Goal: Feedback & Contribution: Submit feedback/report problem

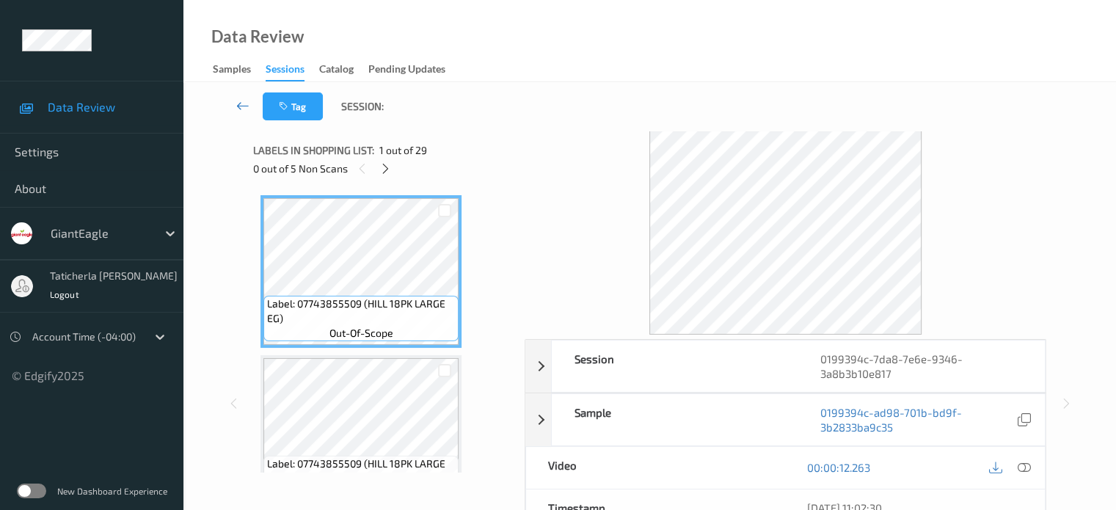
click at [247, 99] on icon at bounding box center [242, 105] width 13 height 15
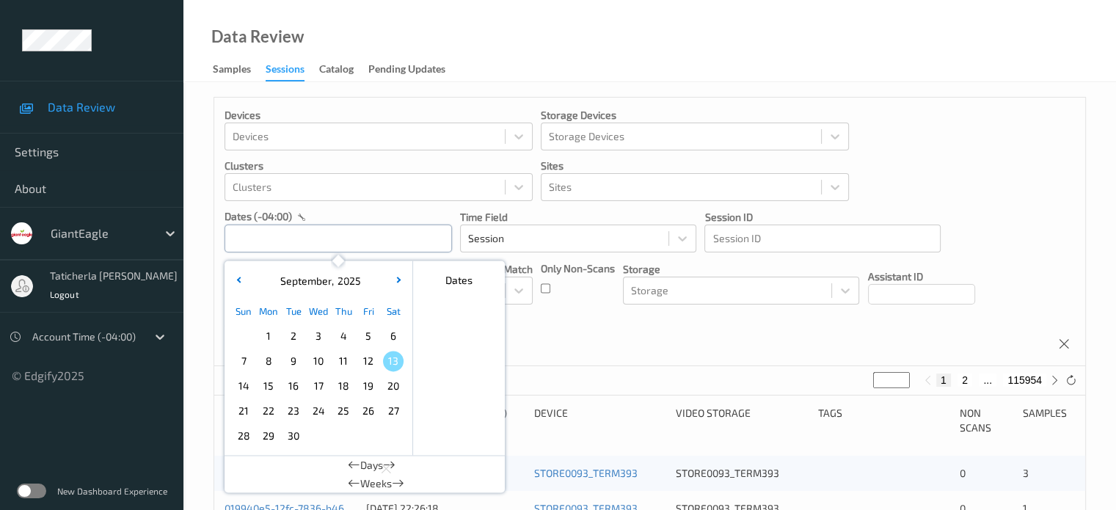
click at [349, 234] on input "text" at bounding box center [339, 239] width 228 height 28
click at [343, 359] on span "11" at bounding box center [343, 361] width 21 height 21
type input "[DATE] 00:00 -> [DATE] 23:59"
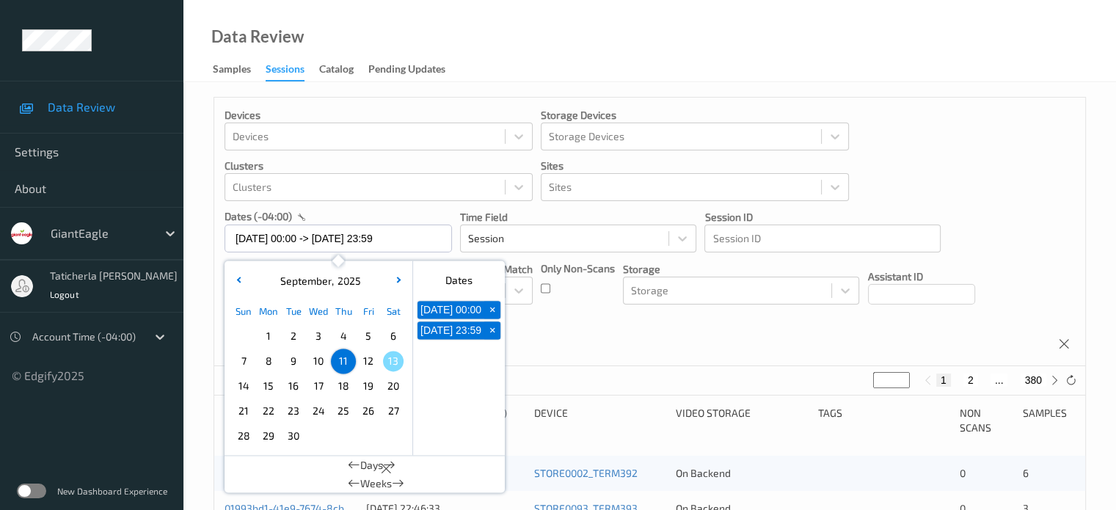
drag, startPoint x: 961, startPoint y: 375, endPoint x: 973, endPoint y: 374, distance: 11.8
click at [581, 375] on div "1 2 ... 380" at bounding box center [991, 380] width 110 height 13
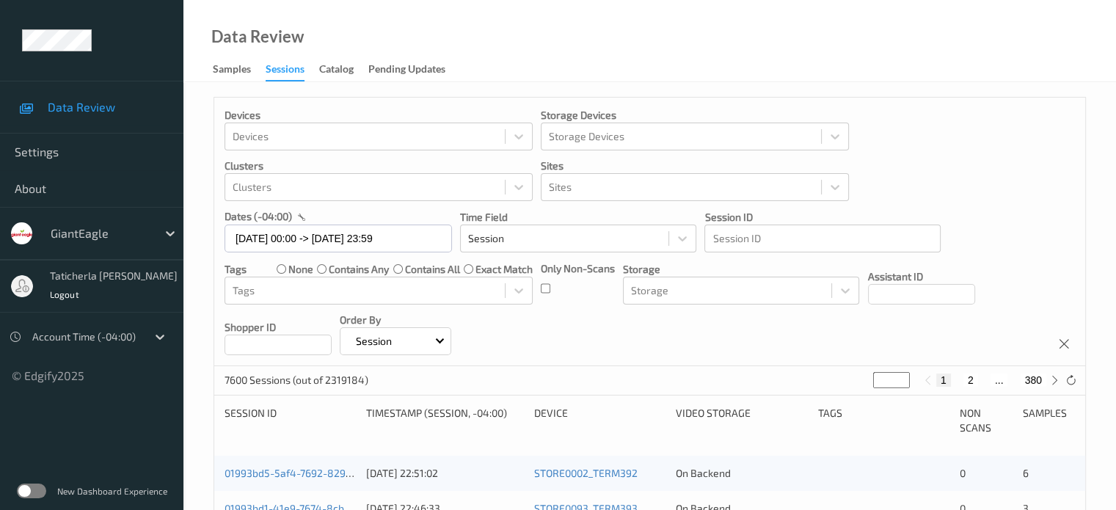
click at [581, 379] on button "2" at bounding box center [971, 380] width 15 height 13
type input "*"
click at [581, 379] on button "2" at bounding box center [964, 380] width 15 height 13
click at [581, 376] on button "3" at bounding box center [984, 380] width 15 height 13
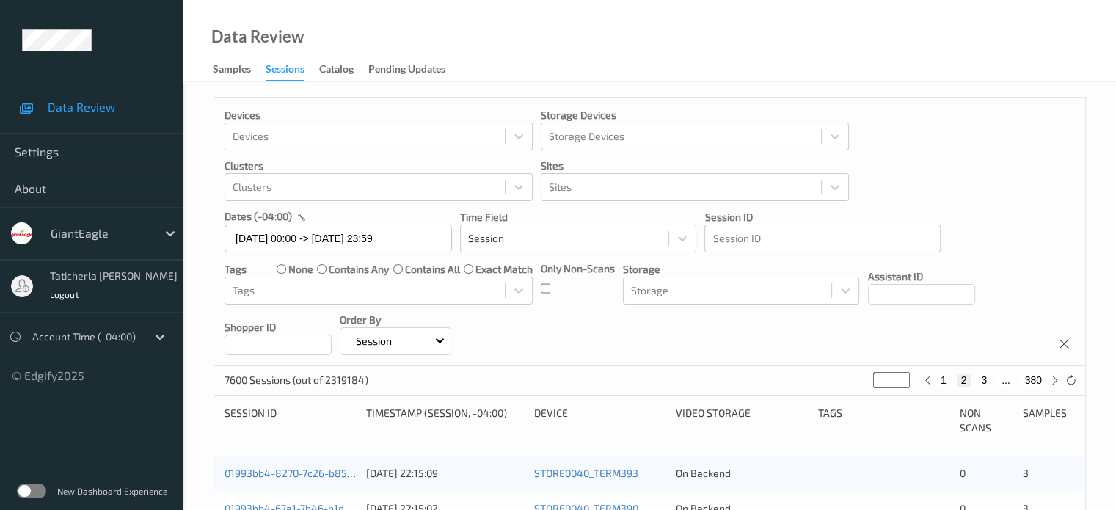
type input "*"
drag, startPoint x: 983, startPoint y: 377, endPoint x: 991, endPoint y: 378, distance: 7.4
click at [581, 378] on div "1 2 3 4 ... 380" at bounding box center [991, 380] width 110 height 13
click at [581, 378] on button "4" at bounding box center [992, 380] width 15 height 13
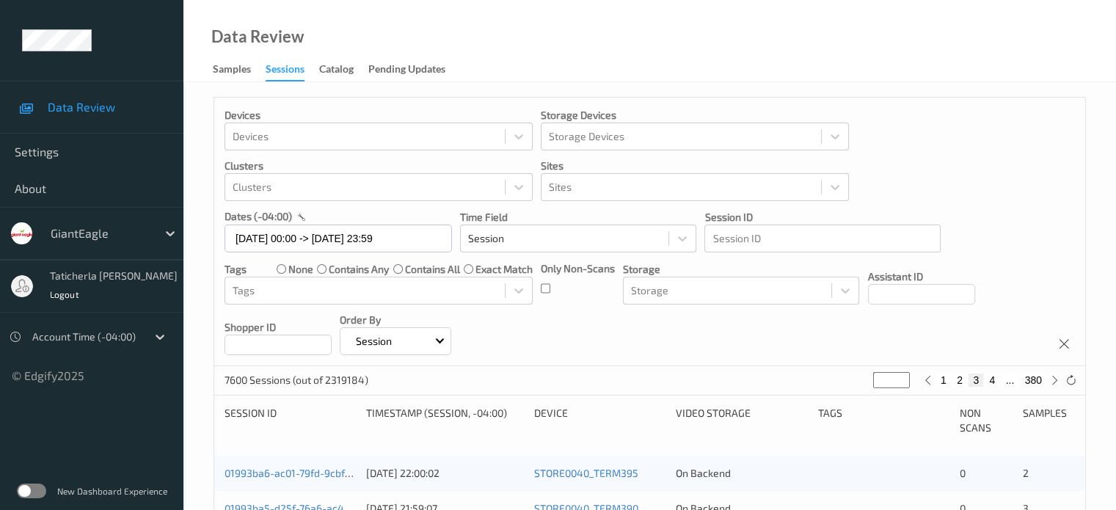
type input "*"
click at [581, 378] on button "5" at bounding box center [996, 380] width 15 height 13
type input "*"
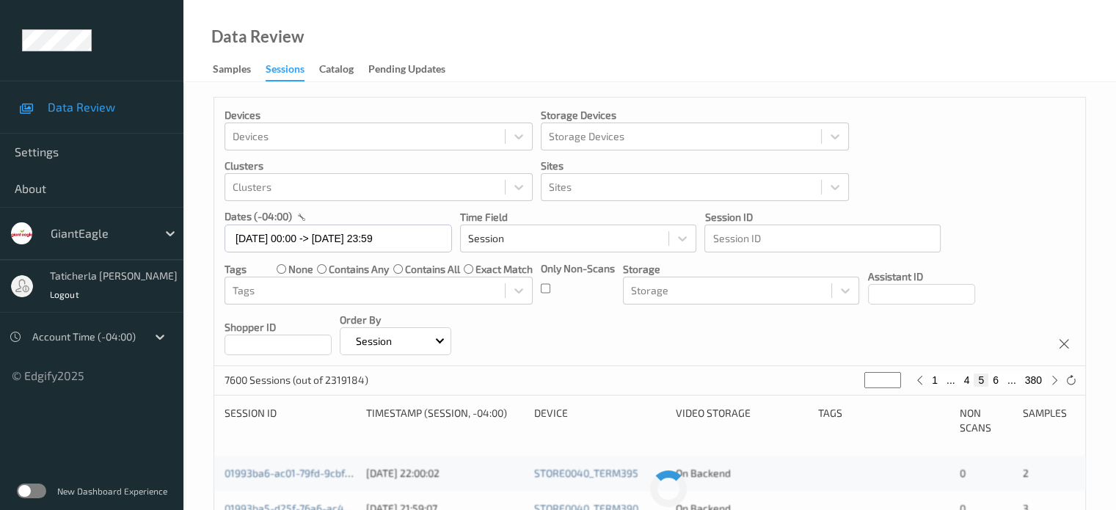
click at [581, 378] on button "6" at bounding box center [996, 380] width 15 height 13
type input "*"
click at [581, 378] on button "7" at bounding box center [996, 380] width 15 height 13
type input "*"
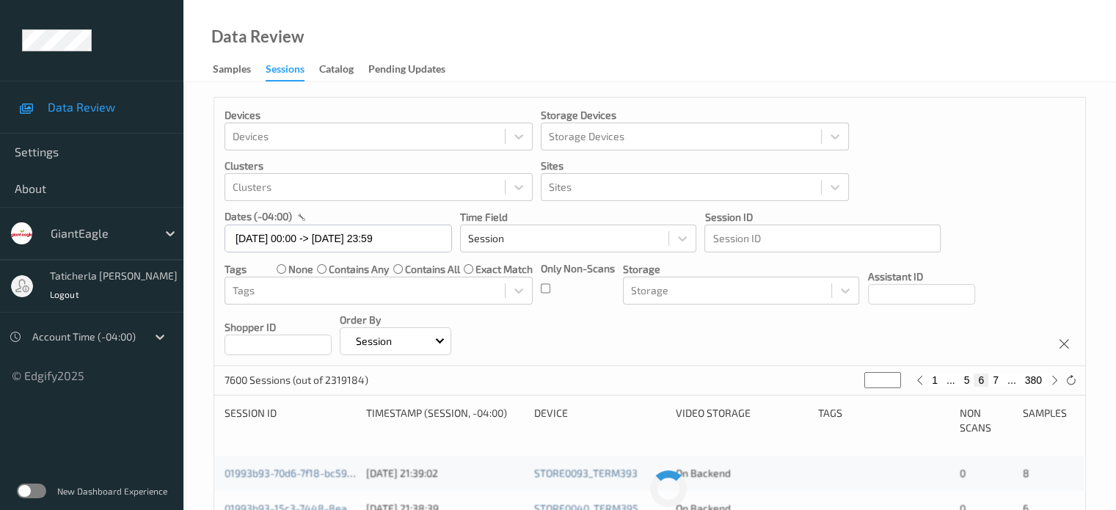
type input "*"
click at [581, 378] on button "8" at bounding box center [996, 380] width 15 height 13
type input "*"
click at [581, 379] on button "9" at bounding box center [996, 380] width 15 height 13
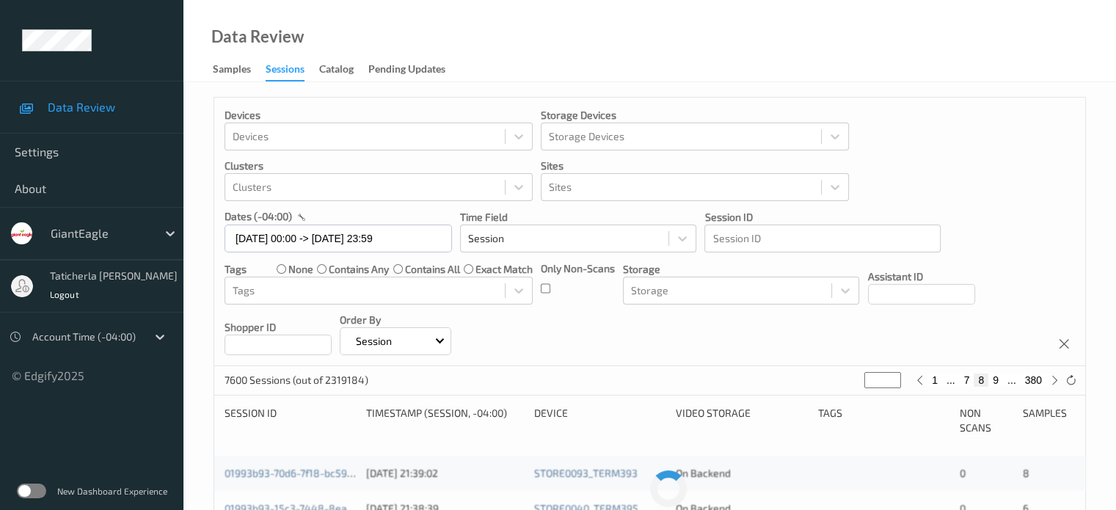
type input "*"
click at [581, 379] on button "10" at bounding box center [993, 380] width 21 height 13
type input "**"
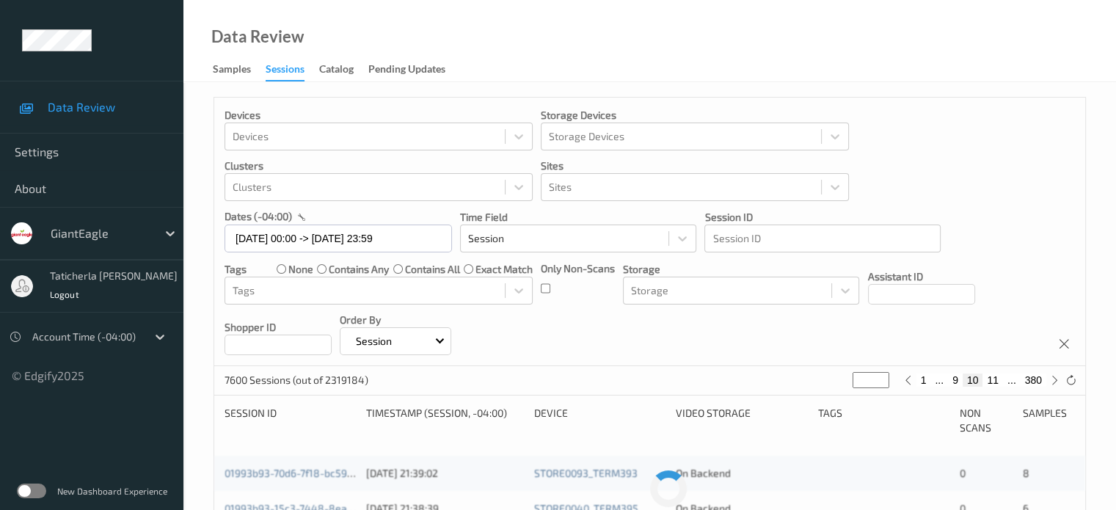
click at [581, 379] on button "11" at bounding box center [993, 380] width 21 height 13
type input "**"
click at [581, 379] on button "12" at bounding box center [993, 380] width 21 height 13
type input "**"
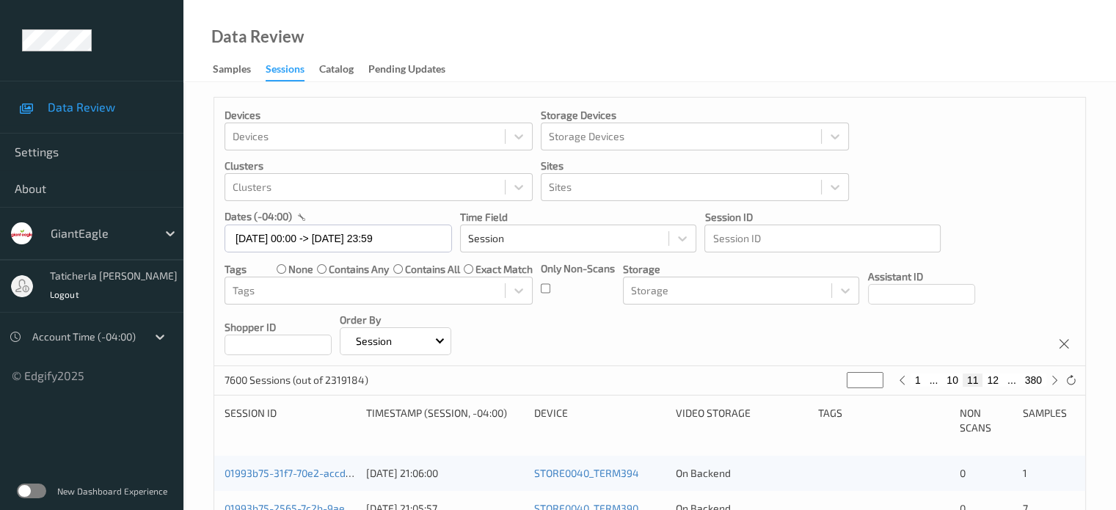
type input "**"
click at [581, 381] on button "13" at bounding box center [993, 380] width 21 height 13
type input "**"
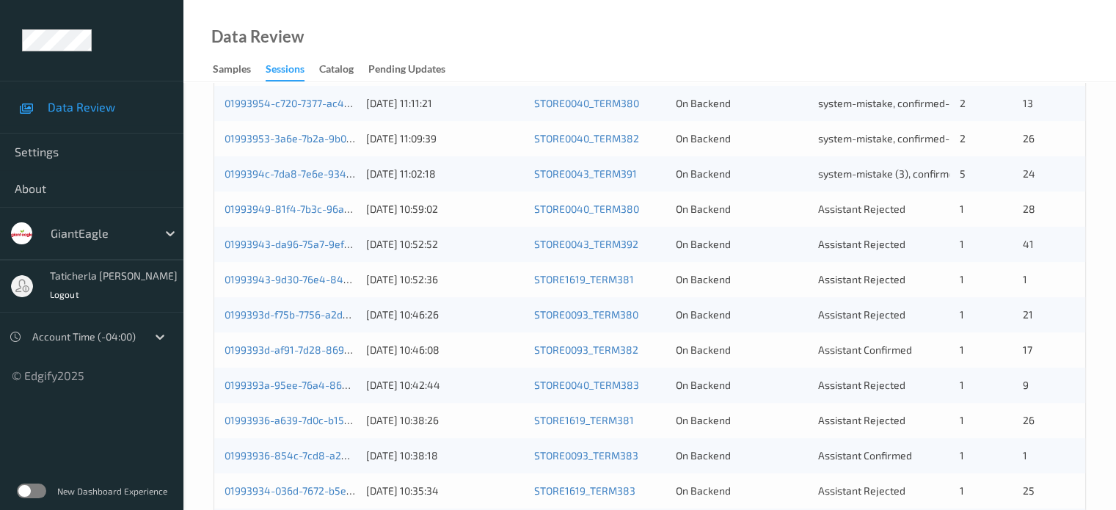
scroll to position [367, 0]
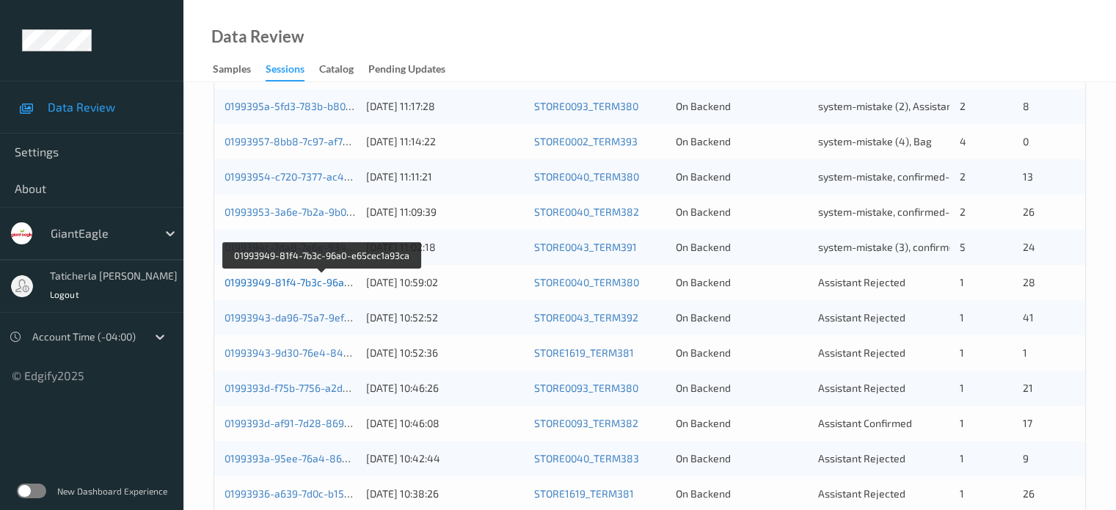
click at [280, 281] on link "01993949-81f4-7b3c-96a0-e65cec1a93ca" at bounding box center [323, 282] width 197 height 12
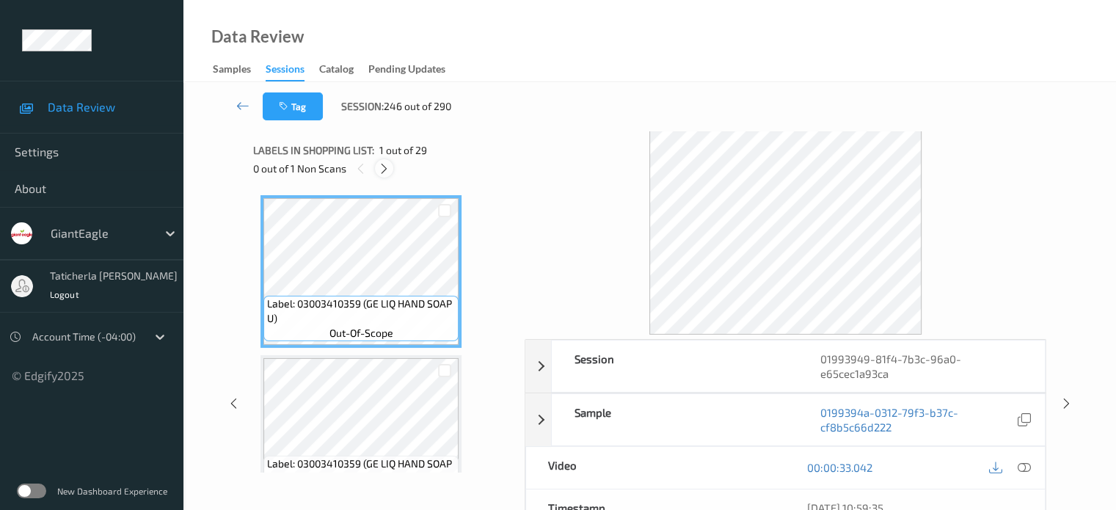
click at [379, 167] on icon at bounding box center [384, 168] width 12 height 13
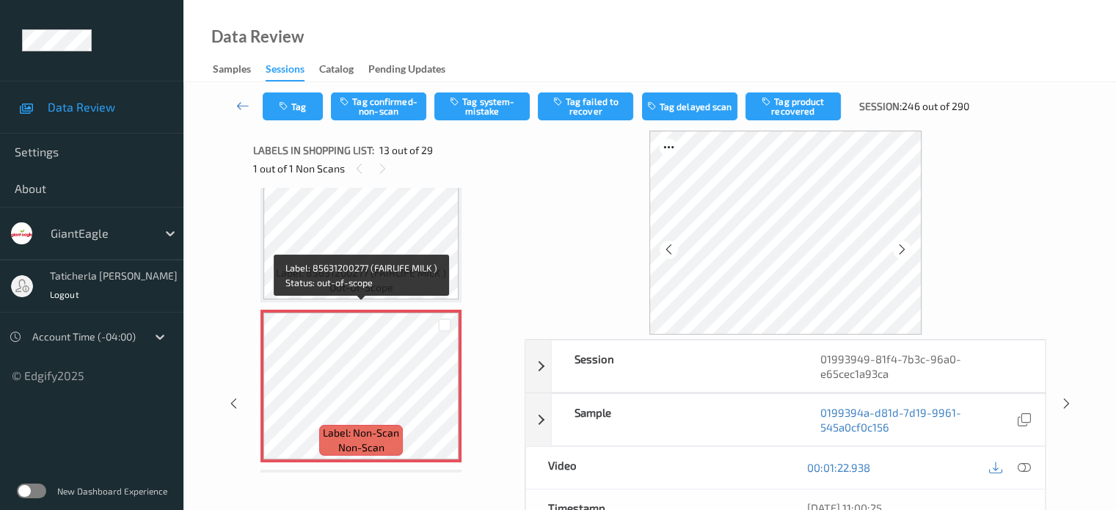
scroll to position [1841, 0]
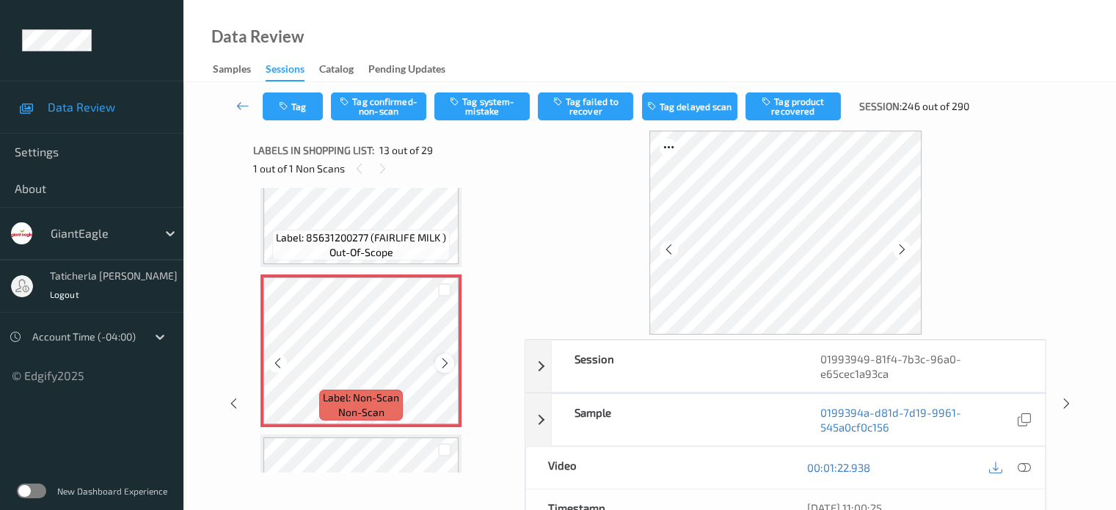
click at [443, 365] on icon at bounding box center [445, 363] width 12 height 13
click at [443, 361] on icon at bounding box center [445, 363] width 12 height 13
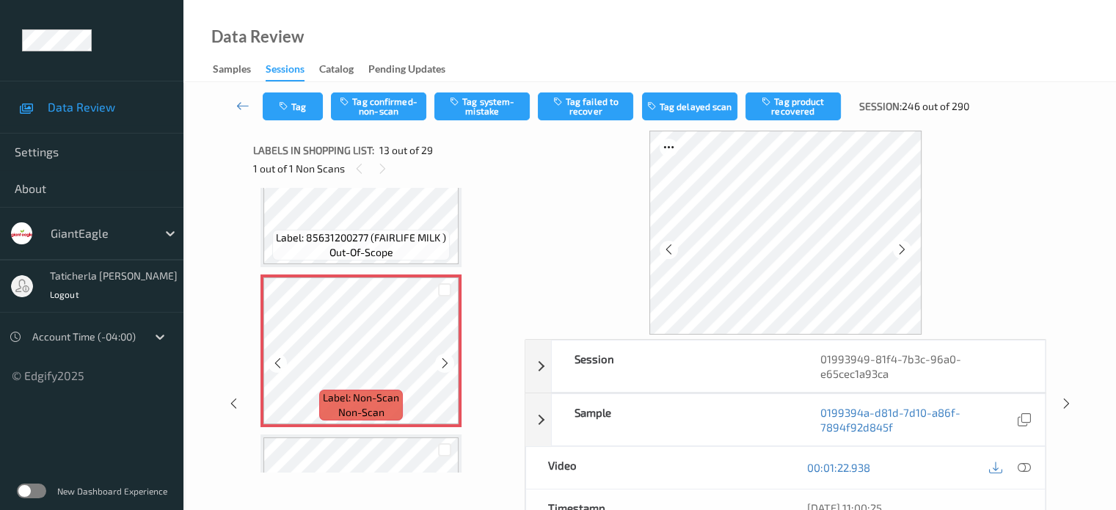
click at [443, 361] on icon at bounding box center [445, 363] width 12 height 13
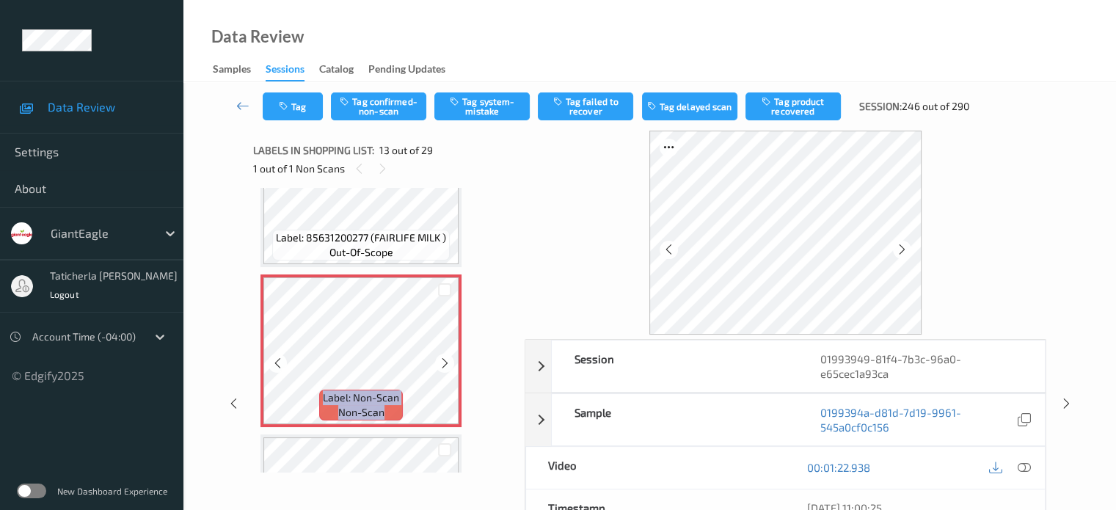
click at [443, 361] on icon at bounding box center [445, 363] width 12 height 13
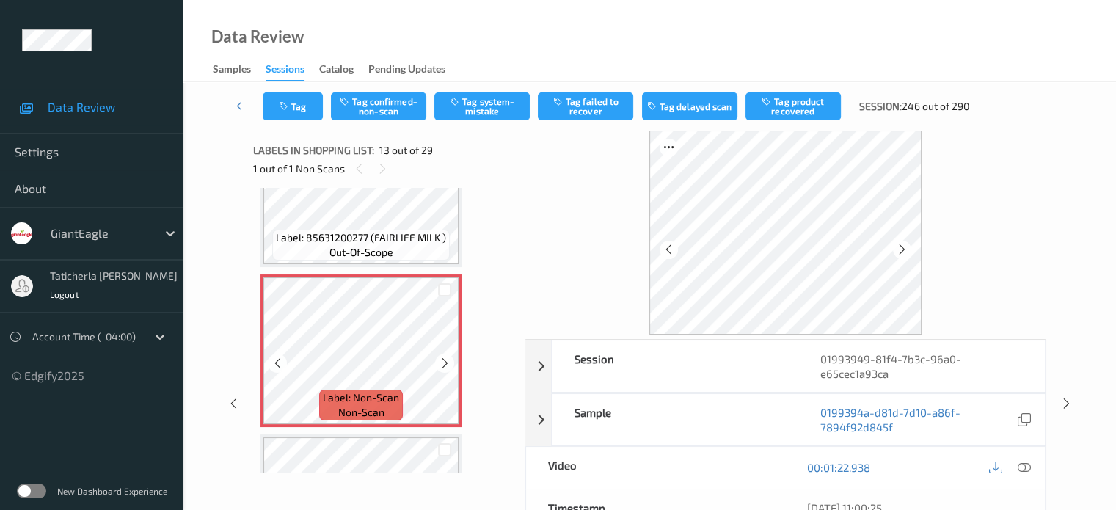
click at [443, 361] on icon at bounding box center [445, 363] width 12 height 13
click at [443, 360] on icon at bounding box center [445, 363] width 12 height 13
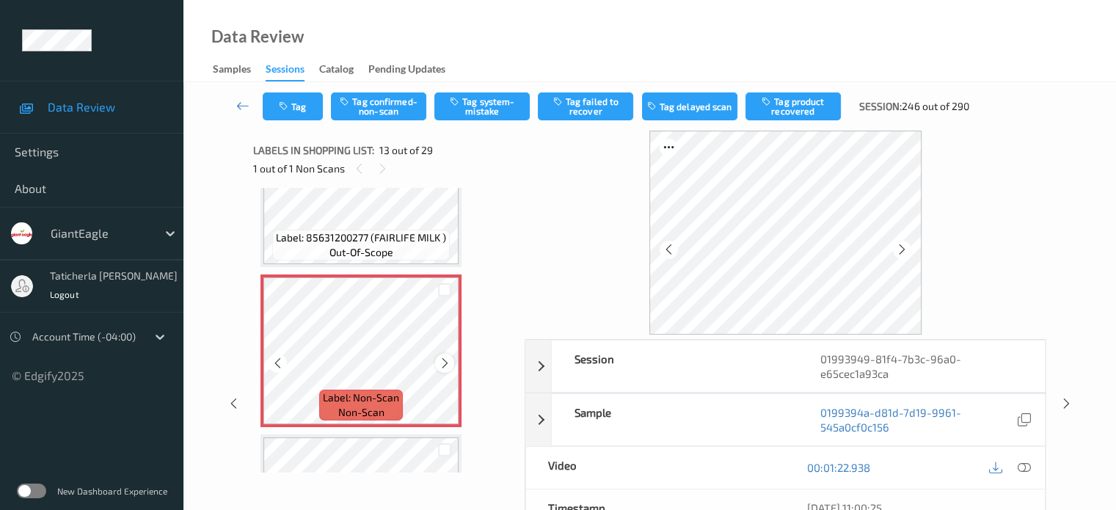
click at [441, 359] on icon at bounding box center [445, 363] width 12 height 13
click at [441, 360] on icon at bounding box center [445, 363] width 12 height 13
click at [581, 466] on icon at bounding box center [1023, 467] width 13 height 13
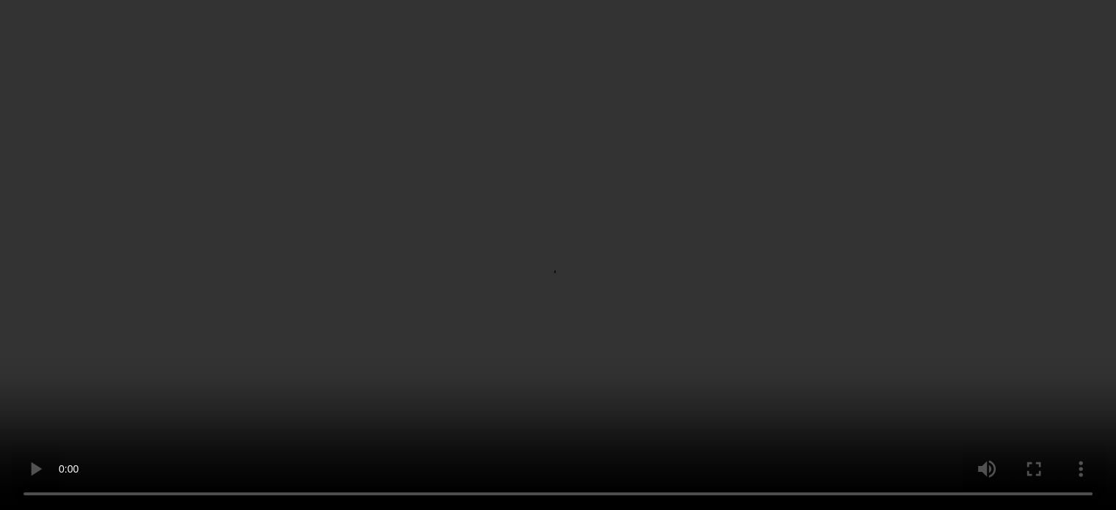
scroll to position [0, 0]
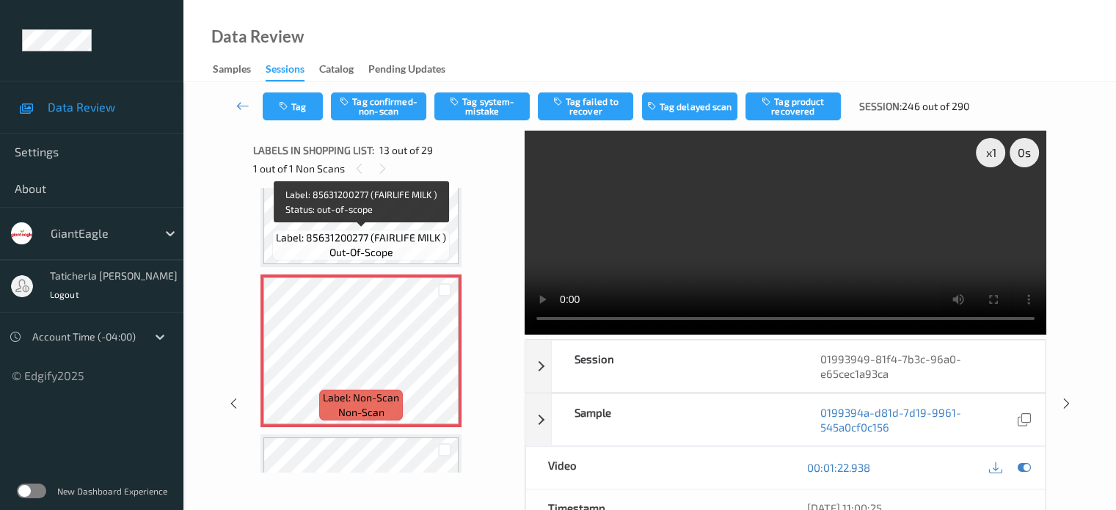
click at [373, 232] on span "Label: 85631200277 (FAIRLIFE MILK )" at bounding box center [361, 237] width 170 height 15
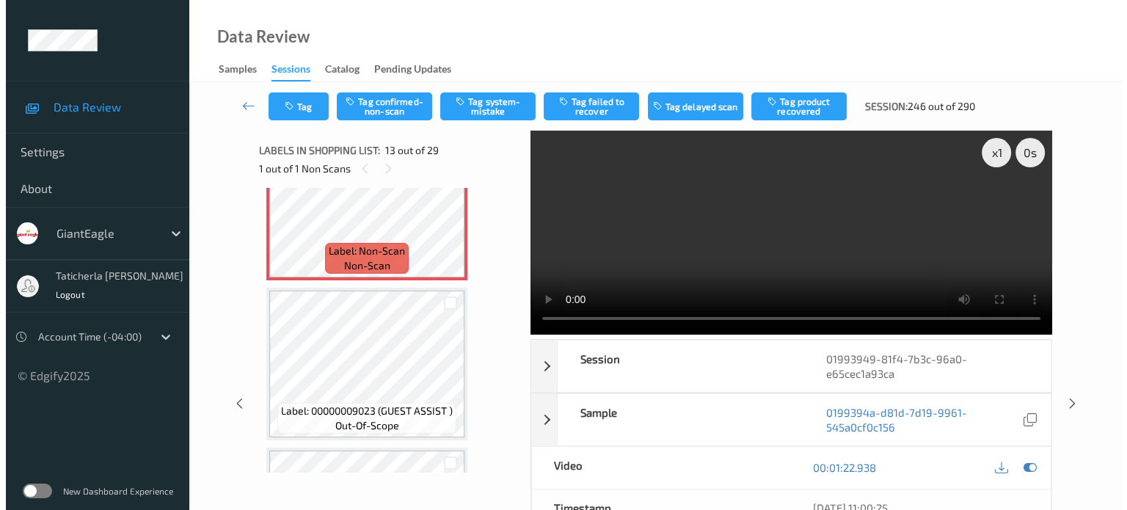
scroll to position [1982, 0]
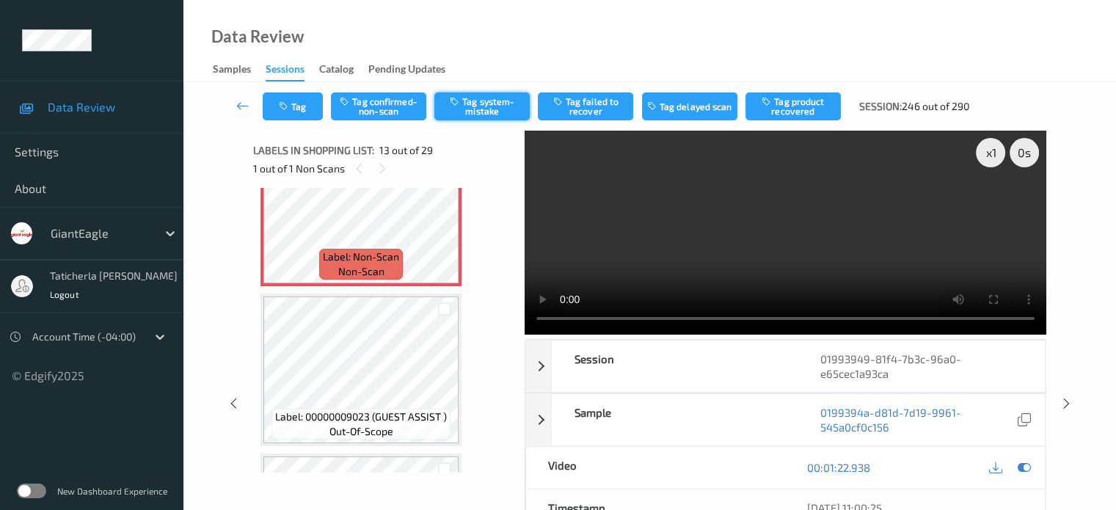
click at [503, 114] on button "Tag system-mistake" at bounding box center [481, 106] width 95 height 28
click at [308, 101] on button "Tag" at bounding box center [293, 106] width 60 height 28
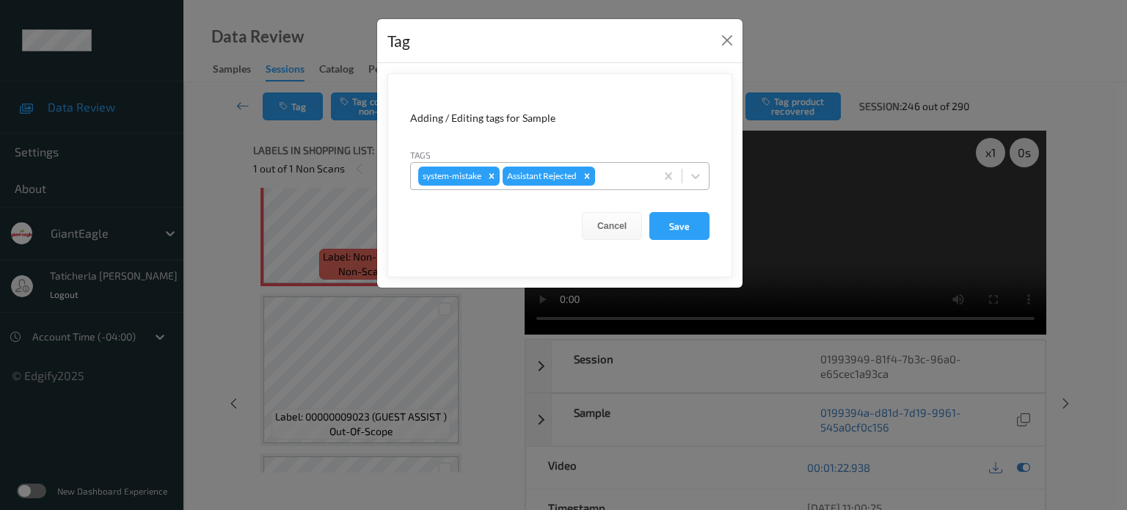
click at [581, 169] on div at bounding box center [623, 176] width 50 height 18
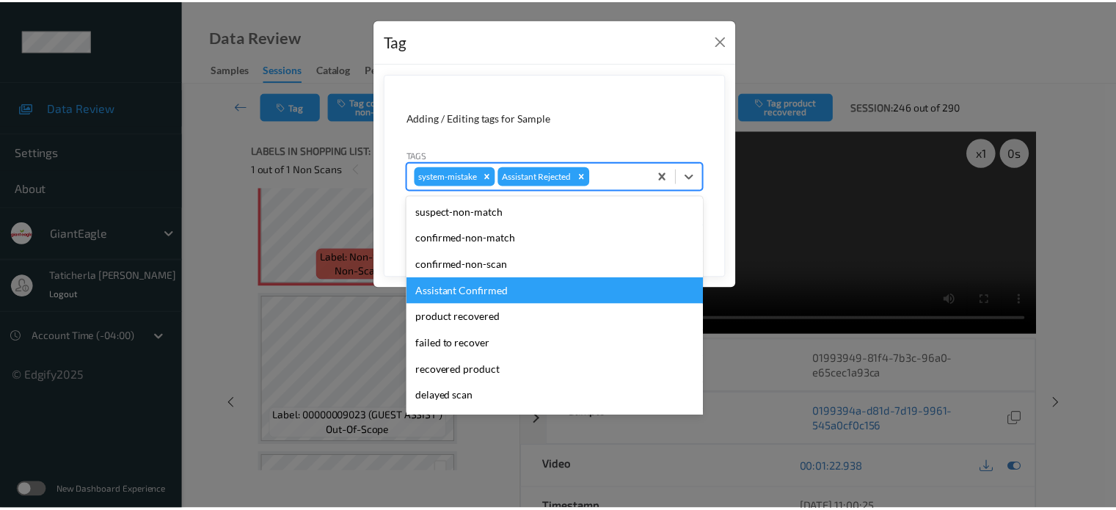
scroll to position [73, 0]
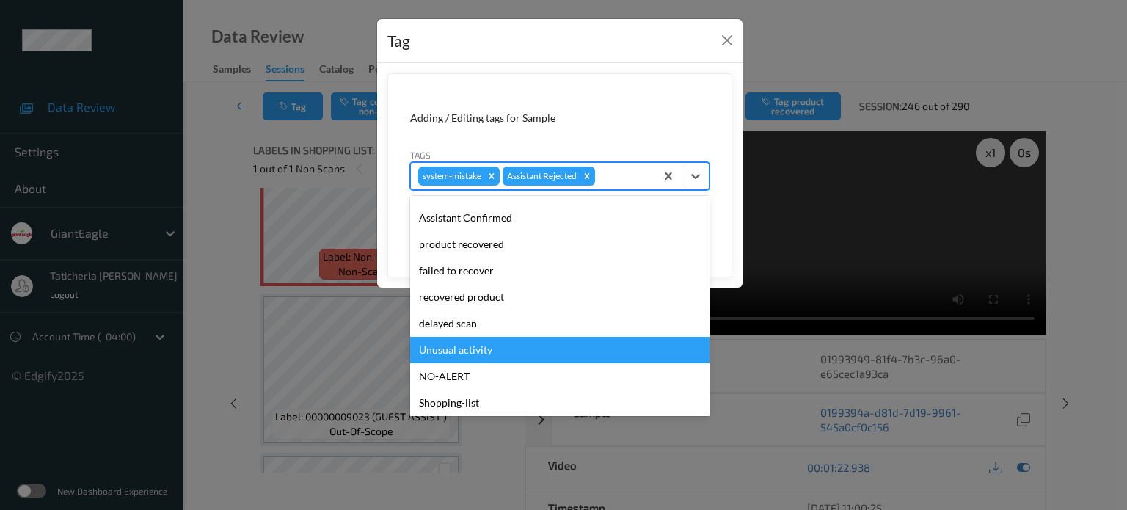
click at [482, 352] on div "Unusual activity" at bounding box center [559, 350] width 299 height 26
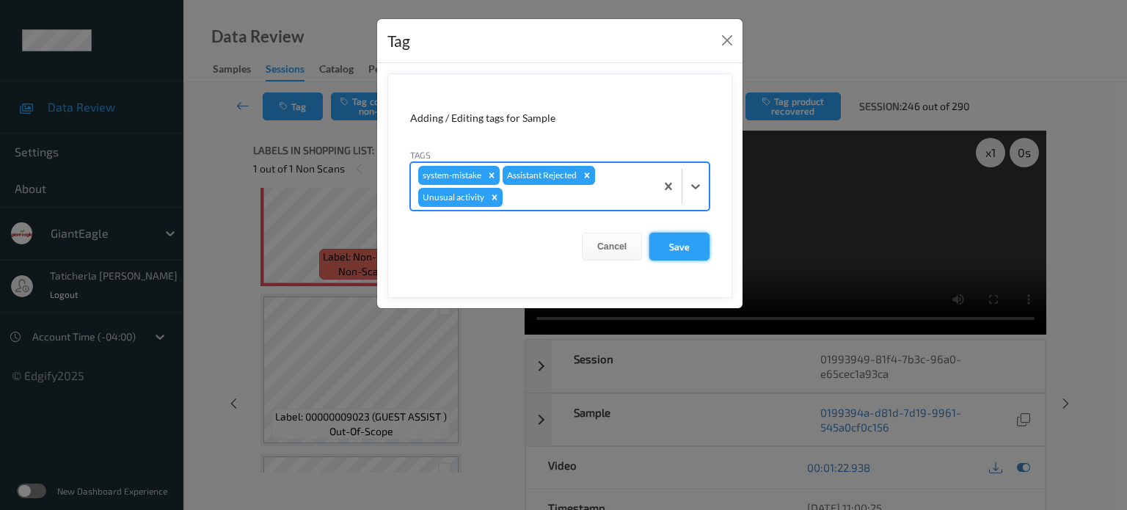
click at [581, 247] on button "Save" at bounding box center [680, 247] width 60 height 28
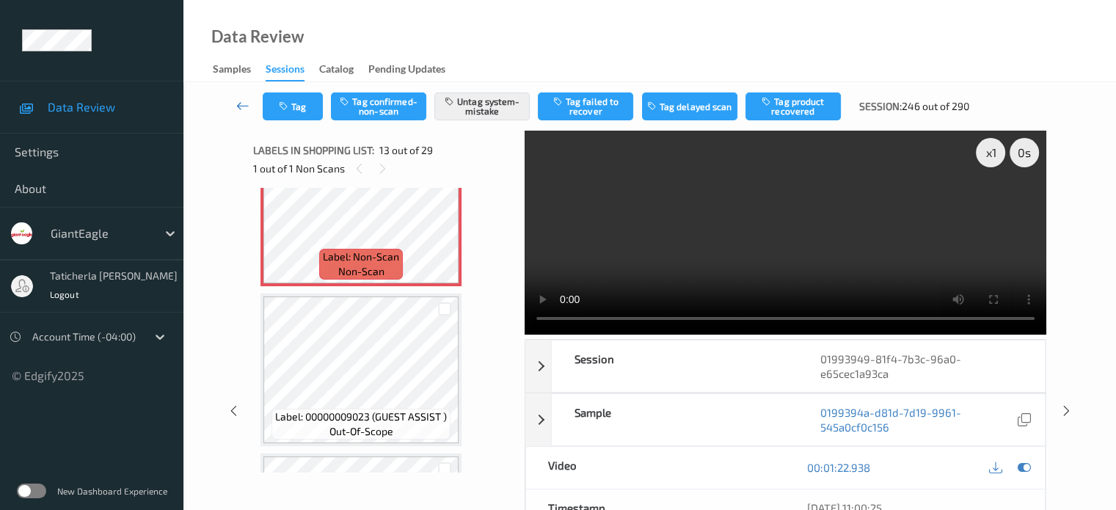
click at [246, 102] on icon at bounding box center [242, 105] width 13 height 15
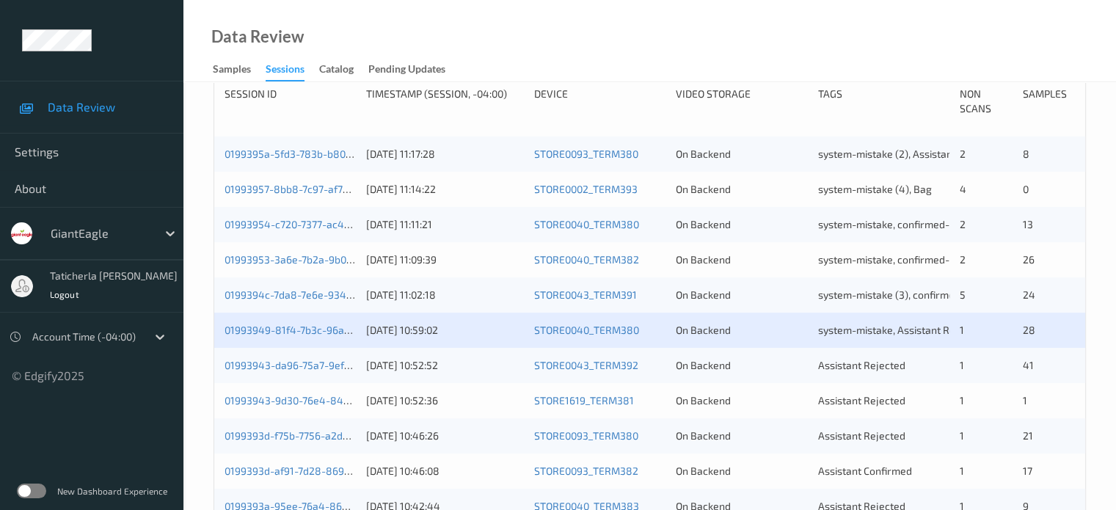
scroll to position [440, 0]
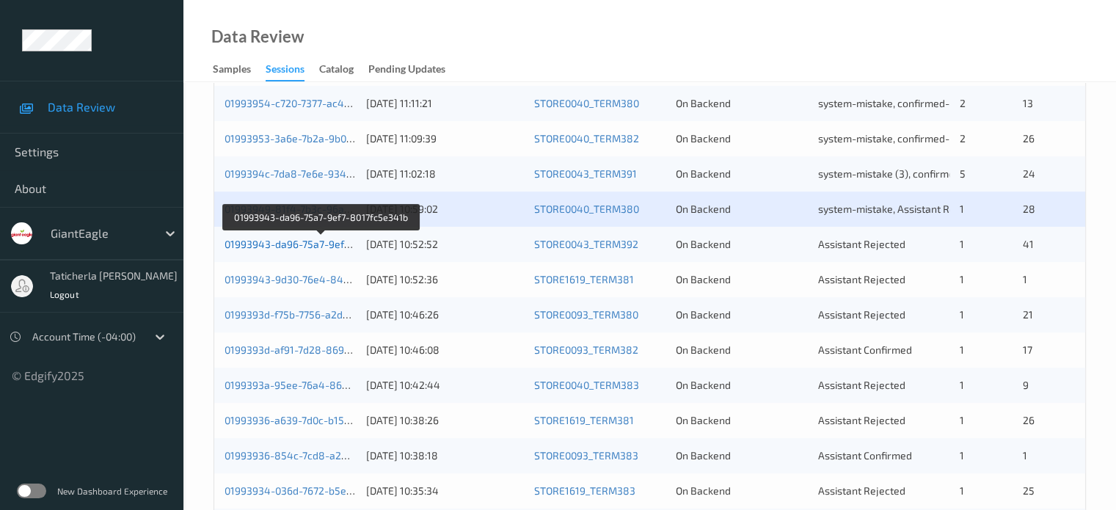
click at [309, 244] on link "01993943-da96-75a7-9ef7-8017fc5e341b" at bounding box center [322, 244] width 194 height 12
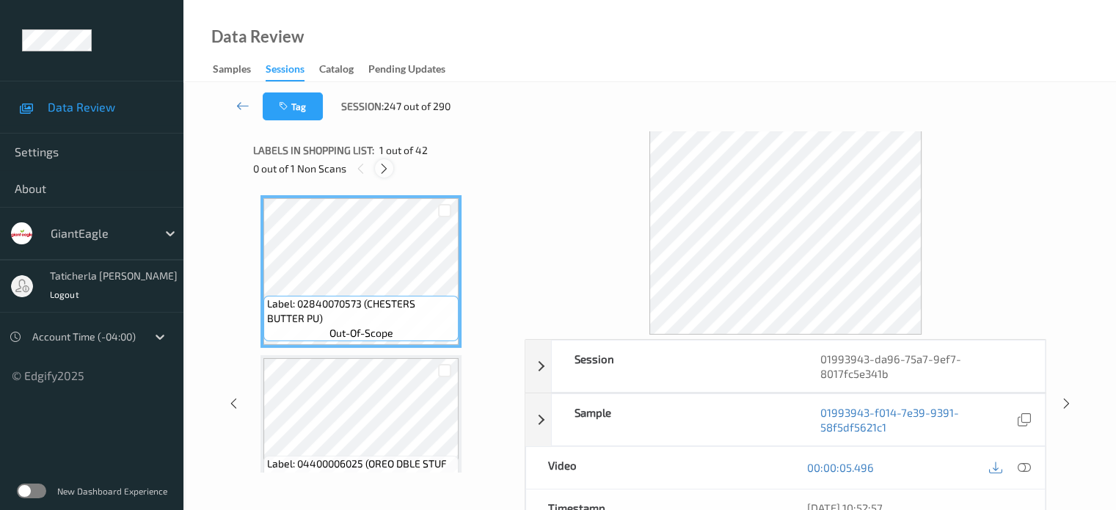
click at [385, 161] on div at bounding box center [384, 168] width 18 height 18
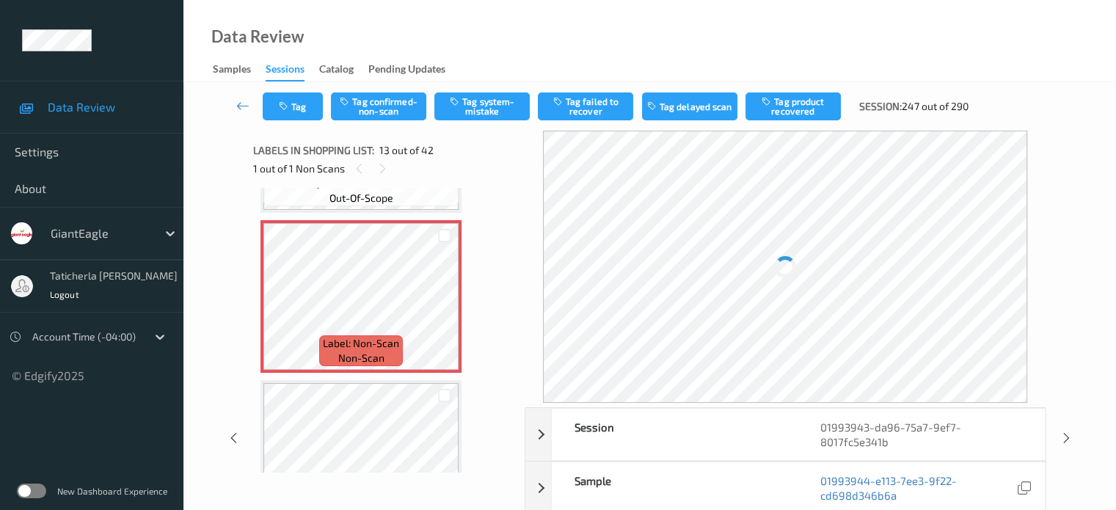
scroll to position [1914, 0]
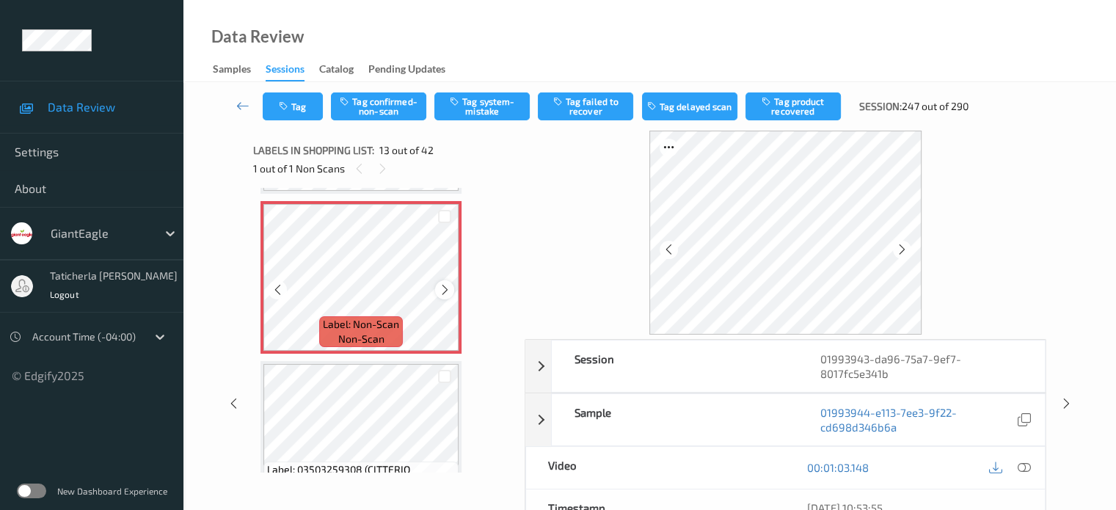
click at [449, 286] on icon at bounding box center [445, 289] width 12 height 13
click at [448, 286] on icon at bounding box center [445, 289] width 12 height 13
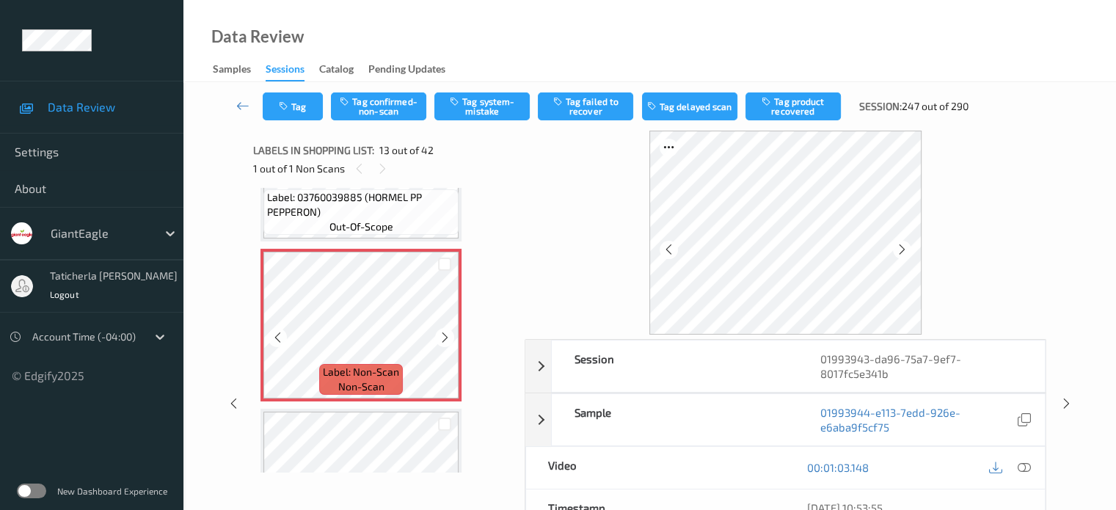
scroll to position [1841, 0]
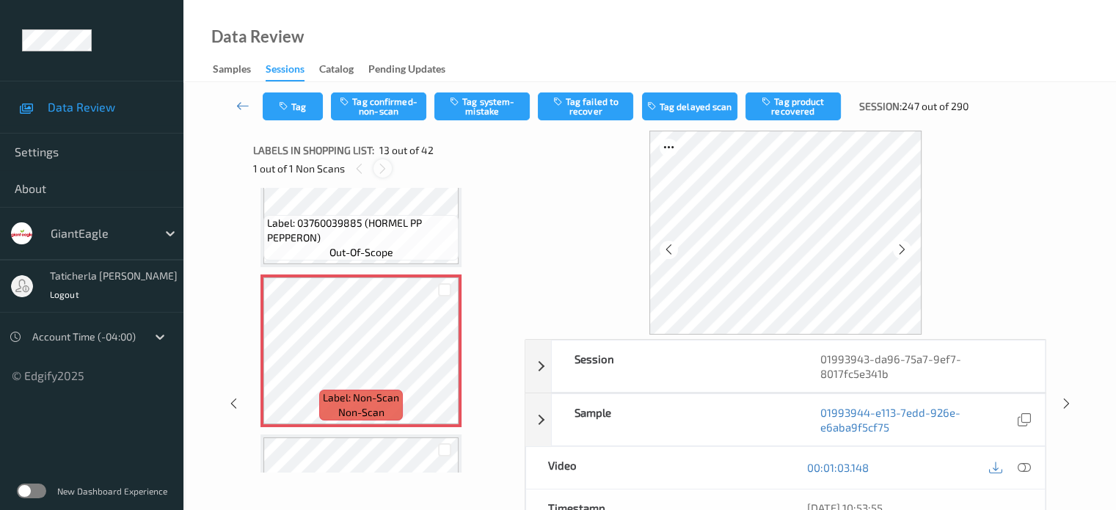
click at [382, 162] on icon at bounding box center [382, 168] width 12 height 13
click at [441, 365] on icon at bounding box center [445, 363] width 12 height 13
click at [443, 361] on icon at bounding box center [445, 363] width 12 height 13
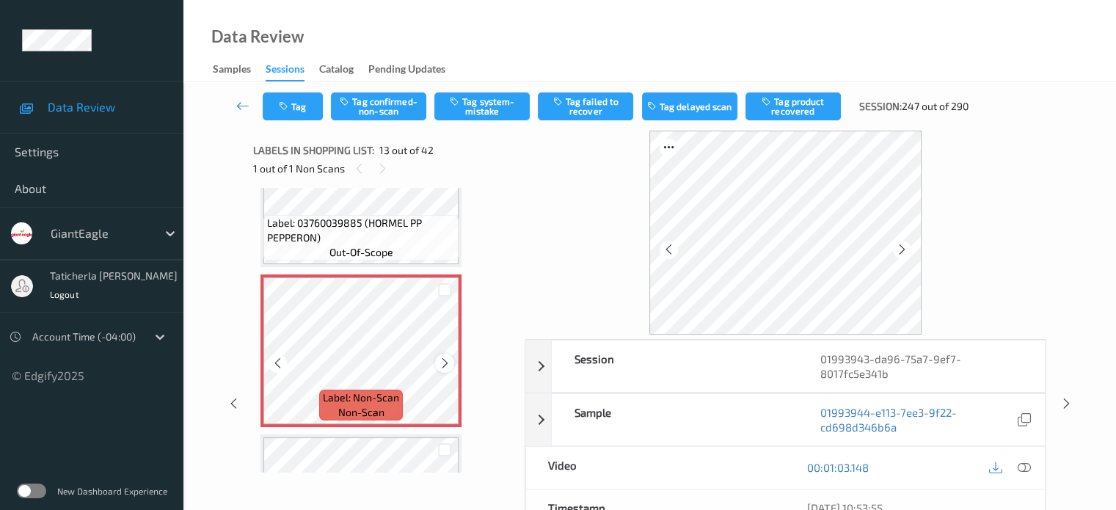
click at [441, 363] on icon at bounding box center [445, 363] width 12 height 13
click at [581, 464] on icon at bounding box center [1023, 467] width 13 height 13
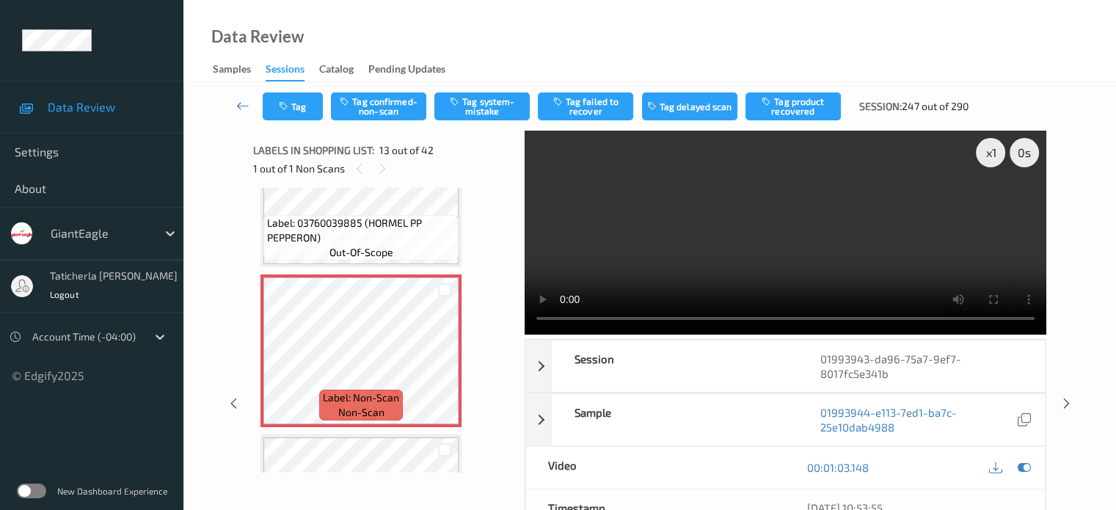
click at [581, 206] on video at bounding box center [786, 233] width 522 height 204
click at [445, 355] on div at bounding box center [444, 363] width 18 height 18
click at [445, 357] on icon at bounding box center [445, 363] width 12 height 13
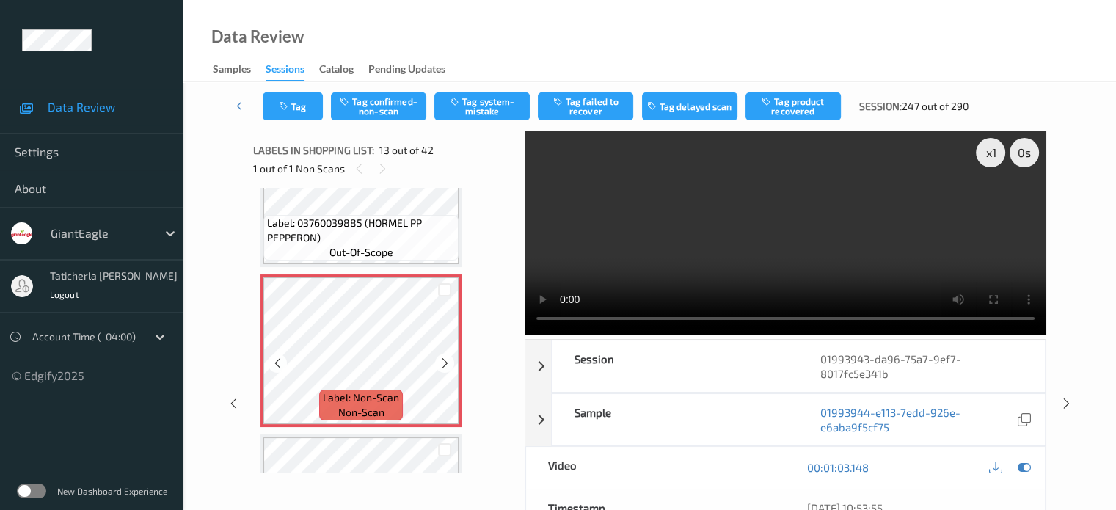
click at [445, 357] on icon at bounding box center [445, 363] width 12 height 13
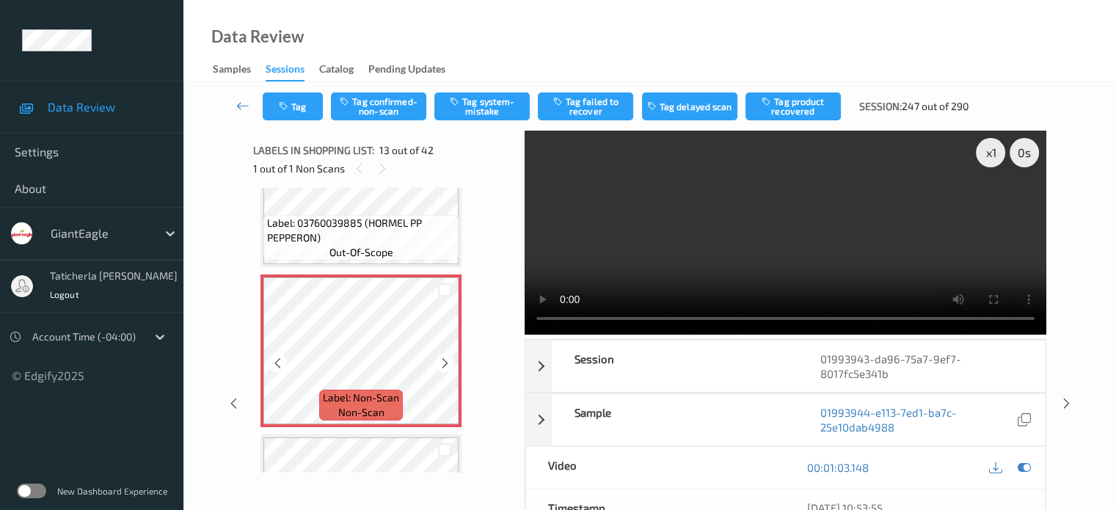
click at [445, 357] on icon at bounding box center [445, 363] width 12 height 13
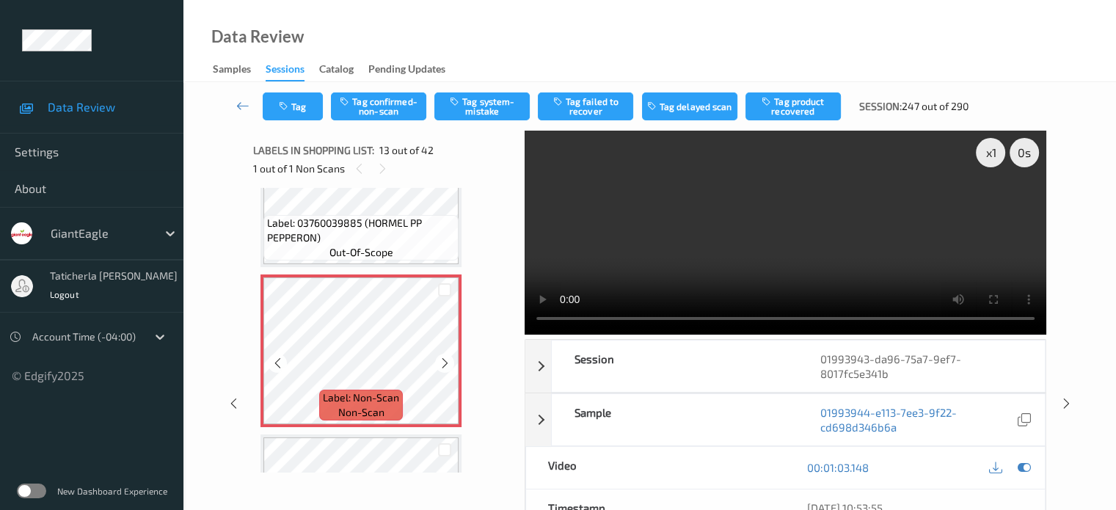
click at [445, 357] on icon at bounding box center [445, 363] width 12 height 13
click at [479, 107] on button "Tag system-mistake" at bounding box center [481, 106] width 95 height 28
click at [299, 110] on button "Tag" at bounding box center [293, 106] width 60 height 28
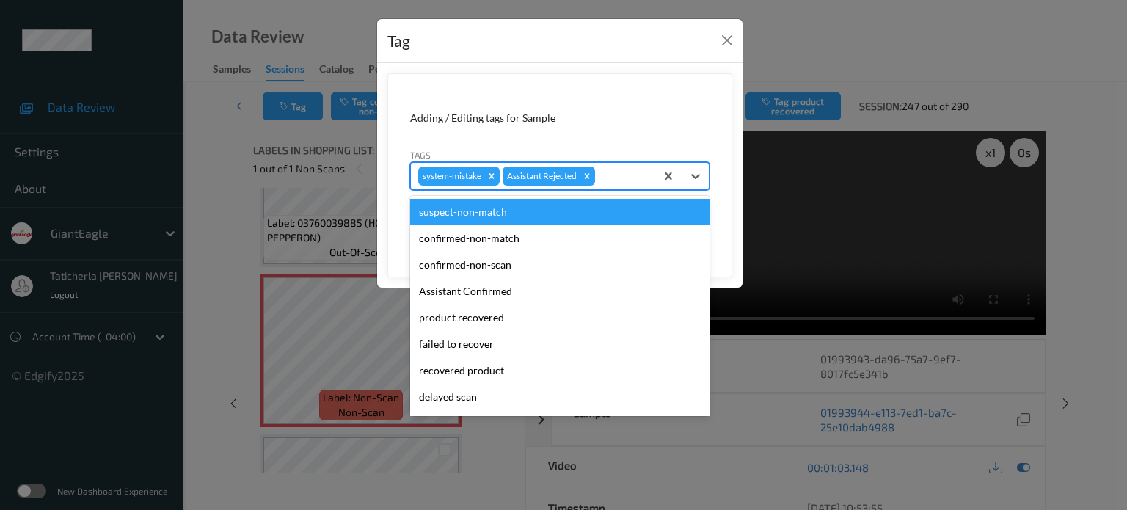
click at [581, 175] on div at bounding box center [623, 176] width 50 height 18
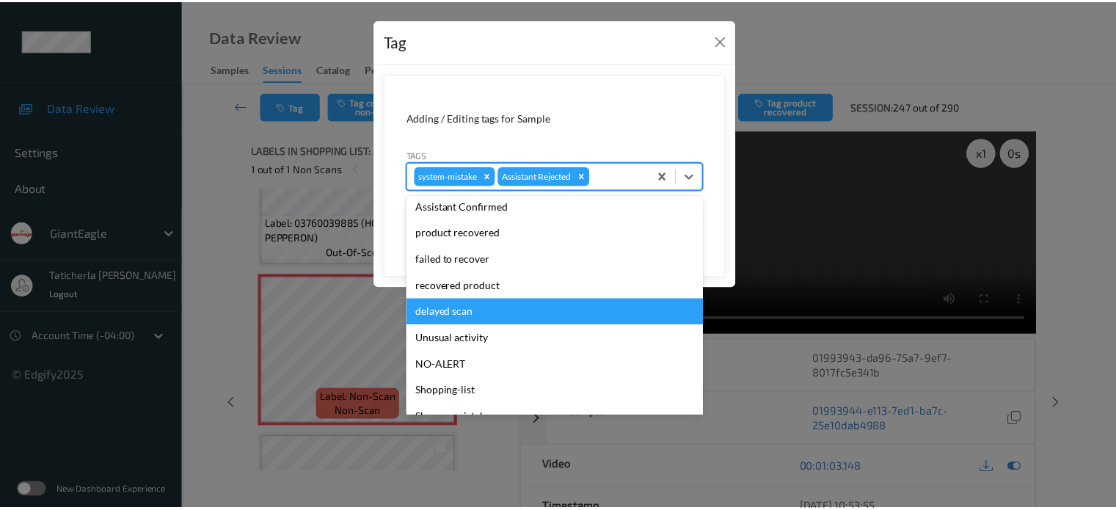
scroll to position [147, 0]
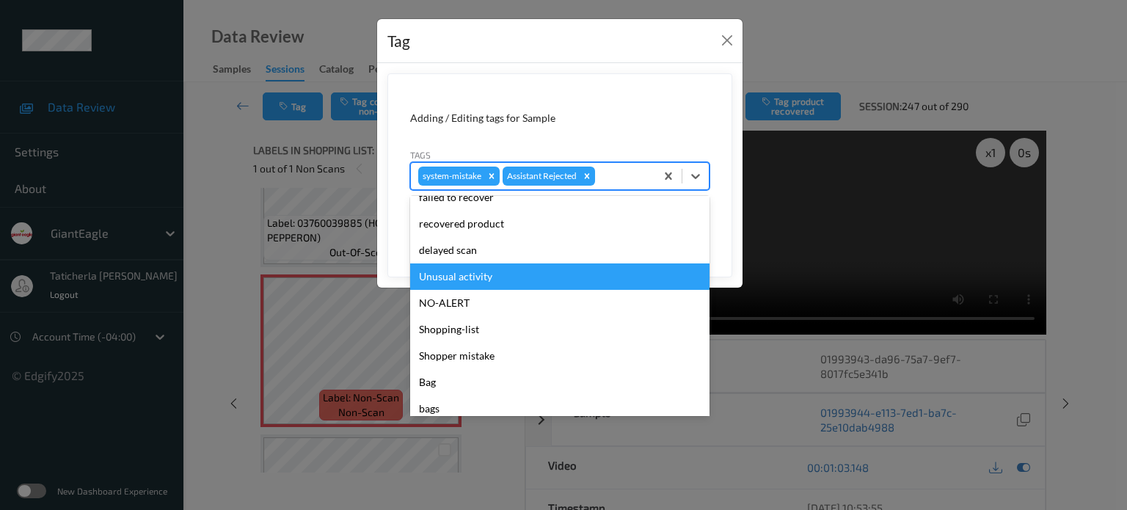
click at [486, 278] on div "Unusual activity" at bounding box center [559, 276] width 299 height 26
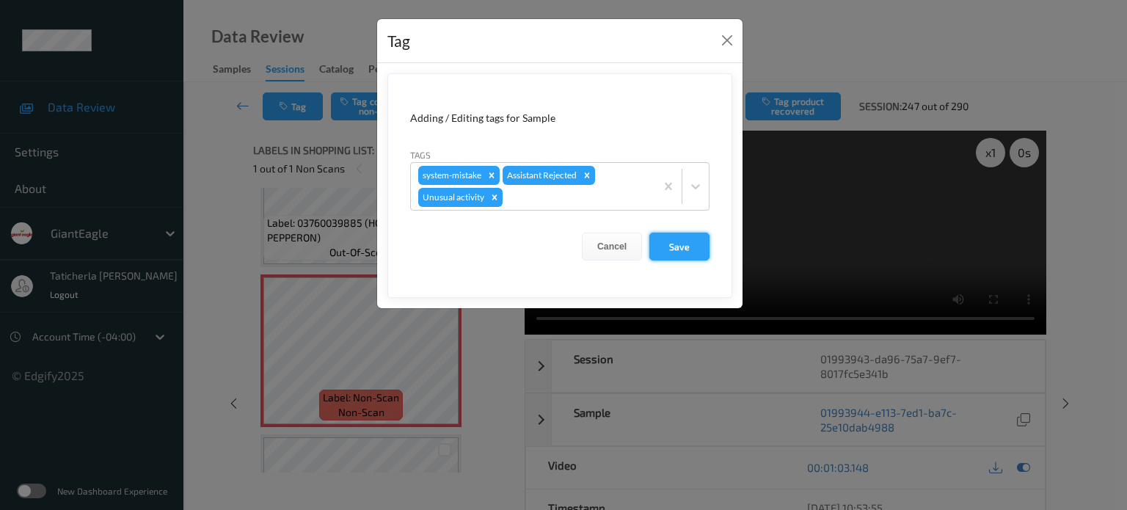
click at [581, 253] on button "Save" at bounding box center [680, 247] width 60 height 28
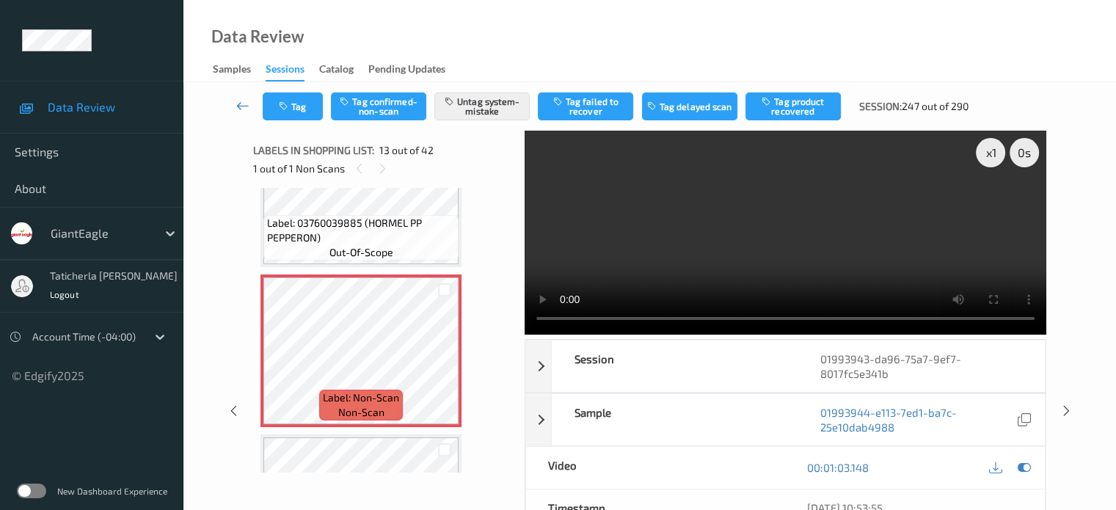
click at [235, 104] on link at bounding box center [243, 106] width 39 height 28
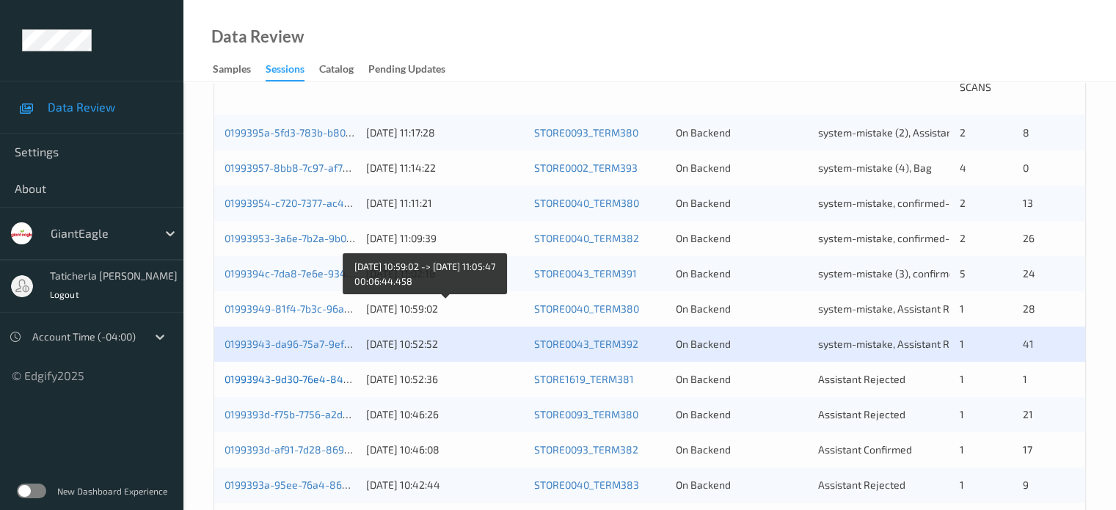
scroll to position [367, 0]
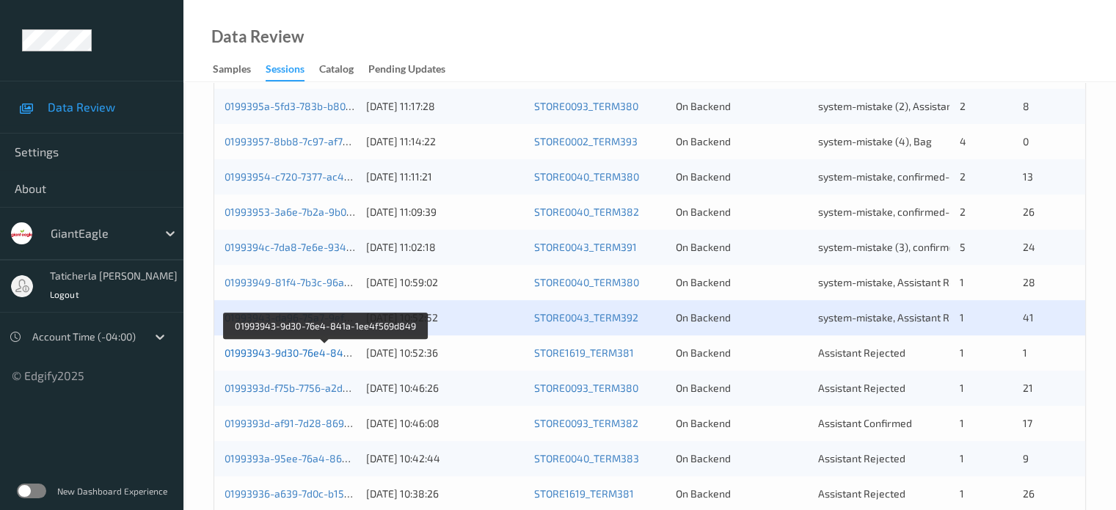
click at [299, 348] on link "01993943-9d30-76e4-841a-1ee4f569d849" at bounding box center [326, 352] width 203 height 12
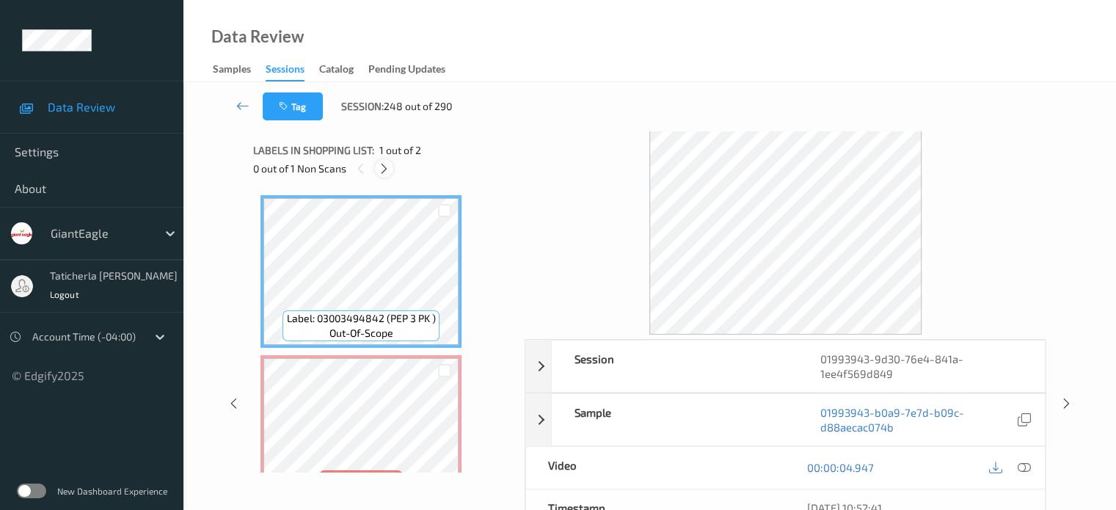
click at [379, 162] on icon at bounding box center [384, 168] width 12 height 13
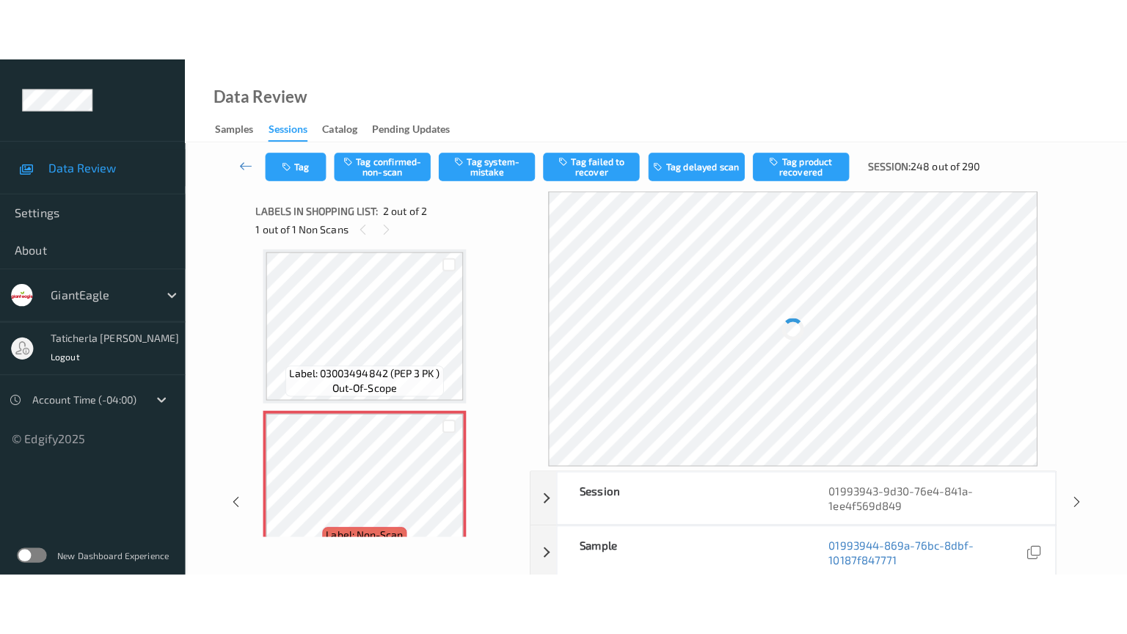
scroll to position [42, 0]
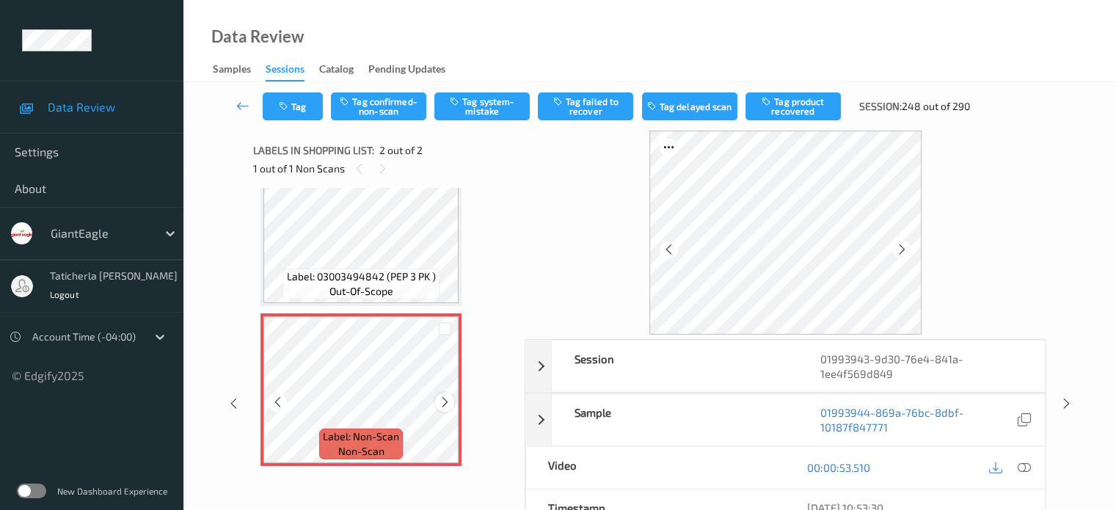
click at [445, 407] on icon at bounding box center [445, 402] width 12 height 13
click at [581, 466] on icon at bounding box center [1023, 467] width 13 height 13
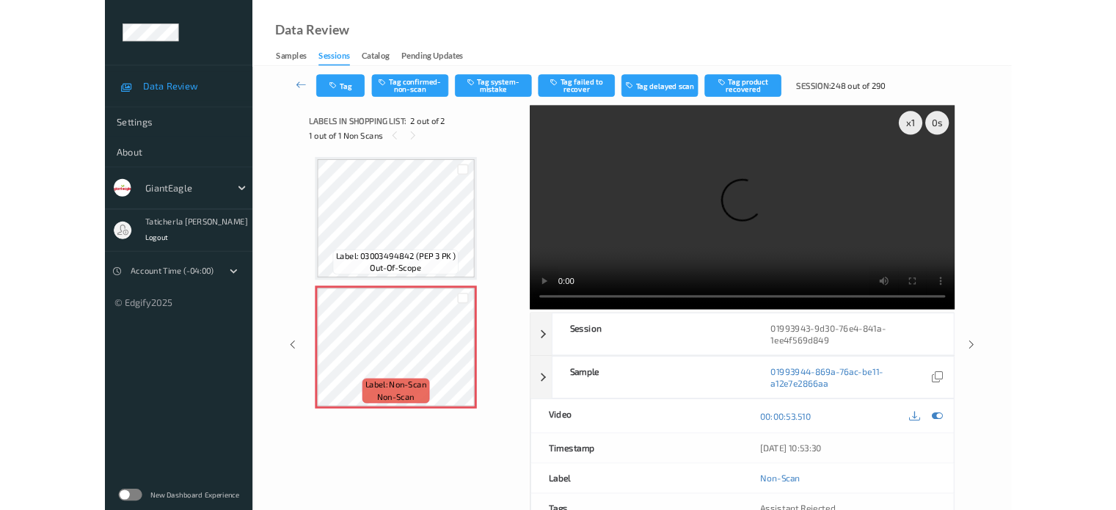
scroll to position [0, 0]
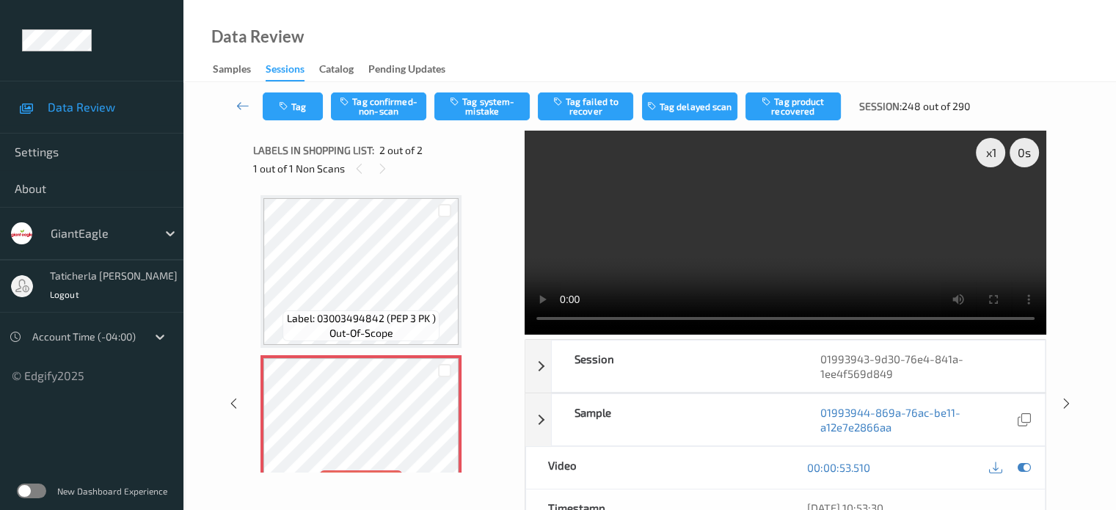
click at [581, 265] on video at bounding box center [786, 233] width 522 height 204
click at [502, 145] on div "Labels in shopping list: 2 out of 2" at bounding box center [383, 150] width 261 height 18
click at [476, 106] on button "Tag system-mistake" at bounding box center [481, 106] width 95 height 28
click at [308, 110] on button "Tag" at bounding box center [293, 106] width 60 height 28
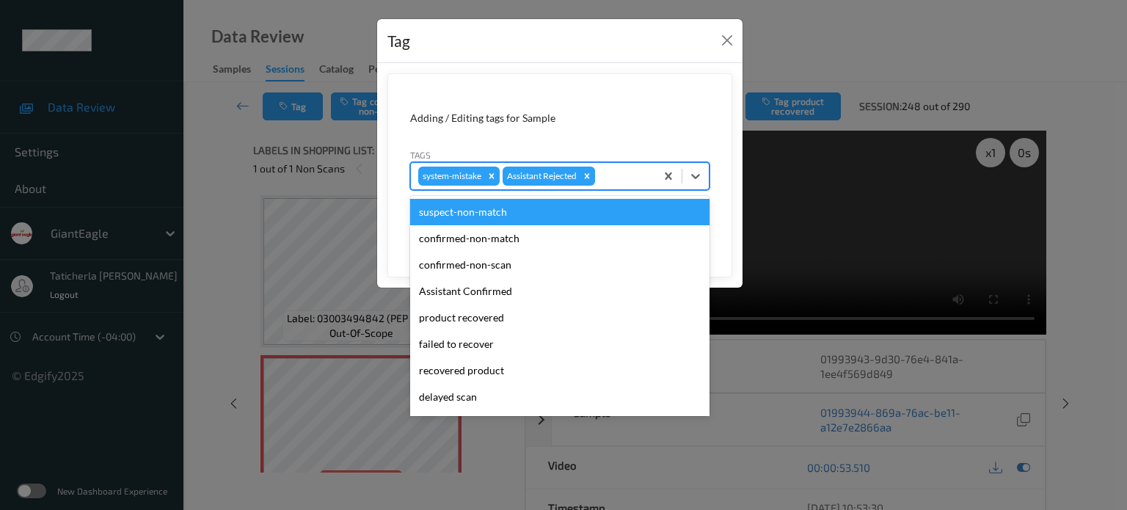
click at [581, 166] on div "system-mistake Assistant Rejected" at bounding box center [533, 176] width 244 height 25
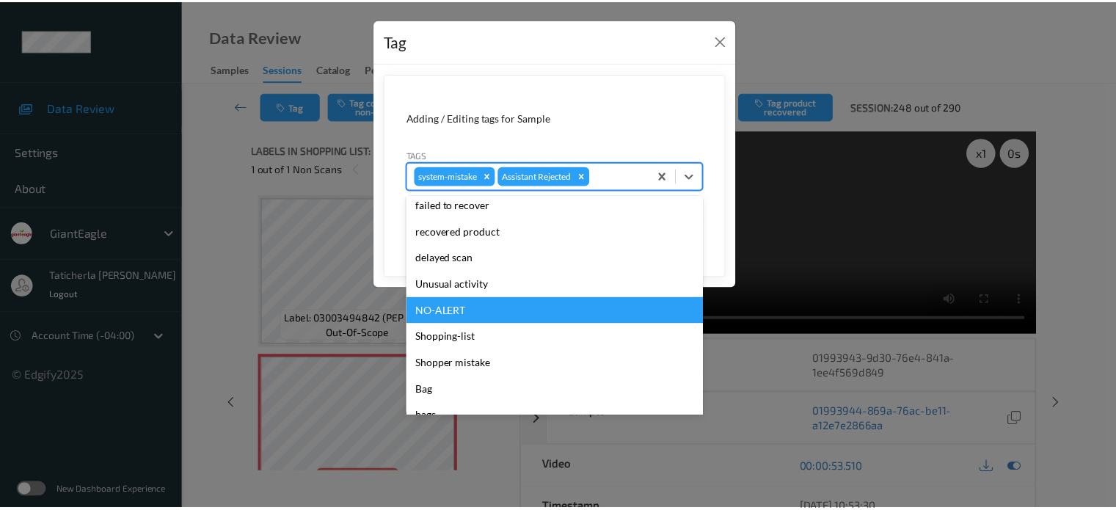
scroll to position [147, 0]
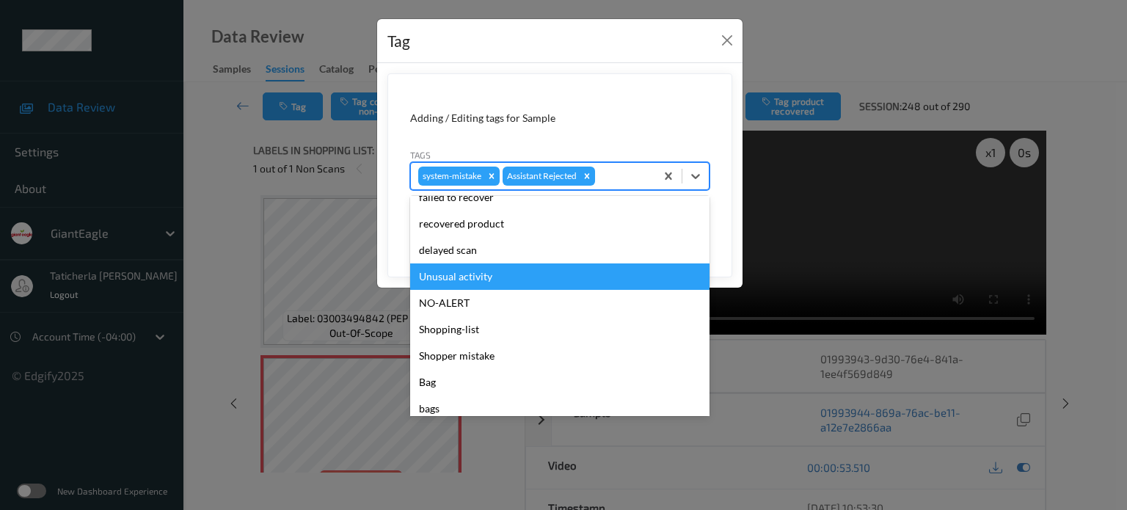
click at [487, 275] on div "Unusual activity" at bounding box center [559, 276] width 299 height 26
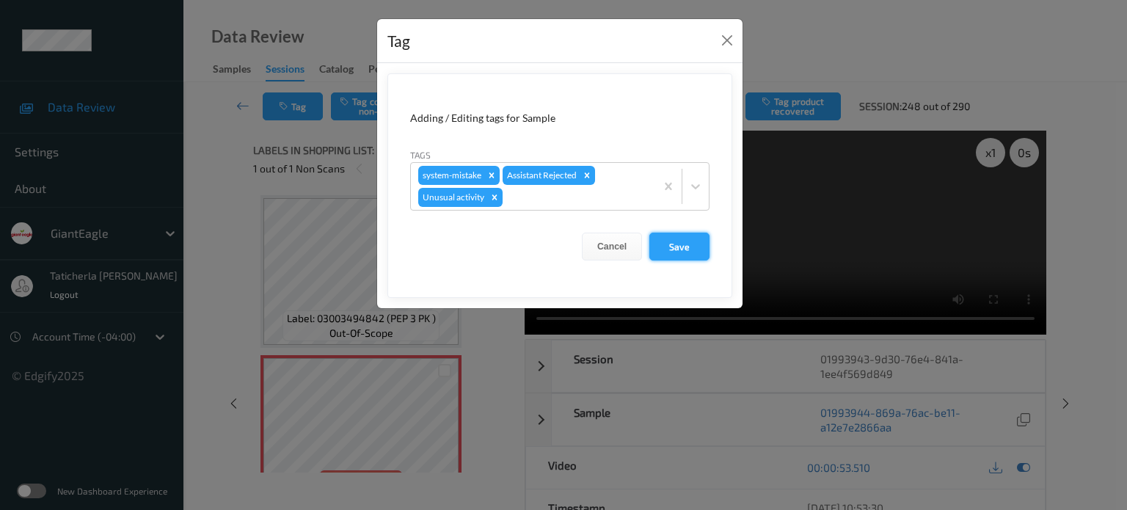
click at [581, 235] on button "Save" at bounding box center [680, 247] width 60 height 28
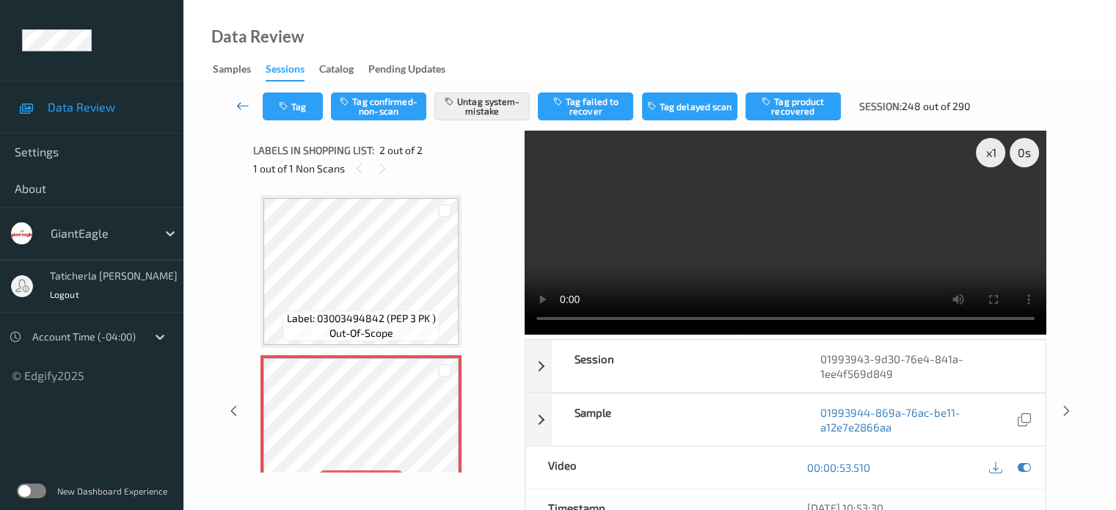
click at [246, 105] on icon at bounding box center [242, 105] width 13 height 15
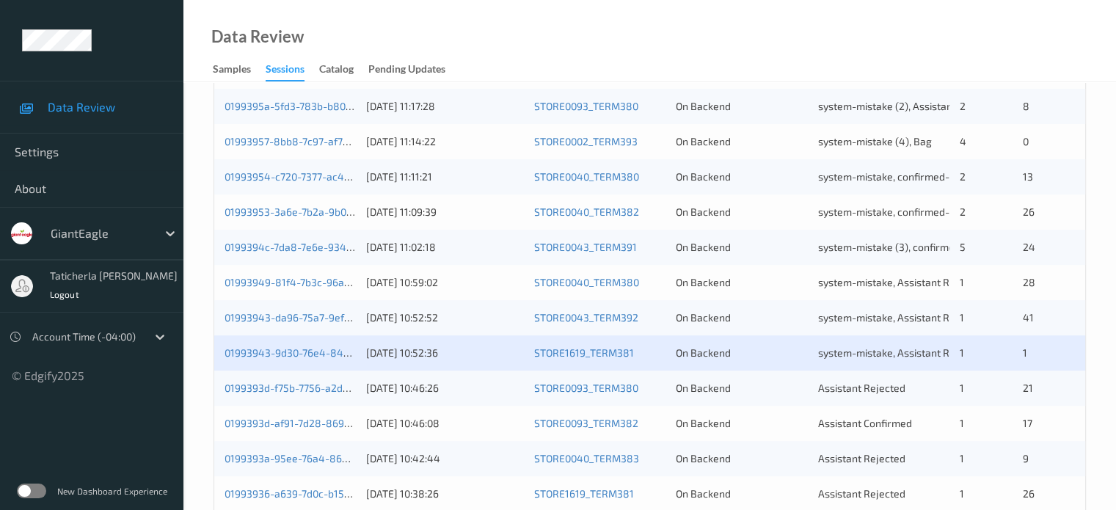
scroll to position [440, 0]
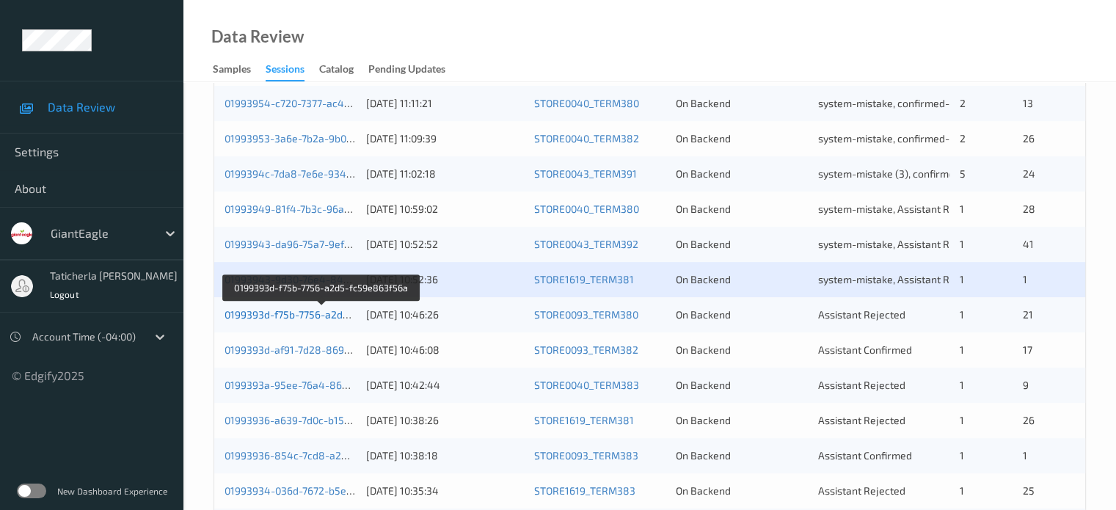
click at [318, 314] on link "0199393d-f75b-7756-a2d5-fc59e863f56a" at bounding box center [322, 314] width 194 height 12
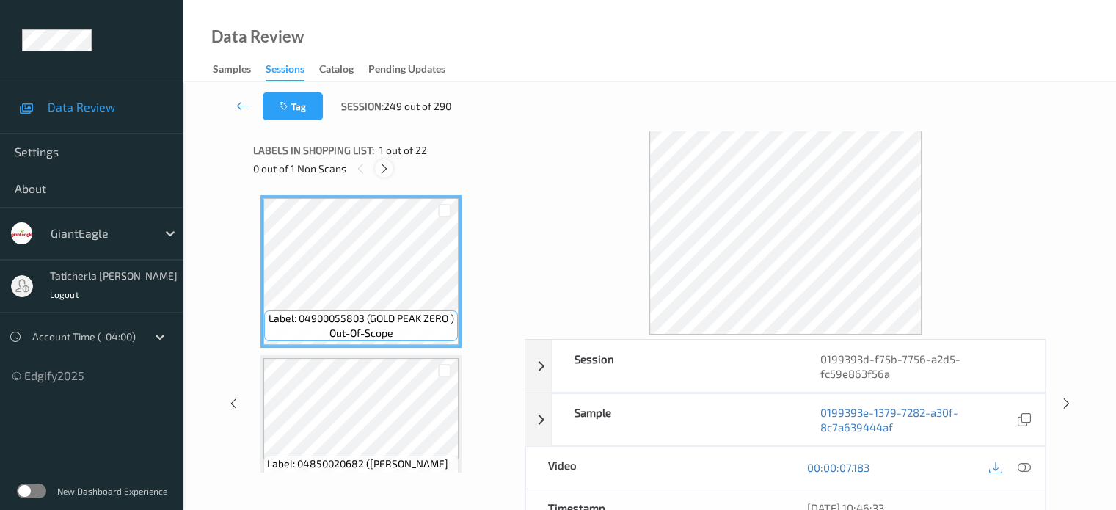
click at [388, 164] on icon at bounding box center [384, 168] width 12 height 13
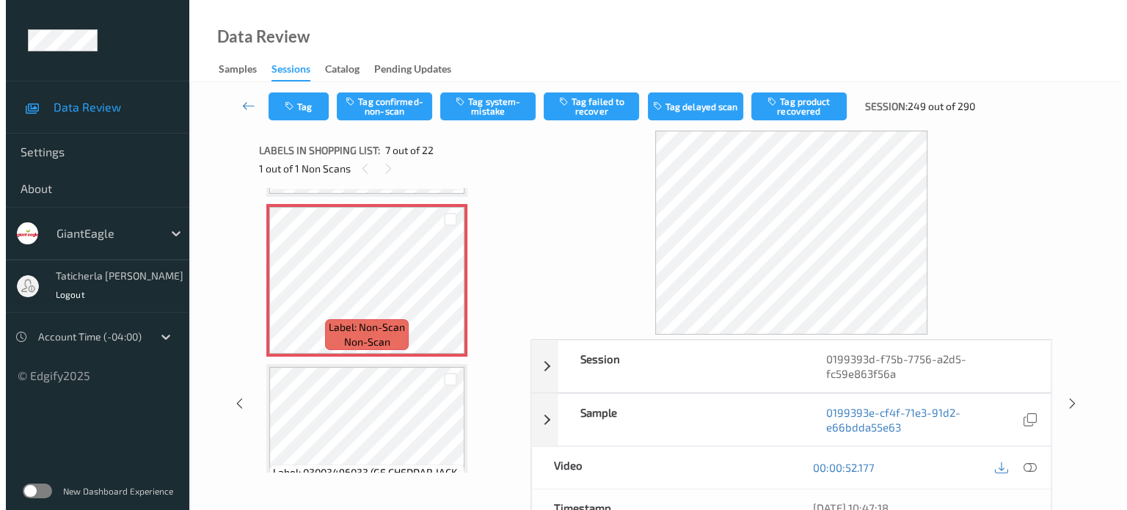
scroll to position [954, 0]
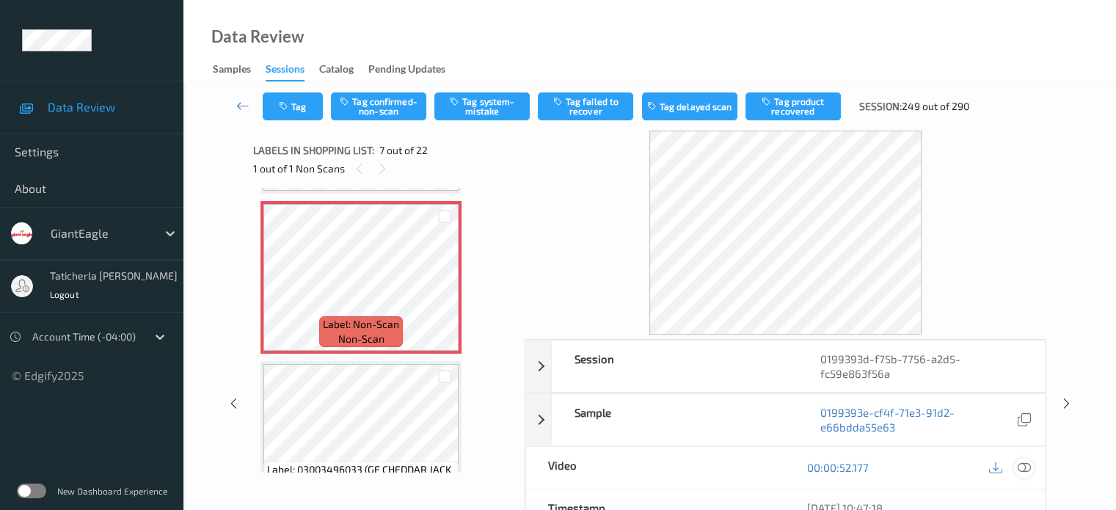
click at [581, 465] on icon at bounding box center [1023, 467] width 13 height 13
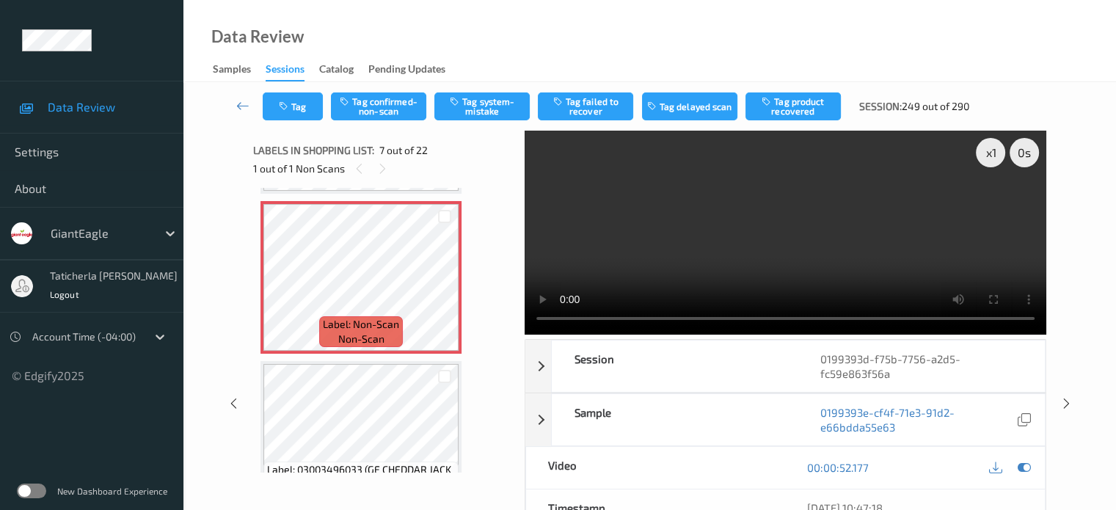
click at [581, 205] on video at bounding box center [786, 233] width 522 height 204
click at [479, 107] on button "Tag system-mistake" at bounding box center [481, 106] width 95 height 28
click at [296, 109] on button "Tag" at bounding box center [293, 106] width 60 height 28
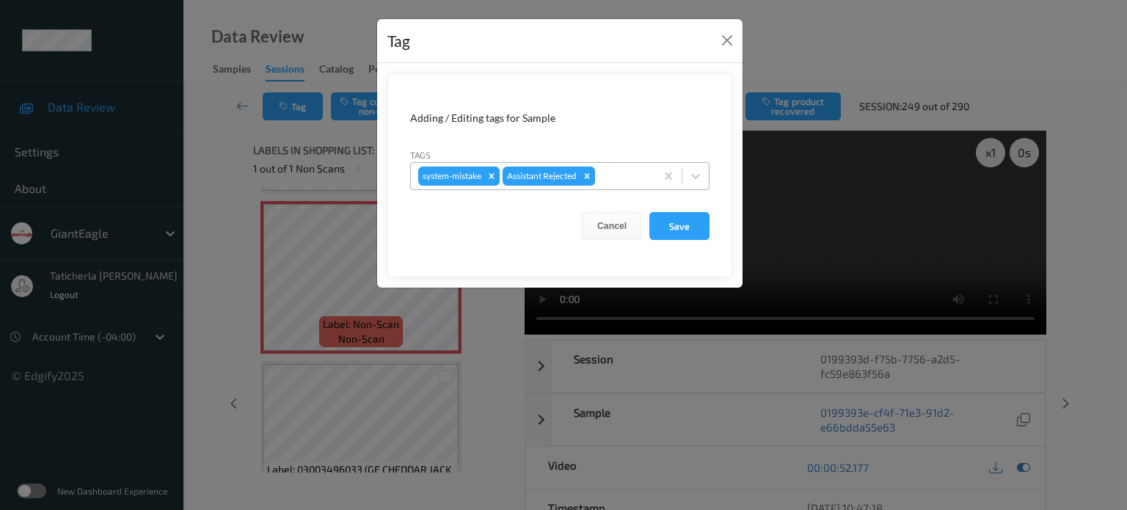
click at [581, 170] on div at bounding box center [623, 176] width 50 height 18
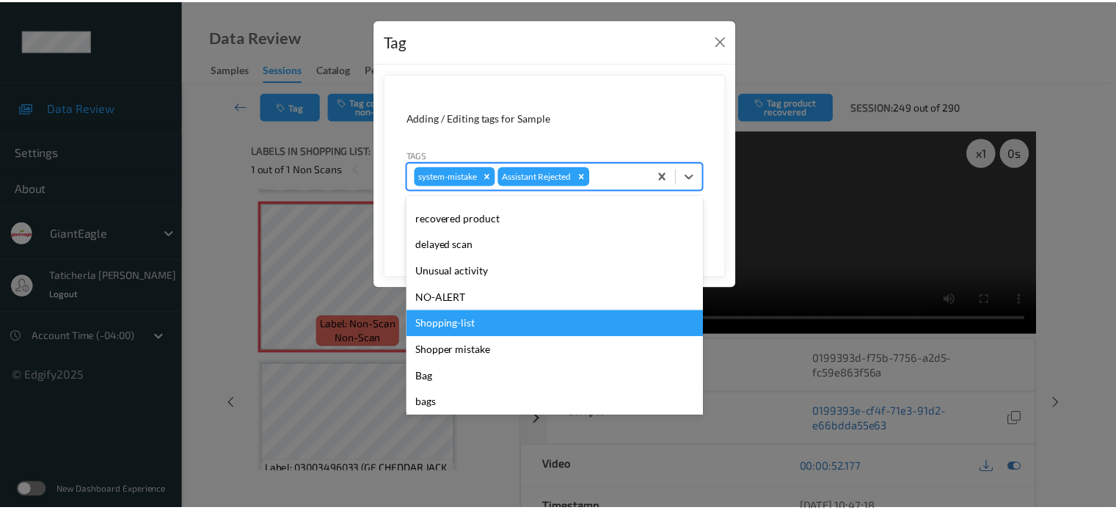
scroll to position [156, 0]
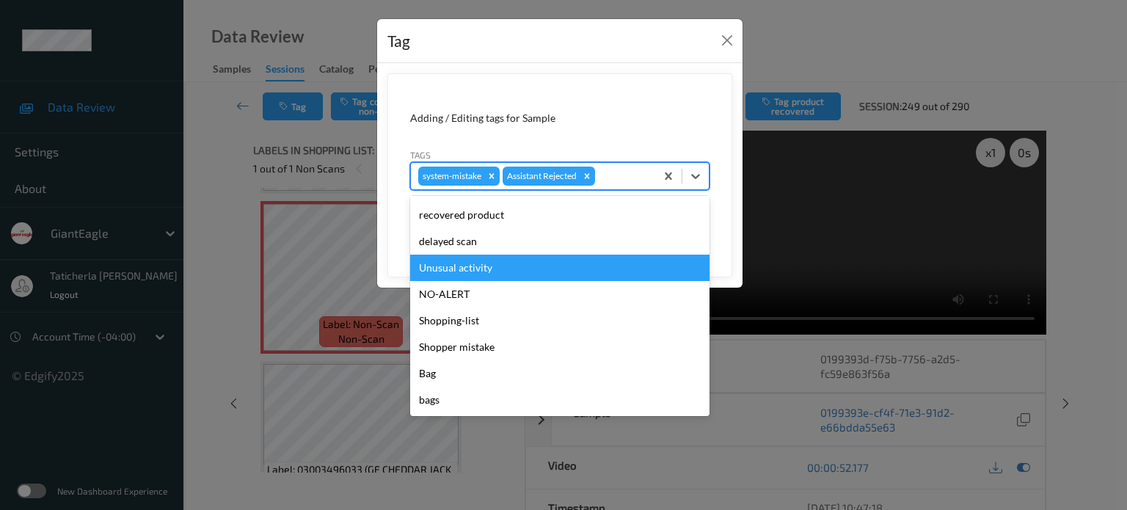
click at [443, 263] on div "Unusual activity" at bounding box center [559, 268] width 299 height 26
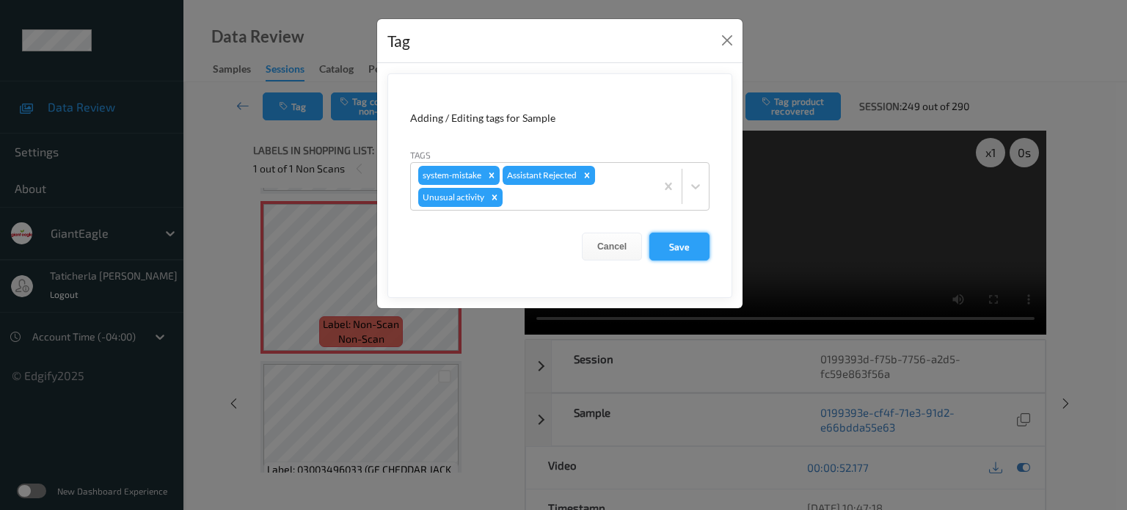
click at [581, 241] on button "Save" at bounding box center [680, 247] width 60 height 28
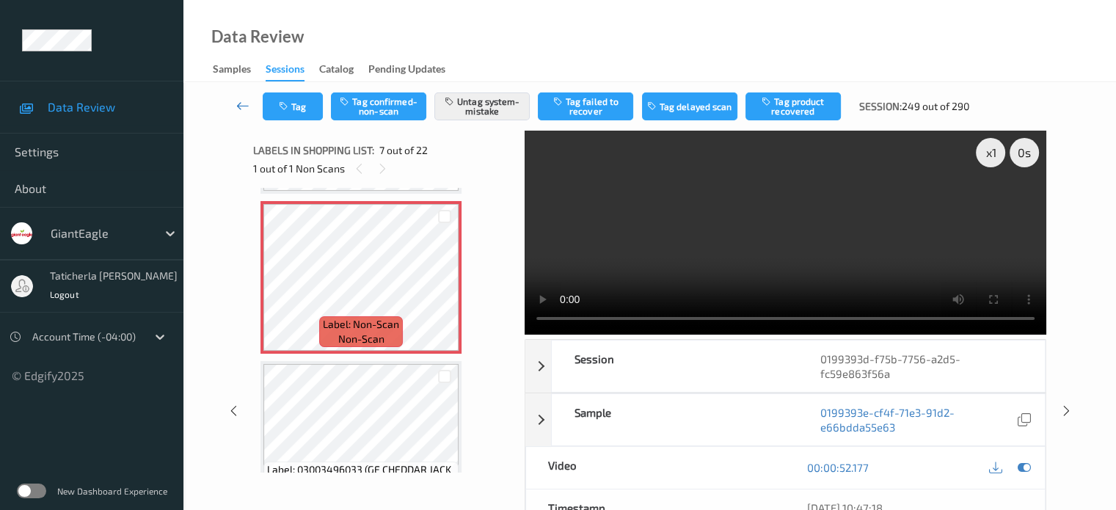
click at [244, 102] on icon at bounding box center [242, 105] width 13 height 15
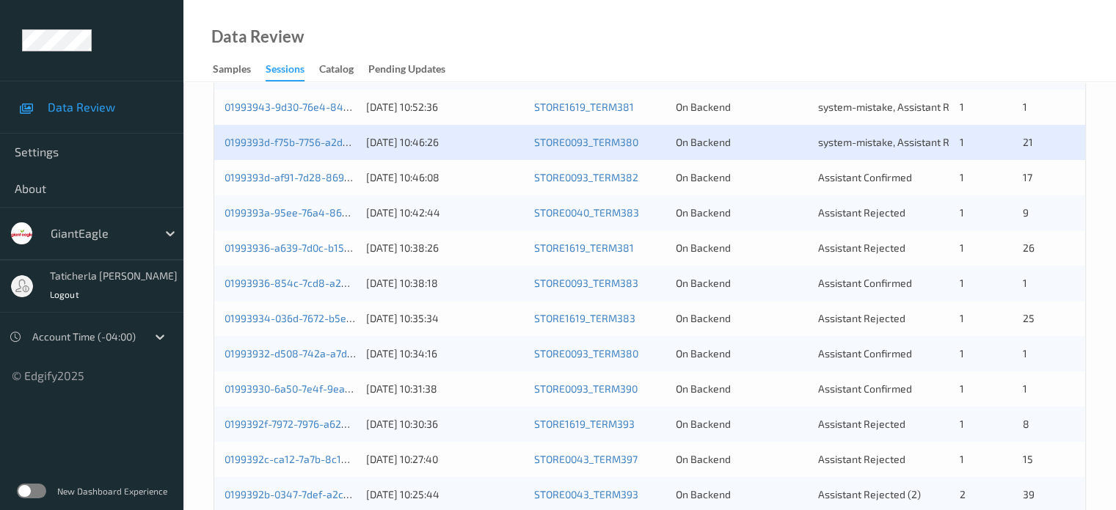
scroll to position [587, 0]
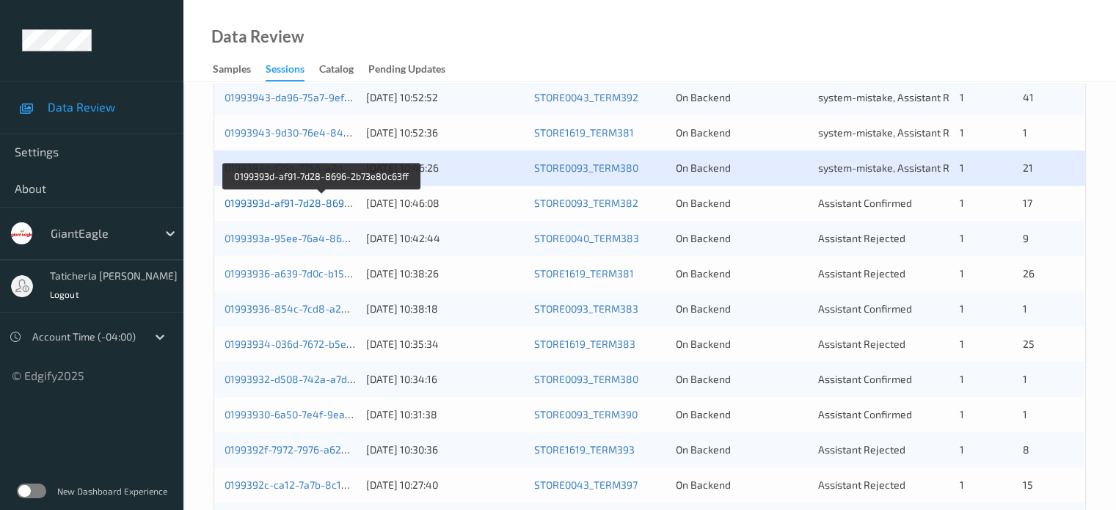
click at [282, 202] on link "0199393d-af91-7d28-8696-2b73e80c63ff" at bounding box center [322, 203] width 195 height 12
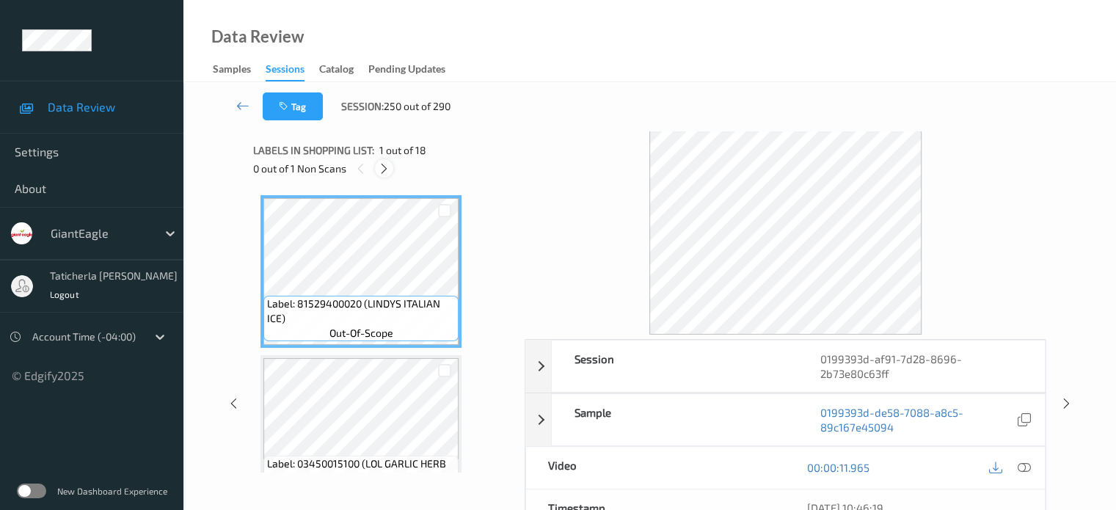
click at [387, 167] on icon at bounding box center [384, 168] width 12 height 13
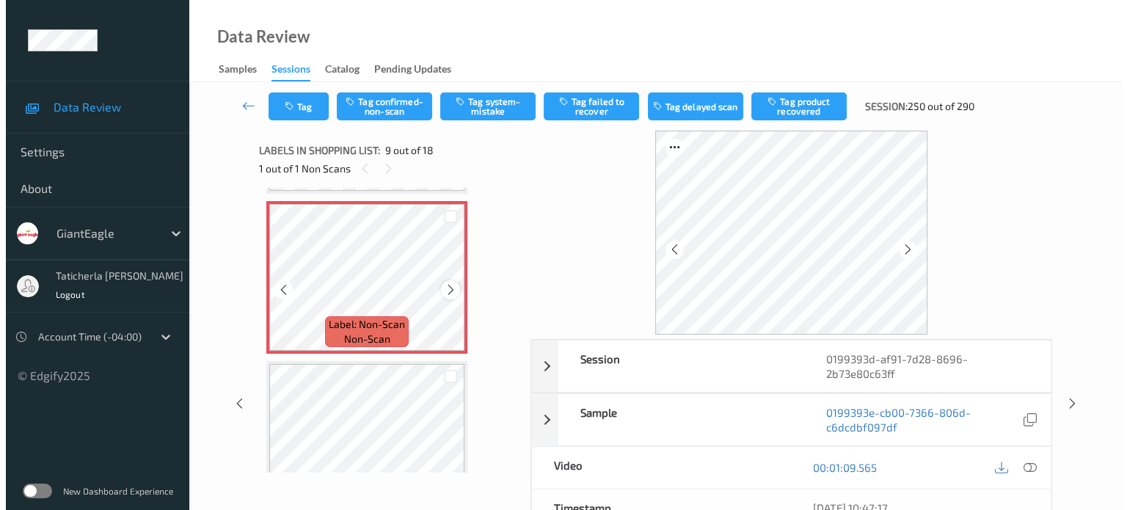
scroll to position [1201, 0]
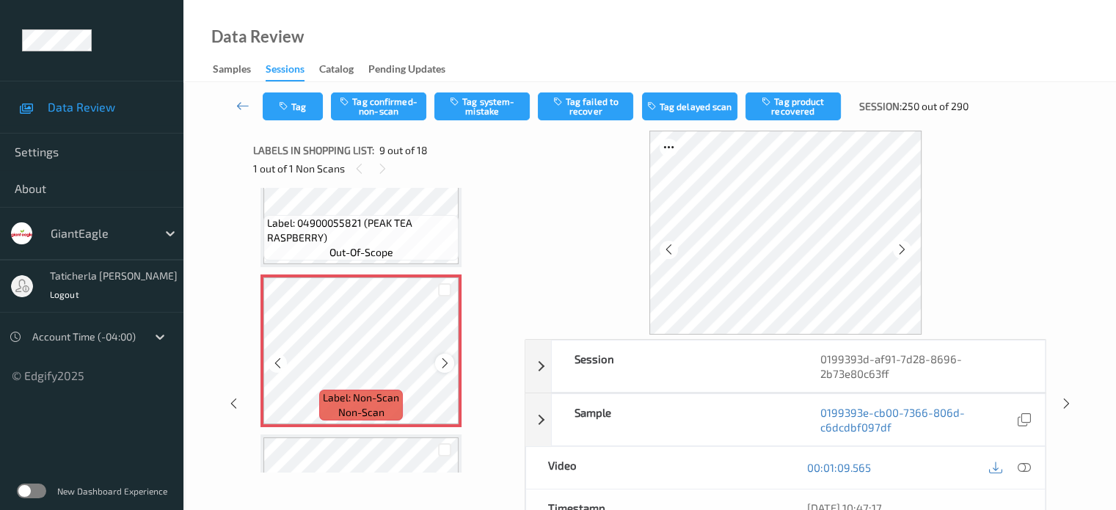
click at [439, 359] on icon at bounding box center [445, 363] width 12 height 13
click at [443, 358] on icon at bounding box center [445, 363] width 12 height 13
click at [445, 363] on icon at bounding box center [445, 363] width 12 height 13
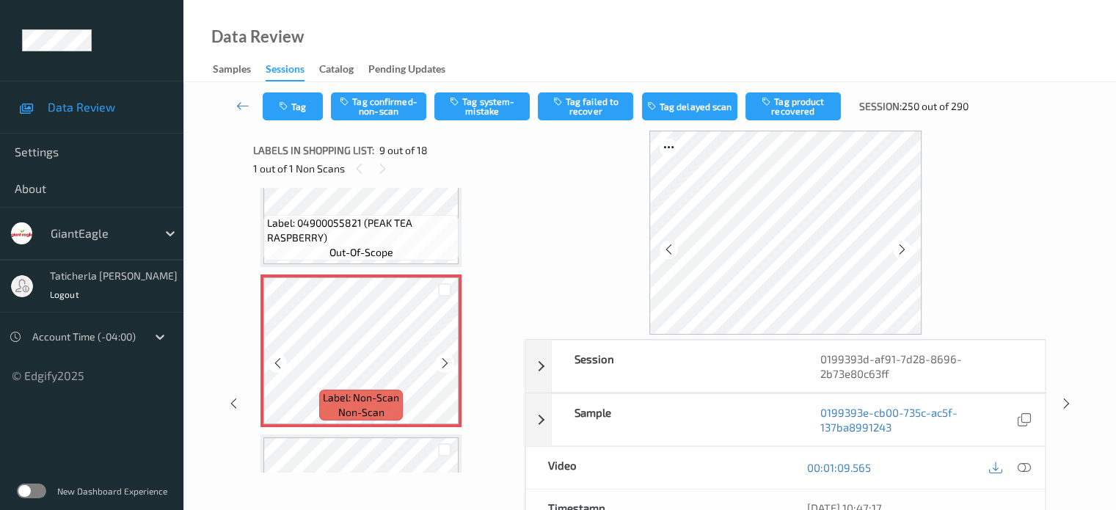
click at [445, 363] on icon at bounding box center [445, 363] width 12 height 13
click at [581, 465] on icon at bounding box center [1023, 467] width 13 height 13
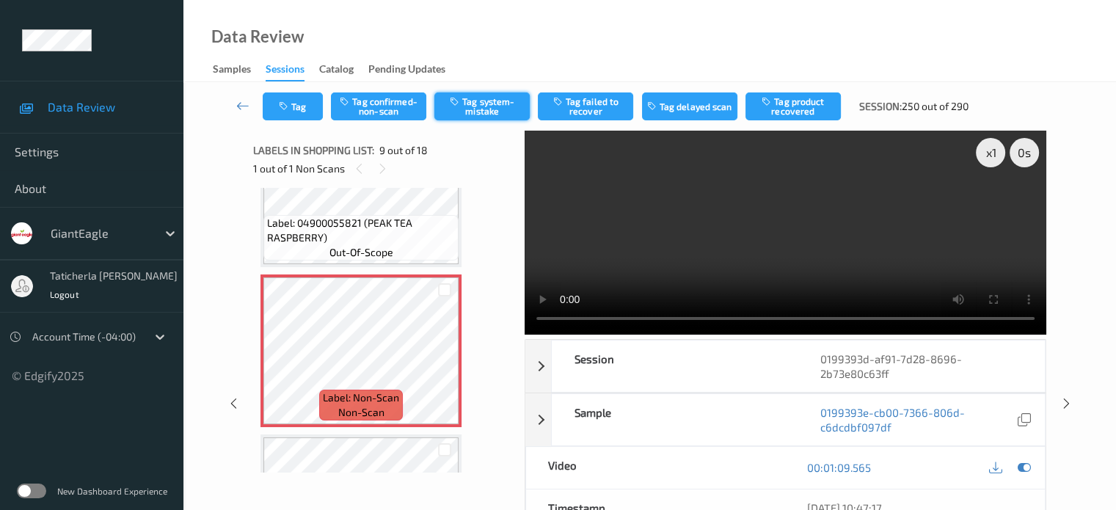
click at [479, 94] on button "Tag system-mistake" at bounding box center [481, 106] width 95 height 28
click at [299, 103] on button "Tag" at bounding box center [293, 106] width 60 height 28
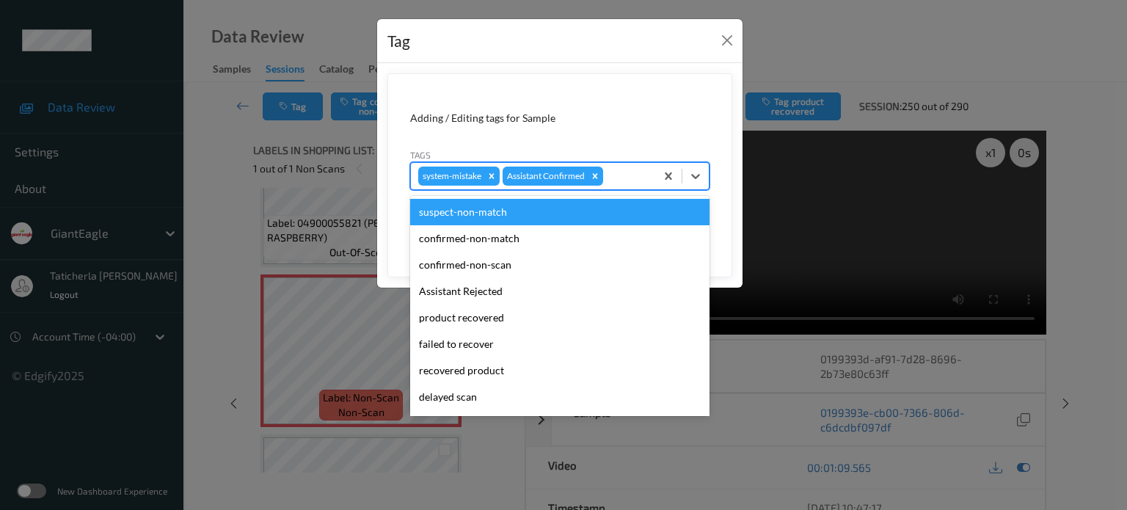
drag, startPoint x: 641, startPoint y: 178, endPoint x: 569, endPoint y: 245, distance: 99.2
click at [581, 175] on div at bounding box center [627, 176] width 42 height 18
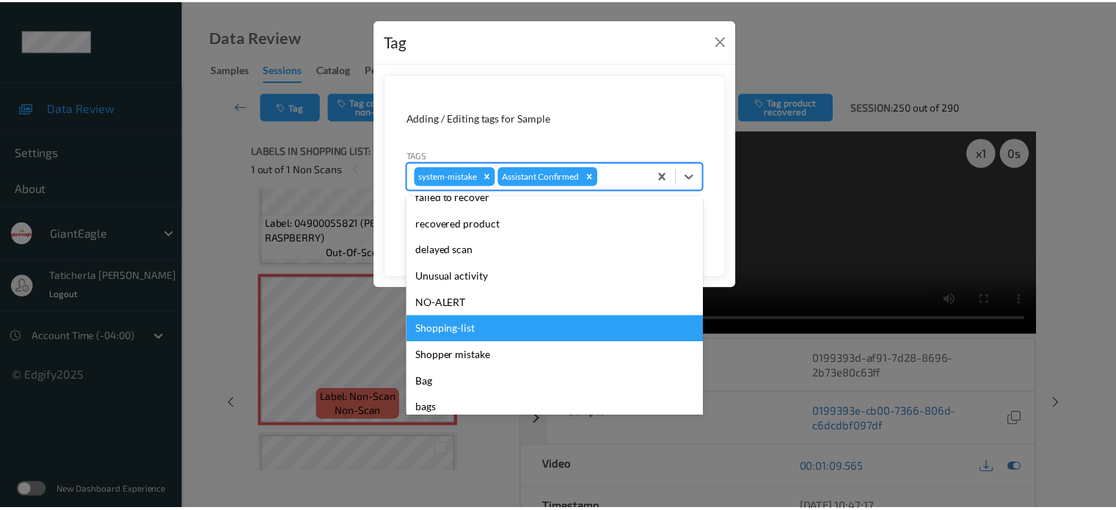
scroll to position [73, 0]
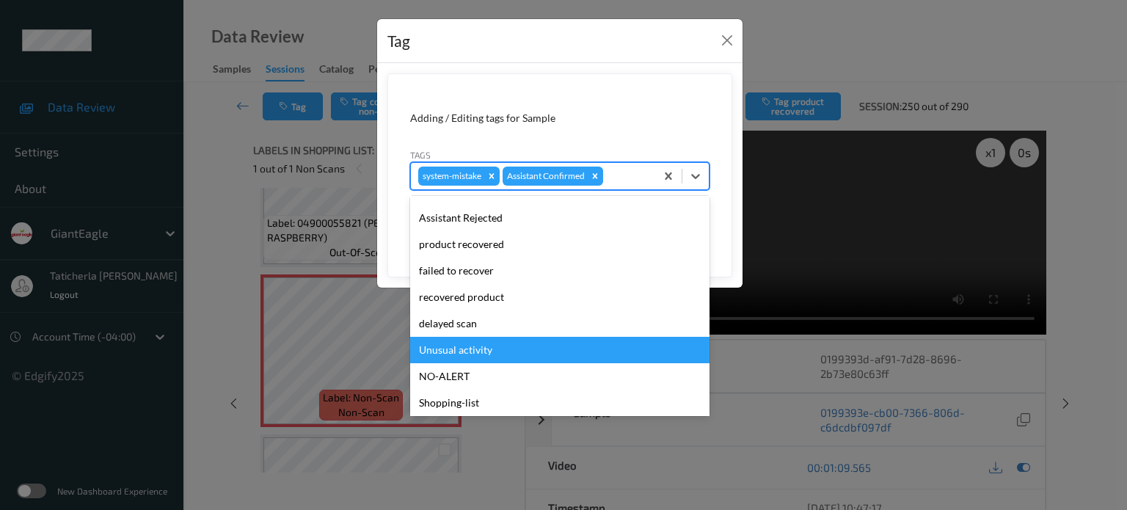
click at [473, 341] on div "Unusual activity" at bounding box center [559, 350] width 299 height 26
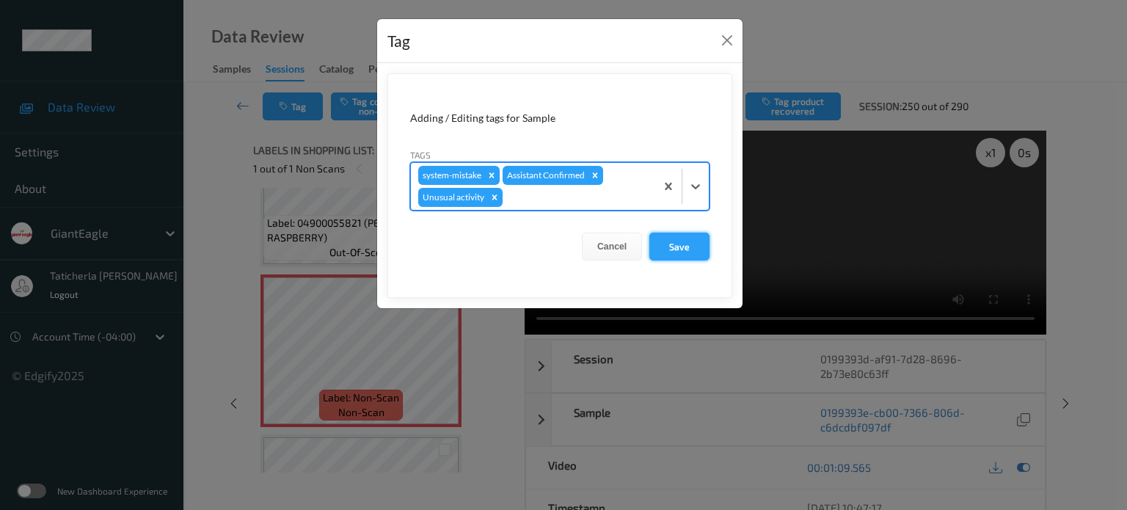
drag, startPoint x: 699, startPoint y: 228, endPoint x: 692, endPoint y: 232, distance: 7.6
click at [581, 230] on form "Adding / Editing tags for Sample Tags option Unusual activity, selected. Select…" at bounding box center [560, 185] width 345 height 225
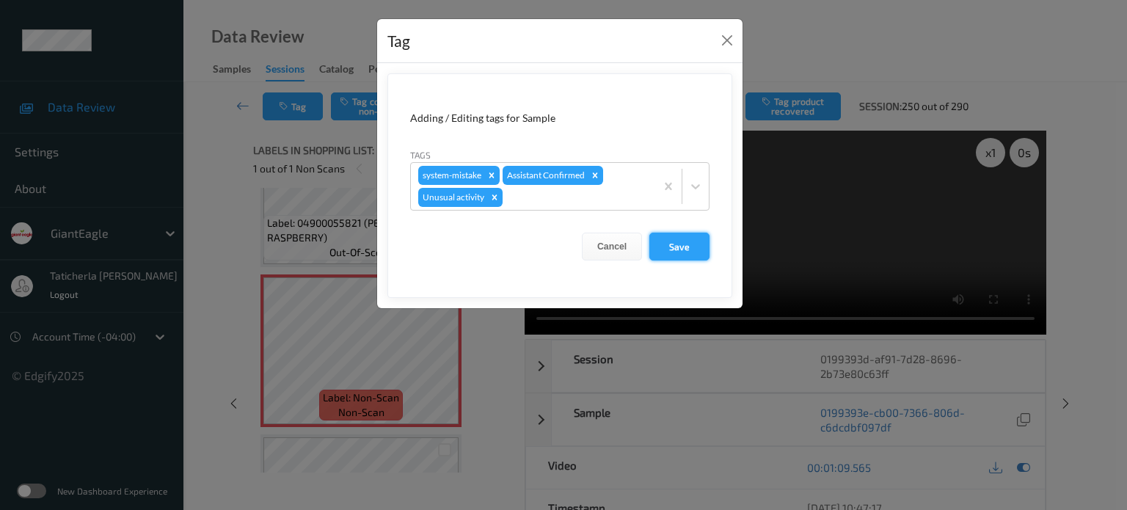
click at [581, 239] on button "Save" at bounding box center [680, 247] width 60 height 28
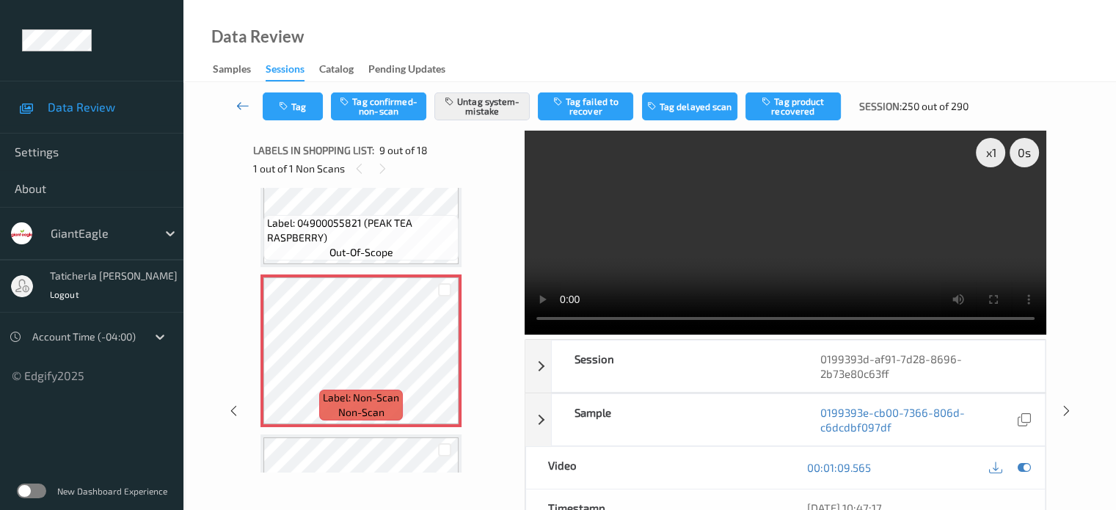
click at [239, 102] on icon at bounding box center [242, 105] width 13 height 15
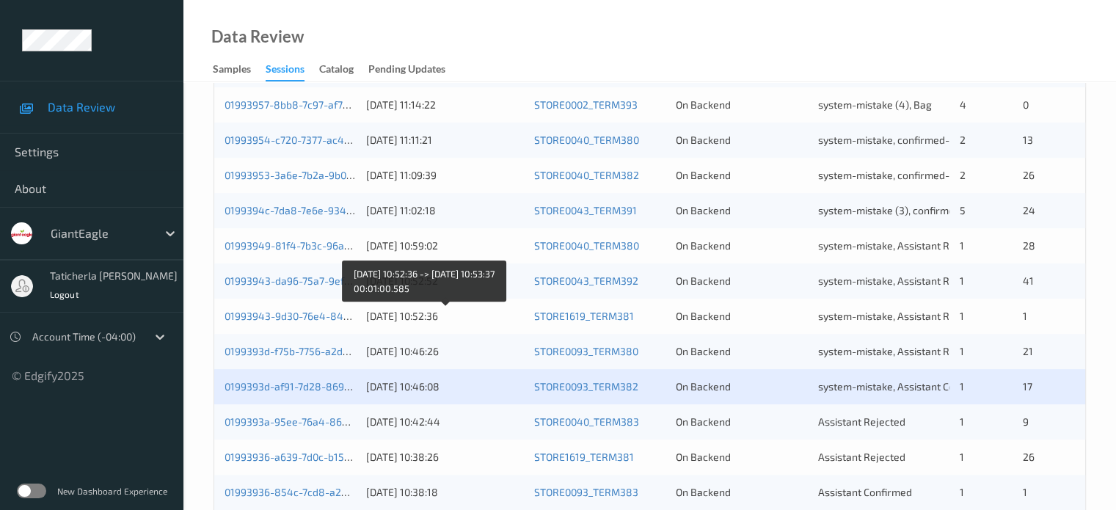
scroll to position [587, 0]
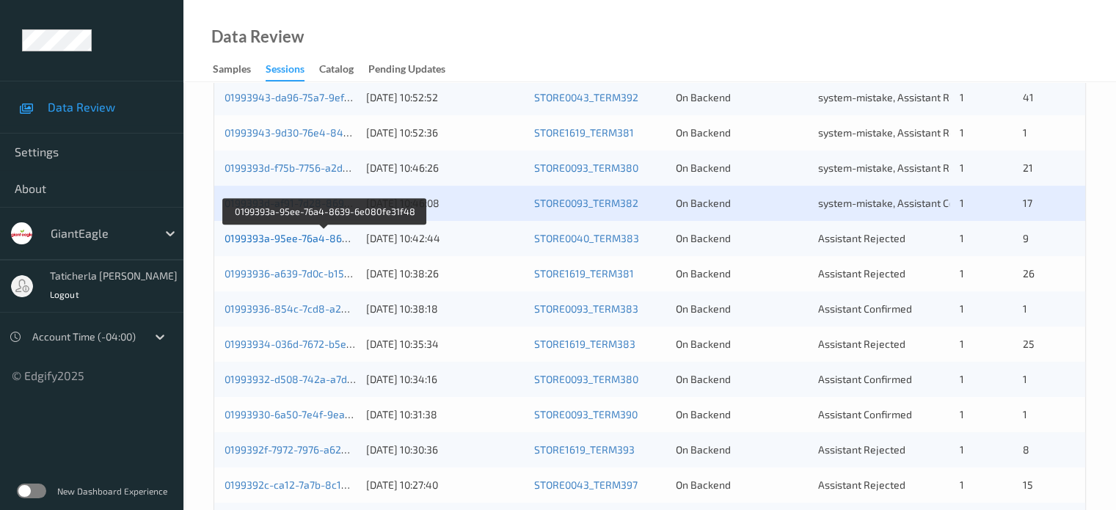
click at [316, 244] on link "0199393a-95ee-76a4-8639-6e080fe31f48" at bounding box center [325, 238] width 200 height 12
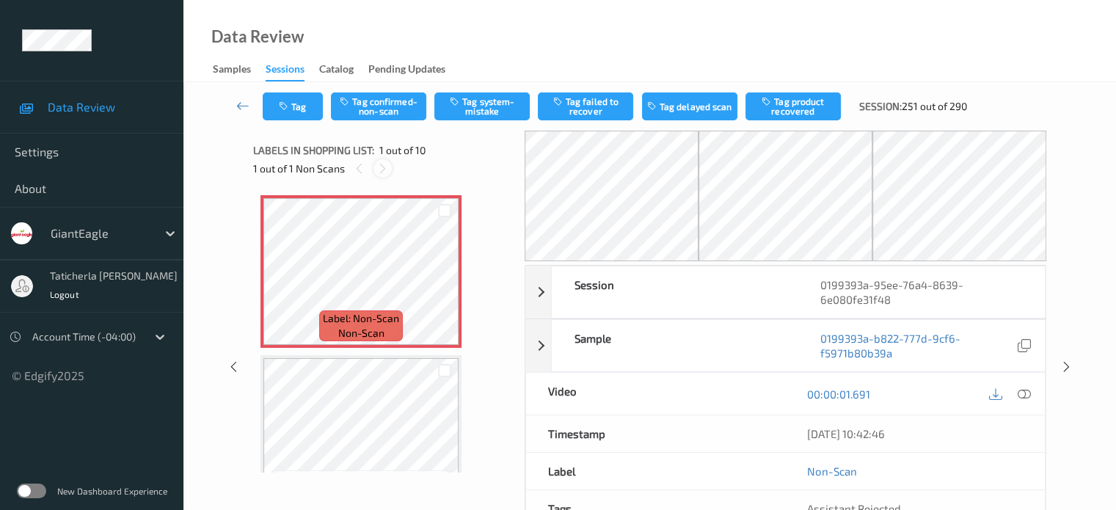
click at [382, 175] on div at bounding box center [383, 168] width 18 height 18
click at [383, 175] on icon at bounding box center [382, 168] width 12 height 13
click at [443, 287] on icon at bounding box center [445, 283] width 12 height 13
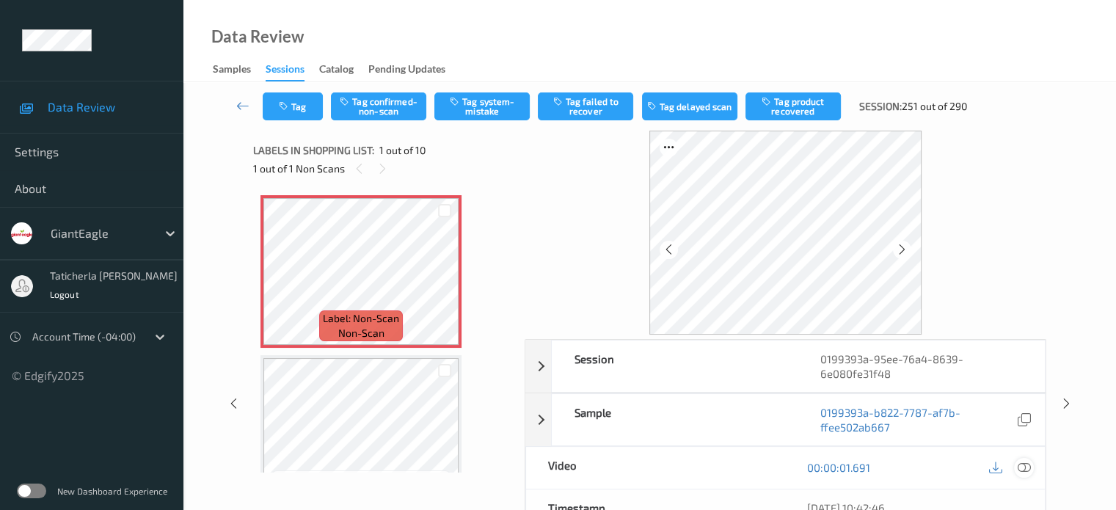
click at [581, 465] on icon at bounding box center [1023, 467] width 13 height 13
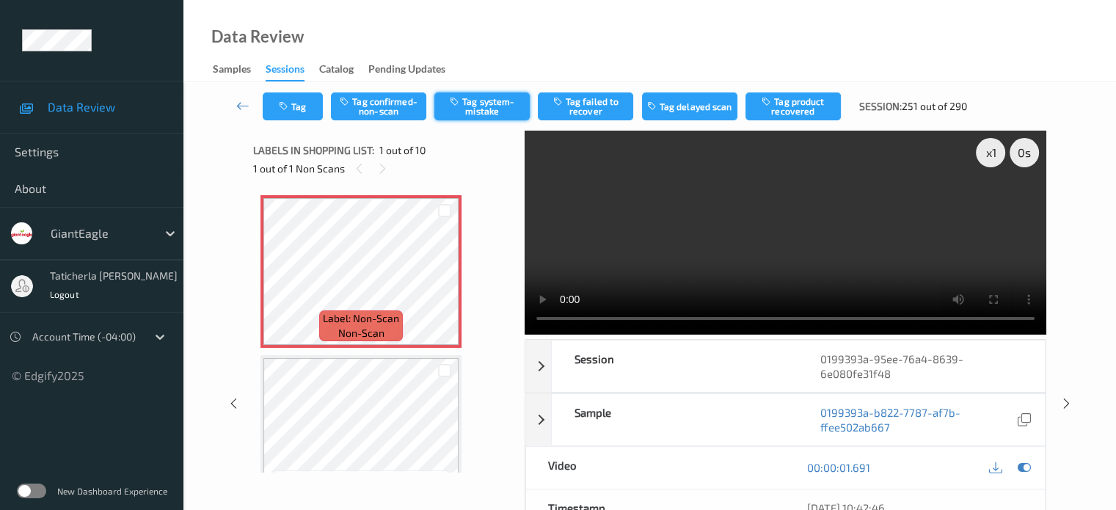
click at [495, 101] on button "Tag system-mistake" at bounding box center [481, 106] width 95 height 28
click at [300, 103] on button "Tag" at bounding box center [293, 106] width 60 height 28
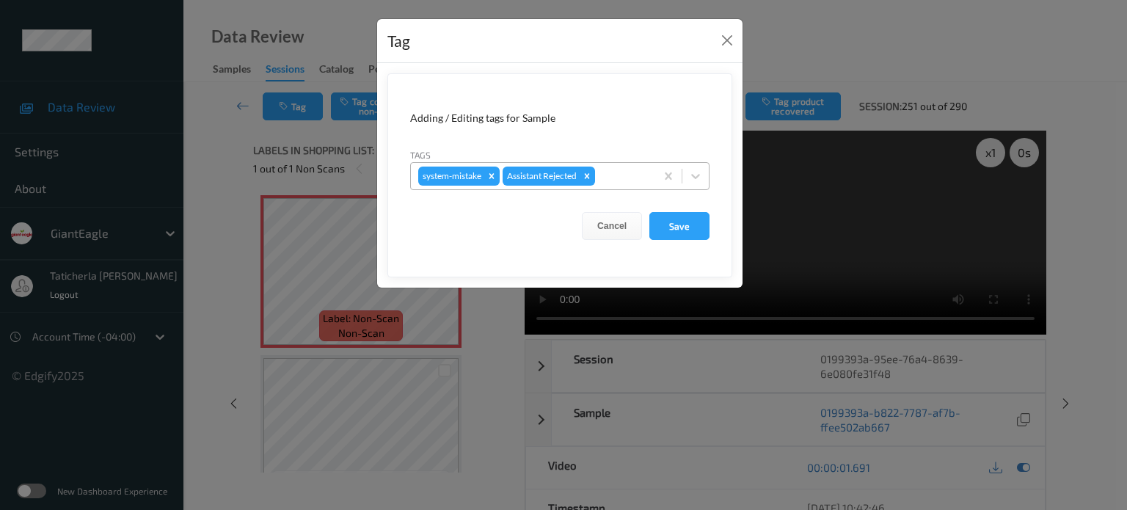
click at [581, 167] on div at bounding box center [623, 176] width 50 height 18
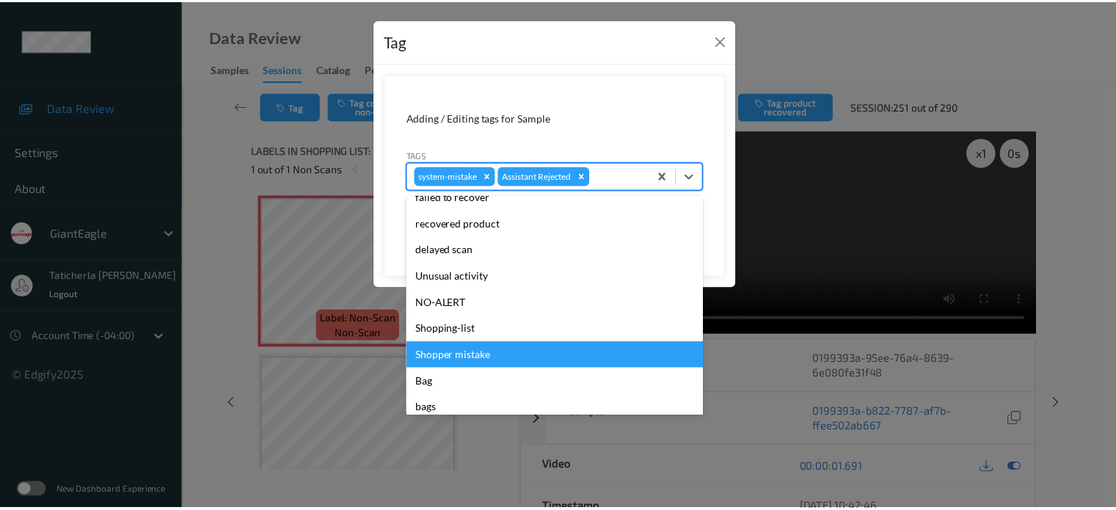
scroll to position [156, 0]
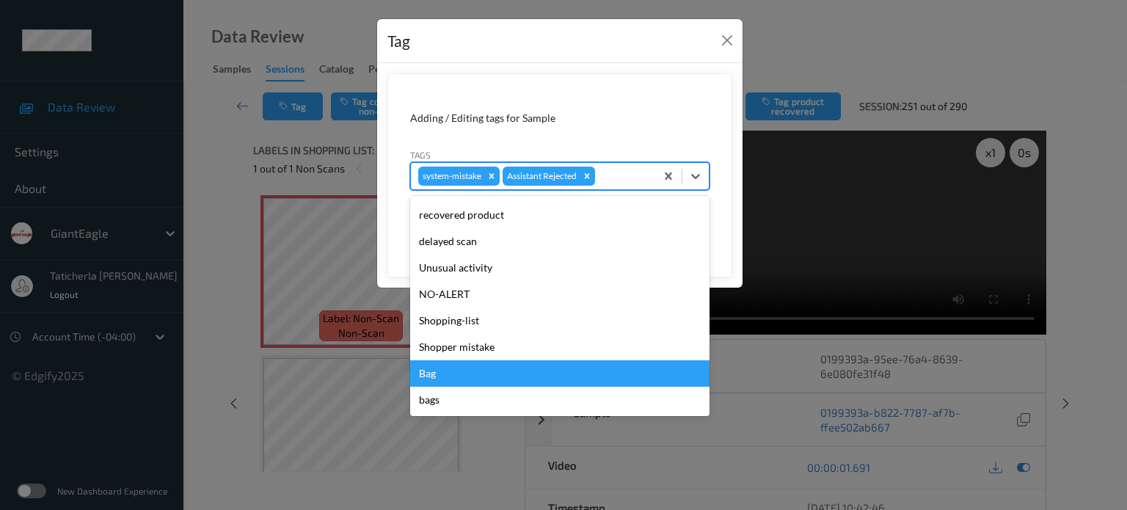
click at [459, 373] on div "Bag" at bounding box center [559, 373] width 299 height 26
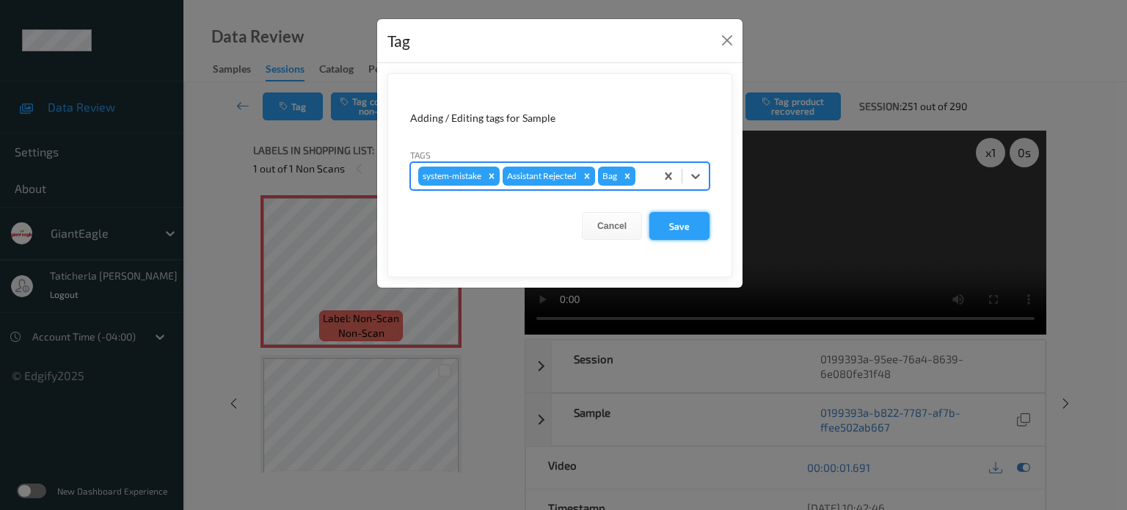
click at [581, 221] on button "Save" at bounding box center [680, 226] width 60 height 28
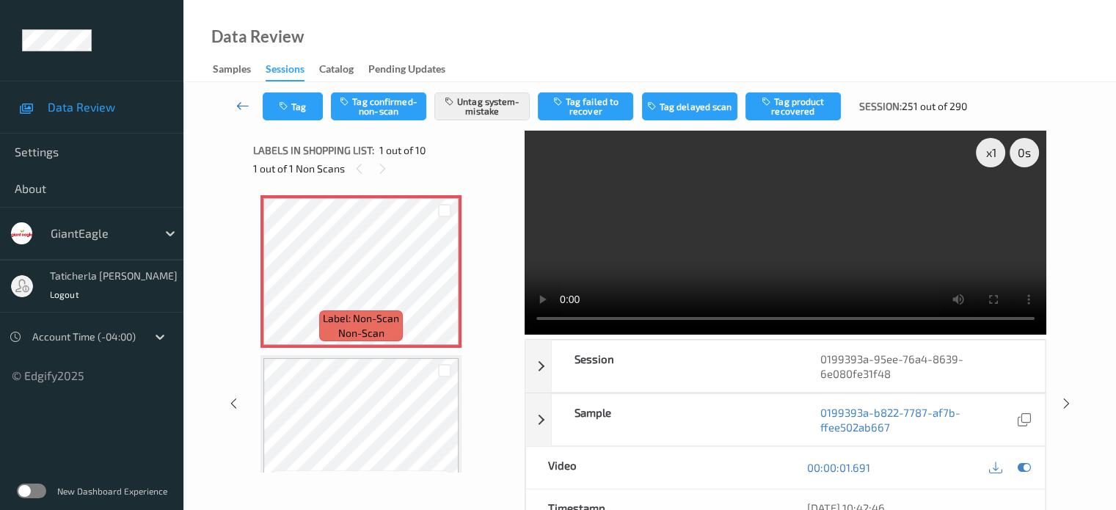
click at [241, 101] on icon at bounding box center [242, 105] width 13 height 15
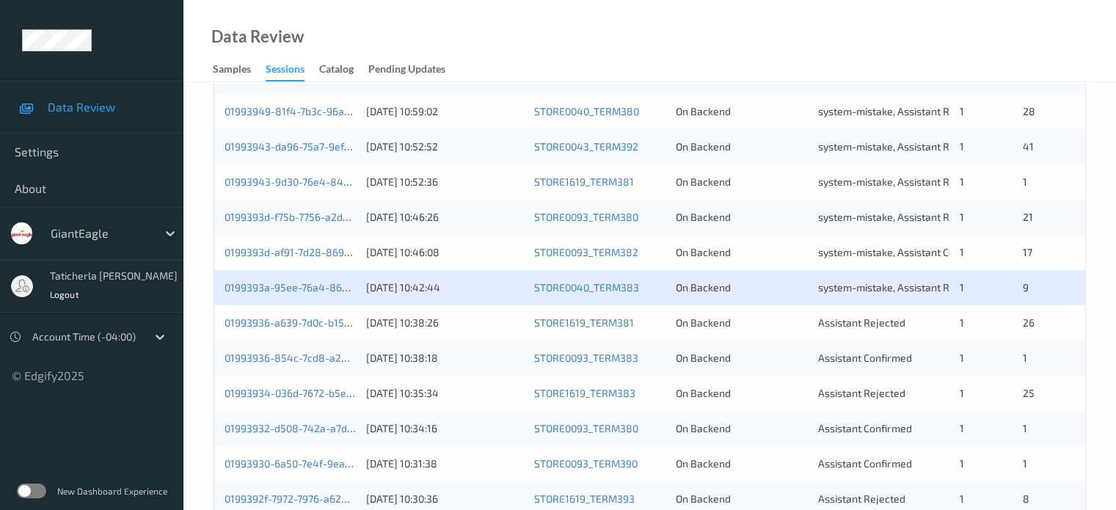
scroll to position [661, 0]
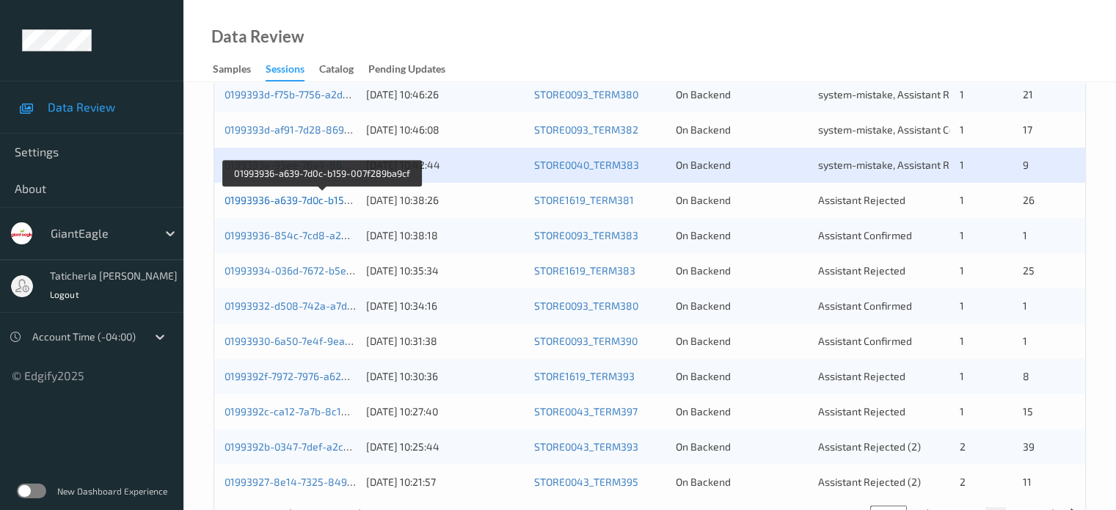
click at [311, 202] on link "01993936-a639-7d0c-b159-007f289ba9cf" at bounding box center [322, 200] width 195 height 12
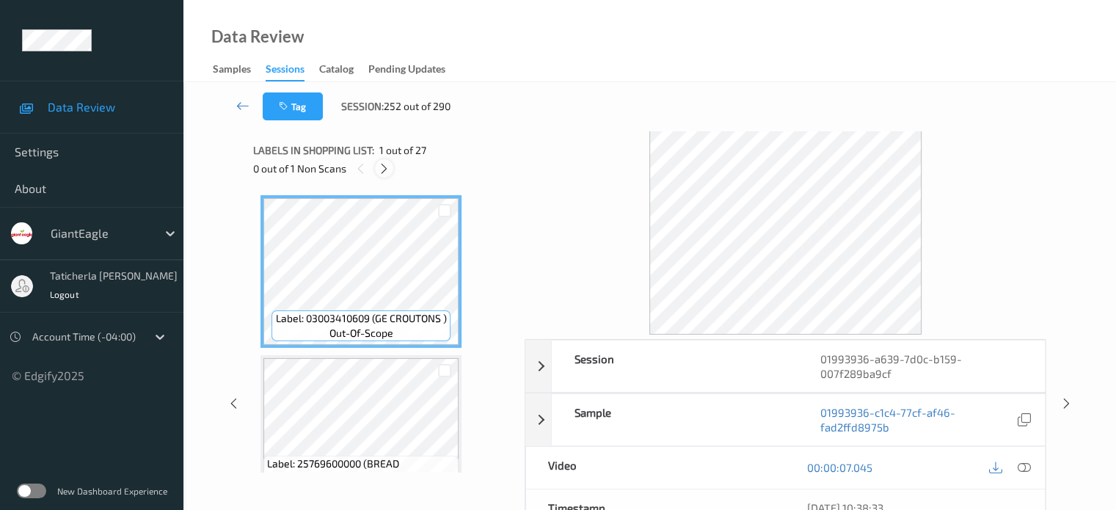
click at [384, 163] on icon at bounding box center [384, 168] width 12 height 13
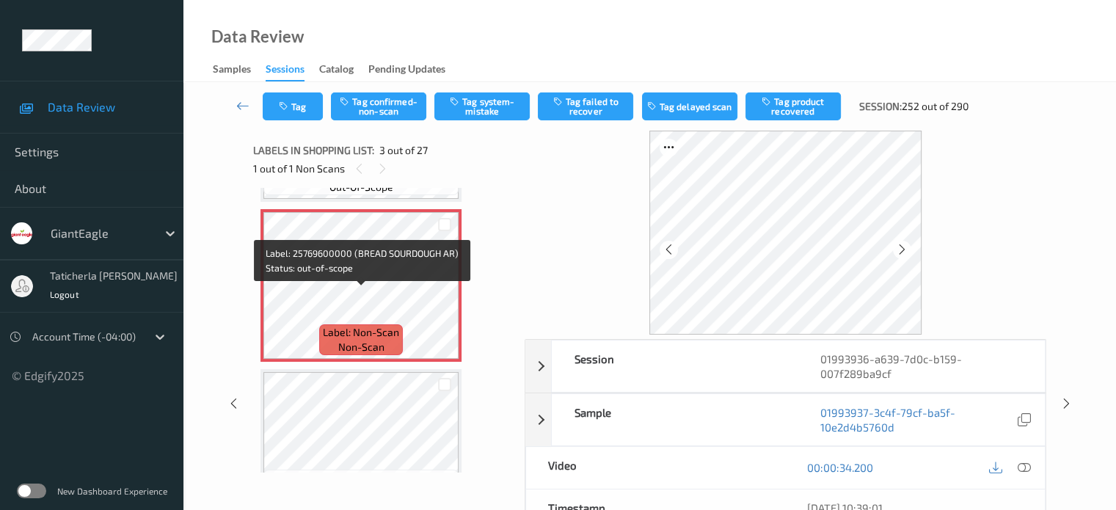
scroll to position [314, 0]
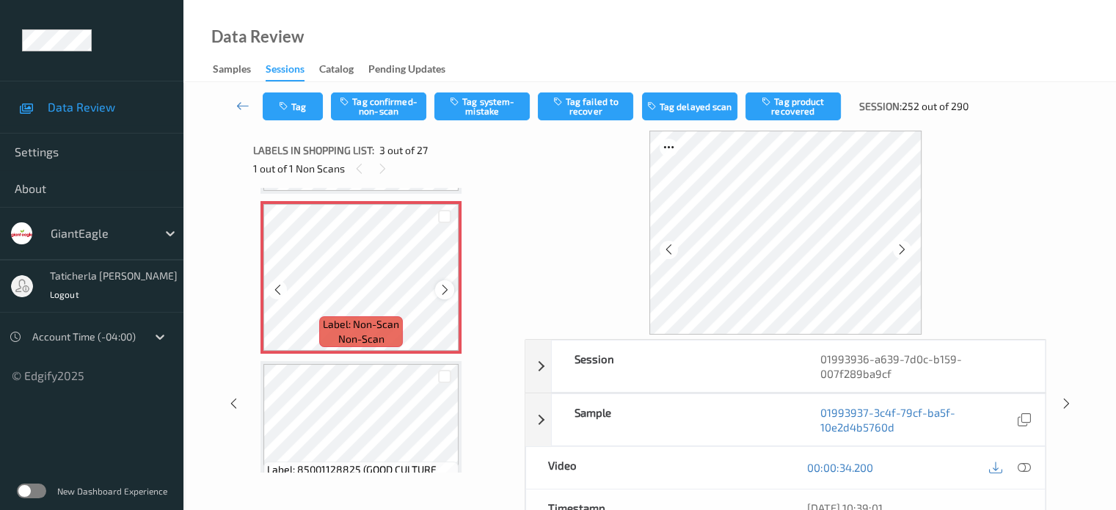
click at [450, 285] on icon at bounding box center [445, 289] width 12 height 13
click at [448, 288] on icon at bounding box center [445, 289] width 12 height 13
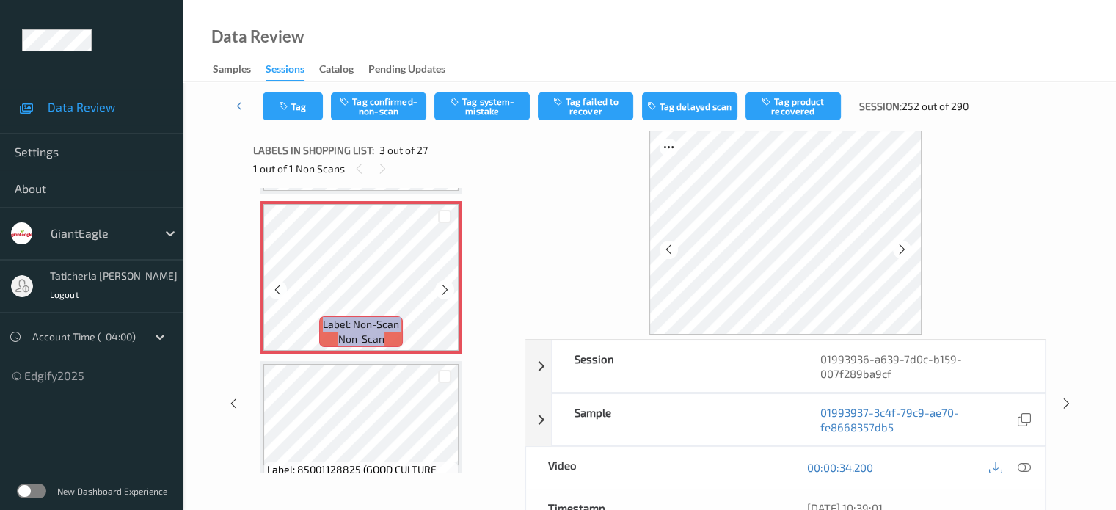
click at [448, 288] on icon at bounding box center [445, 289] width 12 height 13
click at [581, 465] on icon at bounding box center [1023, 467] width 13 height 13
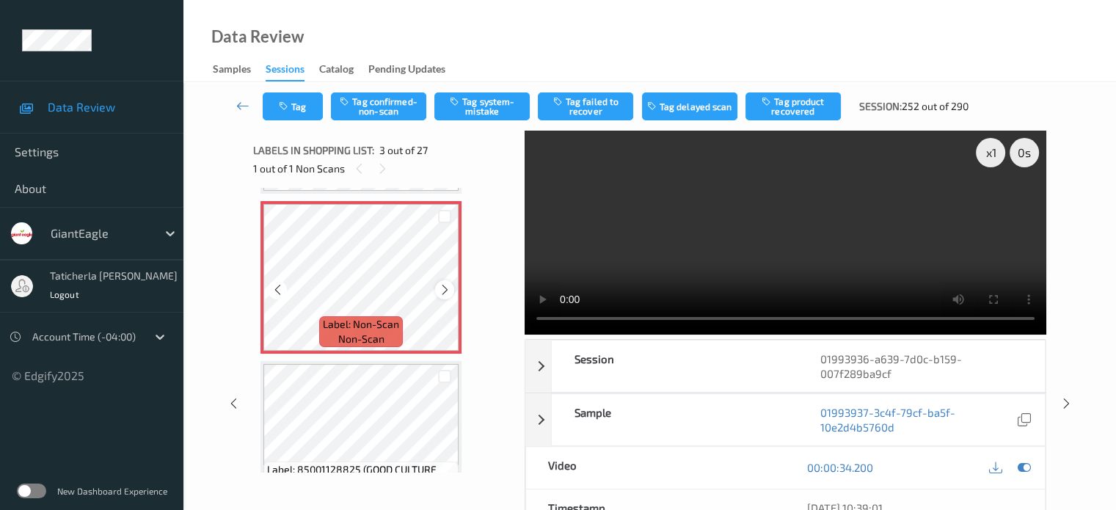
click at [443, 285] on icon at bounding box center [445, 289] width 12 height 13
click at [444, 290] on icon at bounding box center [445, 289] width 12 height 13
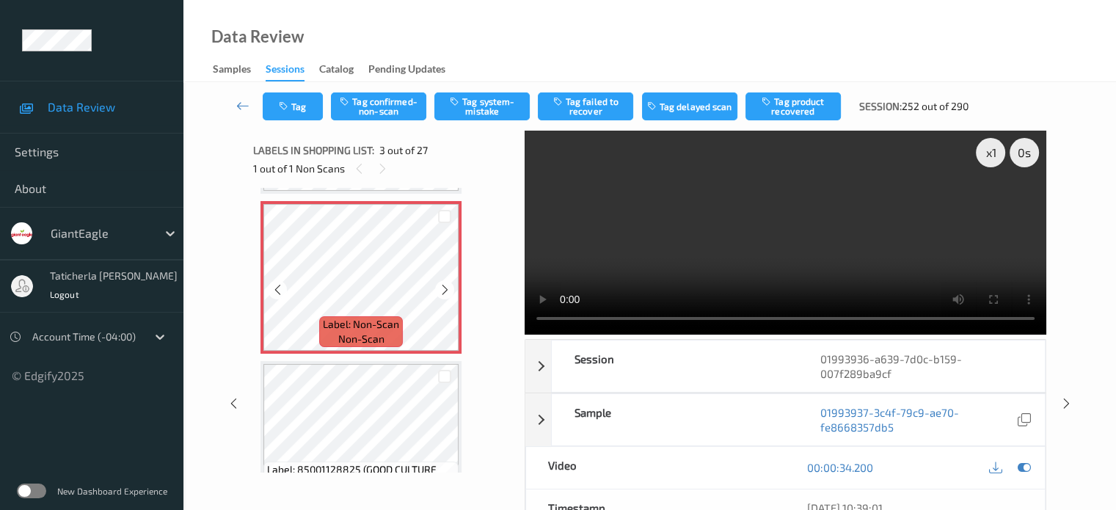
click at [444, 290] on icon at bounding box center [445, 289] width 12 height 13
click at [478, 102] on button "Tag system-mistake" at bounding box center [481, 106] width 95 height 28
click at [478, 102] on button "Untag system-mistake" at bounding box center [481, 106] width 95 height 28
click at [385, 104] on button "Tag confirmed-non-scan" at bounding box center [378, 106] width 95 height 28
click at [581, 102] on button "Tag product recovered" at bounding box center [793, 106] width 95 height 28
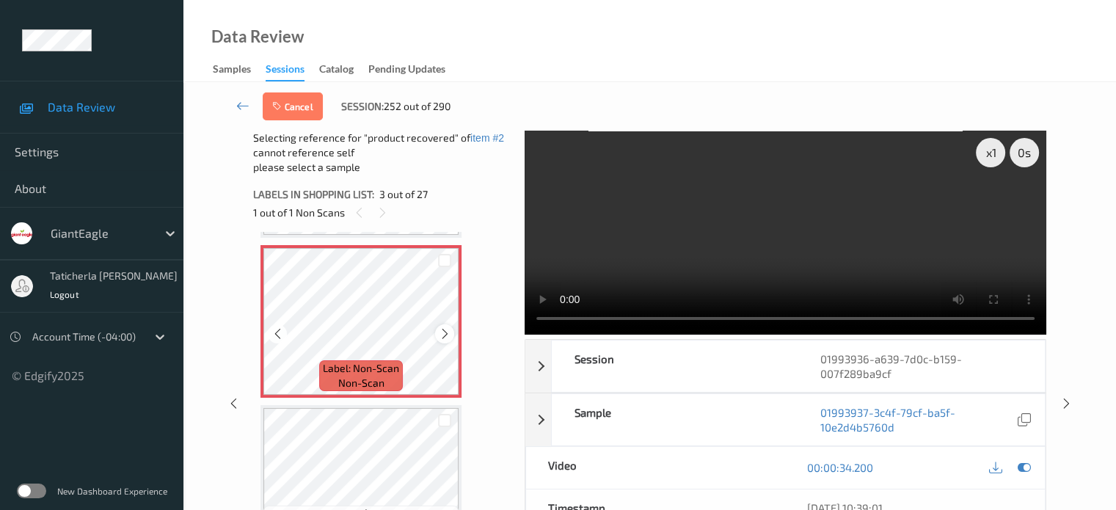
click at [446, 335] on icon at bounding box center [445, 333] width 12 height 13
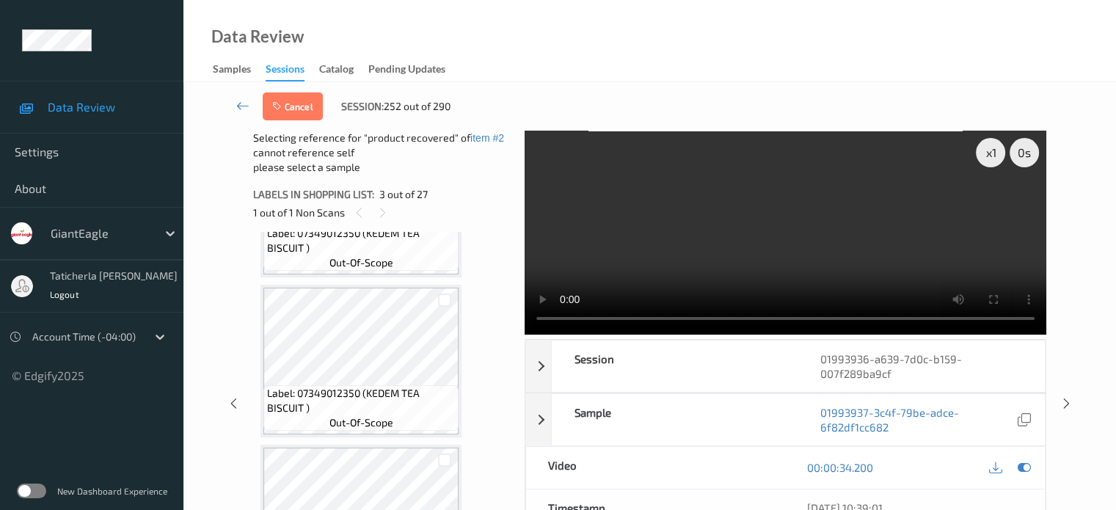
scroll to position [681, 0]
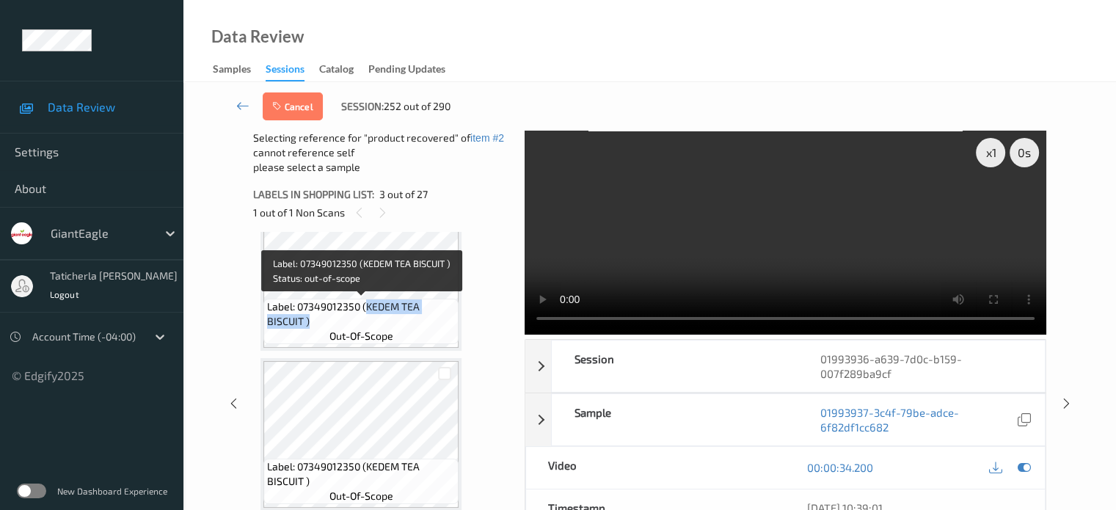
drag, startPoint x: 365, startPoint y: 305, endPoint x: 420, endPoint y: 322, distance: 57.6
click at [420, 322] on span "Label: 07349012350 (KEDEM TEA BISCUIT )" at bounding box center [361, 313] width 188 height 29
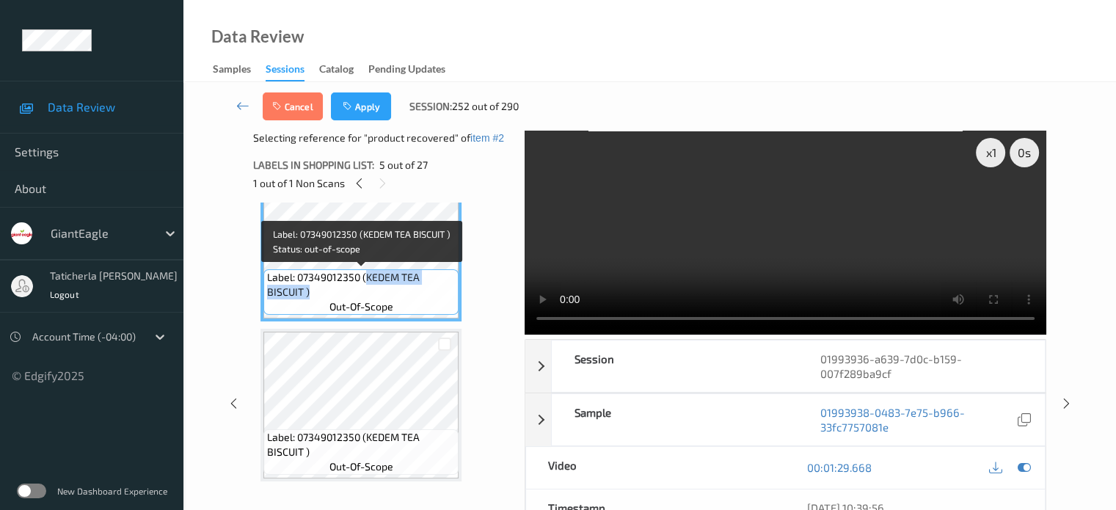
copy span "KEDEM TEA BISCUIT )"
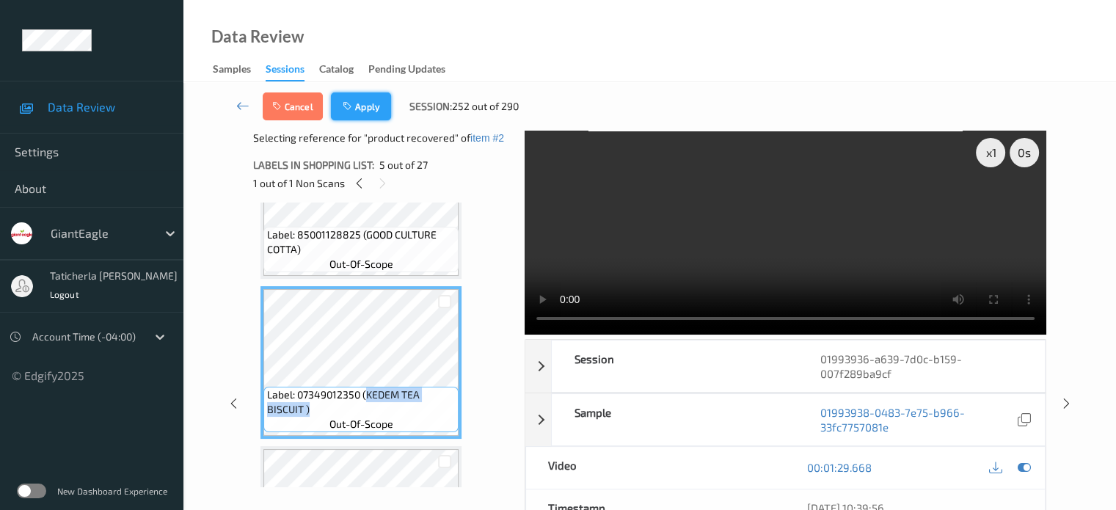
scroll to position [534, 0]
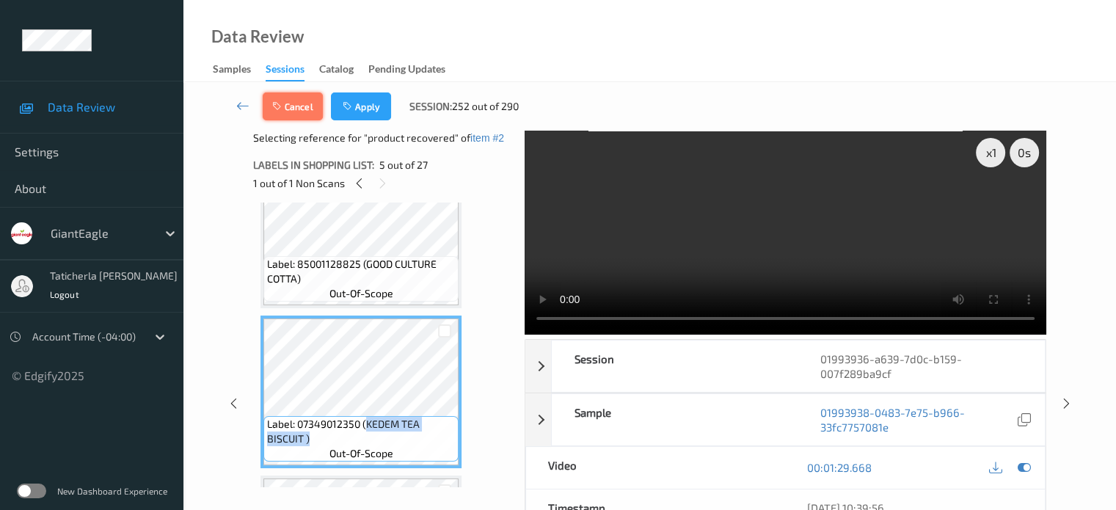
click at [291, 109] on button "Cancel" at bounding box center [293, 106] width 60 height 28
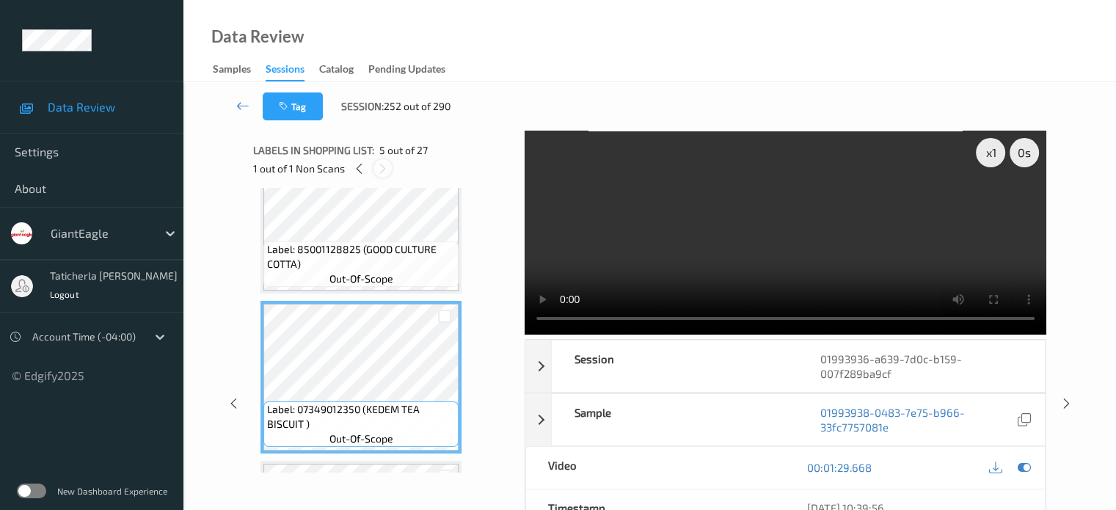
click at [385, 170] on icon at bounding box center [382, 168] width 12 height 13
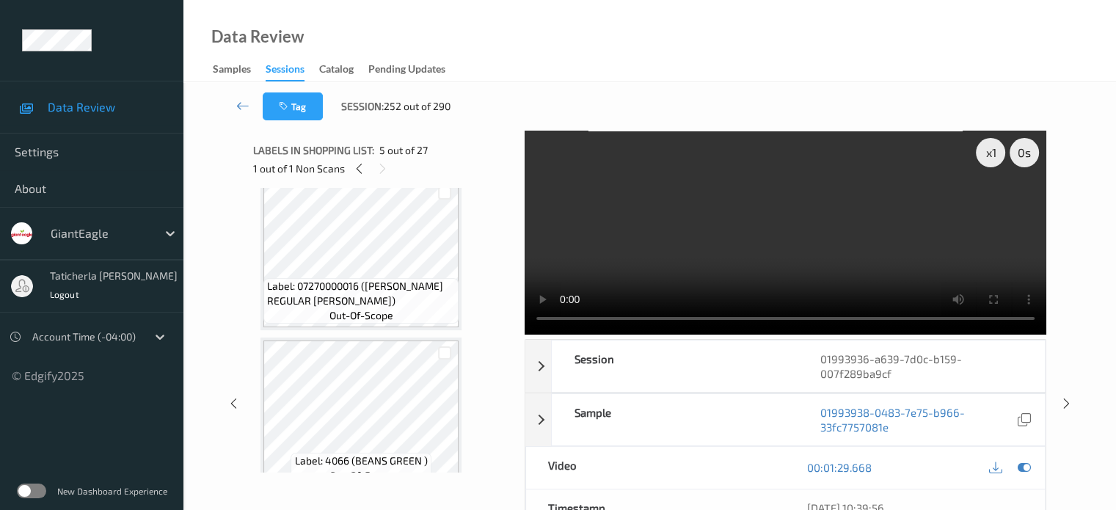
scroll to position [2663, 0]
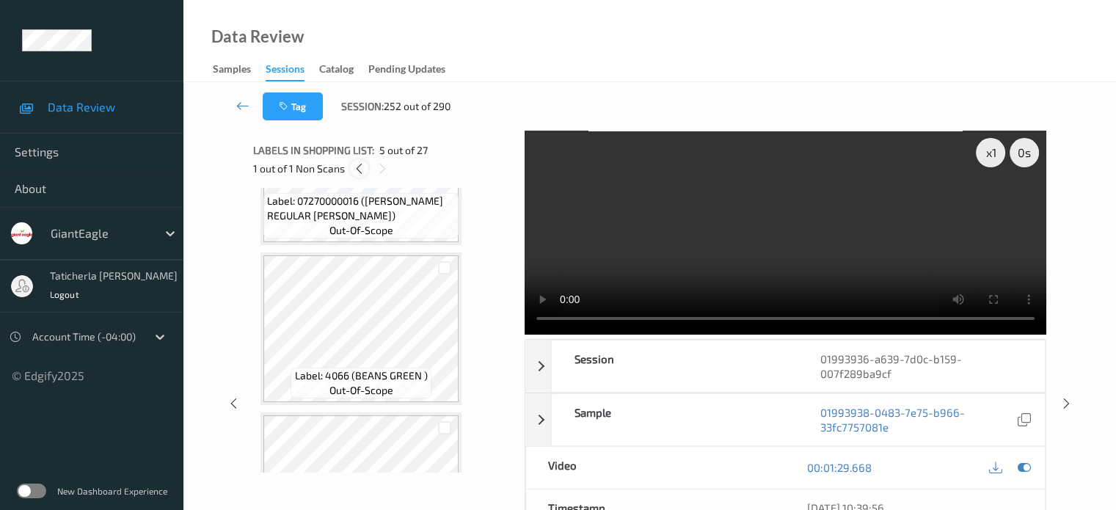
click at [355, 169] on icon at bounding box center [359, 168] width 12 height 13
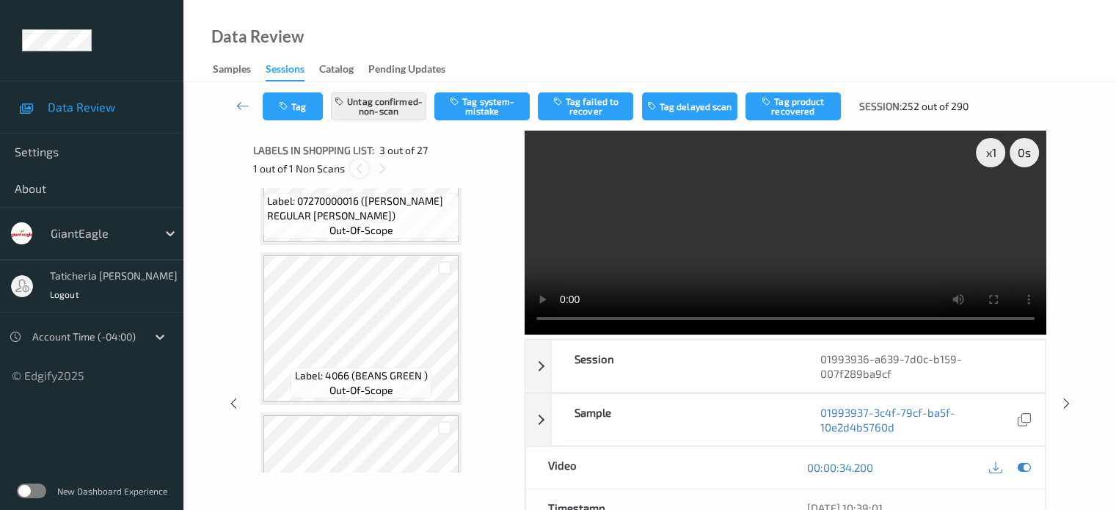
scroll to position [167, 0]
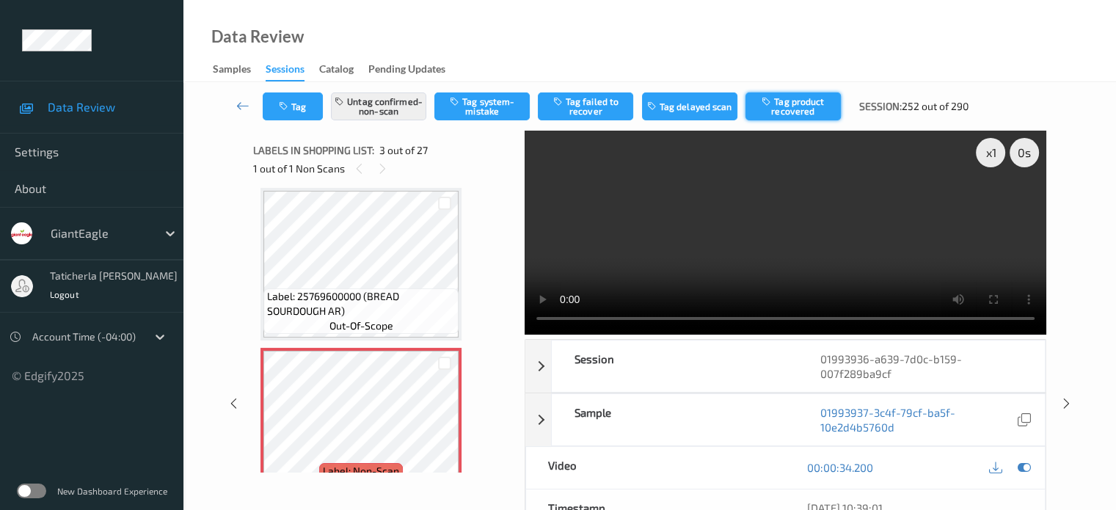
click at [581, 101] on button "Tag product recovered" at bounding box center [793, 106] width 95 height 28
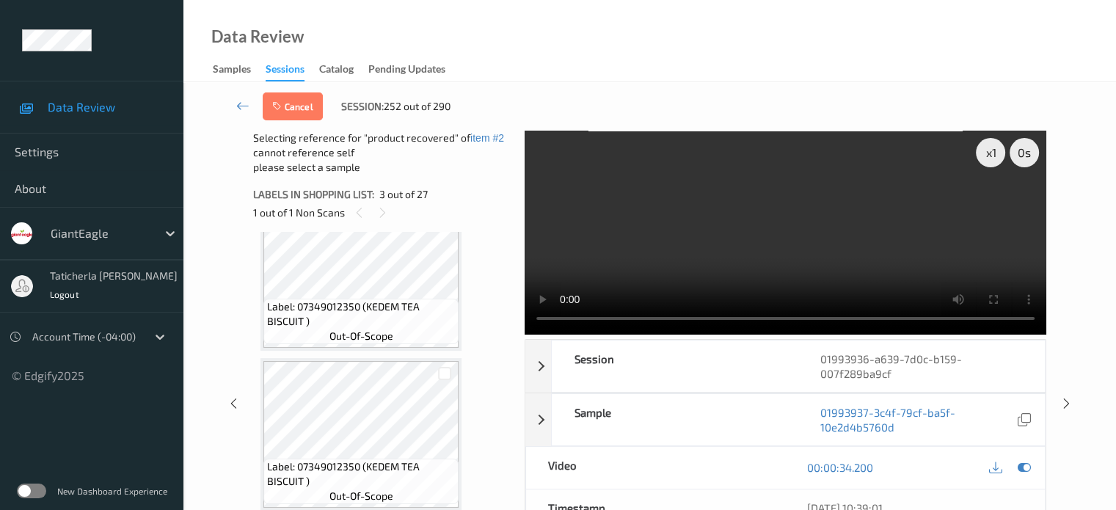
scroll to position [608, 0]
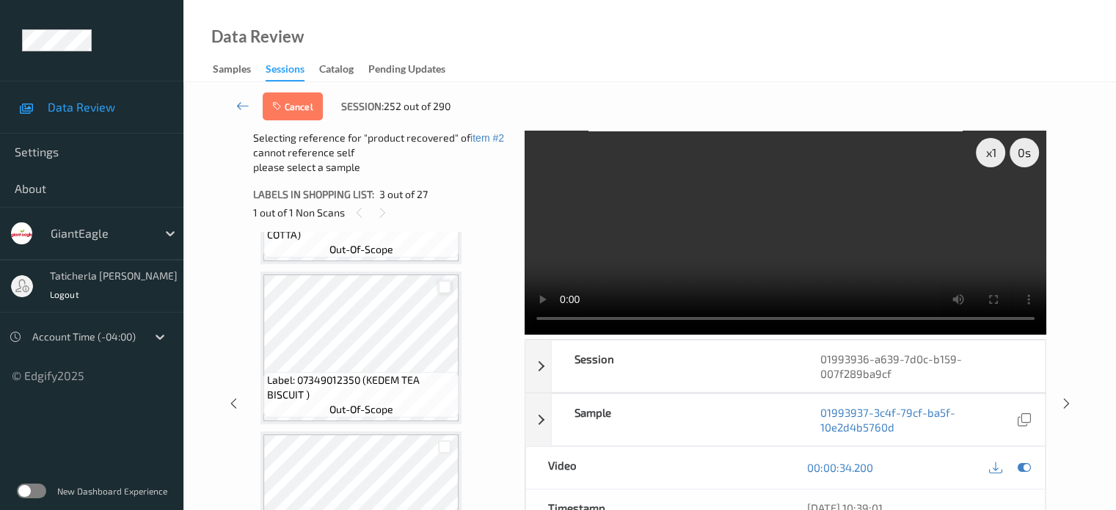
click at [448, 291] on div at bounding box center [445, 287] width 14 height 14
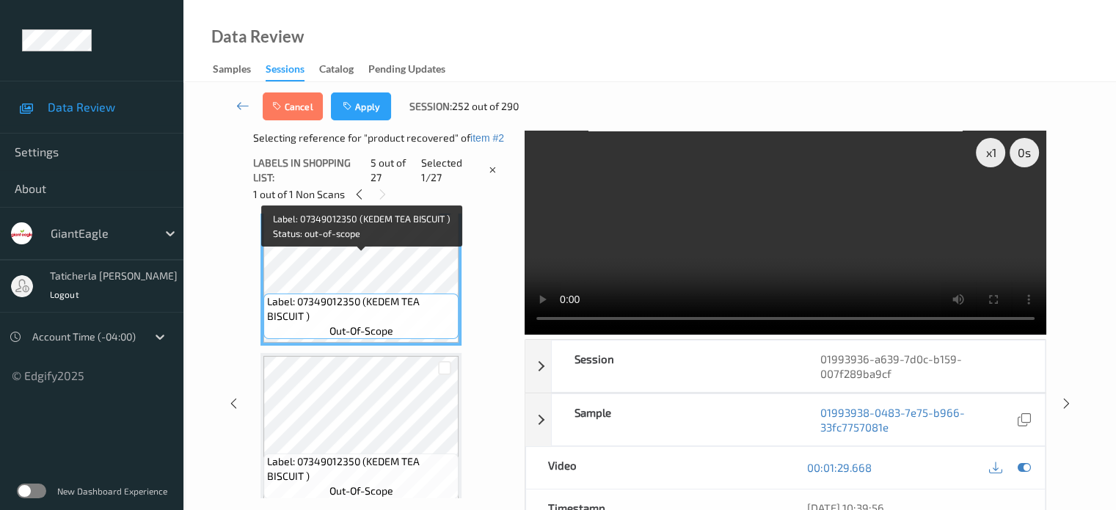
scroll to position [754, 0]
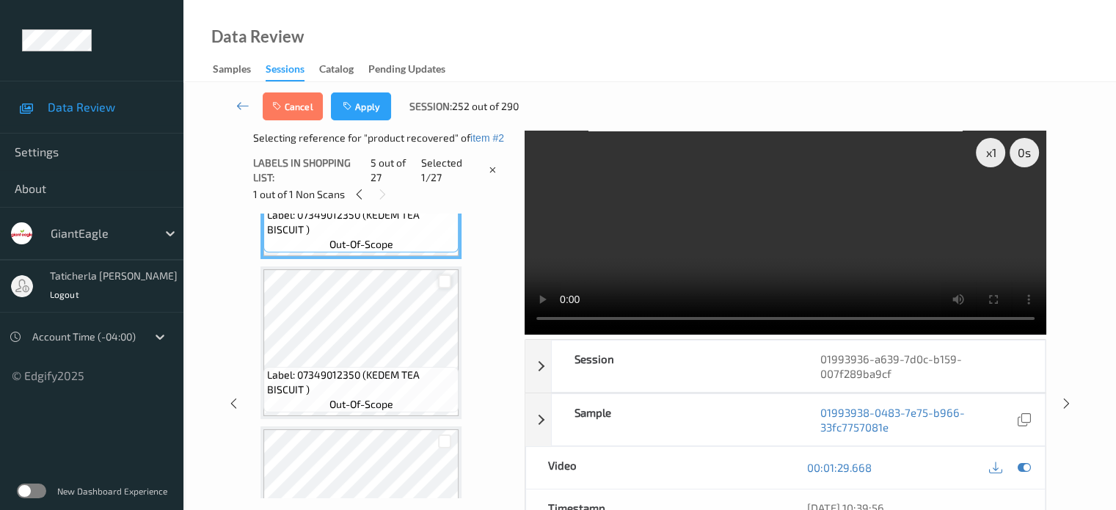
click at [447, 281] on div at bounding box center [445, 281] width 14 height 14
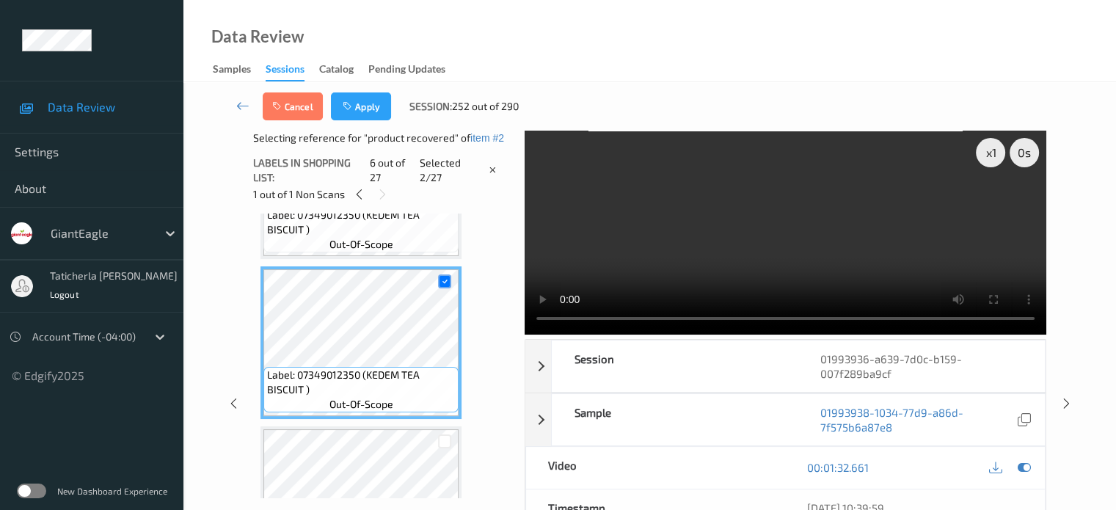
click at [363, 120] on div "Cancel Apply Session: 252 out of 290" at bounding box center [650, 106] width 873 height 48
click at [370, 103] on button "Apply" at bounding box center [361, 106] width 60 height 28
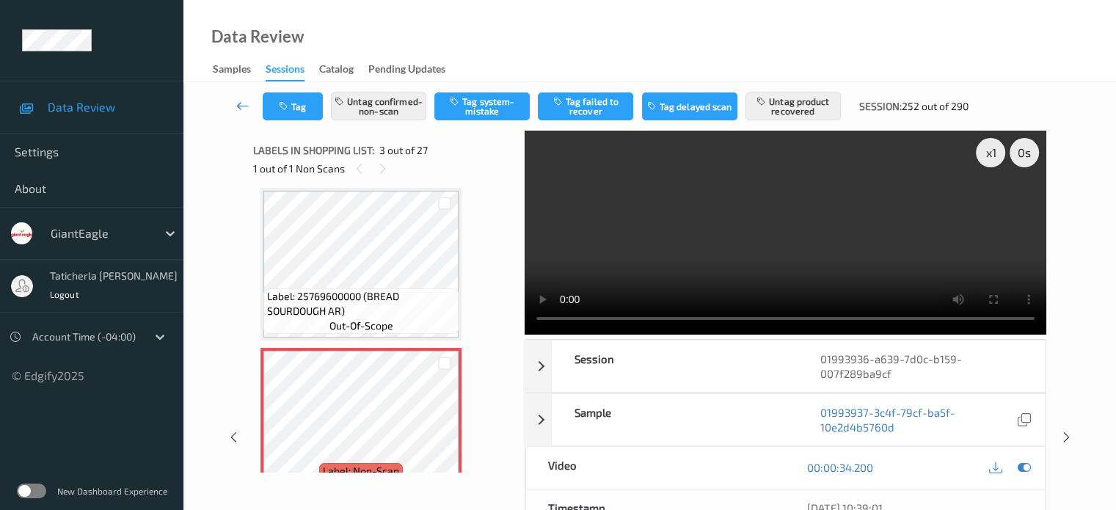
click at [243, 104] on icon at bounding box center [242, 105] width 13 height 15
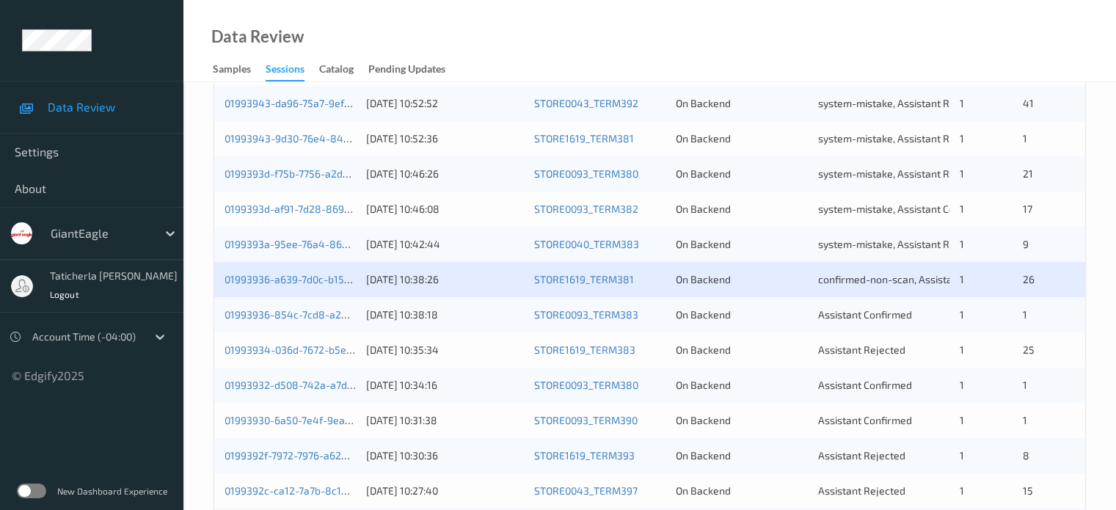
scroll to position [587, 0]
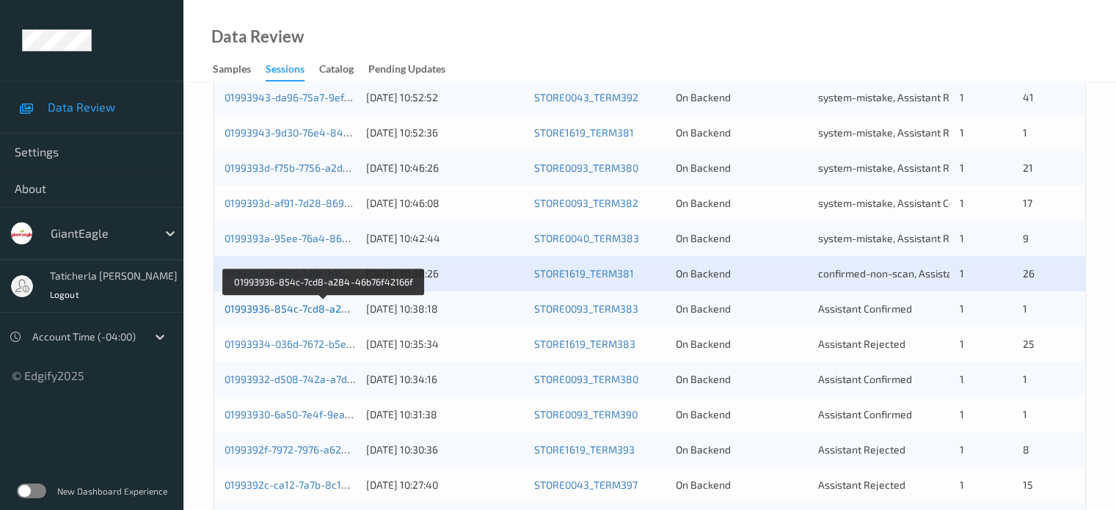
click at [302, 304] on link "01993936-854c-7cd8-a284-46b76f42166f" at bounding box center [325, 308] width 200 height 12
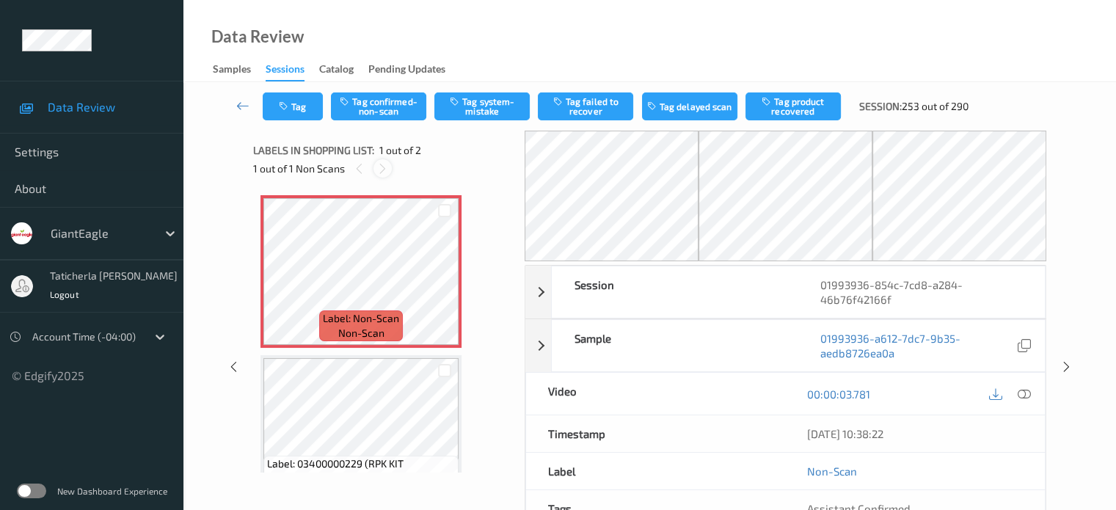
click at [379, 166] on icon at bounding box center [382, 168] width 12 height 13
click at [443, 283] on icon at bounding box center [445, 283] width 12 height 13
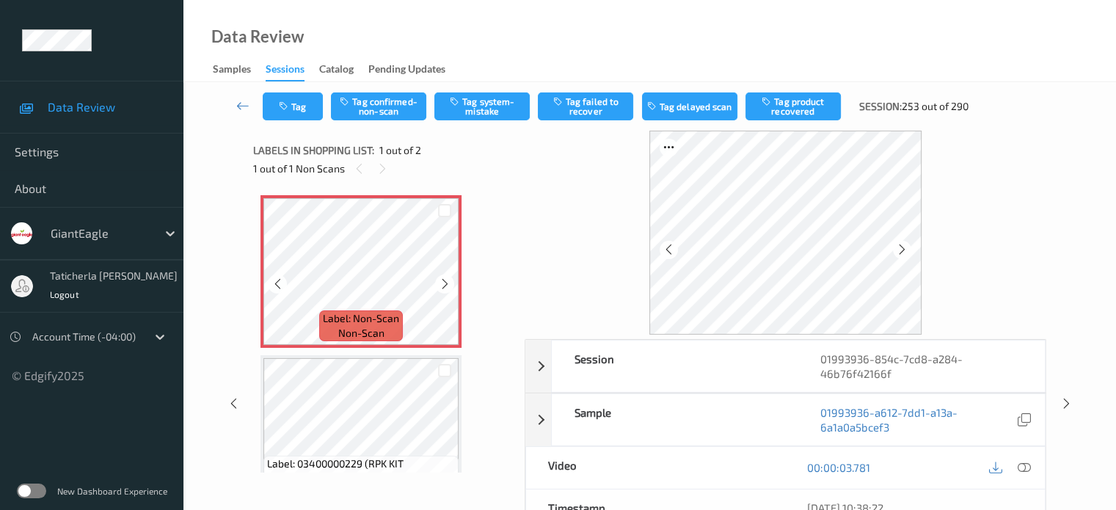
click at [443, 283] on icon at bounding box center [445, 283] width 12 height 13
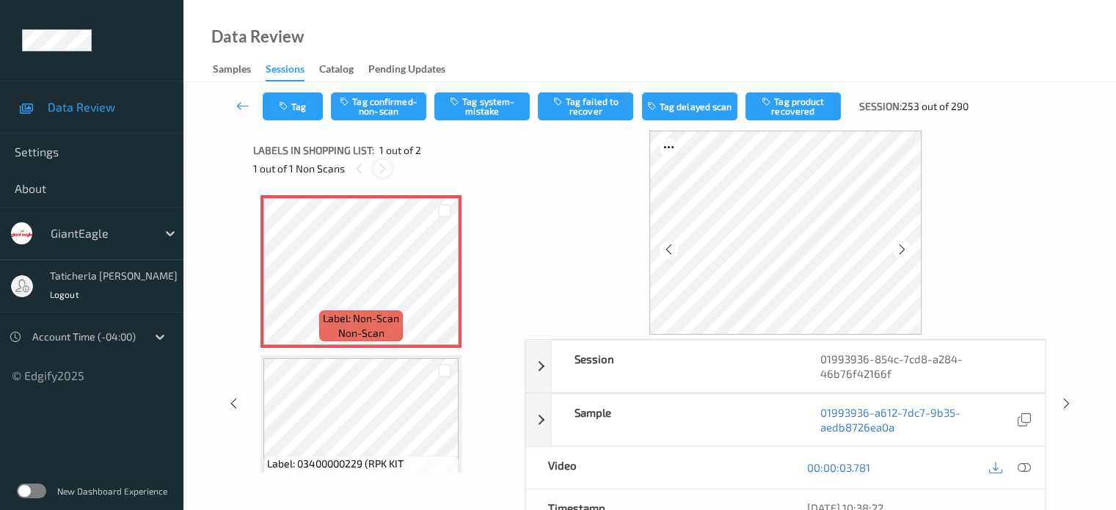
click at [382, 168] on icon at bounding box center [382, 168] width 12 height 13
click at [242, 105] on icon at bounding box center [242, 105] width 13 height 15
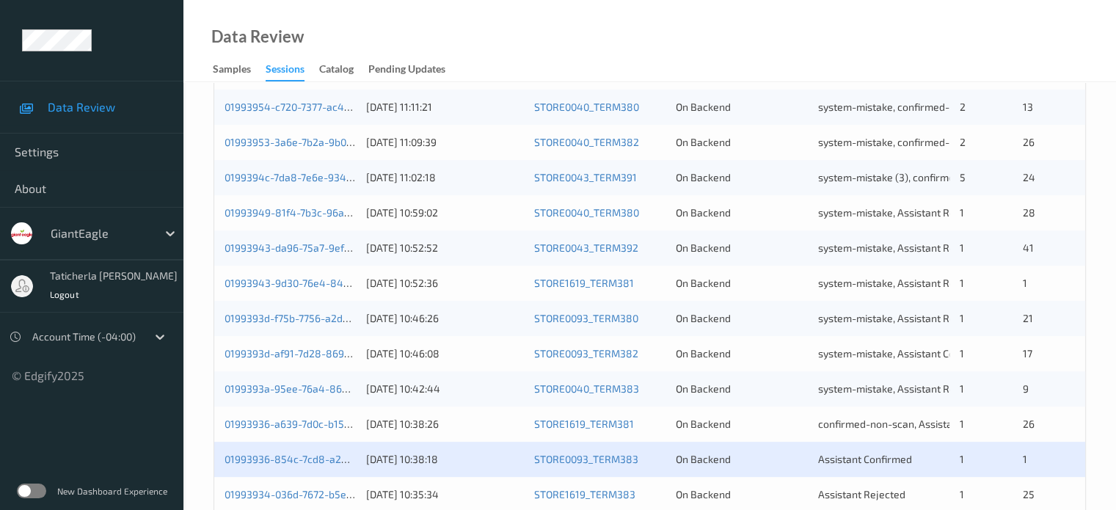
scroll to position [587, 0]
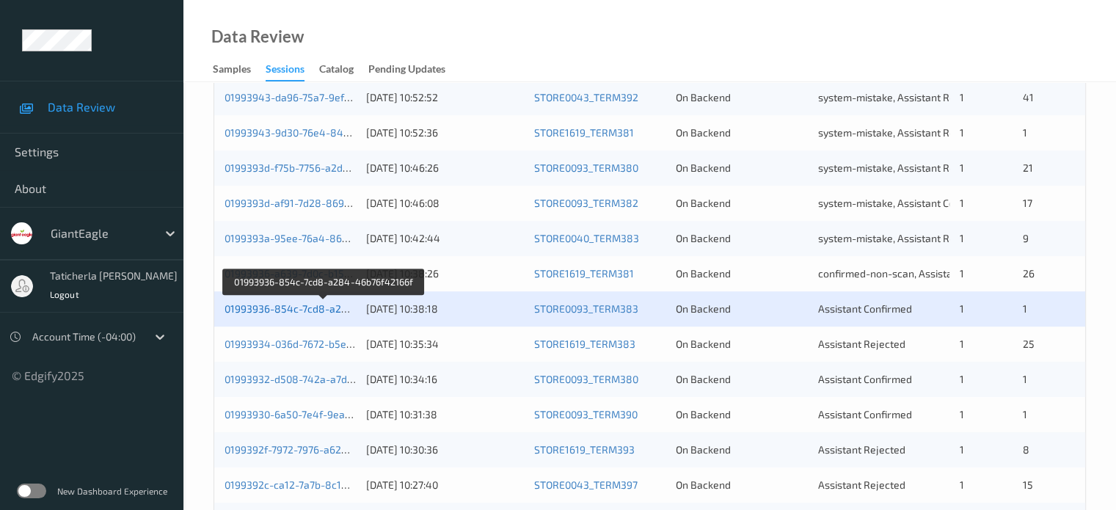
click at [307, 306] on link "01993936-854c-7cd8-a284-46b76f42166f" at bounding box center [325, 308] width 200 height 12
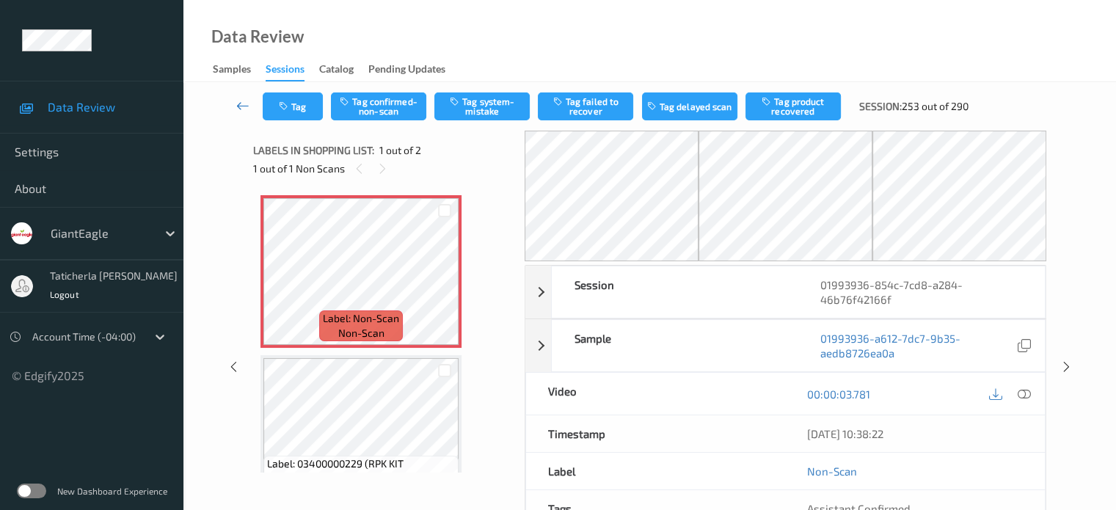
click at [239, 106] on icon at bounding box center [242, 105] width 13 height 15
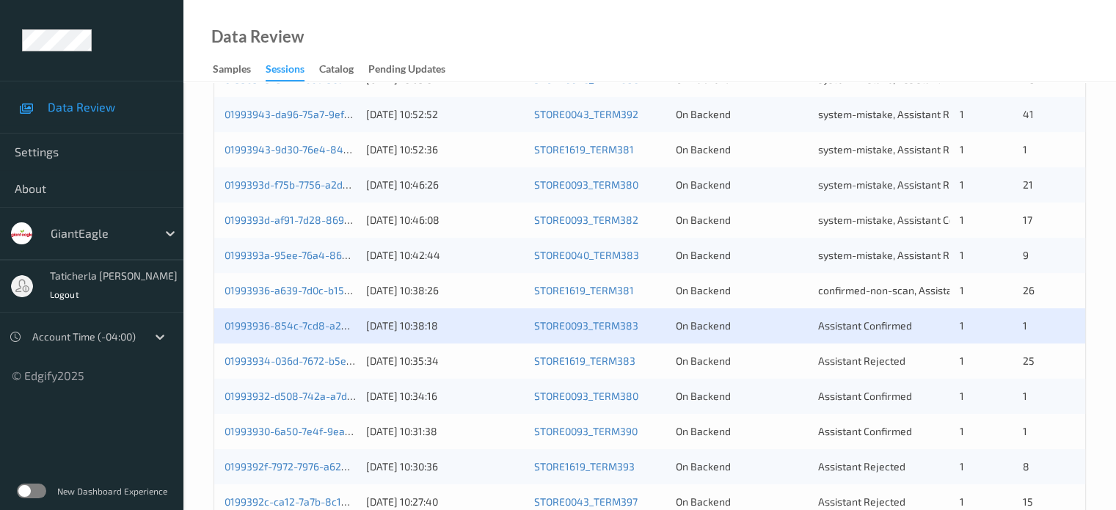
scroll to position [661, 0]
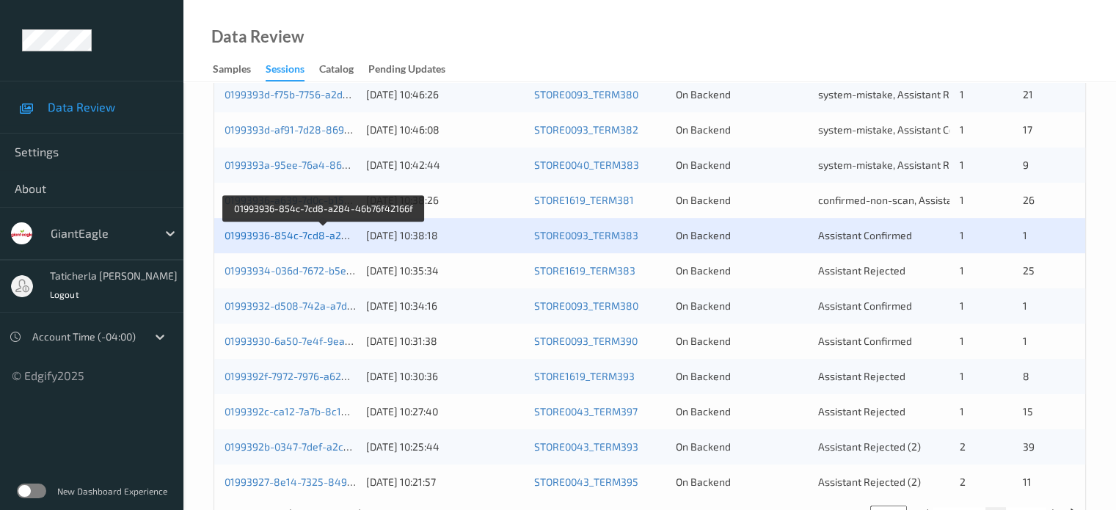
click at [310, 236] on link "01993936-854c-7cd8-a284-46b76f42166f" at bounding box center [325, 235] width 200 height 12
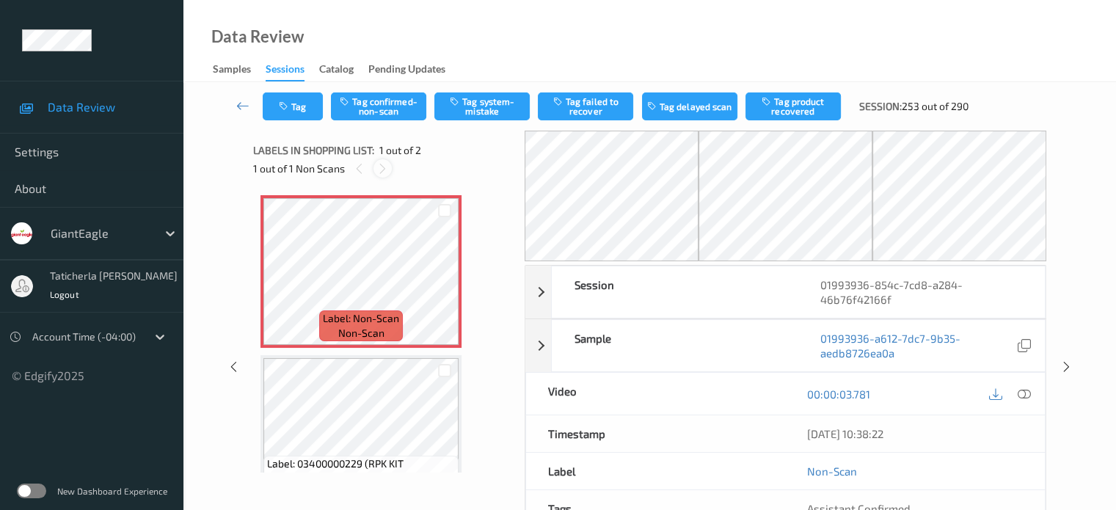
click at [382, 163] on icon at bounding box center [382, 168] width 12 height 13
click at [450, 284] on icon at bounding box center [445, 283] width 12 height 13
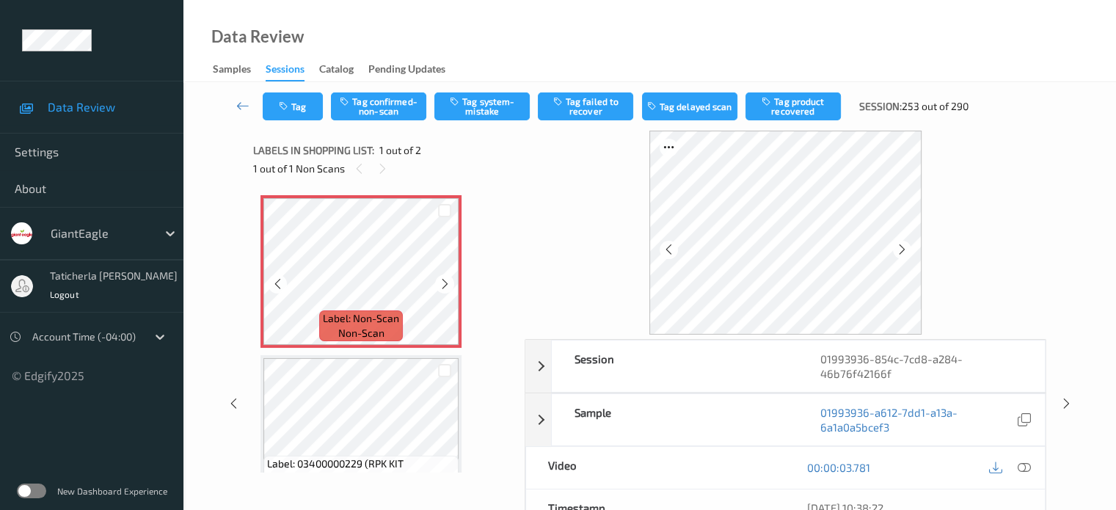
click at [450, 284] on icon at bounding box center [445, 283] width 12 height 13
drag, startPoint x: 1020, startPoint y: 466, endPoint x: 966, endPoint y: 406, distance: 81.1
click at [581, 466] on div at bounding box center [1010, 468] width 48 height 20
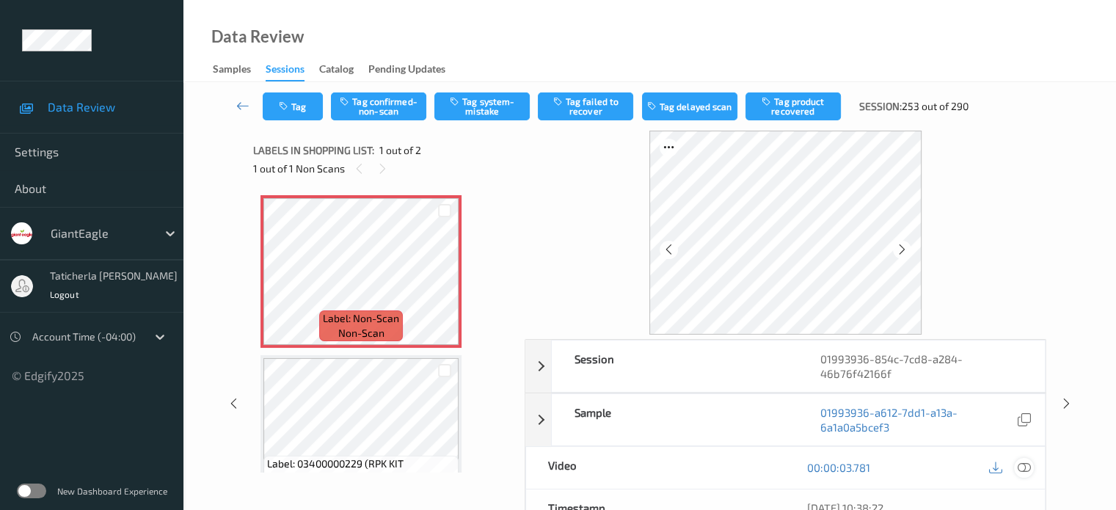
click at [581, 465] on icon at bounding box center [1023, 467] width 13 height 13
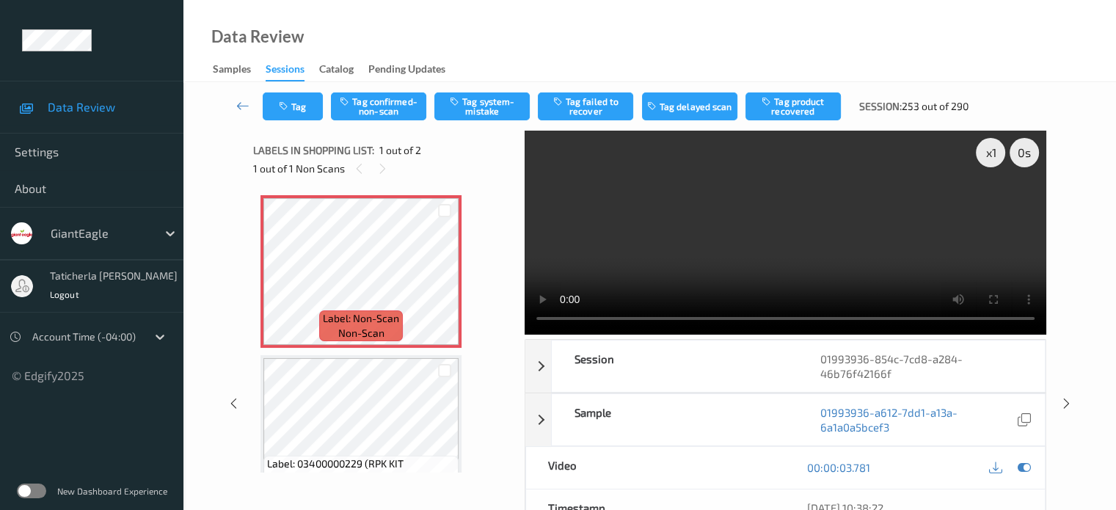
click at [581, 205] on video at bounding box center [786, 233] width 522 height 204
click at [448, 286] on icon at bounding box center [445, 283] width 12 height 13
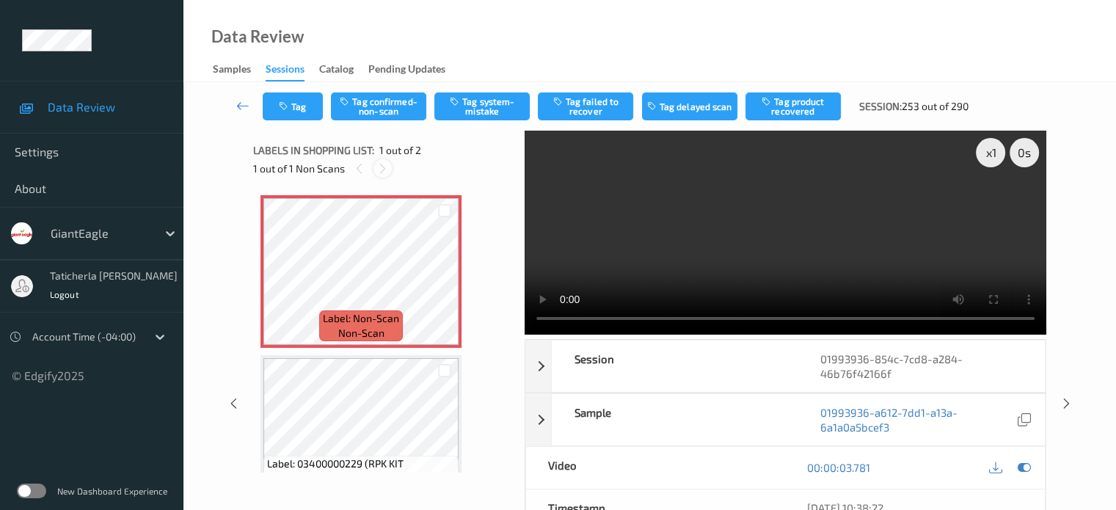
click at [385, 161] on div at bounding box center [383, 168] width 18 height 18
click at [442, 288] on icon at bounding box center [445, 283] width 12 height 13
click at [388, 108] on button "Tag confirmed-non-scan" at bounding box center [378, 106] width 95 height 28
click at [581, 107] on button "Tag failed to recover" at bounding box center [585, 106] width 95 height 28
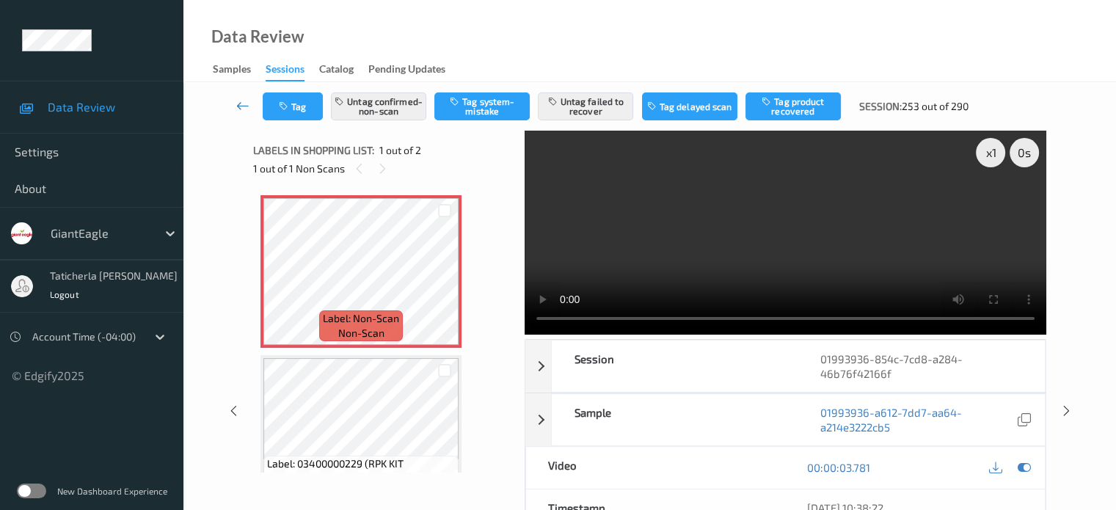
click at [247, 104] on icon at bounding box center [242, 105] width 13 height 15
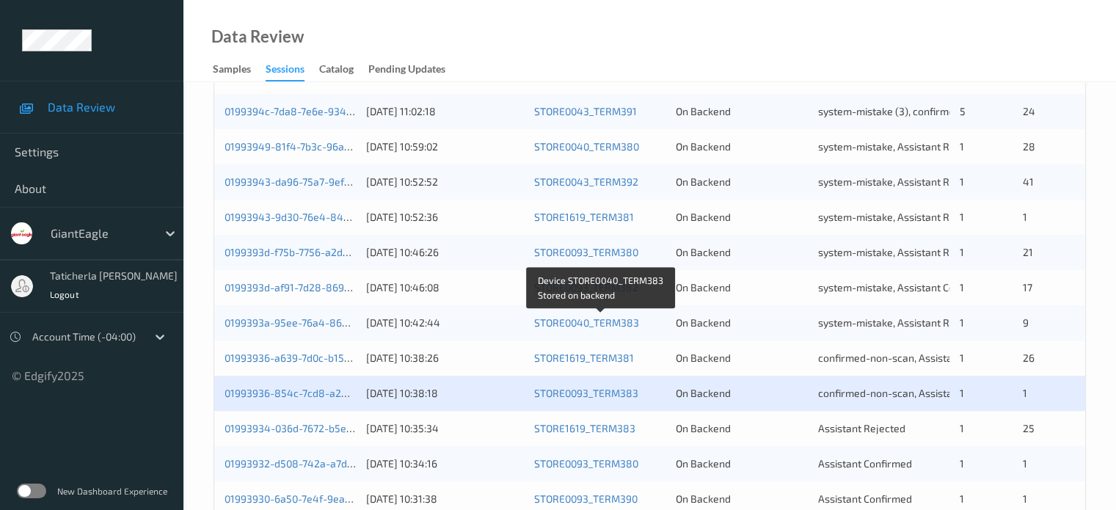
scroll to position [587, 0]
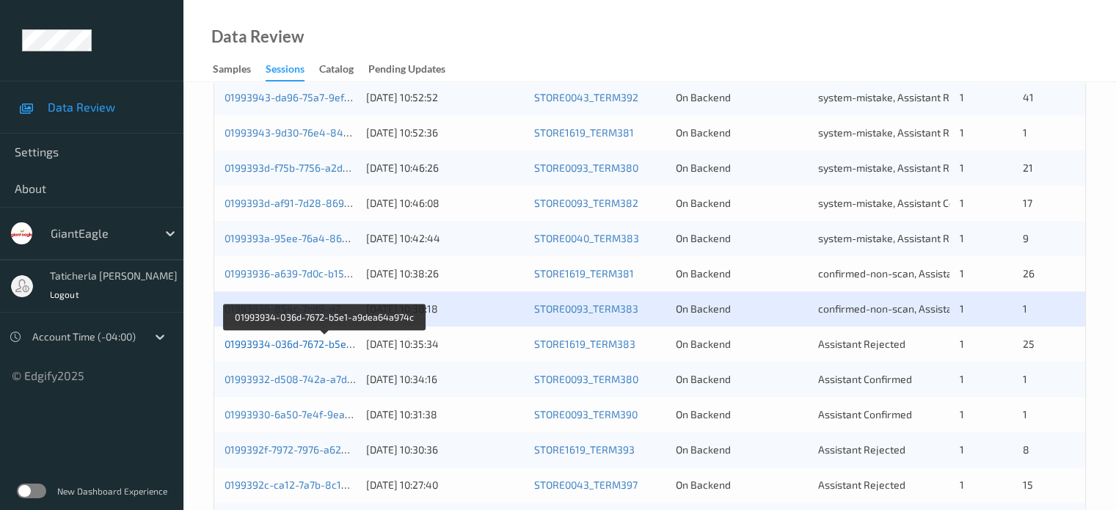
click at [302, 343] on link "01993934-036d-7672-b5e1-a9dea64a974c" at bounding box center [325, 344] width 201 height 12
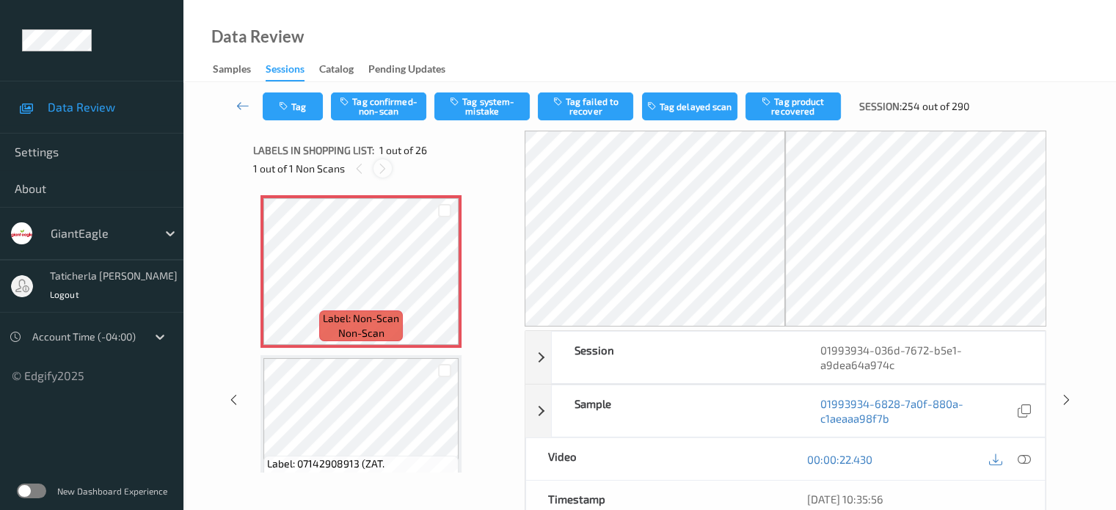
click at [381, 163] on icon at bounding box center [382, 168] width 12 height 13
click at [444, 283] on icon at bounding box center [445, 283] width 12 height 13
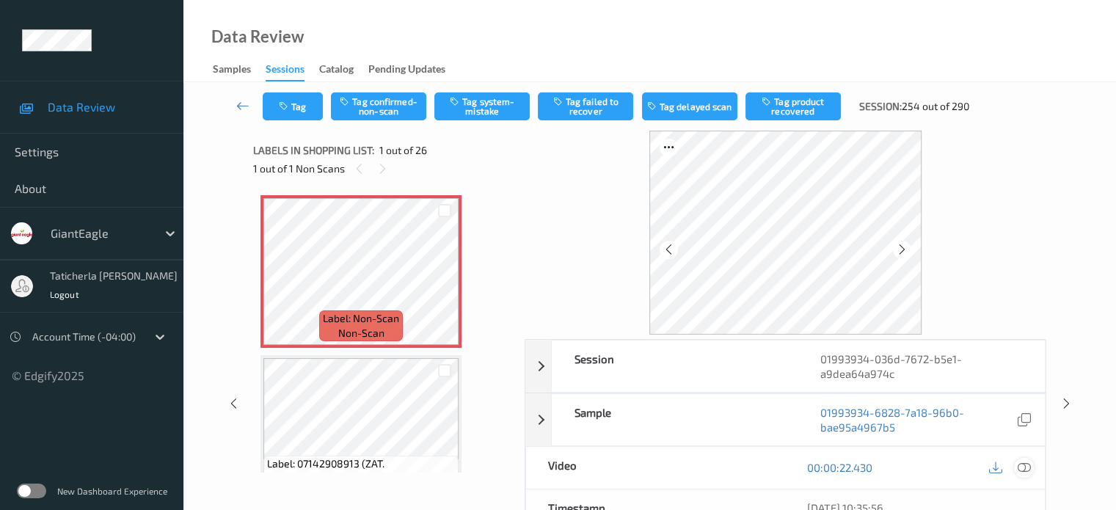
click at [581, 466] on icon at bounding box center [1023, 467] width 13 height 13
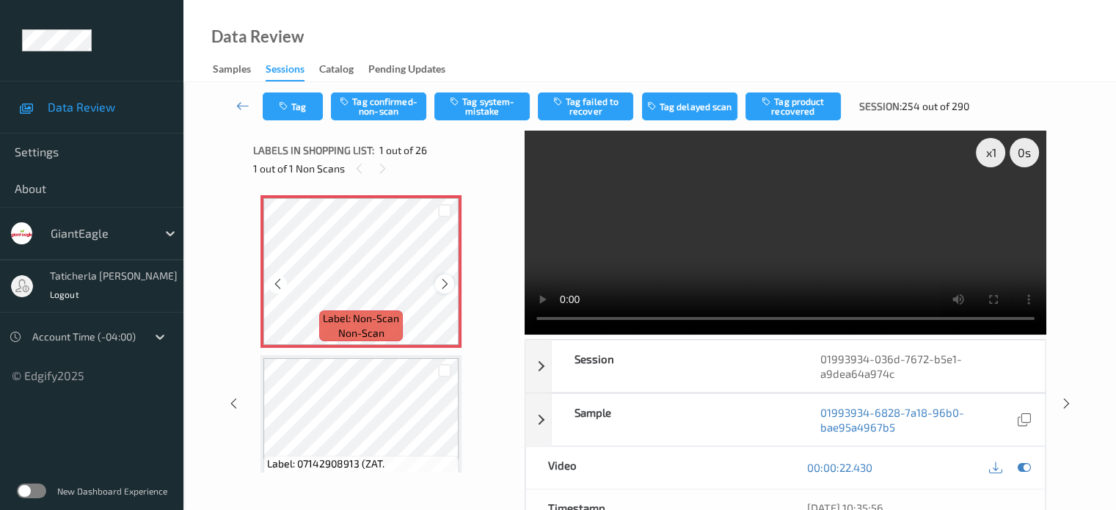
click at [447, 279] on icon at bounding box center [445, 283] width 12 height 13
click at [443, 283] on icon at bounding box center [445, 283] width 12 height 13
click at [506, 110] on button "Tag system-mistake" at bounding box center [481, 106] width 95 height 28
click at [301, 109] on button "Tag" at bounding box center [293, 106] width 60 height 28
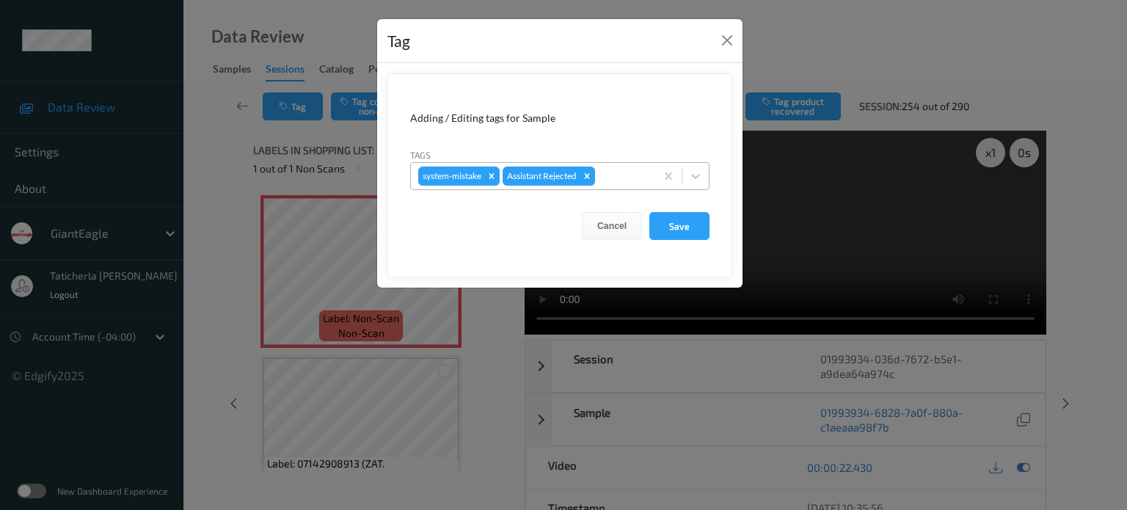
click at [581, 162] on div "system-mistake Assistant Rejected" at bounding box center [559, 176] width 299 height 28
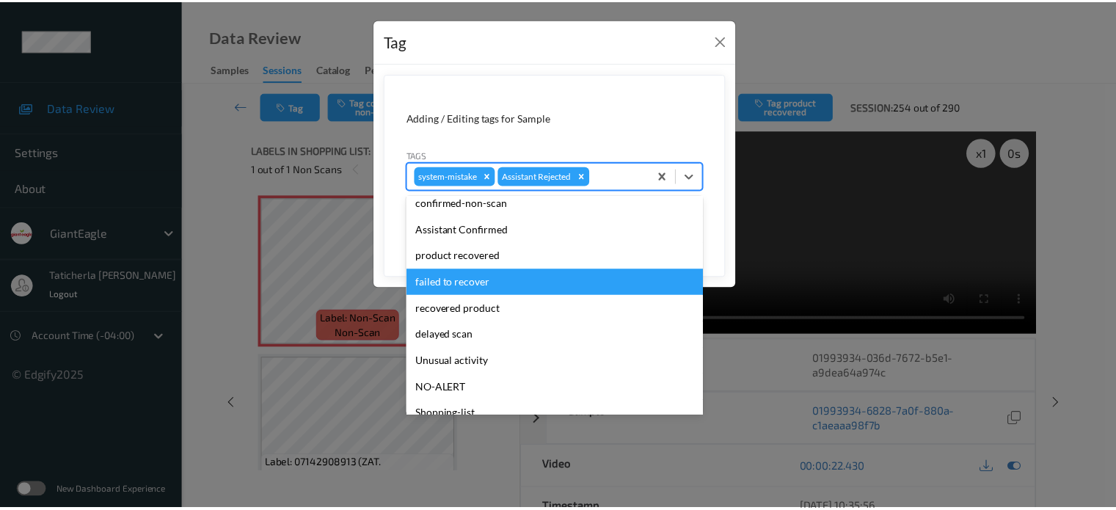
scroll to position [73, 0]
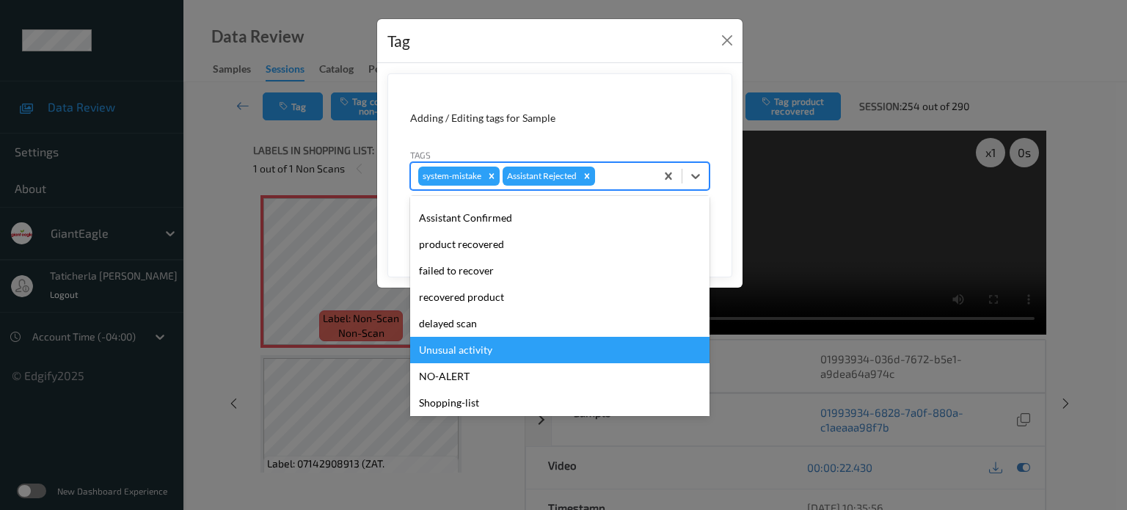
click at [498, 339] on div "Unusual activity" at bounding box center [559, 350] width 299 height 26
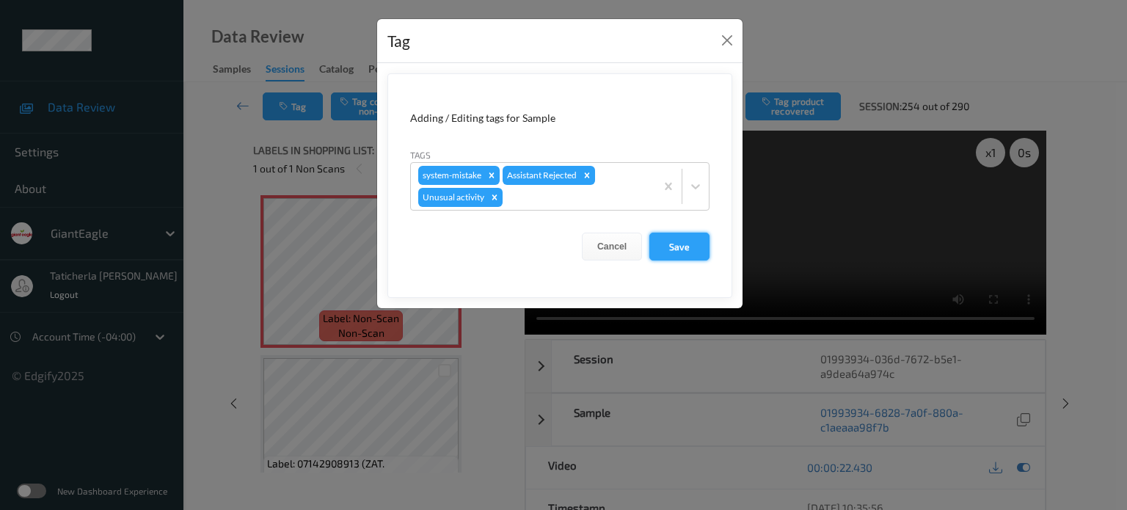
click at [581, 242] on button "Save" at bounding box center [680, 247] width 60 height 28
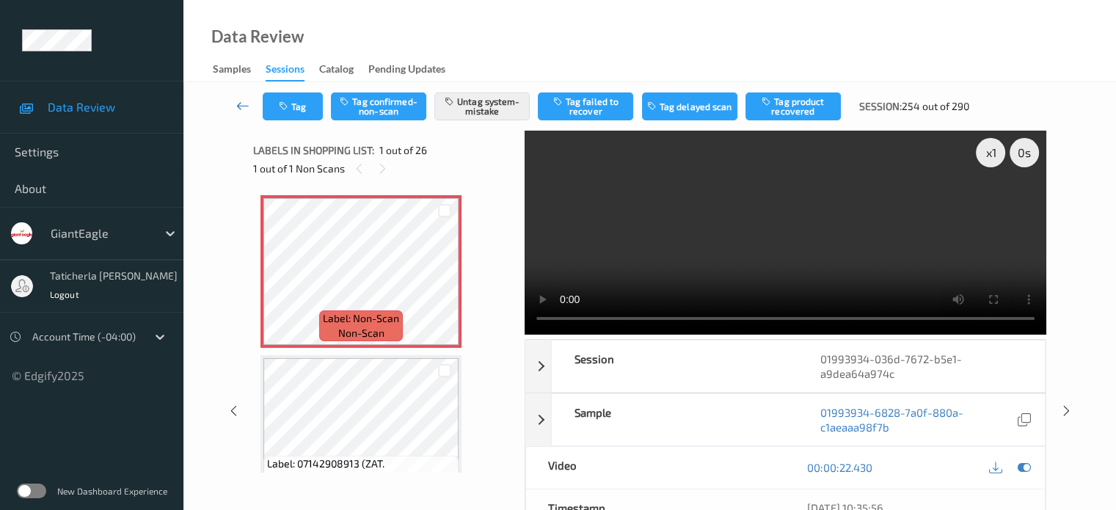
click at [243, 102] on icon at bounding box center [242, 105] width 13 height 15
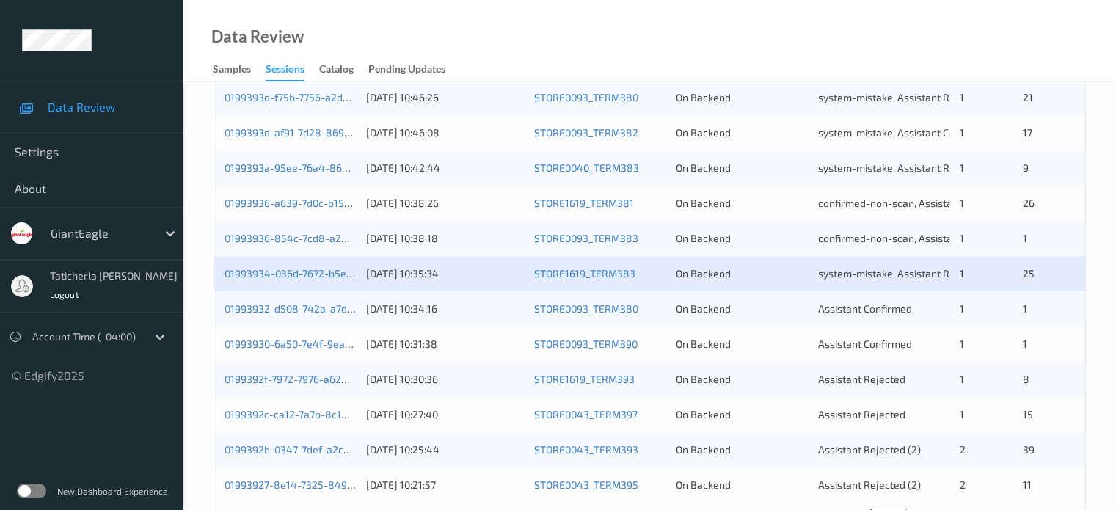
scroll to position [661, 0]
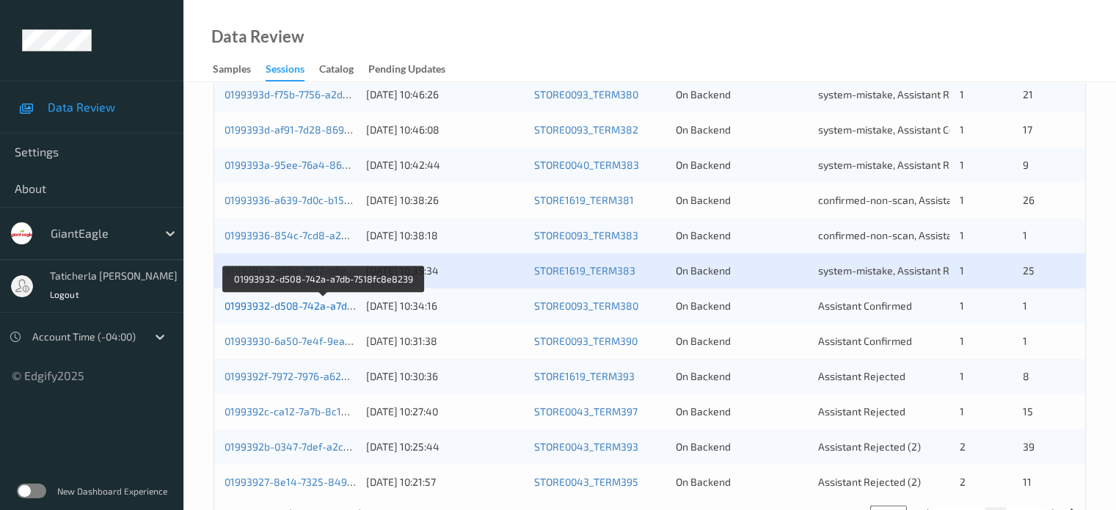
click at [314, 305] on link "01993932-d508-742a-a7db-7518fc8e8239" at bounding box center [325, 305] width 200 height 12
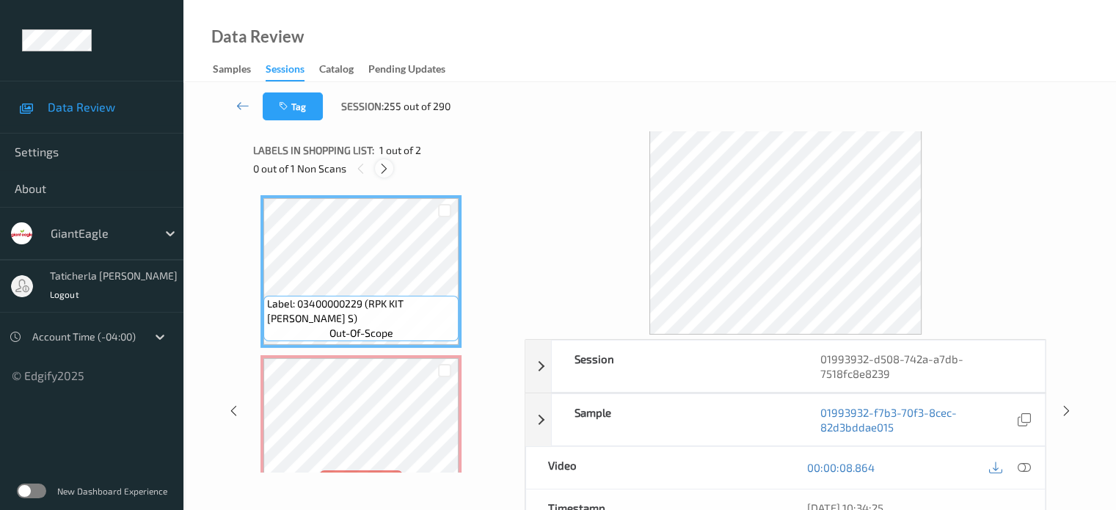
click at [379, 167] on icon at bounding box center [384, 168] width 12 height 13
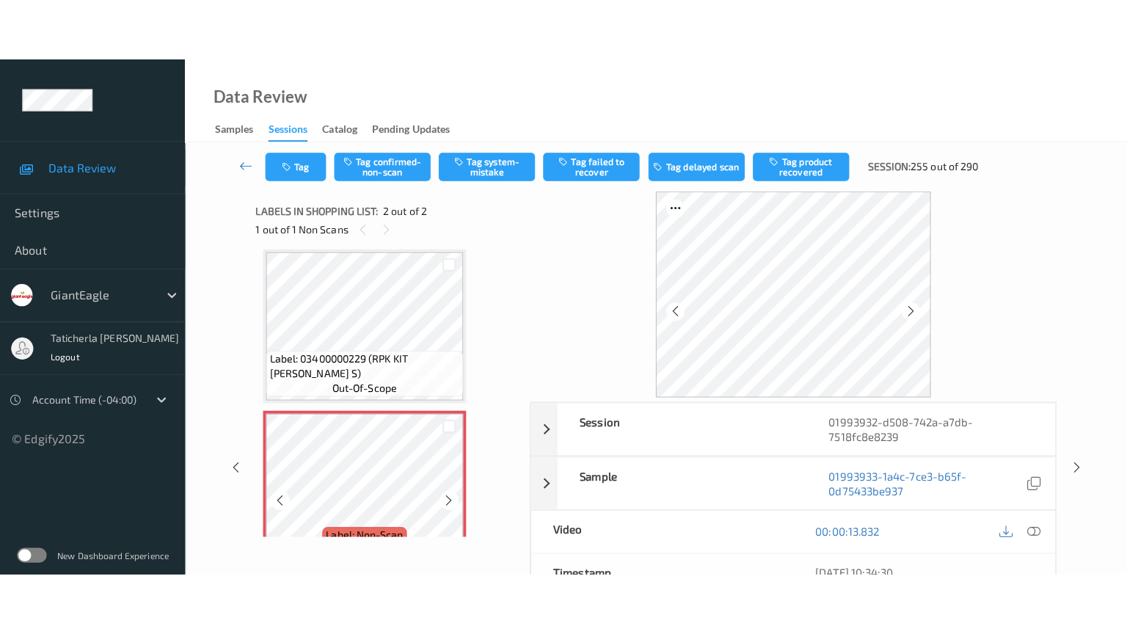
scroll to position [42, 0]
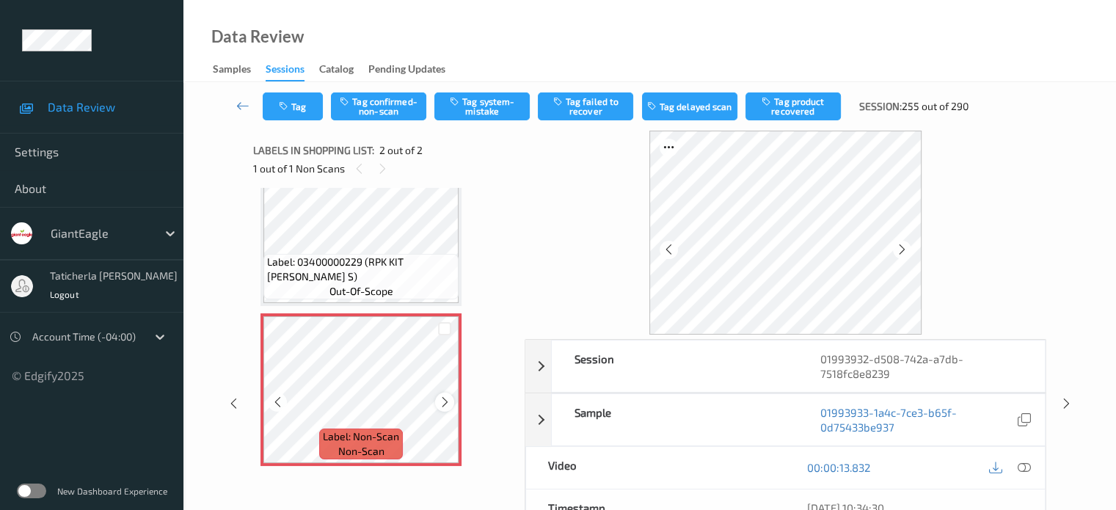
click at [444, 399] on icon at bounding box center [445, 402] width 12 height 13
click at [443, 399] on icon at bounding box center [445, 402] width 12 height 13
click at [581, 465] on icon at bounding box center [1023, 467] width 13 height 13
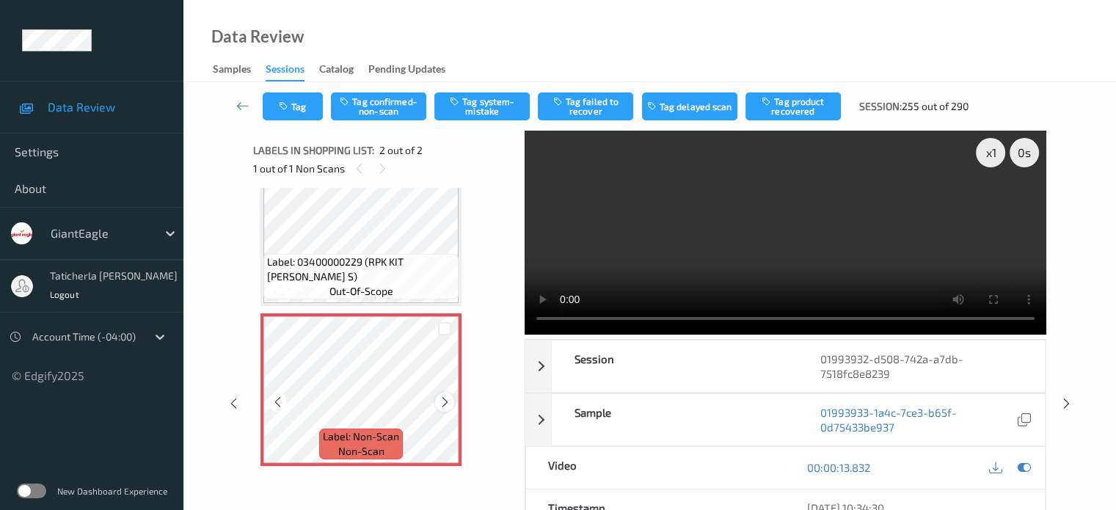
click at [447, 404] on icon at bounding box center [445, 402] width 12 height 13
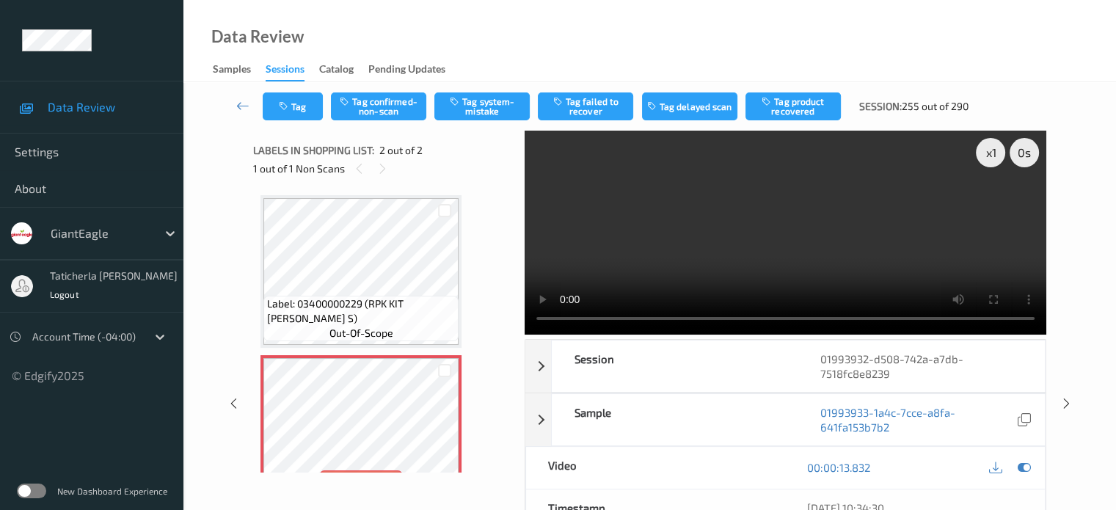
click at [581, 255] on video at bounding box center [786, 233] width 522 height 204
click at [385, 99] on button "Tag confirmed-non-scan" at bounding box center [378, 106] width 95 height 28
click at [581, 93] on button "Tag failed to recover" at bounding box center [585, 106] width 95 height 28
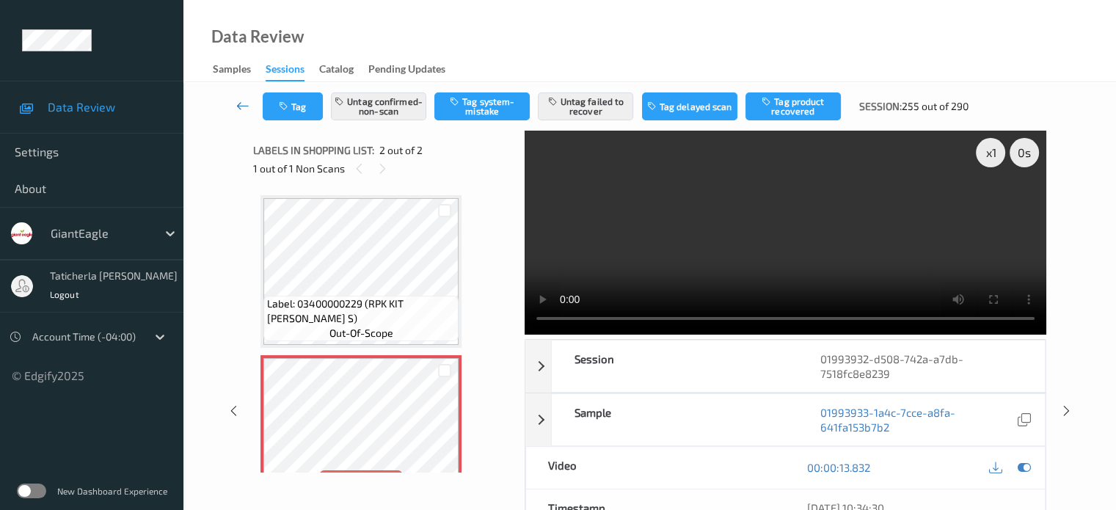
click at [238, 105] on icon at bounding box center [242, 105] width 13 height 15
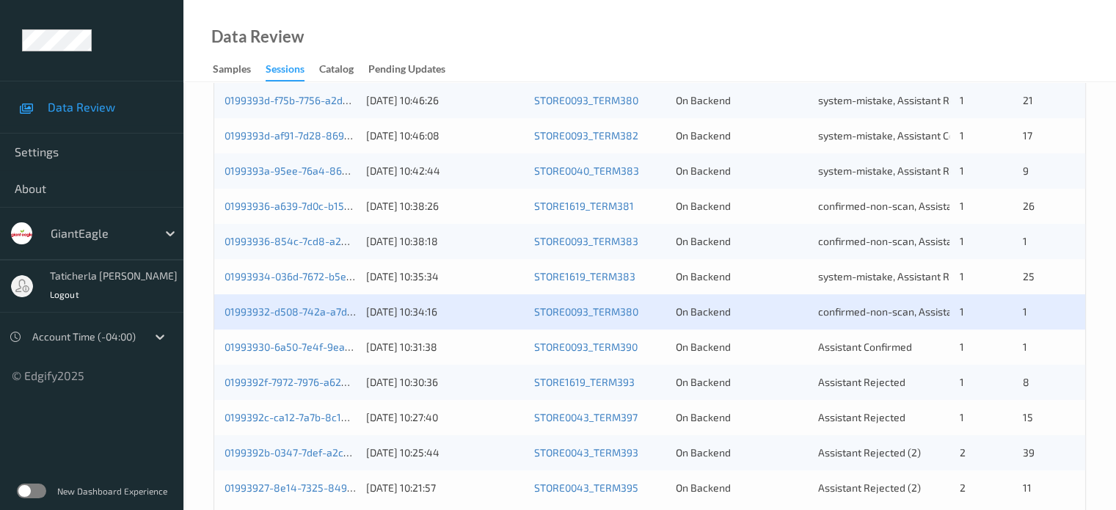
scroll to position [709, 0]
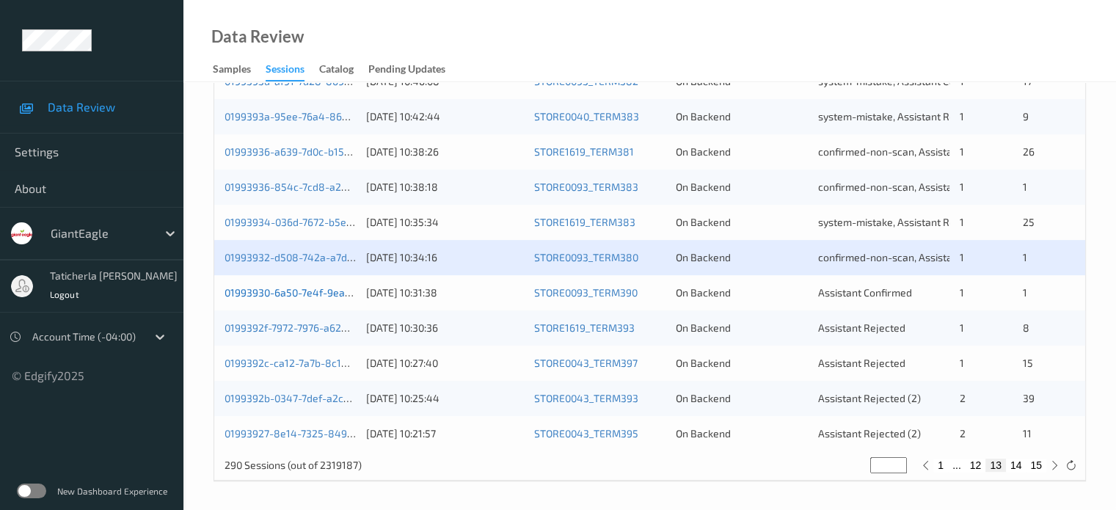
click at [294, 291] on link "01993930-6a50-7e4f-9ea2-d314aa80c907" at bounding box center [325, 292] width 200 height 12
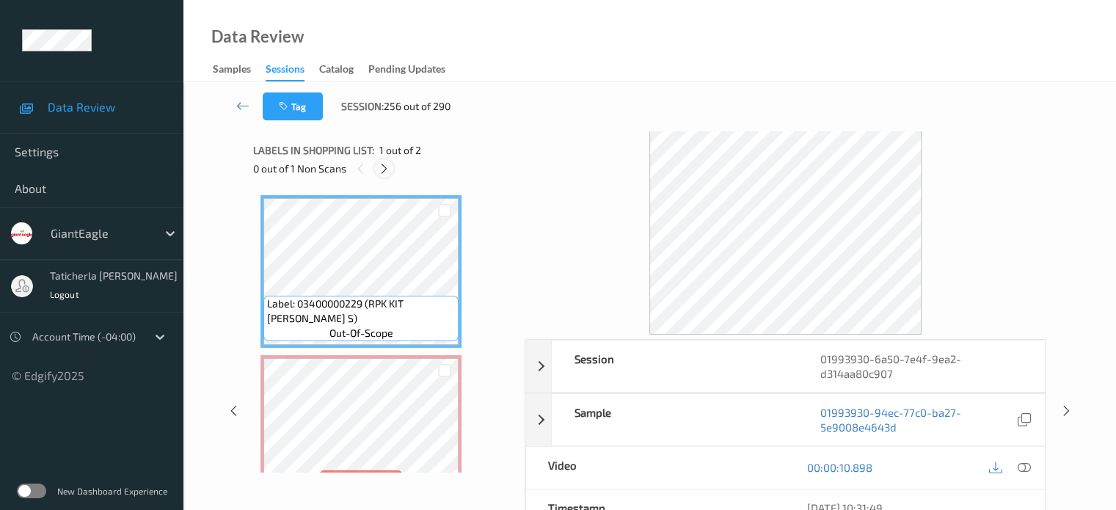
click at [388, 170] on icon at bounding box center [384, 168] width 12 height 13
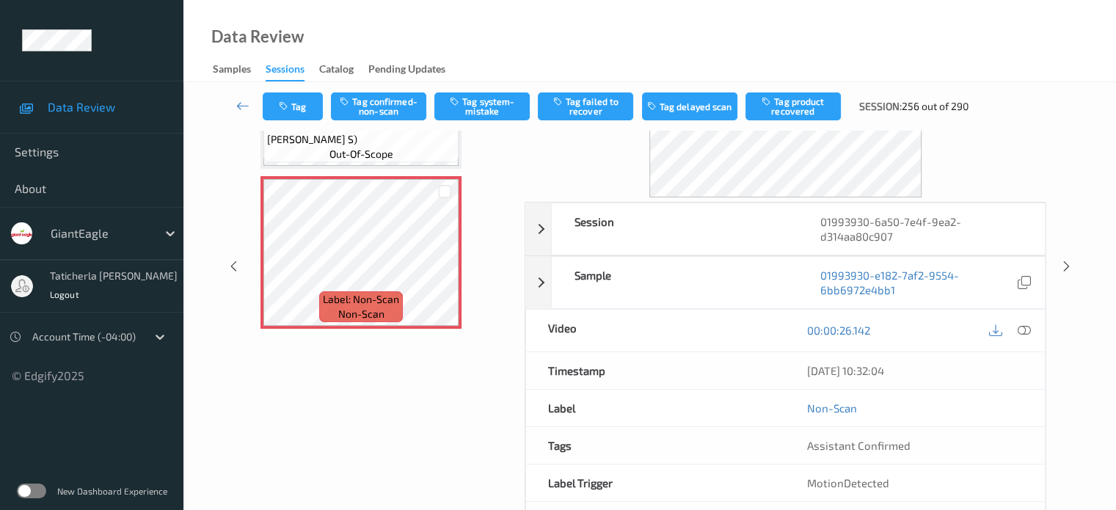
scroll to position [147, 0]
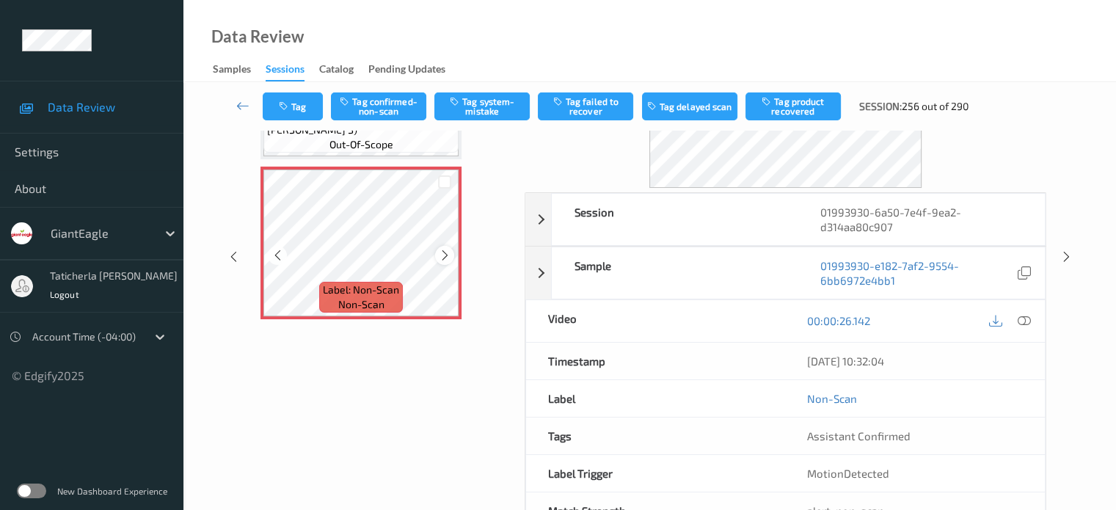
click at [435, 258] on div at bounding box center [444, 255] width 18 height 18
click at [441, 255] on icon at bounding box center [445, 255] width 12 height 13
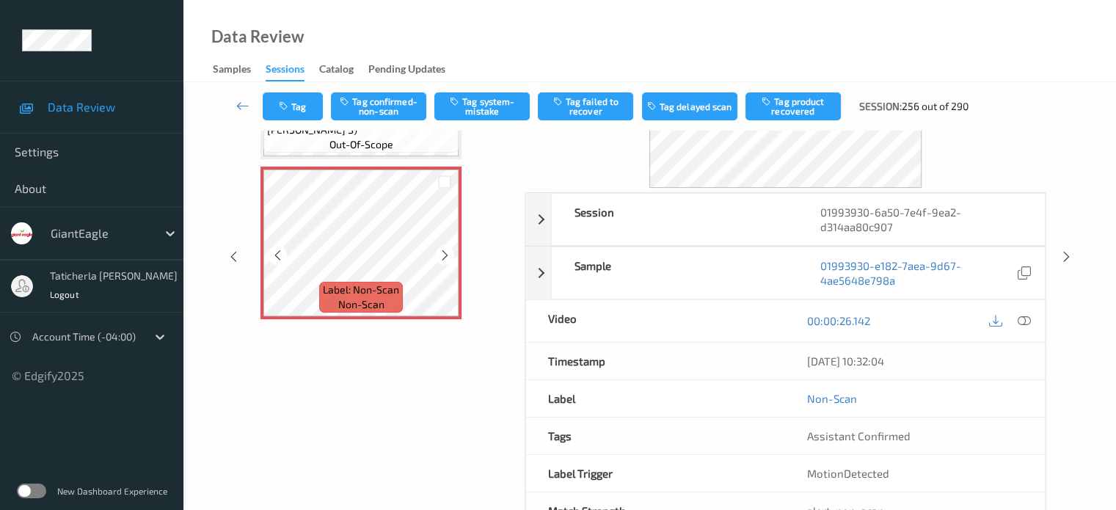
click at [441, 255] on icon at bounding box center [445, 255] width 12 height 13
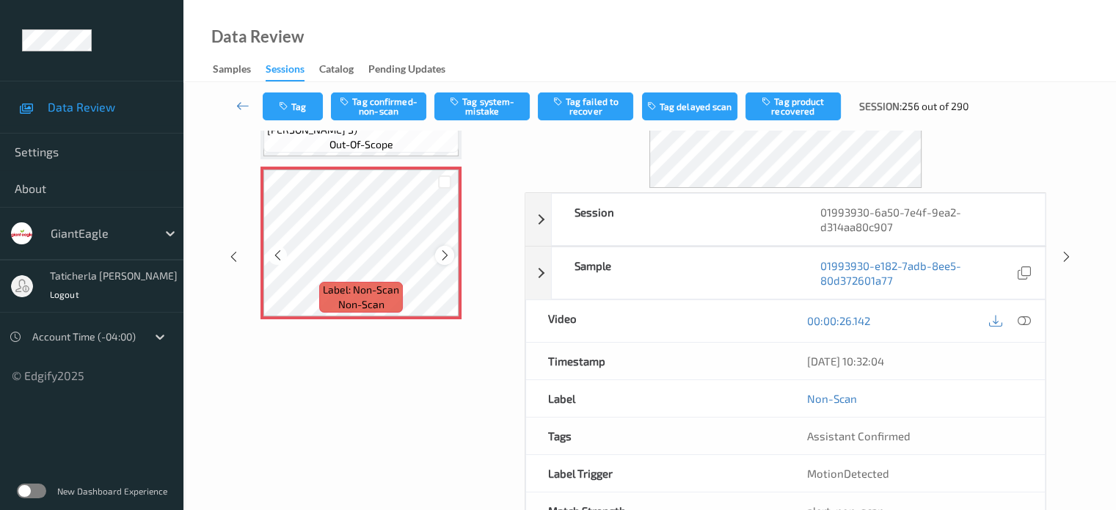
click at [441, 255] on icon at bounding box center [445, 255] width 12 height 13
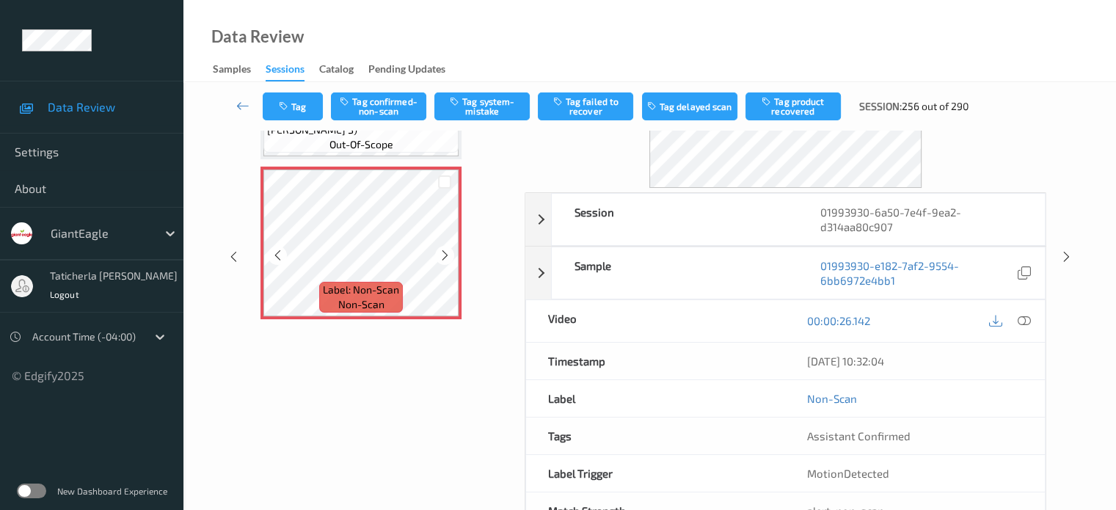
click at [441, 255] on icon at bounding box center [445, 255] width 12 height 13
click at [441, 256] on icon at bounding box center [445, 255] width 12 height 13
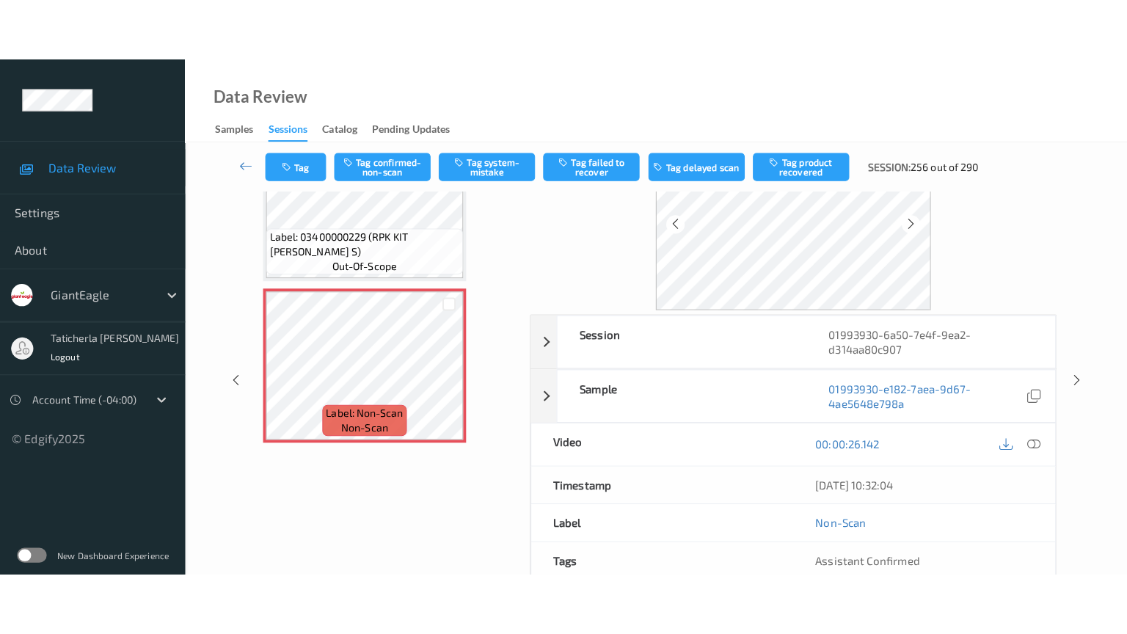
scroll to position [0, 0]
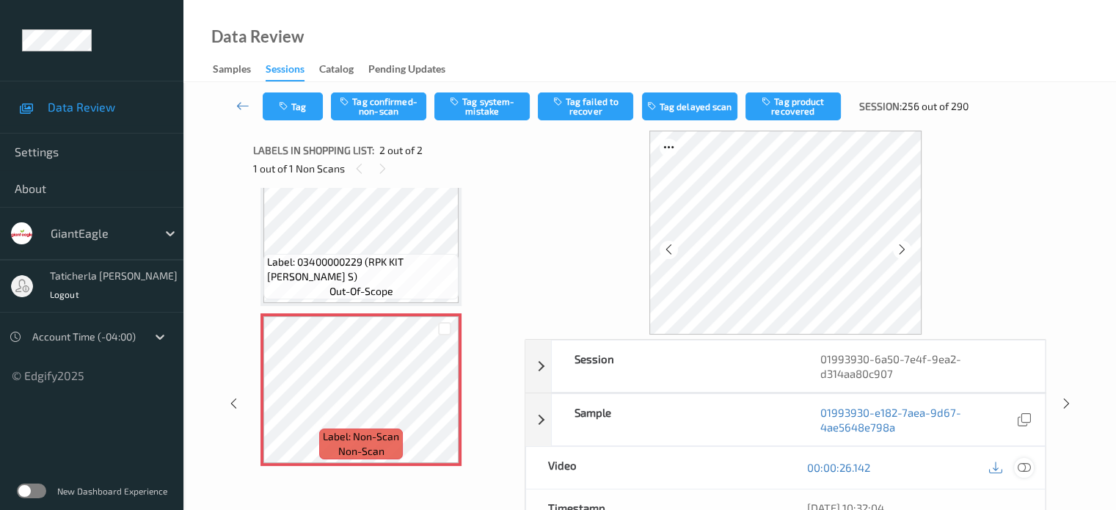
click at [581, 463] on icon at bounding box center [1023, 467] width 13 height 13
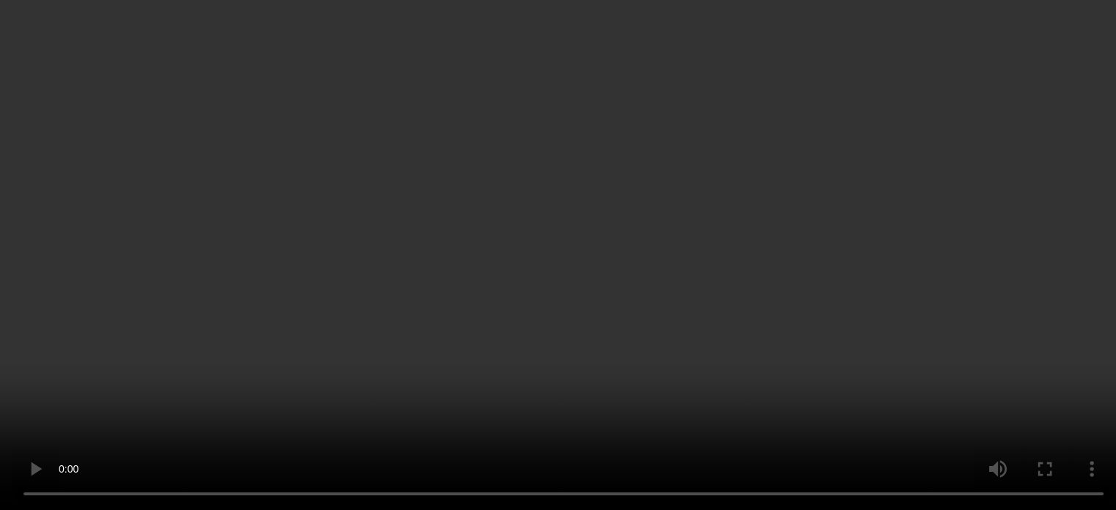
scroll to position [42, 0]
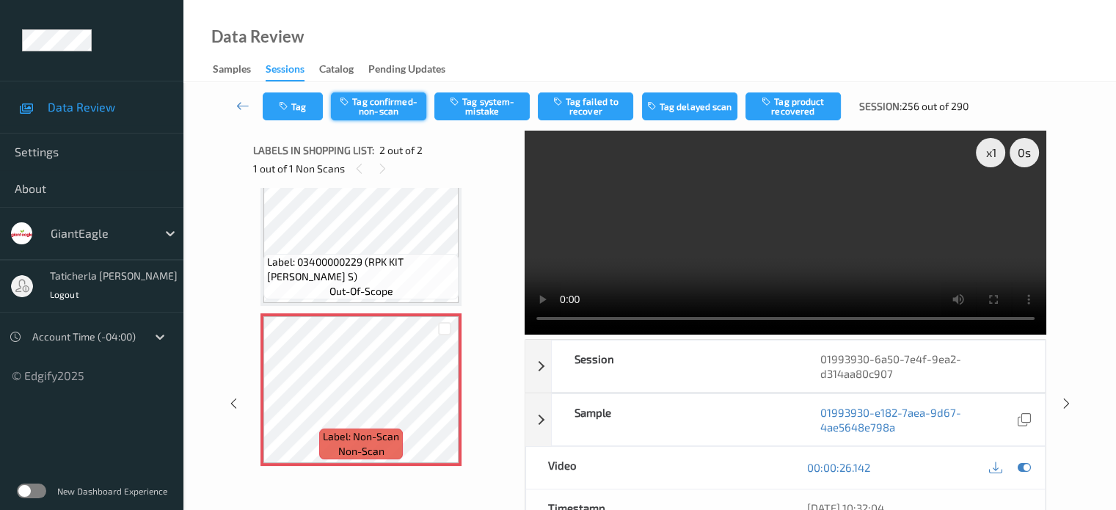
click at [370, 96] on button "Tag confirmed-non-scan" at bounding box center [378, 106] width 95 height 28
click at [581, 103] on button "Tag failed to recover" at bounding box center [585, 106] width 95 height 28
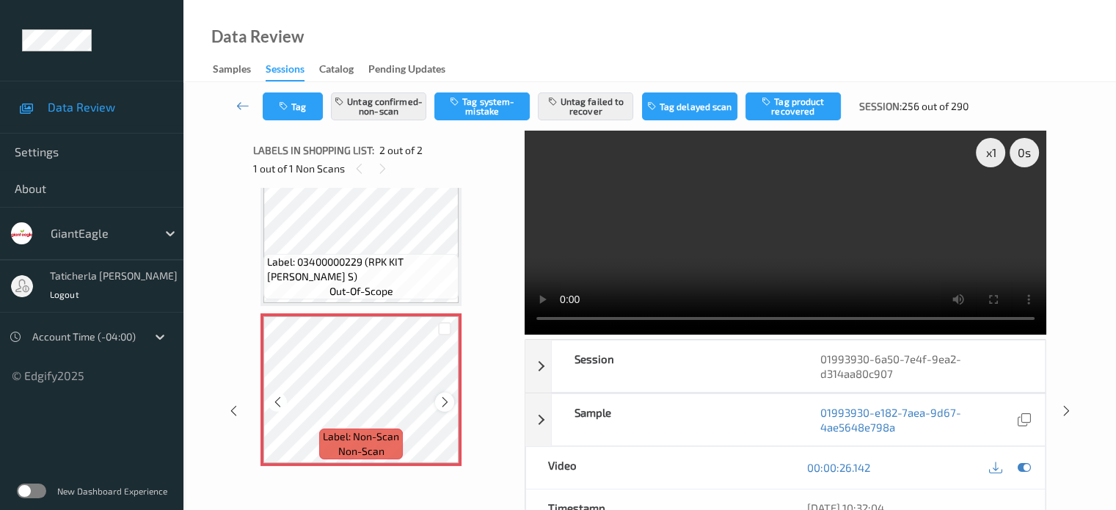
click at [440, 402] on icon at bounding box center [445, 402] width 12 height 13
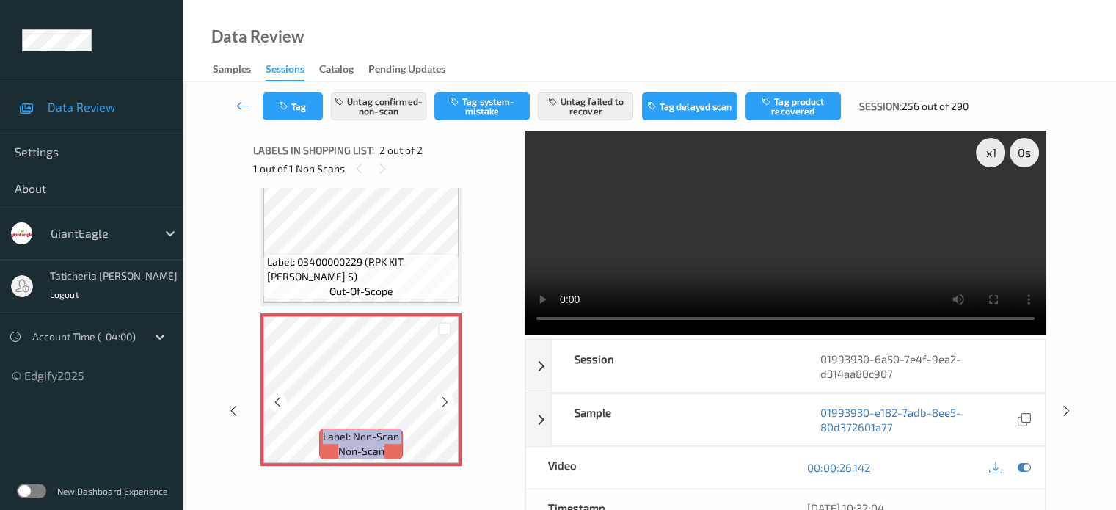
click at [440, 402] on icon at bounding box center [445, 402] width 12 height 13
click at [442, 402] on icon at bounding box center [445, 402] width 12 height 13
click at [445, 399] on icon at bounding box center [445, 402] width 12 height 13
click at [447, 396] on icon at bounding box center [445, 402] width 12 height 13
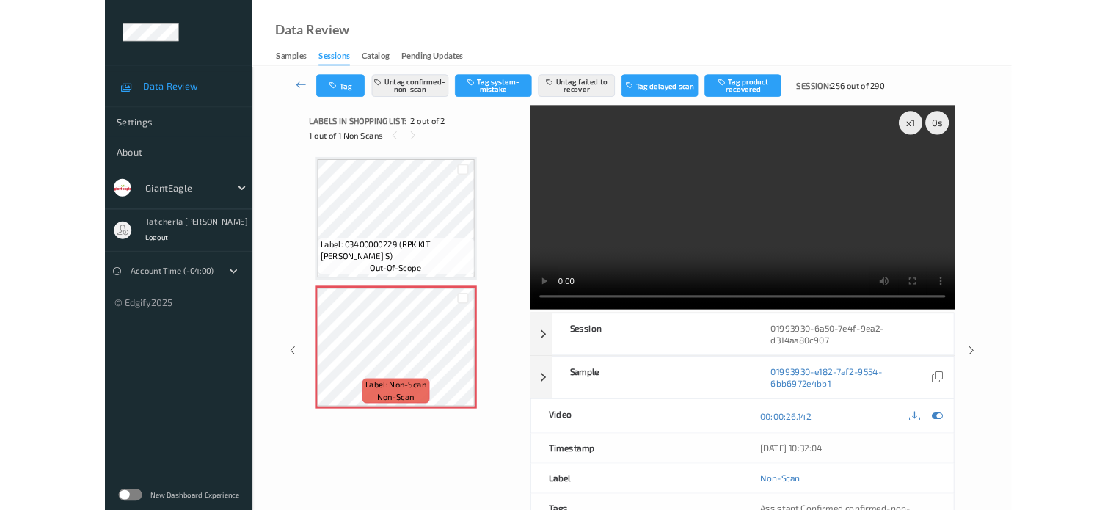
scroll to position [0, 0]
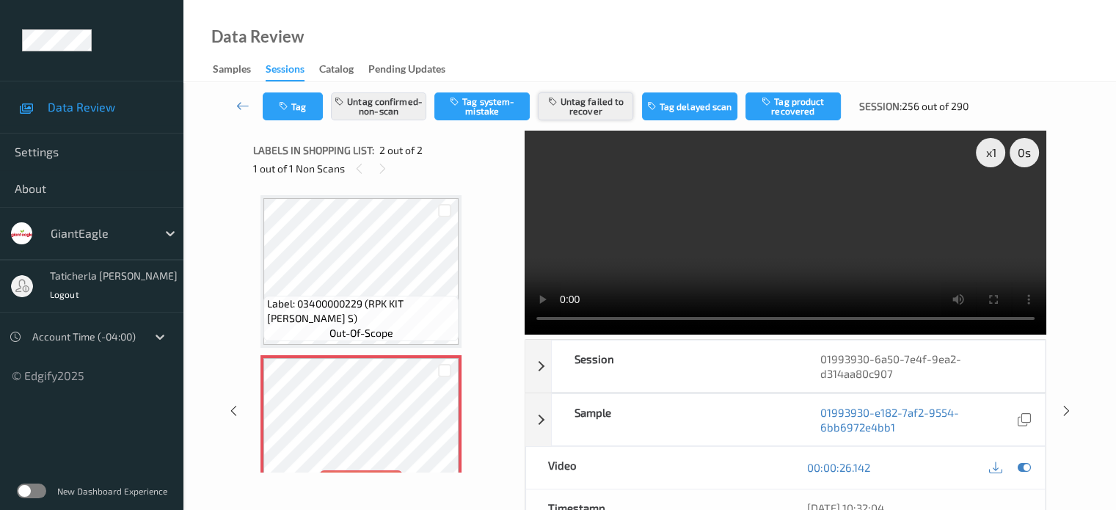
click at [581, 108] on button "Untag failed to recover" at bounding box center [585, 106] width 95 height 28
click at [239, 105] on icon at bounding box center [242, 105] width 13 height 15
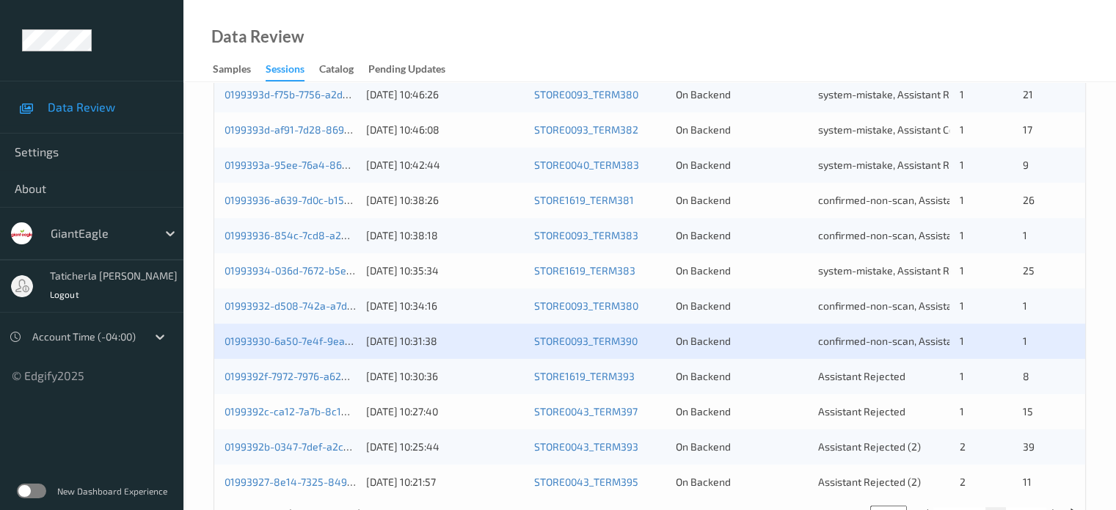
scroll to position [636, 0]
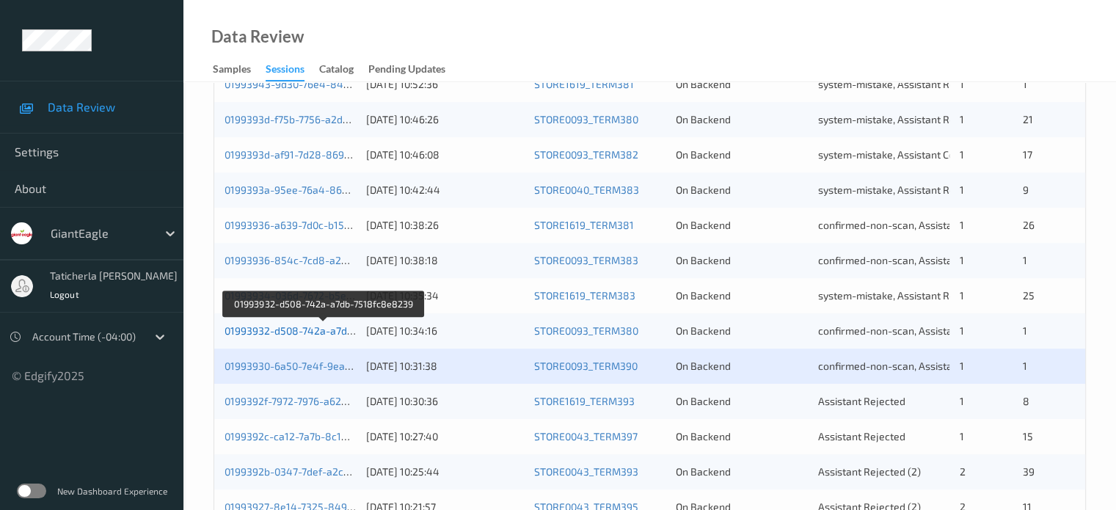
click at [307, 330] on link "01993932-d508-742a-a7db-7518fc8e8239" at bounding box center [325, 330] width 200 height 12
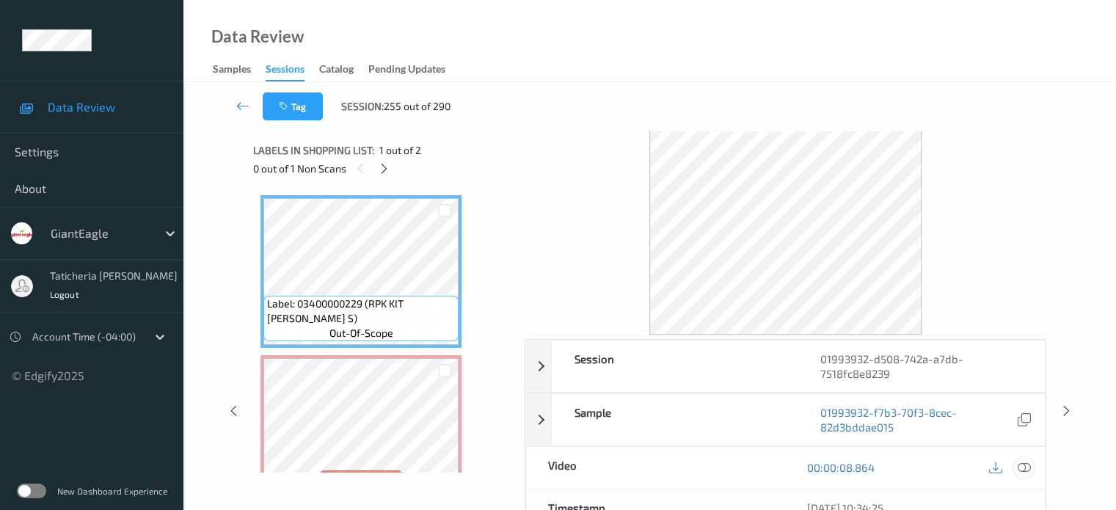
click at [581, 466] on icon at bounding box center [1023, 467] width 13 height 13
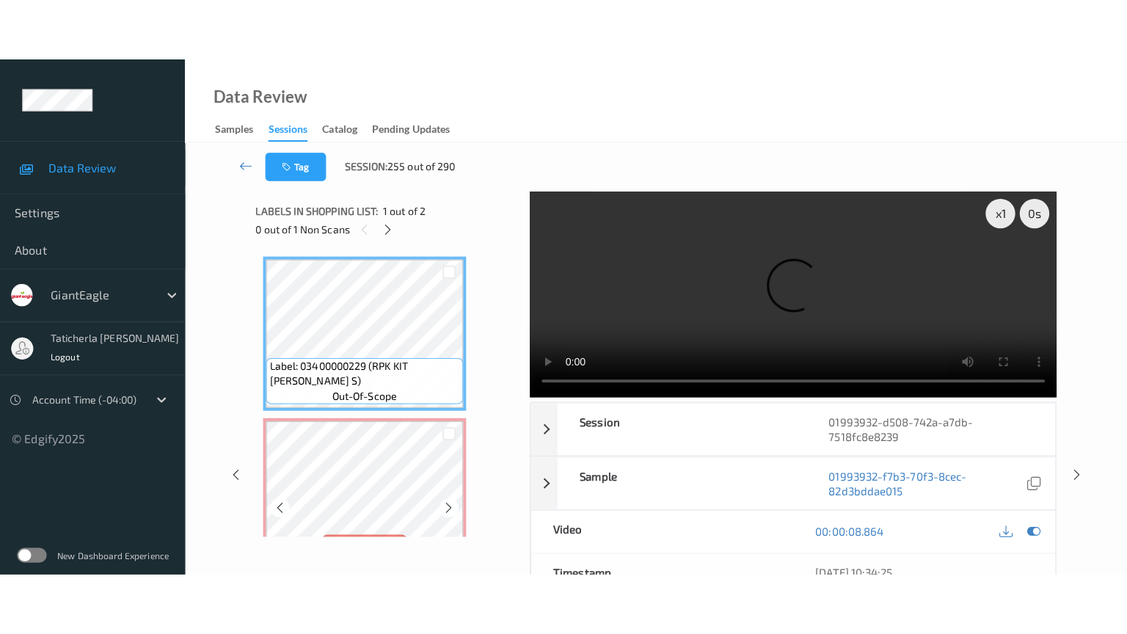
scroll to position [42, 0]
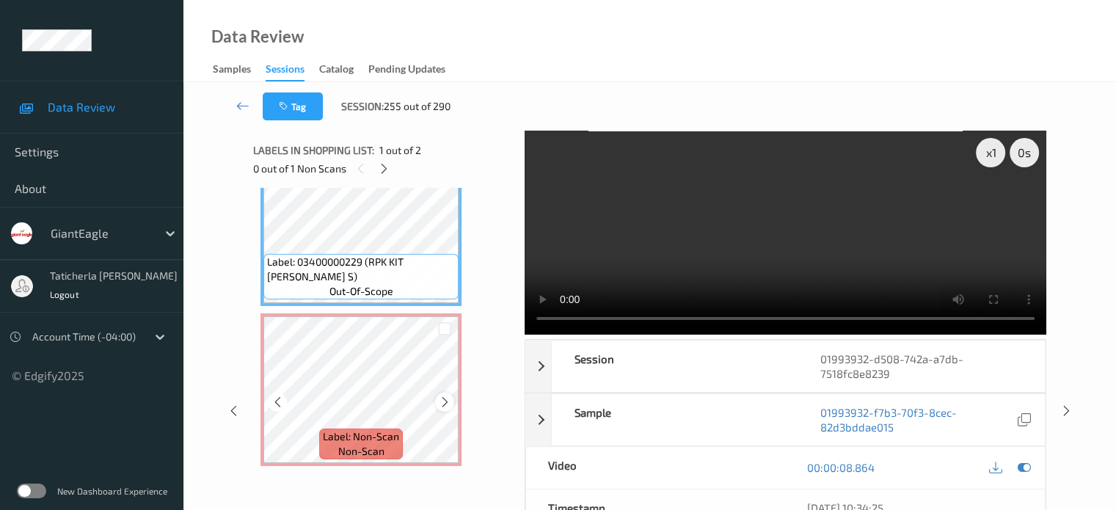
click at [449, 399] on icon at bounding box center [445, 402] width 12 height 13
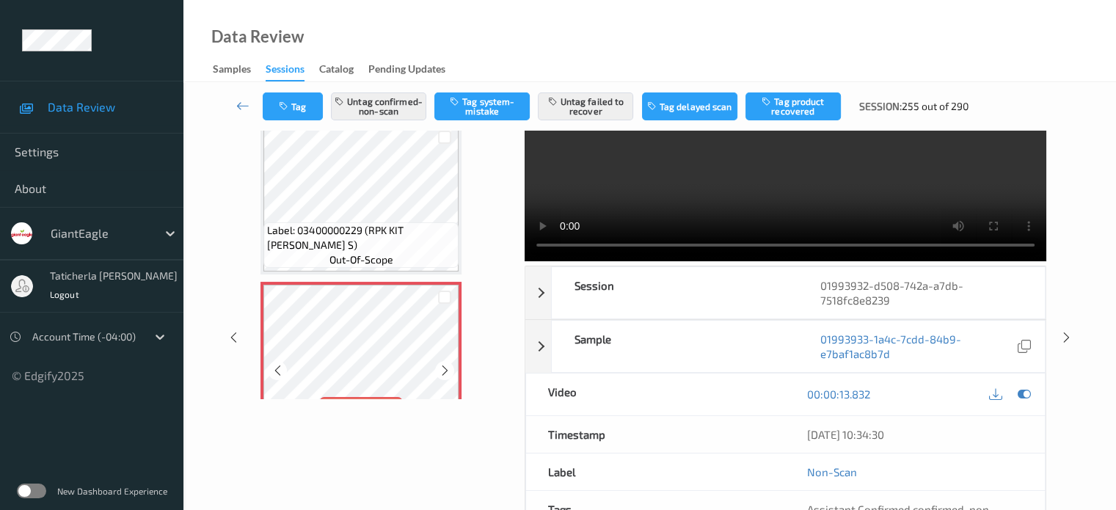
scroll to position [0, 0]
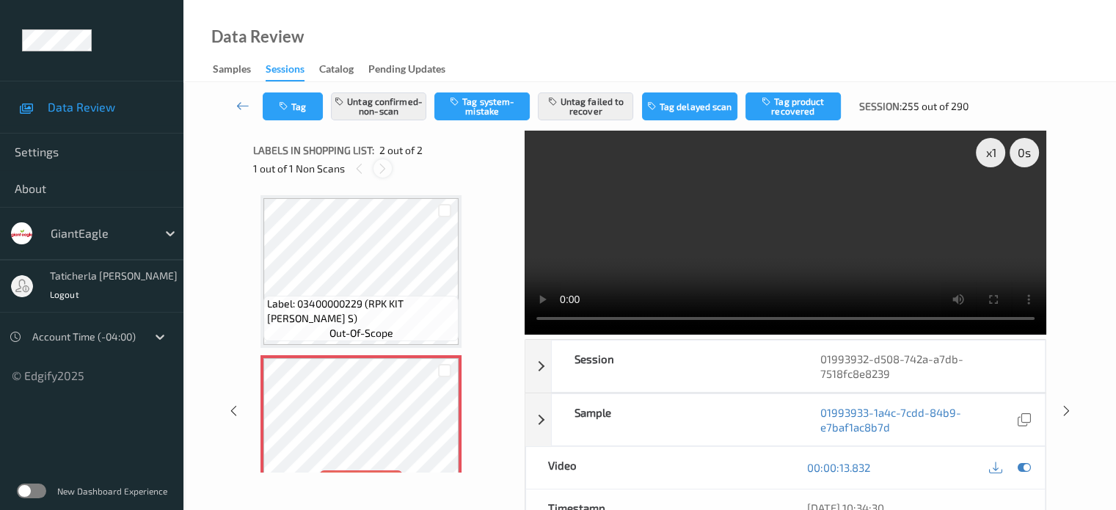
click at [380, 162] on icon at bounding box center [382, 168] width 12 height 13
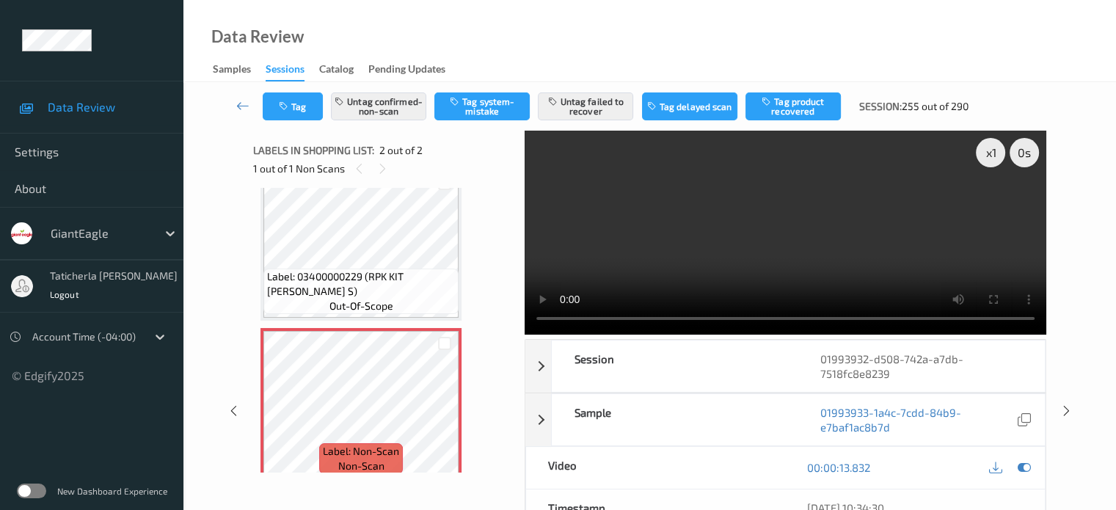
scroll to position [42, 0]
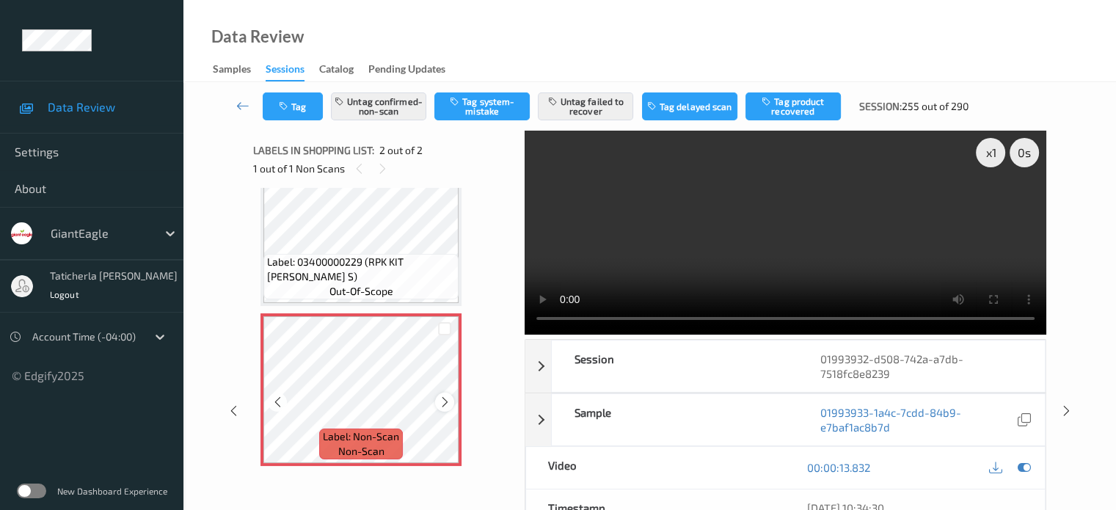
click at [443, 399] on icon at bounding box center [445, 402] width 12 height 13
click at [444, 399] on icon at bounding box center [445, 402] width 12 height 13
click at [444, 398] on icon at bounding box center [445, 402] width 12 height 13
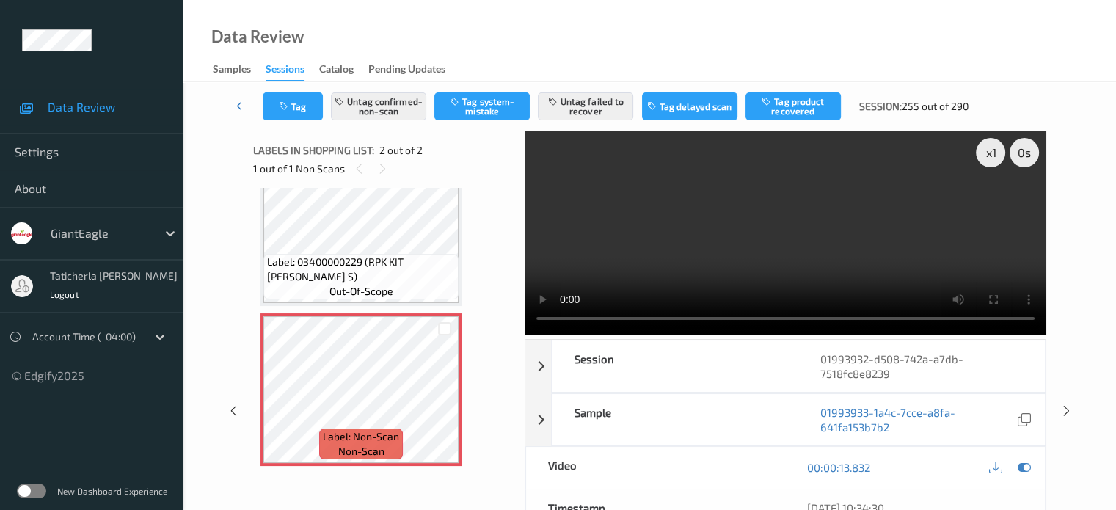
click at [238, 101] on icon at bounding box center [242, 105] width 13 height 15
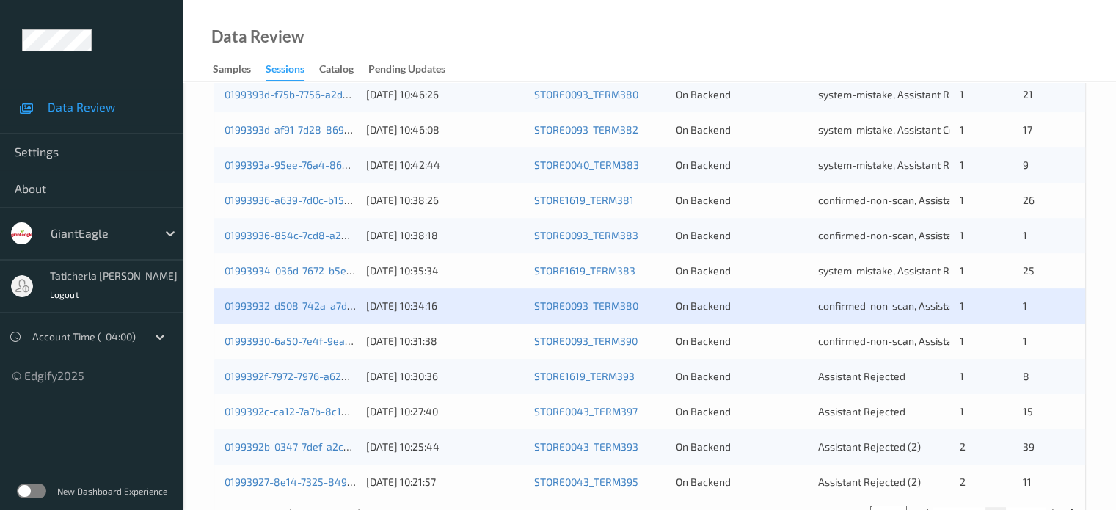
scroll to position [709, 0]
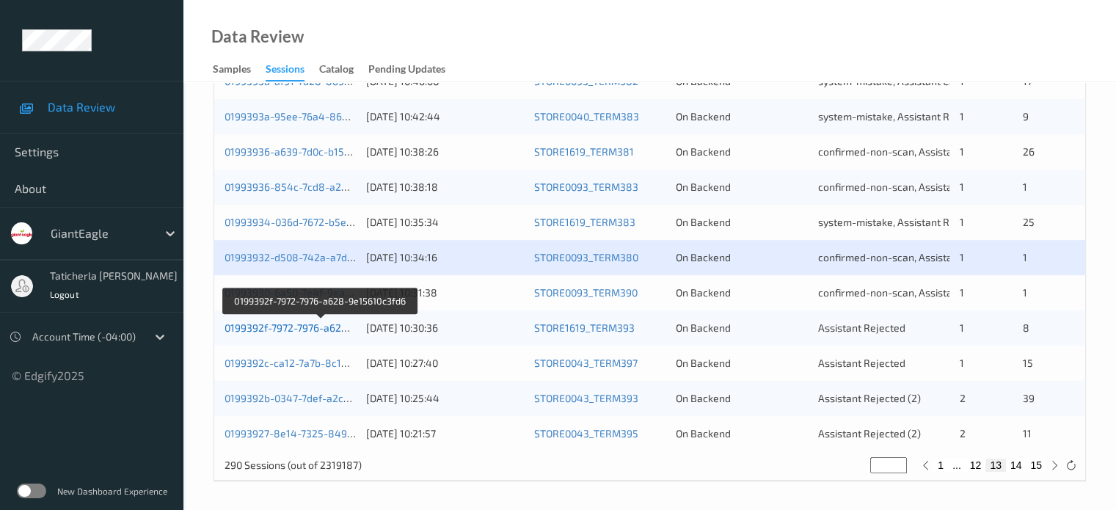
click at [305, 330] on link "0199392f-7972-7976-a628-9e15610c3fd6" at bounding box center [321, 327] width 192 height 12
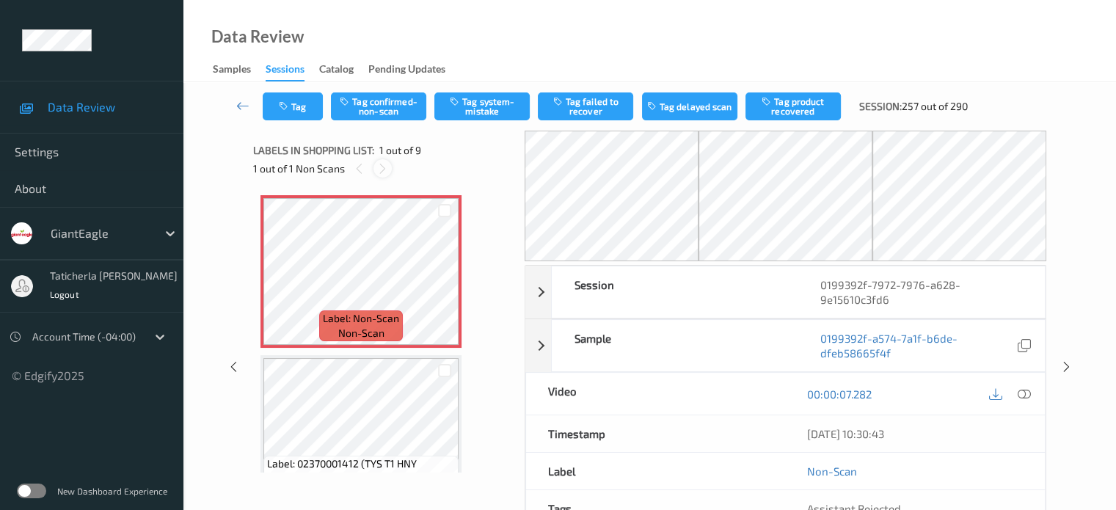
click at [382, 165] on icon at bounding box center [382, 168] width 12 height 13
click at [444, 281] on icon at bounding box center [445, 283] width 12 height 13
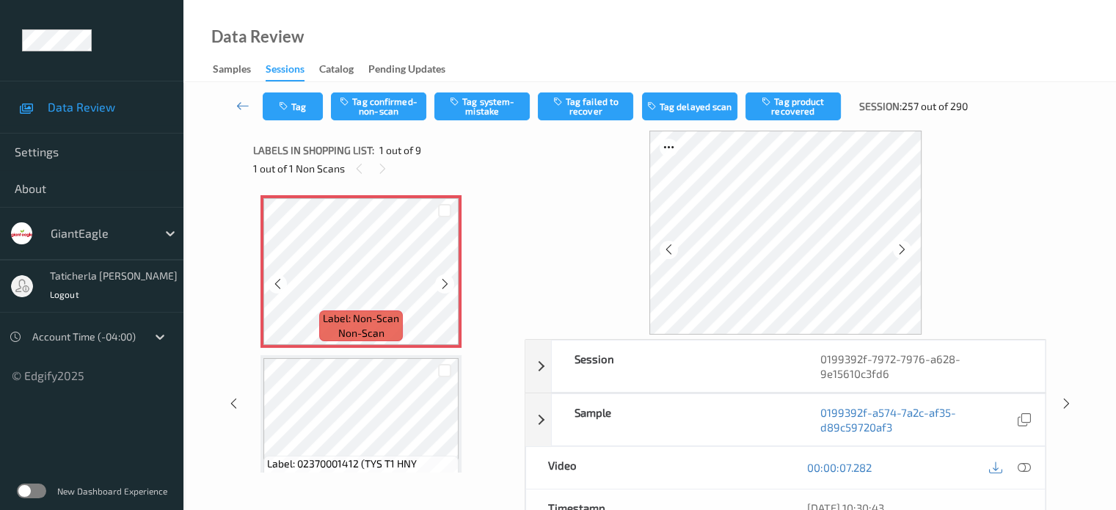
click at [444, 281] on icon at bounding box center [445, 283] width 12 height 13
click at [581, 467] on icon at bounding box center [1023, 467] width 13 height 13
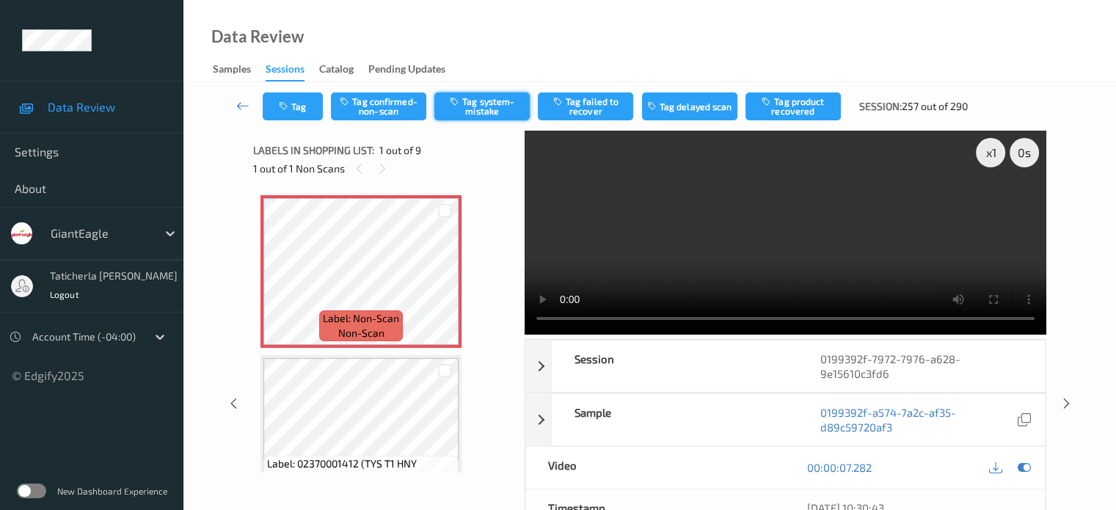
click at [514, 108] on button "Tag system-mistake" at bounding box center [481, 106] width 95 height 28
click at [299, 94] on button "Tag" at bounding box center [293, 106] width 60 height 28
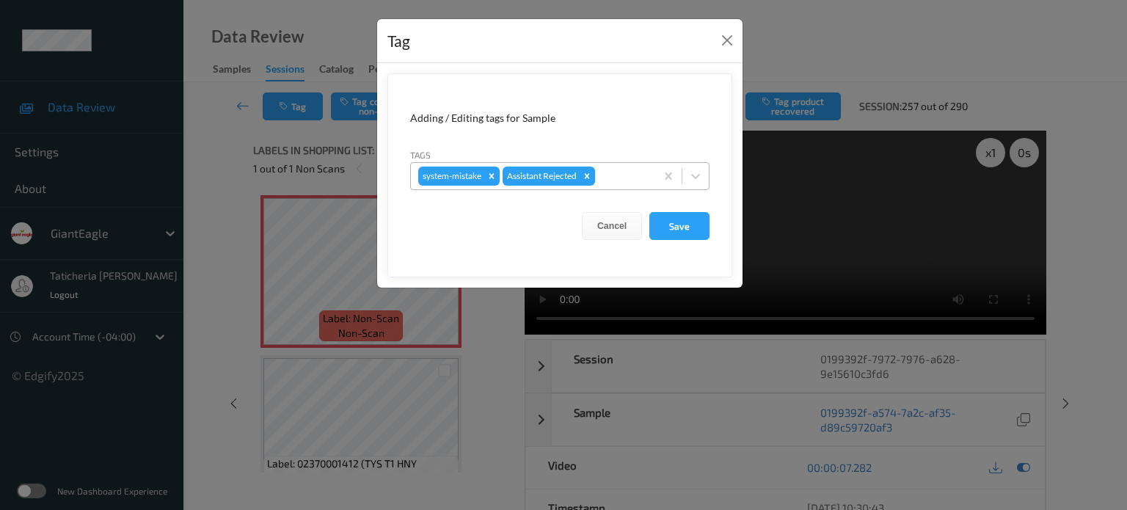
click at [581, 170] on div at bounding box center [623, 176] width 50 height 18
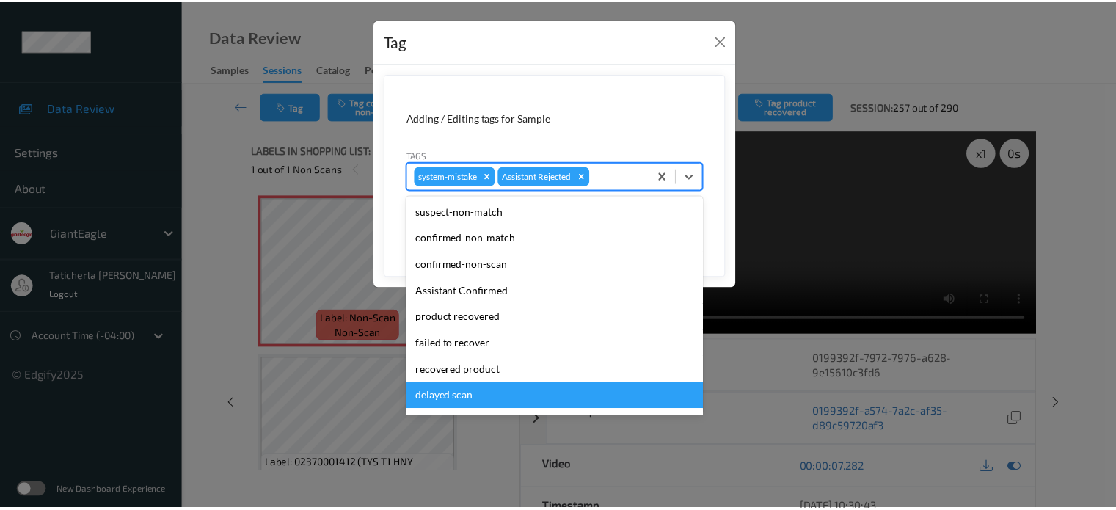
scroll to position [156, 0]
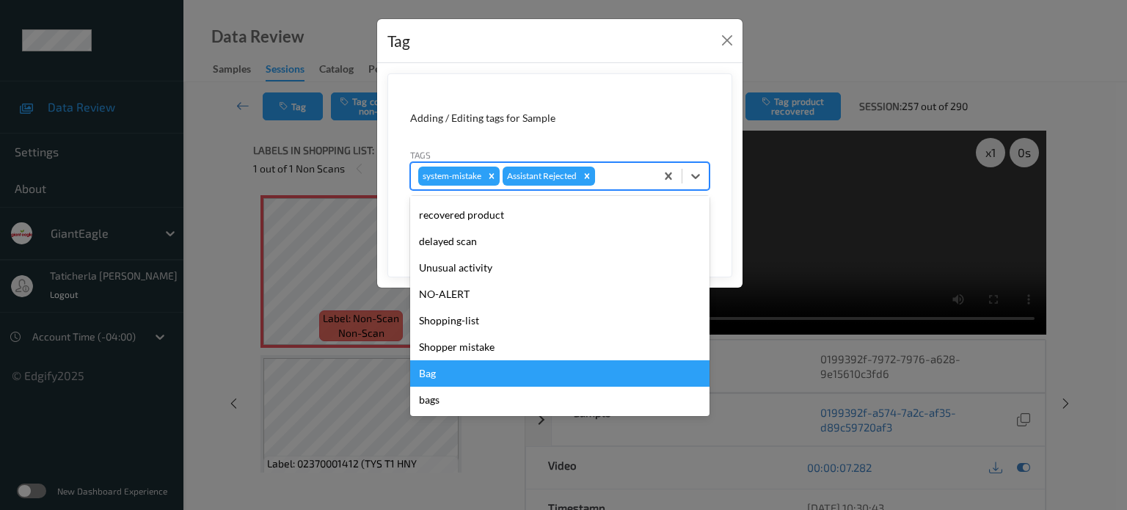
drag, startPoint x: 484, startPoint y: 393, endPoint x: 492, endPoint y: 376, distance: 17.7
click at [492, 376] on div "suspect-non-match confirmed-non-match confirmed-non-scan Assistant Confirmed pr…" at bounding box center [559, 306] width 299 height 220
click at [492, 376] on div "Bag" at bounding box center [559, 373] width 299 height 26
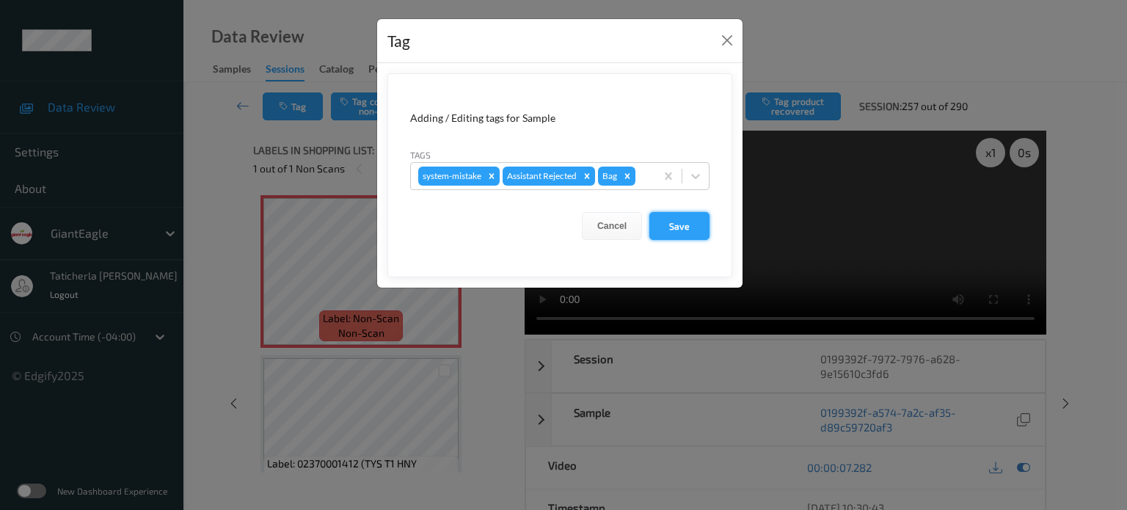
click at [581, 221] on button "Save" at bounding box center [680, 226] width 60 height 28
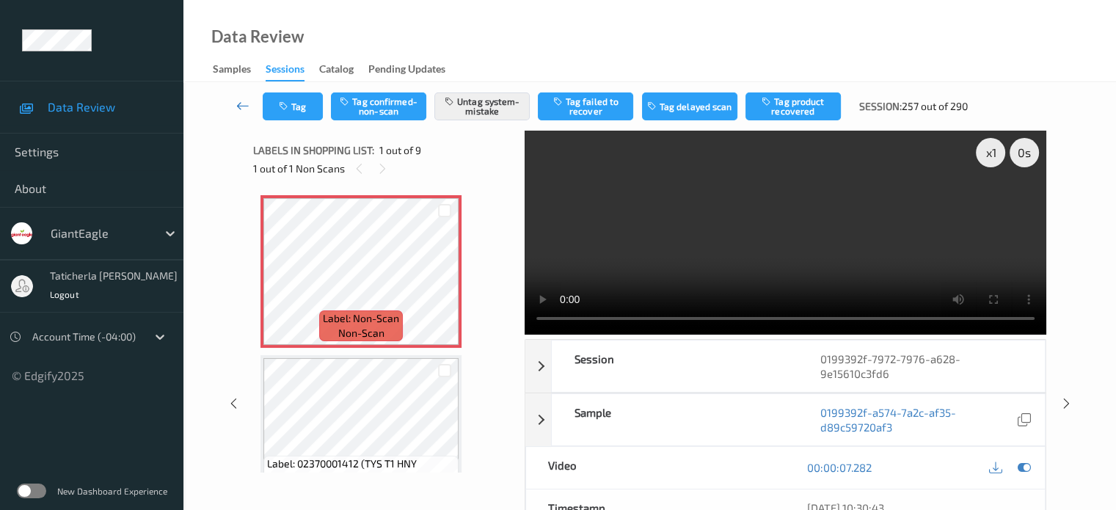
click at [244, 107] on icon at bounding box center [242, 105] width 13 height 15
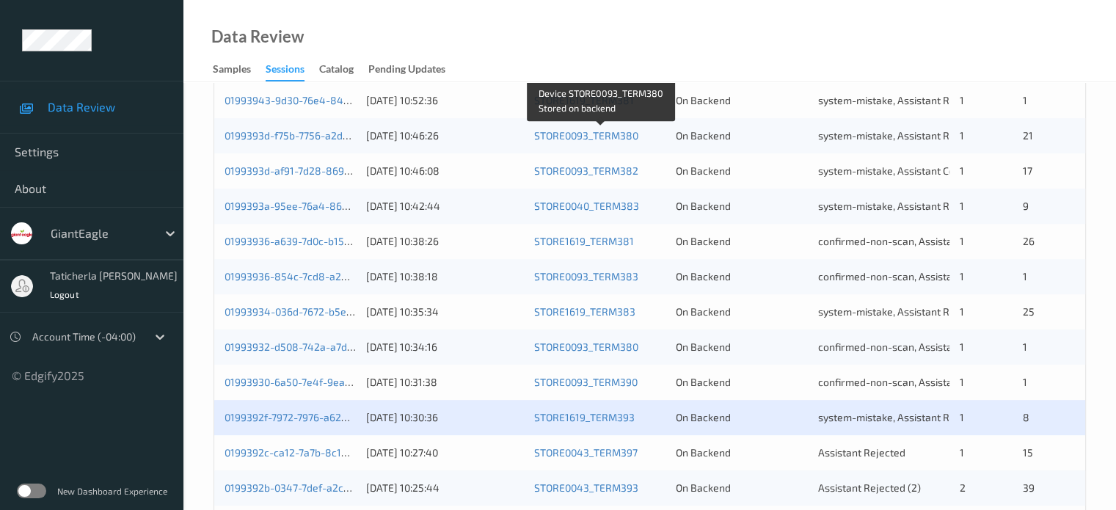
scroll to position [709, 0]
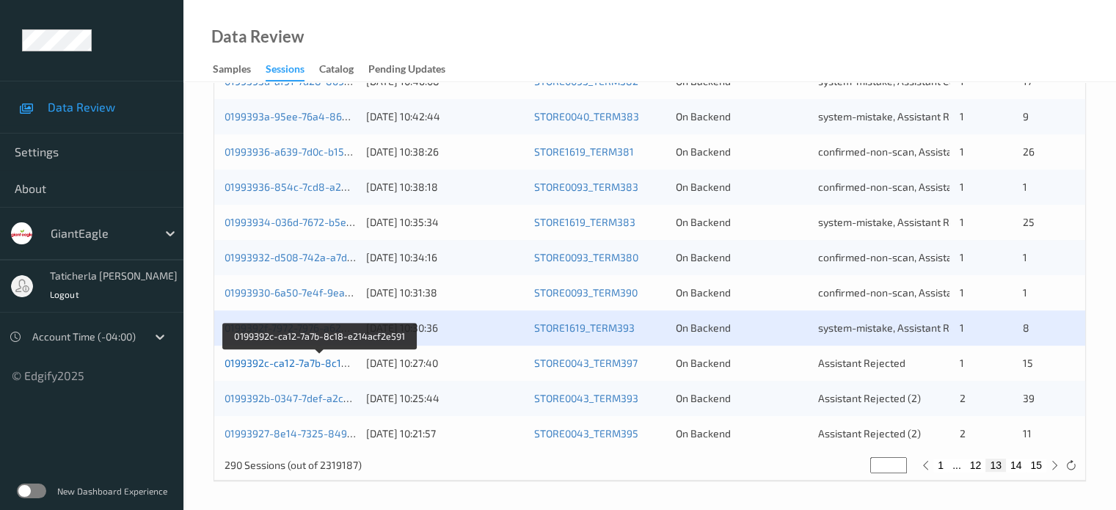
click at [320, 360] on link "0199392c-ca12-7a7b-8c18-e214acf2e591" at bounding box center [321, 363] width 193 height 12
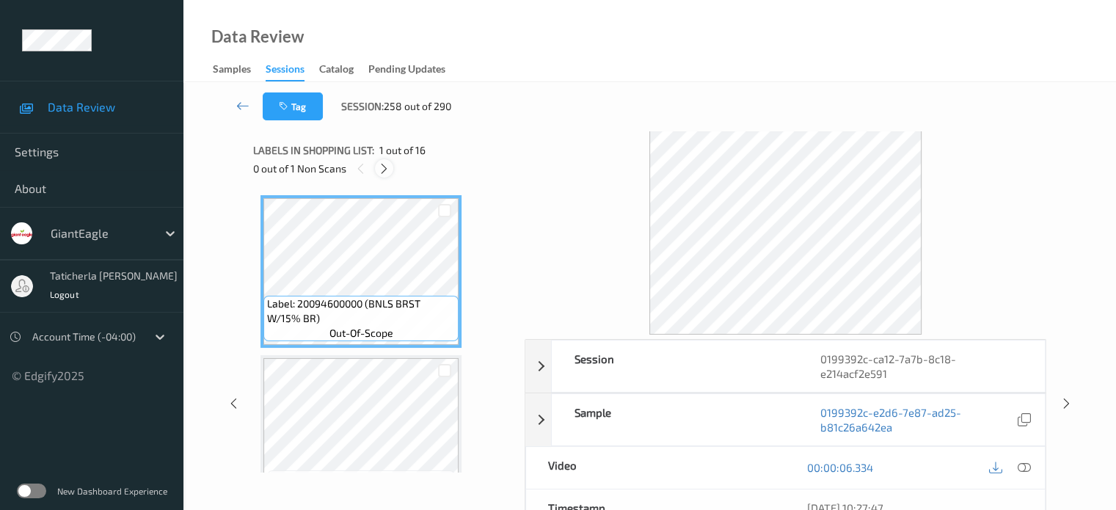
click at [383, 169] on icon at bounding box center [384, 168] width 12 height 13
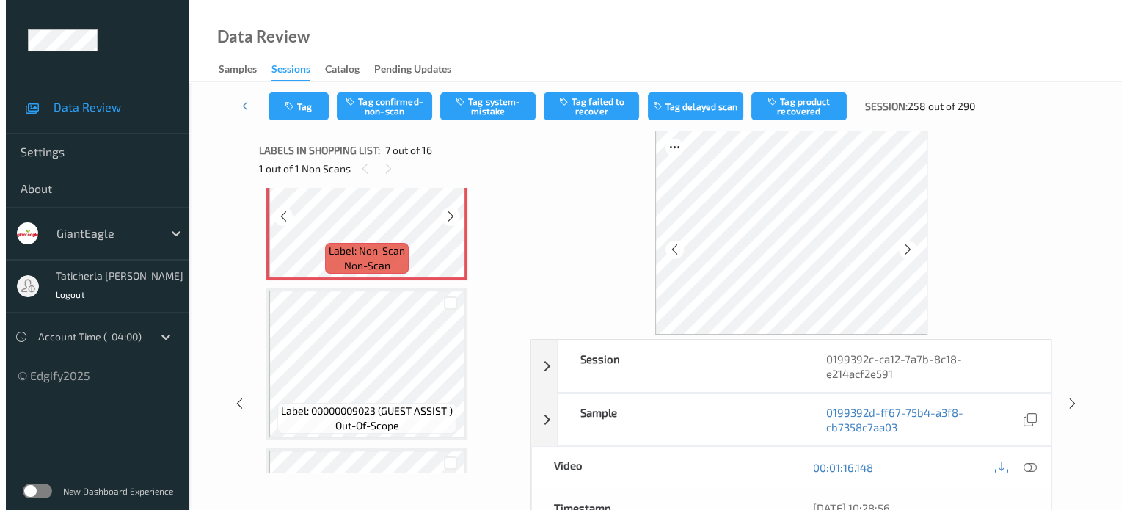
scroll to position [954, 0]
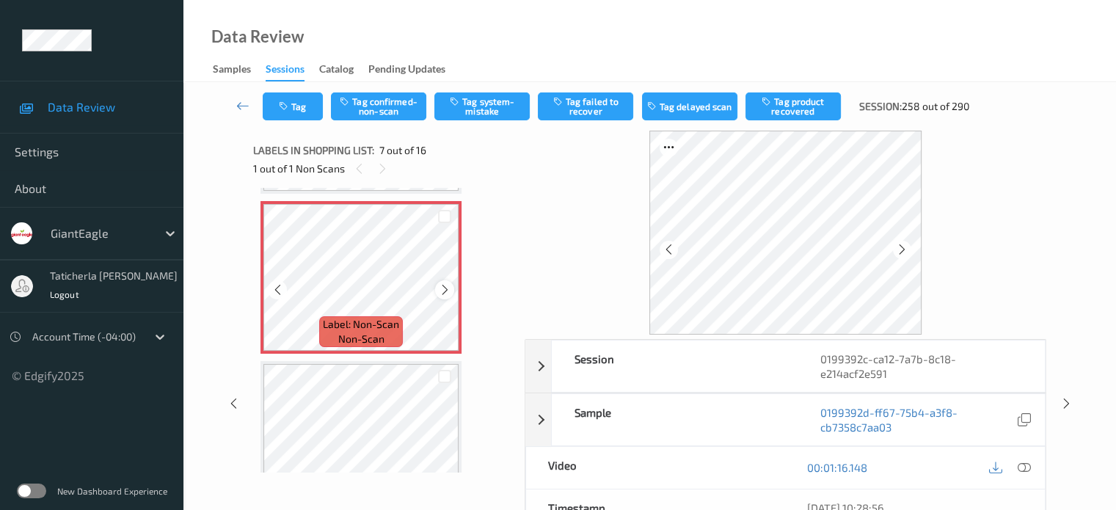
click at [448, 288] on icon at bounding box center [445, 289] width 12 height 13
click at [448, 286] on icon at bounding box center [445, 289] width 12 height 13
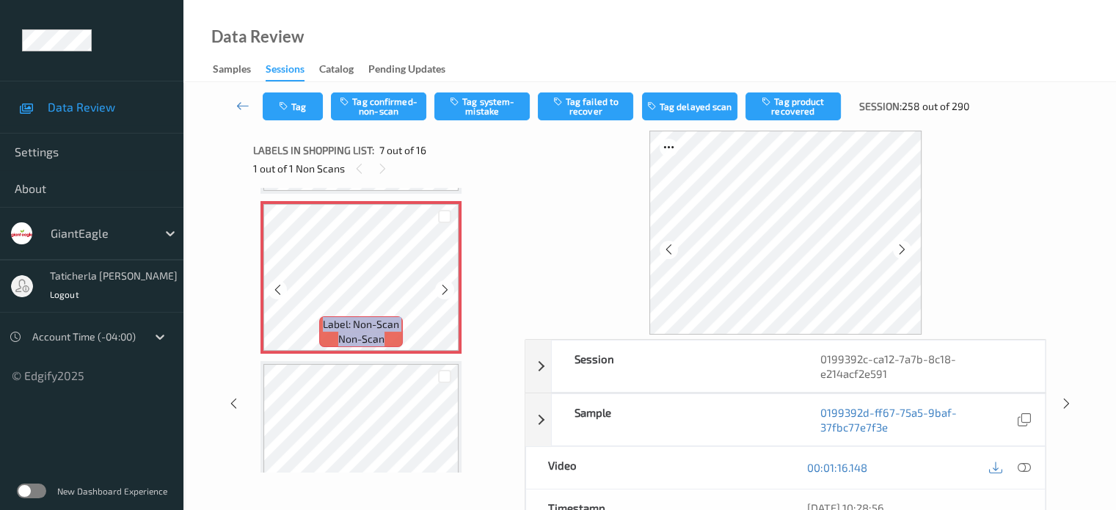
click at [448, 286] on icon at bounding box center [445, 289] width 12 height 13
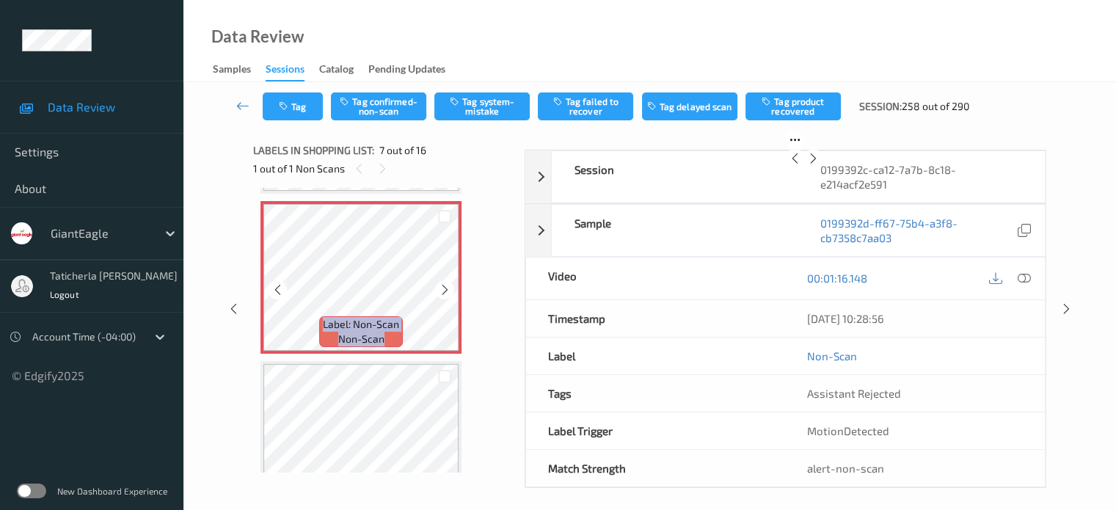
click at [448, 286] on icon at bounding box center [445, 289] width 12 height 13
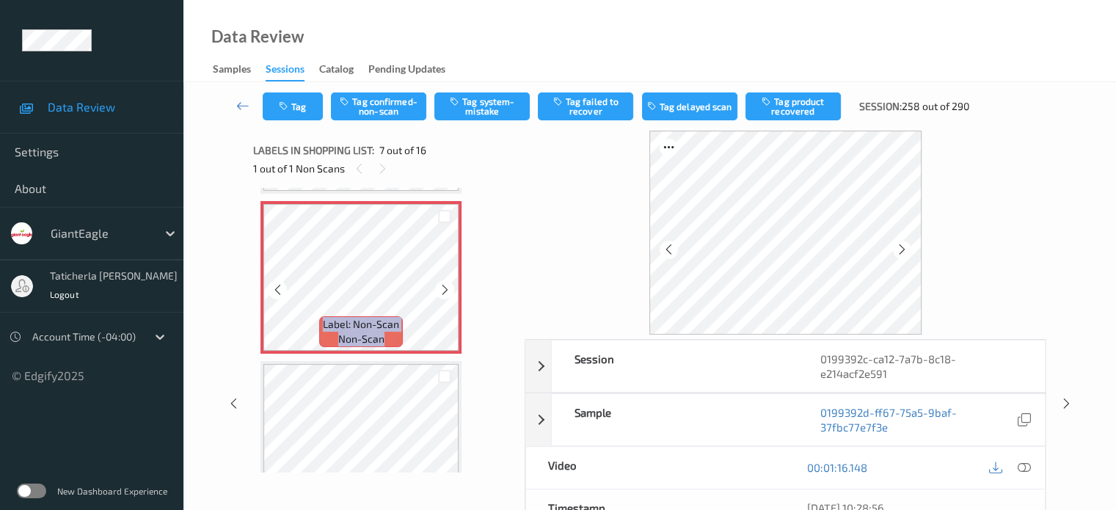
click at [448, 286] on icon at bounding box center [445, 289] width 12 height 13
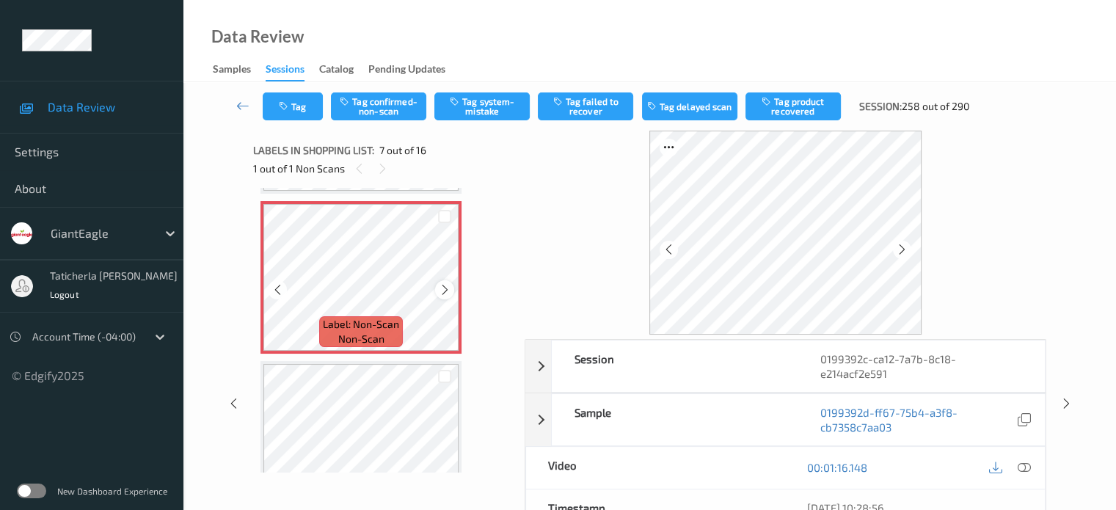
click at [443, 291] on icon at bounding box center [445, 289] width 12 height 13
click at [581, 463] on icon at bounding box center [1023, 467] width 13 height 13
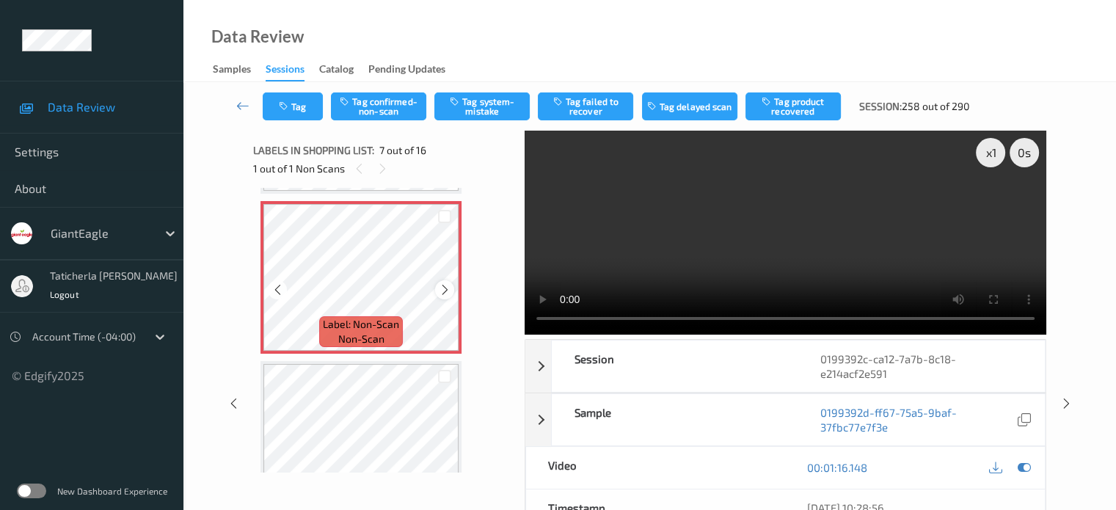
click at [440, 288] on icon at bounding box center [445, 289] width 12 height 13
click at [490, 108] on button "Tag system-mistake" at bounding box center [481, 106] width 95 height 28
click at [305, 96] on button "Tag" at bounding box center [293, 106] width 60 height 28
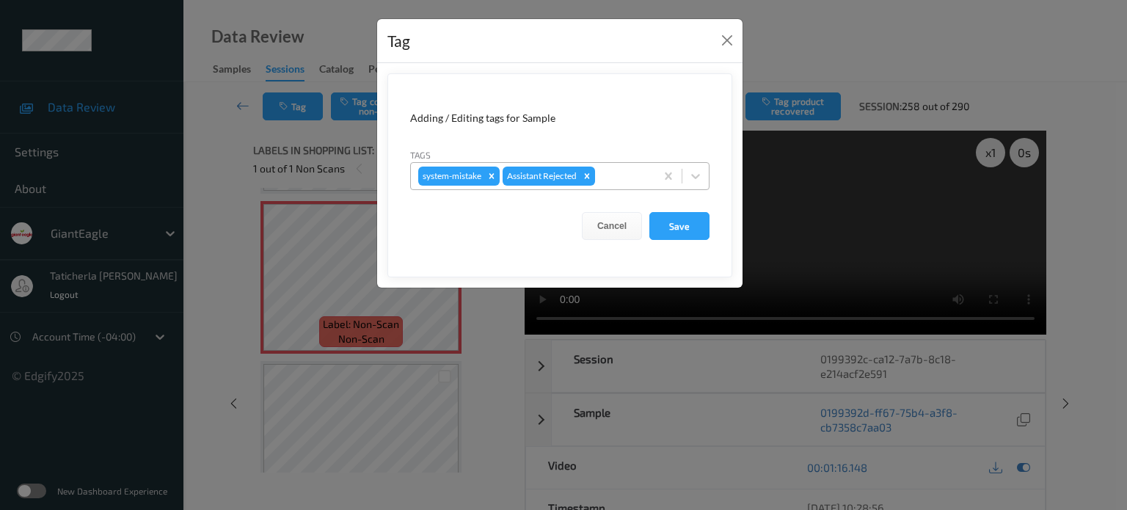
click at [581, 170] on div at bounding box center [623, 176] width 50 height 18
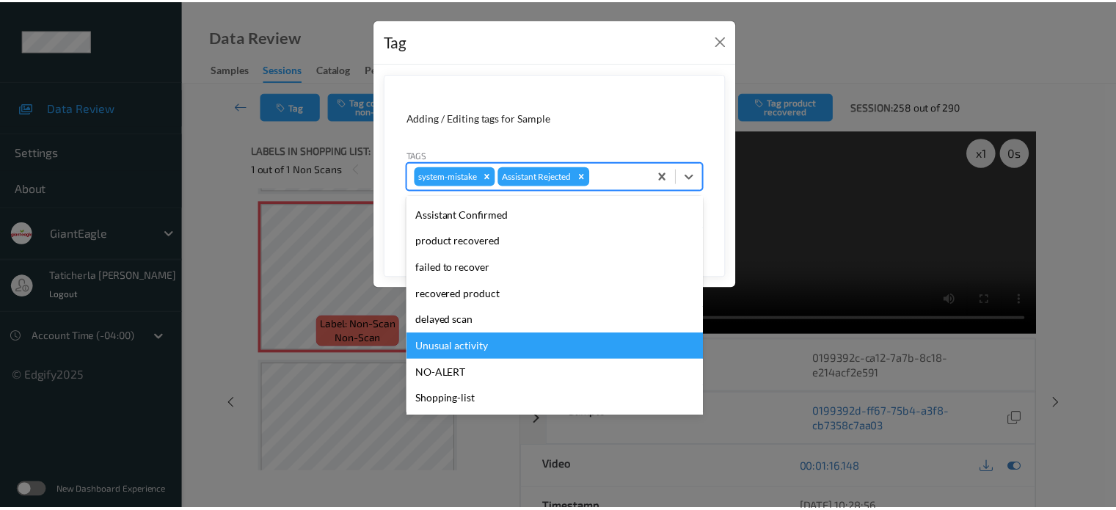
scroll to position [156, 0]
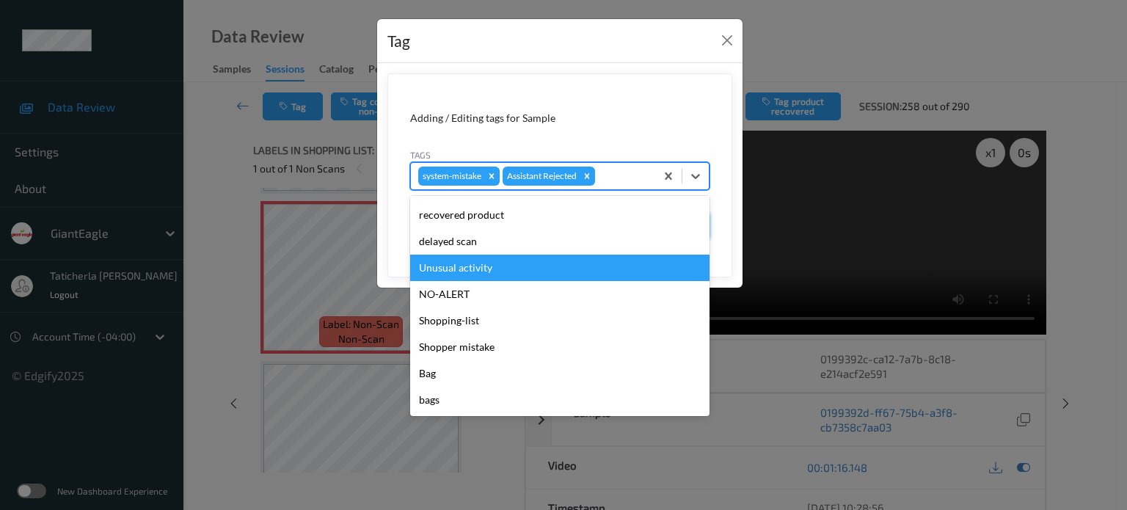
drag, startPoint x: 502, startPoint y: 266, endPoint x: 669, endPoint y: 249, distance: 167.5
click at [506, 266] on div "Unusual activity" at bounding box center [559, 268] width 299 height 26
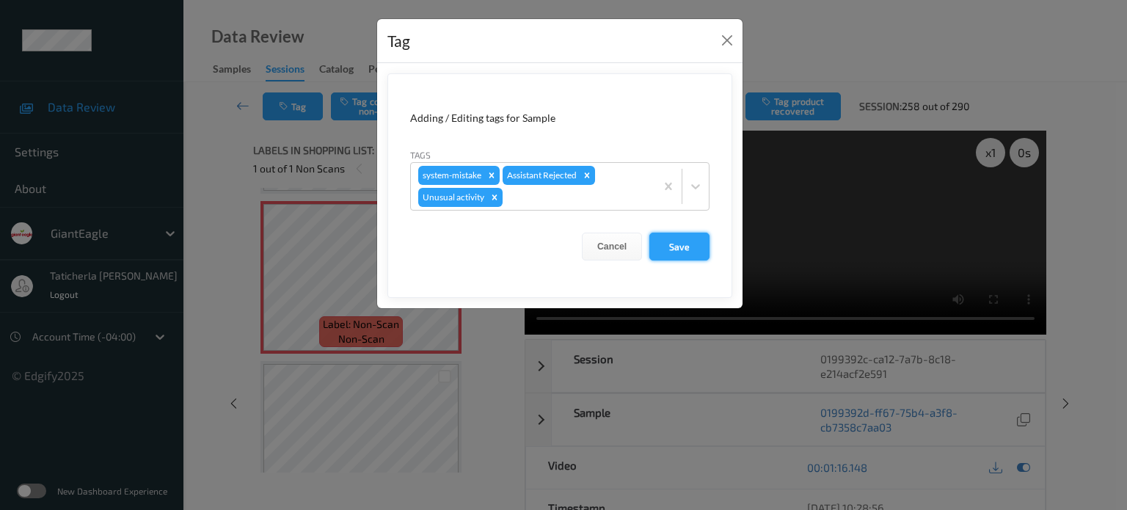
click at [581, 247] on button "Save" at bounding box center [680, 247] width 60 height 28
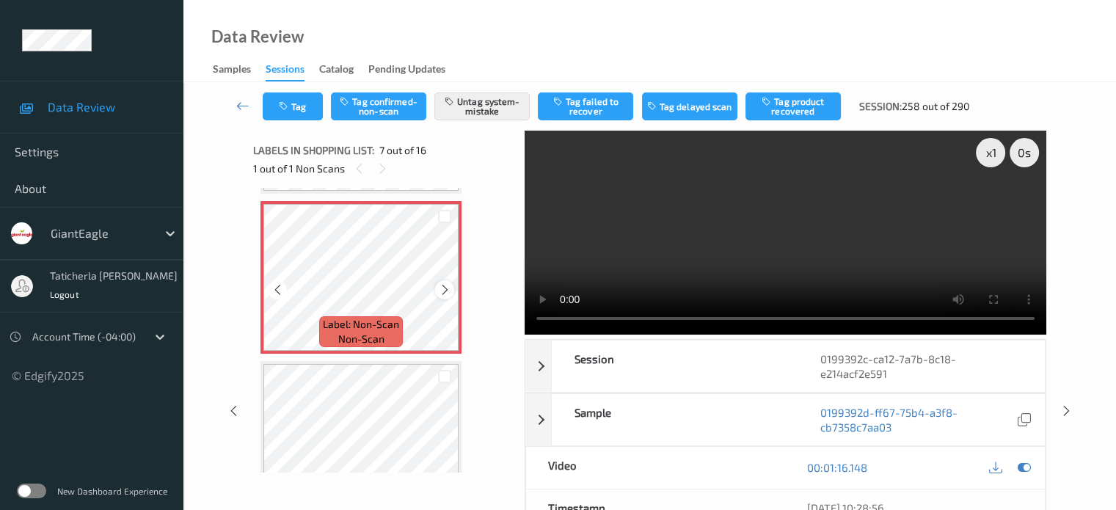
click at [443, 294] on icon at bounding box center [445, 289] width 12 height 13
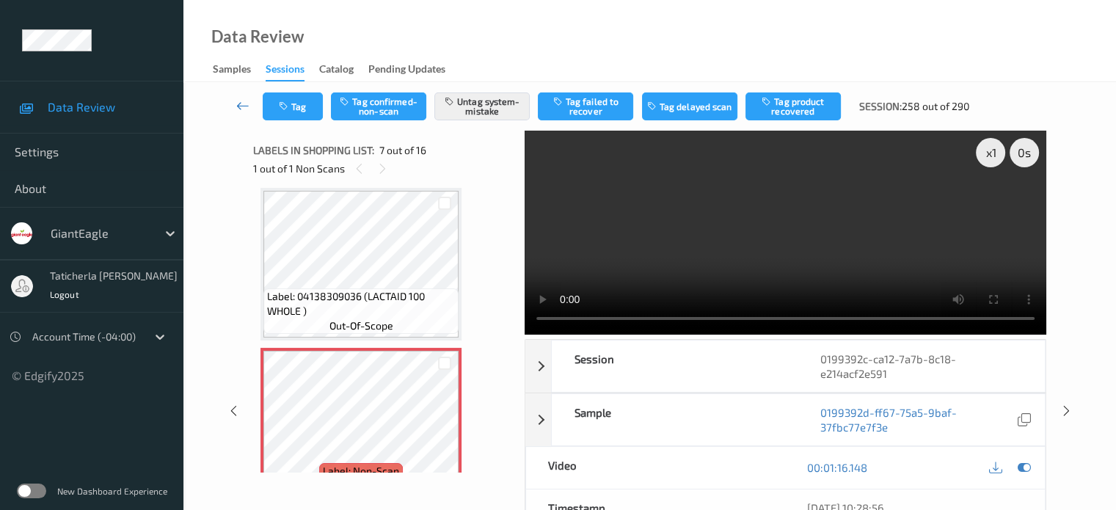
click at [241, 98] on icon at bounding box center [242, 105] width 13 height 15
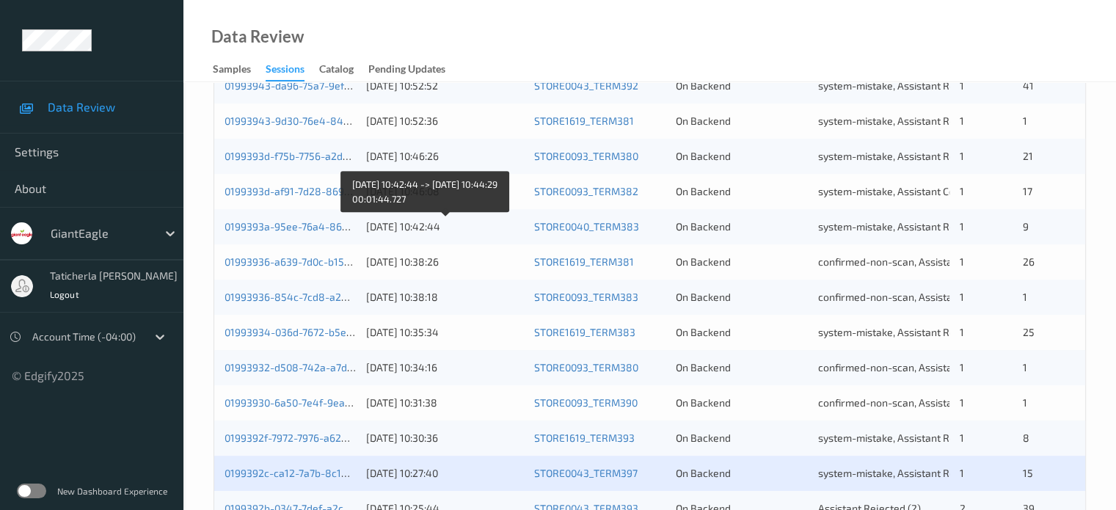
scroll to position [709, 0]
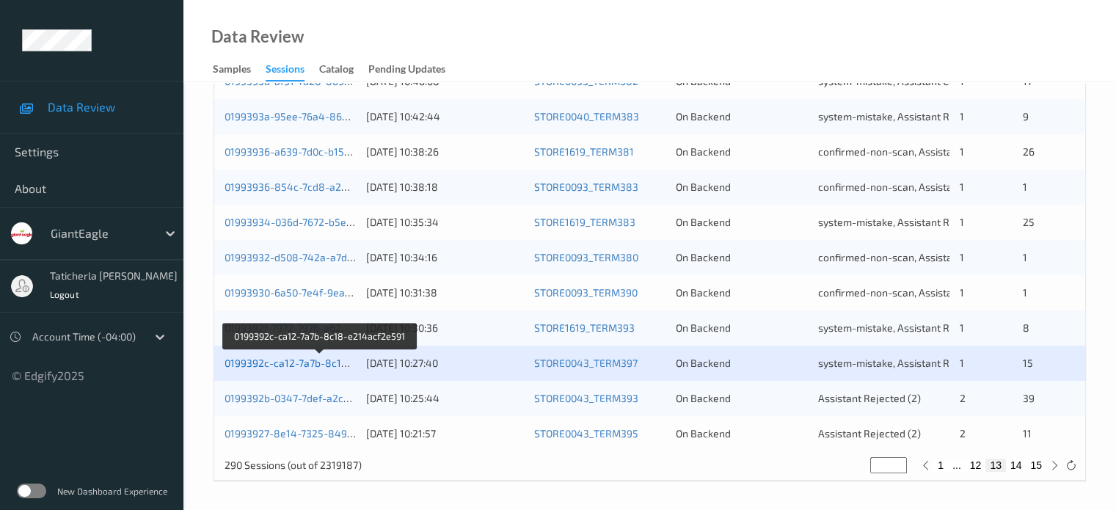
click at [311, 360] on link "0199392c-ca12-7a7b-8c18-e214acf2e591" at bounding box center [321, 363] width 193 height 12
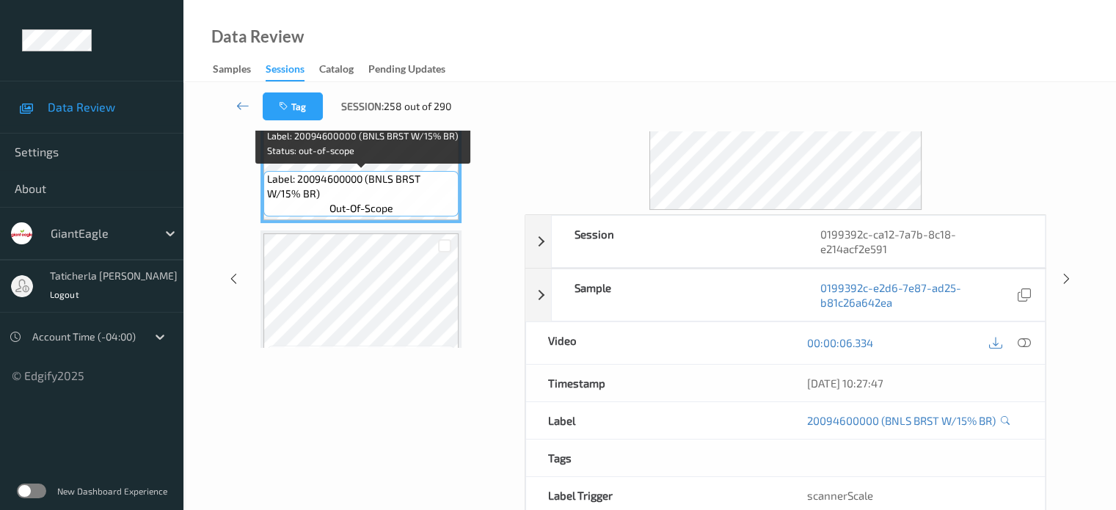
scroll to position [48, 0]
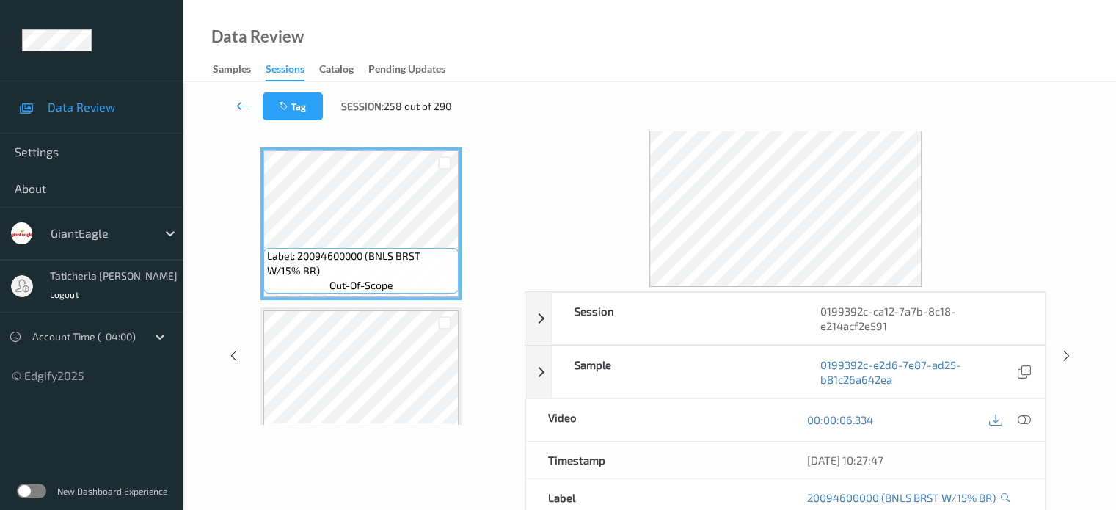
click at [244, 103] on icon at bounding box center [242, 105] width 13 height 15
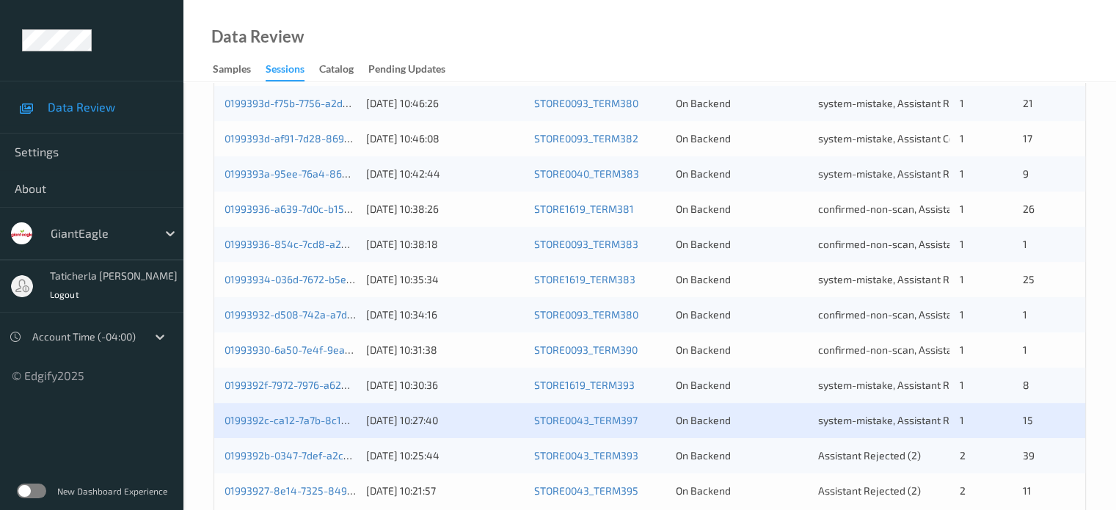
scroll to position [709, 0]
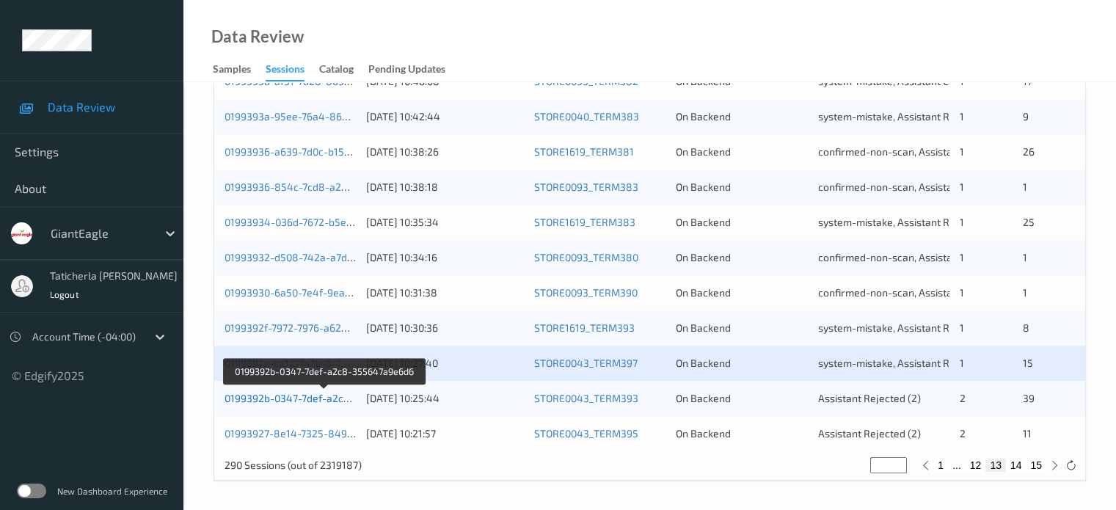
click at [288, 396] on link "0199392b-0347-7def-a2c8-355647a9e6d6" at bounding box center [325, 398] width 200 height 12
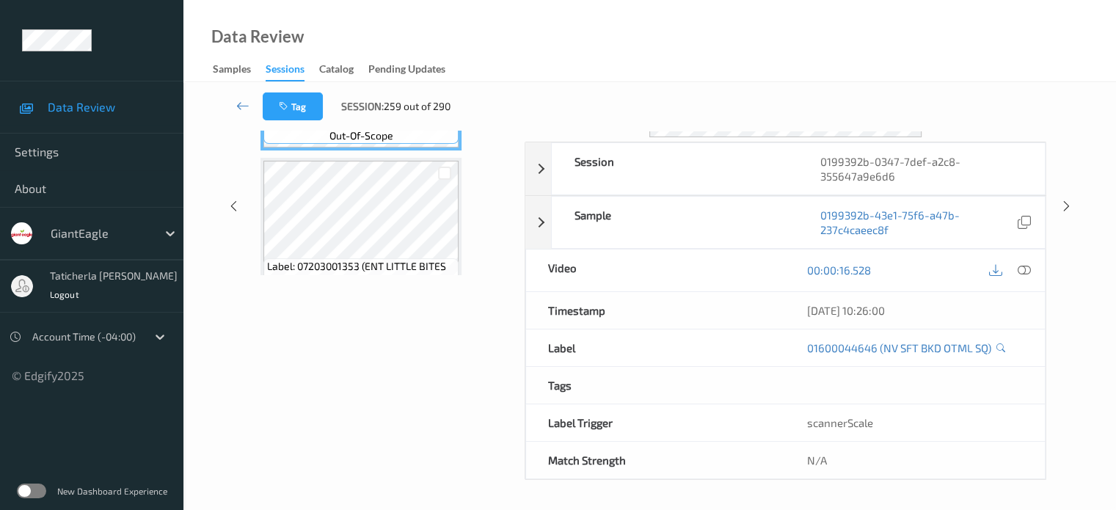
scroll to position [194, 0]
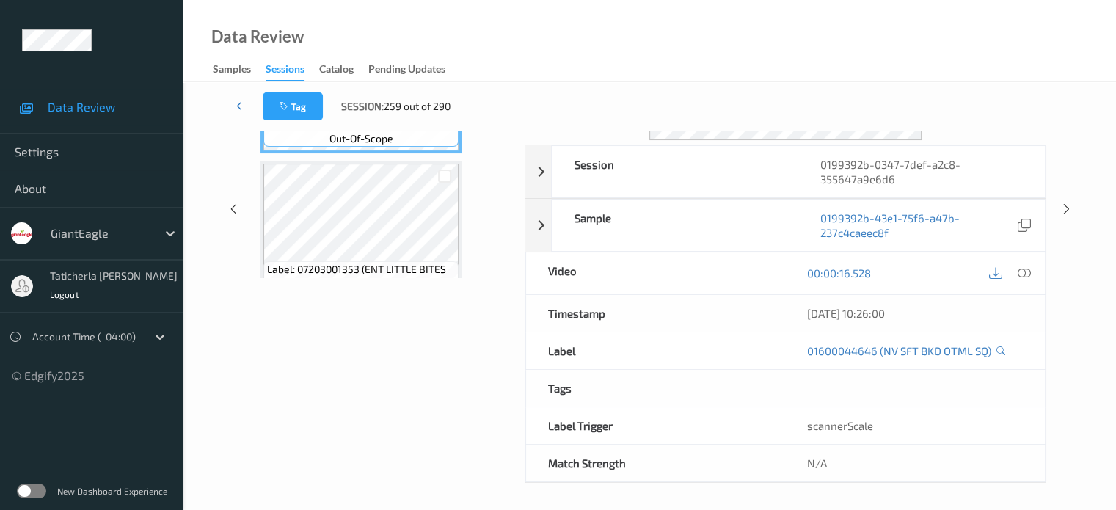
click at [241, 98] on icon at bounding box center [242, 105] width 13 height 15
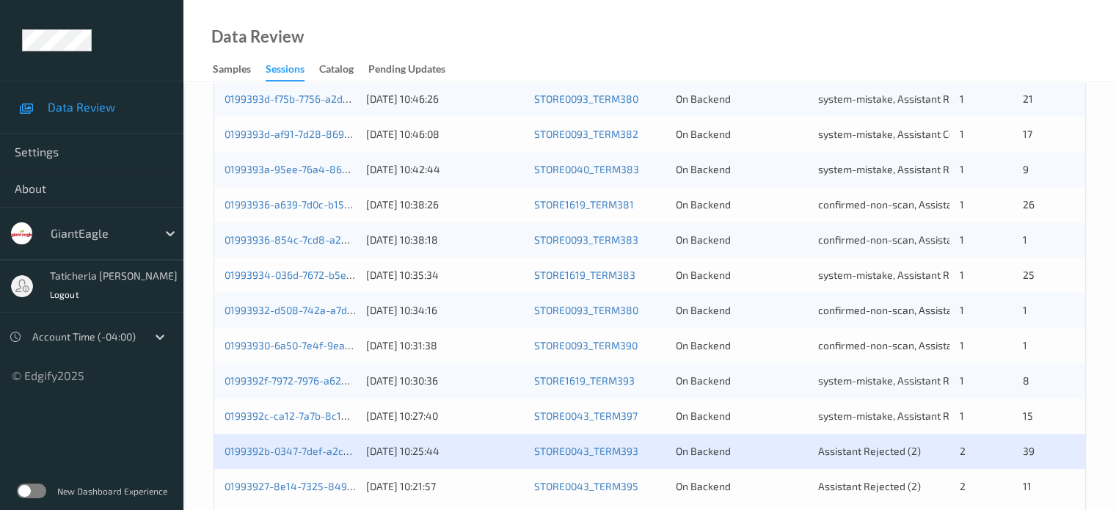
scroll to position [709, 0]
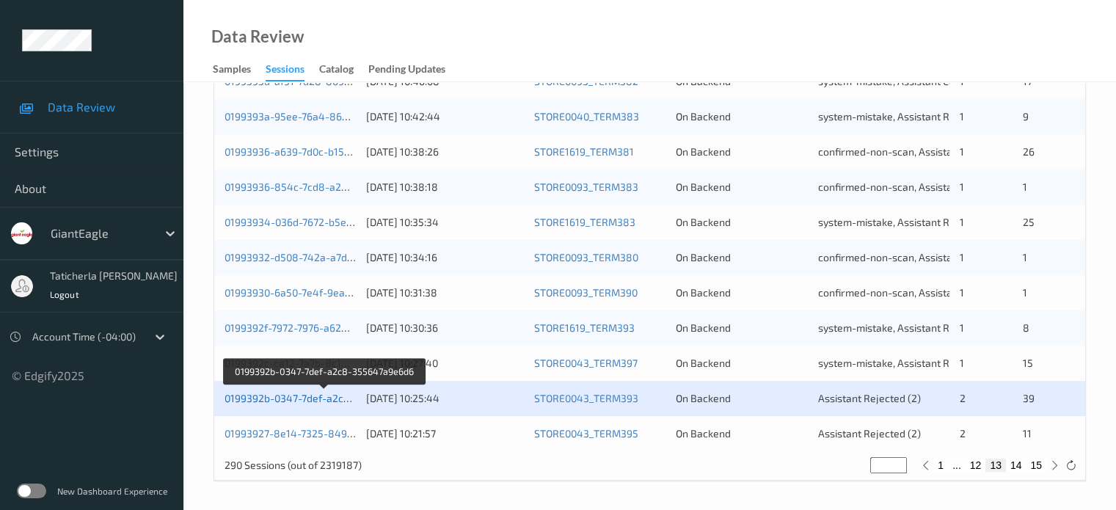
click at [328, 396] on link "0199392b-0347-7def-a2c8-355647a9e6d6" at bounding box center [325, 398] width 200 height 12
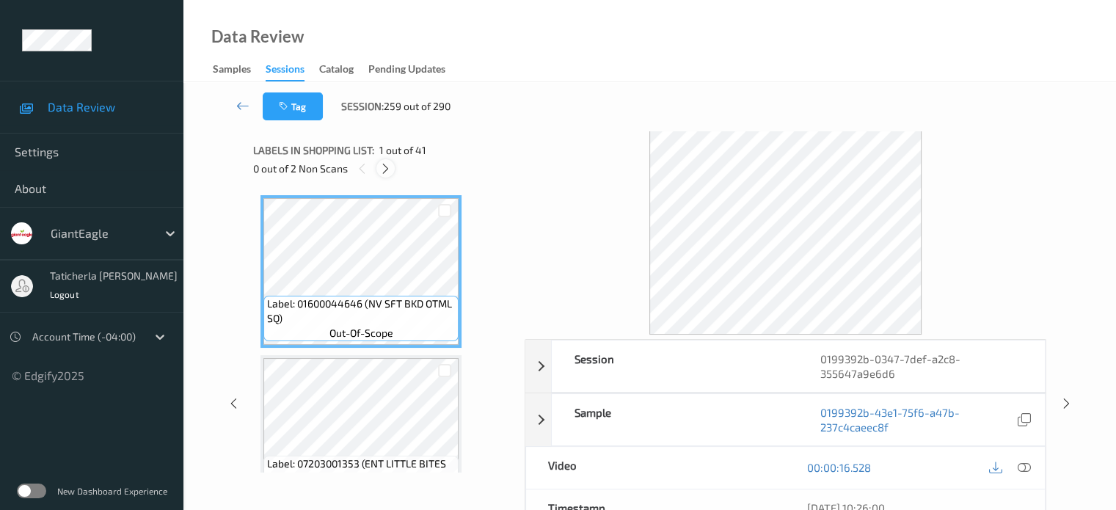
click at [388, 170] on icon at bounding box center [385, 168] width 12 height 13
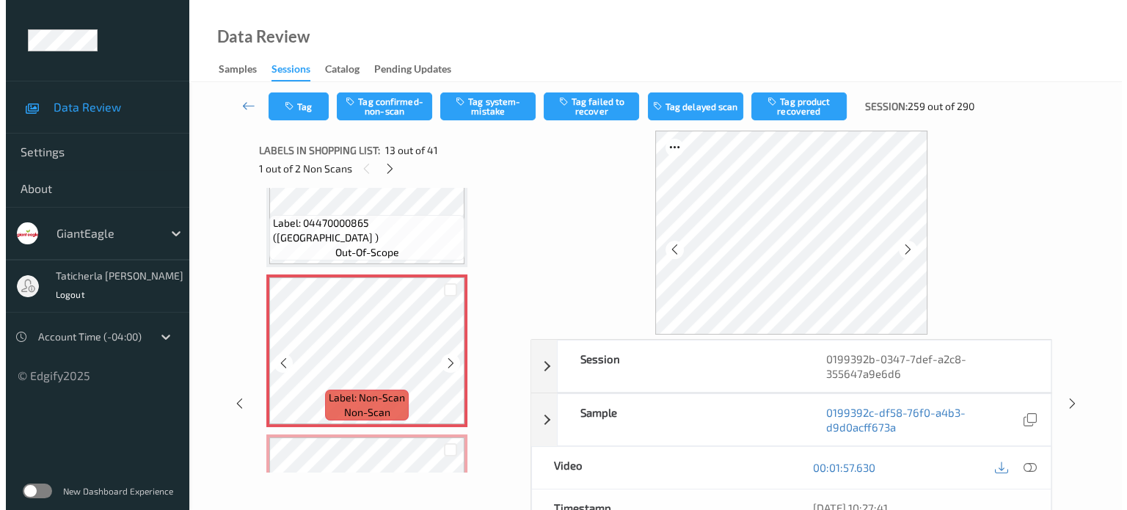
scroll to position [1914, 0]
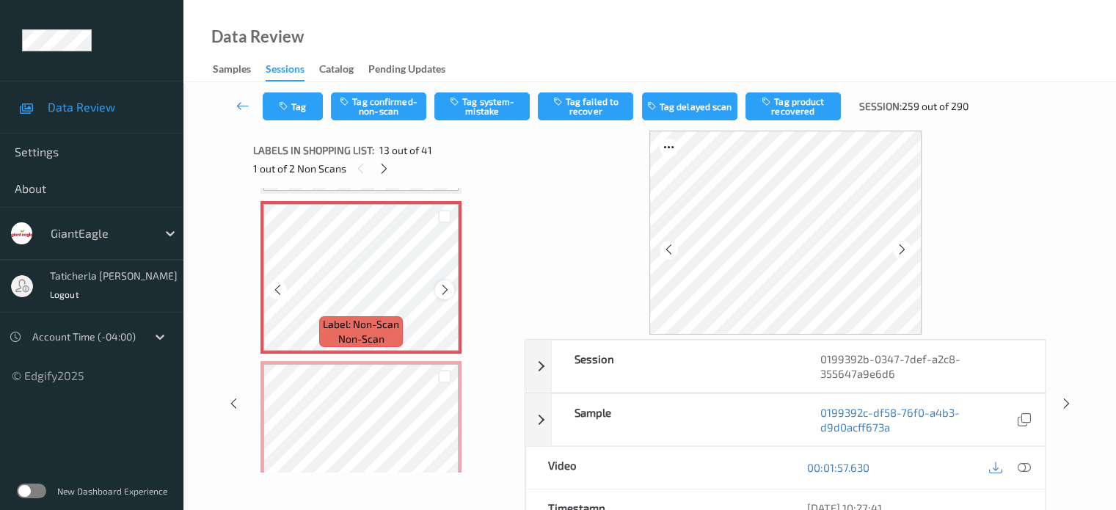
click at [443, 288] on icon at bounding box center [445, 289] width 12 height 13
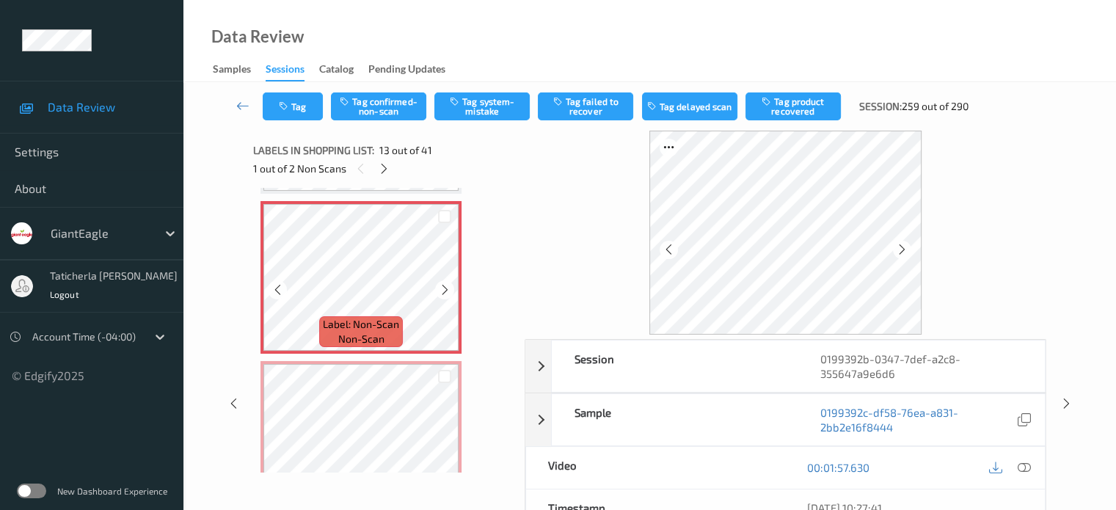
click at [443, 288] on icon at bounding box center [445, 289] width 12 height 13
click at [581, 467] on icon at bounding box center [1023, 467] width 13 height 13
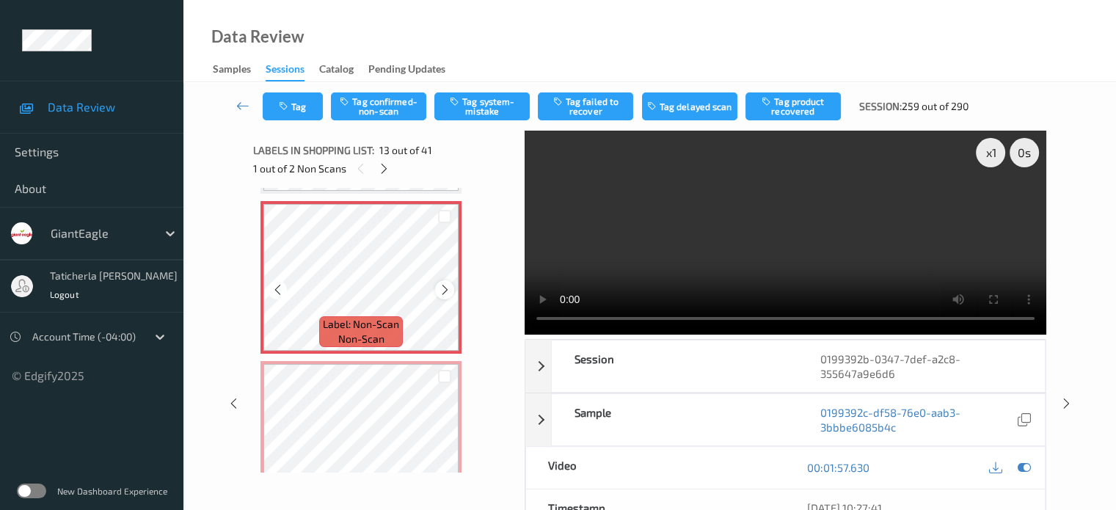
click at [443, 287] on icon at bounding box center [445, 289] width 12 height 13
click at [470, 105] on button "Tag system-mistake" at bounding box center [481, 106] width 95 height 28
click at [444, 290] on icon at bounding box center [445, 289] width 12 height 13
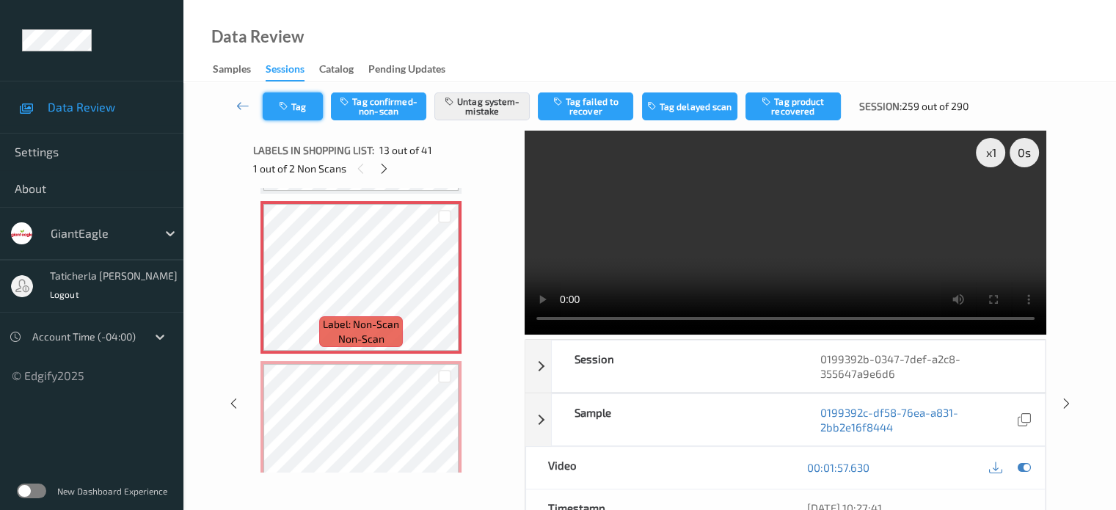
click at [296, 98] on button "Tag" at bounding box center [293, 106] width 60 height 28
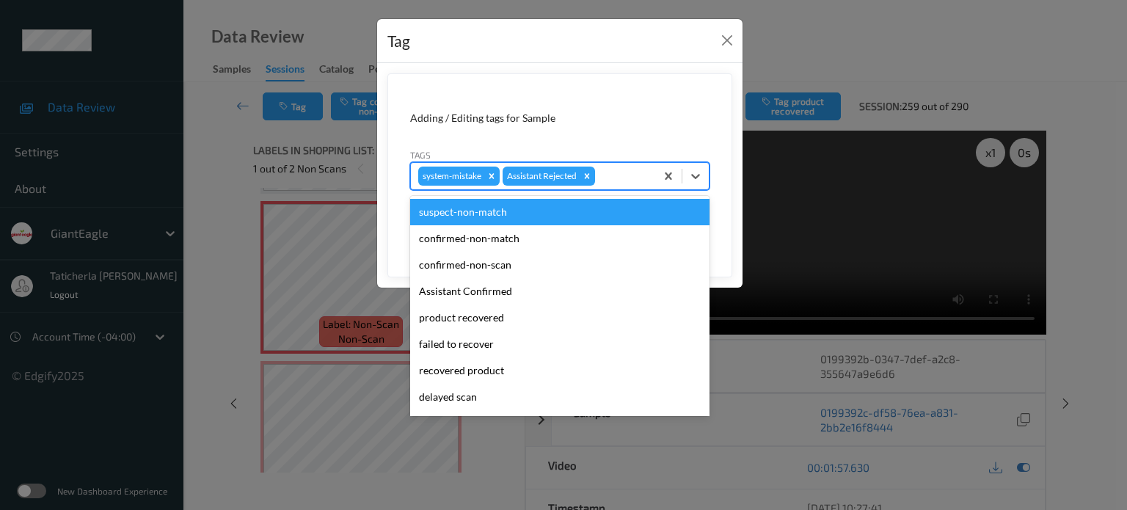
click at [581, 176] on div at bounding box center [623, 176] width 50 height 18
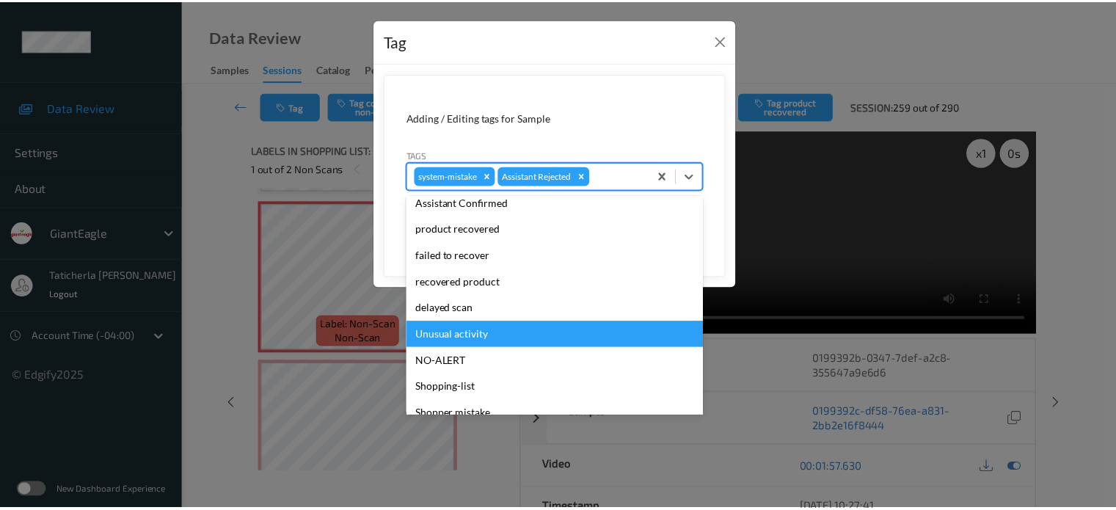
scroll to position [156, 0]
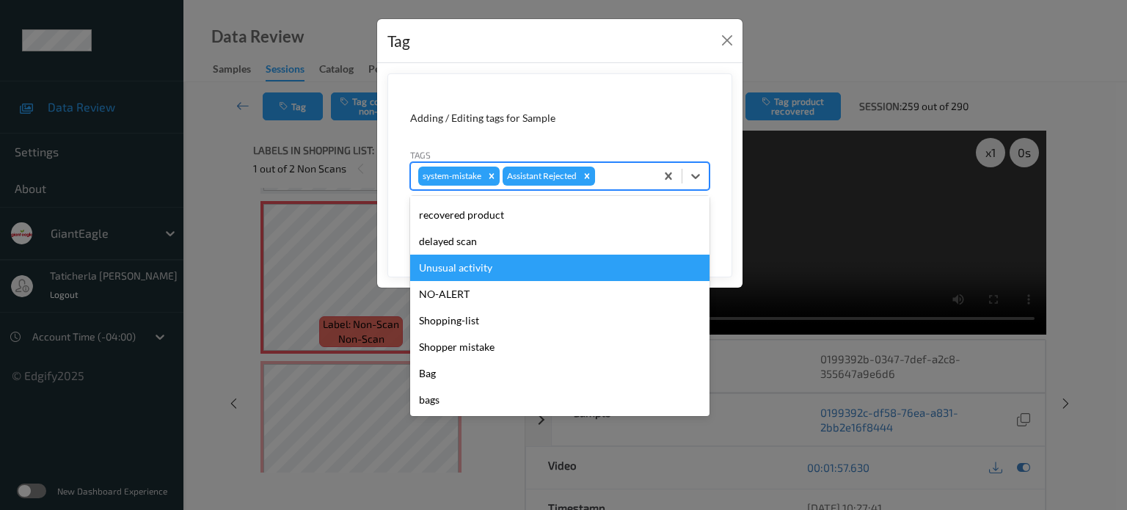
click at [517, 266] on div "Unusual activity" at bounding box center [559, 268] width 299 height 26
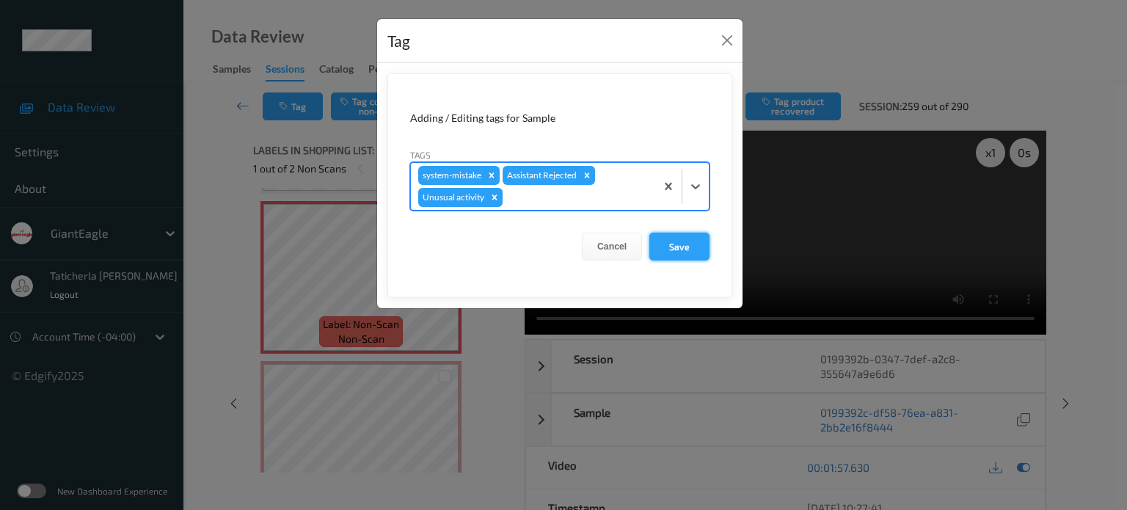
click at [581, 246] on button "Save" at bounding box center [680, 247] width 60 height 28
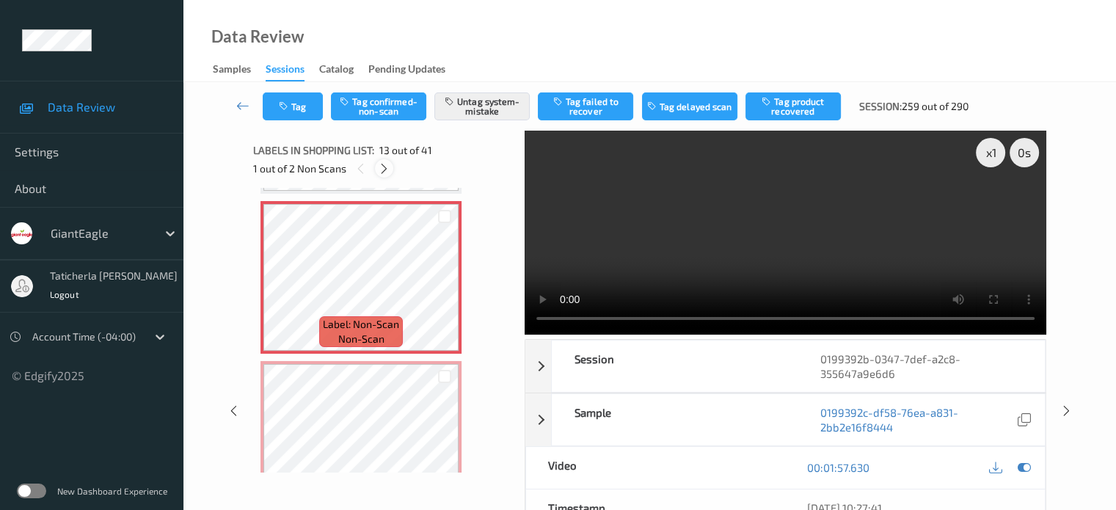
click at [386, 167] on icon at bounding box center [384, 168] width 12 height 13
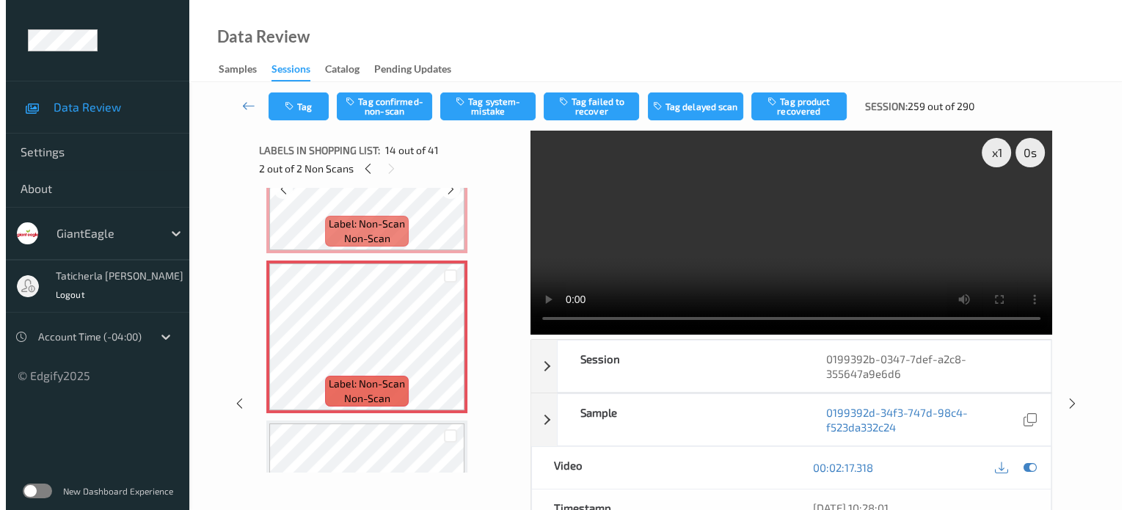
scroll to position [2074, 0]
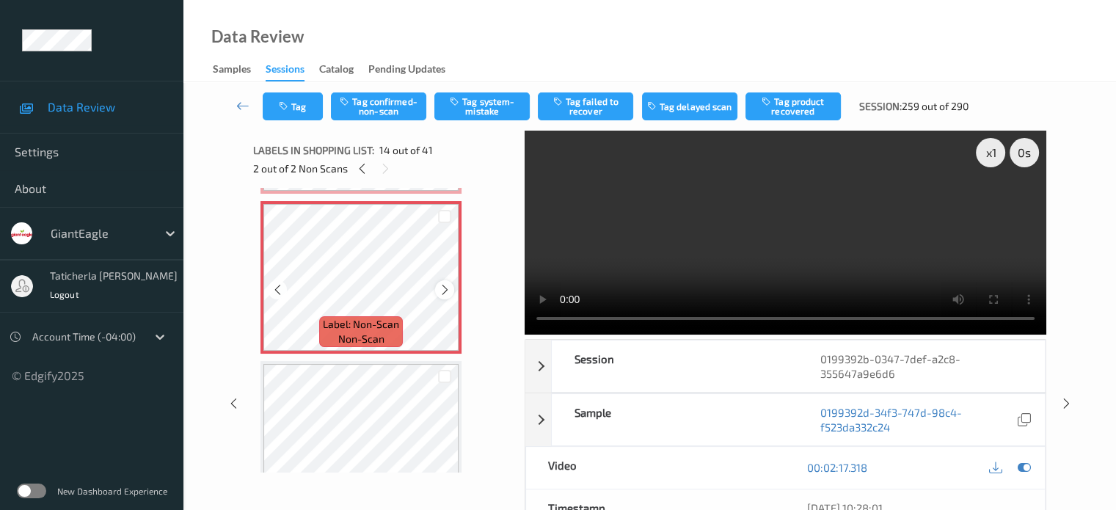
click at [446, 288] on icon at bounding box center [445, 289] width 12 height 13
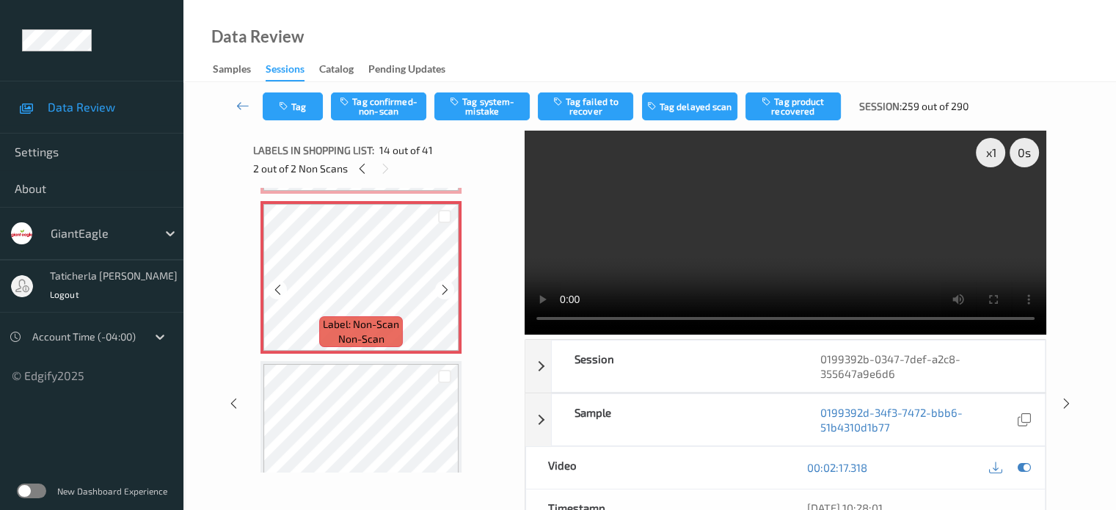
click at [446, 288] on icon at bounding box center [445, 289] width 12 height 13
click at [495, 104] on button "Tag system-mistake" at bounding box center [481, 106] width 95 height 28
click at [305, 104] on button "Tag" at bounding box center [293, 106] width 60 height 28
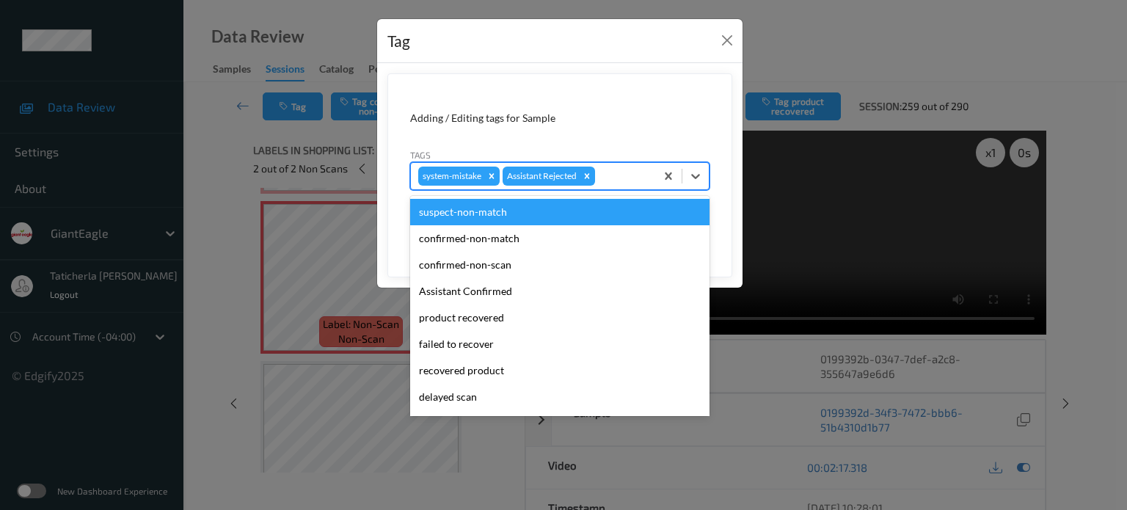
click at [581, 182] on div at bounding box center [623, 176] width 50 height 18
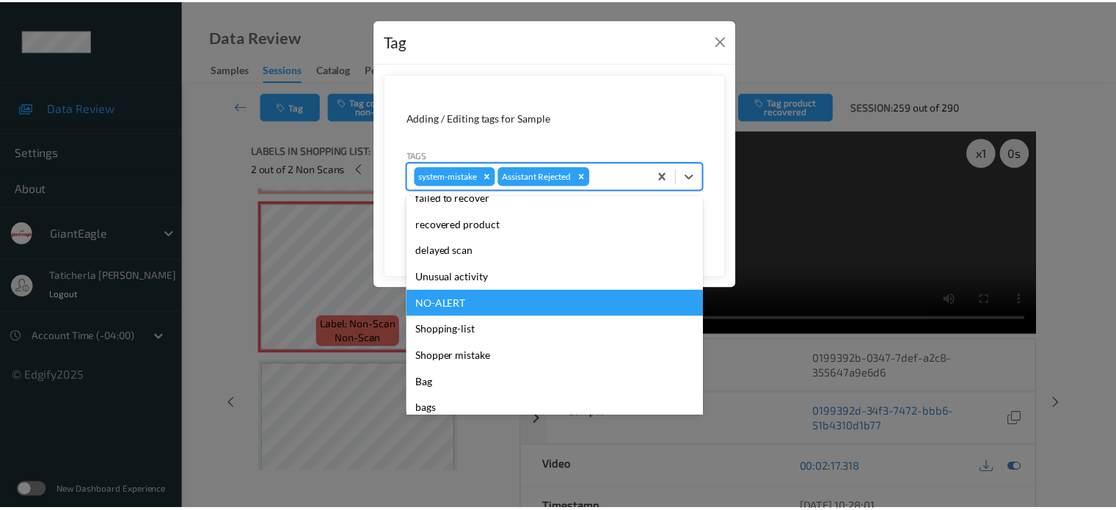
scroll to position [147, 0]
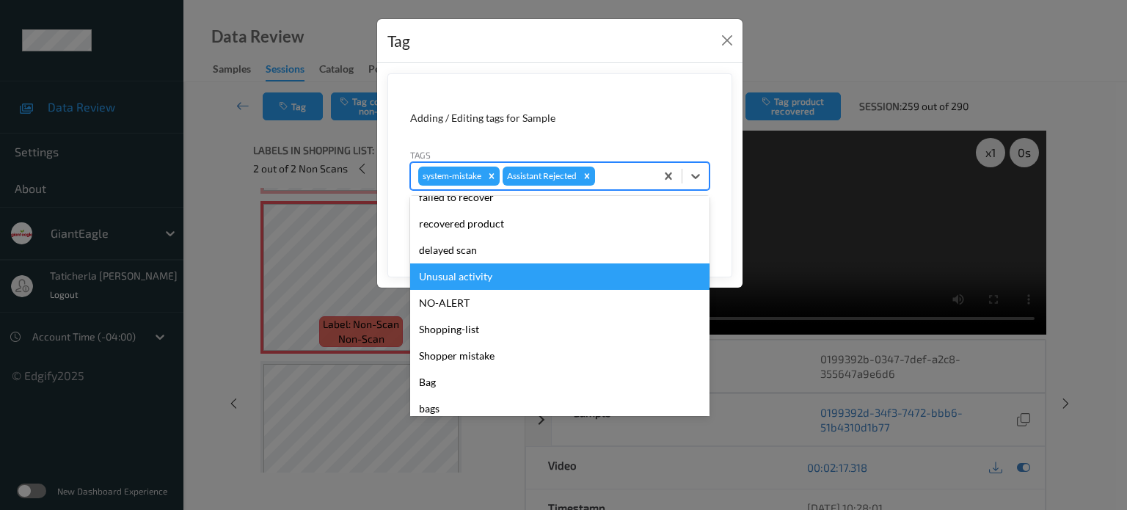
drag, startPoint x: 502, startPoint y: 283, endPoint x: 584, endPoint y: 263, distance: 84.4
click at [512, 280] on div "Unusual activity" at bounding box center [559, 276] width 299 height 26
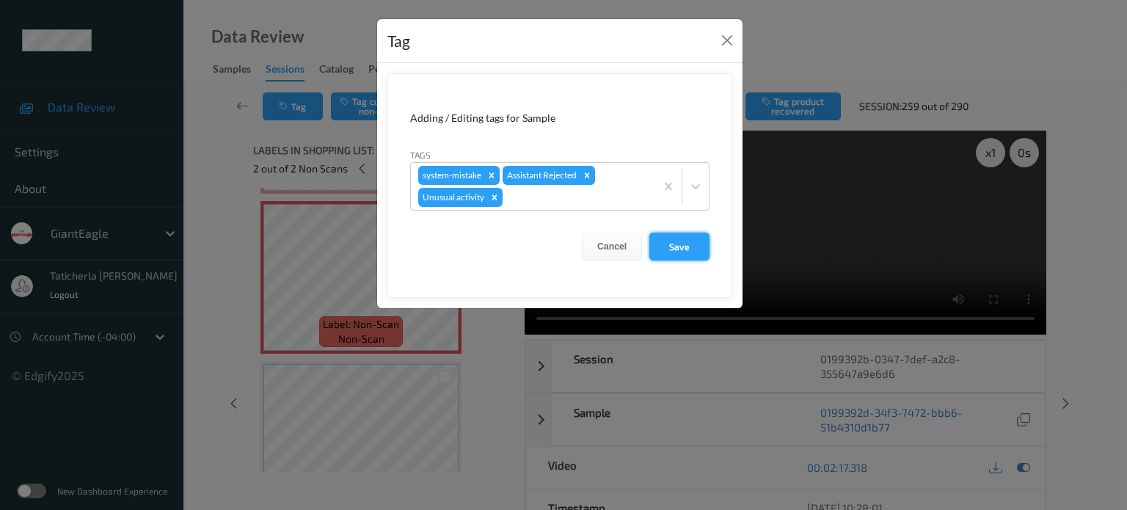
click at [581, 237] on button "Save" at bounding box center [680, 247] width 60 height 28
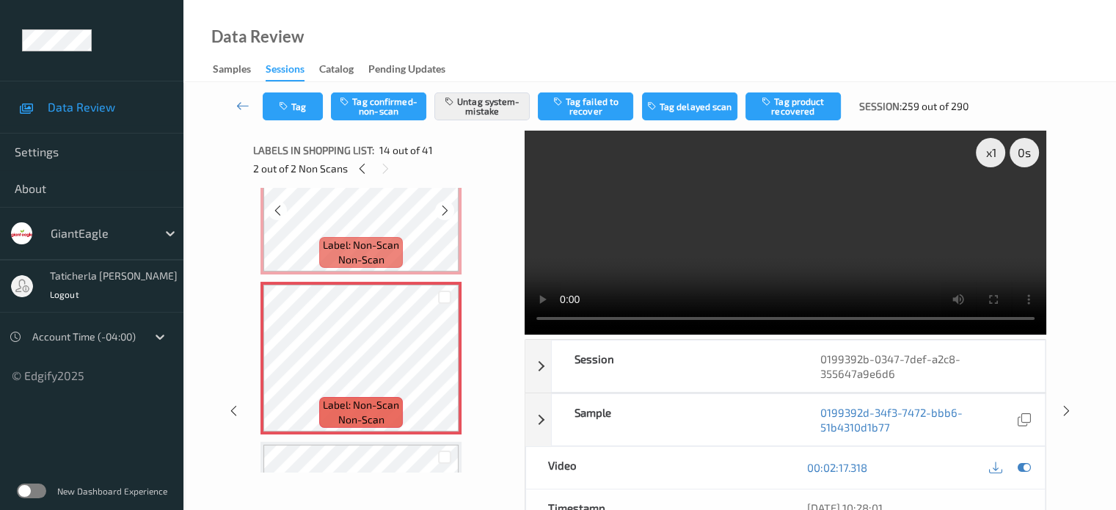
scroll to position [1927, 0]
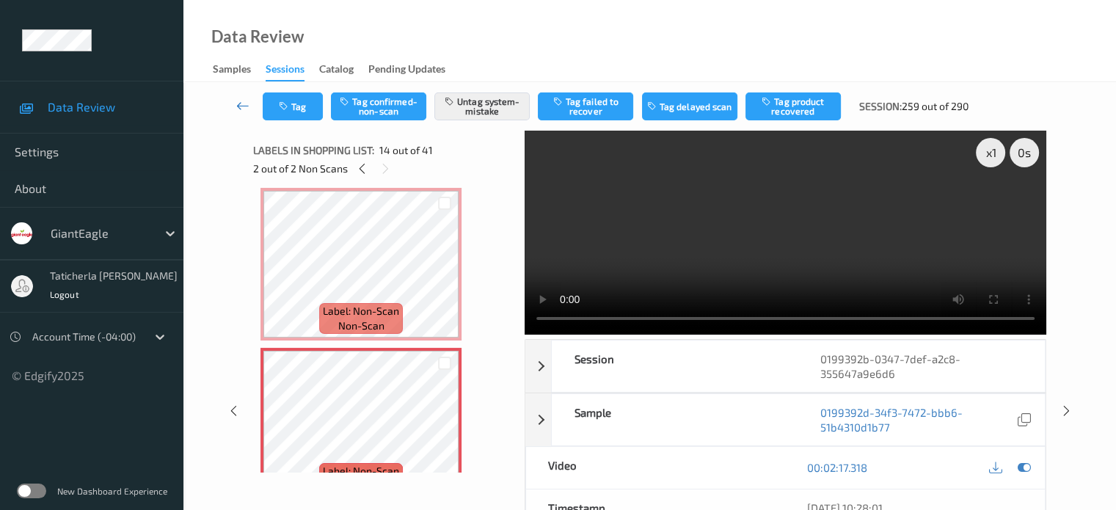
click at [240, 106] on icon at bounding box center [242, 105] width 13 height 15
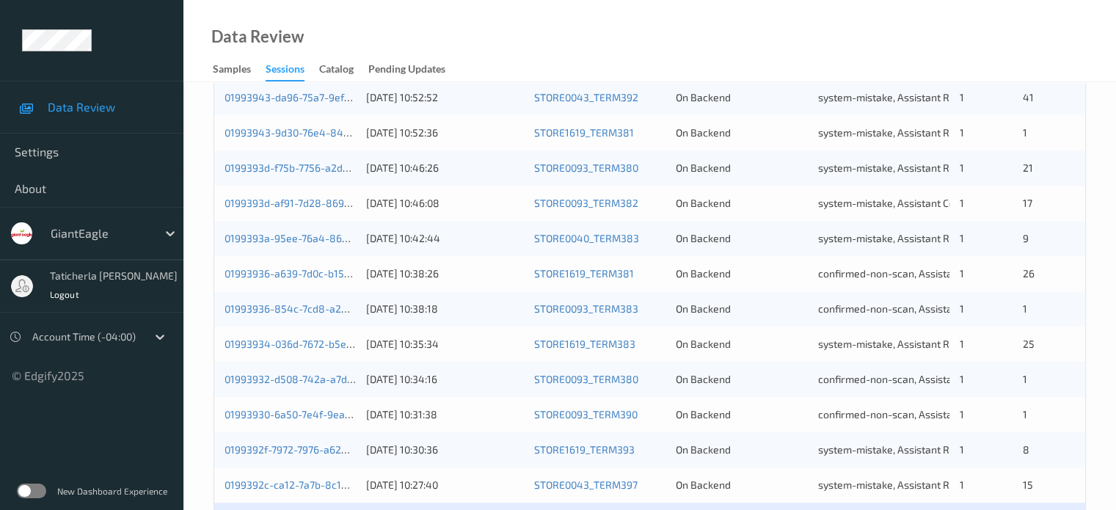
scroll to position [709, 0]
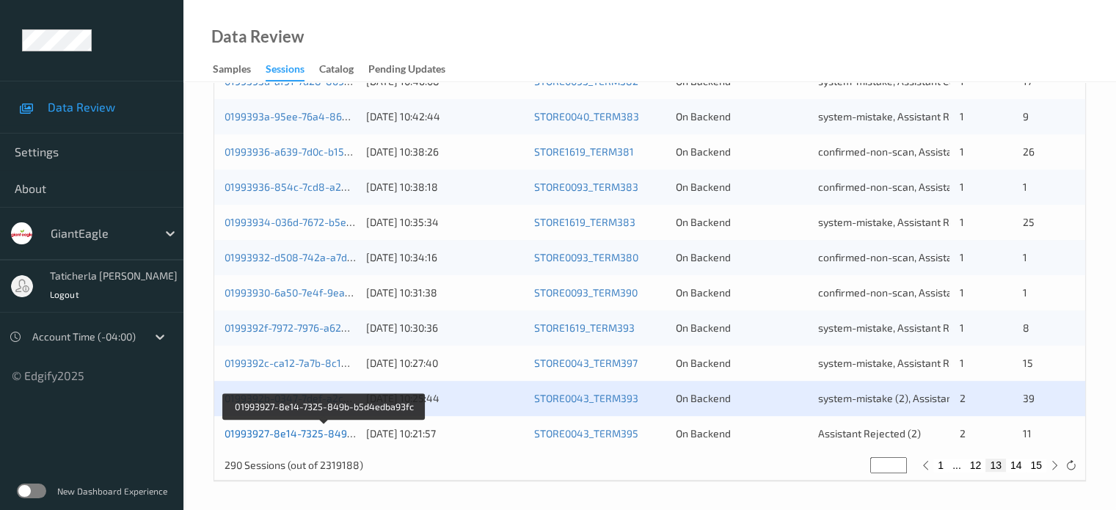
click at [288, 430] on link "01993927-8e14-7325-849b-b5d4edba93fc" at bounding box center [325, 433] width 201 height 12
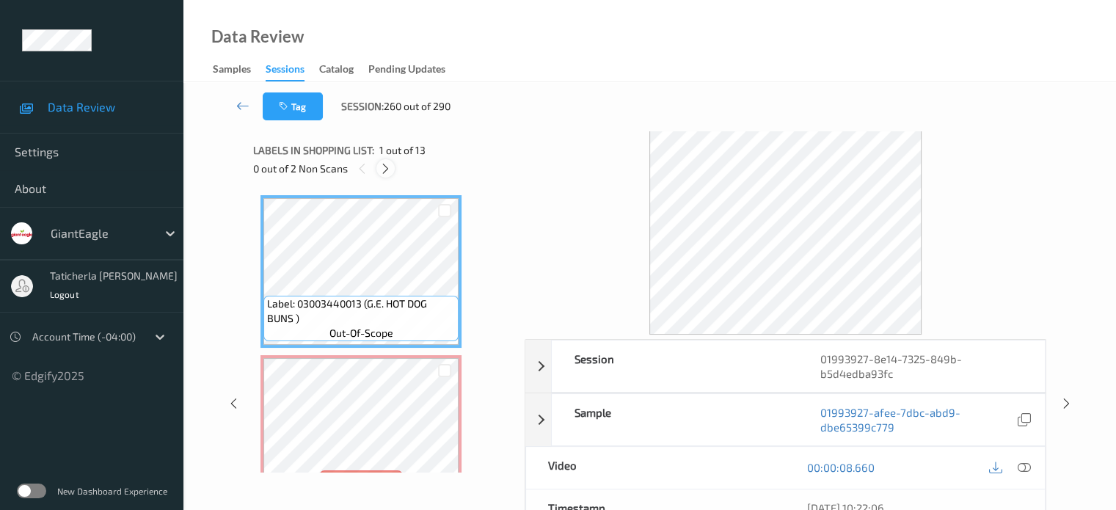
click at [385, 166] on icon at bounding box center [385, 168] width 12 height 13
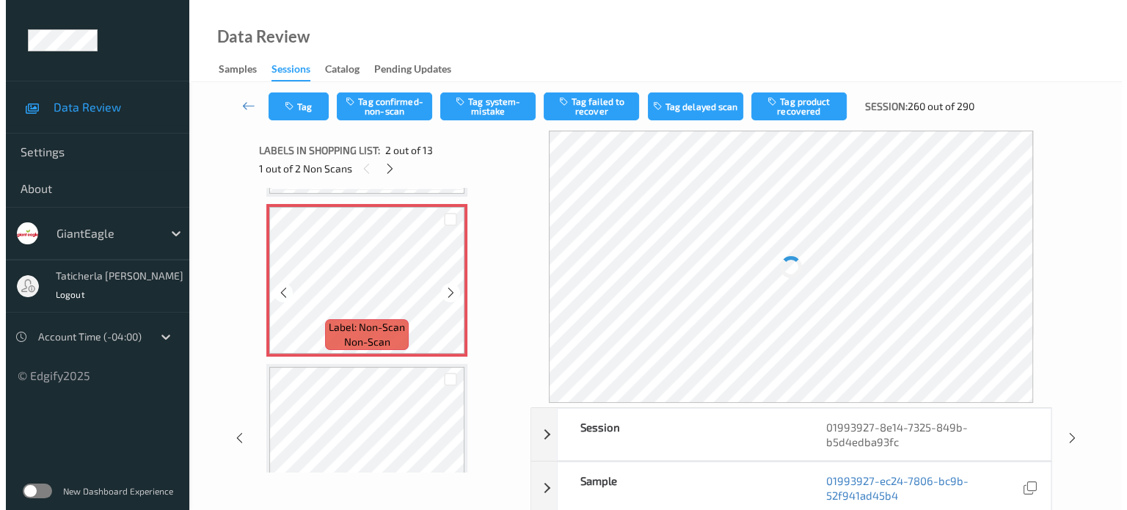
scroll to position [154, 0]
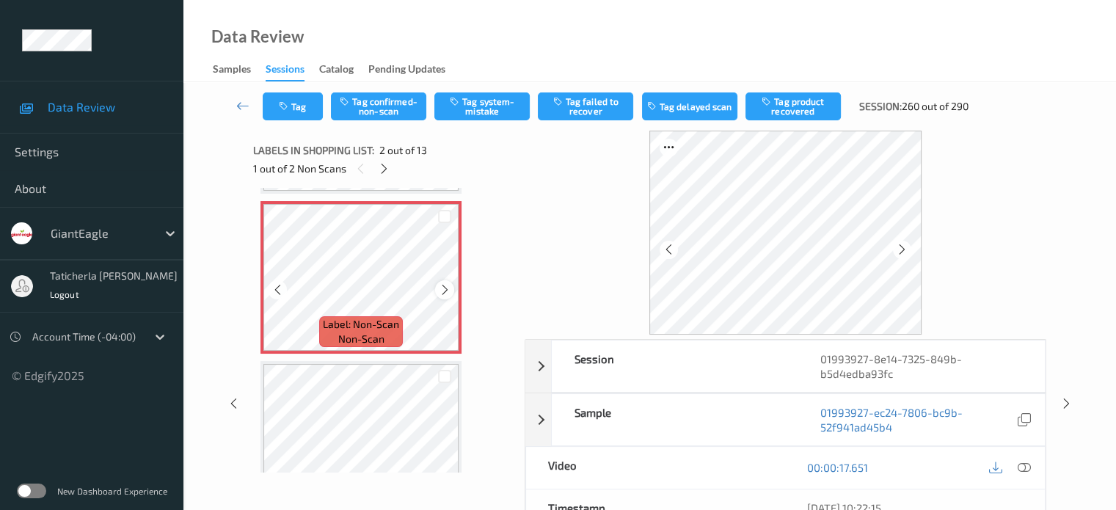
click at [440, 289] on icon at bounding box center [445, 289] width 12 height 13
click at [448, 292] on icon at bounding box center [445, 289] width 12 height 13
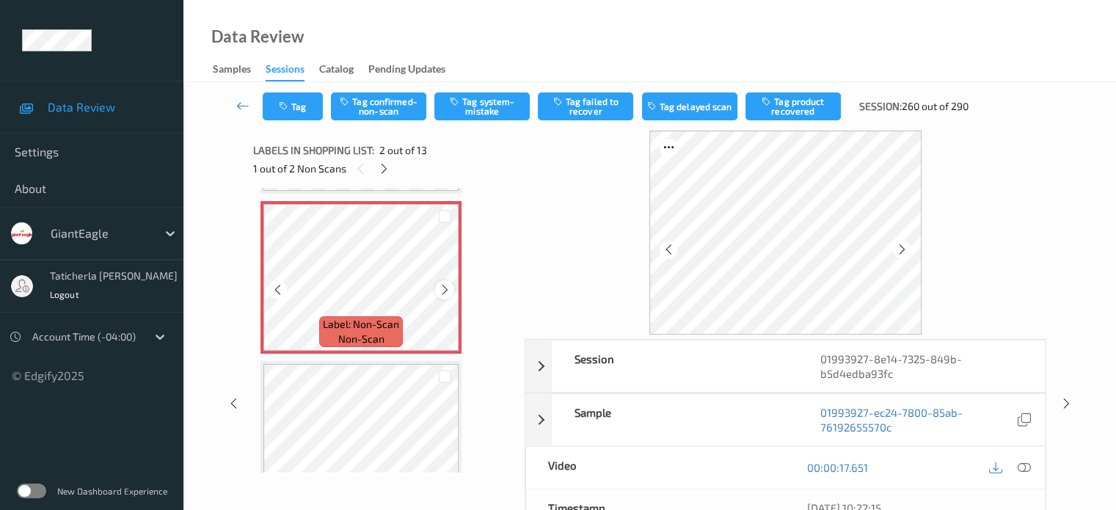
click at [440, 293] on icon at bounding box center [445, 289] width 12 height 13
click at [440, 287] on icon at bounding box center [445, 289] width 12 height 13
click at [443, 284] on icon at bounding box center [445, 289] width 12 height 13
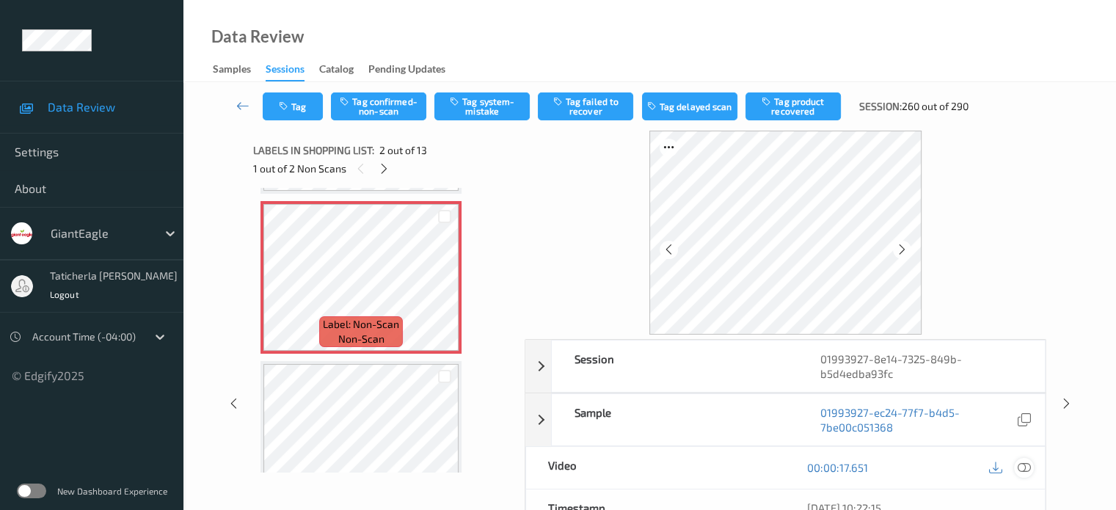
click at [581, 462] on icon at bounding box center [1023, 467] width 13 height 13
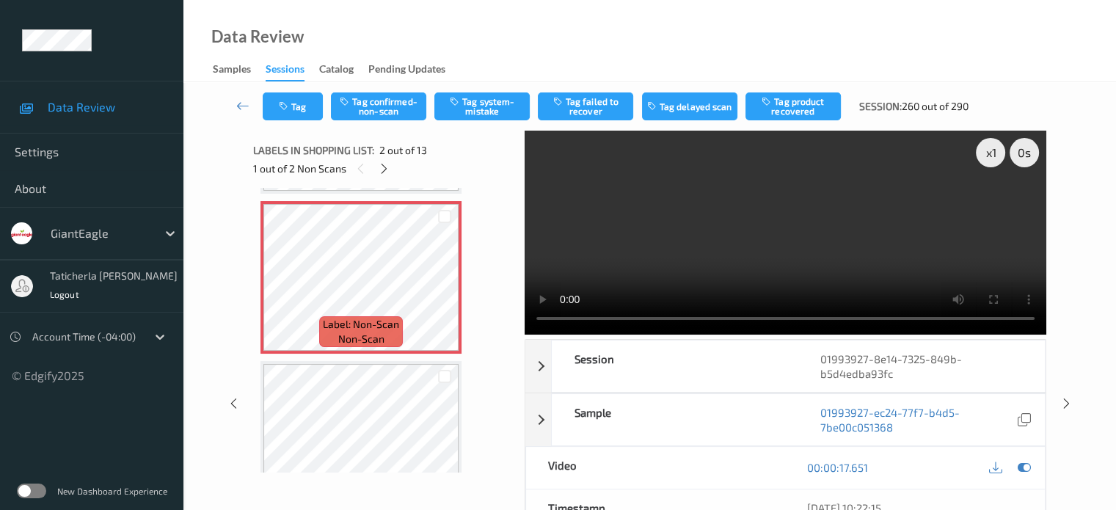
click at [581, 205] on video at bounding box center [786, 233] width 522 height 204
click at [513, 109] on button "Tag system-mistake" at bounding box center [481, 106] width 95 height 28
click at [311, 102] on button "Tag" at bounding box center [293, 106] width 60 height 28
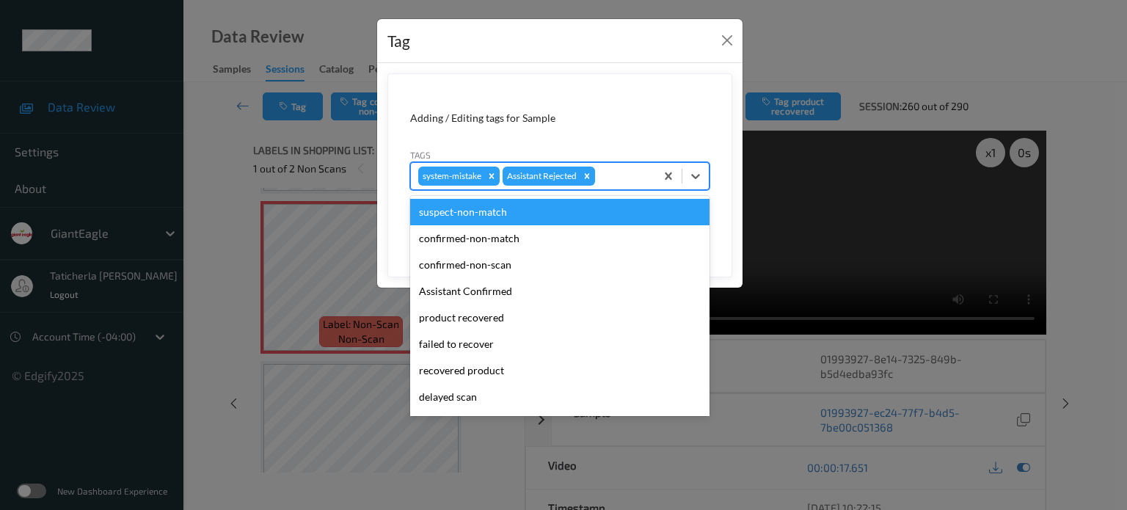
click at [581, 179] on div at bounding box center [623, 176] width 50 height 18
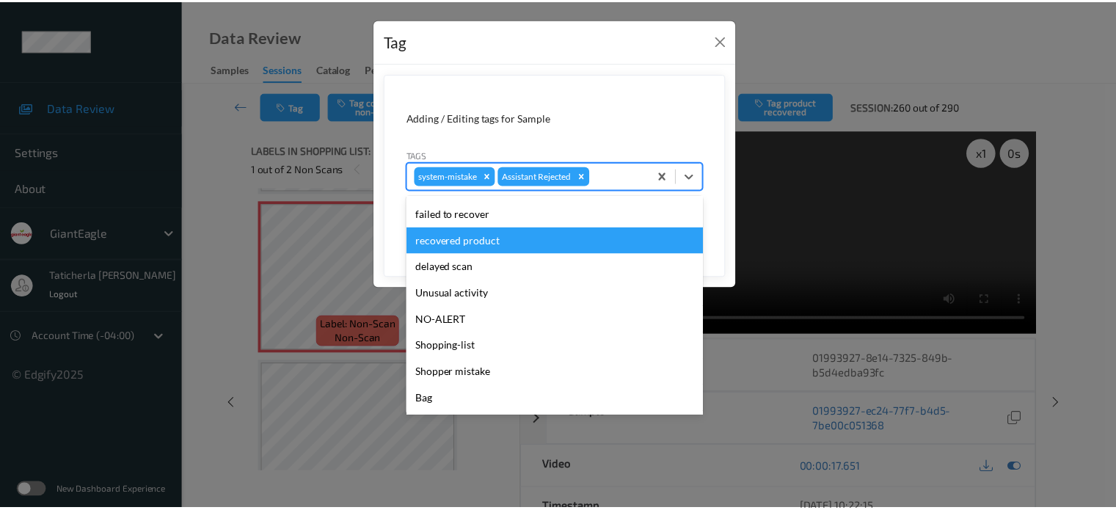
scroll to position [147, 0]
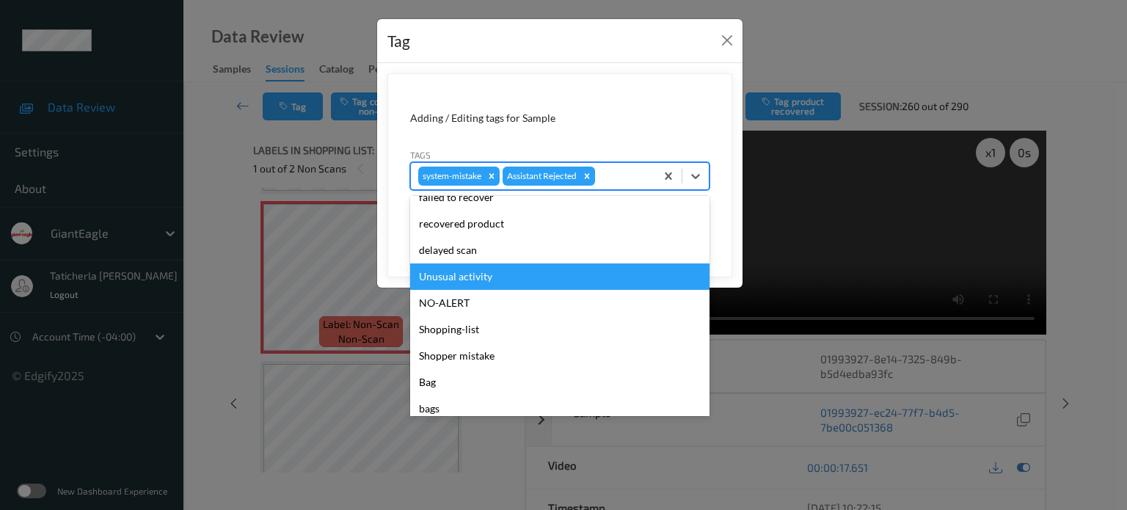
click at [546, 280] on div "Unusual activity" at bounding box center [559, 276] width 299 height 26
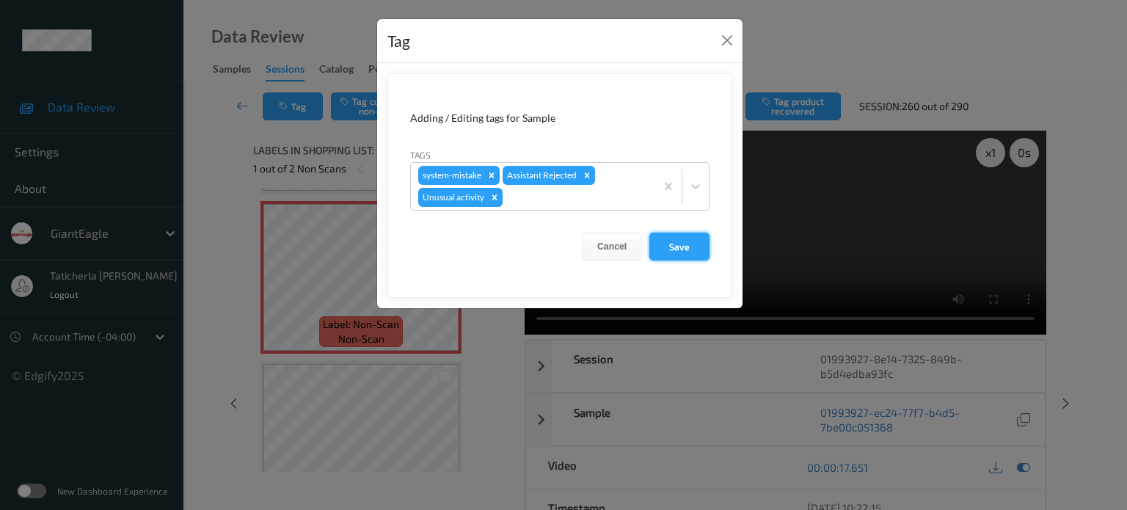
click at [581, 244] on button "Save" at bounding box center [680, 247] width 60 height 28
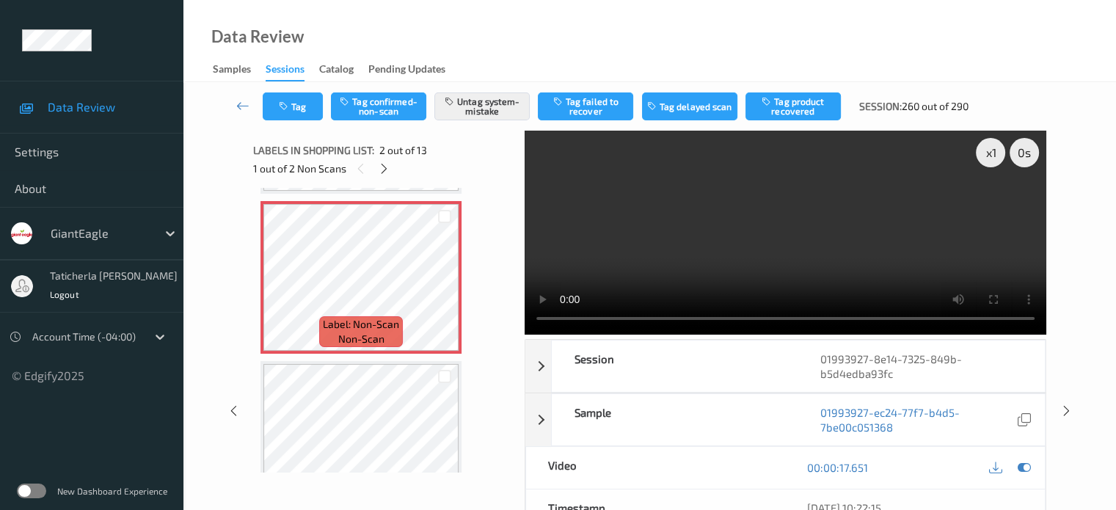
click at [393, 164] on div "1 out of 2 Non Scans" at bounding box center [383, 168] width 261 height 18
click at [385, 167] on icon at bounding box center [384, 168] width 12 height 13
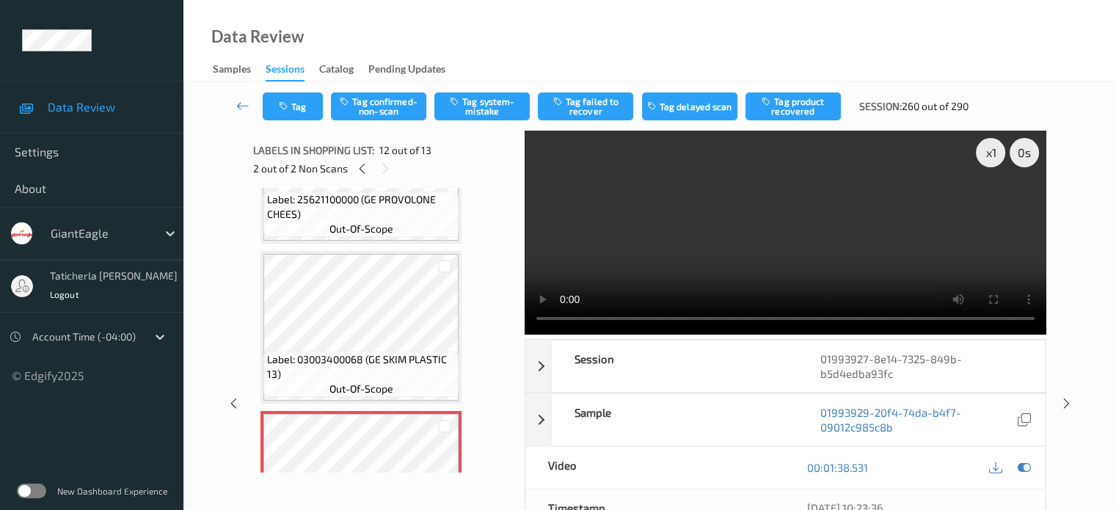
scroll to position [1509, 0]
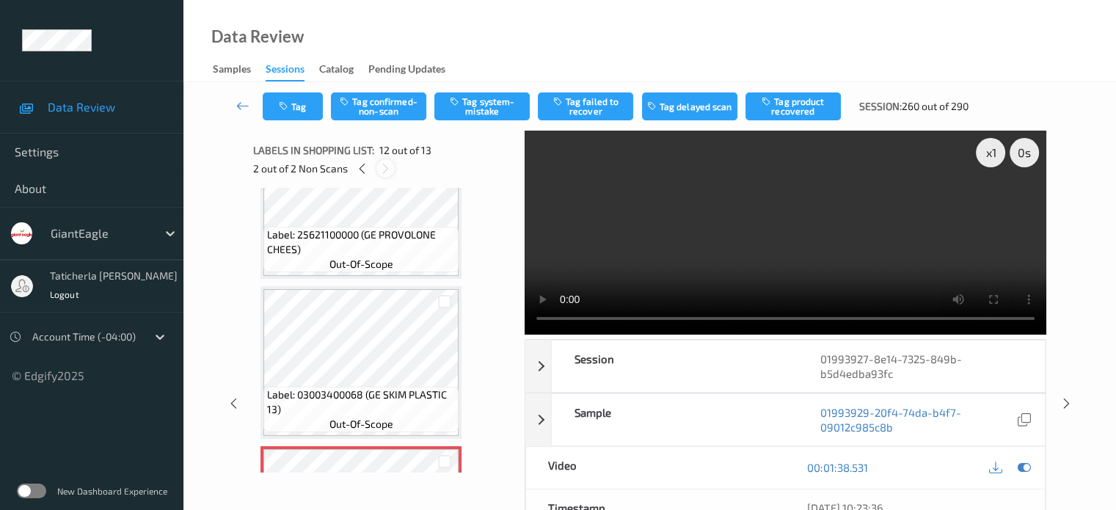
click at [388, 164] on icon at bounding box center [385, 168] width 12 height 13
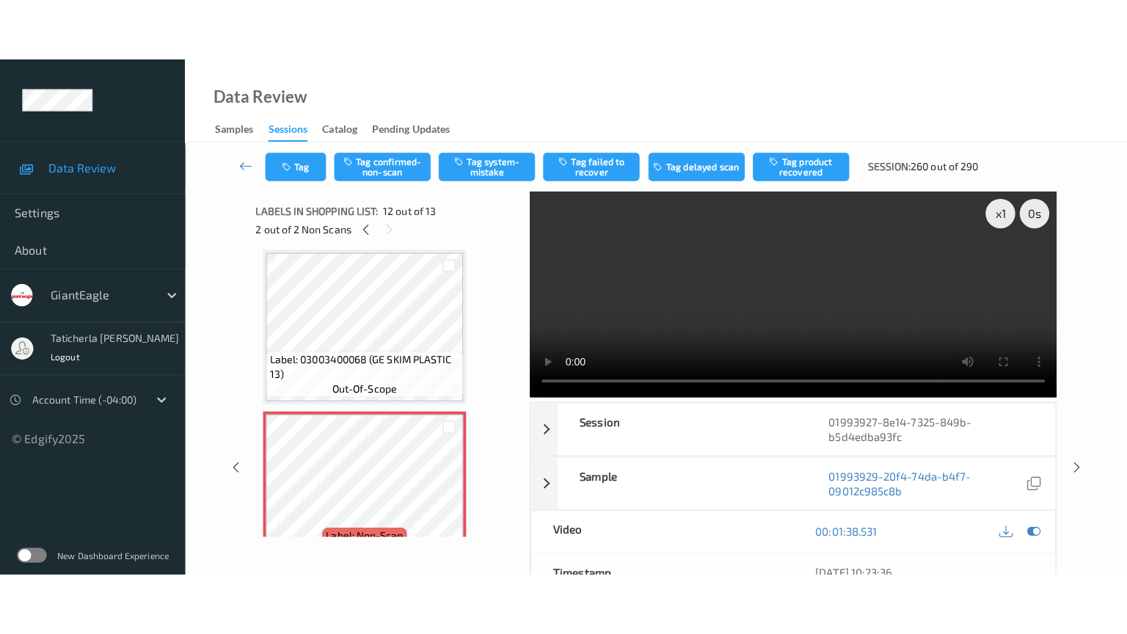
scroll to position [1729, 0]
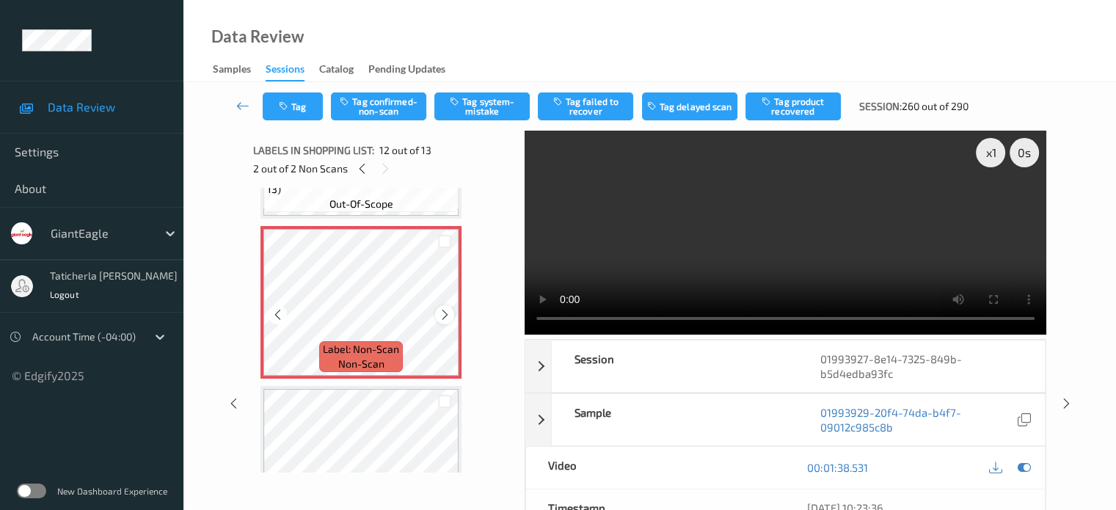
click at [439, 316] on icon at bounding box center [445, 314] width 12 height 13
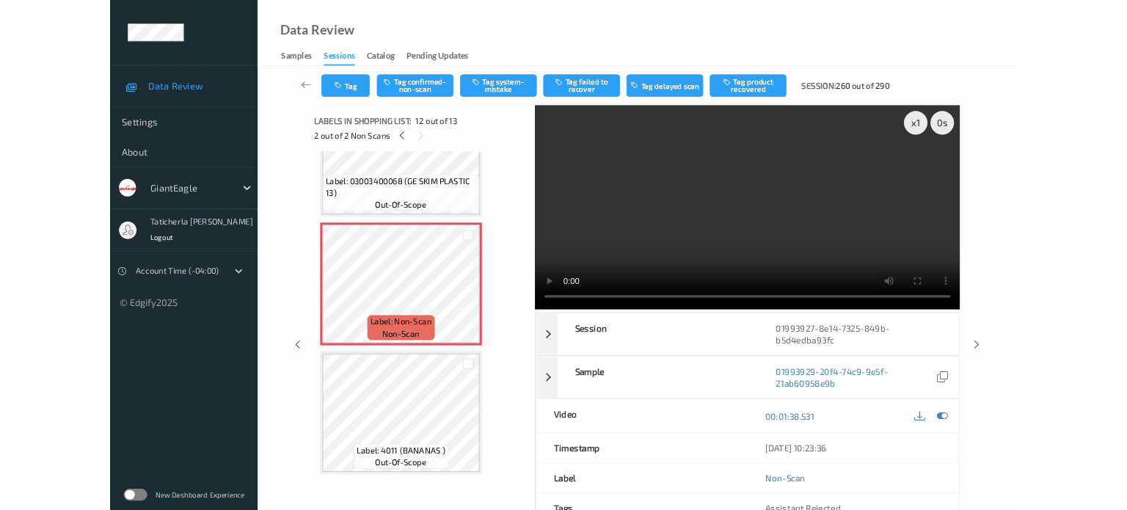
scroll to position [1678, 0]
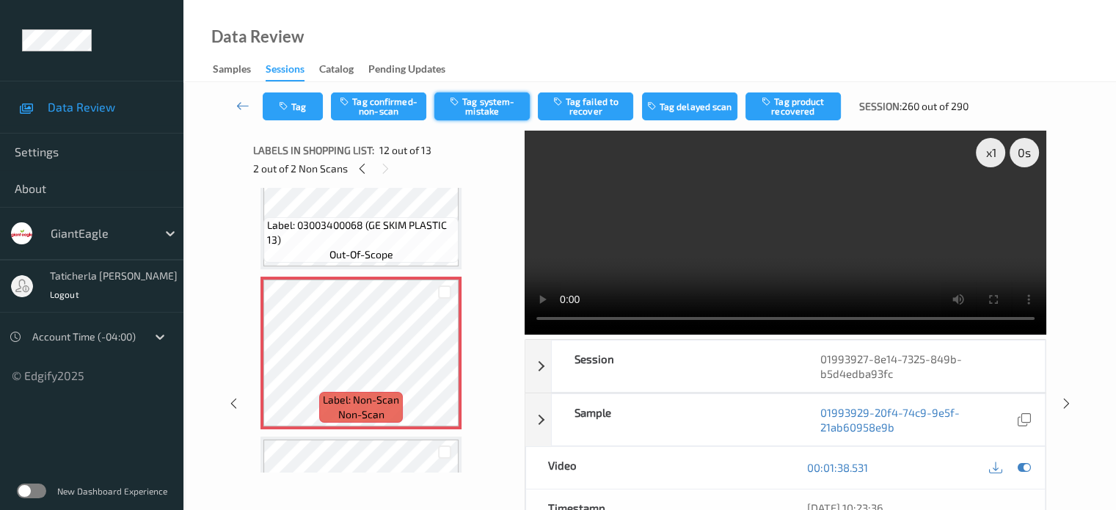
click at [475, 102] on button "Tag system-mistake" at bounding box center [481, 106] width 95 height 28
click at [305, 116] on button "Tag" at bounding box center [293, 106] width 60 height 28
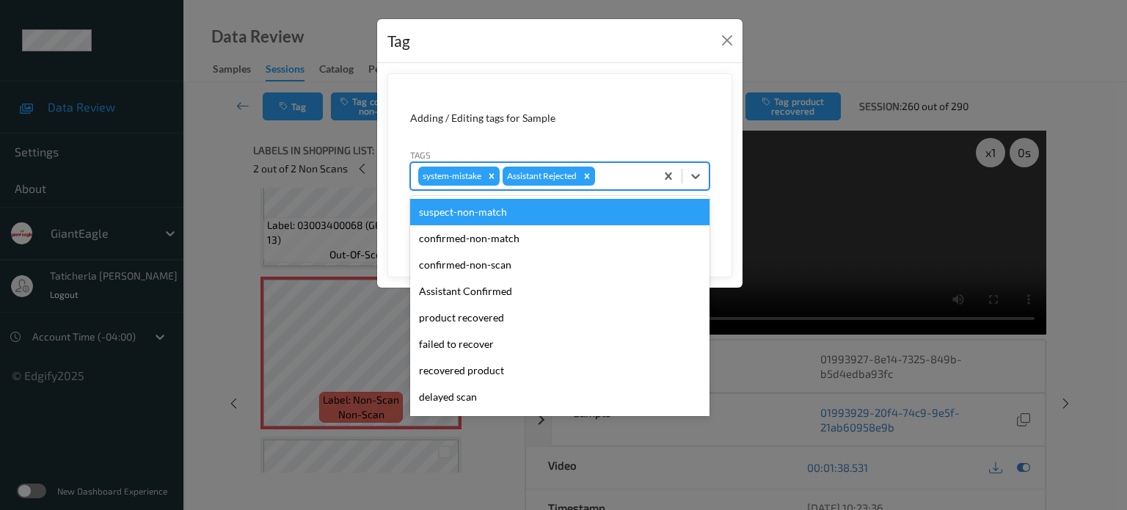
click at [581, 170] on div at bounding box center [623, 176] width 50 height 18
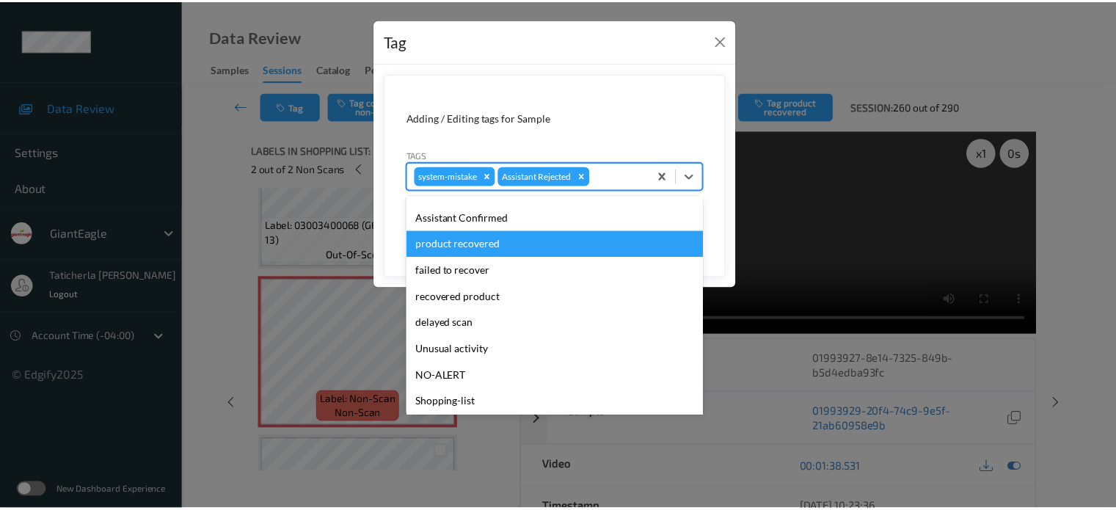
scroll to position [147, 0]
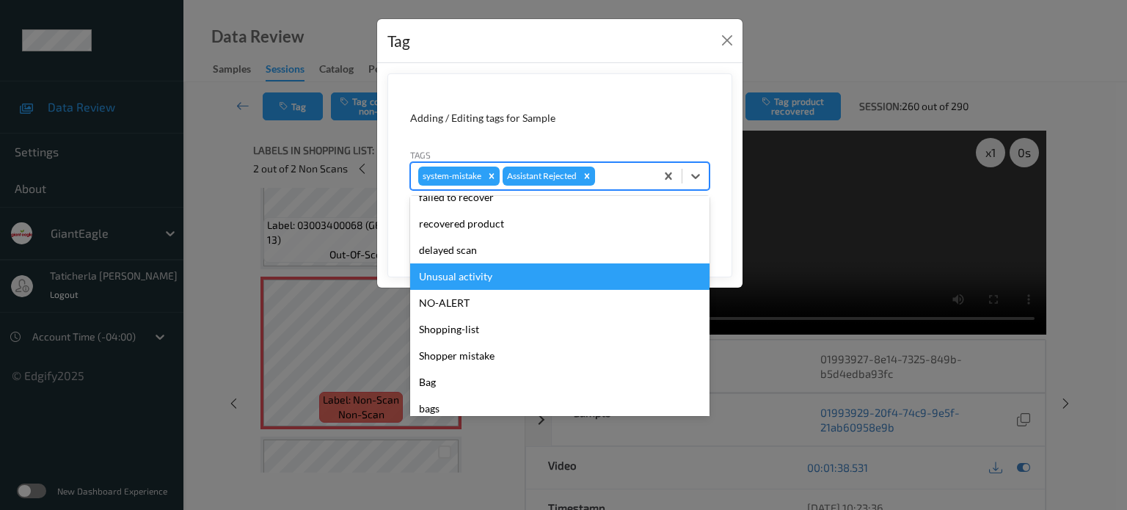
drag, startPoint x: 517, startPoint y: 278, endPoint x: 575, endPoint y: 252, distance: 64.4
click at [530, 272] on div "Unusual activity" at bounding box center [559, 276] width 299 height 26
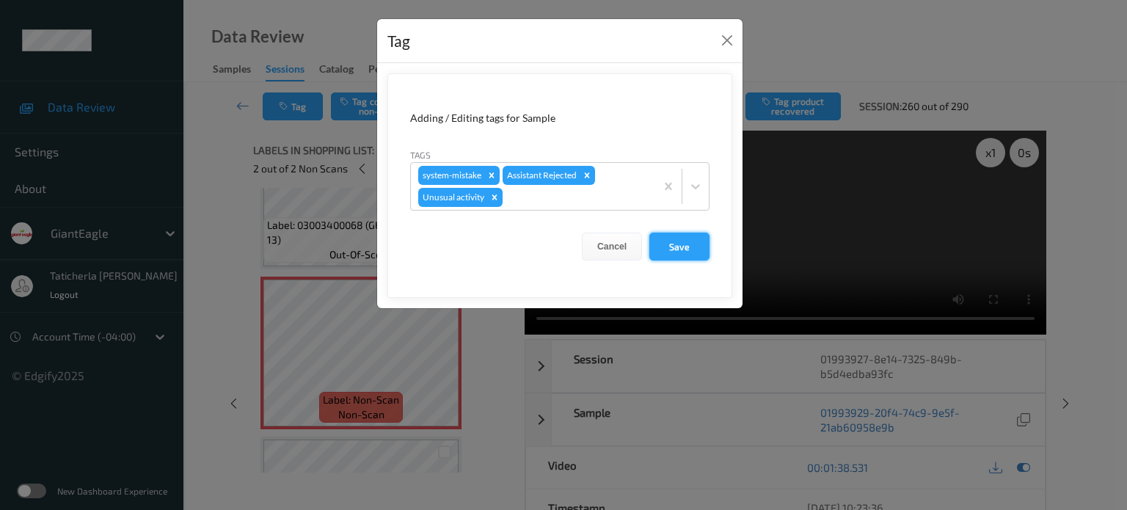
click at [581, 239] on button "Save" at bounding box center [680, 247] width 60 height 28
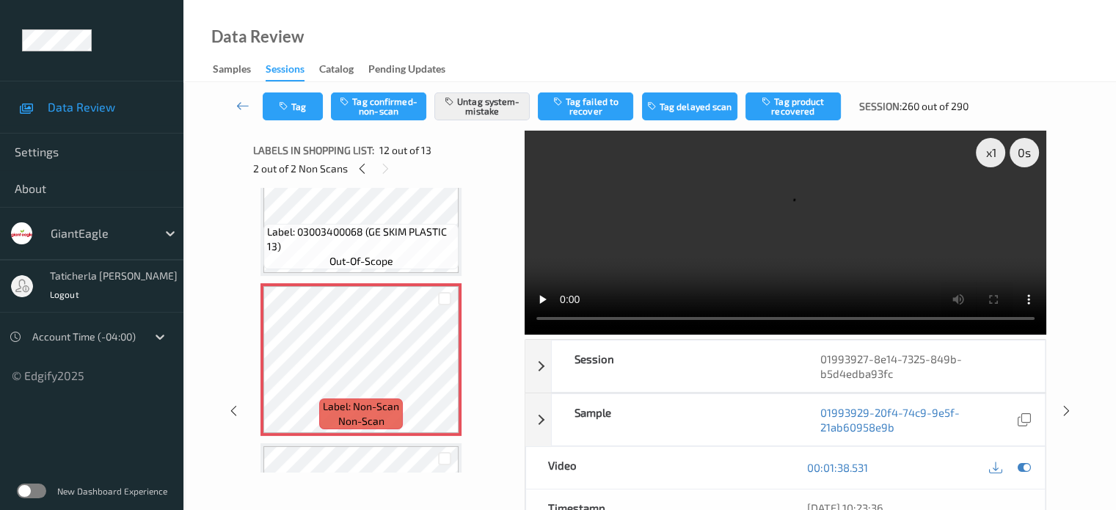
scroll to position [1656, 0]
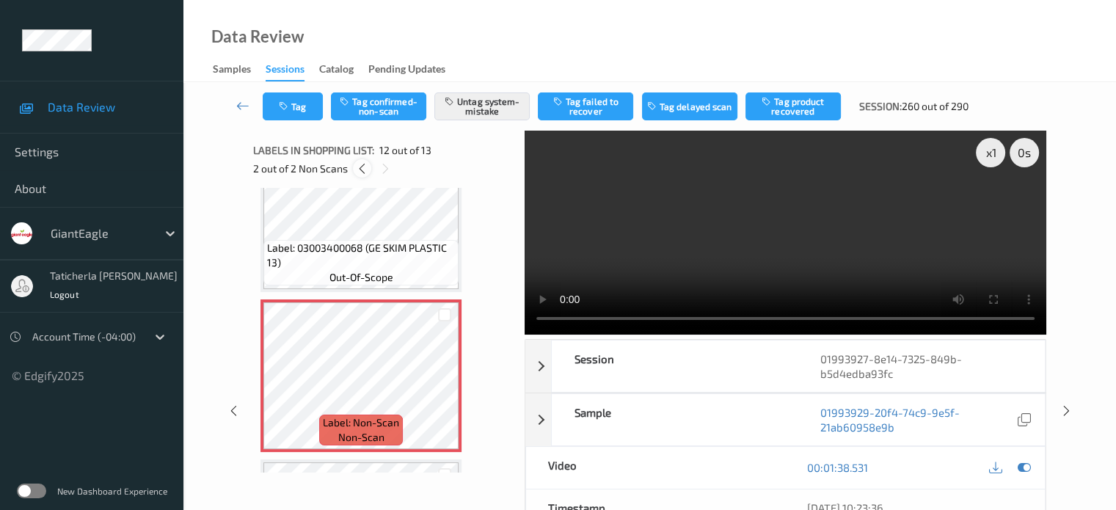
click at [360, 169] on icon at bounding box center [362, 168] width 12 height 13
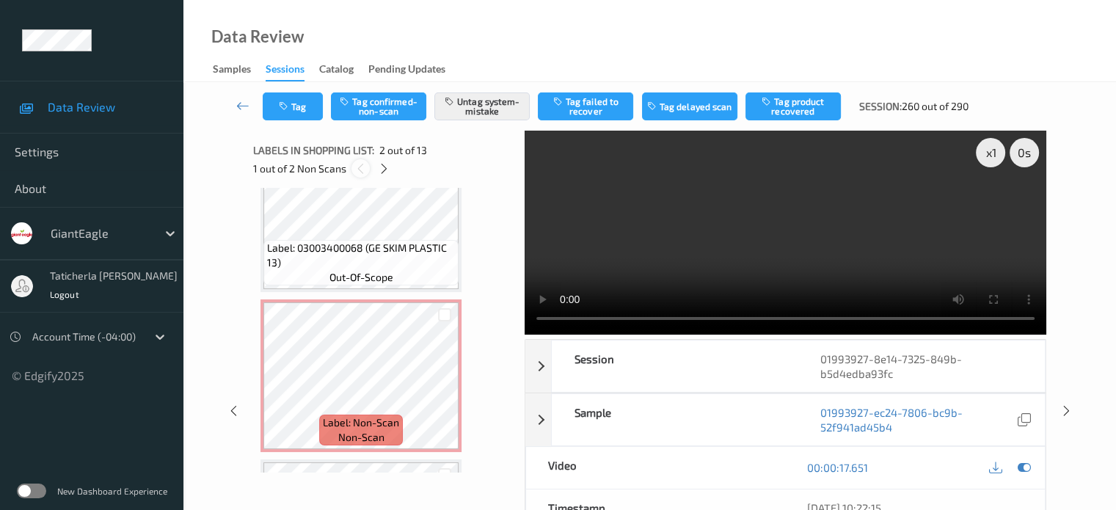
scroll to position [7, 0]
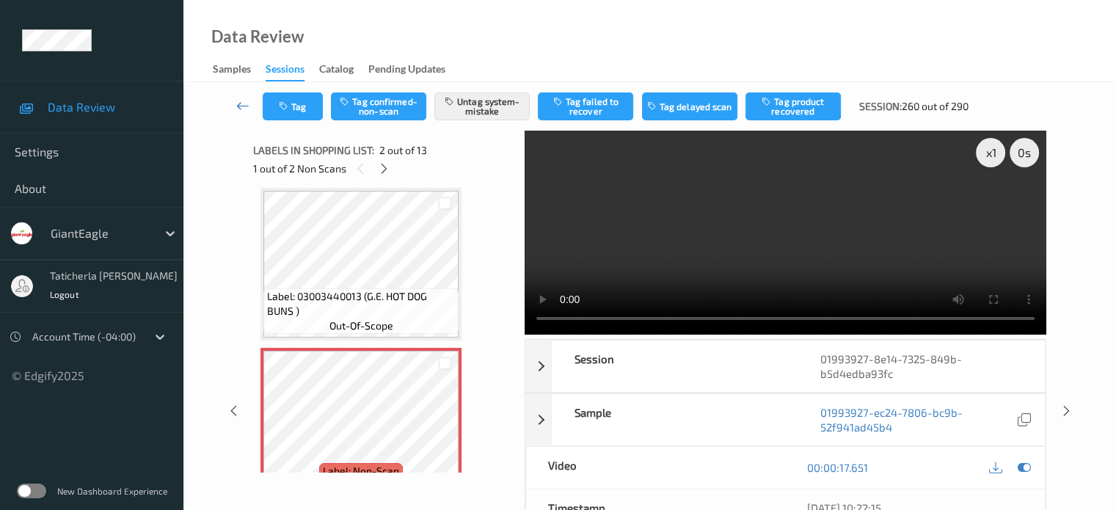
click at [243, 104] on icon at bounding box center [242, 105] width 13 height 15
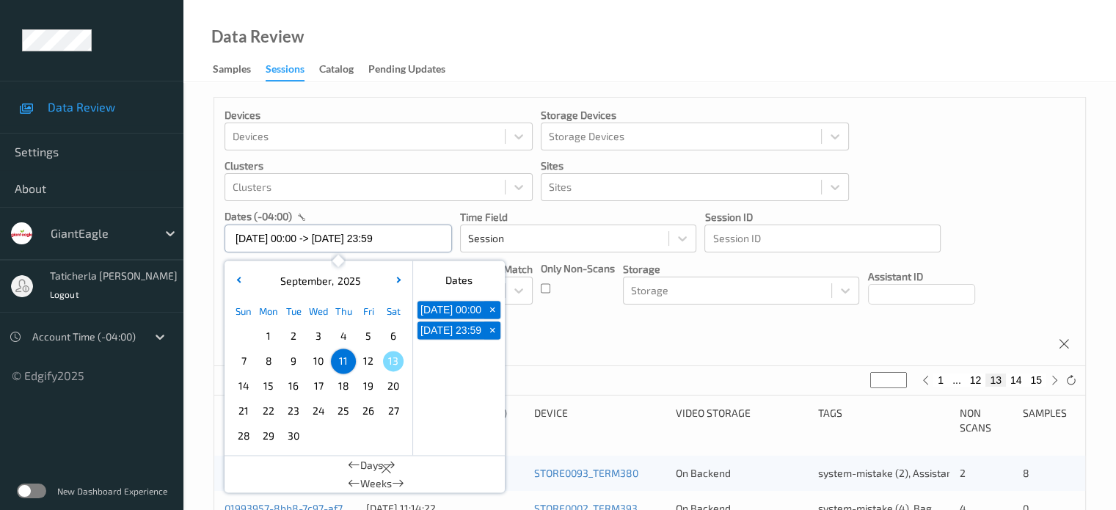
click at [420, 240] on input "11/09/2025 00:00 -> 11/09/2025 23:59" at bounding box center [339, 239] width 228 height 28
click at [375, 365] on span "12" at bounding box center [368, 361] width 21 height 21
type input "12/09/2025 00:00"
type input "*"
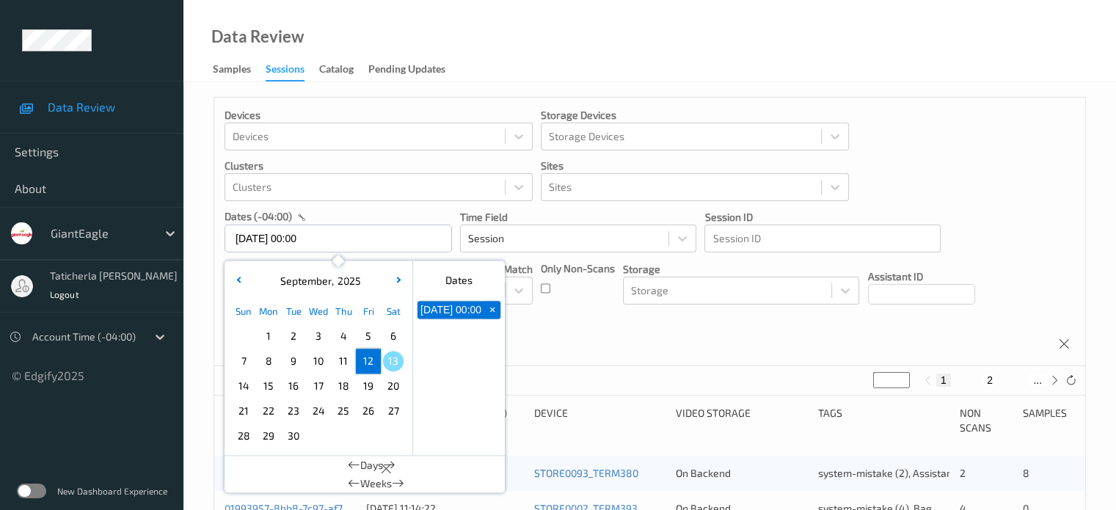
click at [375, 365] on span "12" at bounding box center [368, 361] width 21 height 21
type input "[DATE] 00:00 -> [DATE] 23:59"
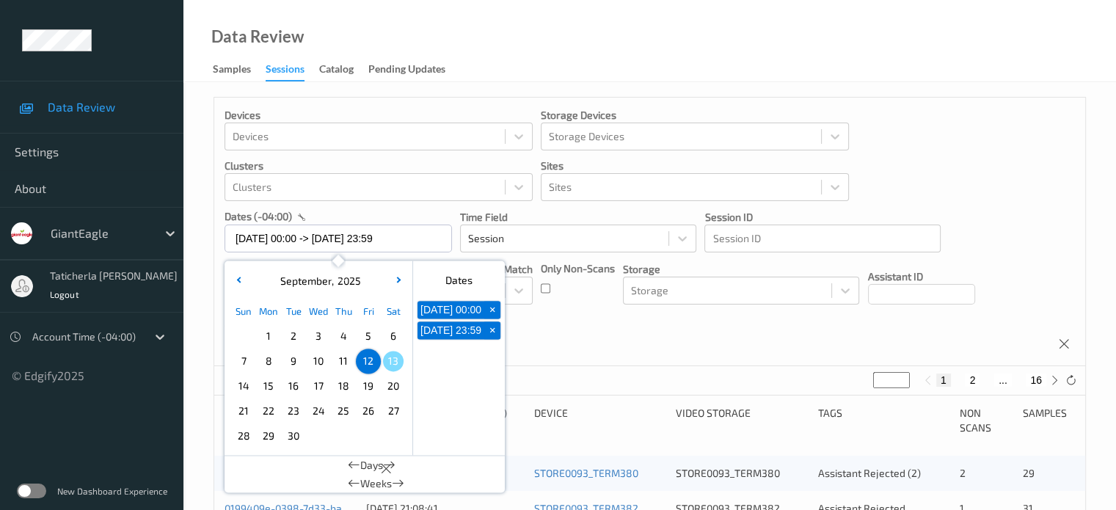
click at [581, 380] on button "16" at bounding box center [1036, 380] width 21 height 13
type input "**"
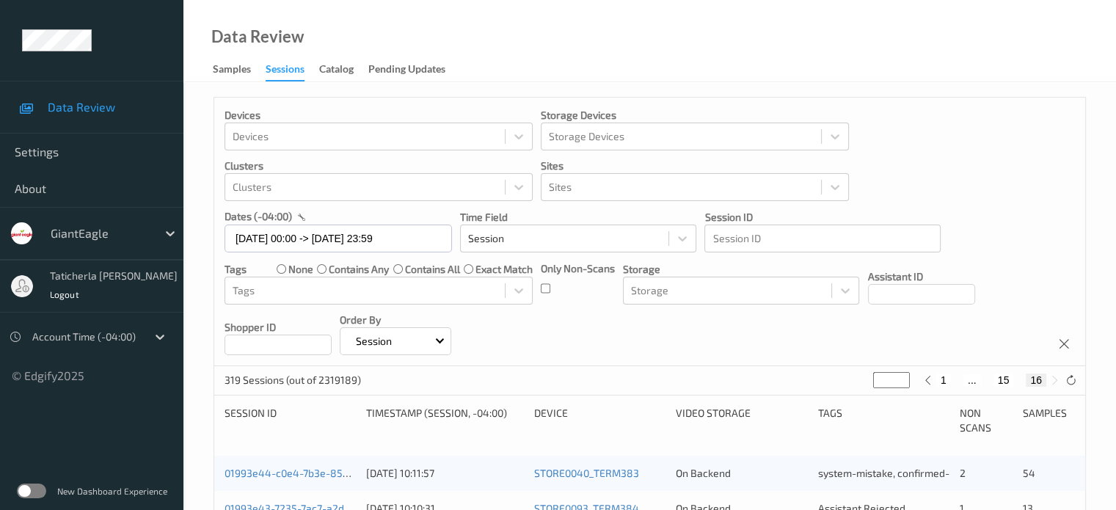
click at [581, 379] on button "15" at bounding box center [1004, 380] width 21 height 13
type input "**"
click at [581, 381] on button "14" at bounding box center [987, 380] width 21 height 13
type input "**"
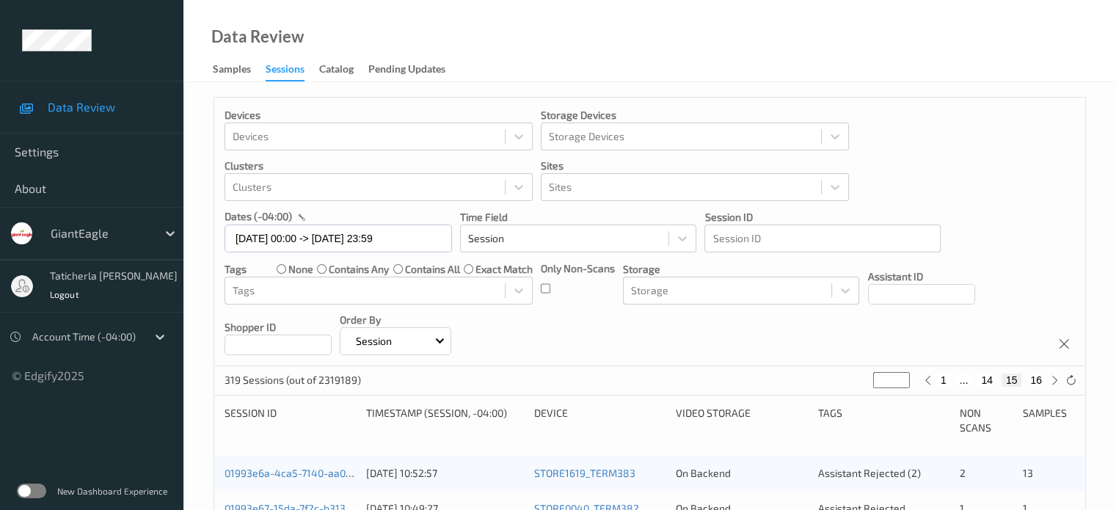
type input "**"
click at [581, 379] on button "14" at bounding box center [996, 380] width 21 height 13
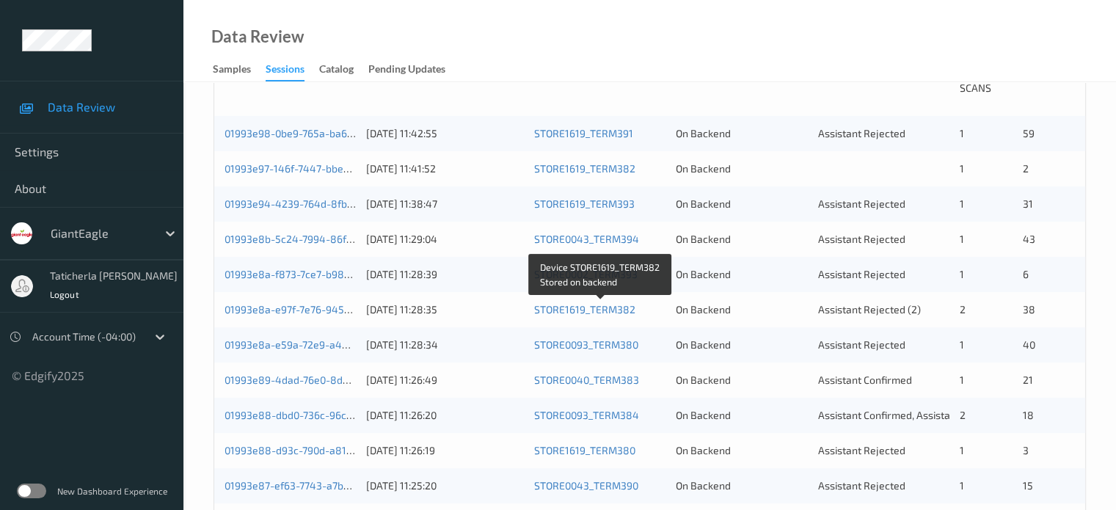
scroll to position [195, 0]
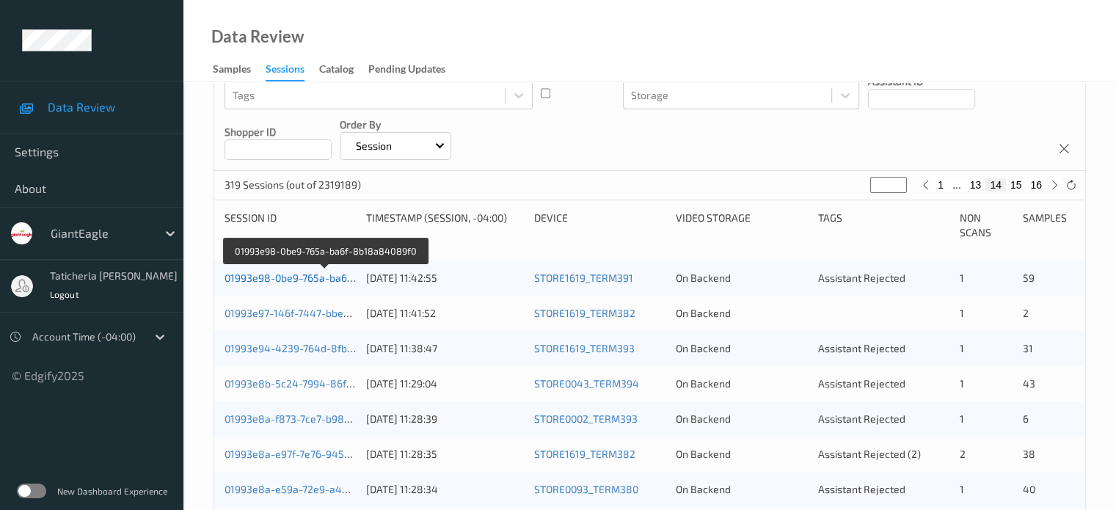
click at [279, 276] on link "01993e98-0be9-765a-ba6f-8b18a84089f0" at bounding box center [325, 278] width 201 height 12
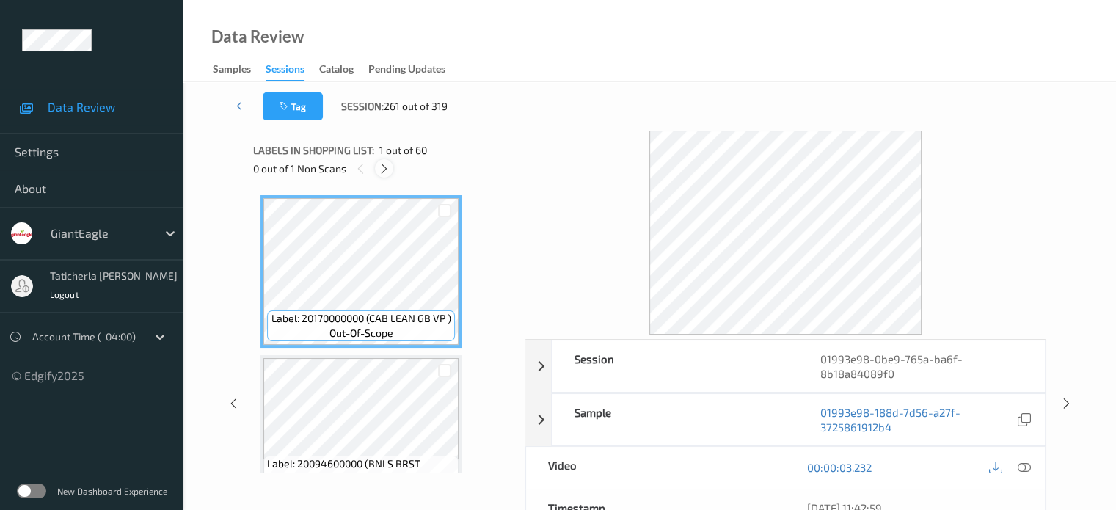
click at [385, 164] on icon at bounding box center [384, 168] width 12 height 13
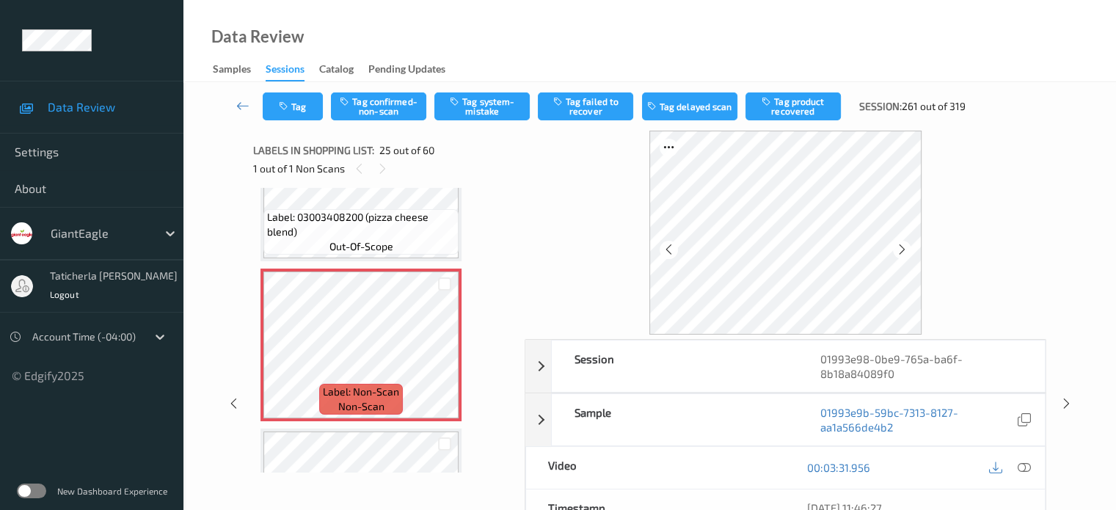
scroll to position [3761, 0]
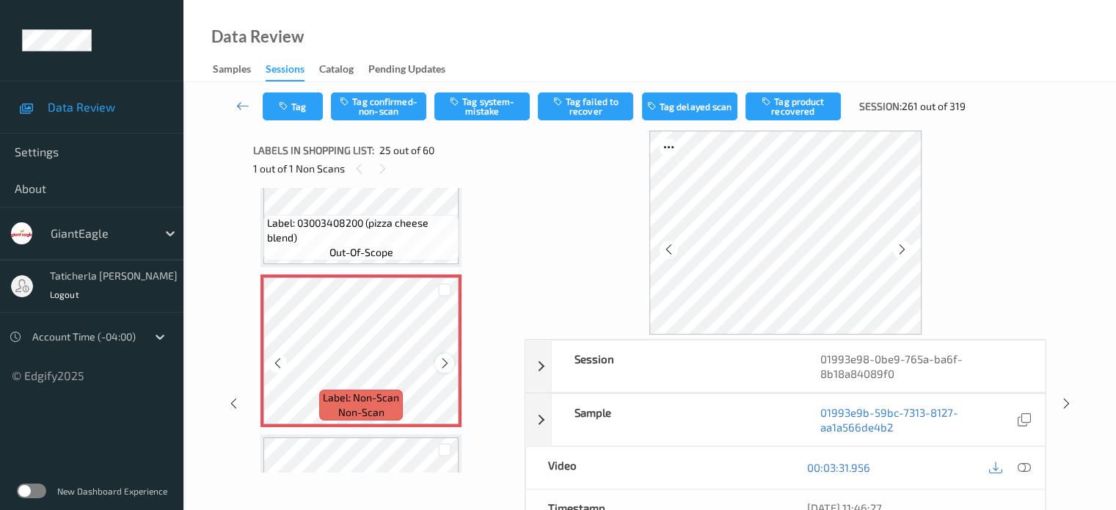
click at [443, 363] on icon at bounding box center [445, 363] width 12 height 13
click at [581, 466] on icon at bounding box center [1023, 467] width 13 height 13
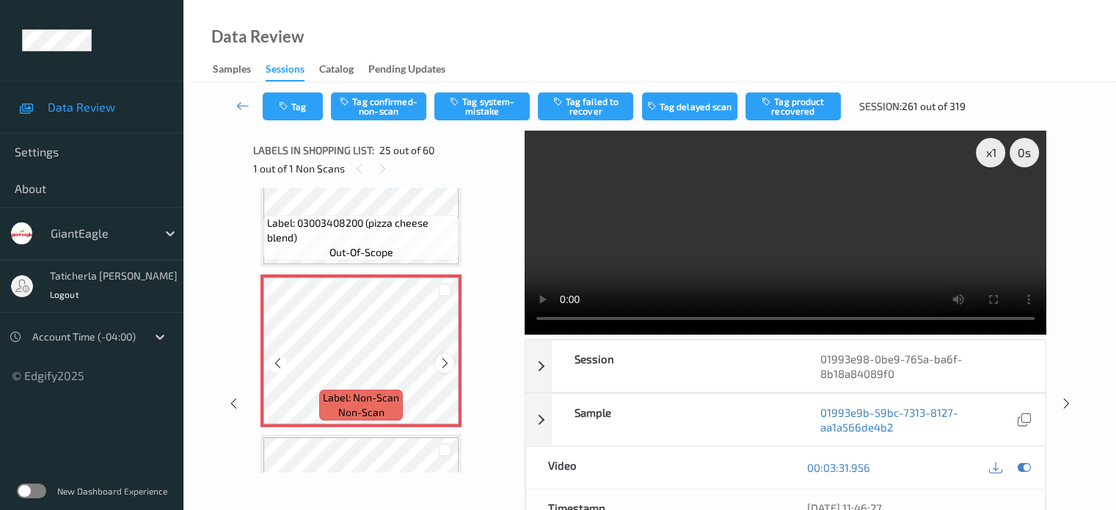
click at [448, 363] on icon at bounding box center [445, 363] width 12 height 13
click at [581, 204] on video at bounding box center [786, 233] width 522 height 204
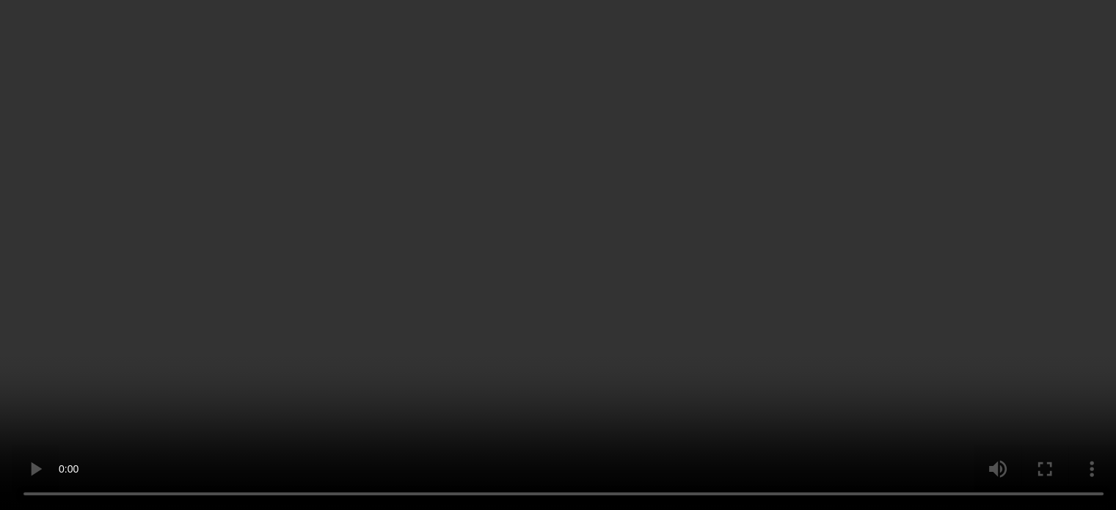
scroll to position [3687, 0]
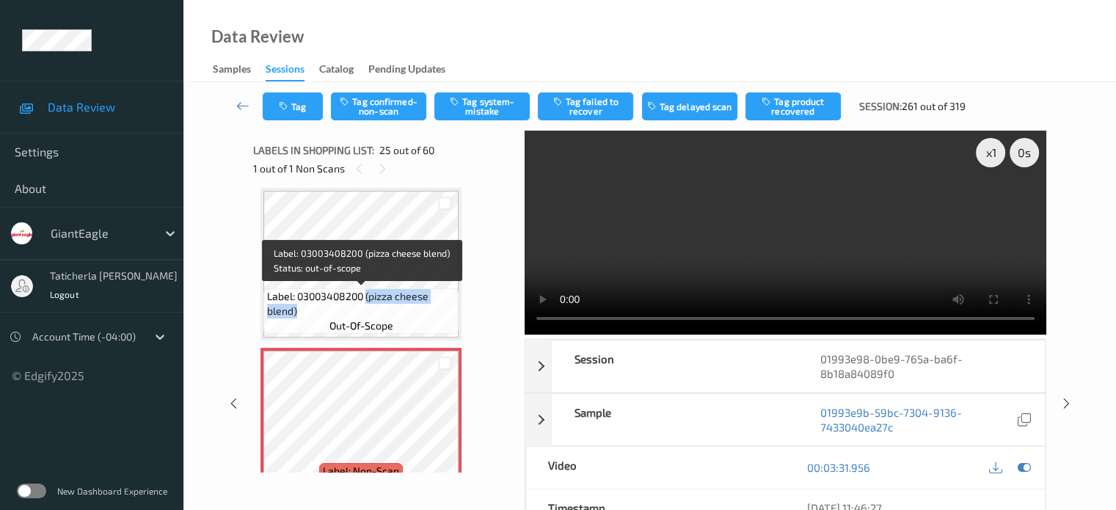
drag, startPoint x: 367, startPoint y: 298, endPoint x: 438, endPoint y: 309, distance: 72.0
click at [438, 309] on span "Label: 03003408200 (pizza cheese blend)" at bounding box center [361, 303] width 188 height 29
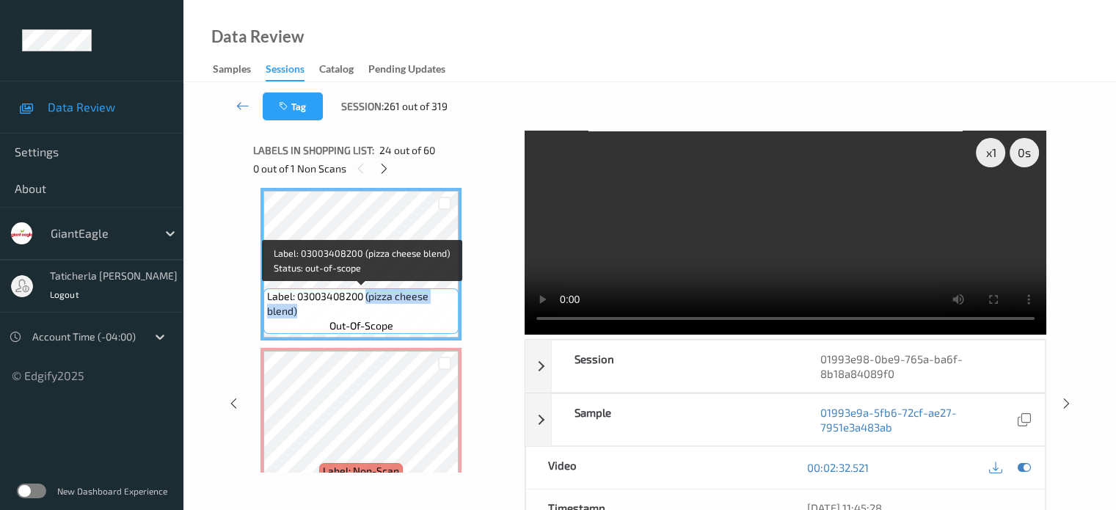
copy span "(pizza cheese blend)"
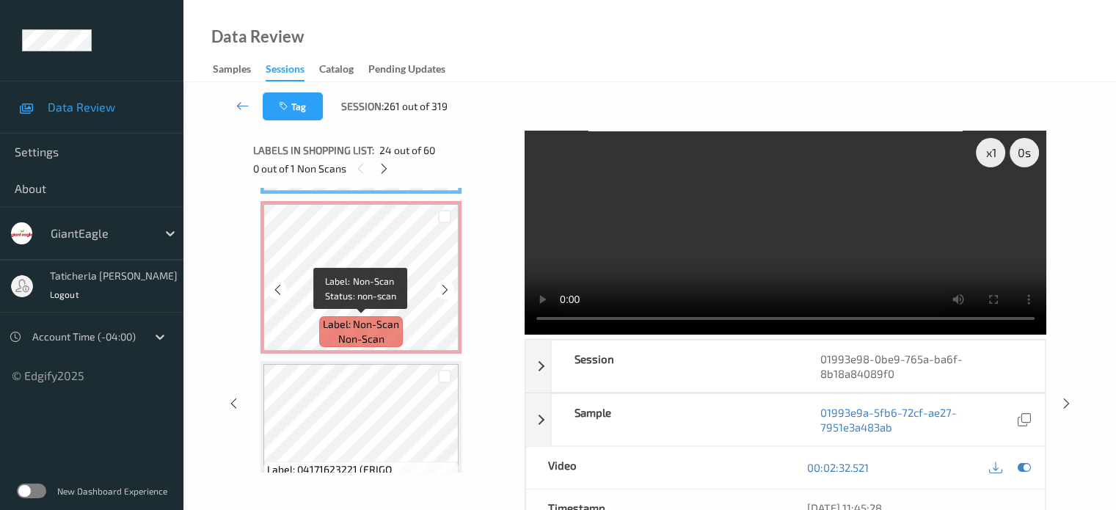
scroll to position [3761, 0]
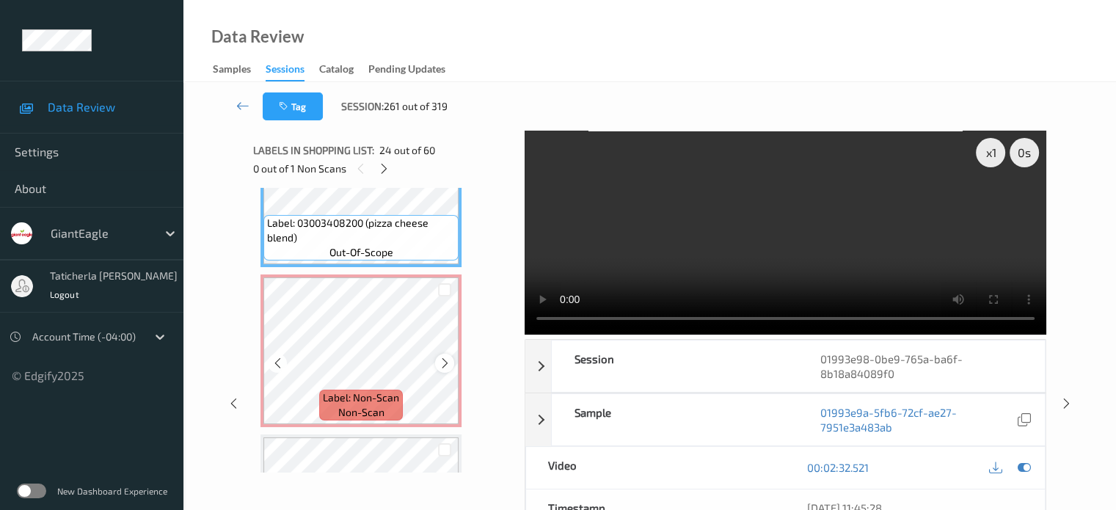
click at [435, 365] on div at bounding box center [444, 363] width 18 height 18
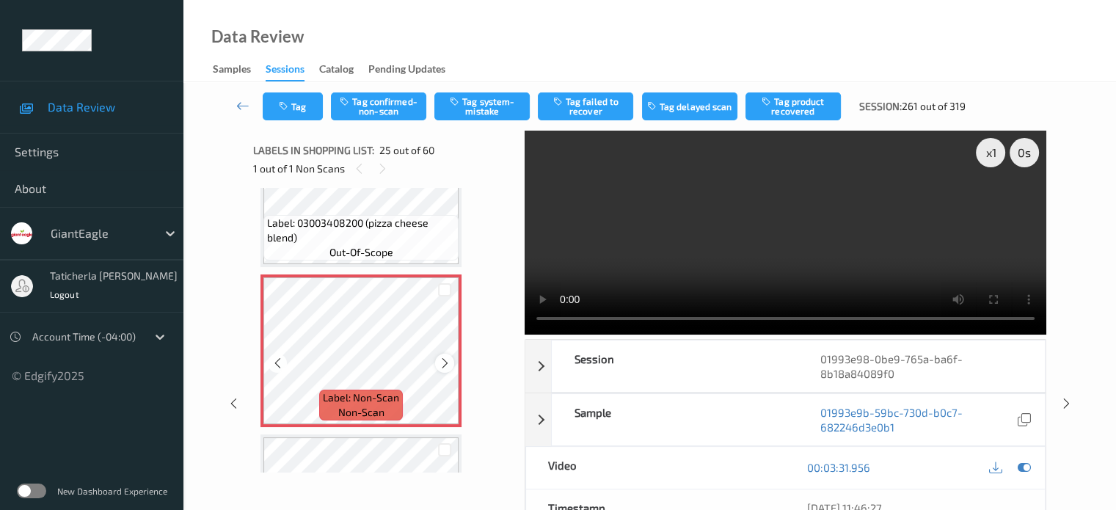
click at [437, 365] on div at bounding box center [444, 363] width 18 height 18
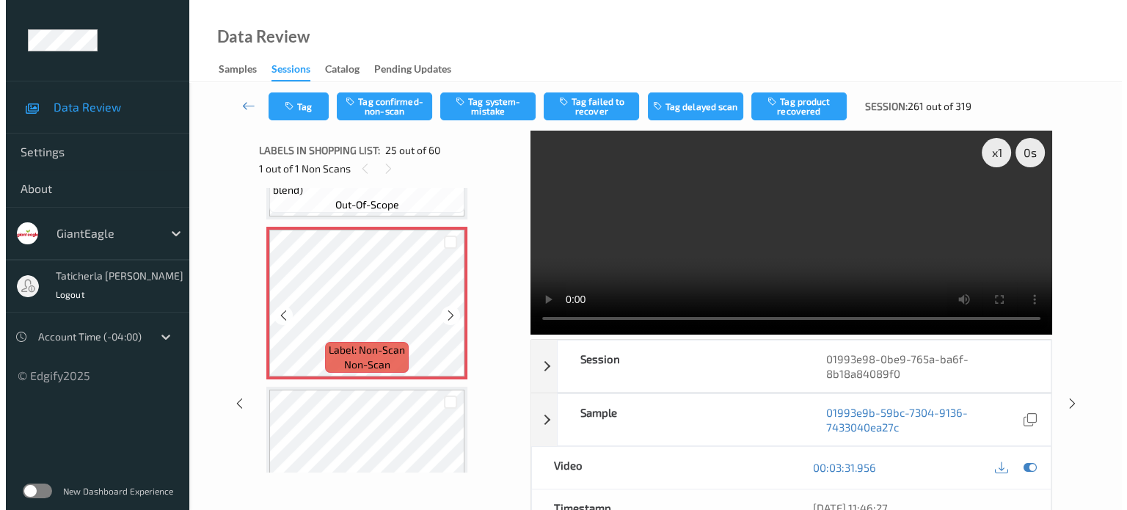
scroll to position [3834, 0]
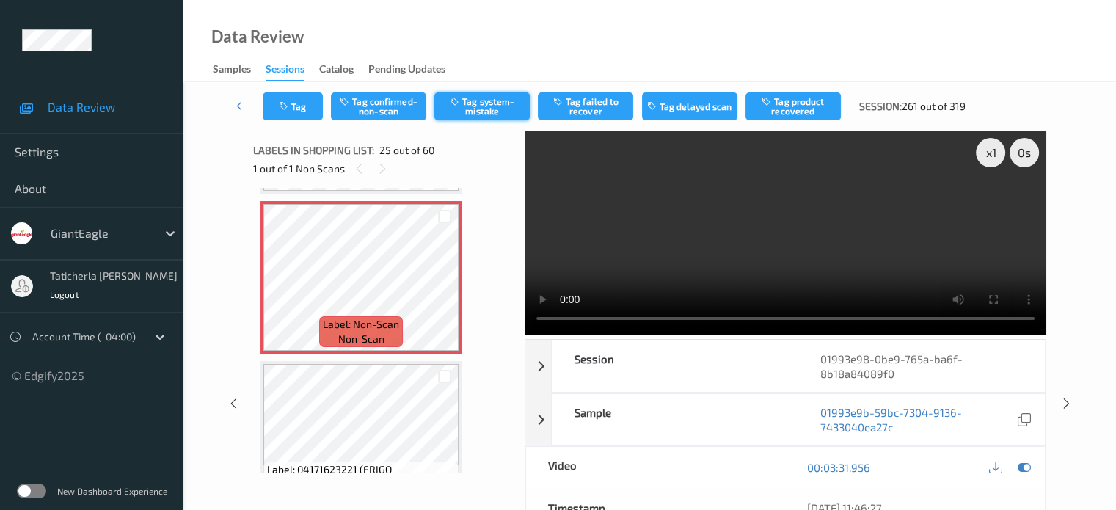
click at [493, 97] on button "Tag system-mistake" at bounding box center [481, 106] width 95 height 28
click at [308, 99] on button "Tag" at bounding box center [293, 106] width 60 height 28
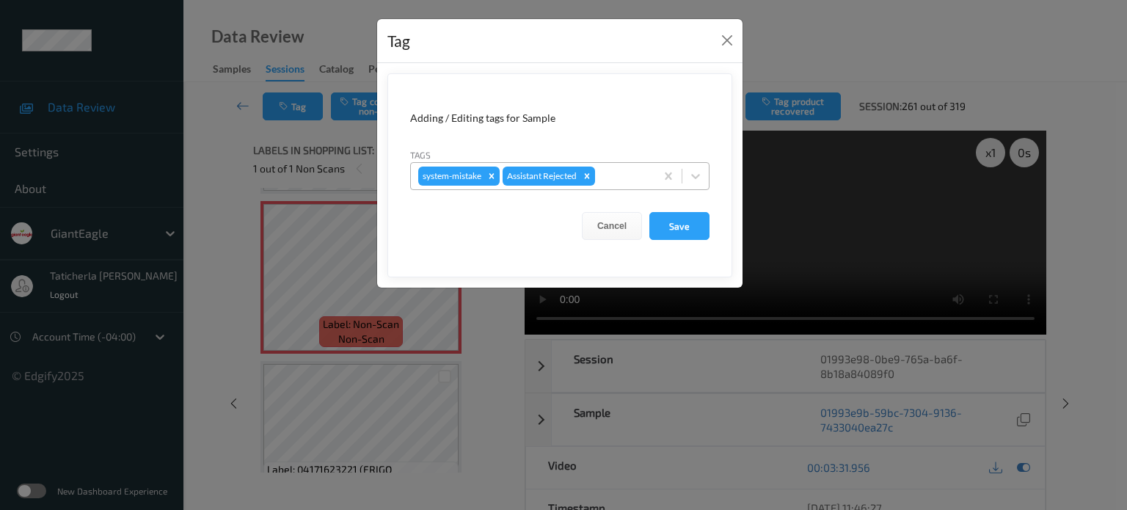
click at [581, 179] on div at bounding box center [623, 176] width 50 height 18
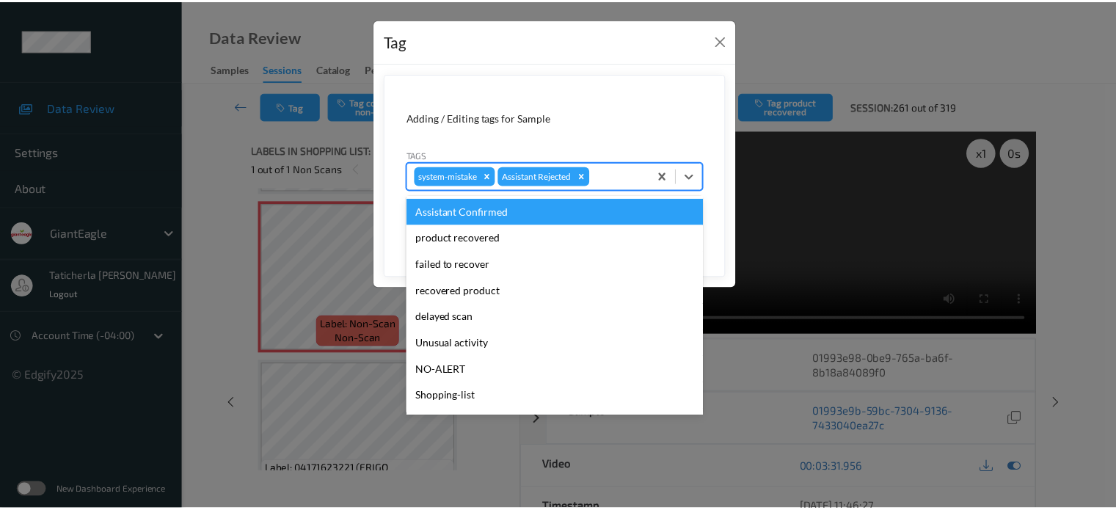
scroll to position [147, 0]
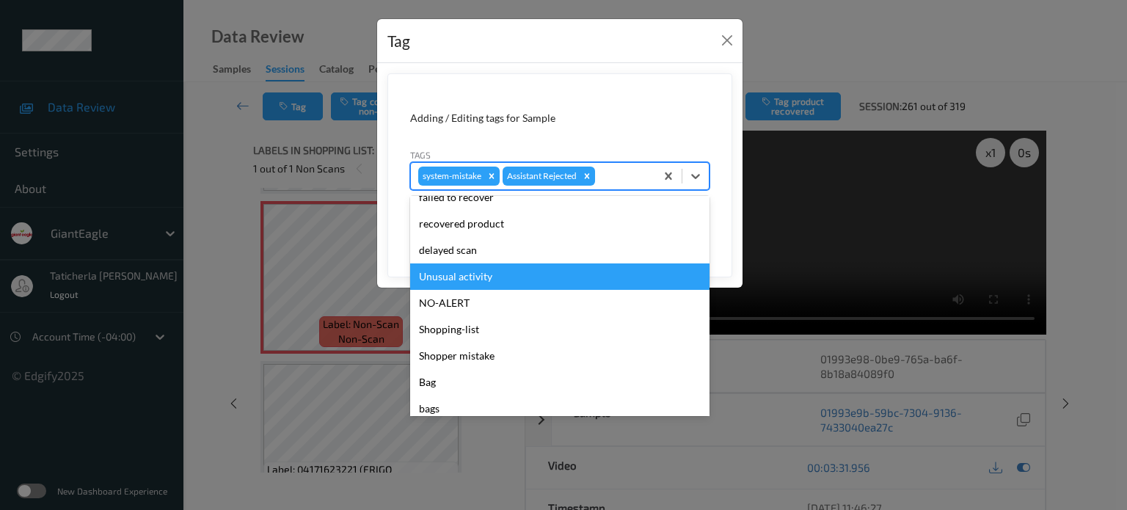
click at [525, 276] on div "Unusual activity" at bounding box center [559, 276] width 299 height 26
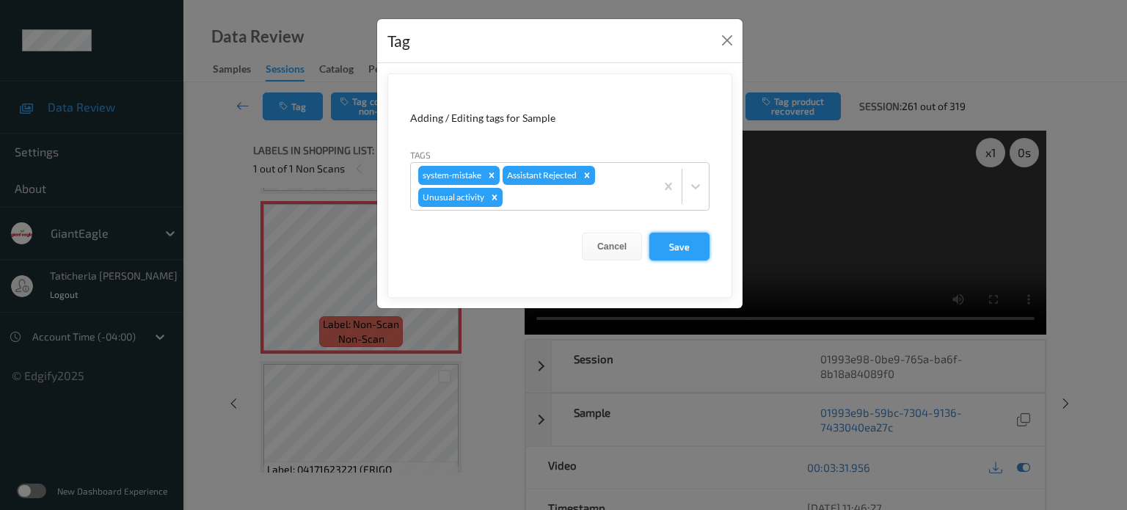
click at [581, 247] on button "Save" at bounding box center [680, 247] width 60 height 28
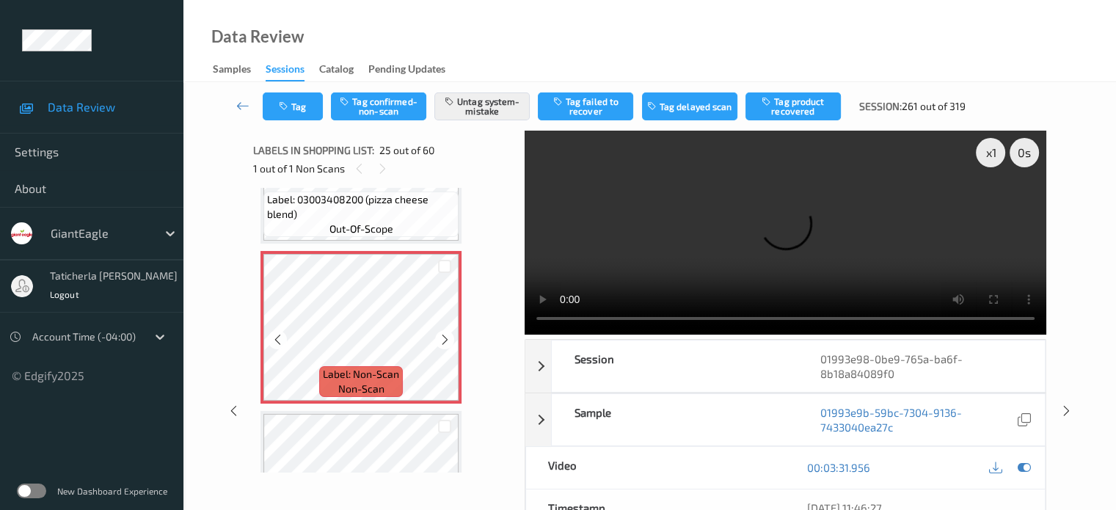
scroll to position [3761, 0]
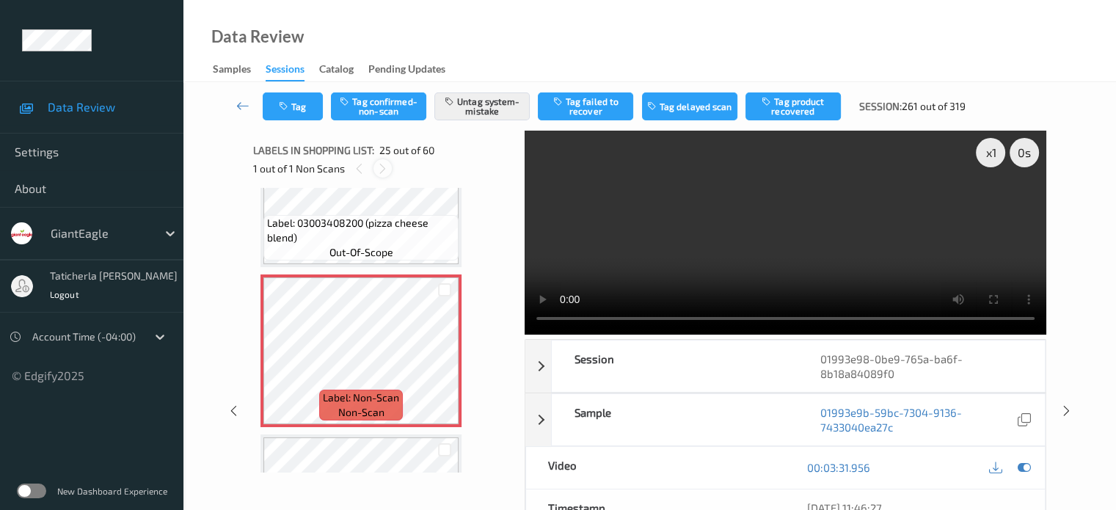
click at [382, 167] on icon at bounding box center [382, 168] width 12 height 13
click at [294, 103] on button "Tag" at bounding box center [293, 106] width 60 height 28
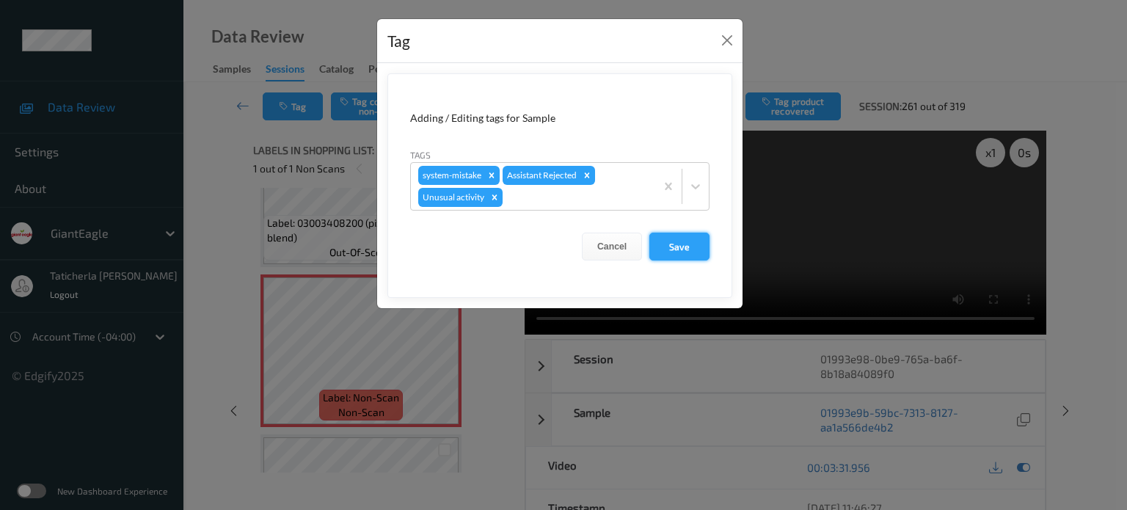
click at [581, 243] on button "Save" at bounding box center [680, 247] width 60 height 28
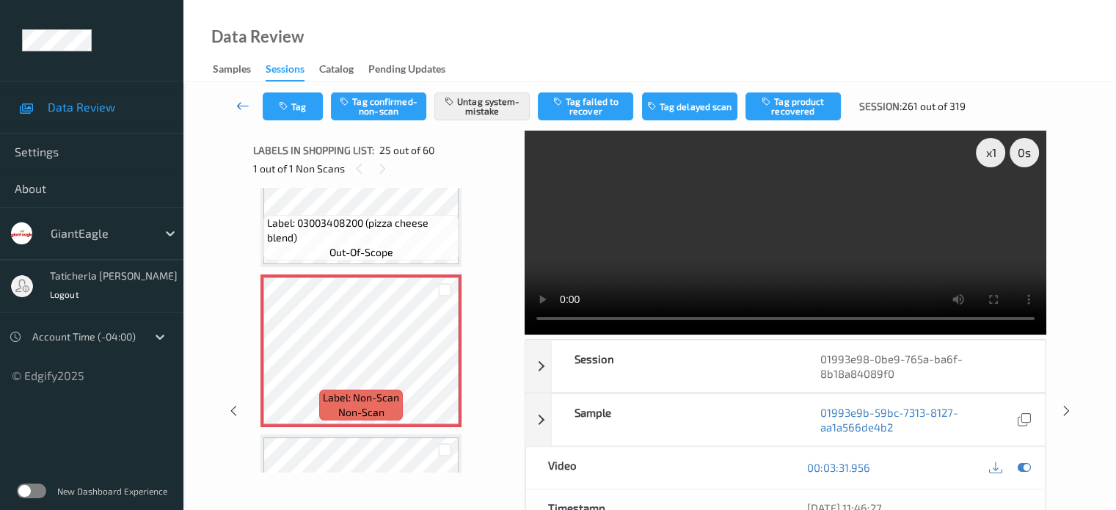
click at [247, 102] on icon at bounding box center [242, 105] width 13 height 15
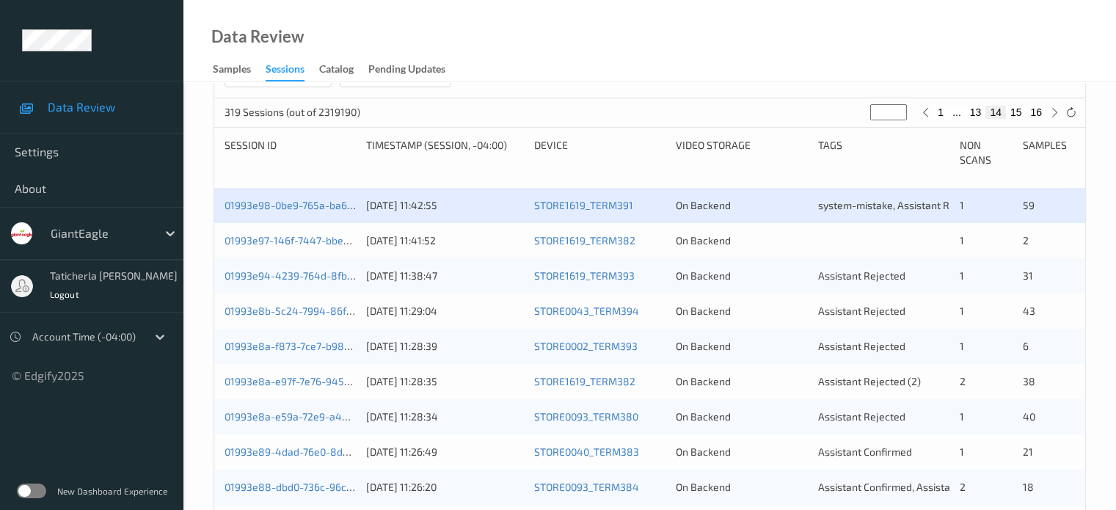
scroll to position [294, 0]
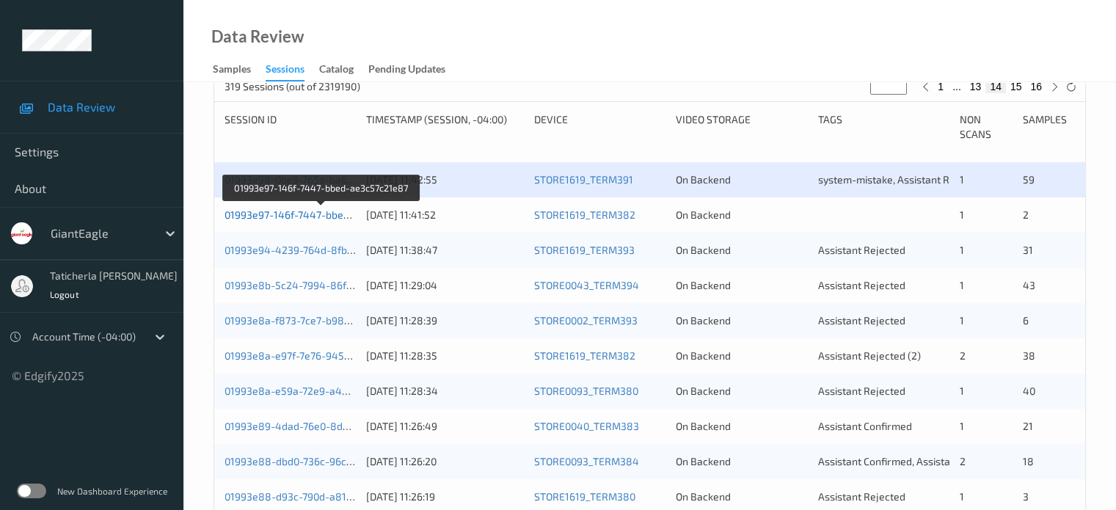
click at [322, 216] on link "01993e97-146f-7447-bbed-ae3c57c21e87" at bounding box center [323, 214] width 196 height 12
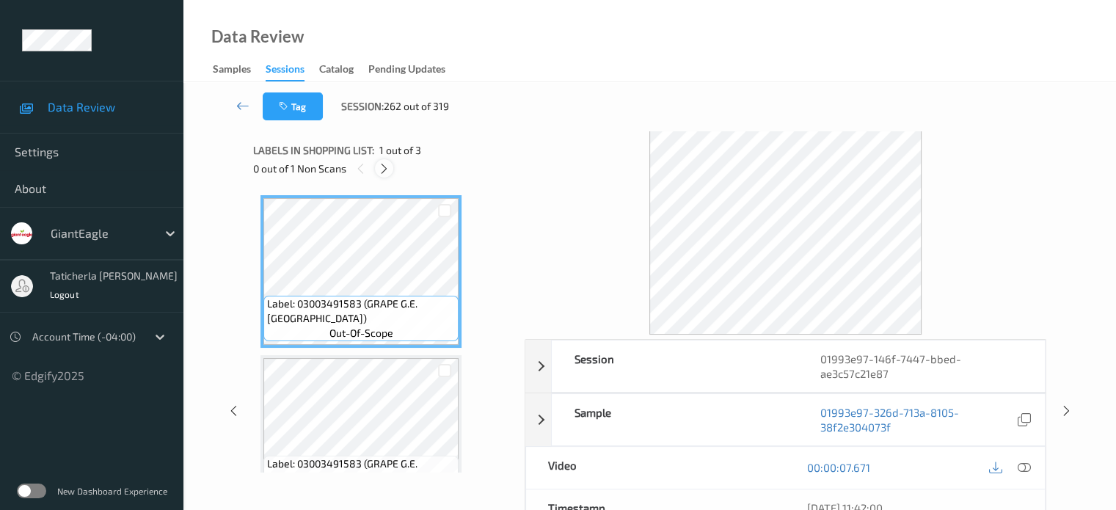
click at [385, 166] on icon at bounding box center [384, 168] width 12 height 13
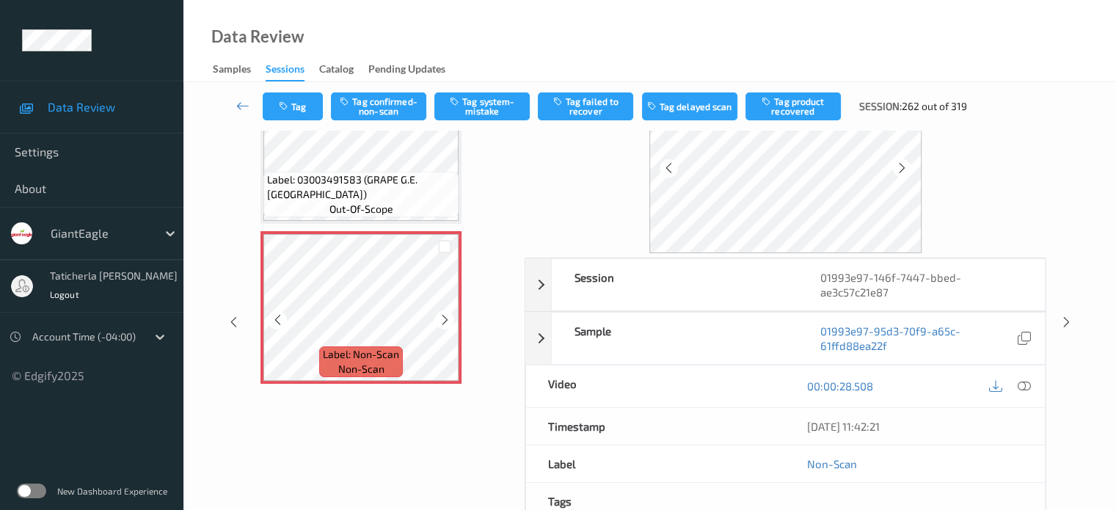
scroll to position [147, 0]
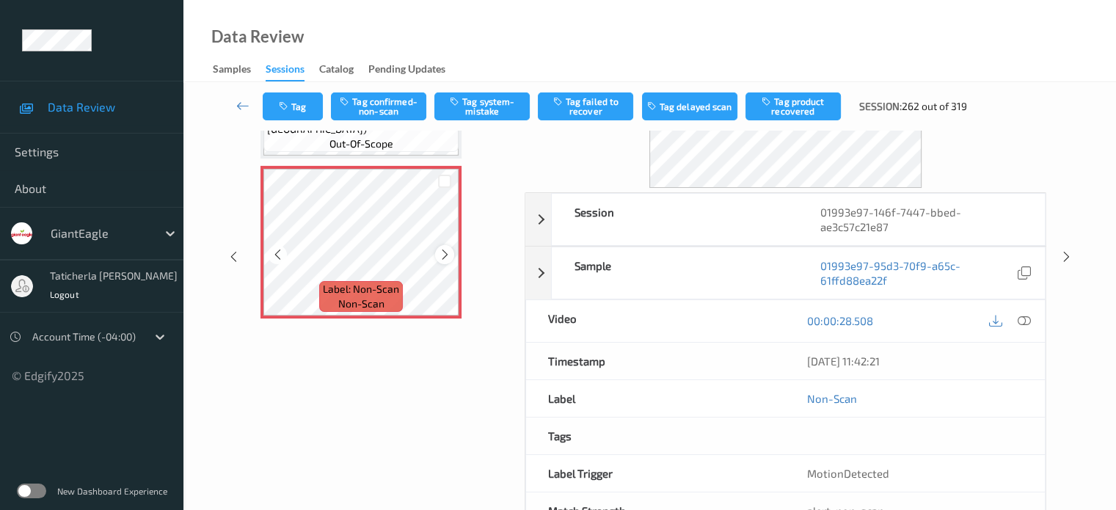
click at [441, 255] on icon at bounding box center [445, 254] width 12 height 13
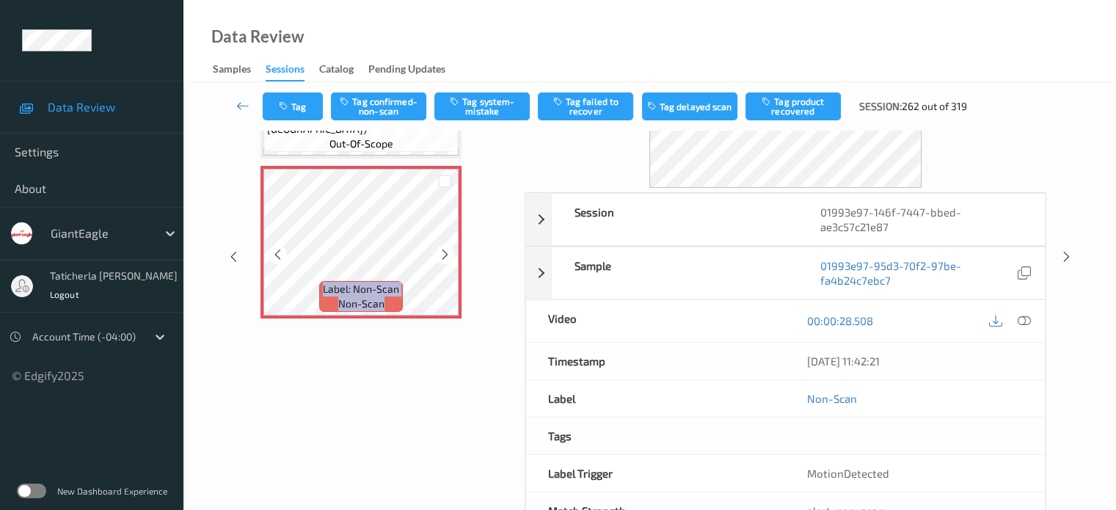
click at [441, 255] on icon at bounding box center [445, 254] width 12 height 13
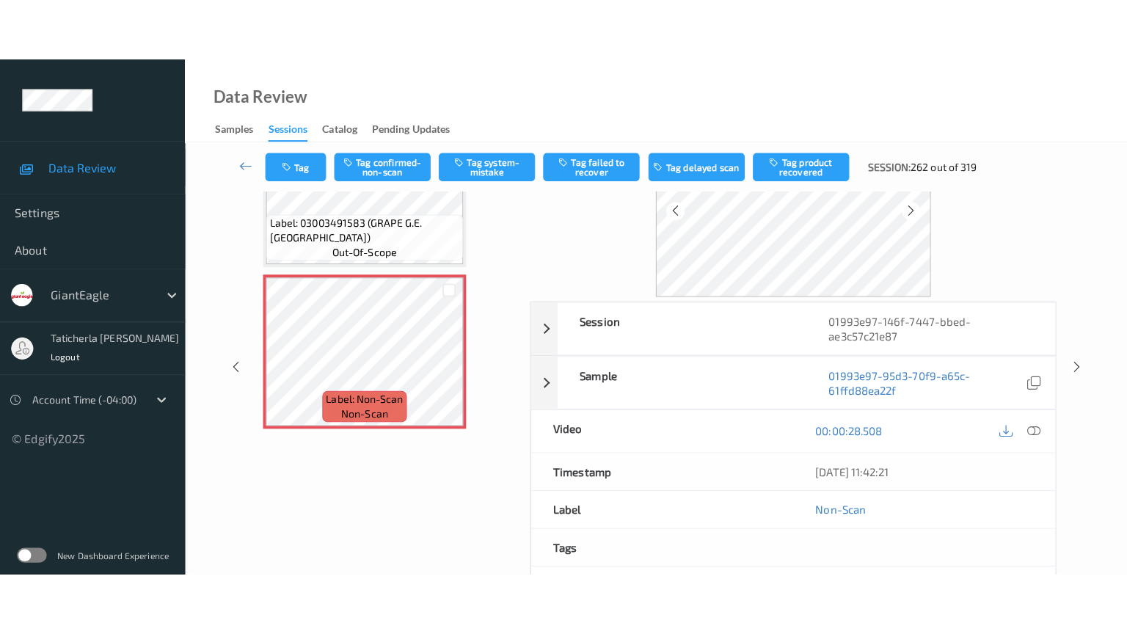
scroll to position [0, 0]
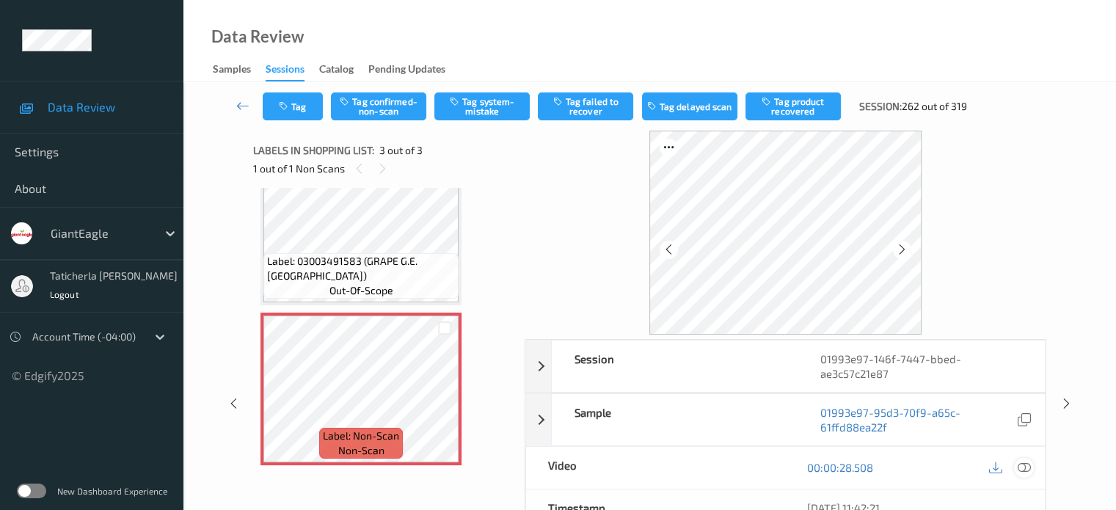
click at [581, 464] on icon at bounding box center [1023, 467] width 13 height 13
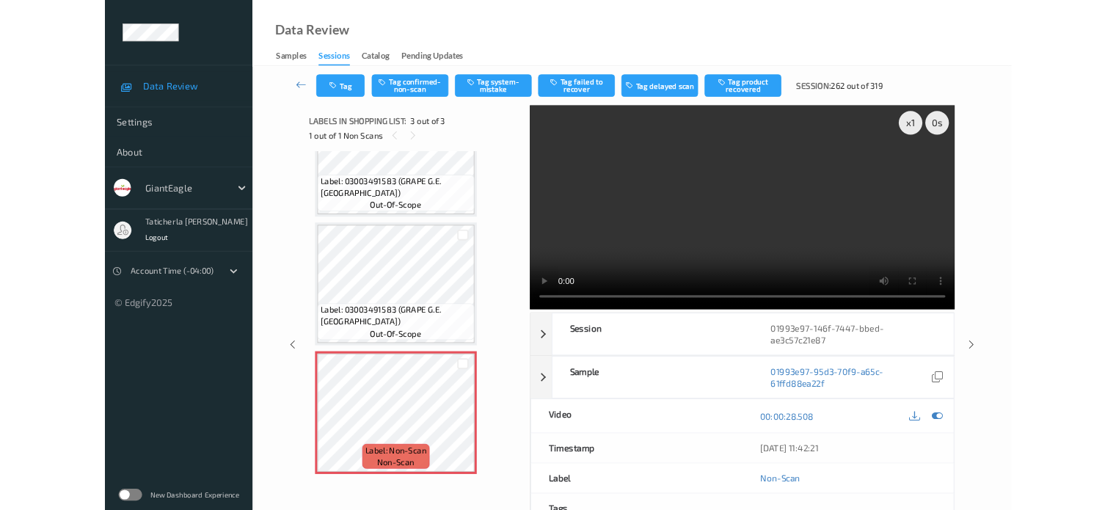
scroll to position [79, 0]
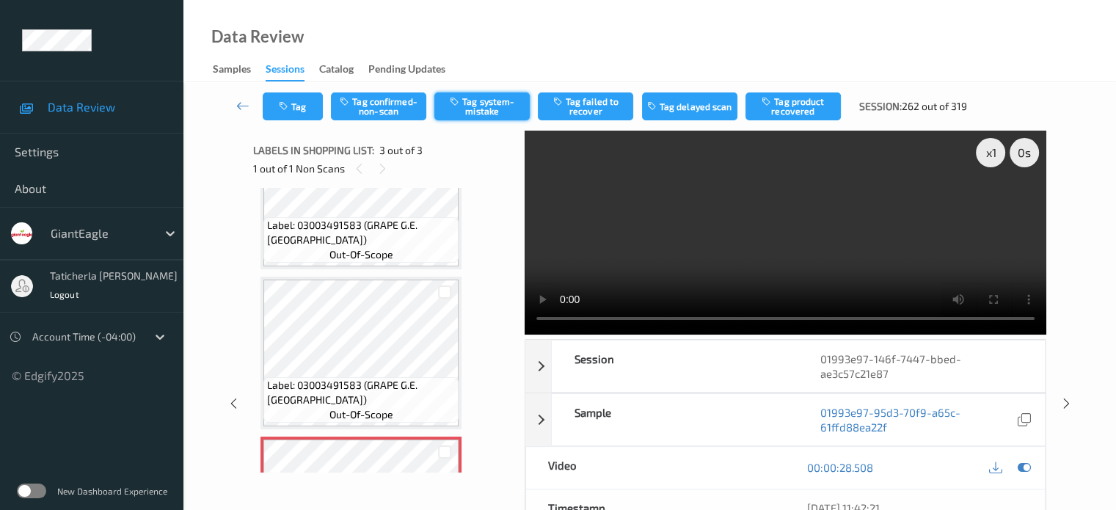
click at [498, 108] on button "Tag system-mistake" at bounding box center [481, 106] width 95 height 28
click at [239, 102] on icon at bounding box center [242, 105] width 13 height 15
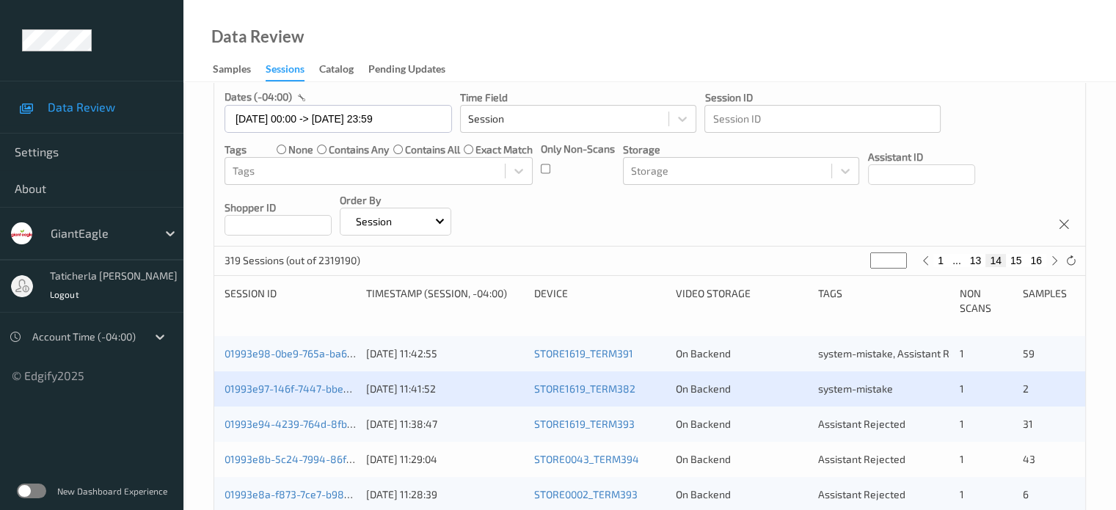
scroll to position [220, 0]
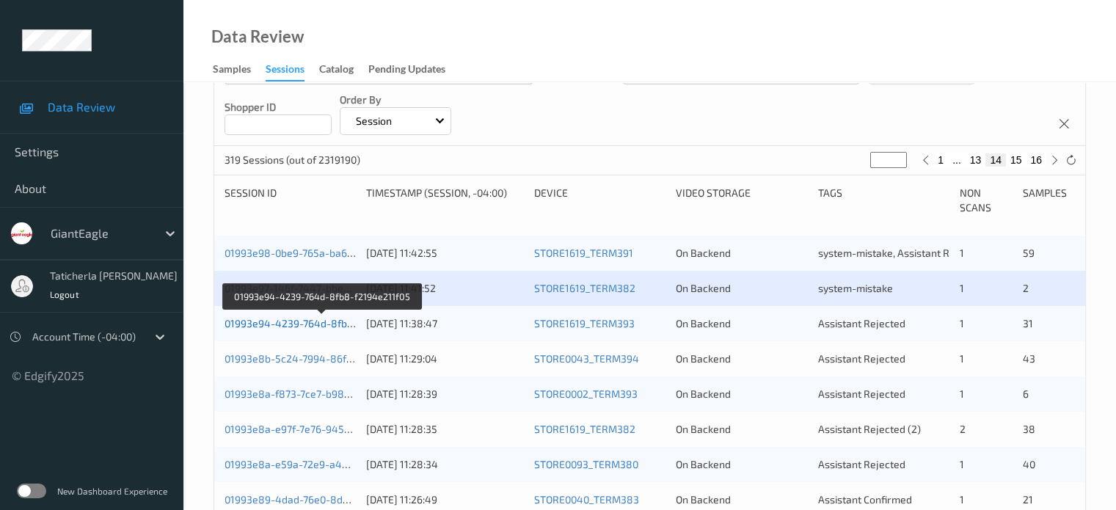
click at [325, 325] on link "01993e94-4239-764d-8fb8-f2194e211f05" at bounding box center [323, 323] width 196 height 12
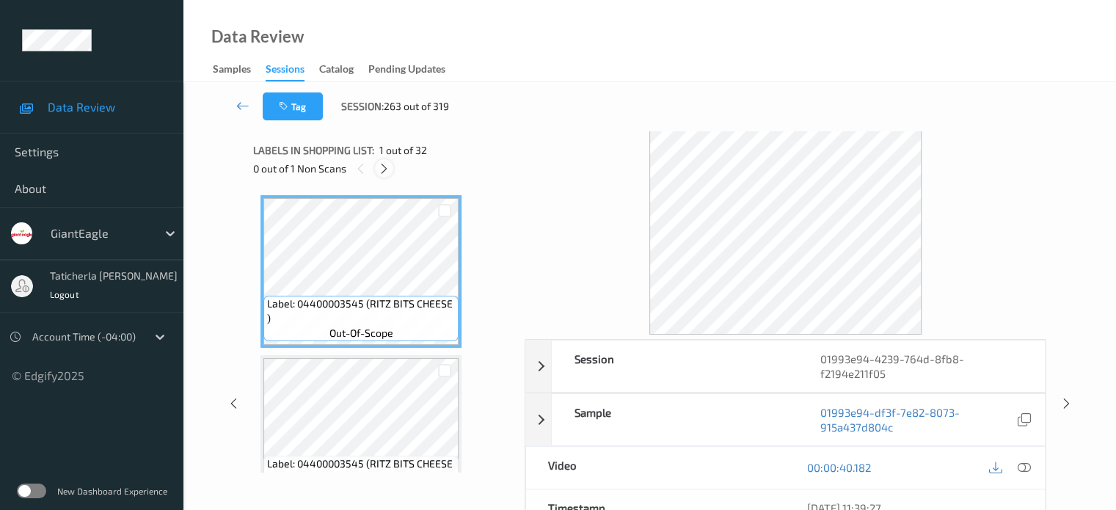
drag, startPoint x: 373, startPoint y: 163, endPoint x: 381, endPoint y: 164, distance: 8.2
click at [379, 164] on div "0 out of 1 Non Scans" at bounding box center [383, 168] width 261 height 18
click at [385, 167] on icon at bounding box center [384, 168] width 12 height 13
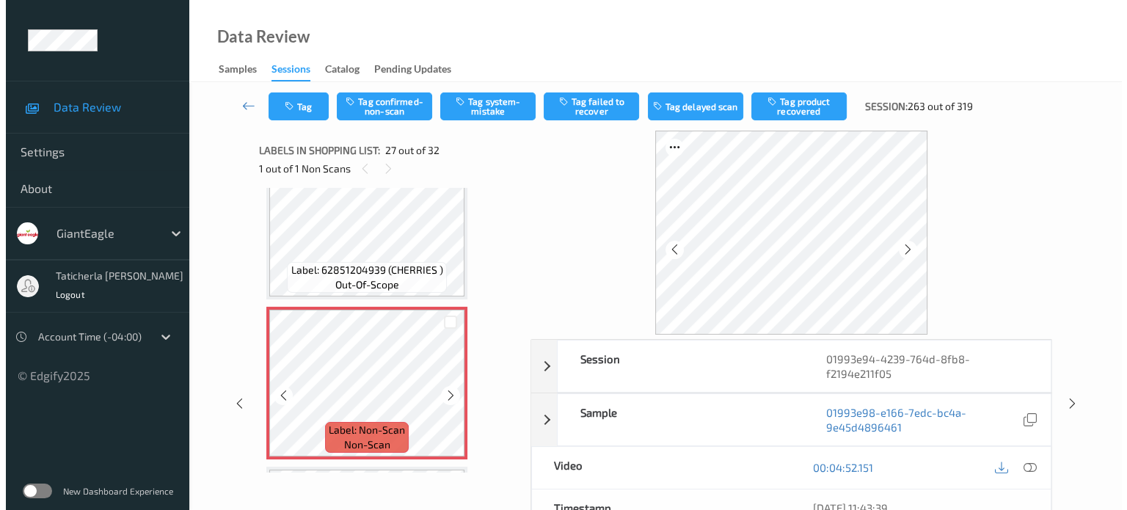
scroll to position [4154, 0]
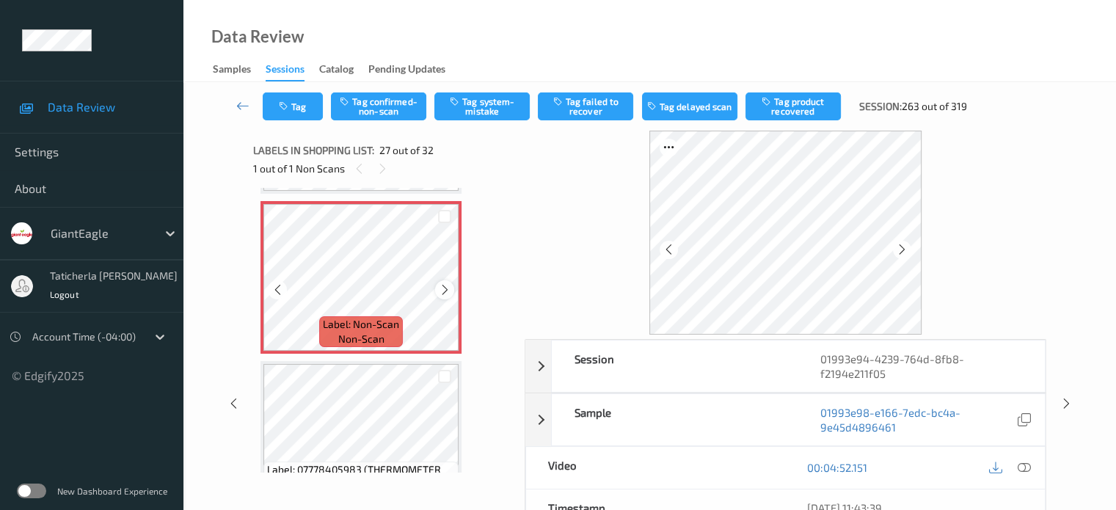
click at [447, 288] on icon at bounding box center [445, 289] width 12 height 13
click at [581, 463] on icon at bounding box center [1023, 467] width 13 height 13
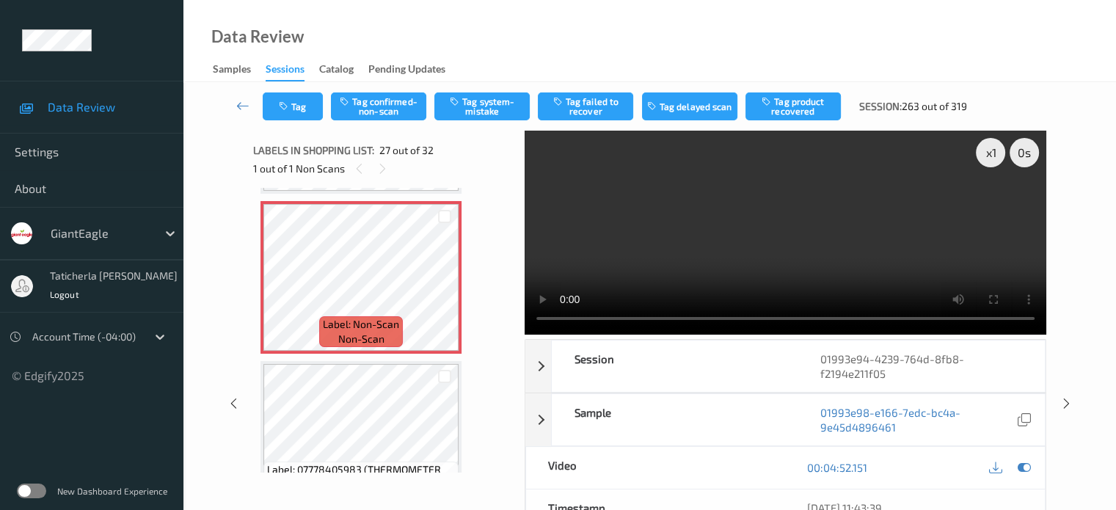
click at [581, 208] on video at bounding box center [786, 233] width 522 height 204
click at [446, 291] on icon at bounding box center [445, 289] width 12 height 13
click at [492, 105] on button "Tag system-mistake" at bounding box center [481, 106] width 95 height 28
click at [306, 113] on button "Tag" at bounding box center [293, 106] width 60 height 28
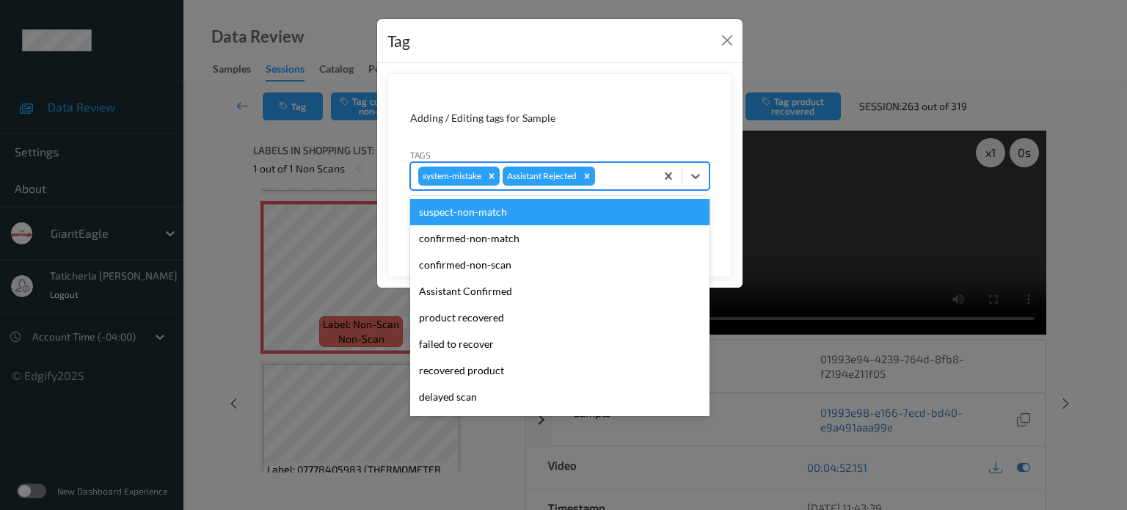
click at [581, 167] on div at bounding box center [623, 176] width 50 height 18
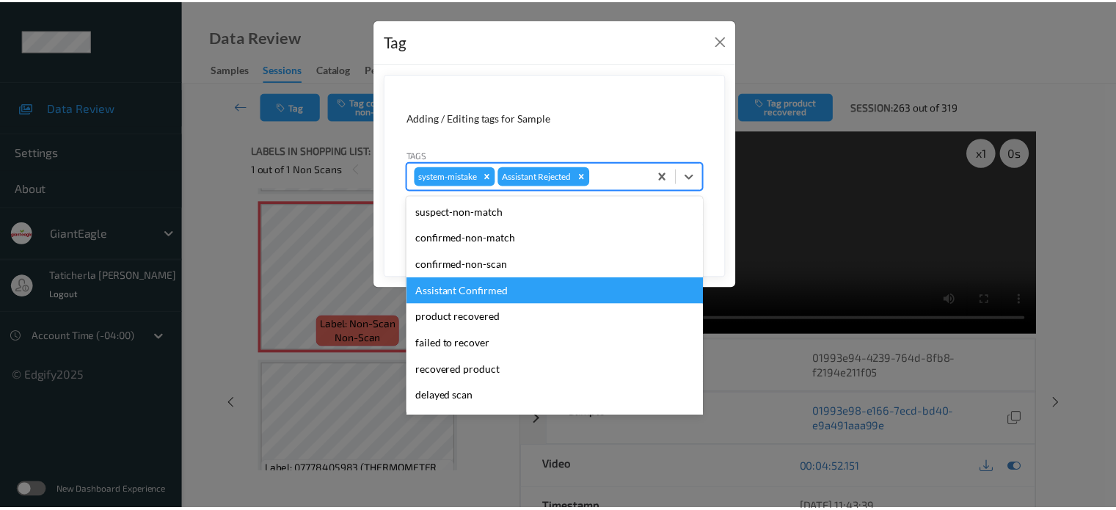
scroll to position [147, 0]
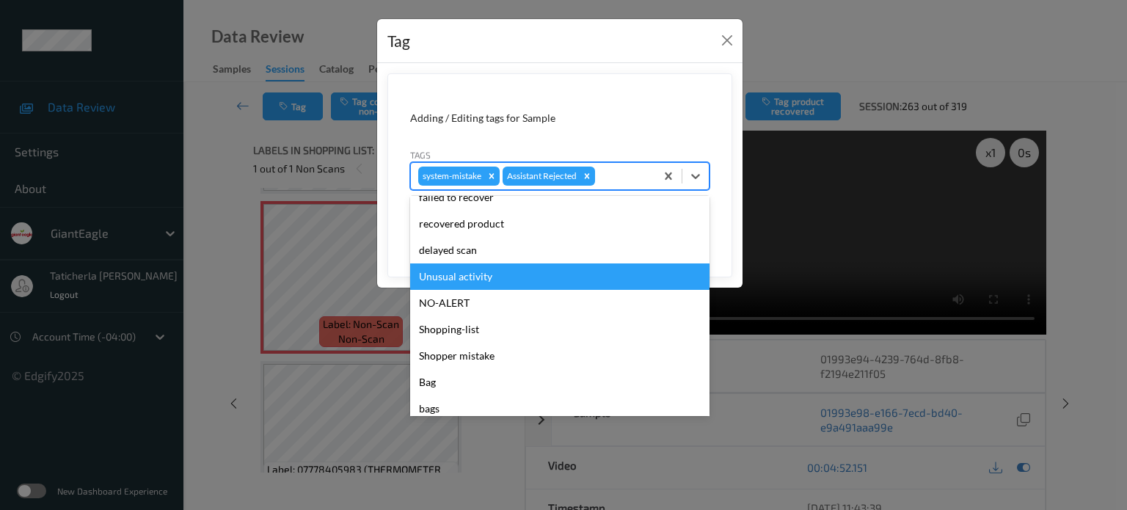
drag, startPoint x: 492, startPoint y: 278, endPoint x: 584, endPoint y: 243, distance: 98.3
click at [500, 275] on div "Unusual activity" at bounding box center [559, 276] width 299 height 26
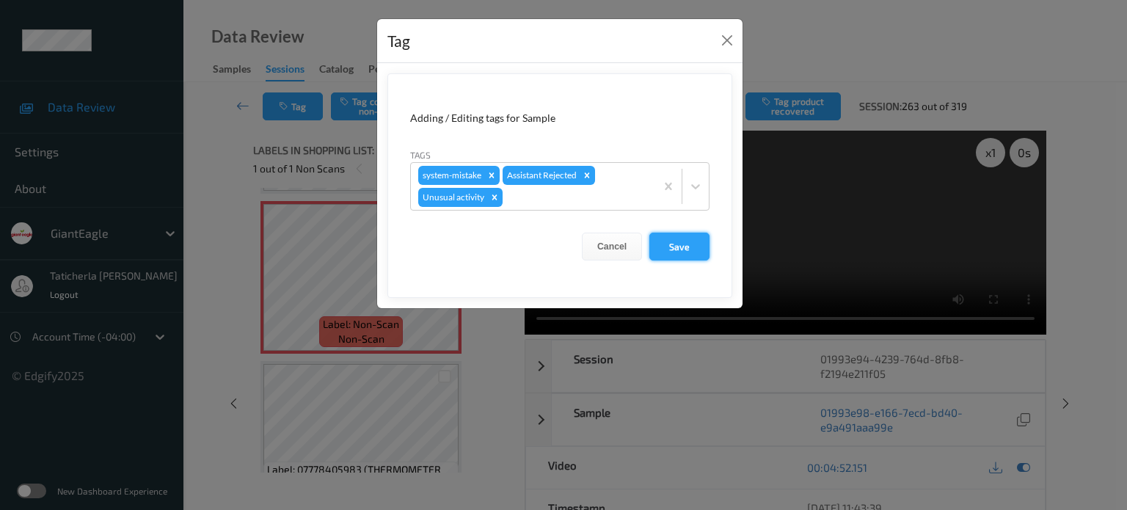
click at [581, 243] on button "Save" at bounding box center [680, 247] width 60 height 28
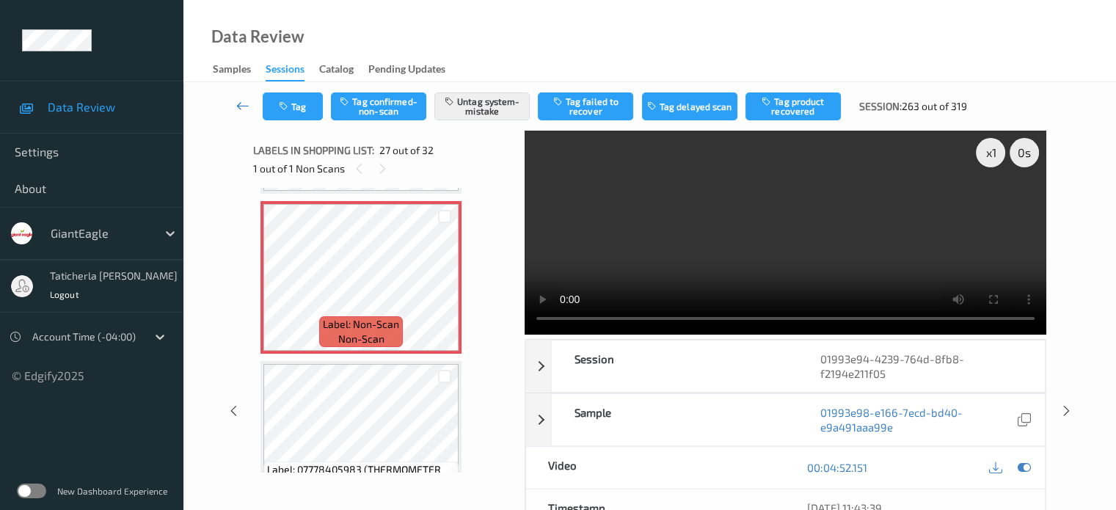
click at [241, 105] on icon at bounding box center [242, 105] width 13 height 15
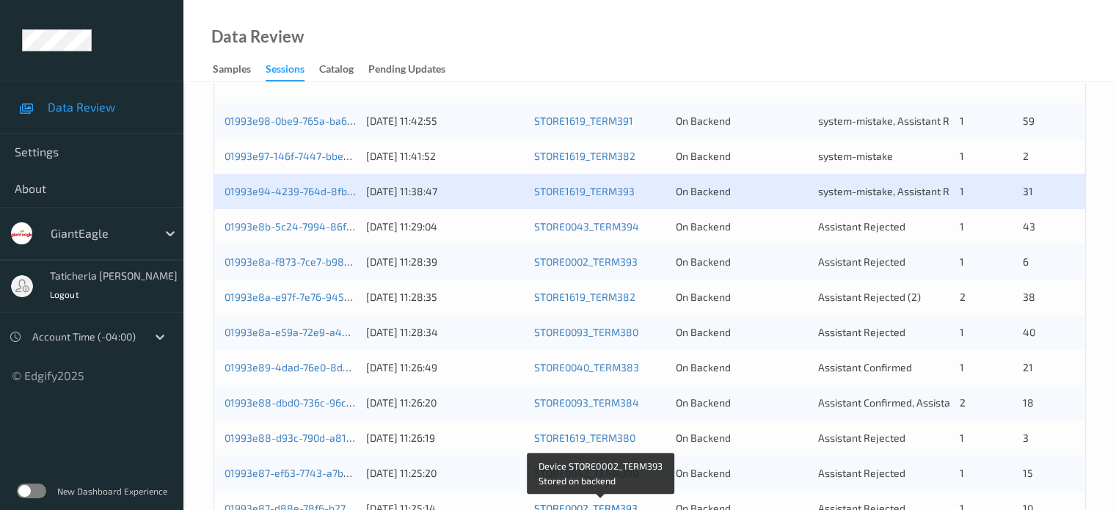
scroll to position [294, 0]
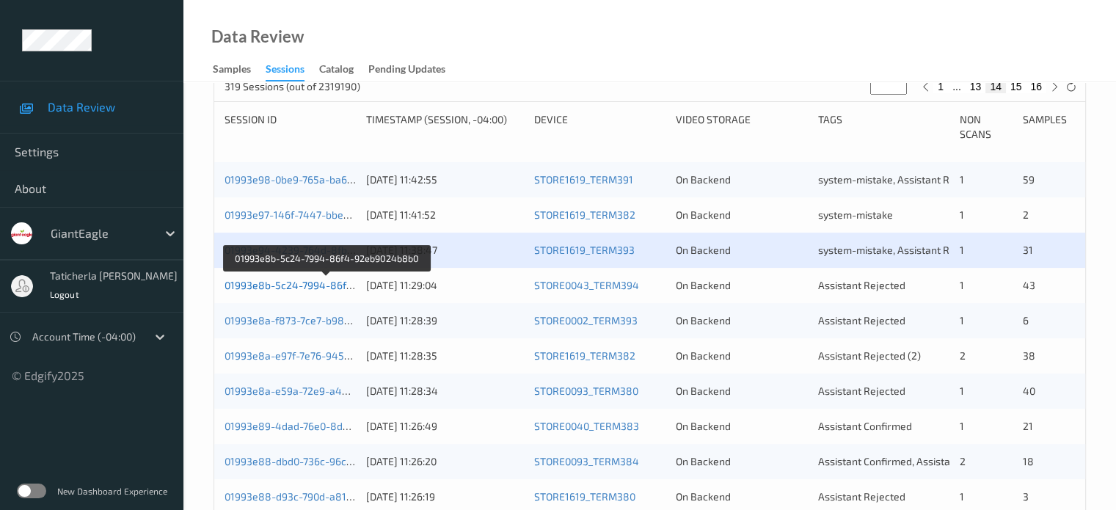
click at [297, 281] on link "01993e8b-5c24-7994-86f4-92eb9024b8b0" at bounding box center [327, 285] width 205 height 12
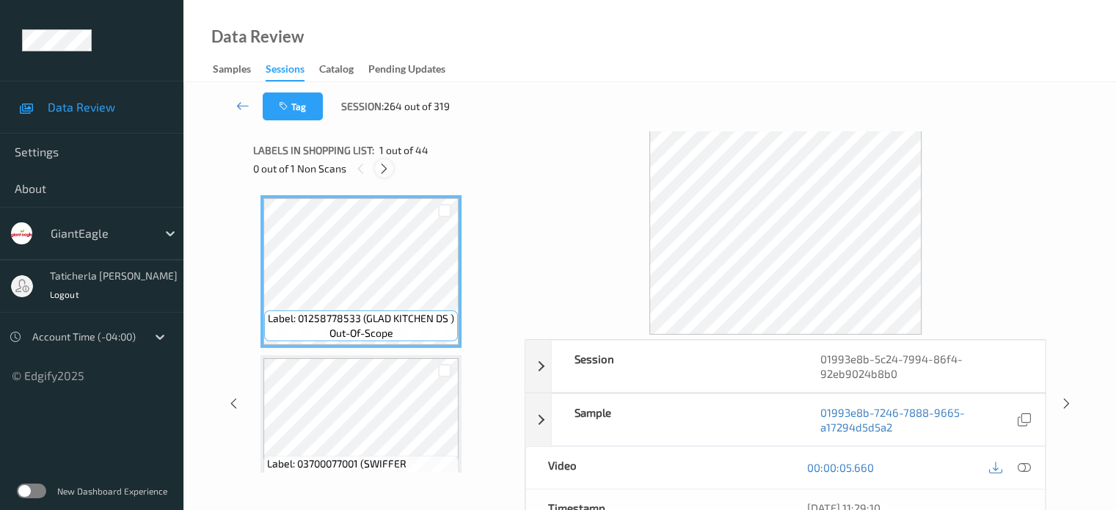
click at [388, 163] on icon at bounding box center [384, 168] width 12 height 13
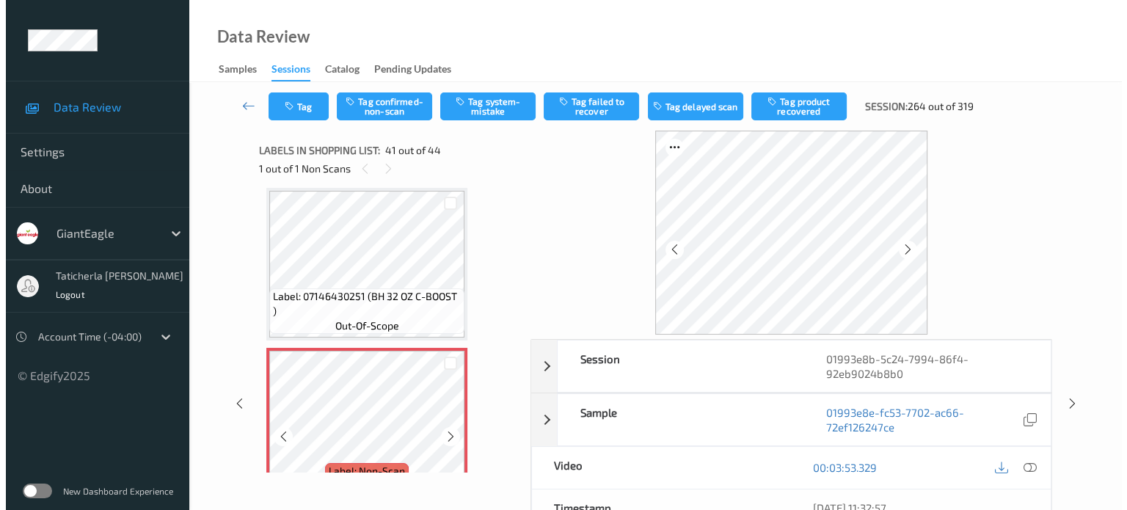
scroll to position [6394, 0]
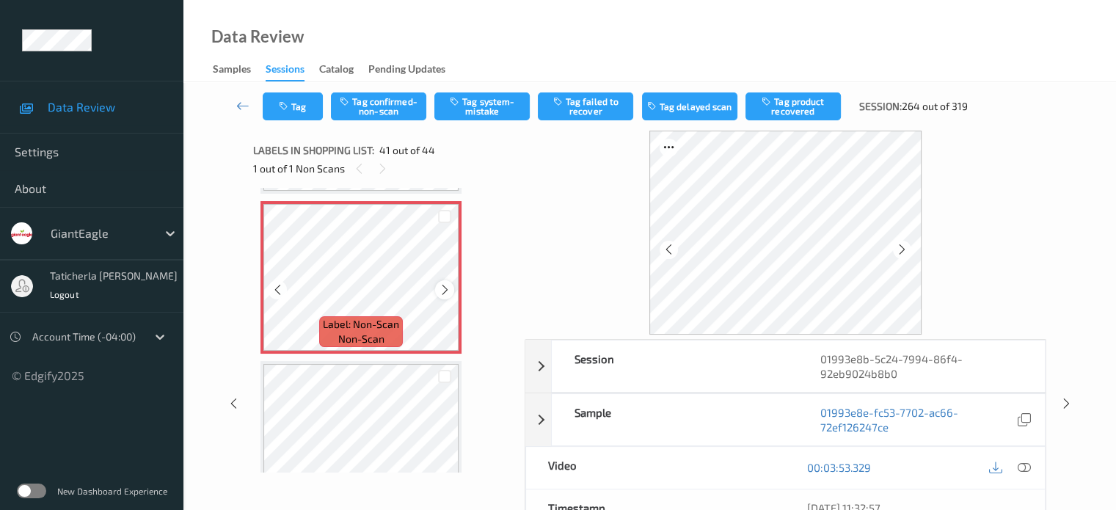
click at [441, 287] on icon at bounding box center [445, 289] width 12 height 13
click at [581, 466] on icon at bounding box center [1023, 467] width 13 height 13
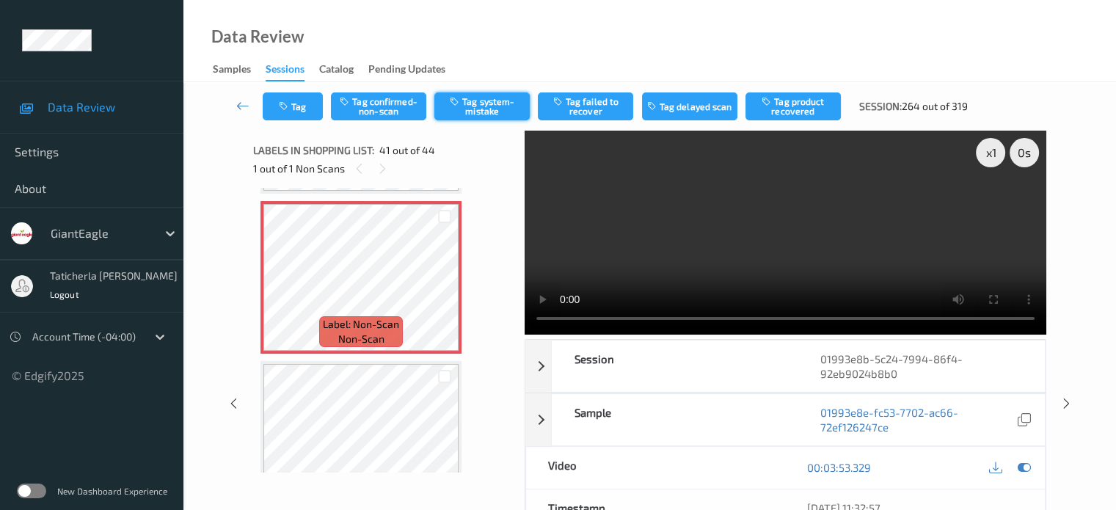
click at [495, 105] on button "Tag system-mistake" at bounding box center [481, 106] width 95 height 28
click at [294, 103] on button "Tag" at bounding box center [293, 106] width 60 height 28
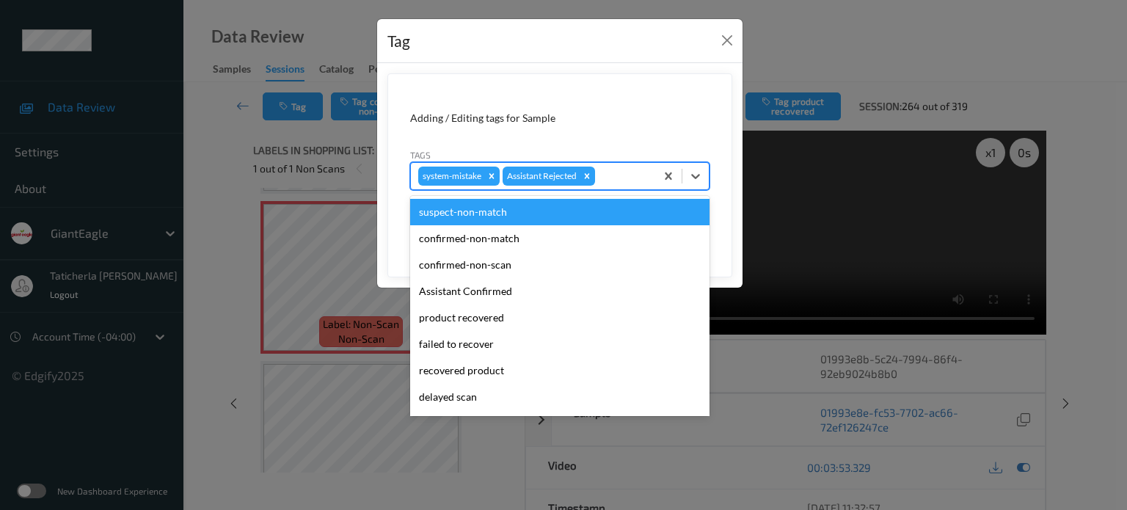
click at [581, 183] on div at bounding box center [623, 176] width 50 height 18
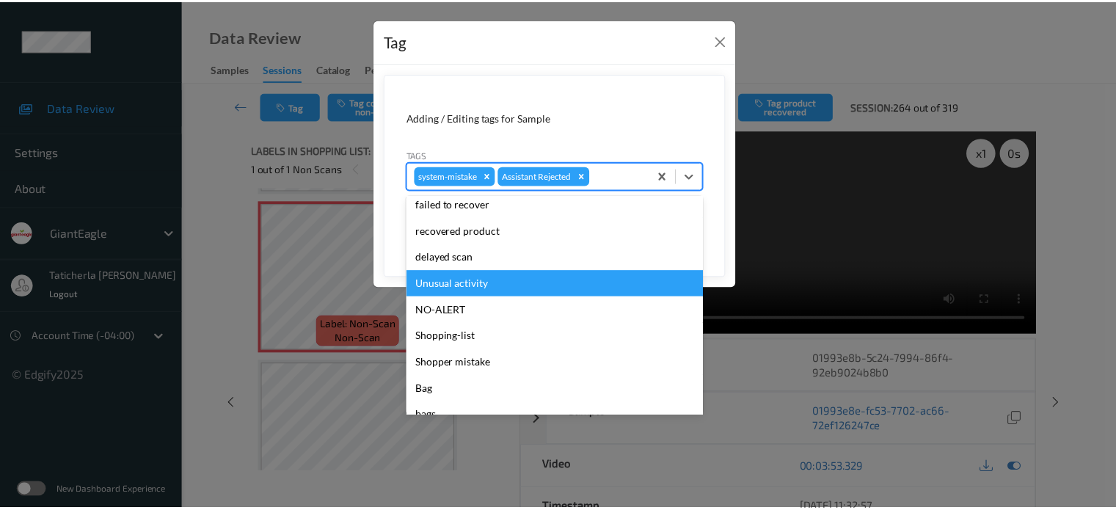
scroll to position [147, 0]
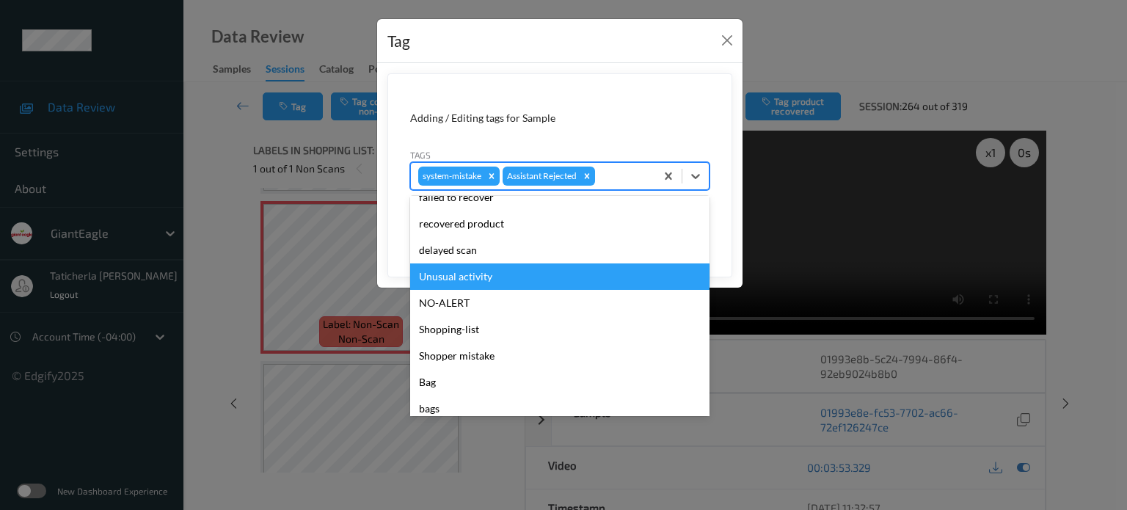
drag, startPoint x: 485, startPoint y: 275, endPoint x: 616, endPoint y: 255, distance: 133.0
click at [490, 275] on div "Unusual activity" at bounding box center [559, 276] width 299 height 26
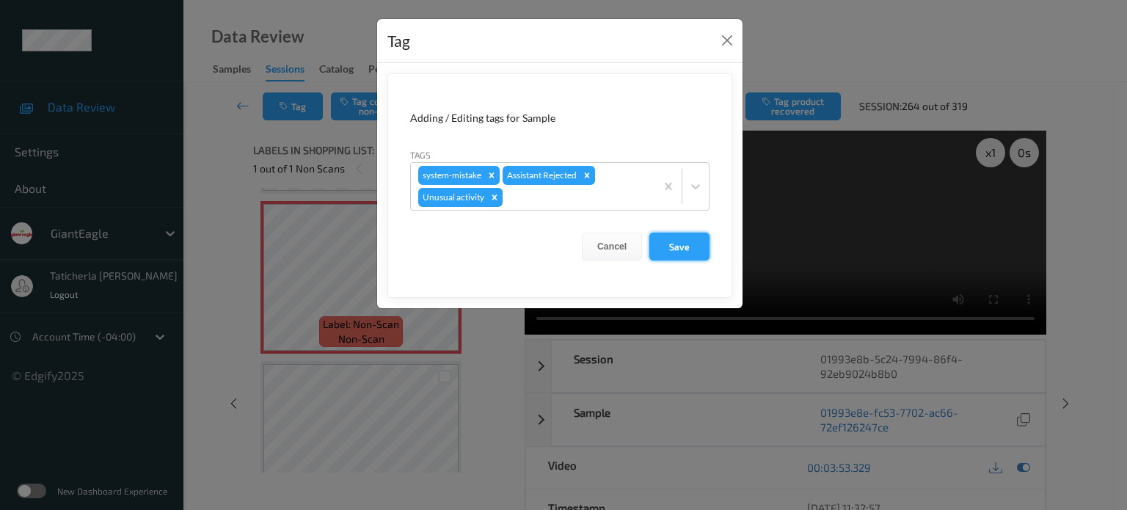
click at [581, 247] on button "Save" at bounding box center [680, 247] width 60 height 28
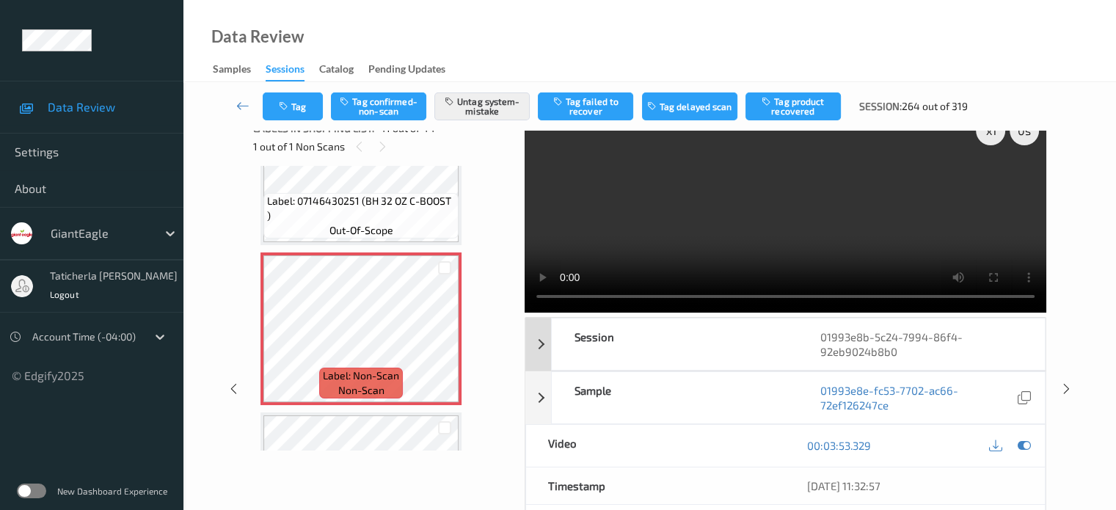
scroll to position [0, 0]
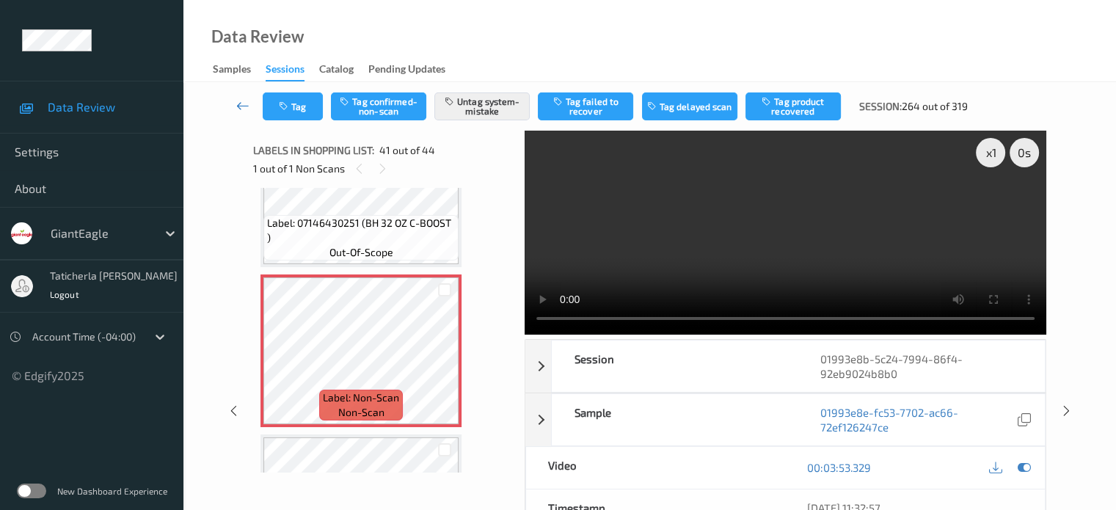
click at [238, 103] on icon at bounding box center [242, 105] width 13 height 15
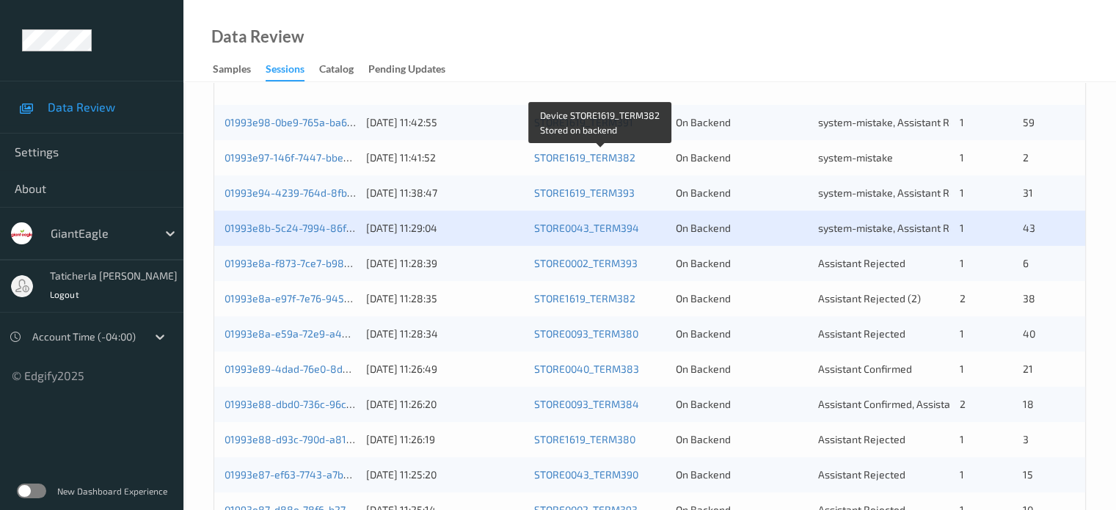
scroll to position [367, 0]
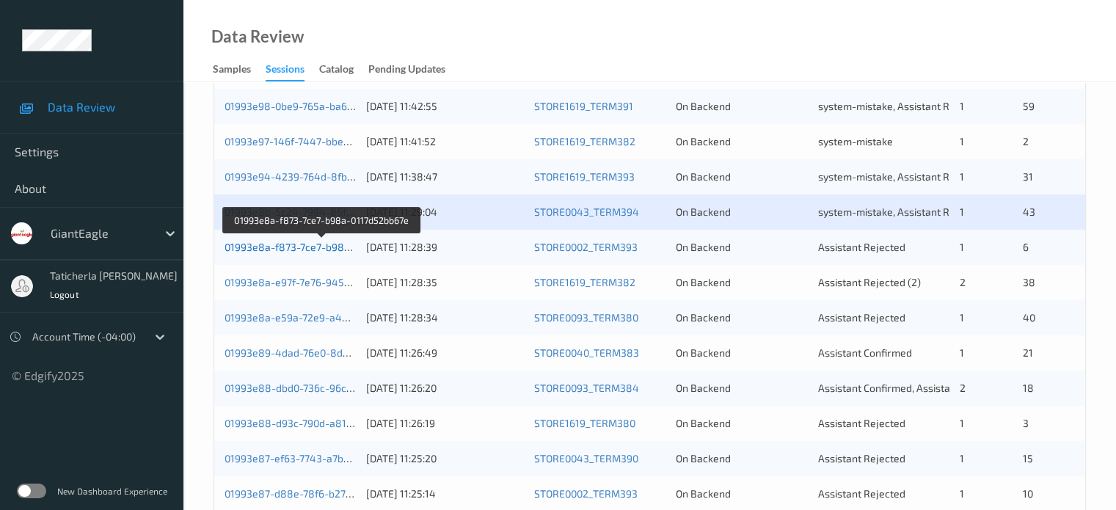
click at [311, 248] on link "01993e8a-f873-7ce7-b98a-0117d52bb67e" at bounding box center [323, 247] width 196 height 12
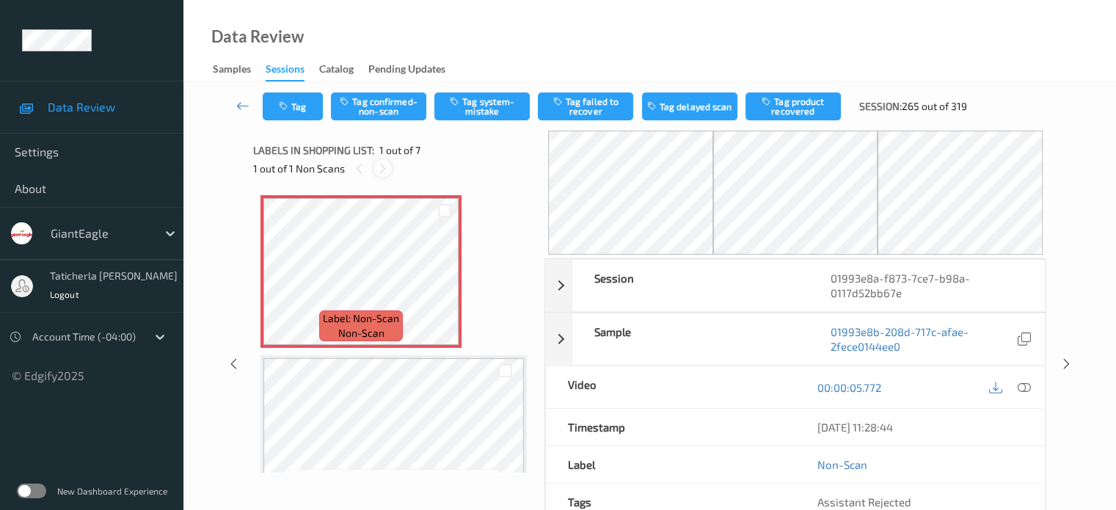
click at [376, 170] on div at bounding box center [383, 168] width 18 height 18
click at [447, 278] on icon at bounding box center [445, 283] width 12 height 13
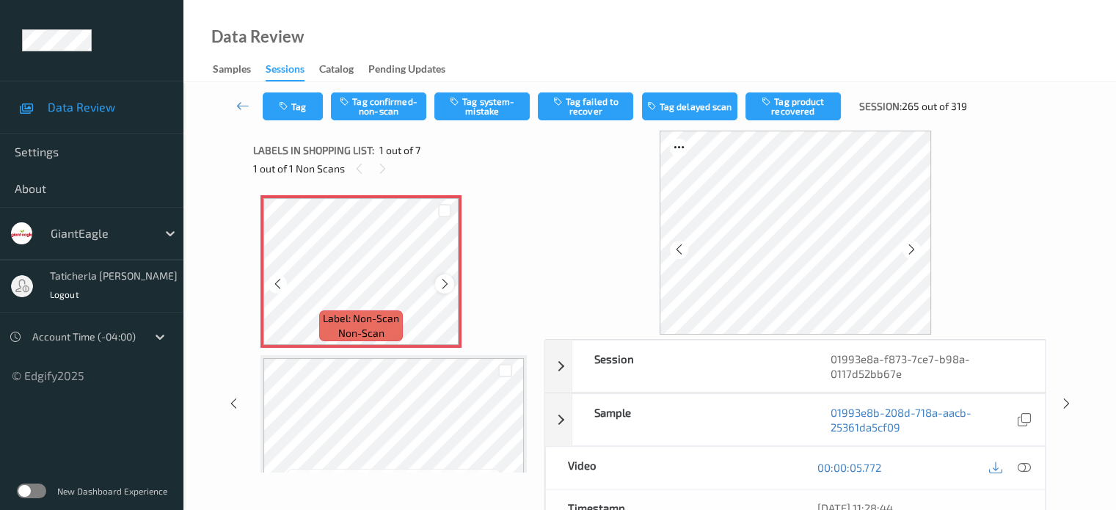
click at [442, 280] on icon at bounding box center [445, 283] width 12 height 13
click at [581, 465] on icon at bounding box center [1023, 467] width 13 height 13
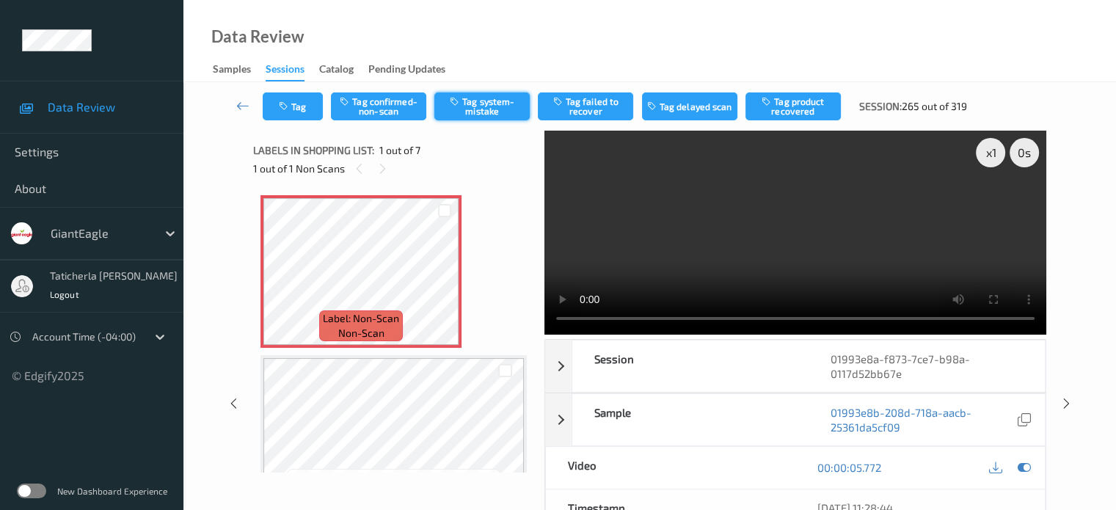
click at [481, 106] on button "Tag system-mistake" at bounding box center [481, 106] width 95 height 28
click at [451, 283] on icon at bounding box center [445, 283] width 12 height 13
click at [449, 283] on icon at bounding box center [445, 283] width 12 height 13
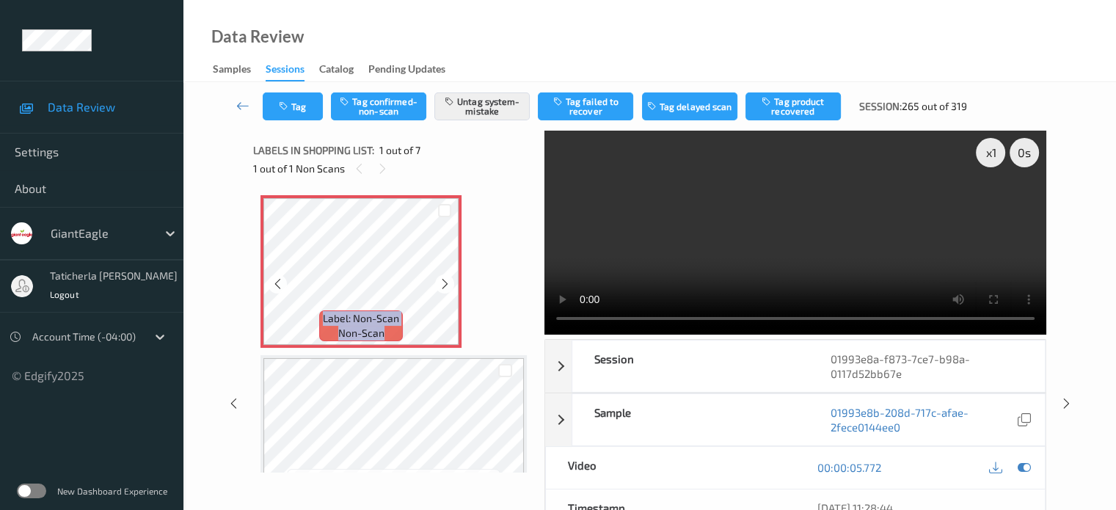
click at [449, 283] on icon at bounding box center [445, 283] width 12 height 13
click at [244, 106] on icon at bounding box center [242, 105] width 13 height 15
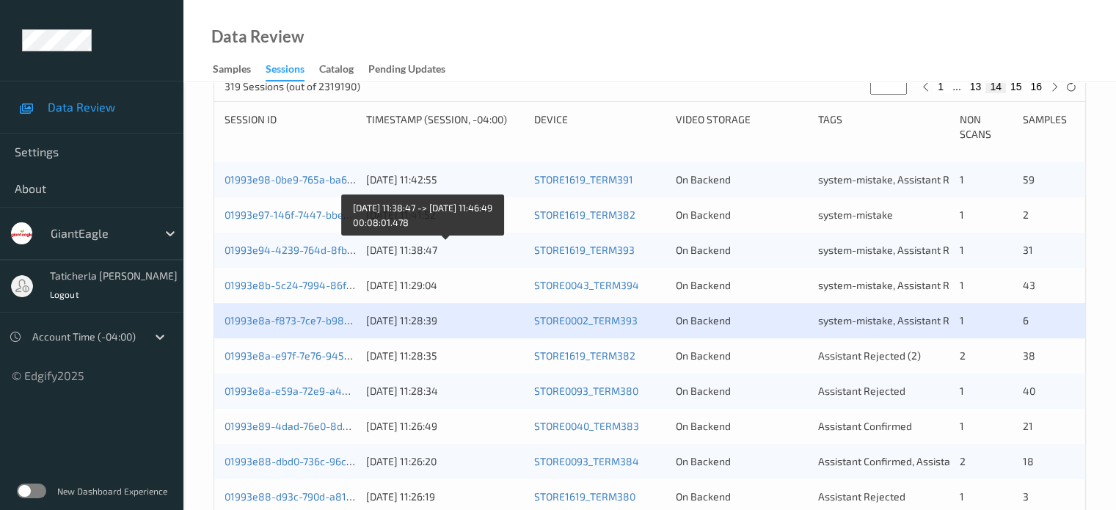
scroll to position [440, 0]
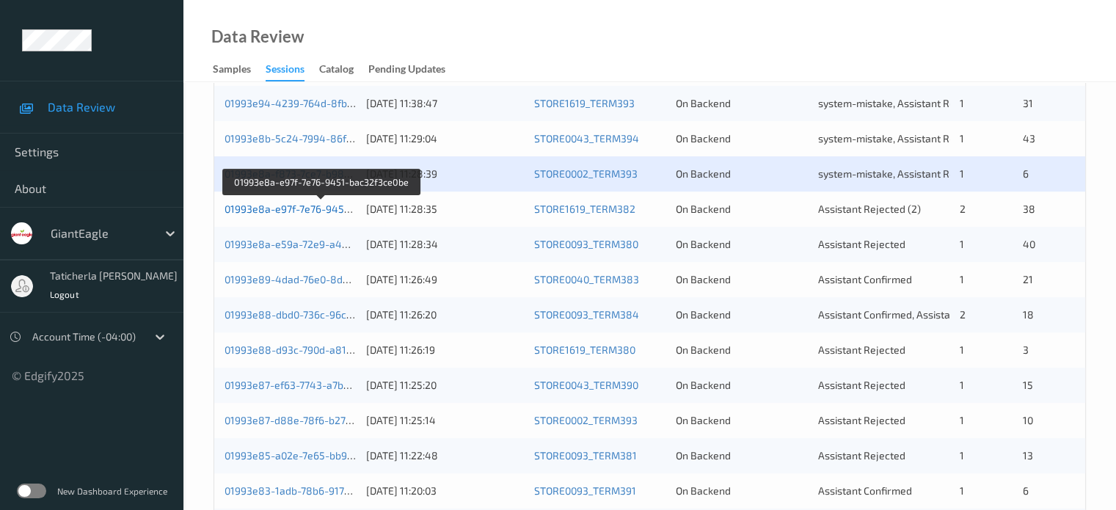
click at [313, 207] on link "01993e8a-e97f-7e76-9451-bac32f3ce0be" at bounding box center [322, 209] width 195 height 12
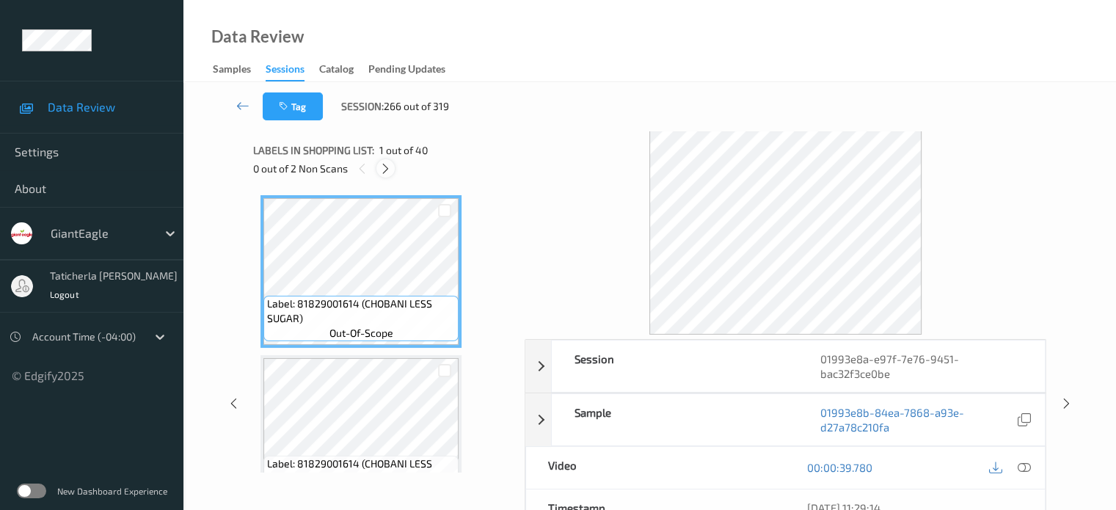
click at [385, 164] on icon at bounding box center [385, 168] width 12 height 13
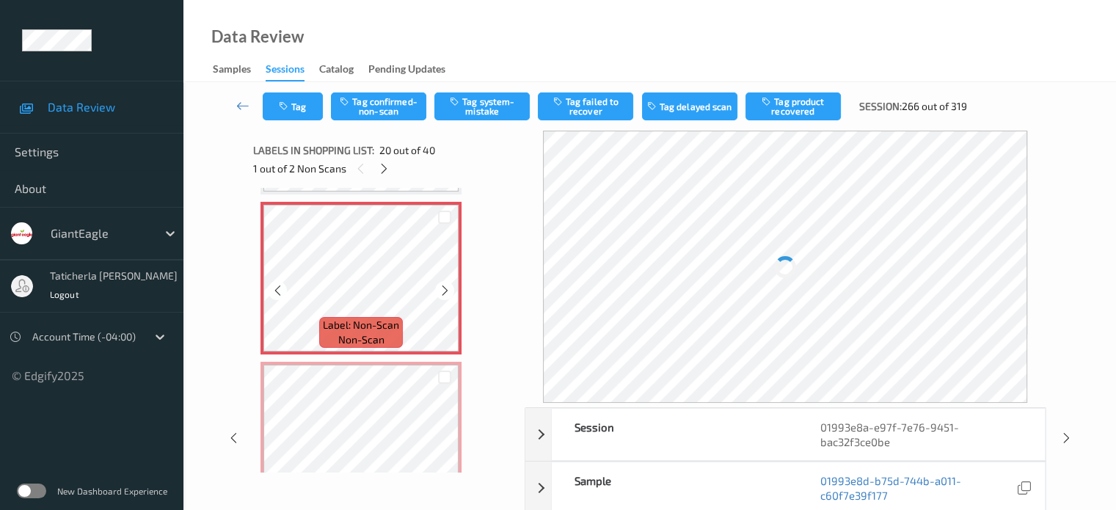
scroll to position [3034, 0]
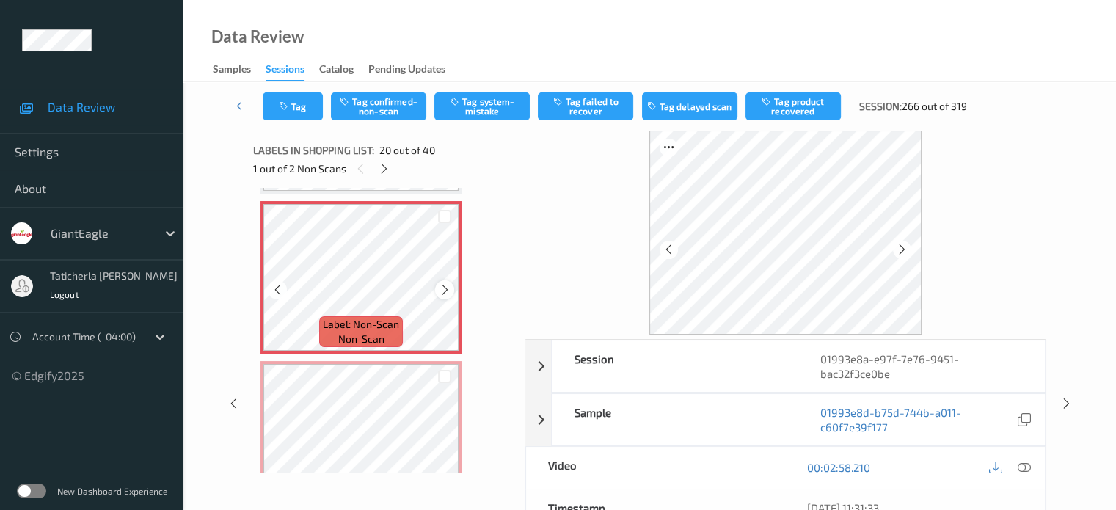
click at [445, 288] on icon at bounding box center [445, 289] width 12 height 13
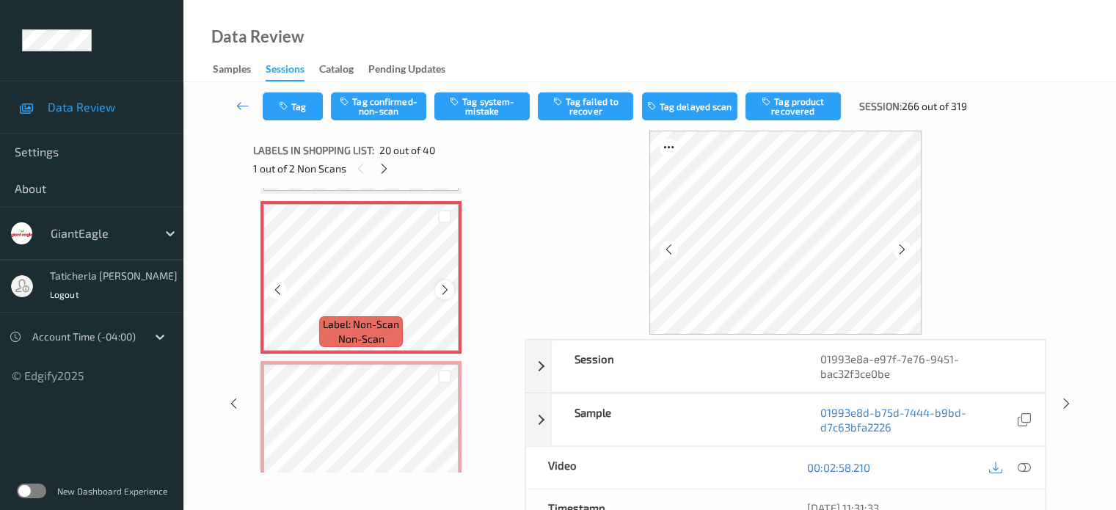
click at [450, 292] on icon at bounding box center [445, 289] width 12 height 13
click at [446, 292] on icon at bounding box center [445, 289] width 12 height 13
click at [581, 467] on icon at bounding box center [1023, 467] width 13 height 13
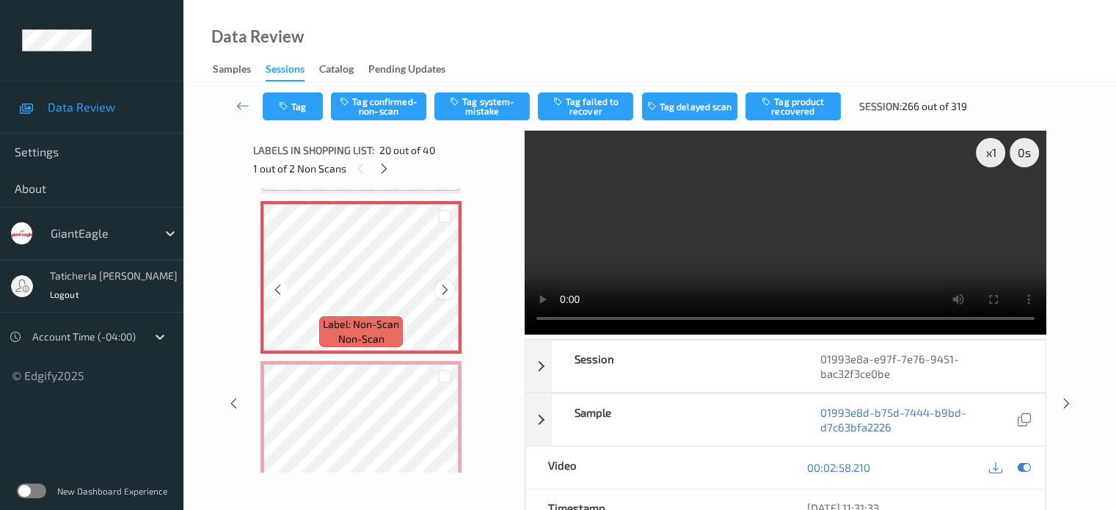
click at [443, 287] on icon at bounding box center [445, 289] width 12 height 13
click at [494, 101] on button "Tag system-mistake" at bounding box center [481, 106] width 95 height 28
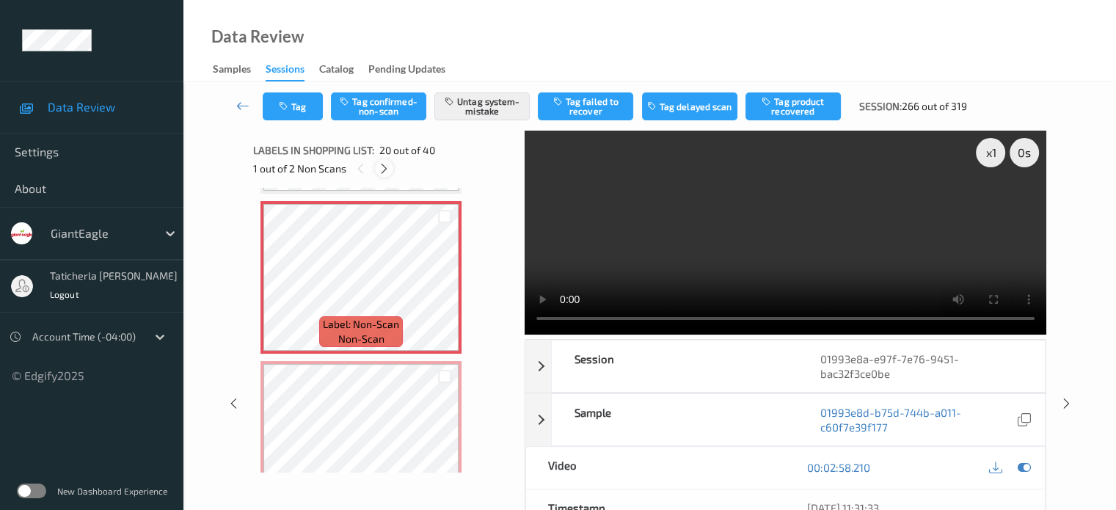
click at [382, 164] on icon at bounding box center [384, 168] width 12 height 13
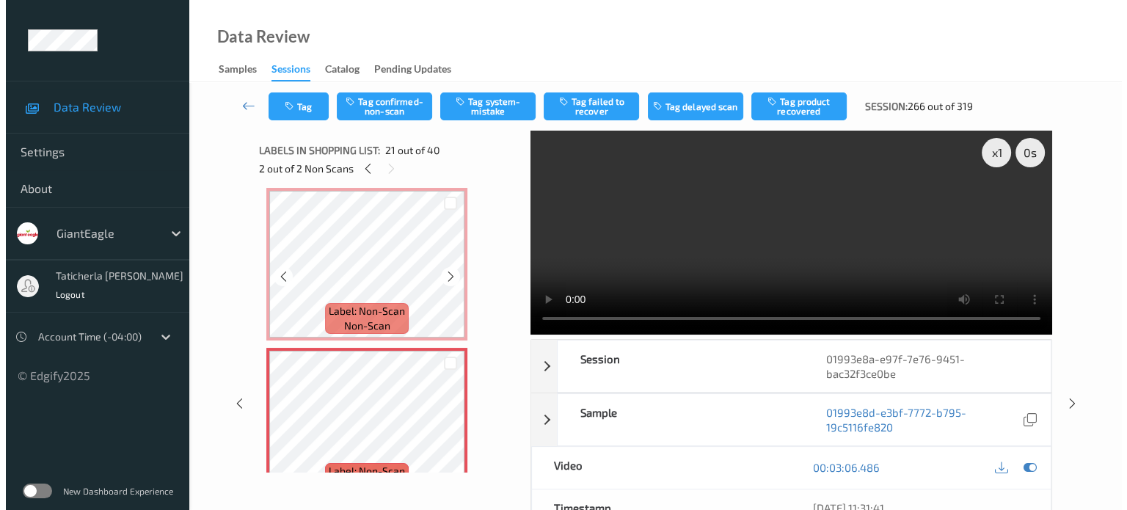
scroll to position [3121, 0]
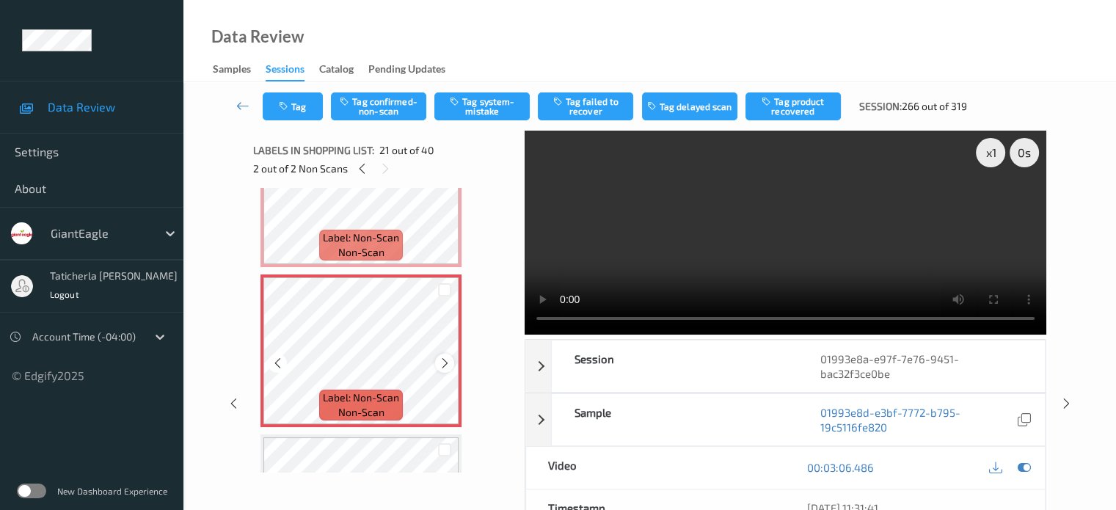
click at [445, 354] on div at bounding box center [444, 363] width 18 height 18
click at [440, 357] on icon at bounding box center [445, 363] width 12 height 13
click at [443, 362] on icon at bounding box center [445, 363] width 12 height 13
click at [507, 101] on button "Tag system-mistake" at bounding box center [481, 106] width 95 height 28
click at [299, 96] on button "Tag" at bounding box center [293, 106] width 60 height 28
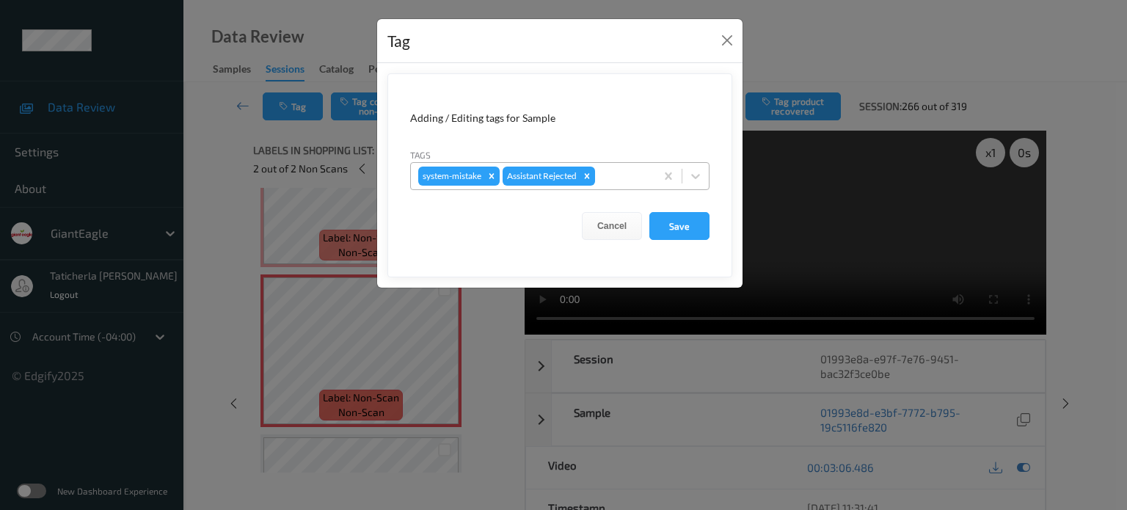
click at [581, 175] on div at bounding box center [623, 176] width 50 height 18
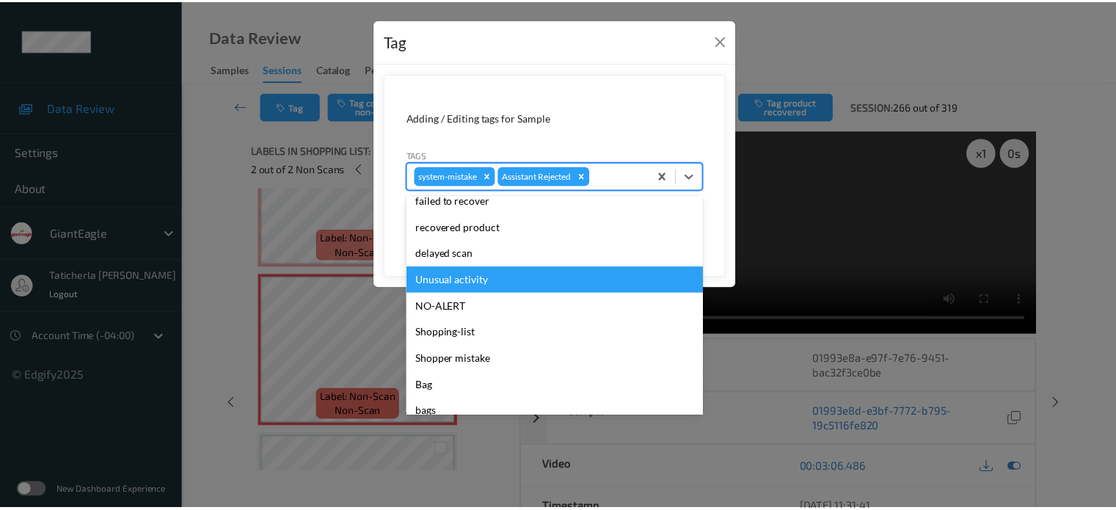
scroll to position [147, 0]
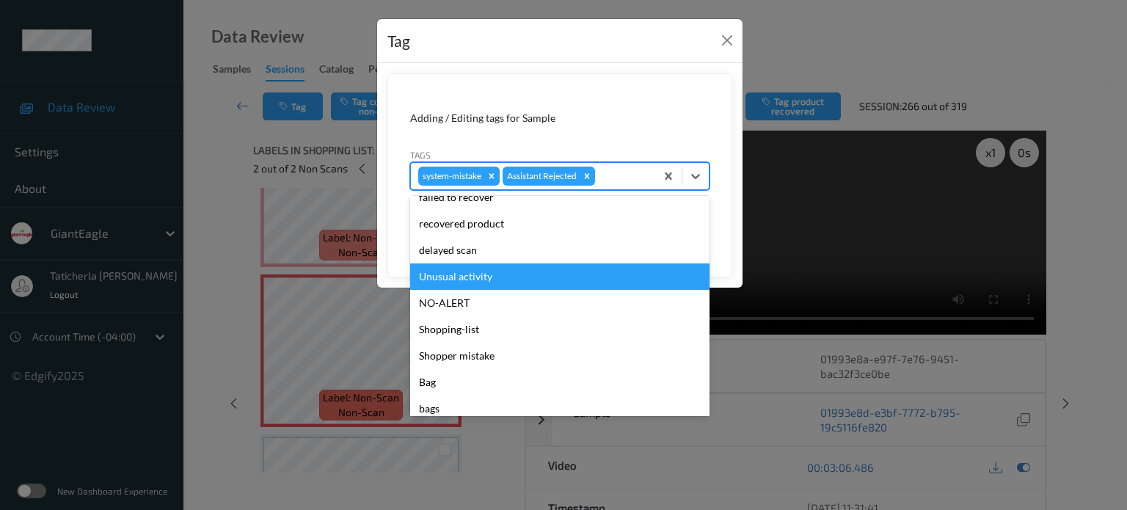
click at [544, 283] on div "Unusual activity" at bounding box center [559, 276] width 299 height 26
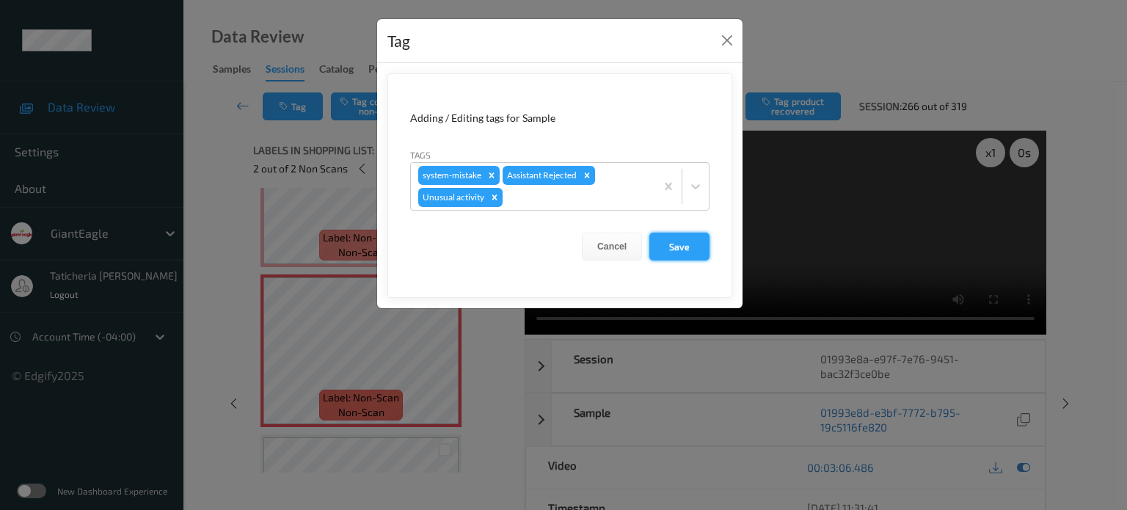
click at [581, 249] on button "Save" at bounding box center [680, 247] width 60 height 28
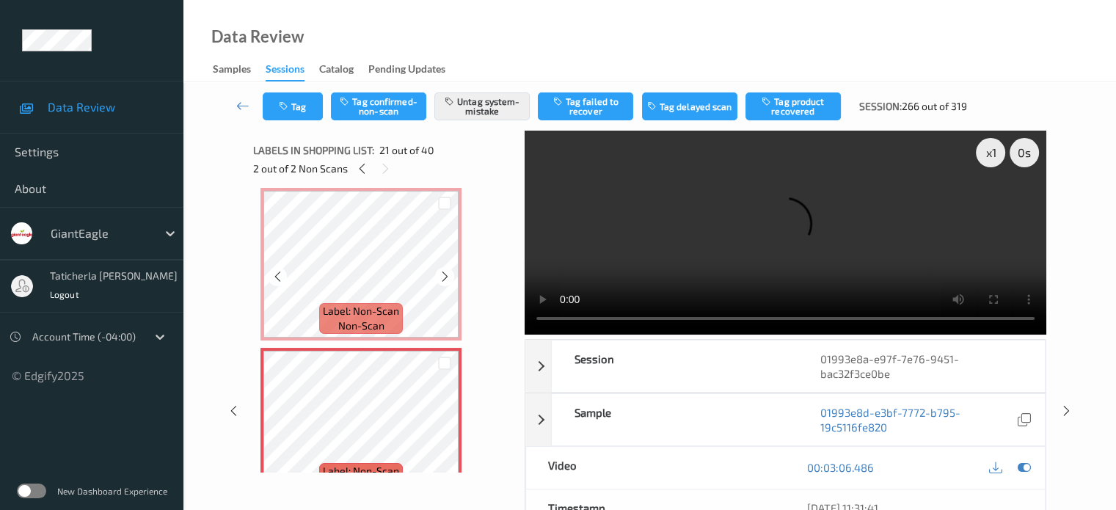
scroll to position [2974, 0]
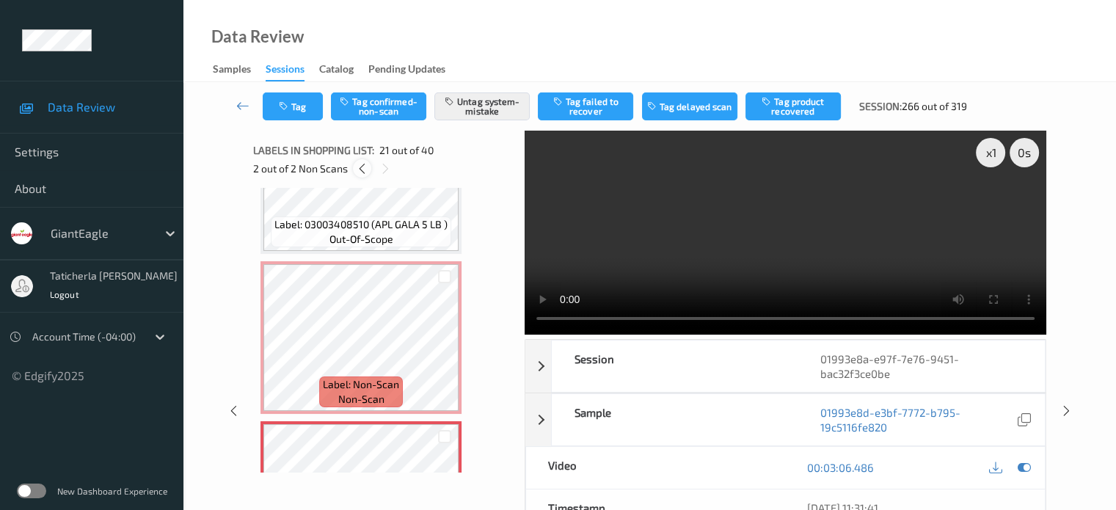
click at [364, 168] on icon at bounding box center [362, 168] width 12 height 13
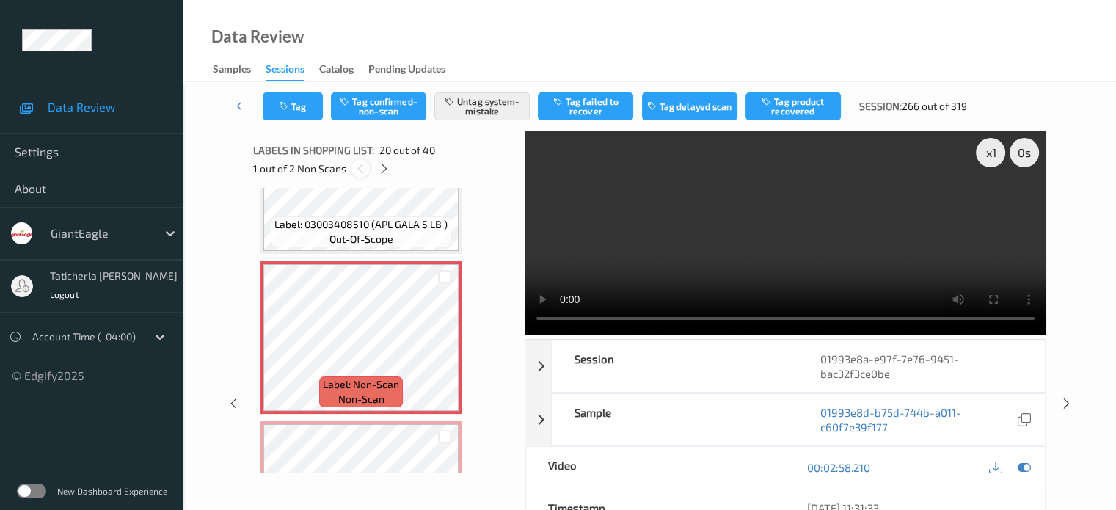
scroll to position [2887, 0]
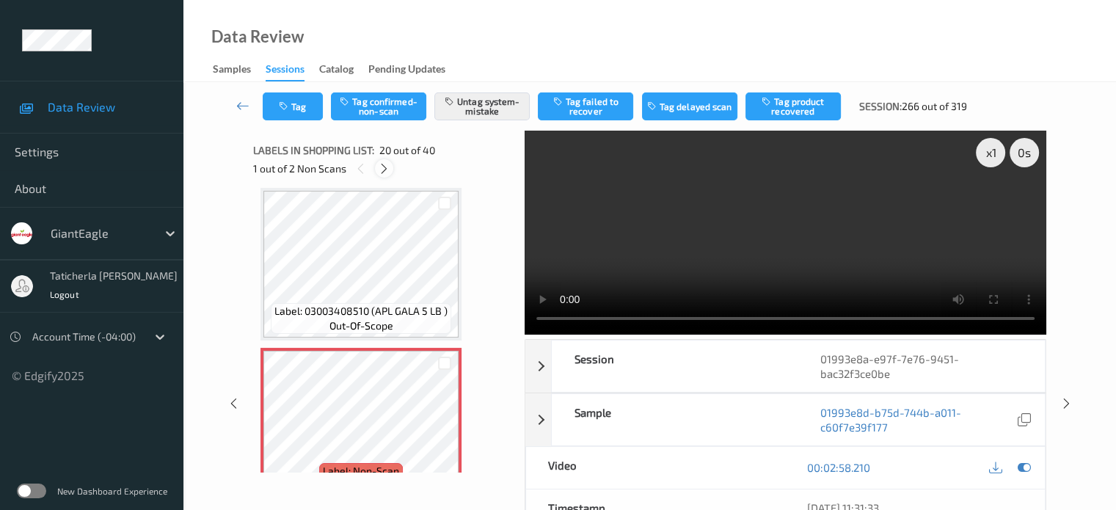
click at [389, 170] on icon at bounding box center [384, 168] width 12 height 13
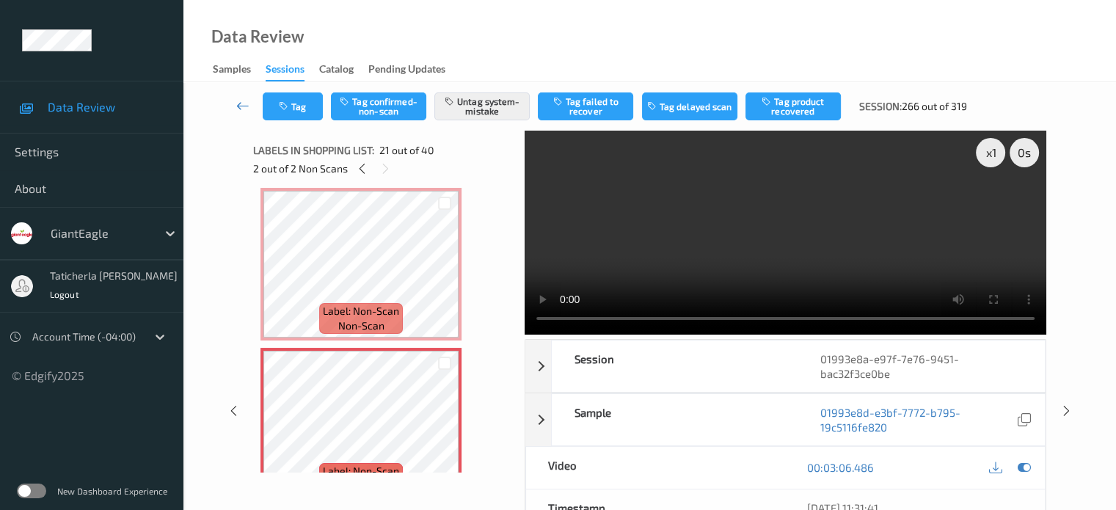
click at [241, 102] on icon at bounding box center [242, 105] width 13 height 15
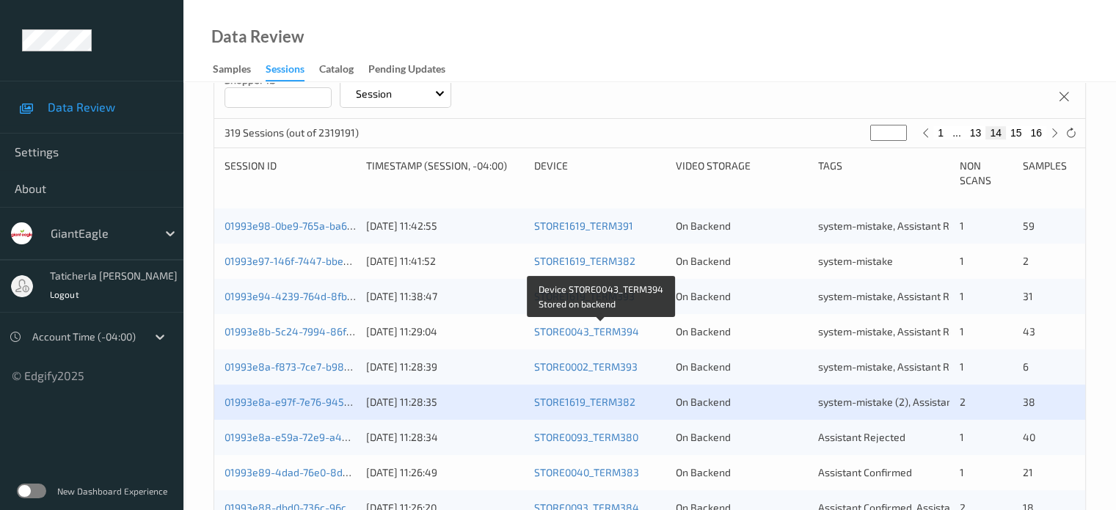
scroll to position [367, 0]
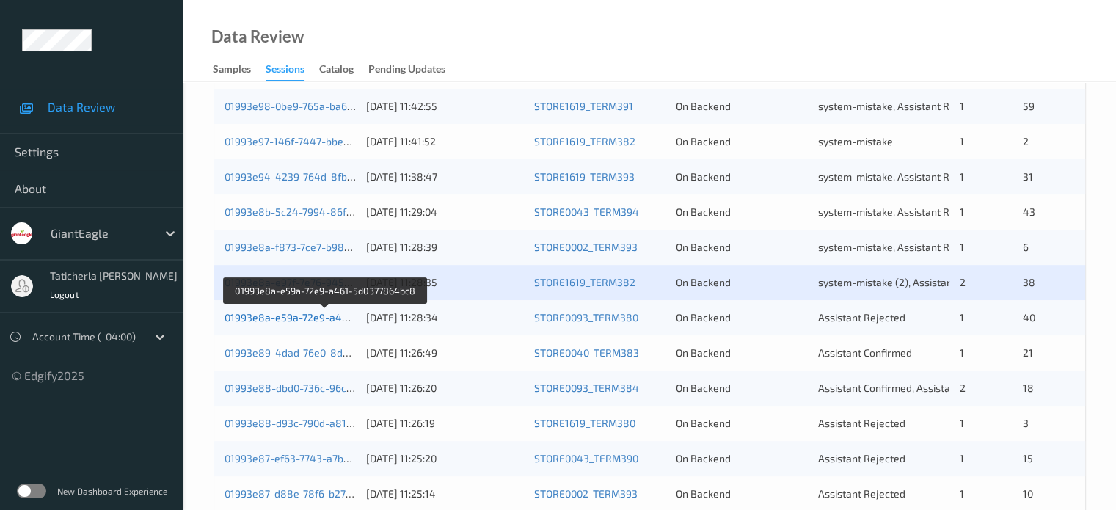
click at [302, 313] on link "01993e8a-e59a-72e9-a461-5d0377864bc8" at bounding box center [326, 317] width 203 height 12
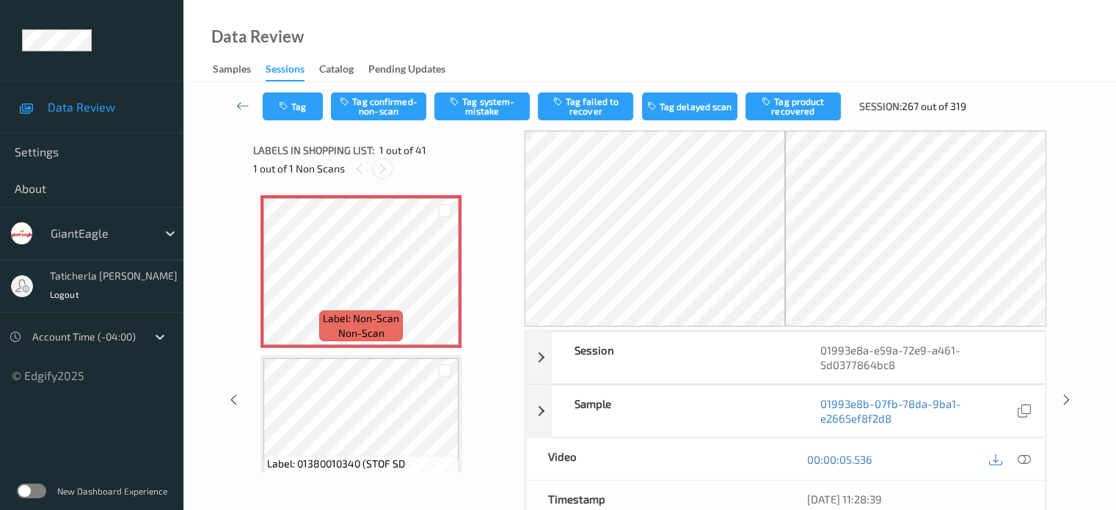
click at [388, 175] on div at bounding box center [383, 168] width 18 height 18
click at [444, 287] on icon at bounding box center [445, 283] width 12 height 13
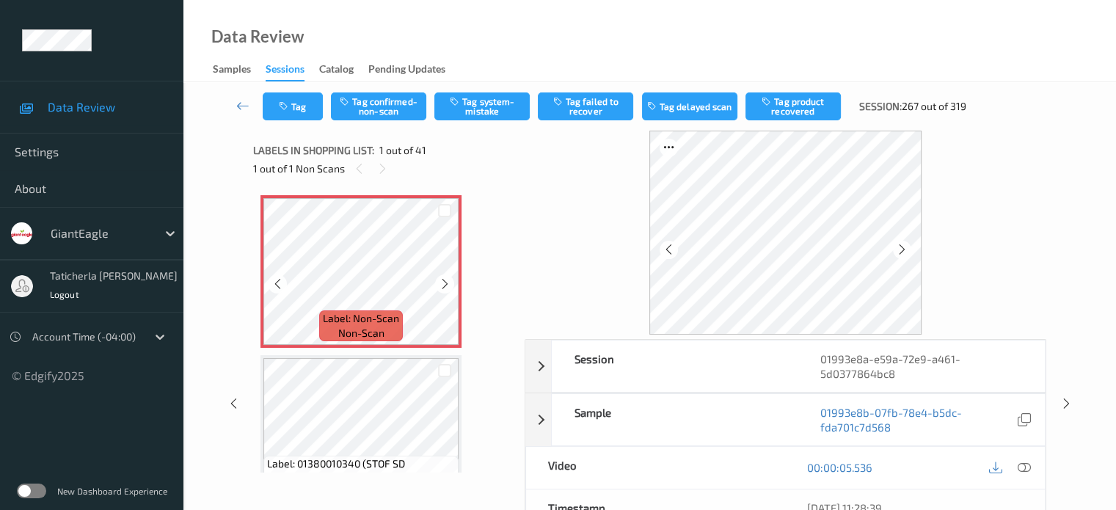
click at [444, 287] on icon at bounding box center [445, 283] width 12 height 13
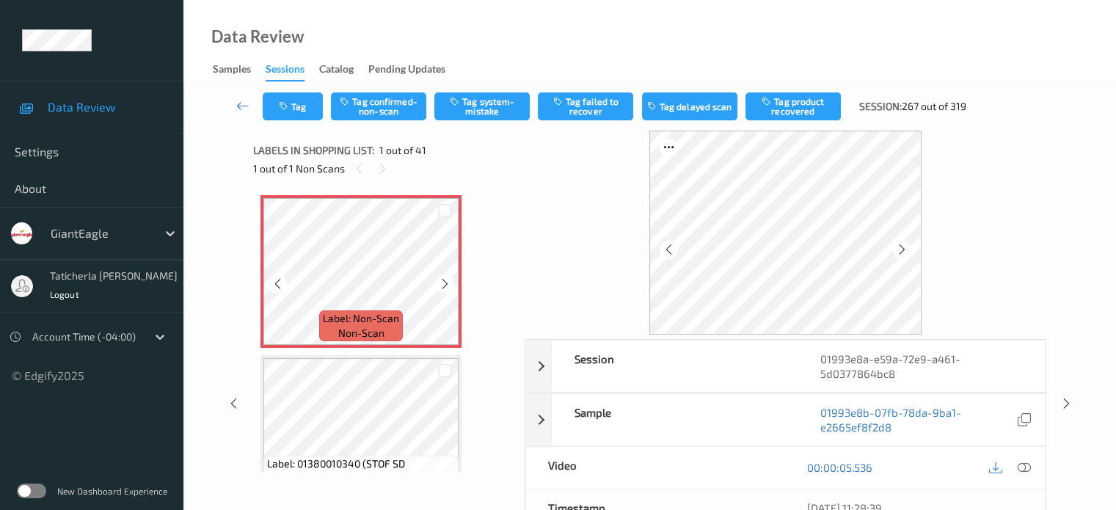
click at [444, 287] on icon at bounding box center [445, 283] width 12 height 13
click at [581, 467] on icon at bounding box center [1023, 467] width 13 height 13
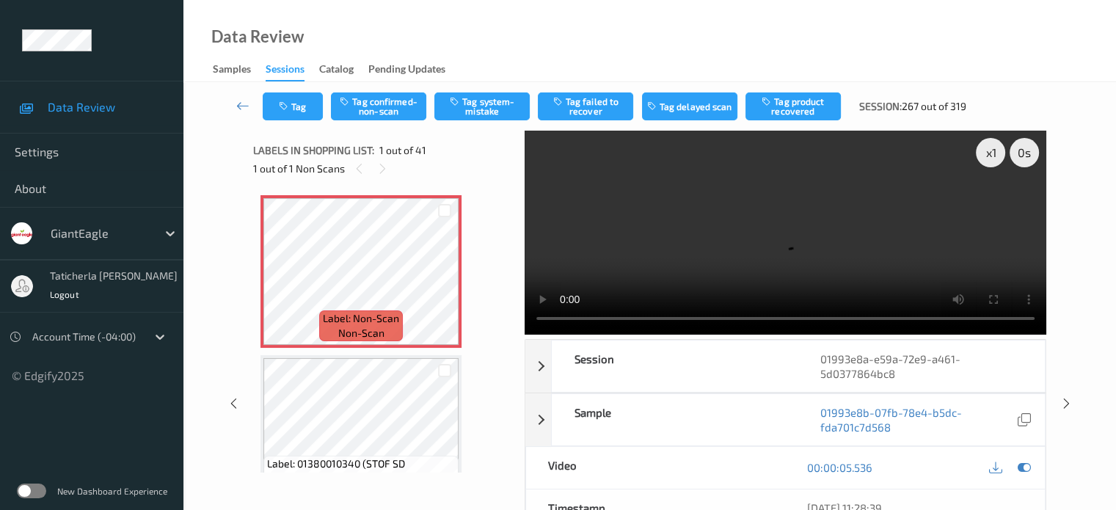
click at [581, 205] on video at bounding box center [786, 233] width 522 height 204
click at [499, 98] on button "Tag system-mistake" at bounding box center [481, 106] width 95 height 28
click at [301, 106] on button "Tag" at bounding box center [293, 106] width 60 height 28
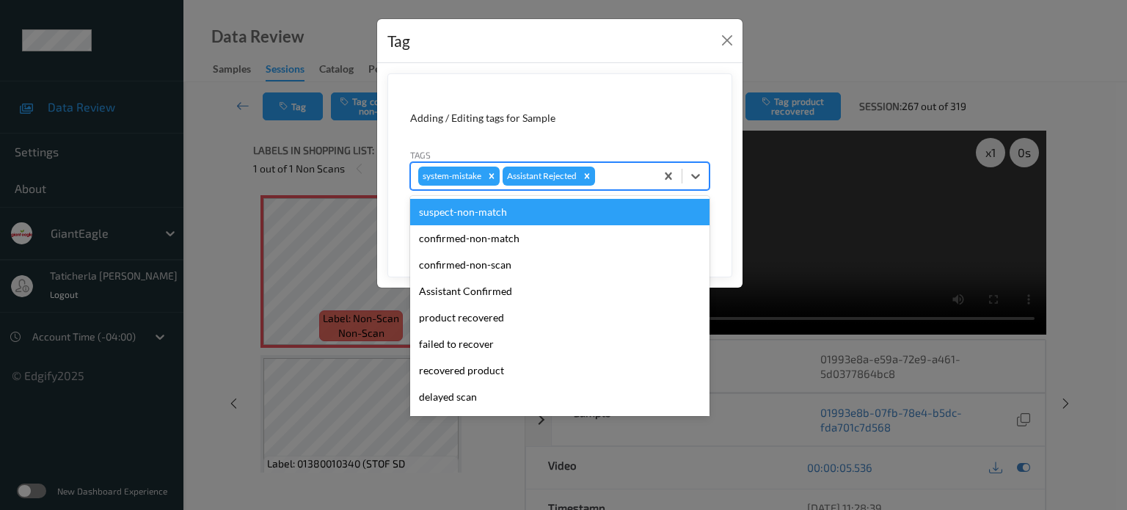
click at [581, 178] on div at bounding box center [623, 176] width 50 height 18
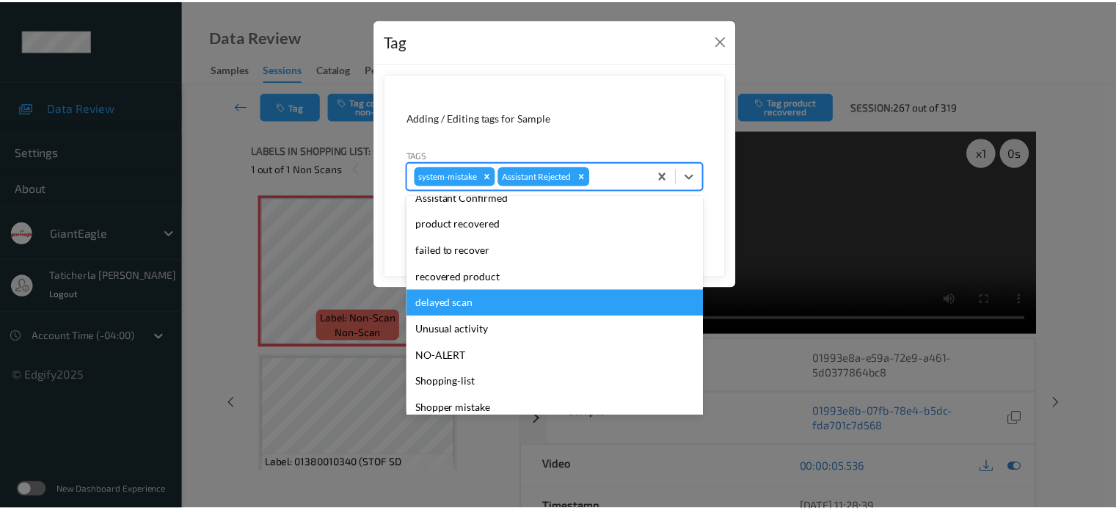
scroll to position [147, 0]
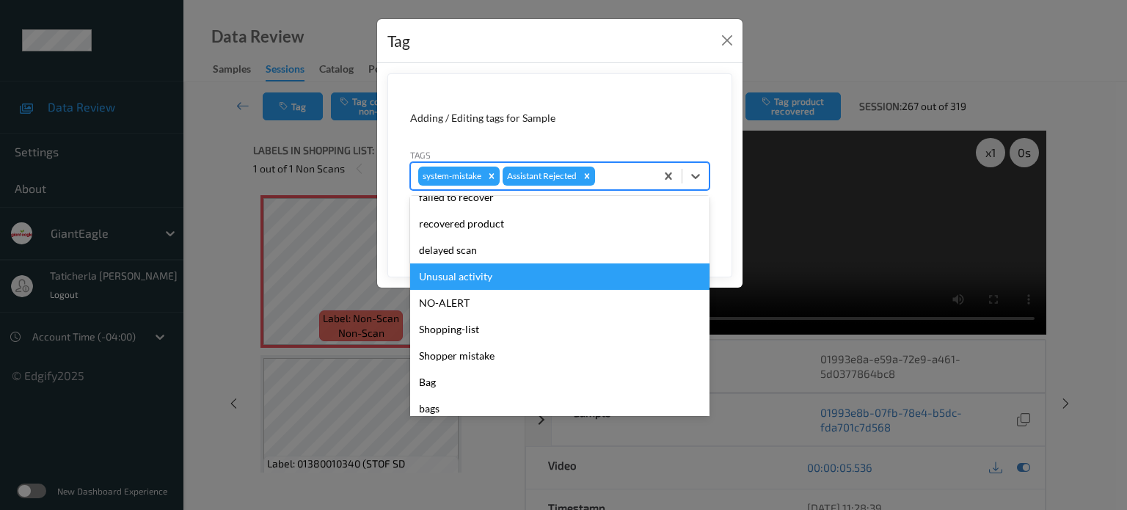
click at [549, 274] on div "Unusual activity" at bounding box center [559, 276] width 299 height 26
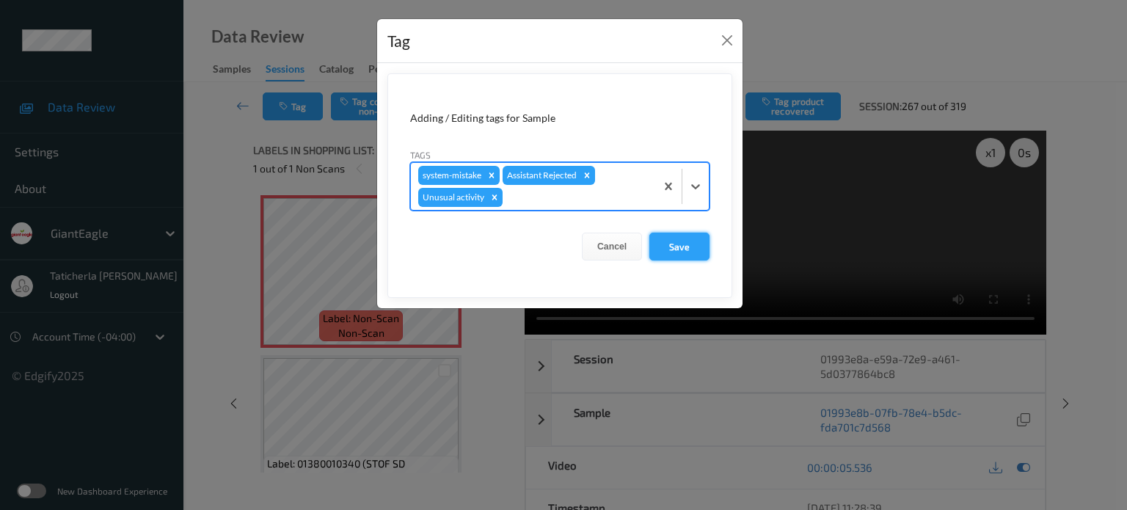
click at [581, 234] on button "Save" at bounding box center [680, 247] width 60 height 28
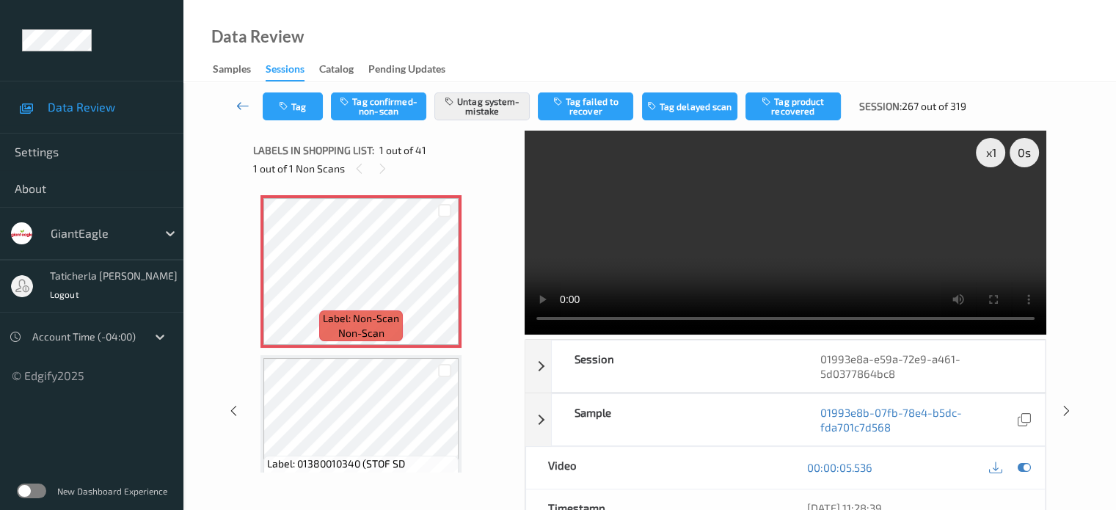
click at [242, 106] on icon at bounding box center [242, 105] width 13 height 15
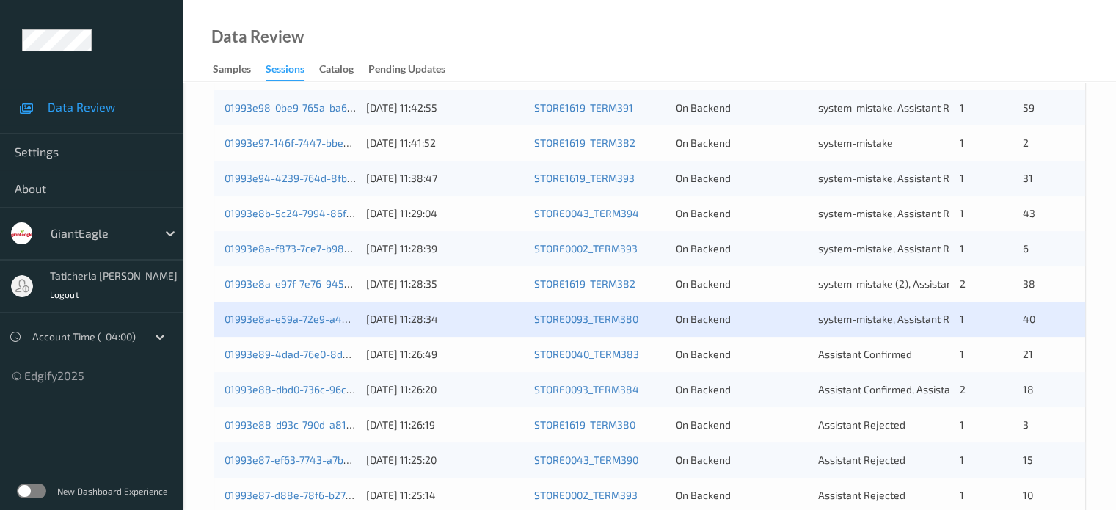
scroll to position [367, 0]
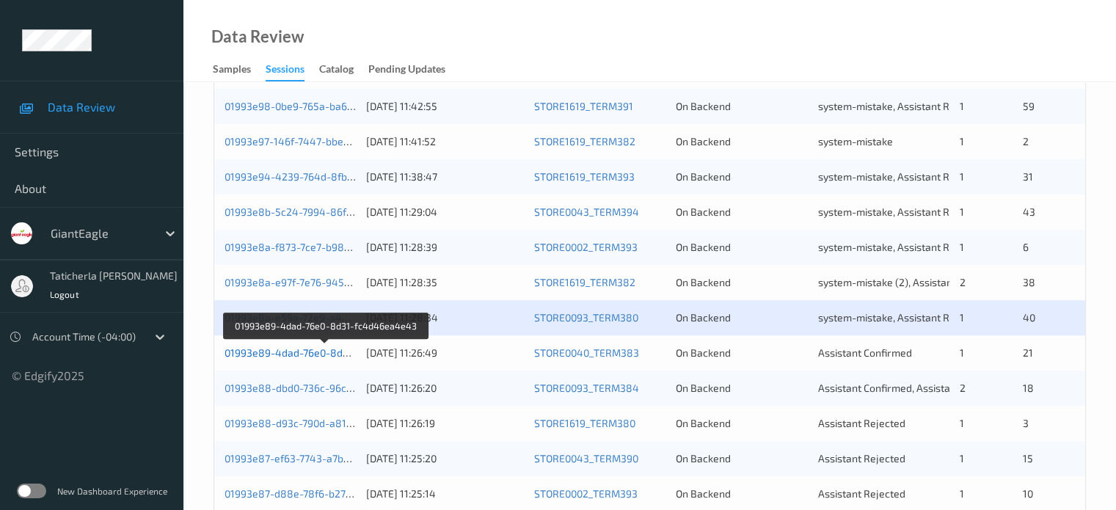
click at [308, 354] on link "01993e89-4dad-76e0-8d31-fc4d46ea4e43" at bounding box center [326, 352] width 203 height 12
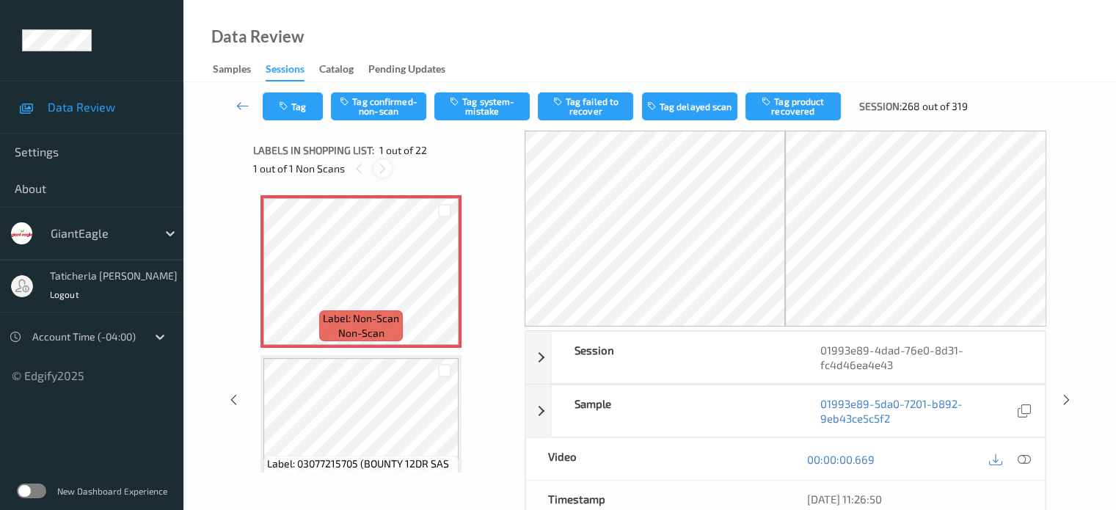
click at [381, 162] on icon at bounding box center [382, 168] width 12 height 13
click at [379, 172] on icon at bounding box center [382, 168] width 12 height 13
click at [443, 283] on icon at bounding box center [445, 283] width 12 height 13
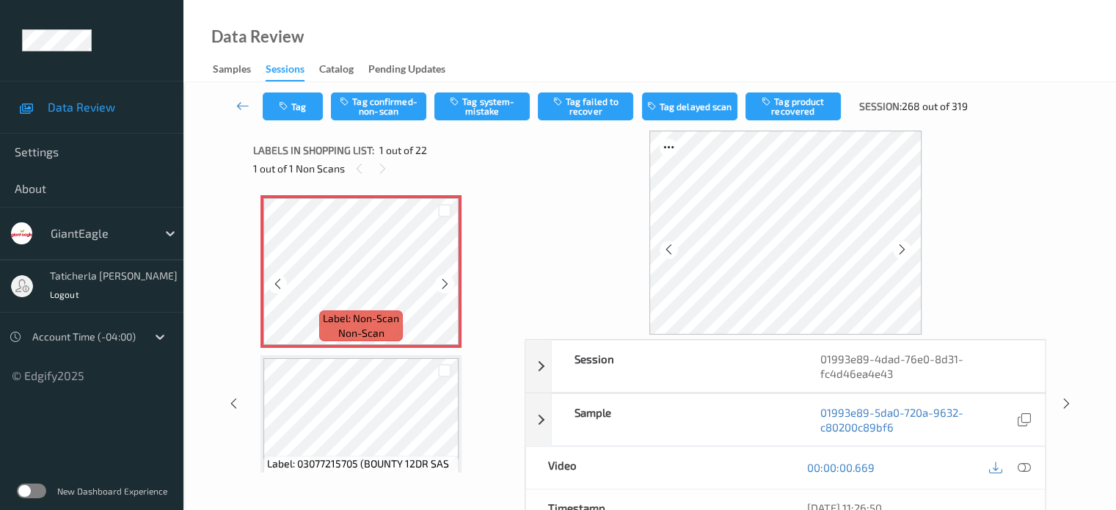
click at [443, 283] on icon at bounding box center [445, 283] width 12 height 13
click at [581, 467] on icon at bounding box center [1023, 467] width 13 height 13
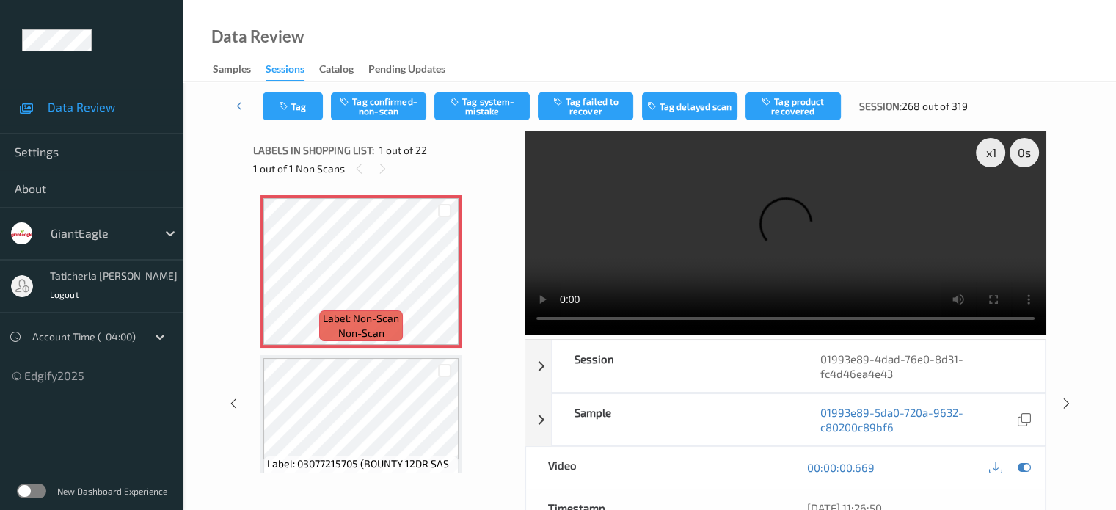
click at [581, 203] on video at bounding box center [786, 233] width 522 height 204
click at [492, 96] on button "Tag system-mistake" at bounding box center [481, 106] width 95 height 28
click at [305, 104] on button "Tag" at bounding box center [293, 106] width 60 height 28
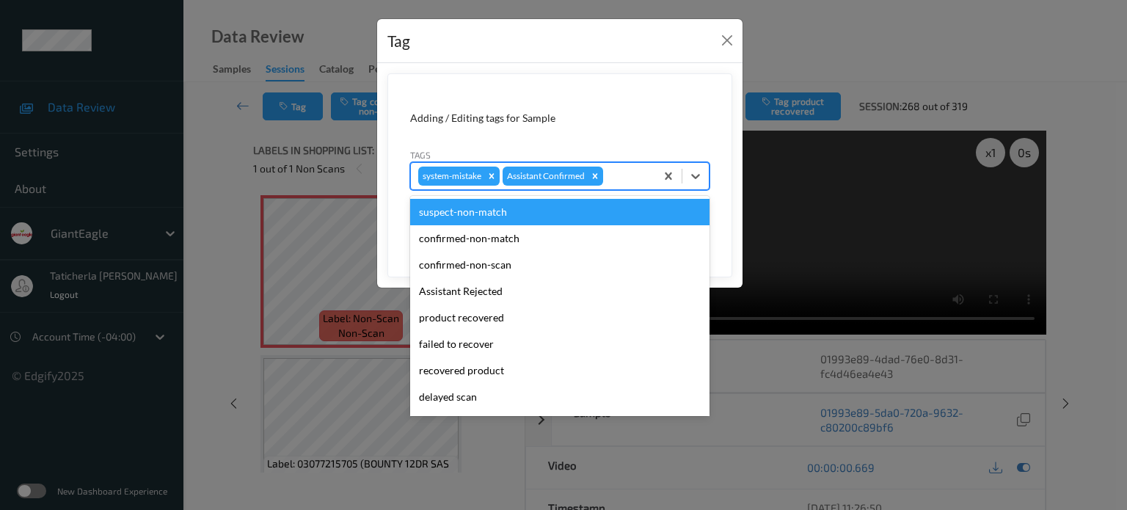
click at [581, 172] on div at bounding box center [627, 176] width 42 height 18
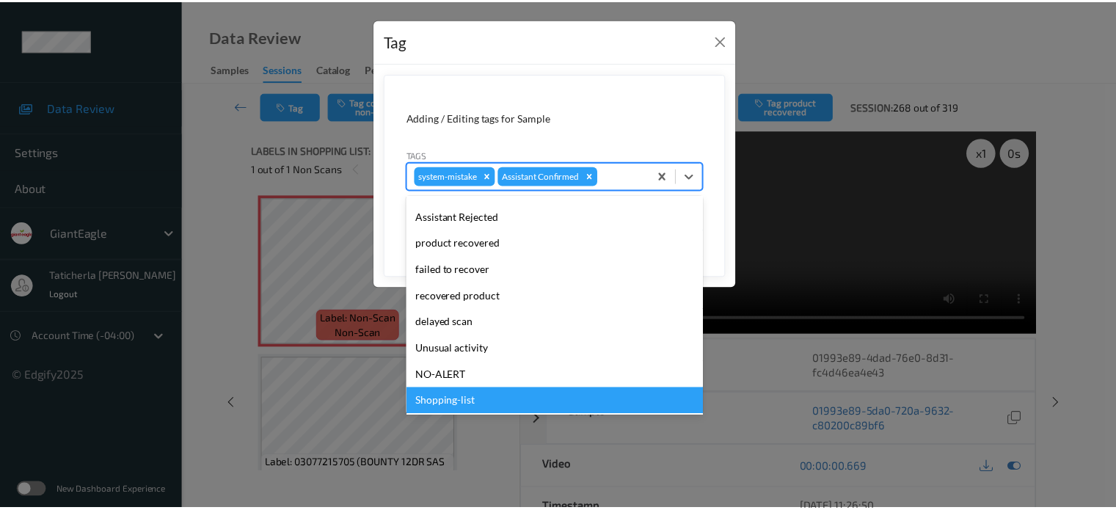
scroll to position [156, 0]
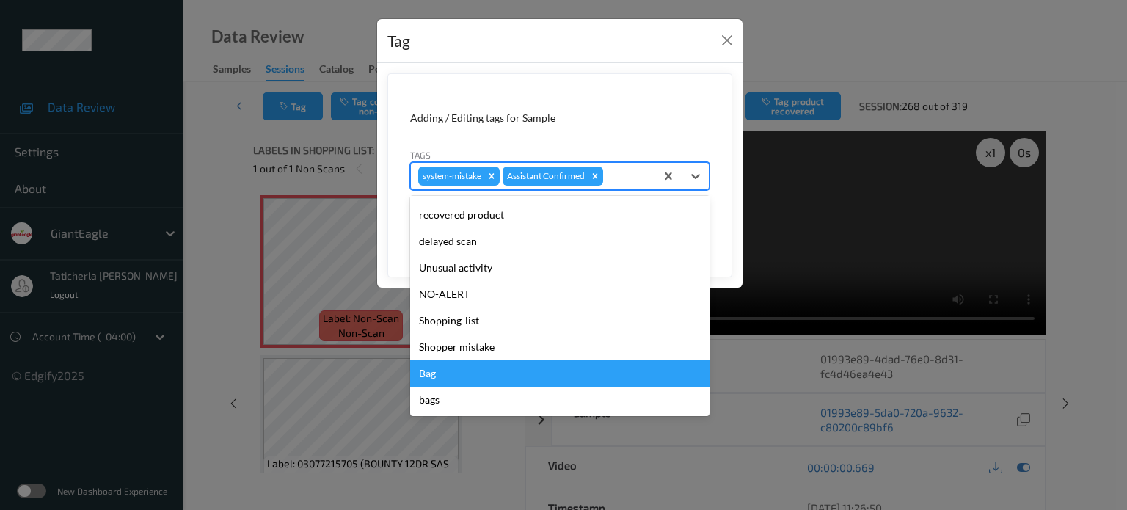
click at [453, 379] on div "Bag" at bounding box center [559, 373] width 299 height 26
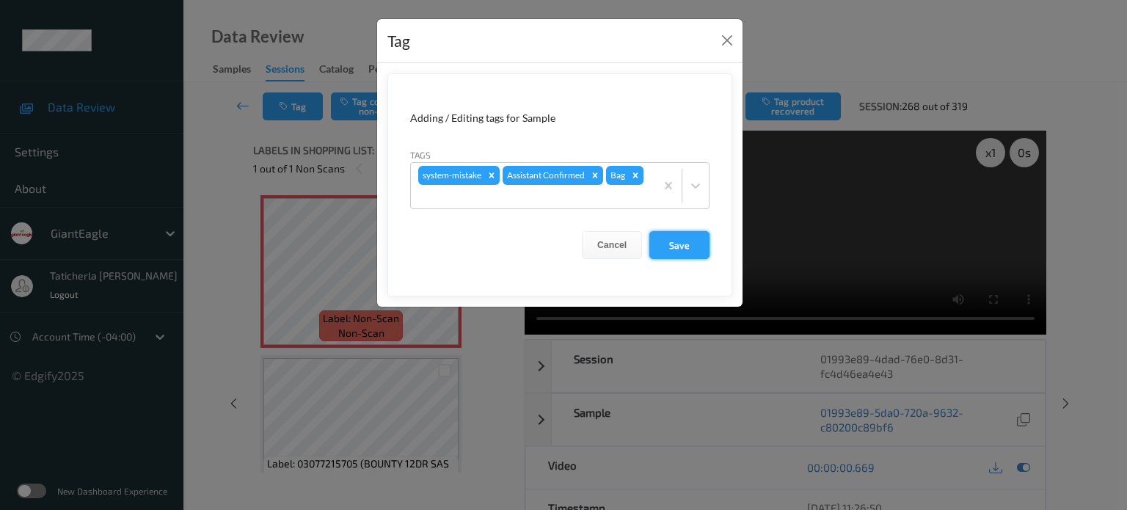
click at [581, 246] on button "Save" at bounding box center [680, 245] width 60 height 28
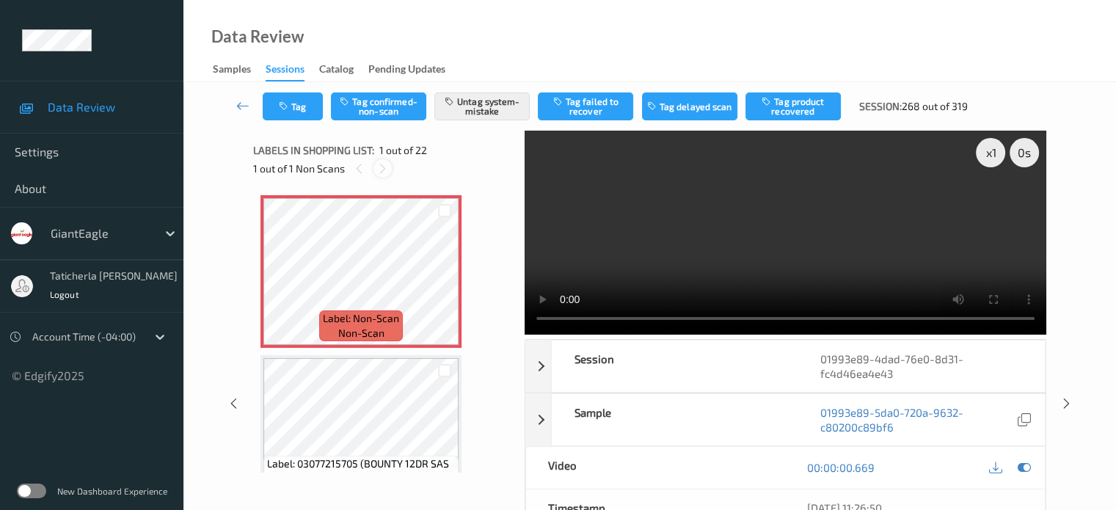
click at [379, 164] on icon at bounding box center [382, 168] width 12 height 13
click at [385, 166] on icon at bounding box center [382, 168] width 12 height 13
click at [385, 167] on icon at bounding box center [382, 168] width 12 height 13
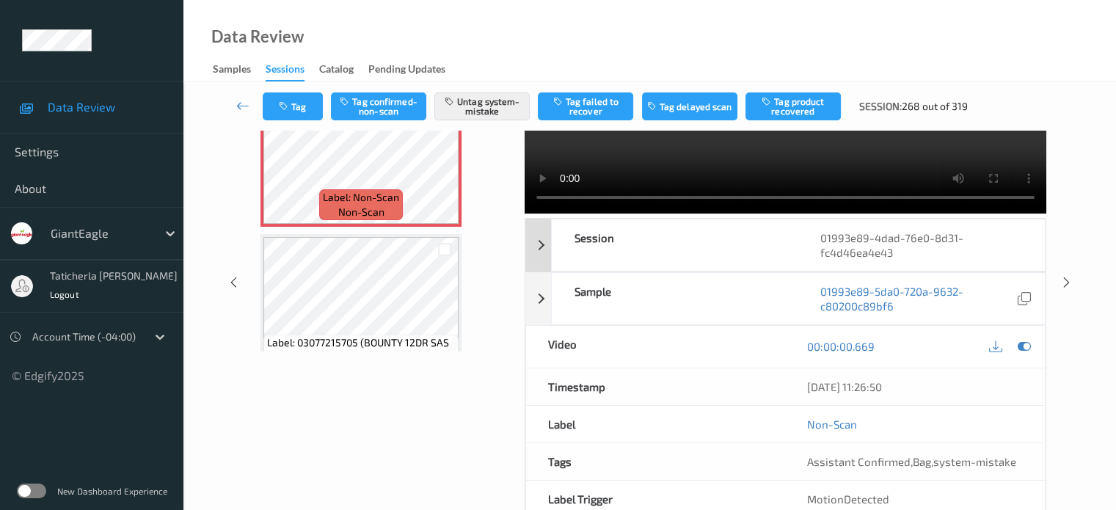
scroll to position [0, 0]
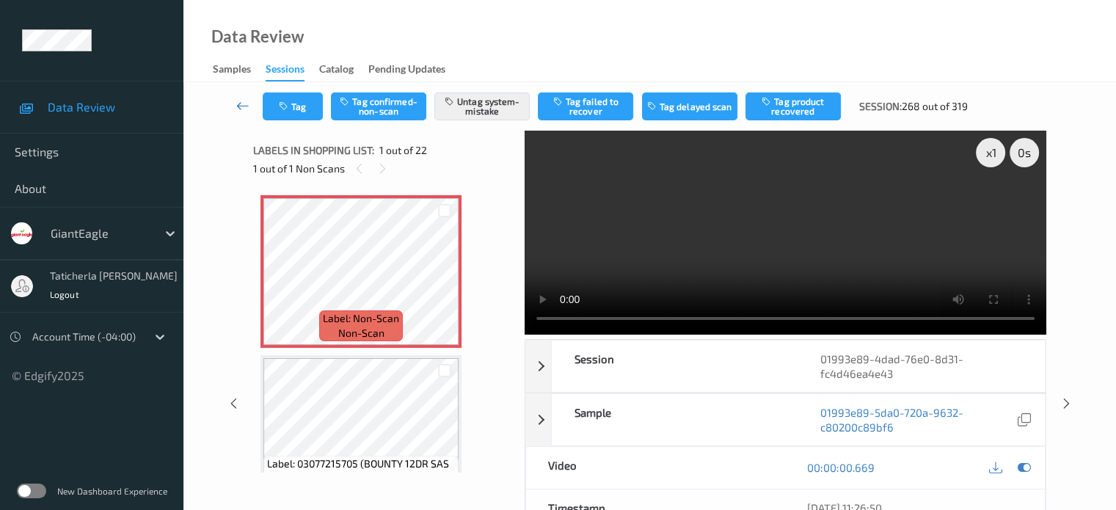
click at [243, 104] on icon at bounding box center [242, 105] width 13 height 15
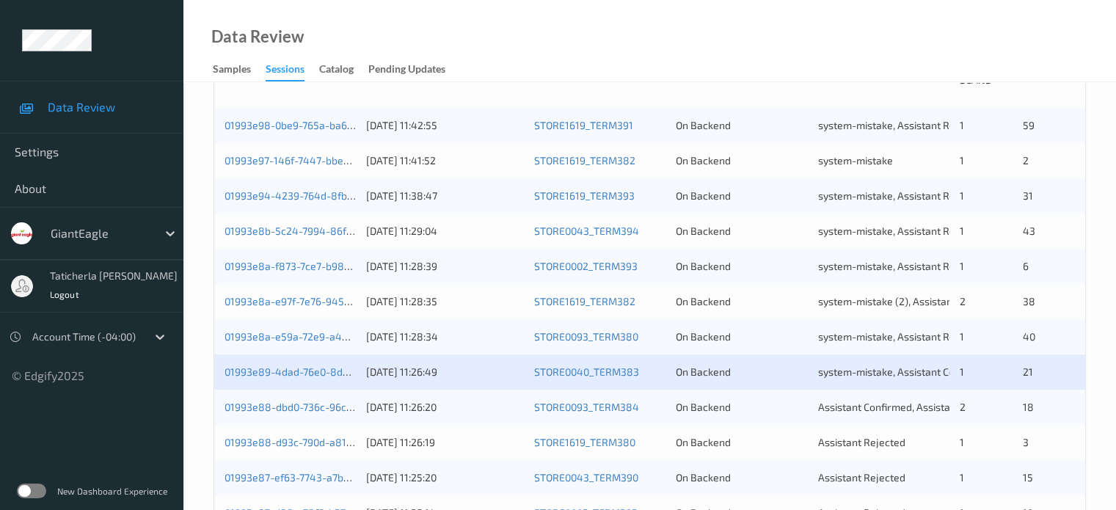
scroll to position [440, 0]
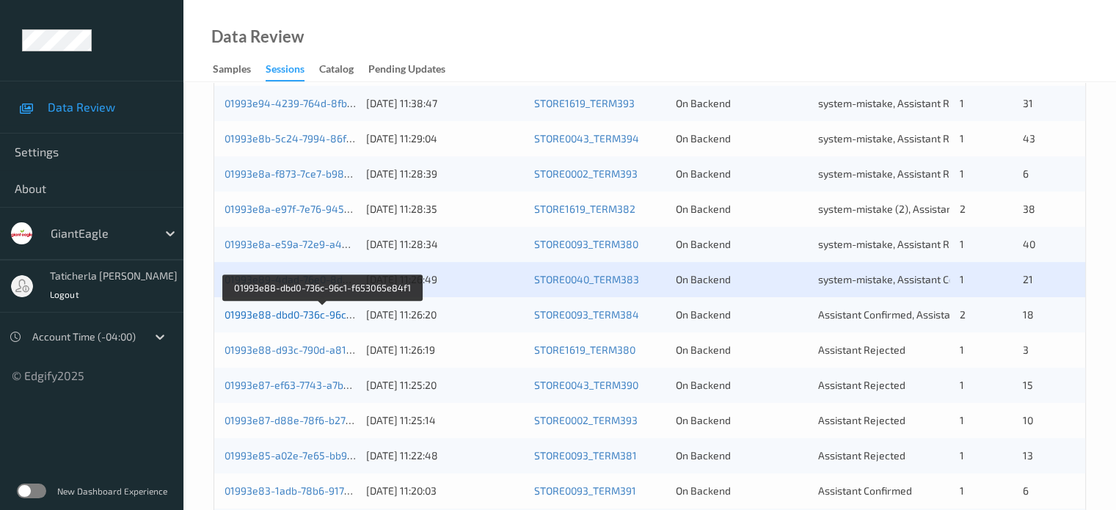
click at [308, 316] on link "01993e88-dbd0-736c-96c1-f653065e84f1" at bounding box center [323, 314] width 197 height 12
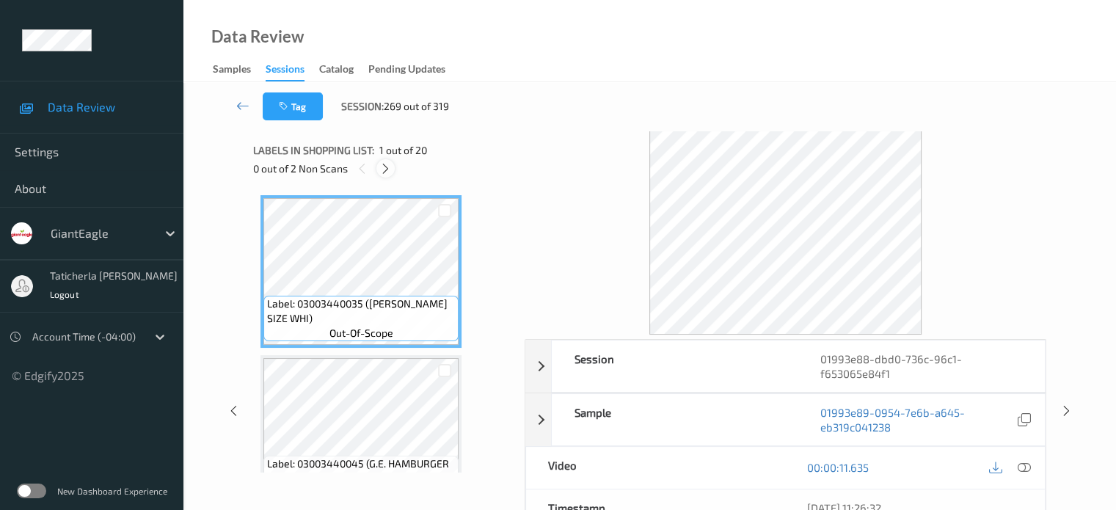
click at [381, 162] on icon at bounding box center [385, 168] width 12 height 13
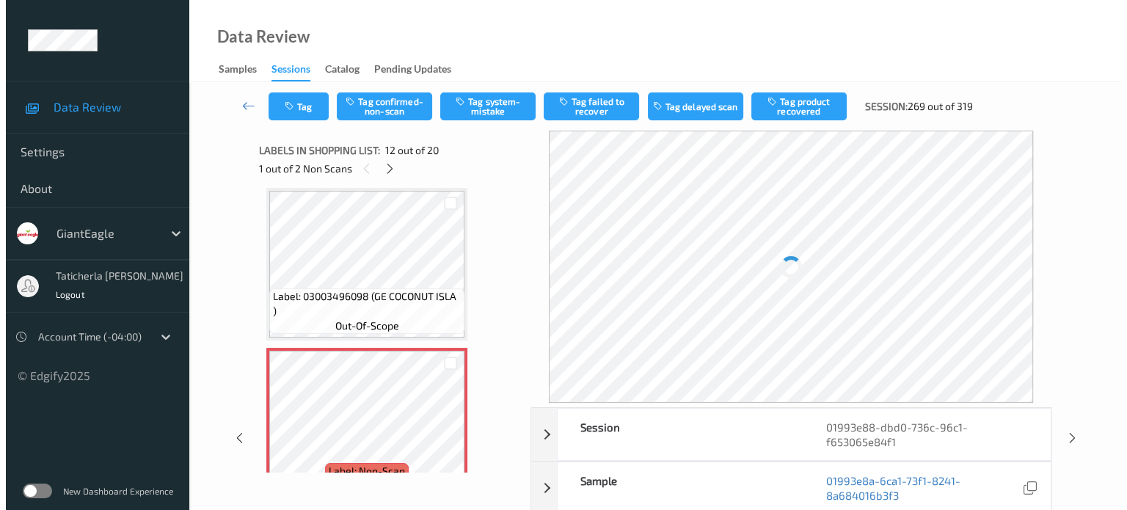
scroll to position [1754, 0]
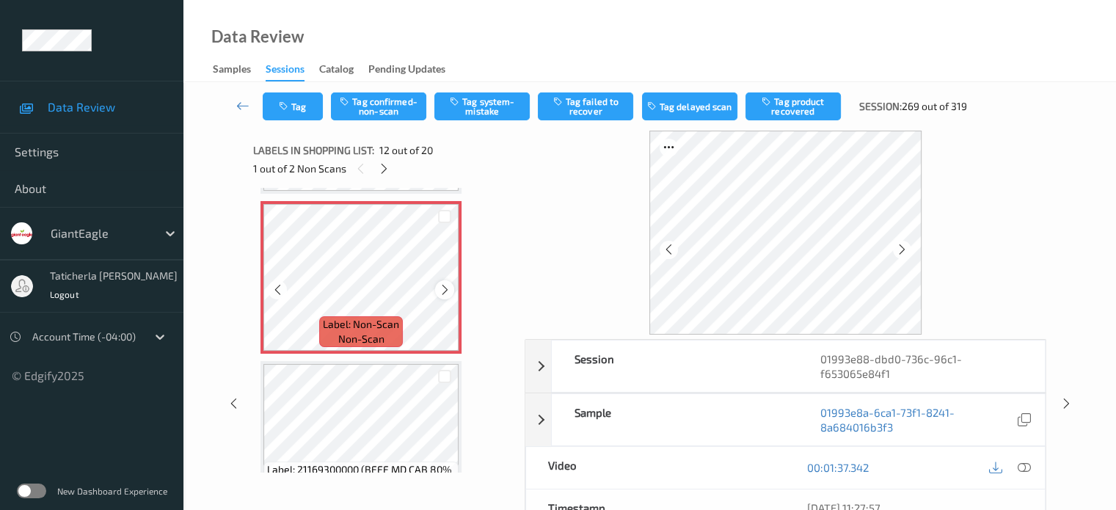
click at [446, 290] on icon at bounding box center [445, 289] width 12 height 13
click at [446, 288] on icon at bounding box center [445, 289] width 12 height 13
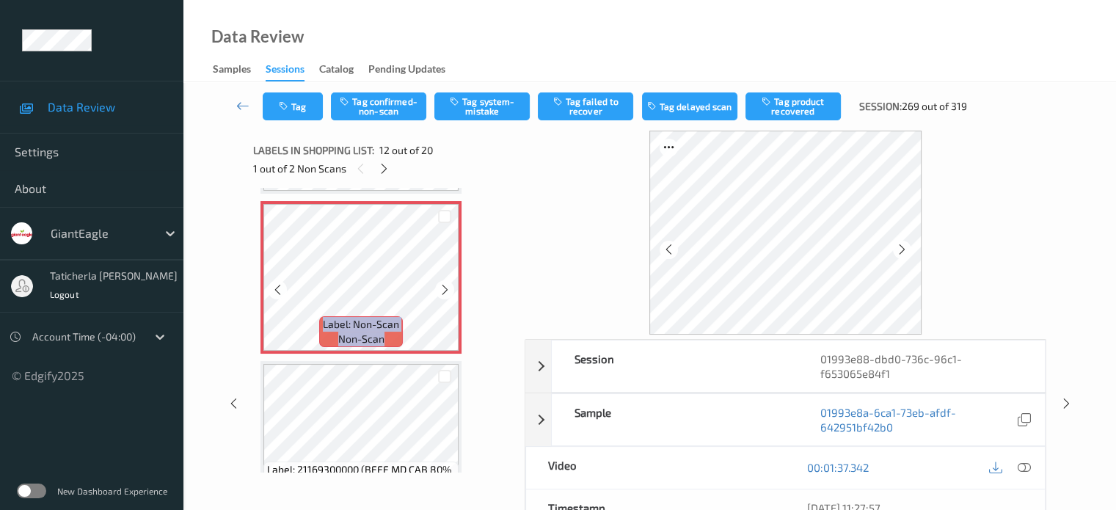
click at [446, 288] on icon at bounding box center [445, 289] width 12 height 13
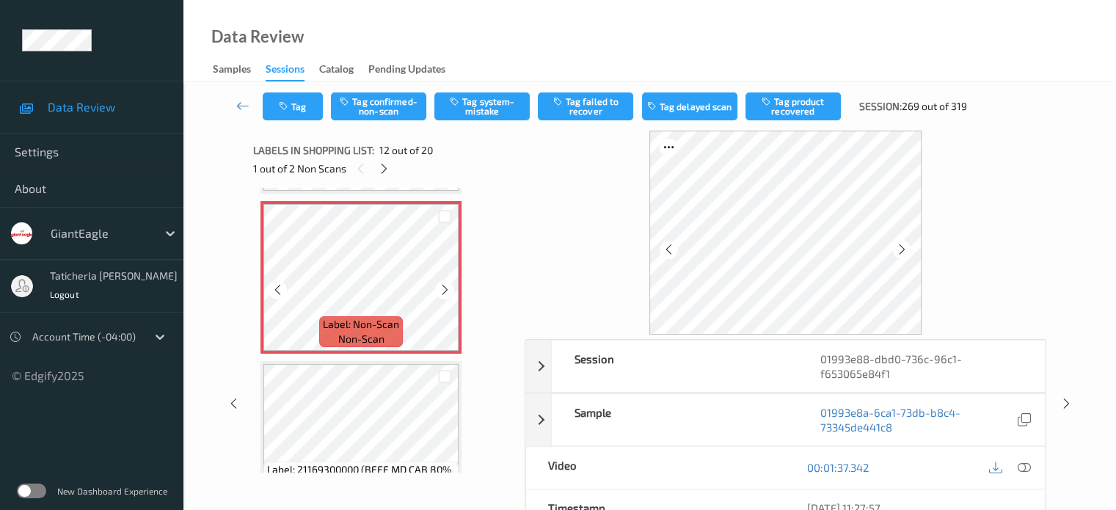
click at [446, 288] on icon at bounding box center [445, 289] width 12 height 13
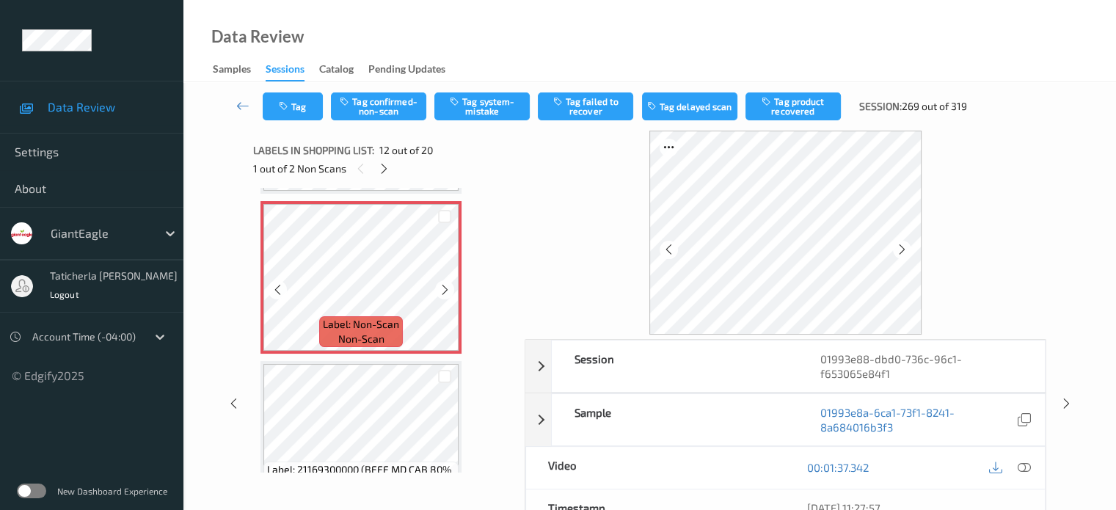
click at [446, 288] on icon at bounding box center [445, 289] width 12 height 13
click at [581, 466] on icon at bounding box center [1023, 467] width 13 height 13
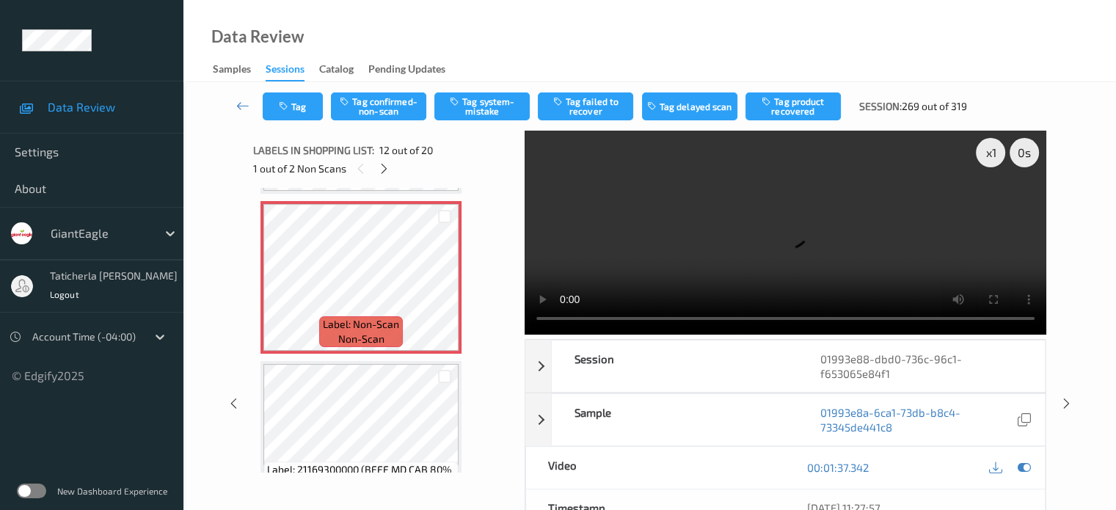
click at [581, 206] on video at bounding box center [786, 233] width 522 height 204
click at [483, 104] on button "Tag system-mistake" at bounding box center [481, 106] width 95 height 28
click at [302, 107] on button "Tag" at bounding box center [293, 106] width 60 height 28
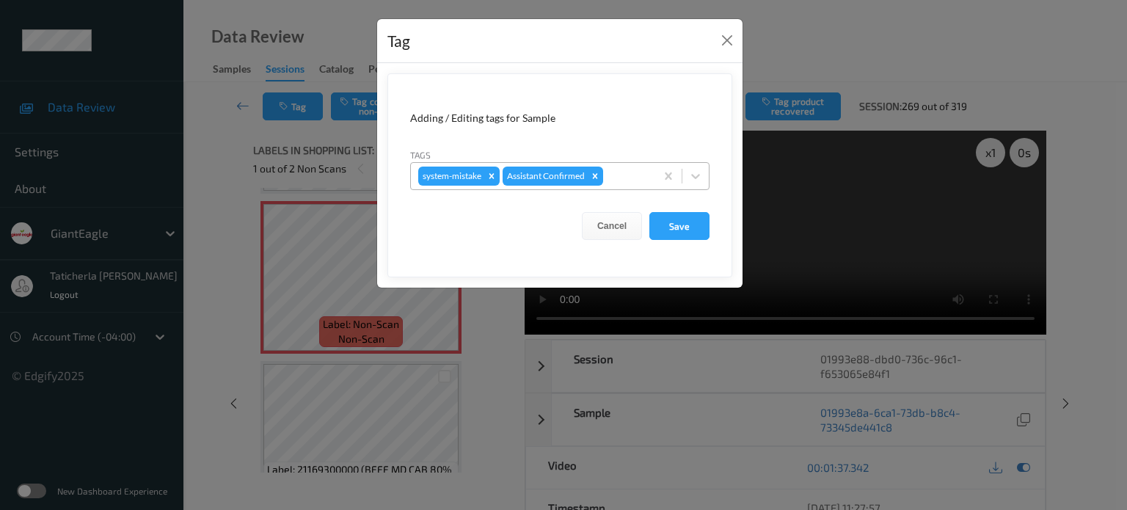
click at [581, 170] on div at bounding box center [627, 176] width 42 height 18
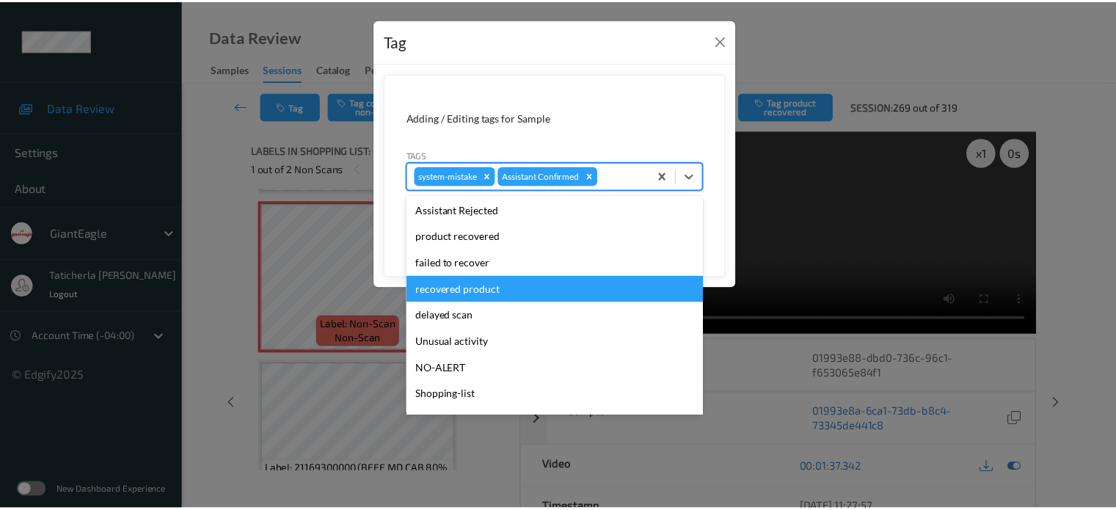
scroll to position [156, 0]
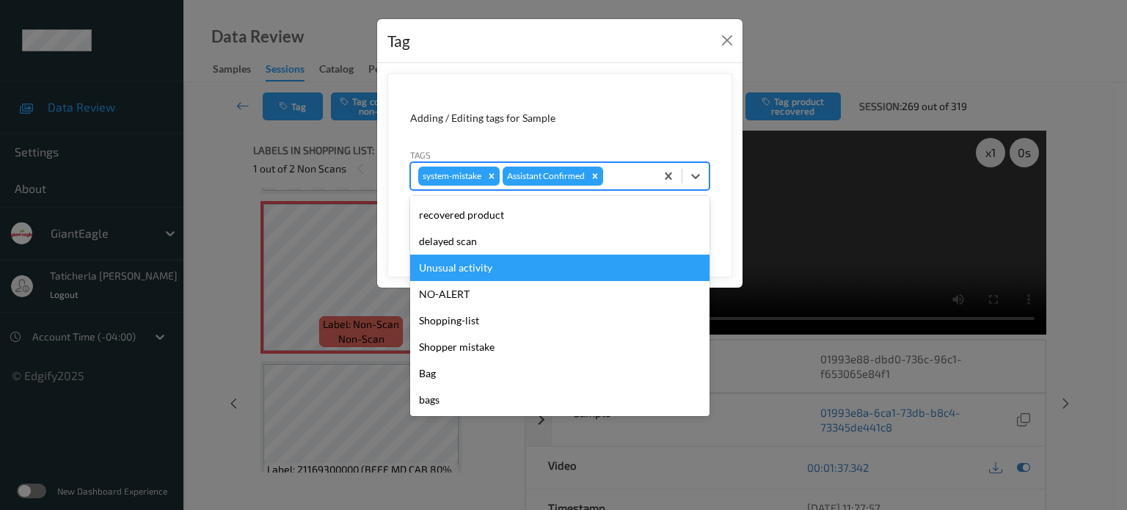
click at [543, 269] on div "Unusual activity" at bounding box center [559, 268] width 299 height 26
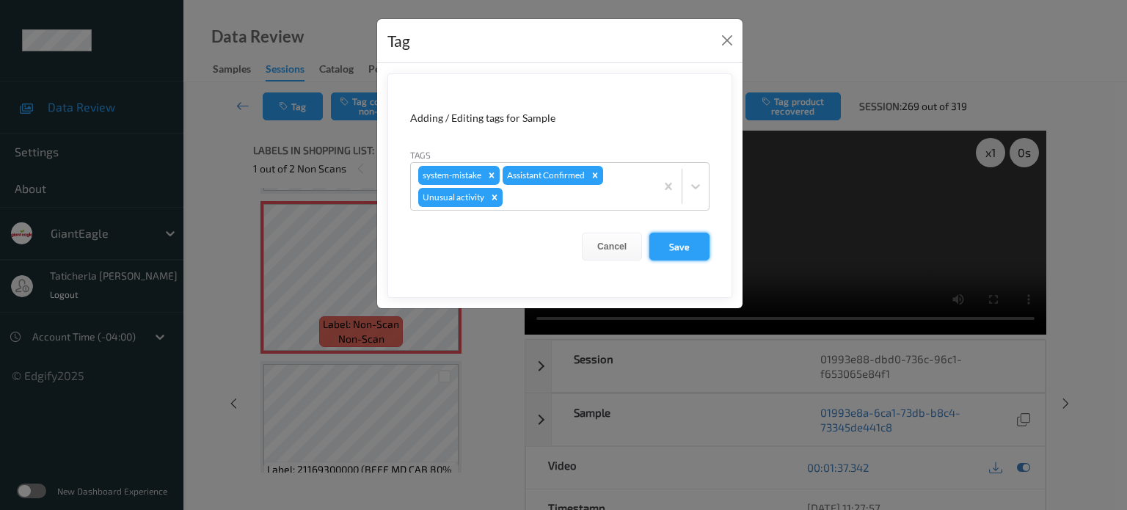
click at [581, 241] on button "Save" at bounding box center [680, 247] width 60 height 28
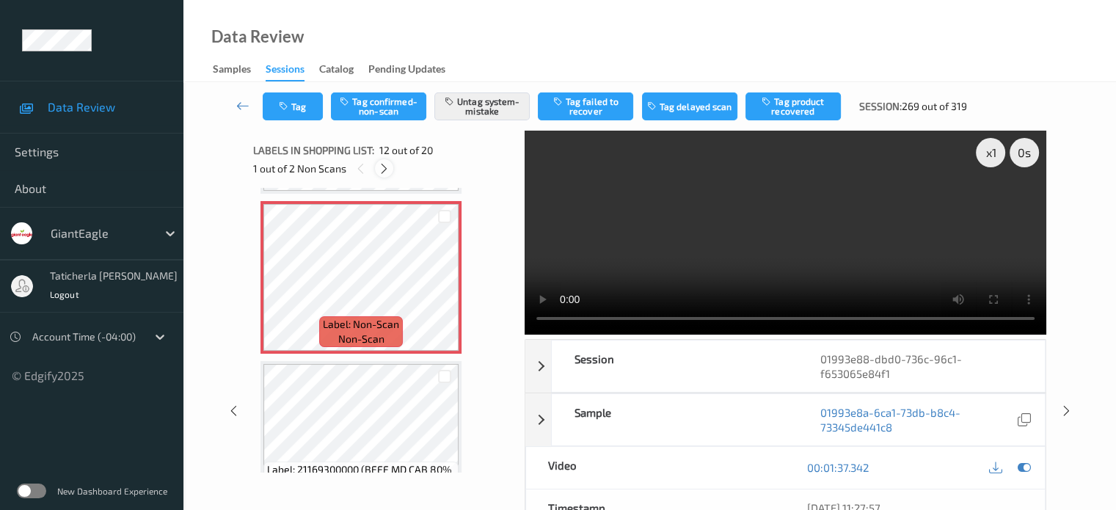
click at [385, 175] on icon at bounding box center [384, 168] width 12 height 13
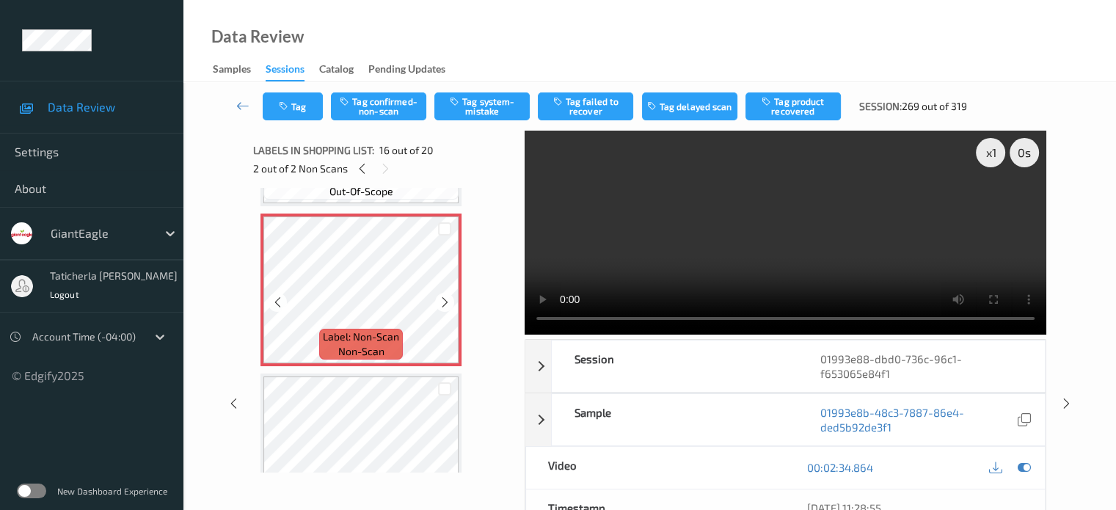
scroll to position [2394, 0]
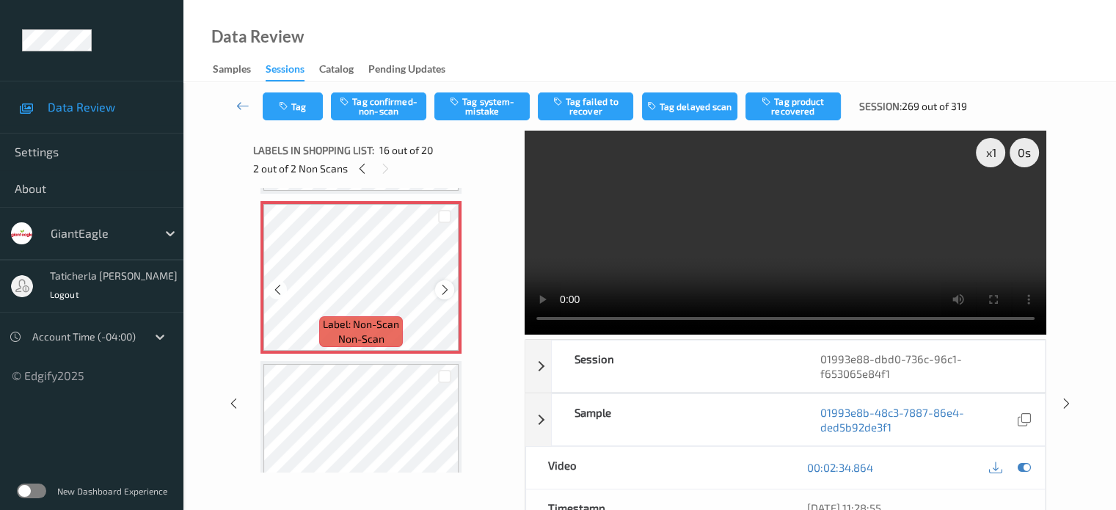
click at [442, 290] on icon at bounding box center [445, 289] width 12 height 13
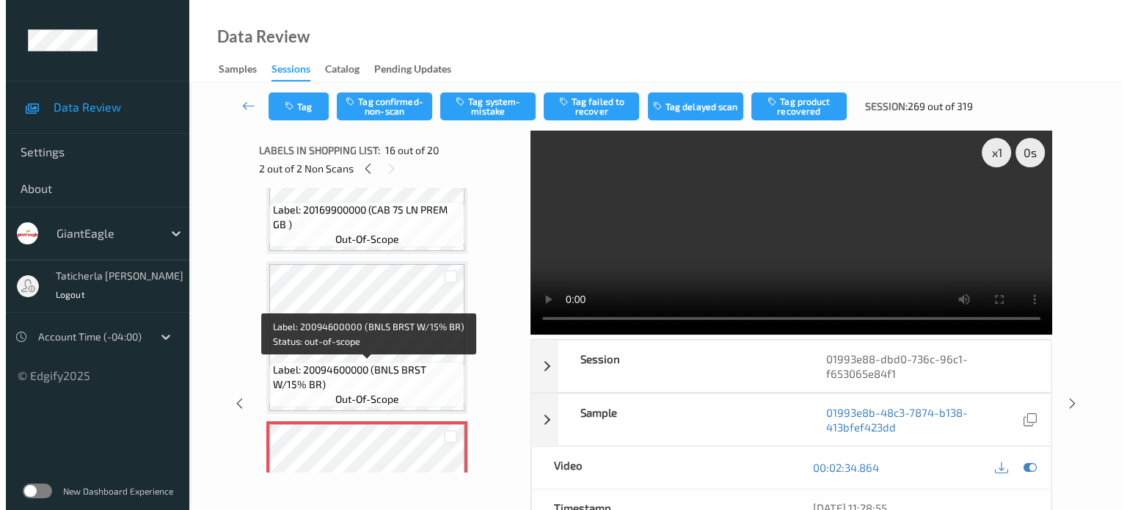
scroll to position [2247, 0]
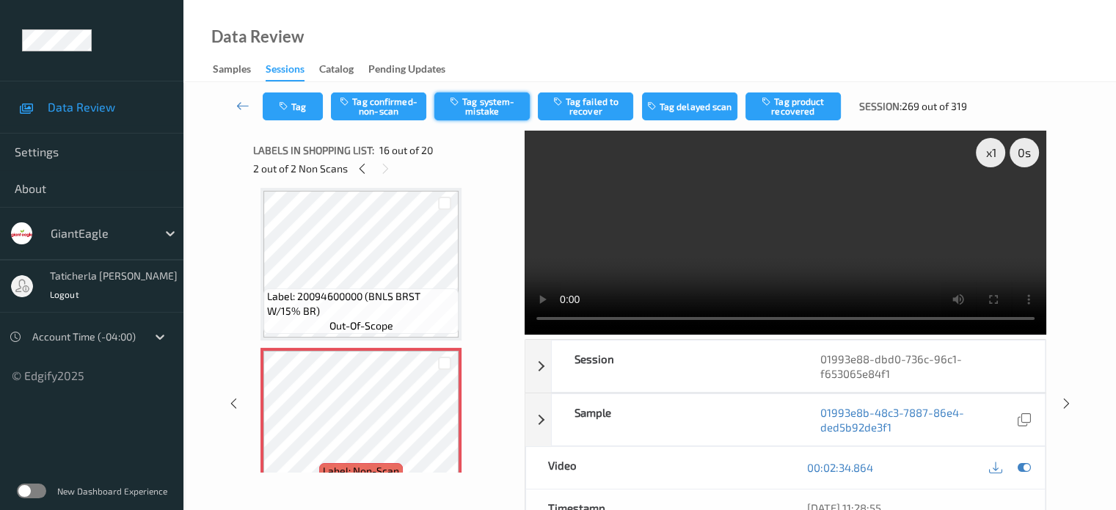
click at [467, 97] on button "Tag system-mistake" at bounding box center [481, 106] width 95 height 28
click at [310, 109] on button "Tag" at bounding box center [293, 106] width 60 height 28
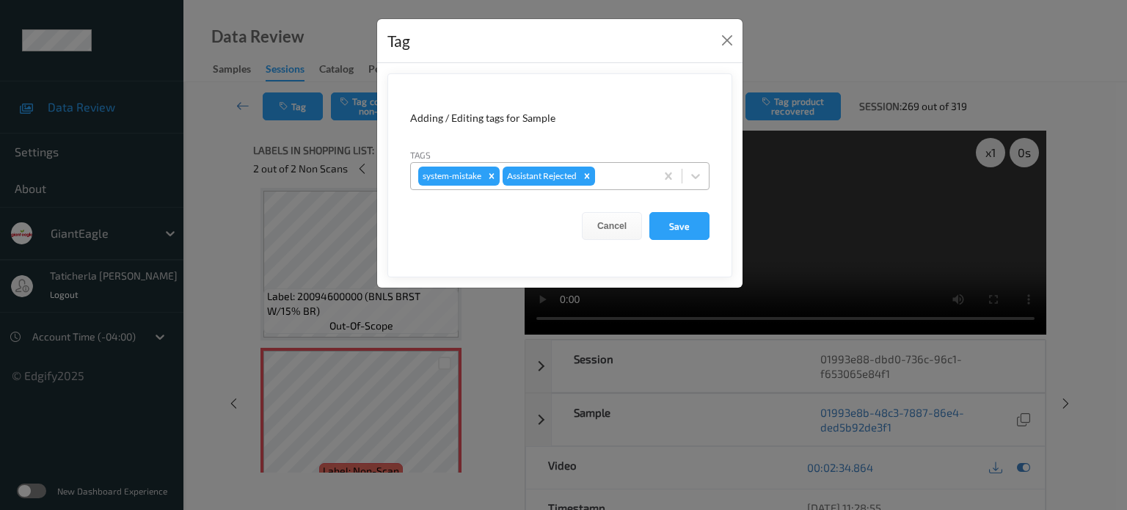
click at [581, 175] on div at bounding box center [623, 176] width 50 height 18
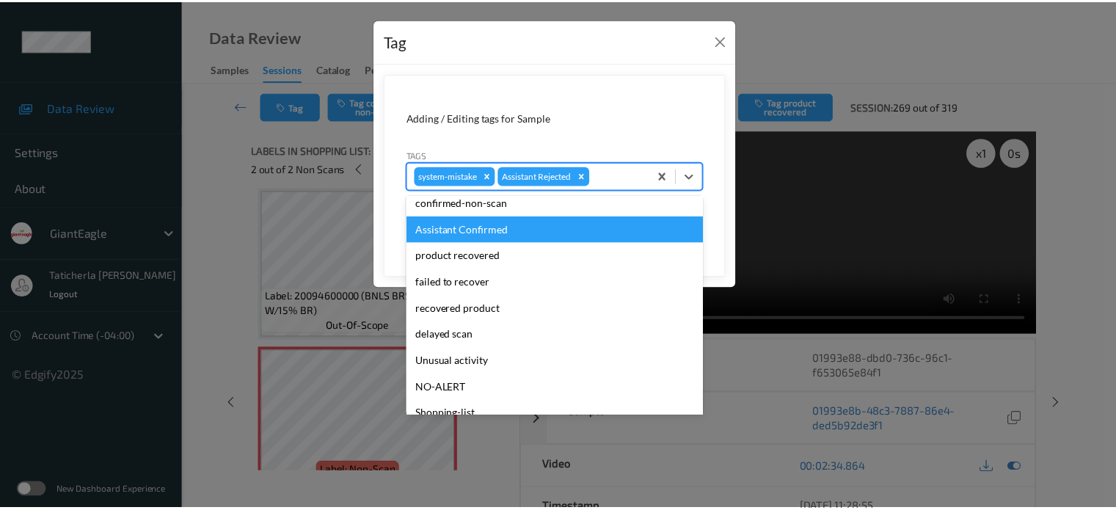
scroll to position [147, 0]
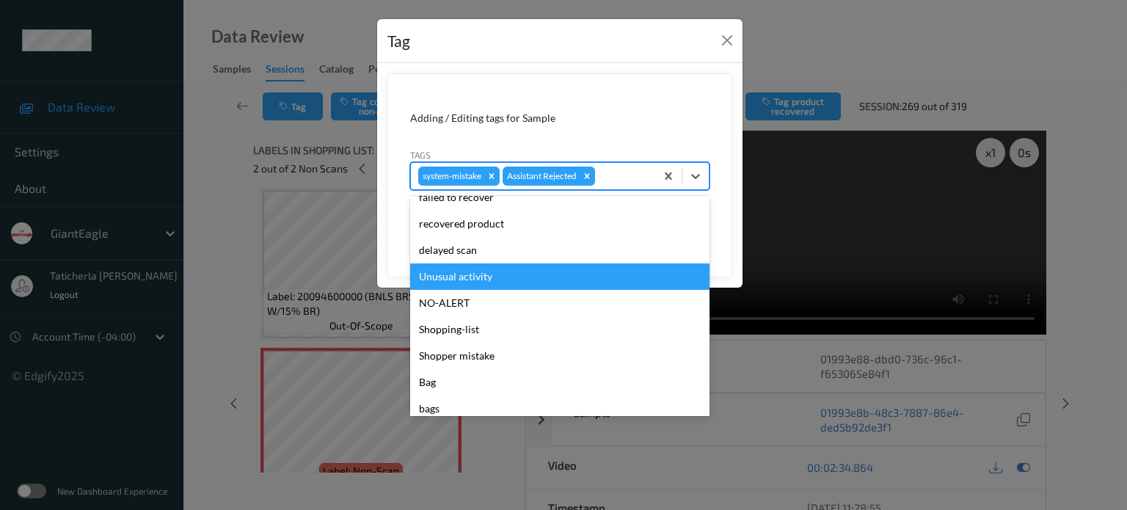
click at [542, 282] on div "Unusual activity" at bounding box center [559, 276] width 299 height 26
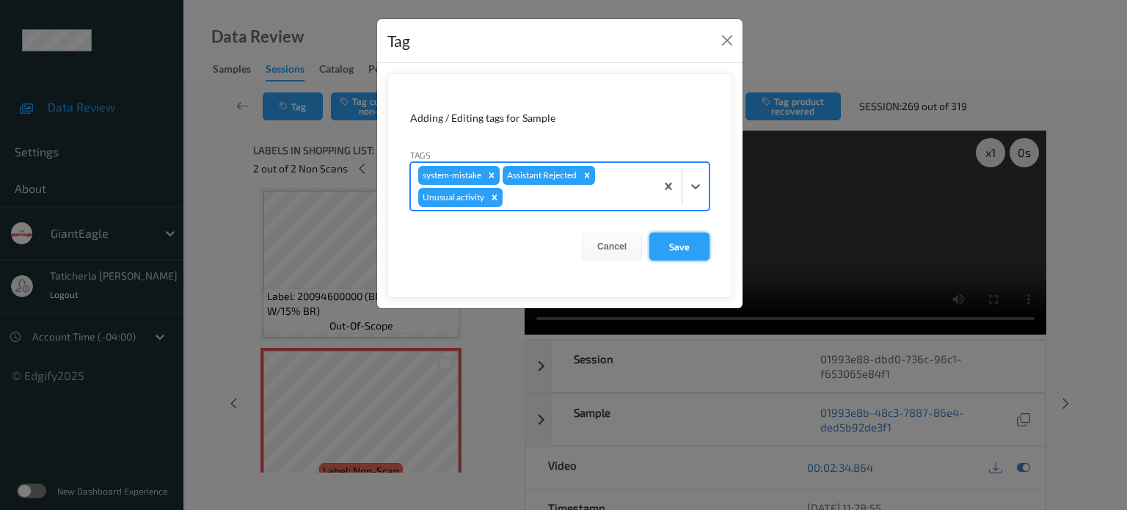
click at [581, 240] on button "Save" at bounding box center [680, 247] width 60 height 28
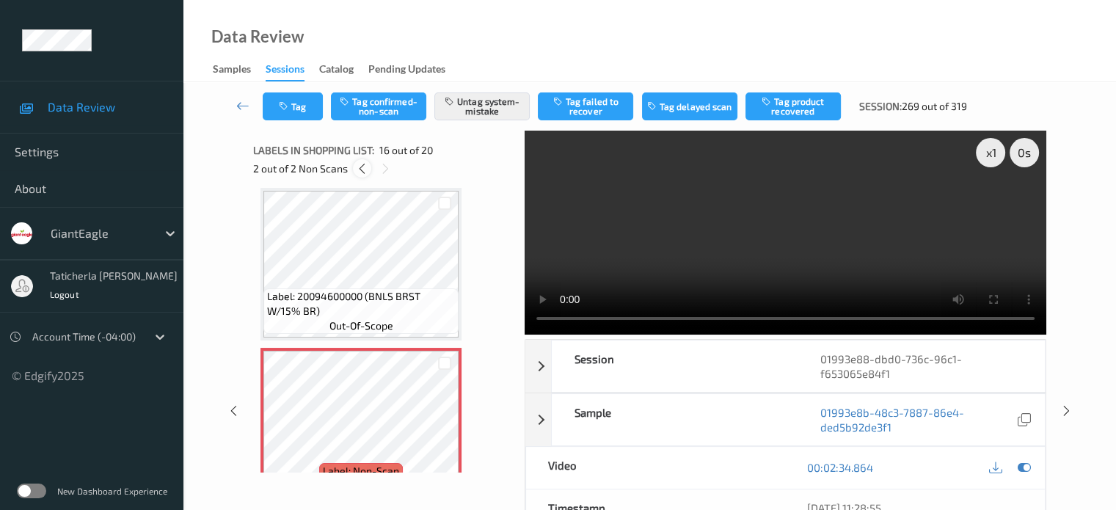
click at [357, 171] on icon at bounding box center [362, 168] width 12 height 13
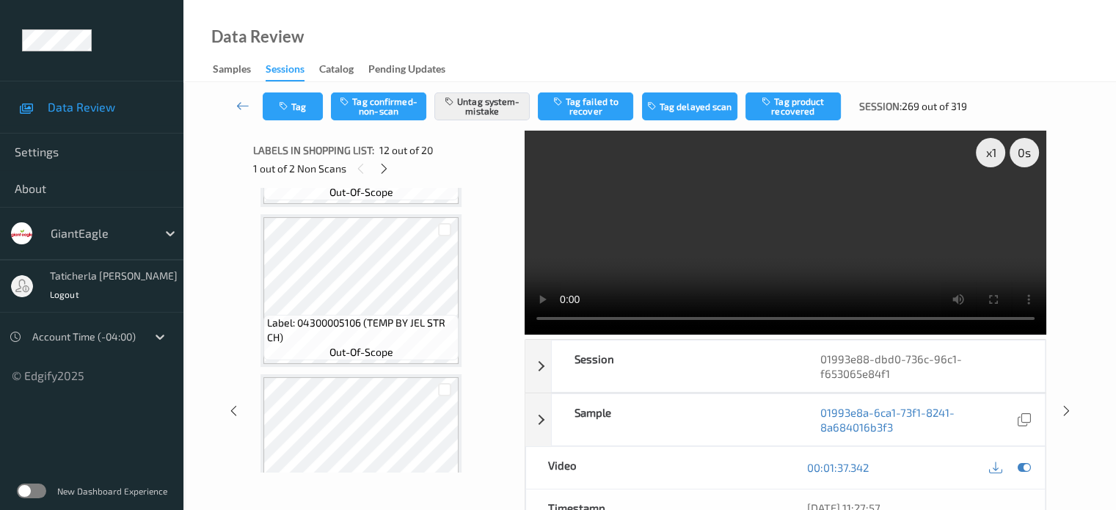
scroll to position [1240, 0]
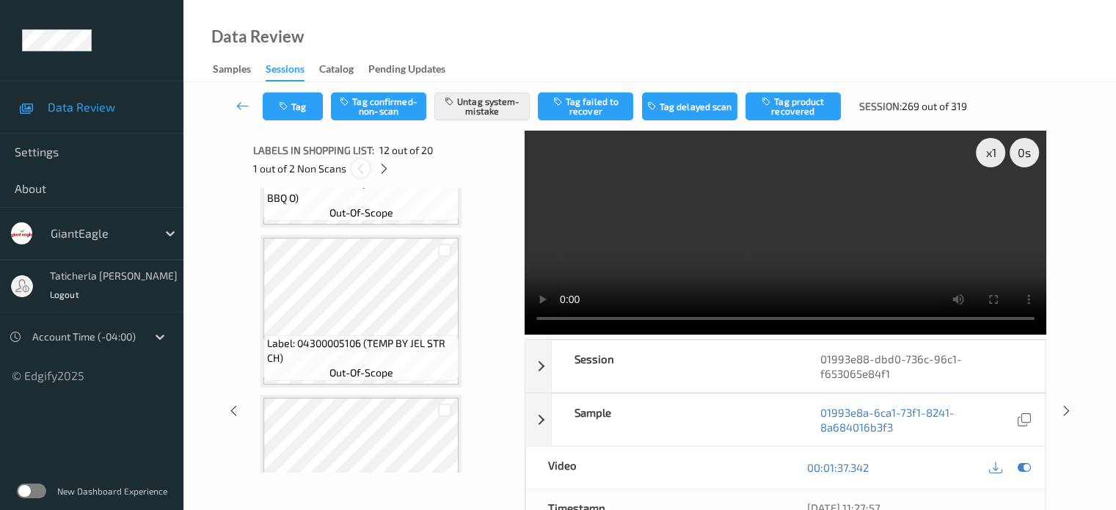
click at [355, 162] on icon at bounding box center [360, 168] width 12 height 13
click at [377, 168] on div at bounding box center [384, 168] width 18 height 18
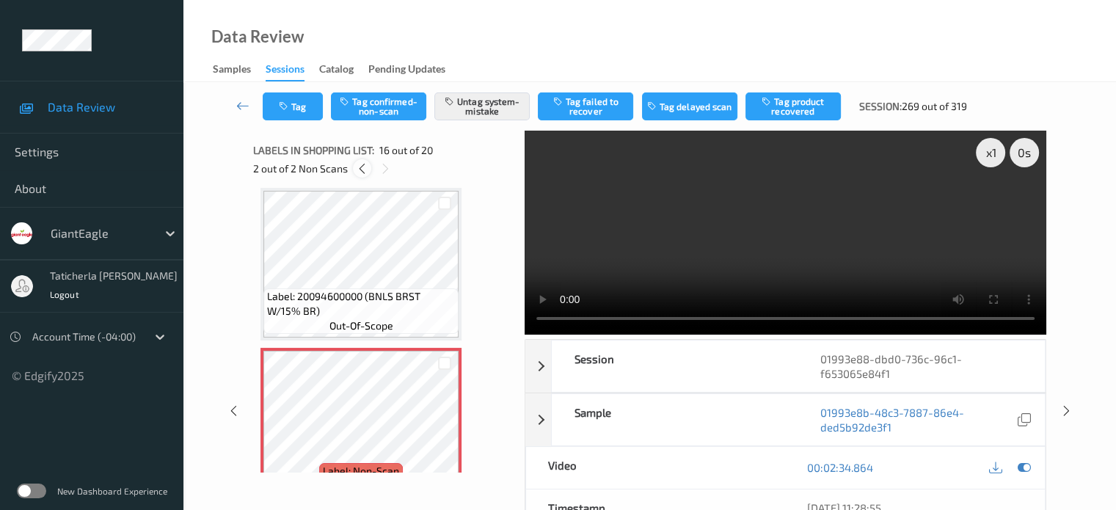
click at [360, 168] on icon at bounding box center [362, 168] width 12 height 13
click at [385, 168] on icon at bounding box center [384, 168] width 12 height 13
click at [359, 170] on icon at bounding box center [362, 168] width 12 height 13
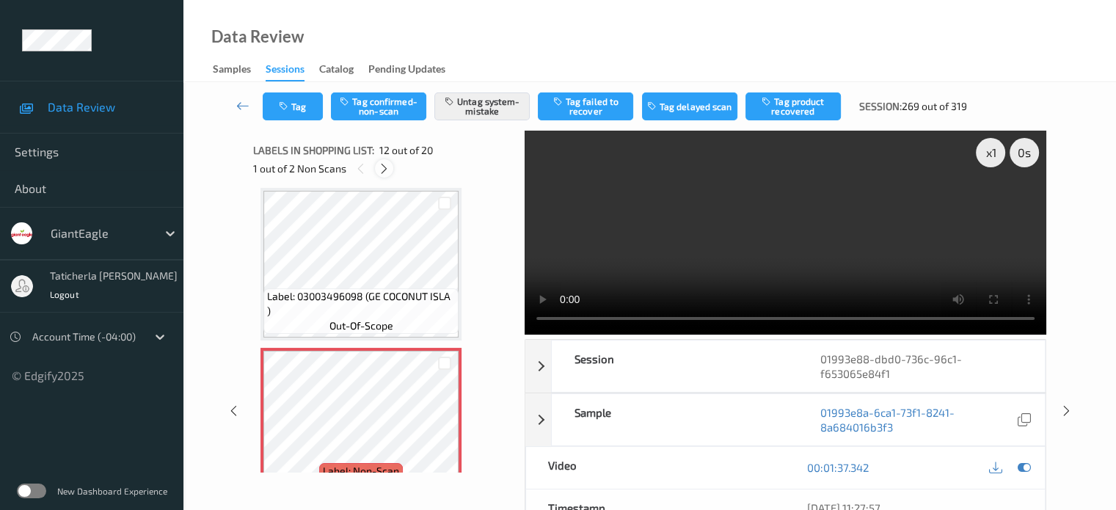
click at [382, 170] on icon at bounding box center [384, 168] width 12 height 13
click at [241, 103] on icon at bounding box center [242, 105] width 13 height 15
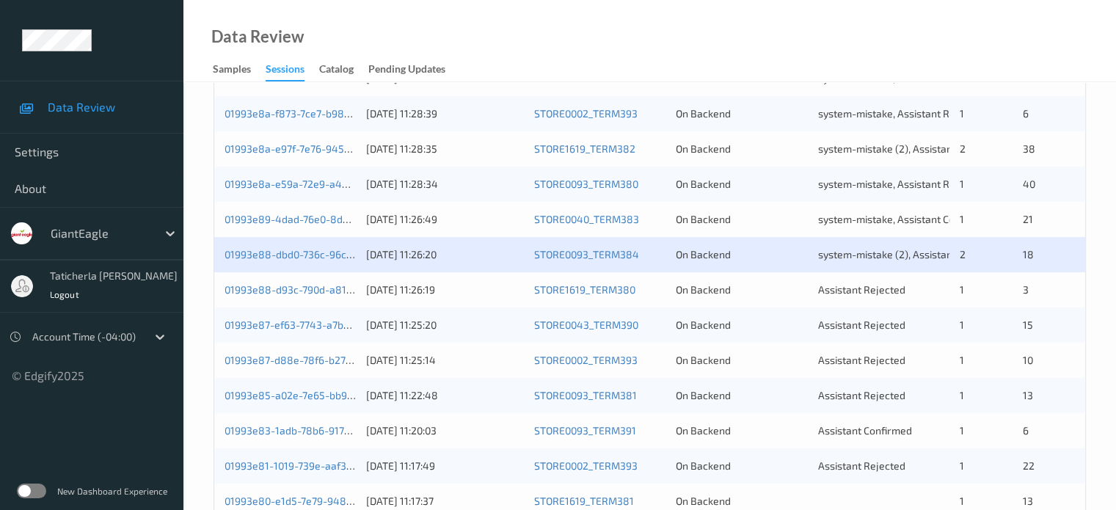
scroll to position [587, 0]
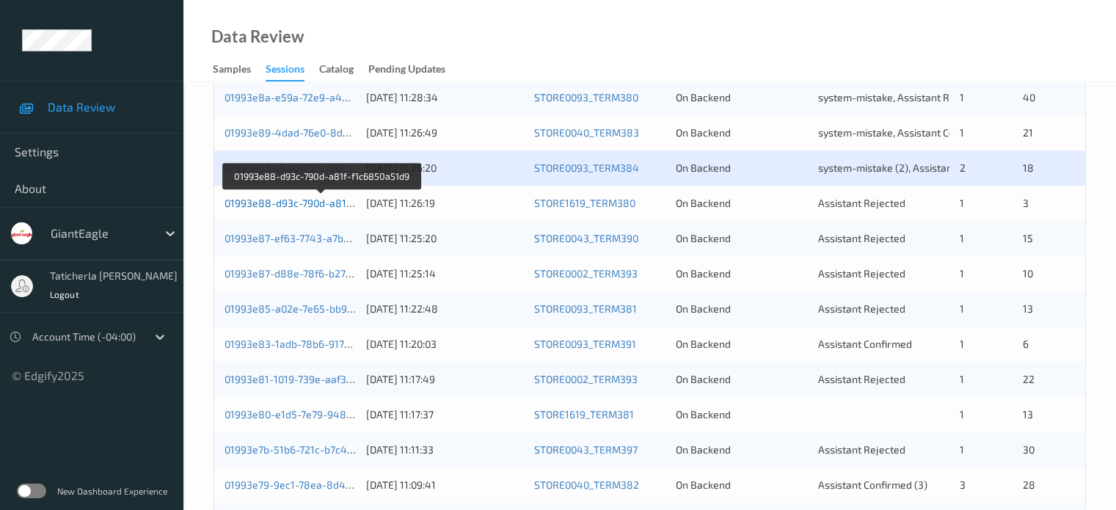
click at [305, 208] on link "01993e88-d93c-790d-a81f-f1c6850a51d9" at bounding box center [322, 203] width 195 height 12
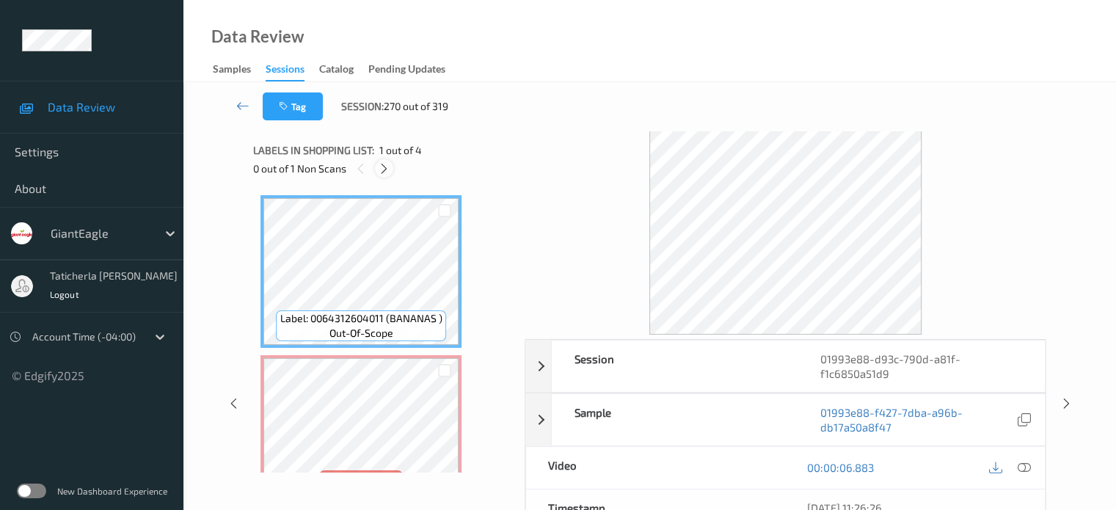
click at [384, 164] on icon at bounding box center [384, 168] width 12 height 13
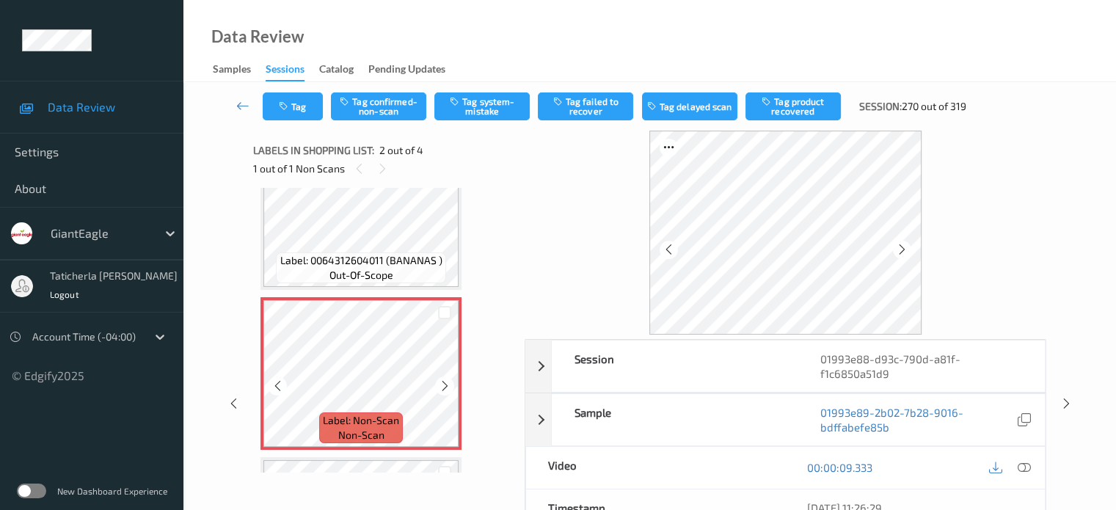
scroll to position [81, 0]
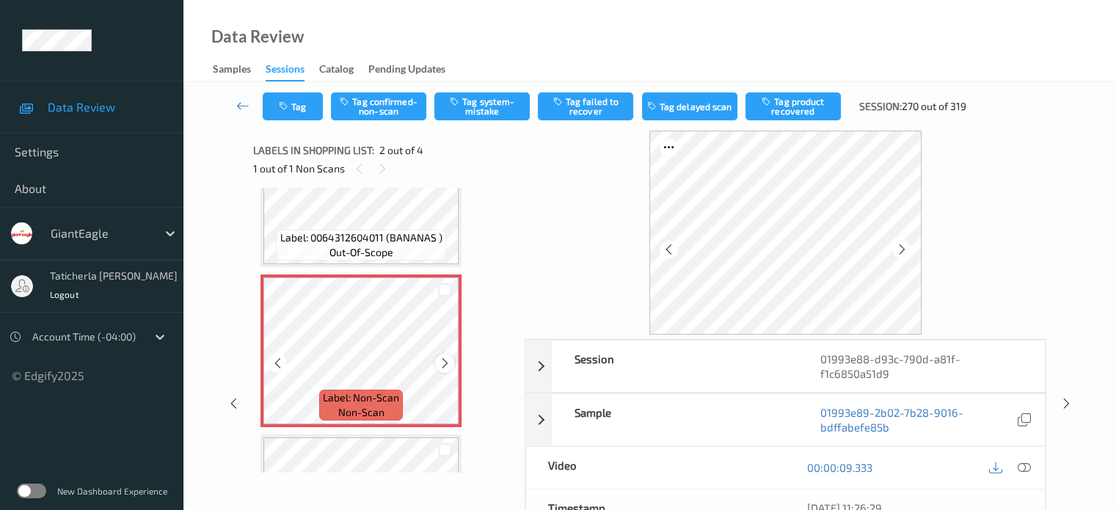
click at [448, 362] on icon at bounding box center [445, 363] width 12 height 13
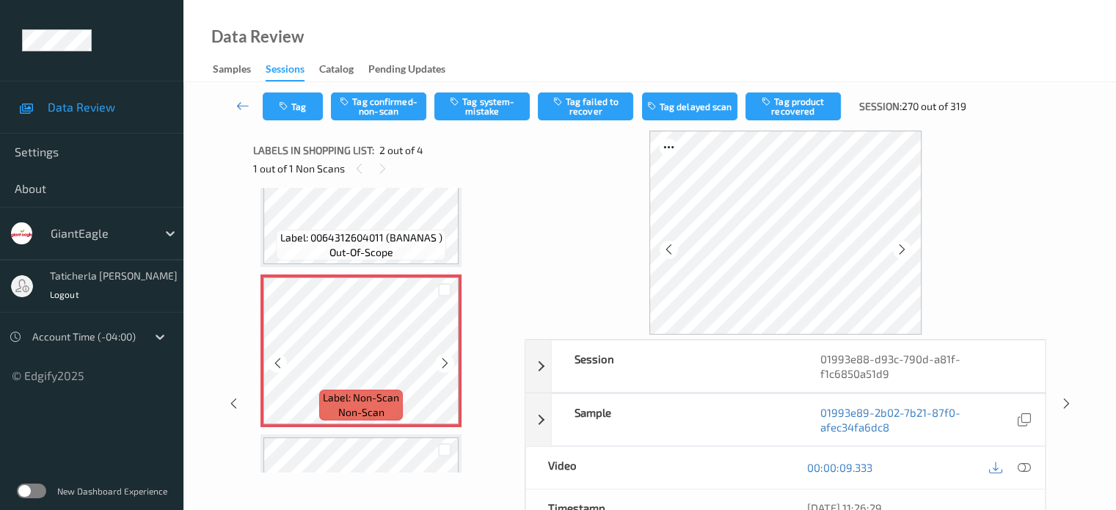
click at [448, 362] on icon at bounding box center [445, 363] width 12 height 13
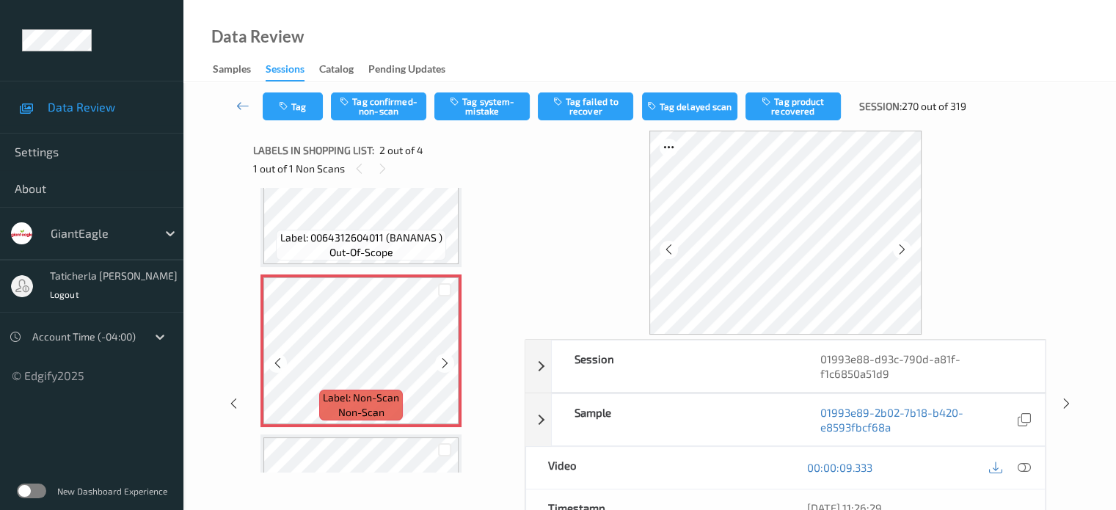
click at [448, 362] on icon at bounding box center [445, 363] width 12 height 13
click at [581, 464] on icon at bounding box center [1023, 467] width 13 height 13
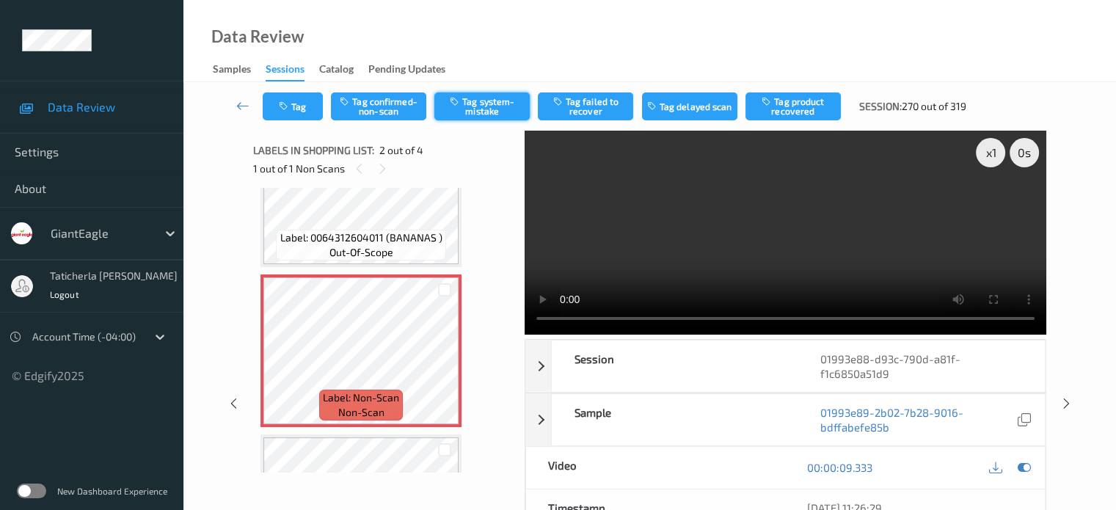
click at [489, 103] on button "Tag system-mistake" at bounding box center [481, 106] width 95 height 28
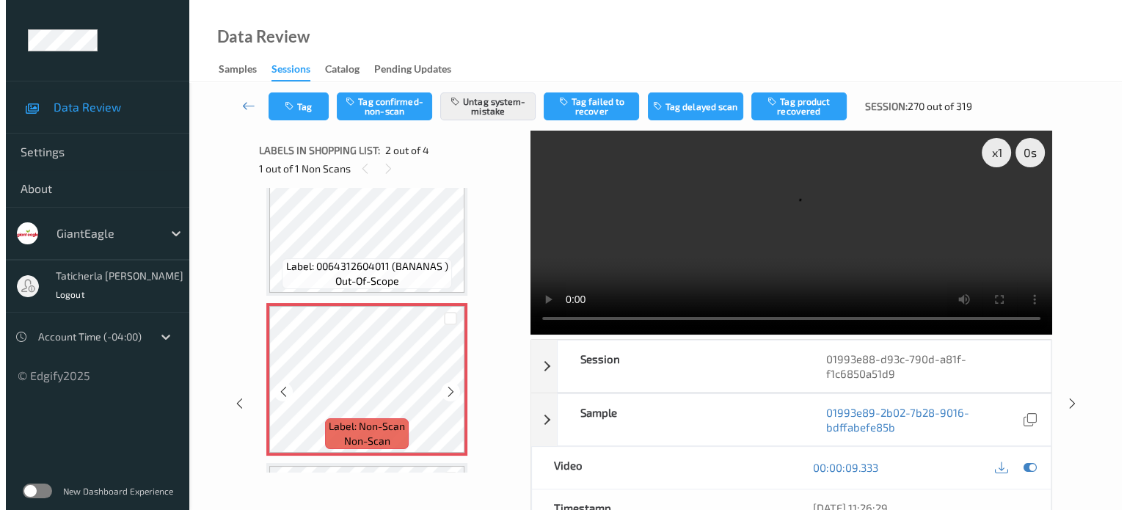
scroll to position [7, 0]
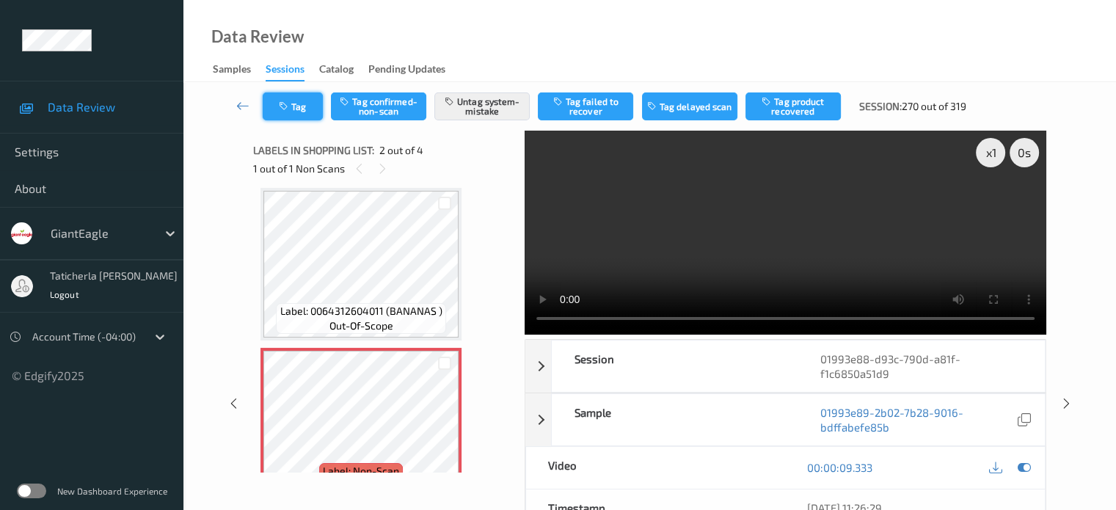
click at [289, 103] on icon "button" at bounding box center [285, 106] width 12 height 10
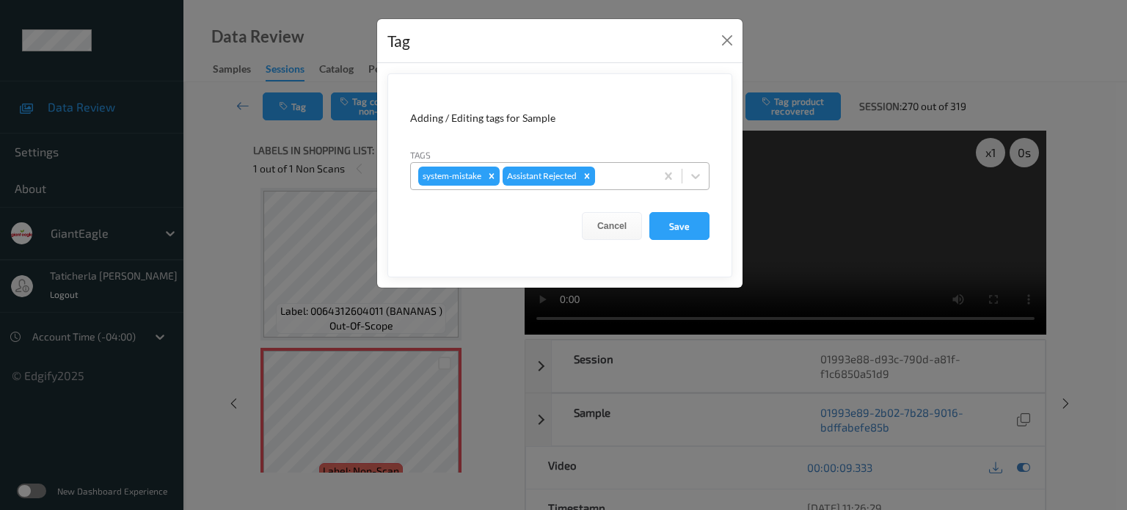
drag, startPoint x: 625, startPoint y: 173, endPoint x: 614, endPoint y: 184, distance: 16.1
click at [581, 173] on div at bounding box center [623, 176] width 50 height 18
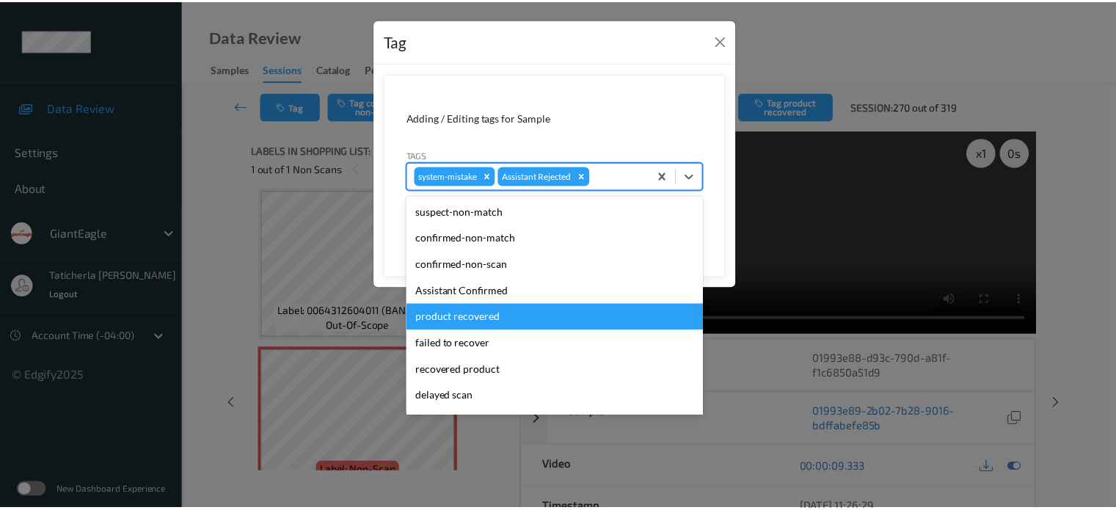
scroll to position [147, 0]
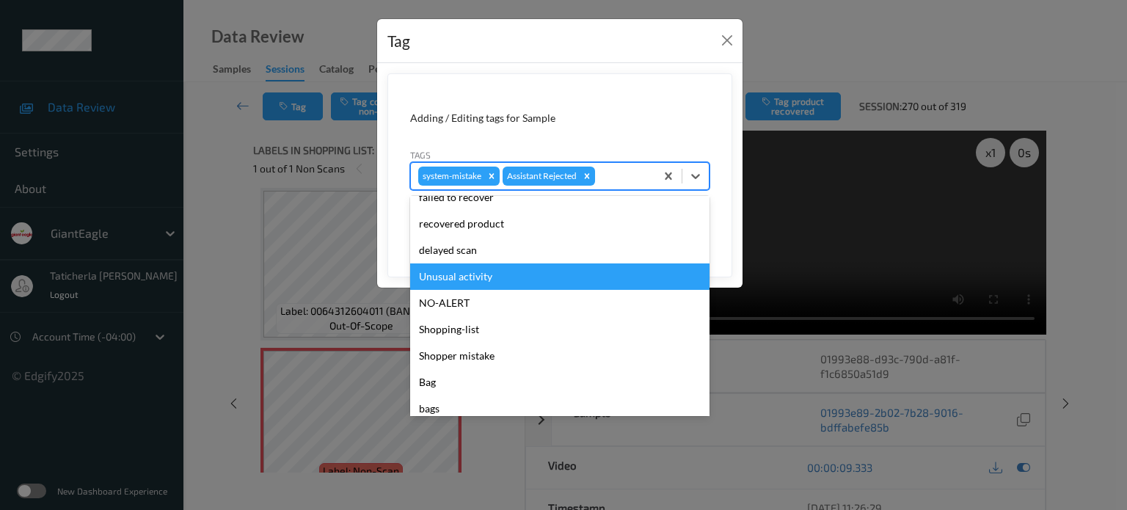
click at [534, 275] on div "Unusual activity" at bounding box center [559, 276] width 299 height 26
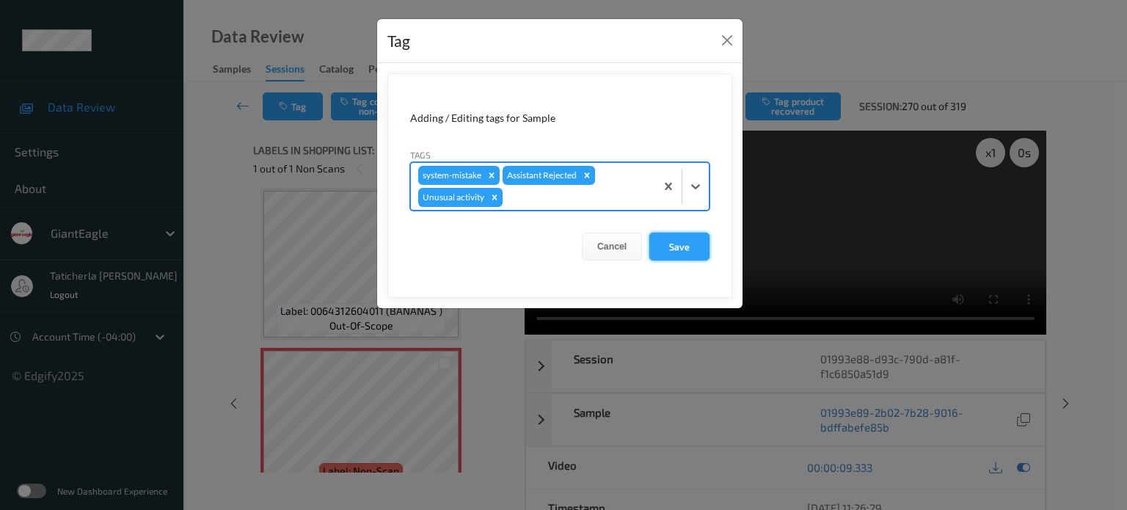
click at [581, 243] on button "Save" at bounding box center [680, 247] width 60 height 28
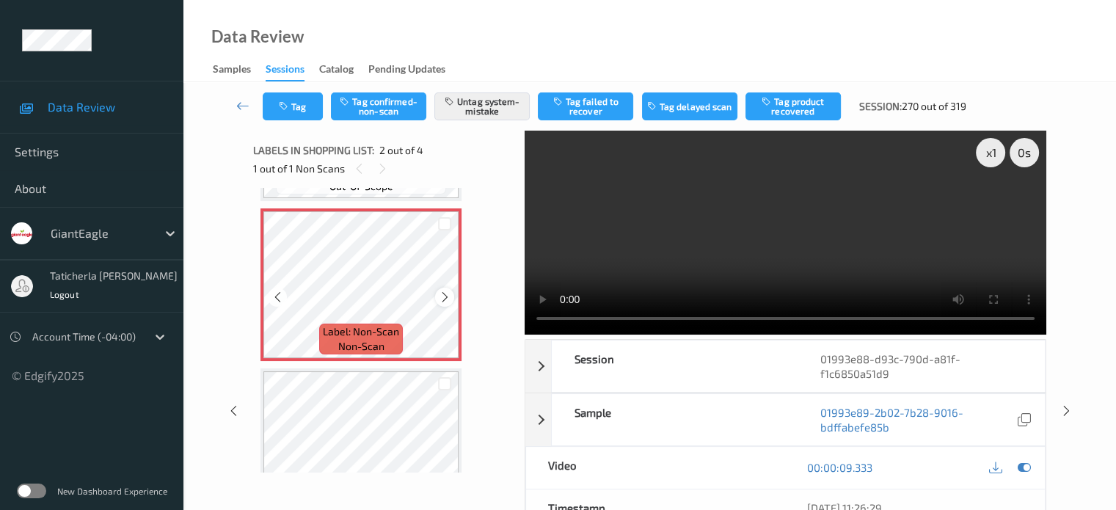
click at [448, 294] on icon at bounding box center [445, 297] width 12 height 13
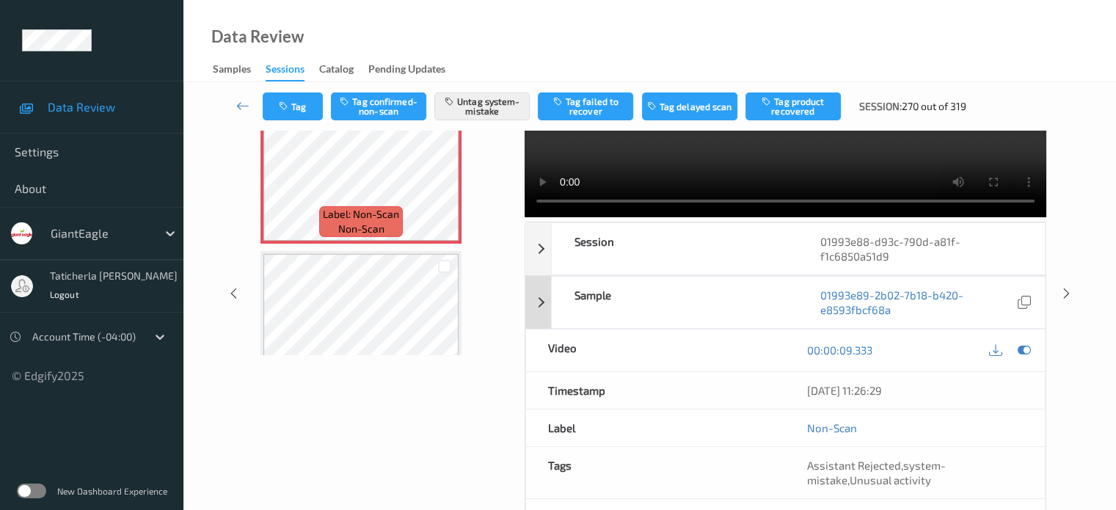
scroll to position [0, 0]
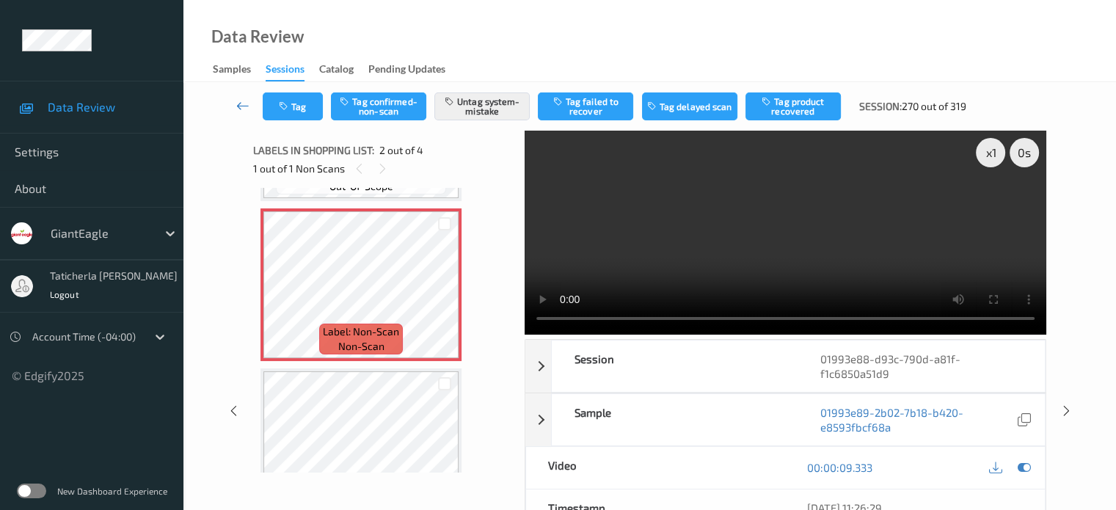
click at [240, 103] on icon at bounding box center [242, 105] width 13 height 15
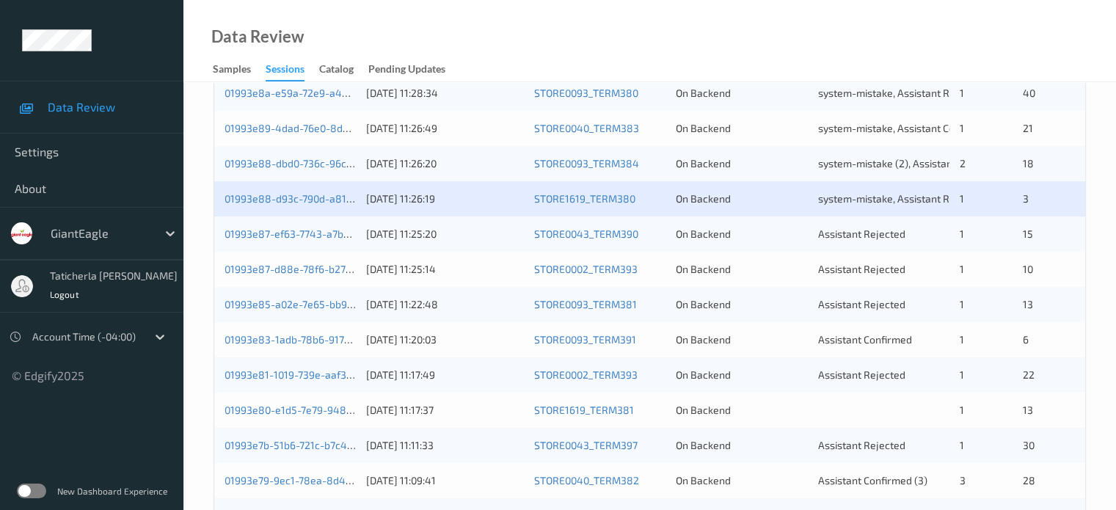
scroll to position [661, 0]
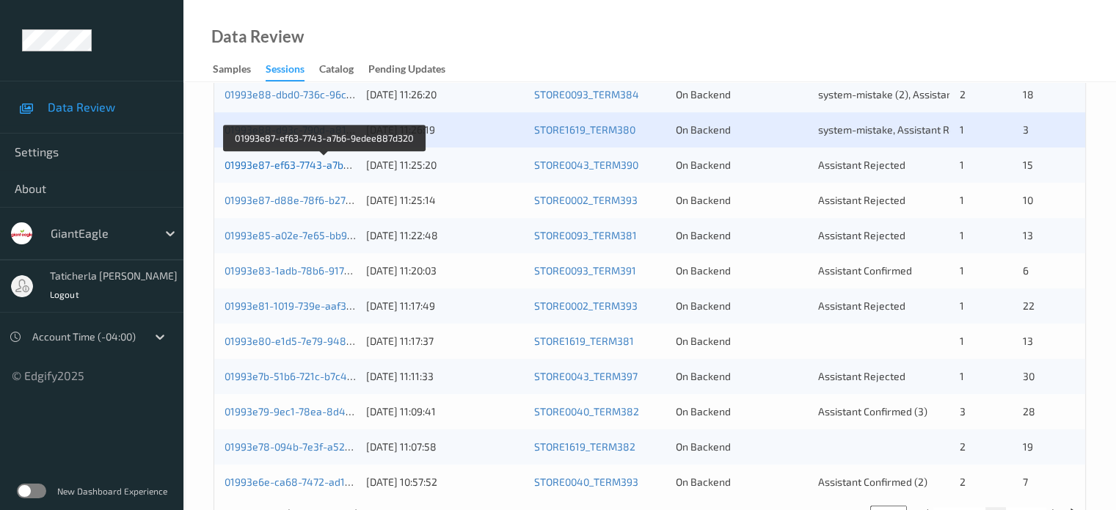
click at [306, 160] on link "01993e87-ef63-7743-a7b6-9edee887d320" at bounding box center [325, 165] width 200 height 12
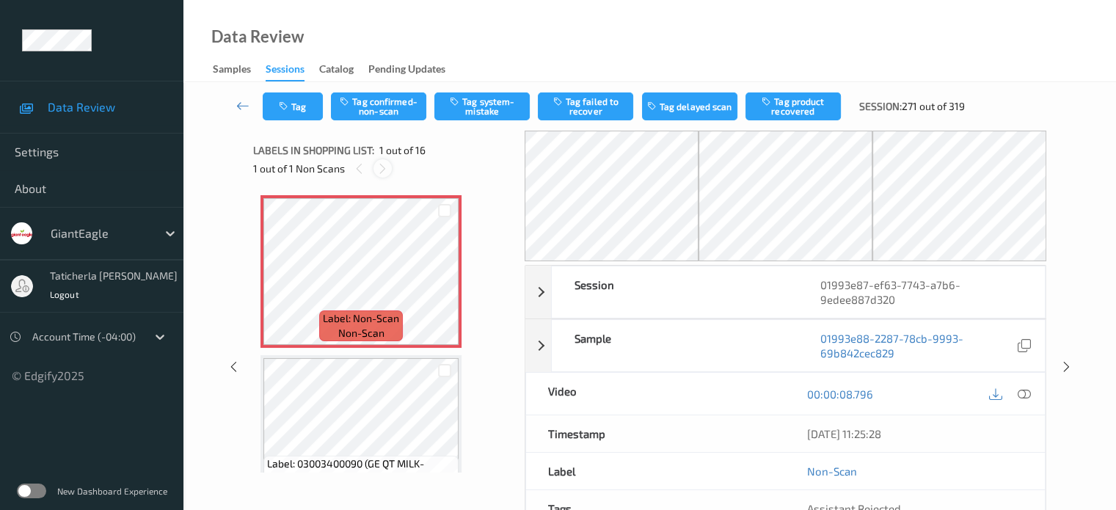
click at [389, 167] on div at bounding box center [383, 168] width 18 height 18
click at [383, 169] on icon at bounding box center [382, 168] width 12 height 13
click at [379, 170] on icon at bounding box center [382, 168] width 12 height 13
click at [443, 279] on icon at bounding box center [445, 283] width 12 height 13
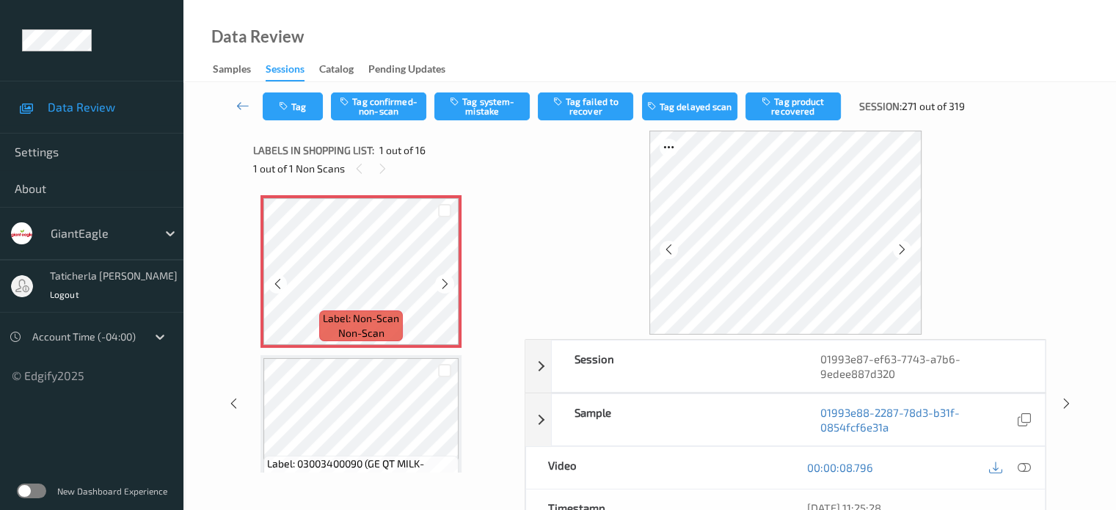
click at [443, 279] on icon at bounding box center [445, 283] width 12 height 13
click at [581, 464] on icon at bounding box center [1023, 467] width 13 height 13
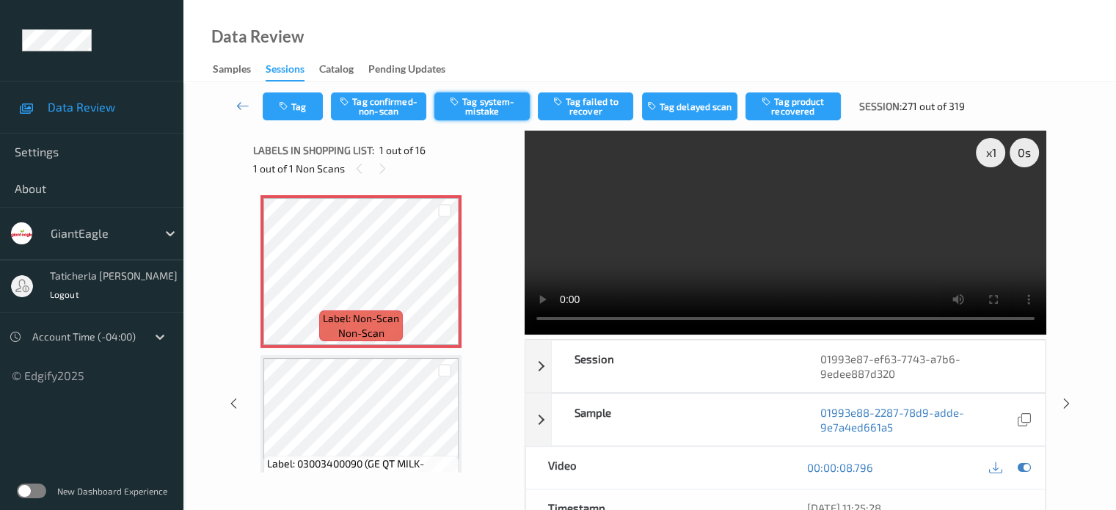
click at [486, 101] on button "Tag system-mistake" at bounding box center [481, 106] width 95 height 28
click at [299, 108] on button "Tag" at bounding box center [293, 106] width 60 height 28
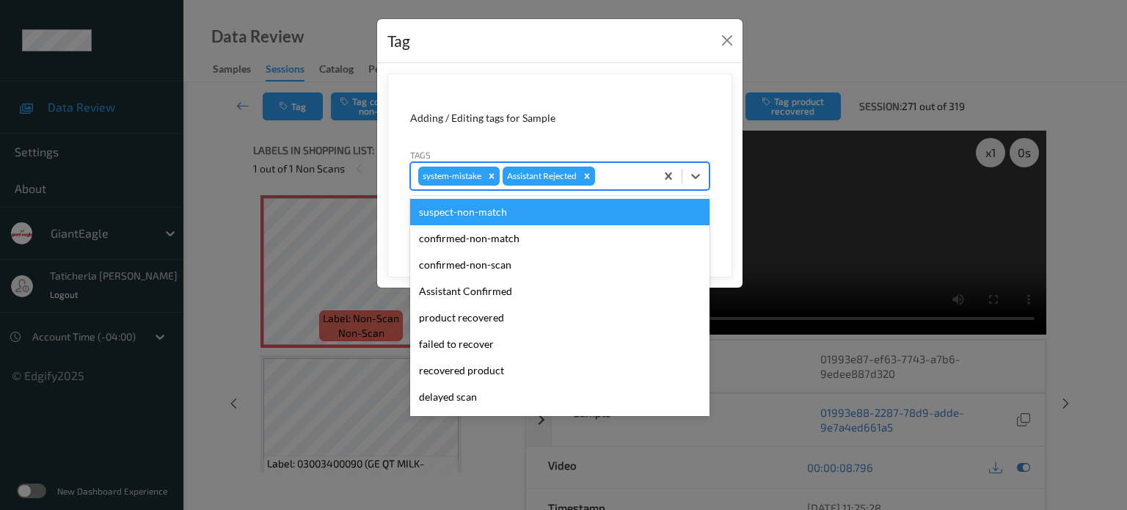
click at [581, 170] on div at bounding box center [623, 176] width 50 height 18
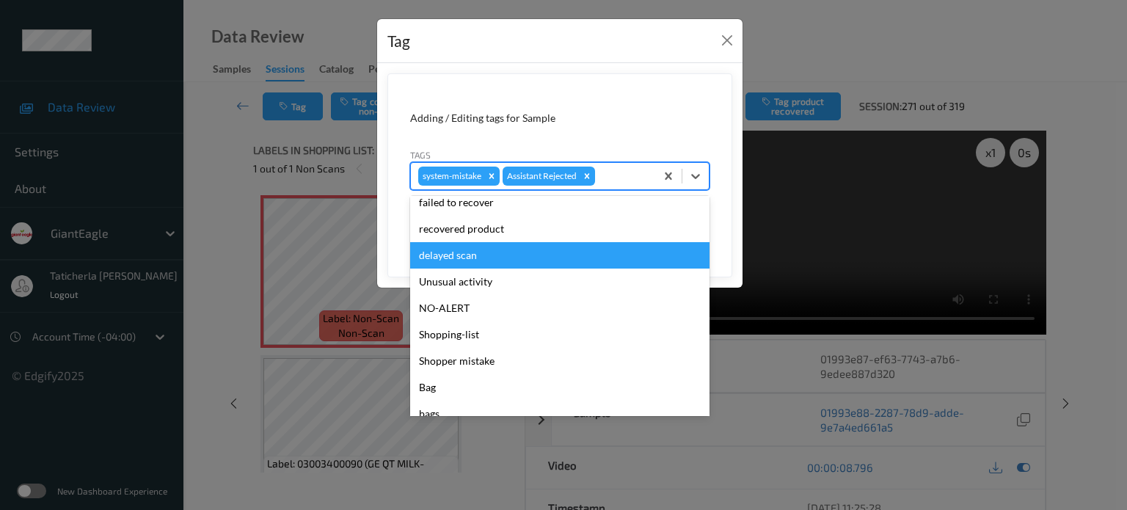
scroll to position [147, 0]
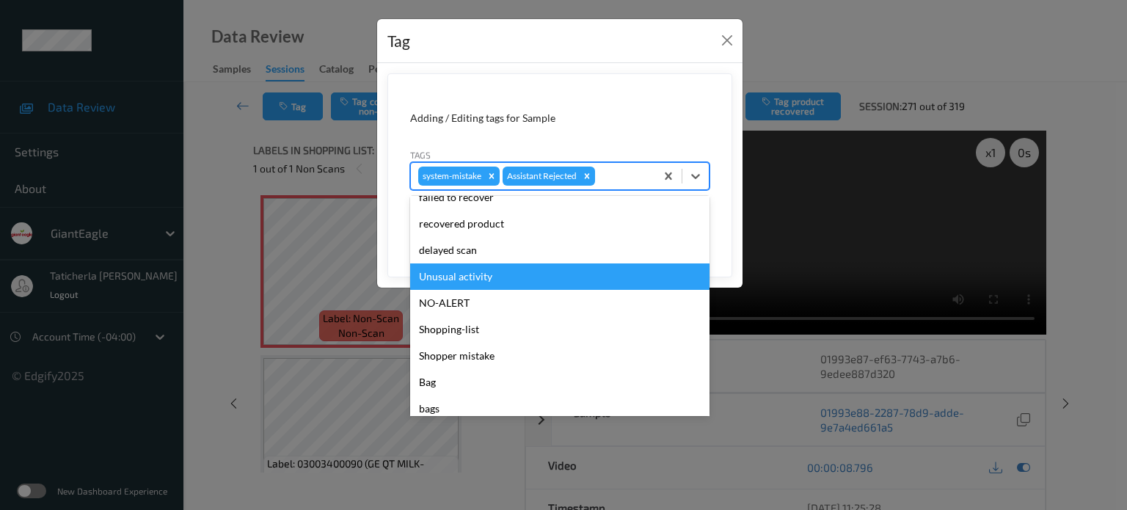
click at [513, 281] on div "Unusual activity" at bounding box center [559, 276] width 299 height 26
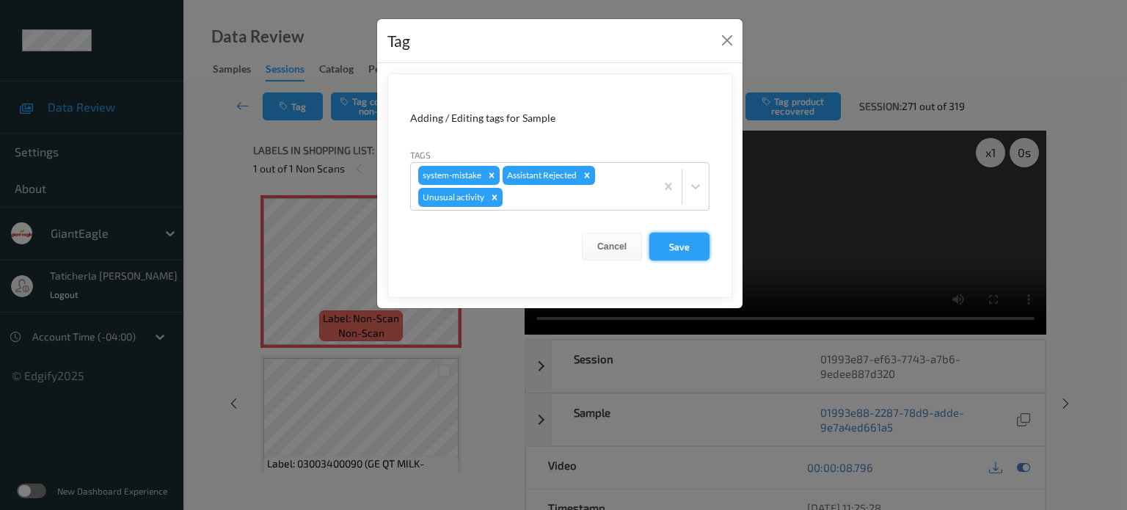
click at [581, 239] on button "Save" at bounding box center [680, 247] width 60 height 28
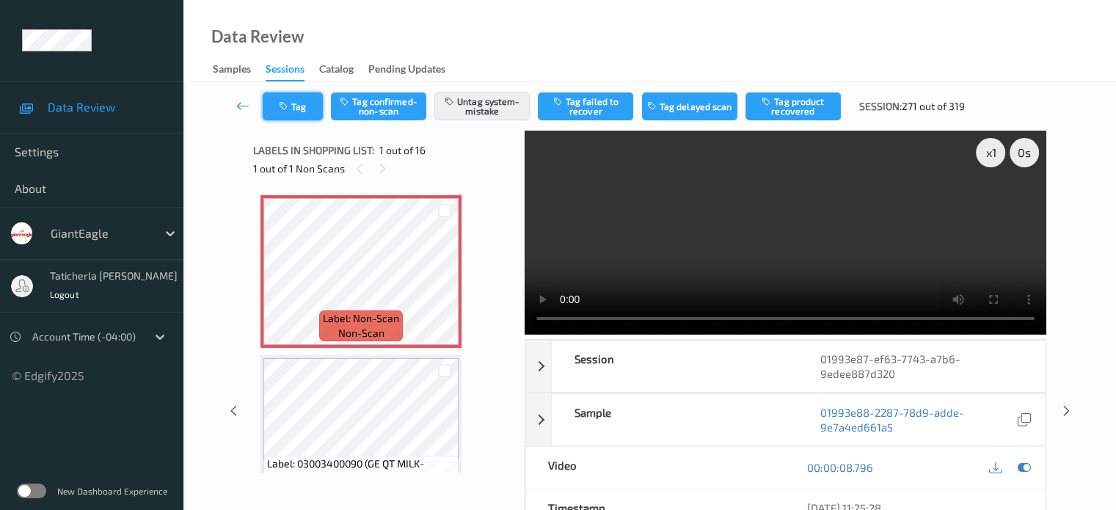
click at [288, 105] on icon "button" at bounding box center [285, 106] width 12 height 10
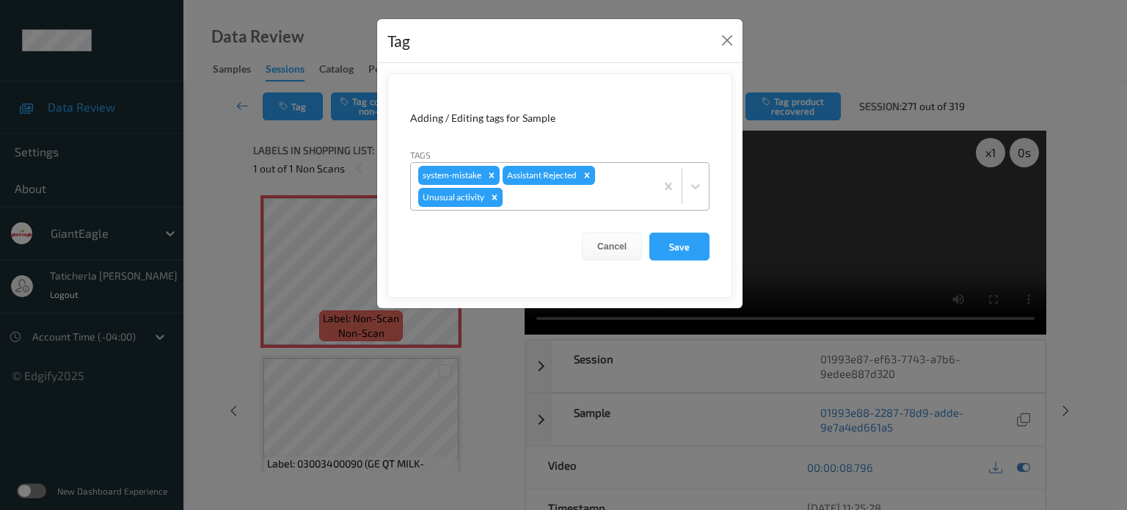
click at [495, 197] on icon "Remove Unusual activity" at bounding box center [495, 197] width 10 height 10
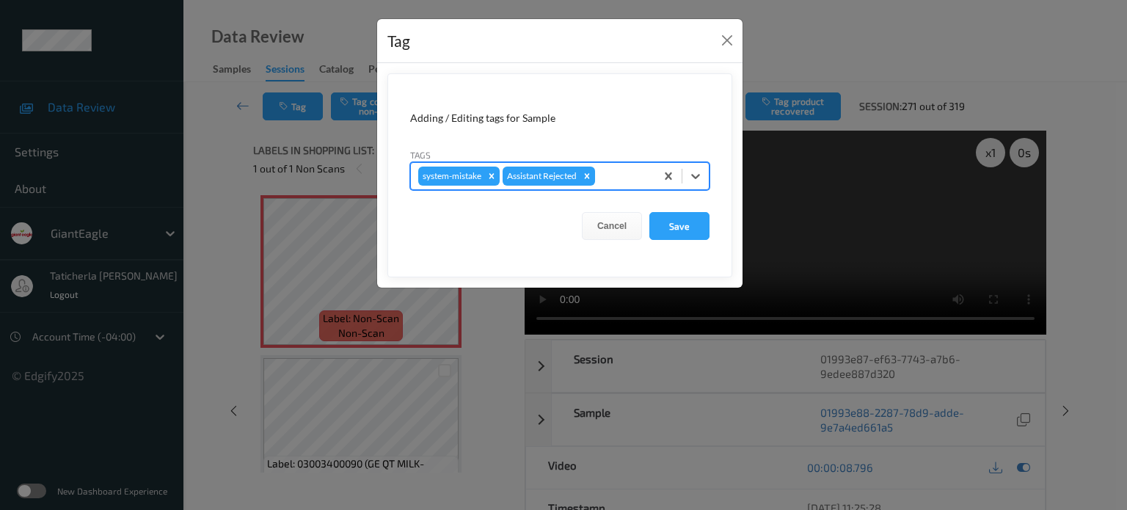
click at [581, 172] on div at bounding box center [623, 176] width 50 height 18
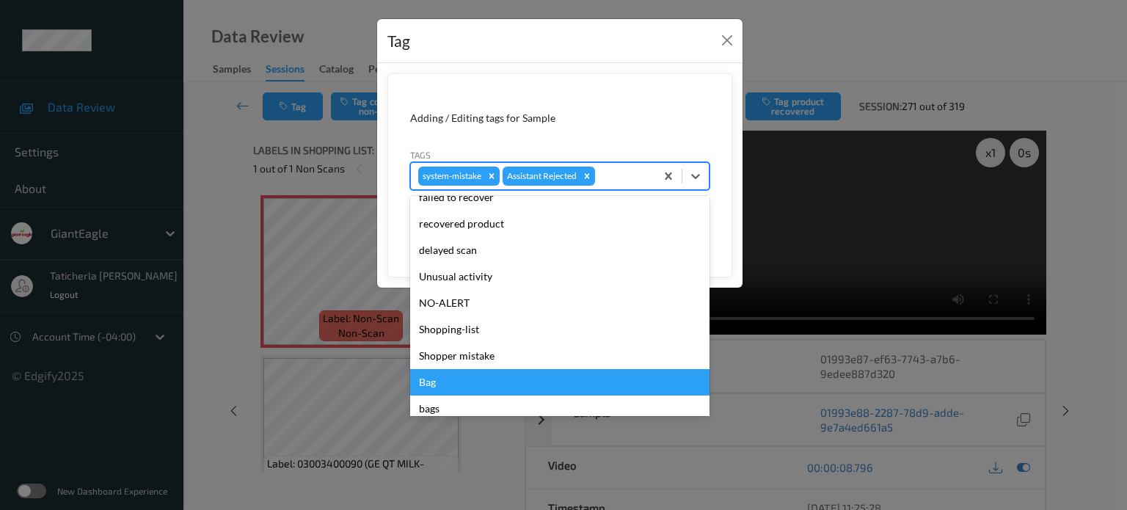
click at [461, 380] on div "Bag" at bounding box center [559, 382] width 299 height 26
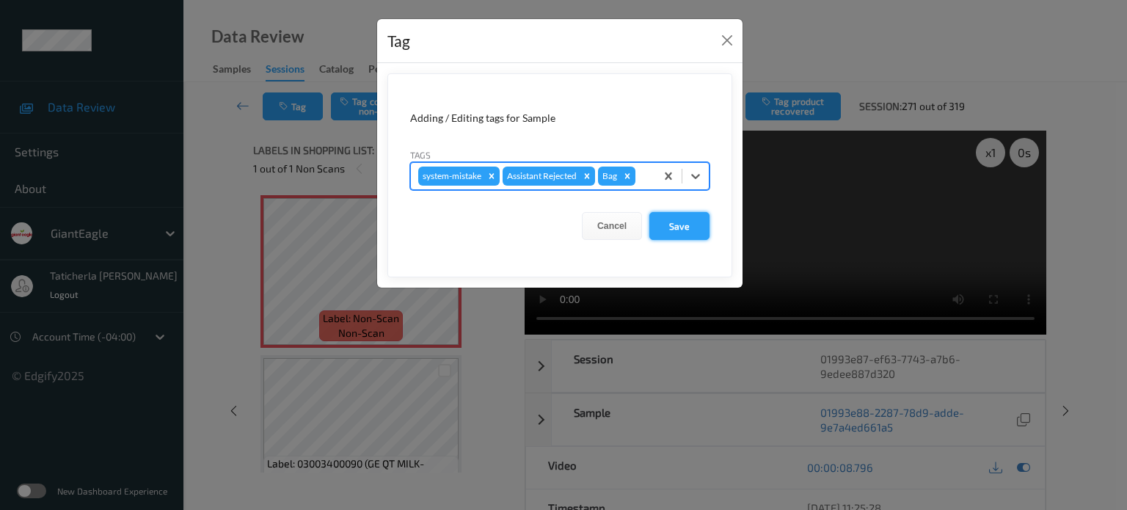
click at [581, 220] on button "Save" at bounding box center [680, 226] width 60 height 28
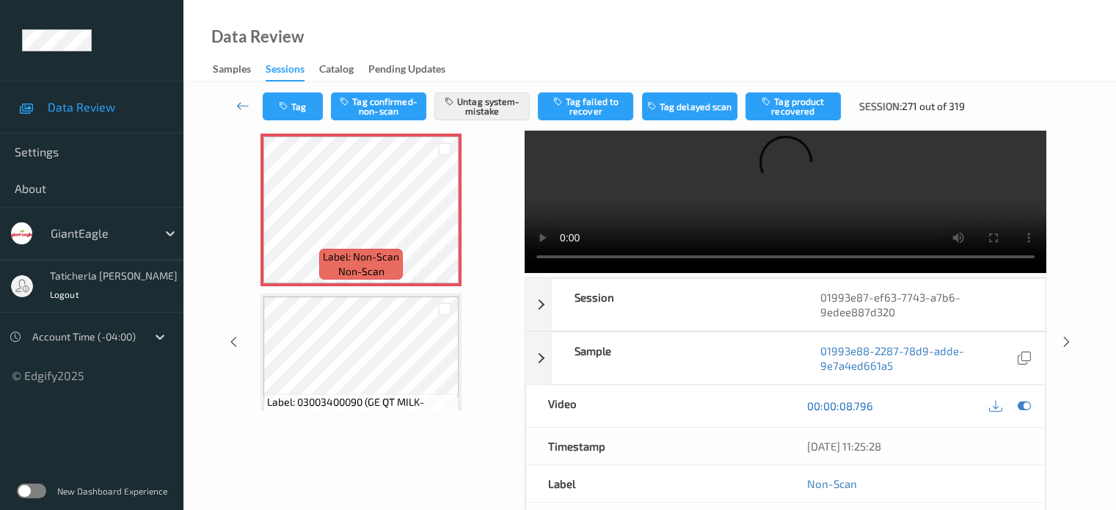
scroll to position [0, 0]
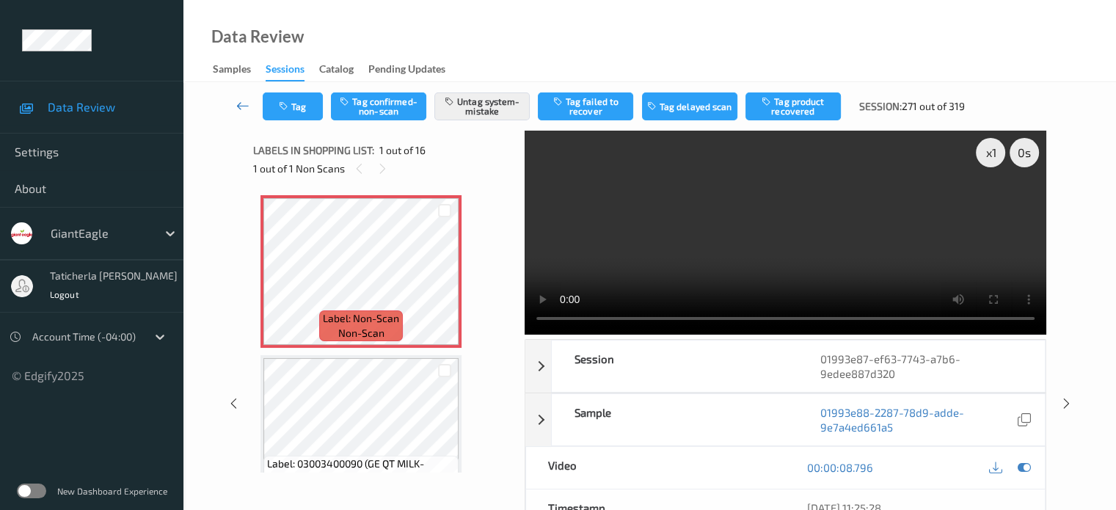
click at [238, 106] on icon at bounding box center [242, 105] width 13 height 15
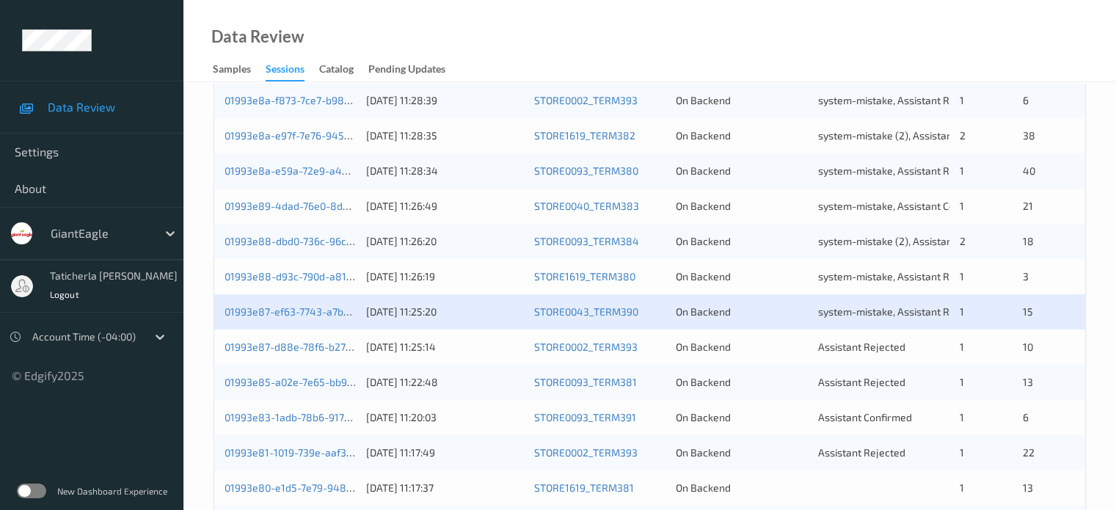
scroll to position [587, 0]
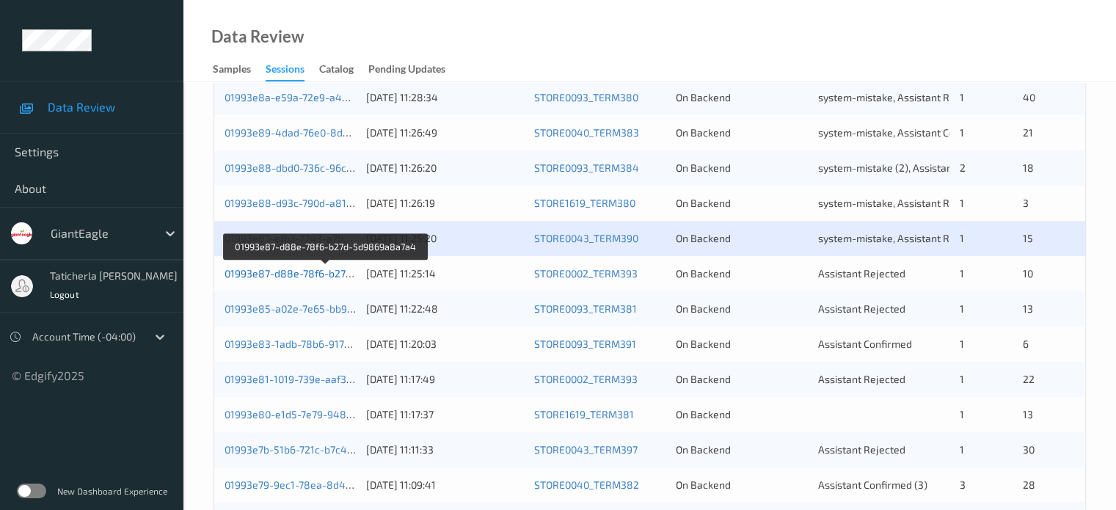
click at [299, 277] on link "01993e87-d88e-78f6-b27d-5d9869a8a7a4" at bounding box center [326, 273] width 203 height 12
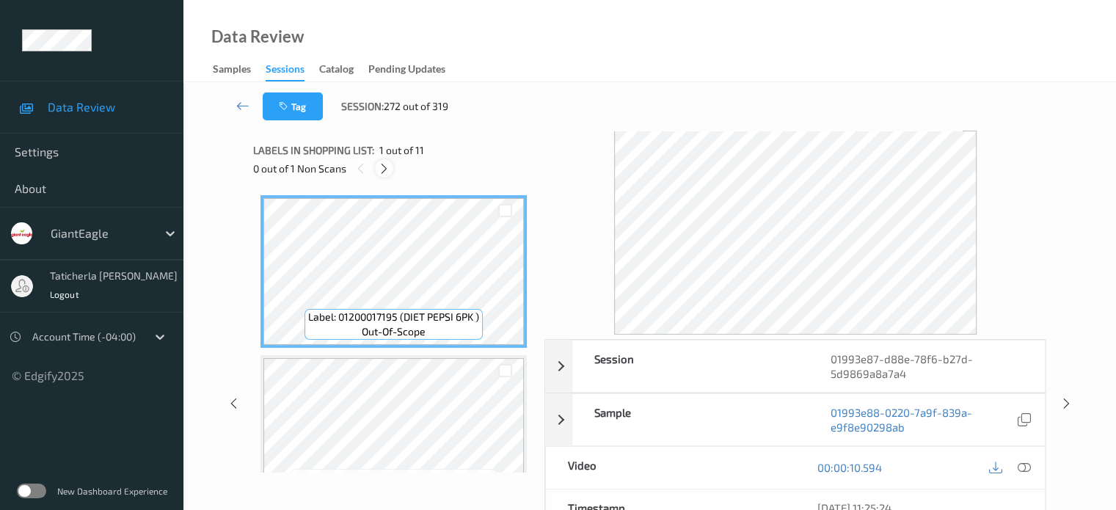
click at [388, 170] on icon at bounding box center [384, 168] width 12 height 13
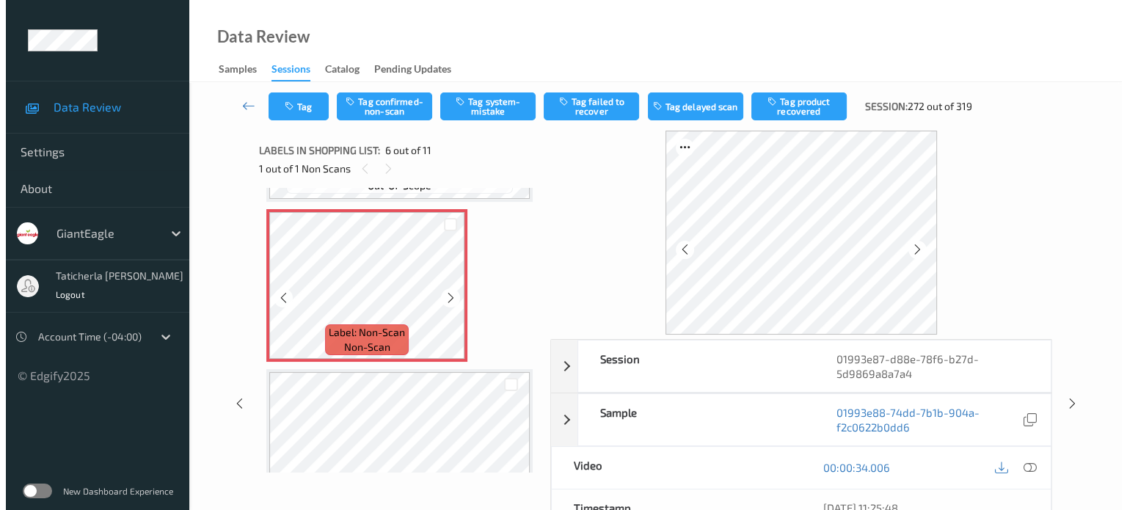
scroll to position [794, 0]
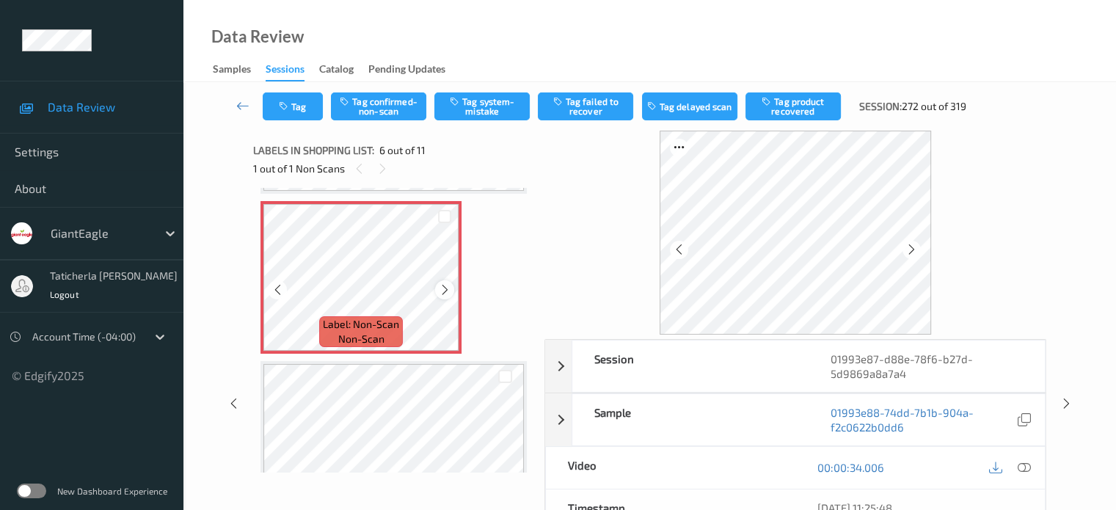
click at [443, 286] on icon at bounding box center [445, 289] width 12 height 13
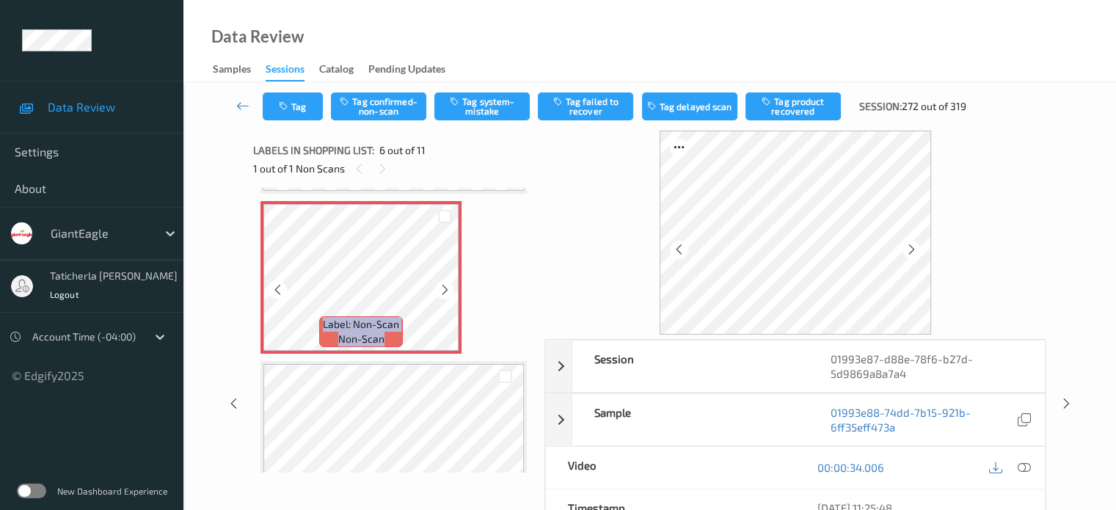
click at [443, 286] on icon at bounding box center [445, 289] width 12 height 13
click at [581, 465] on icon at bounding box center [1023, 467] width 13 height 13
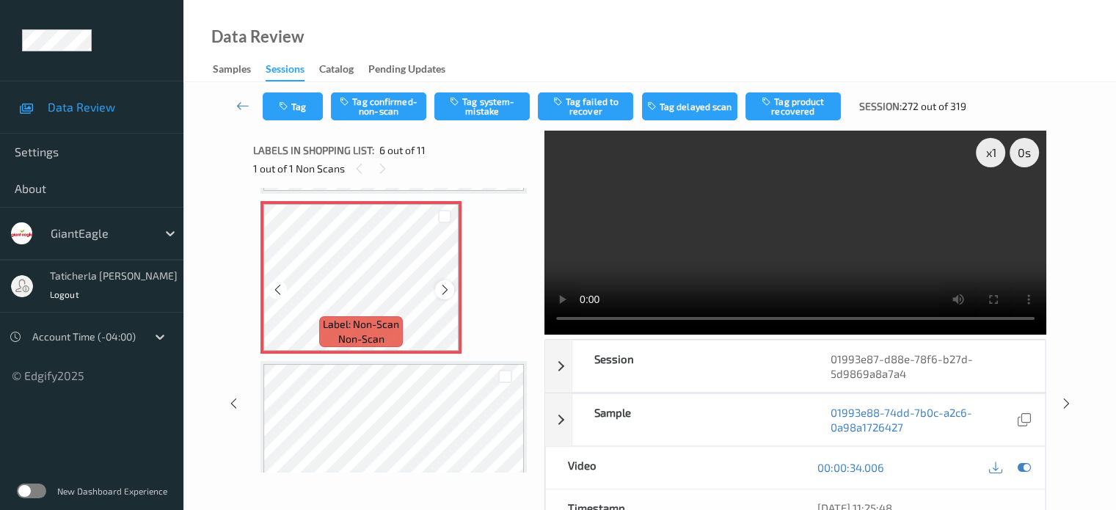
click at [449, 284] on icon at bounding box center [445, 289] width 12 height 13
click at [447, 289] on icon at bounding box center [445, 289] width 12 height 13
click at [446, 289] on icon at bounding box center [445, 289] width 12 height 13
click at [448, 293] on icon at bounding box center [445, 289] width 12 height 13
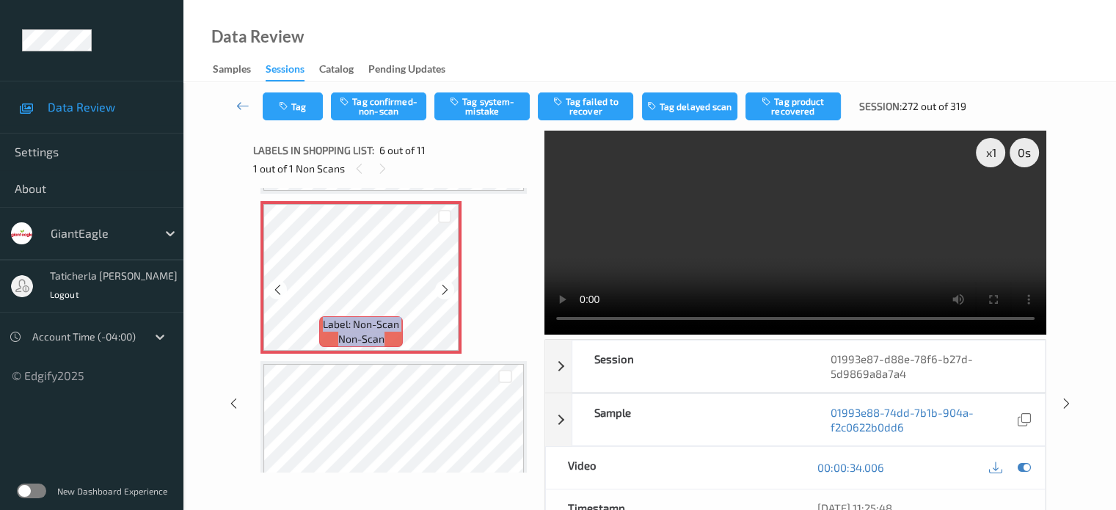
click at [448, 293] on icon at bounding box center [445, 289] width 12 height 13
click at [453, 288] on div at bounding box center [444, 289] width 18 height 18
click at [451, 288] on div at bounding box center [444, 289] width 18 height 18
click at [501, 108] on button "Tag system-mistake" at bounding box center [481, 106] width 95 height 28
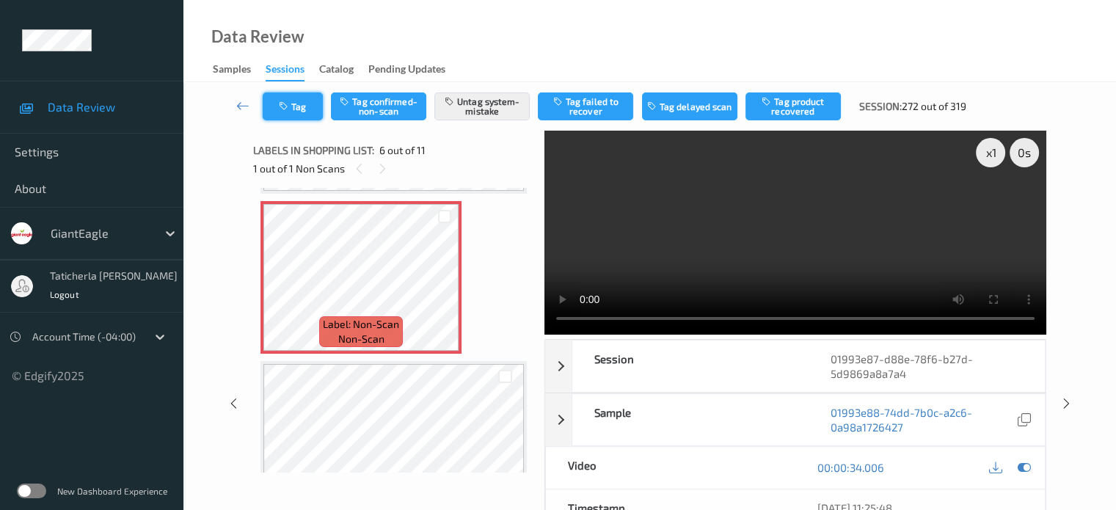
click at [302, 102] on button "Tag" at bounding box center [293, 106] width 60 height 28
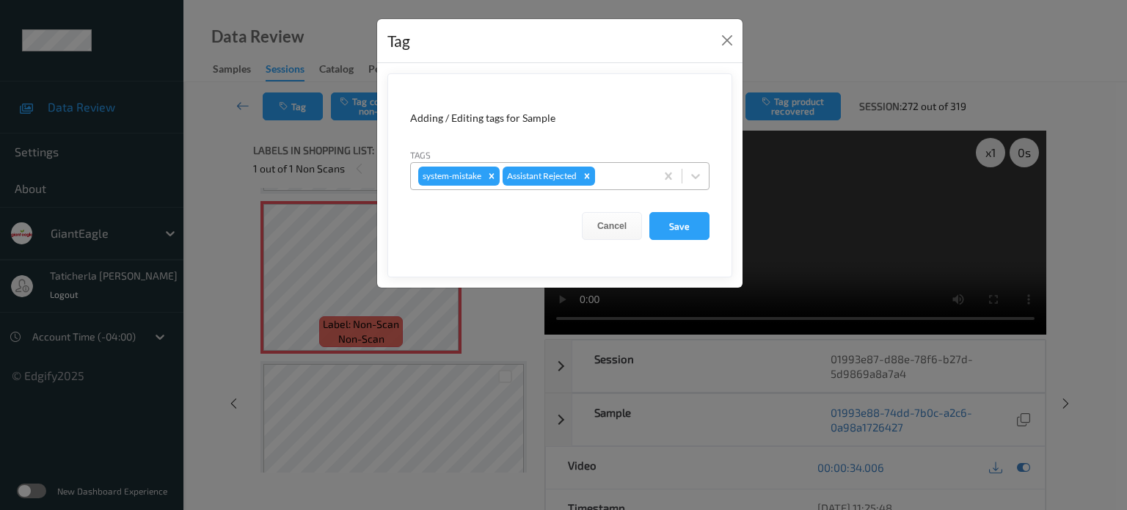
click at [581, 167] on div at bounding box center [623, 176] width 50 height 18
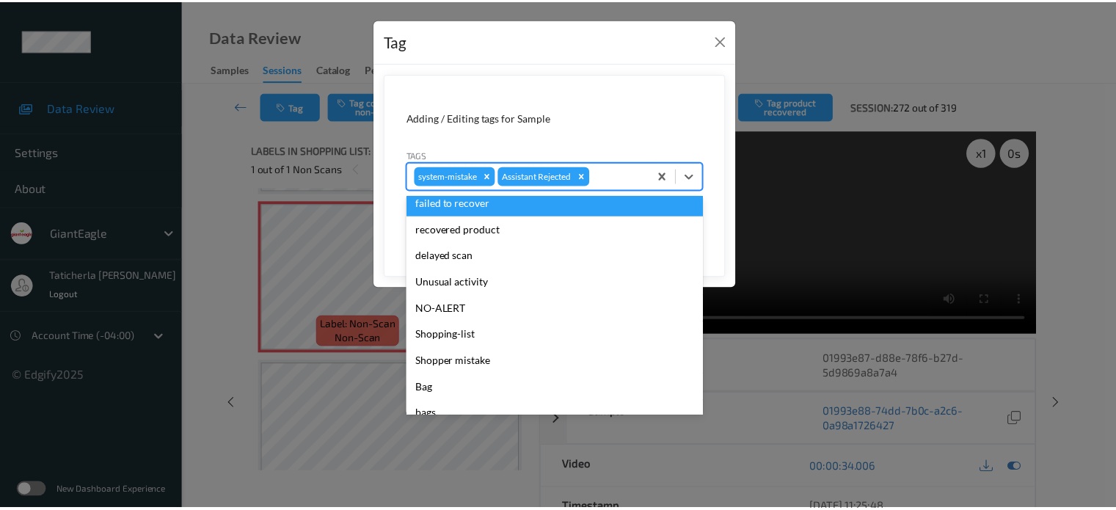
scroll to position [147, 0]
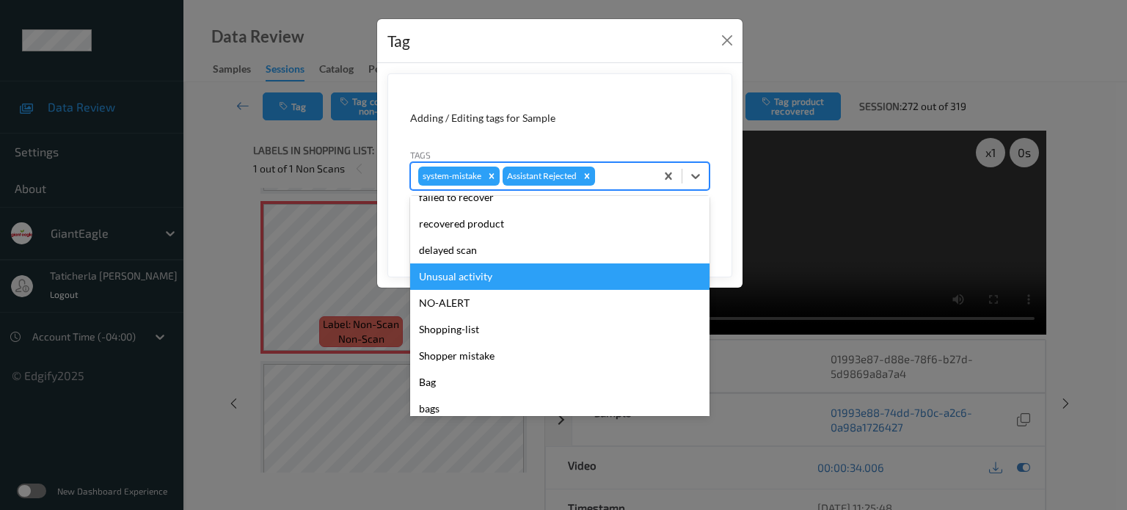
click at [521, 281] on div "Unusual activity" at bounding box center [559, 276] width 299 height 26
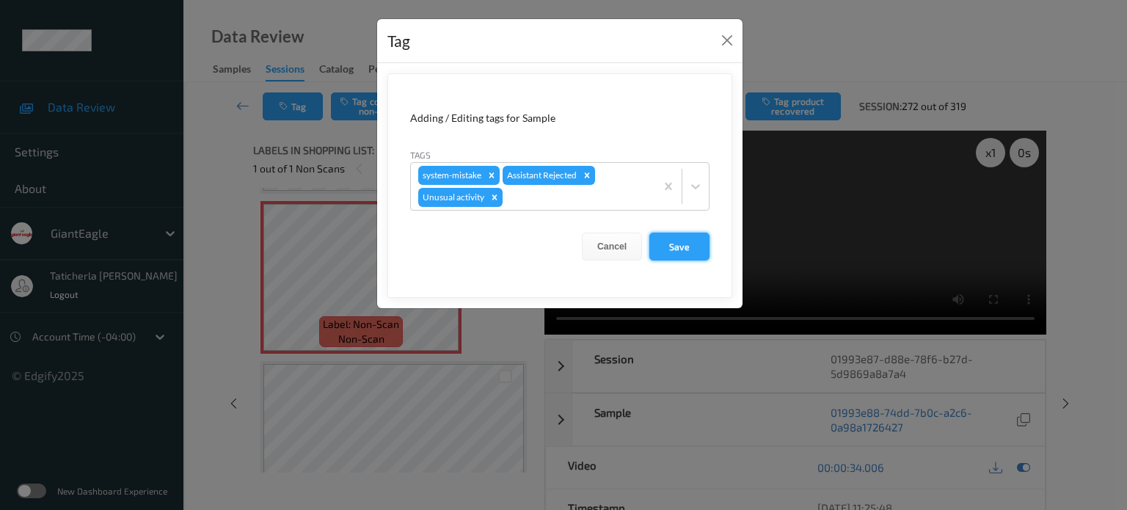
click at [581, 239] on button "Save" at bounding box center [680, 247] width 60 height 28
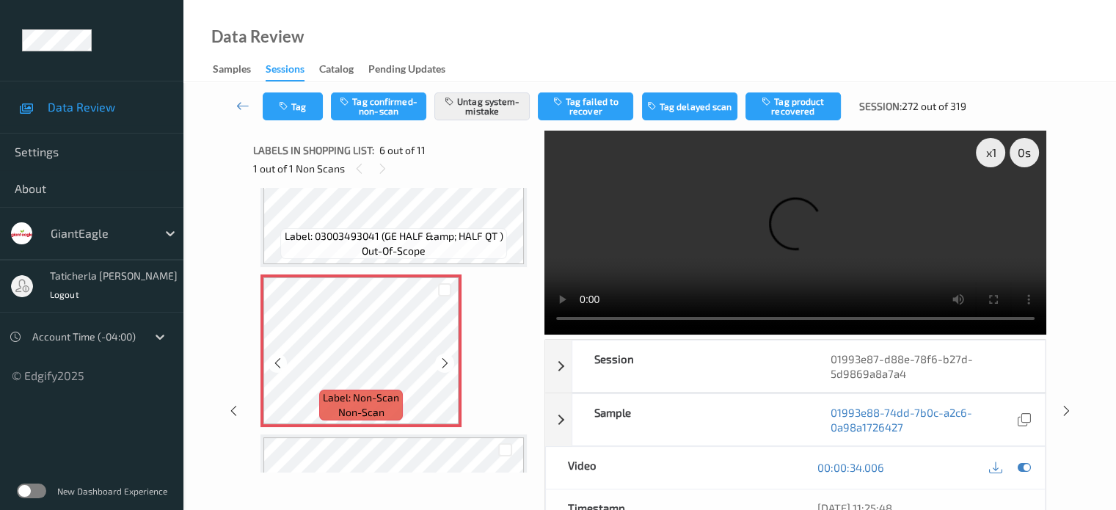
scroll to position [794, 0]
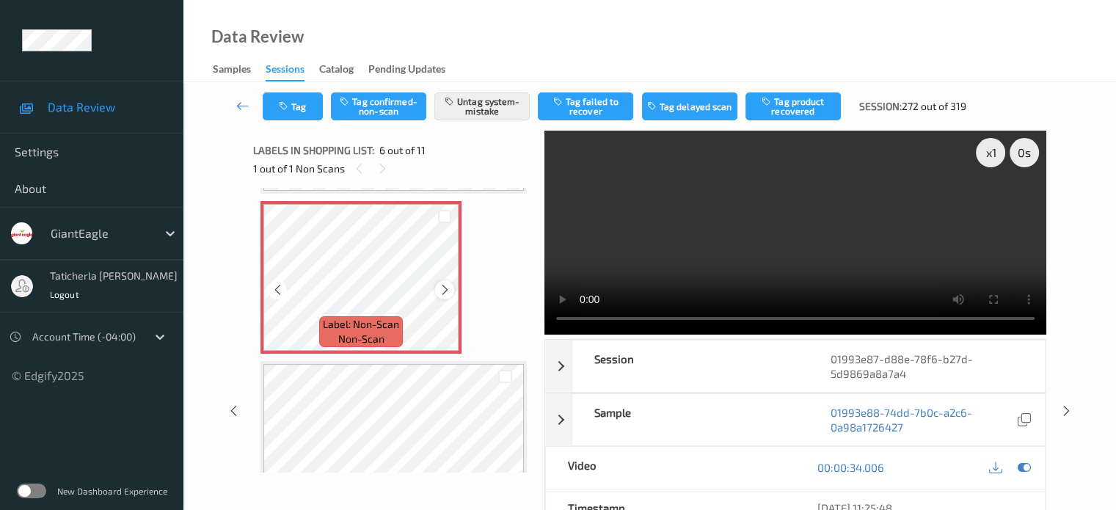
click at [440, 286] on icon at bounding box center [445, 289] width 12 height 13
click at [444, 284] on icon at bounding box center [445, 289] width 12 height 13
click at [444, 288] on icon at bounding box center [445, 289] width 12 height 13
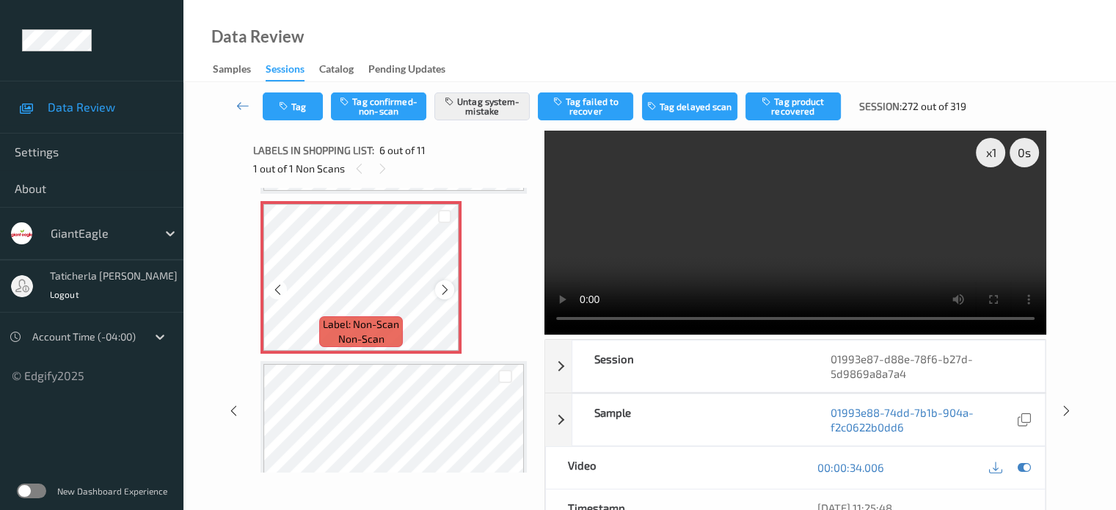
click at [451, 287] on icon at bounding box center [445, 289] width 12 height 13
click at [244, 107] on icon at bounding box center [242, 105] width 13 height 15
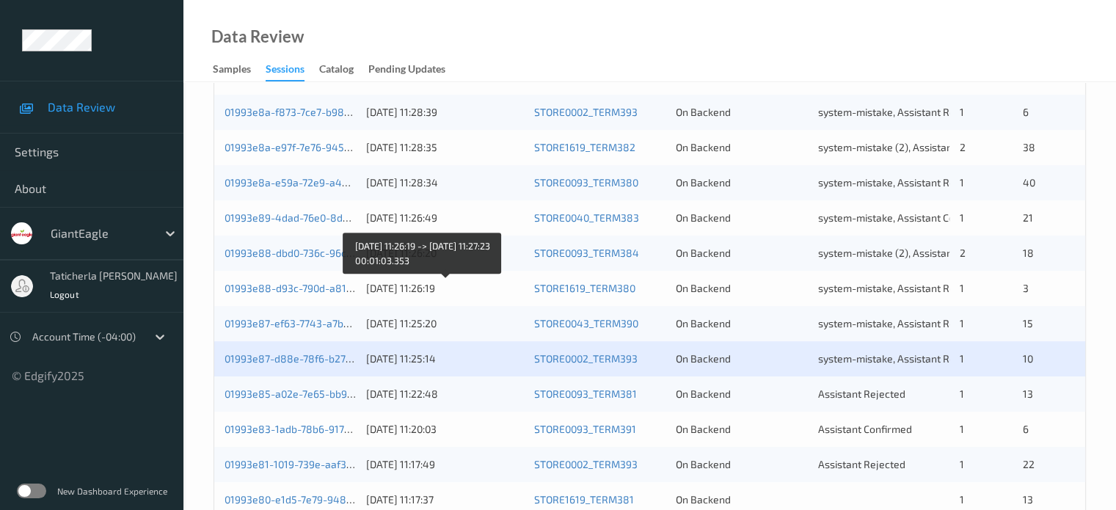
scroll to position [514, 0]
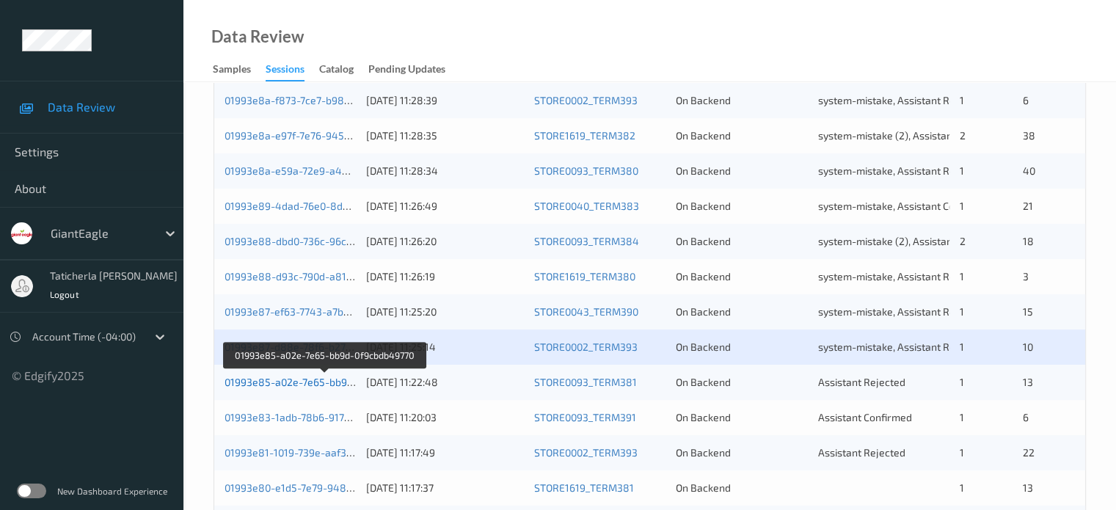
click at [318, 387] on link "01993e85-a02e-7e65-bb9d-0f9cbdb49770" at bounding box center [325, 382] width 200 height 12
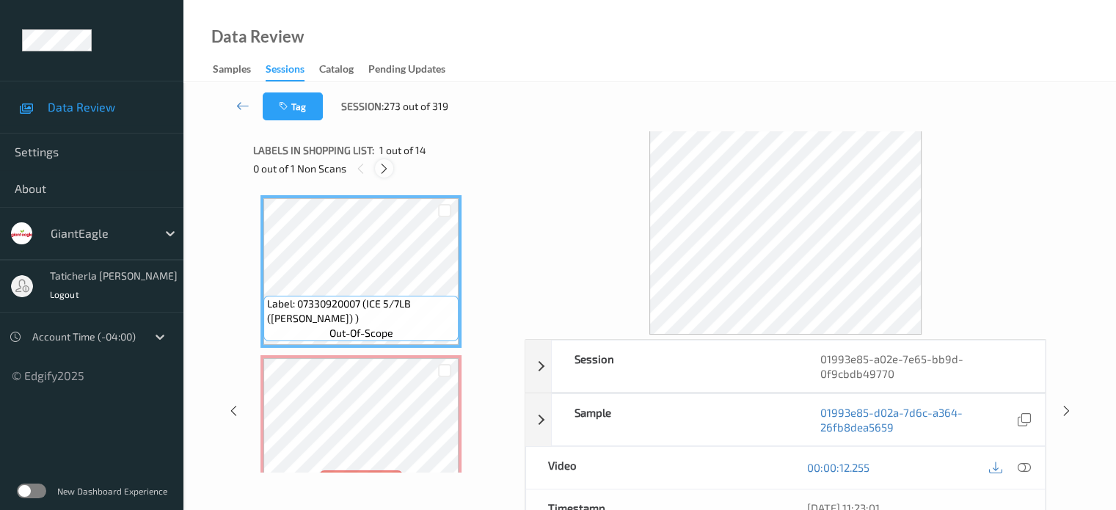
click at [385, 171] on icon at bounding box center [384, 168] width 12 height 13
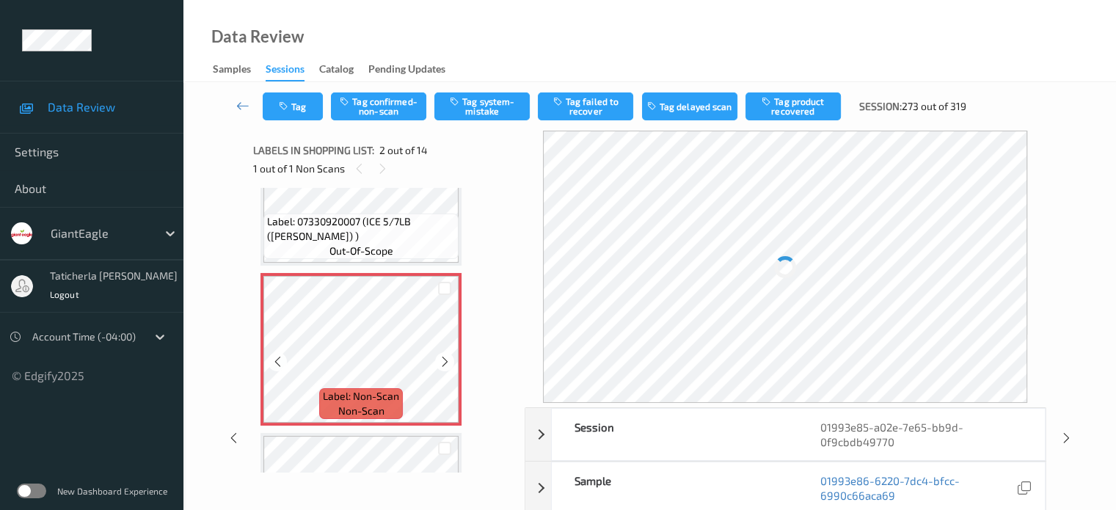
scroll to position [154, 0]
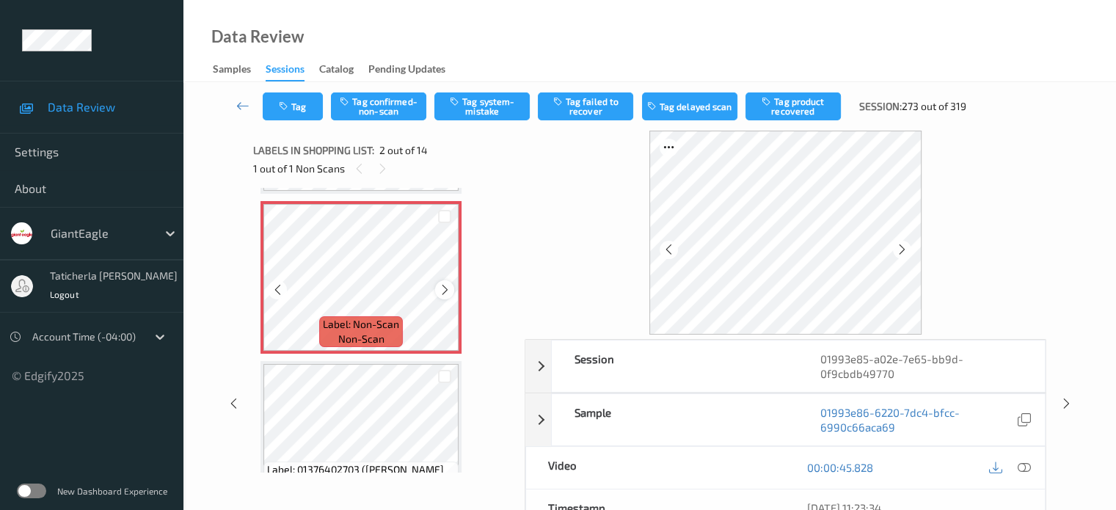
click at [451, 285] on icon at bounding box center [445, 289] width 12 height 13
click at [448, 287] on icon at bounding box center [445, 289] width 12 height 13
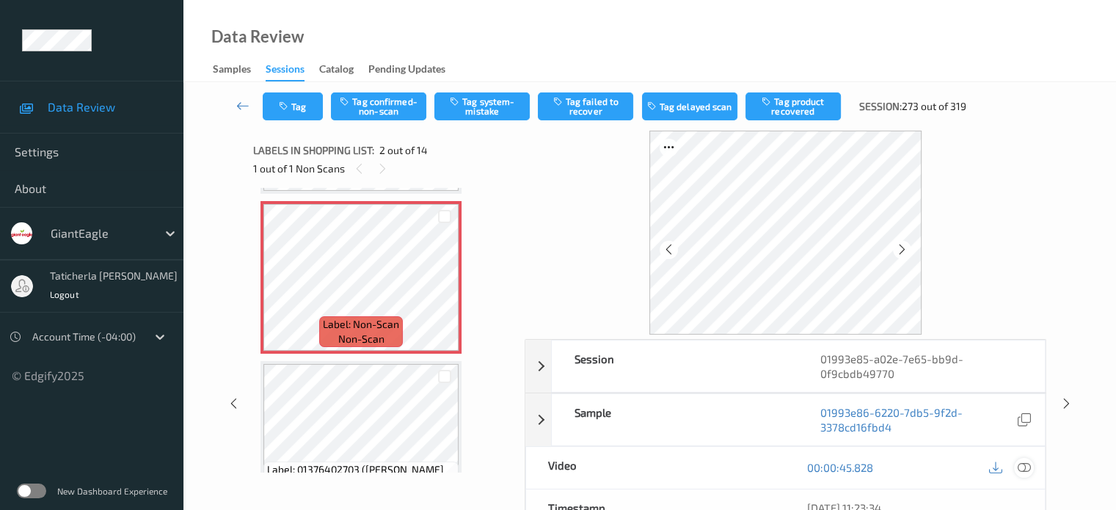
click at [581, 466] on icon at bounding box center [1023, 467] width 13 height 13
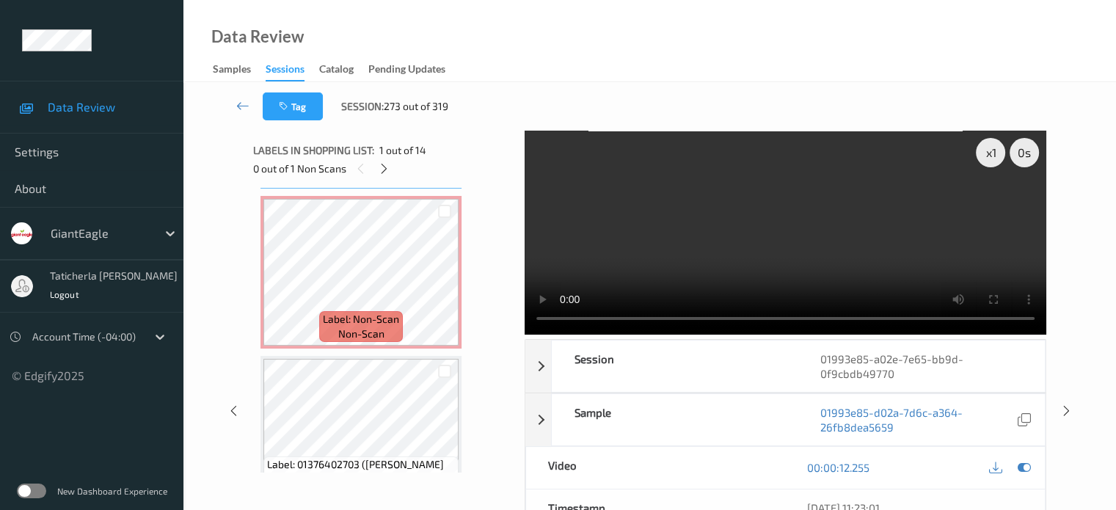
scroll to position [73, 0]
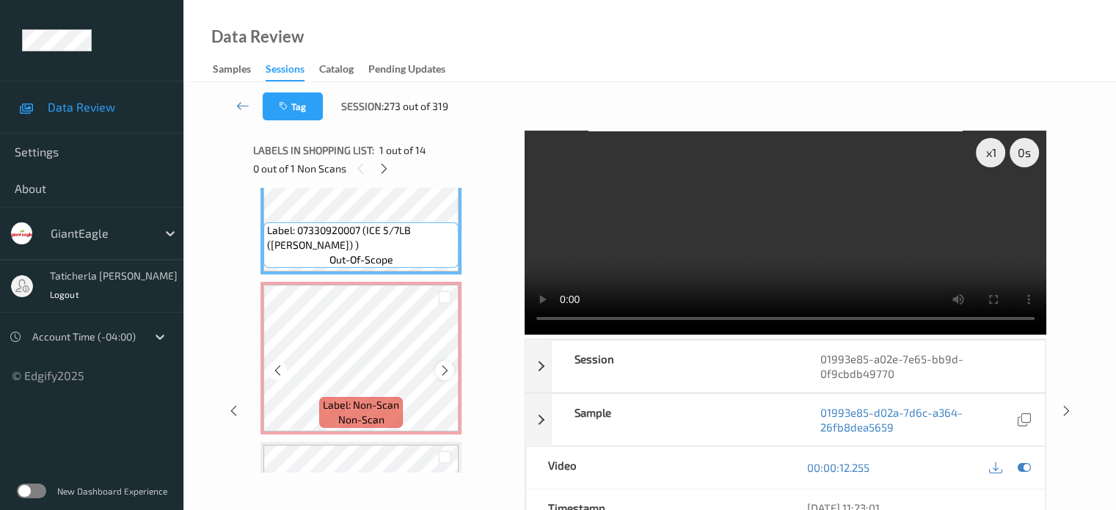
click at [448, 368] on icon at bounding box center [445, 370] width 12 height 13
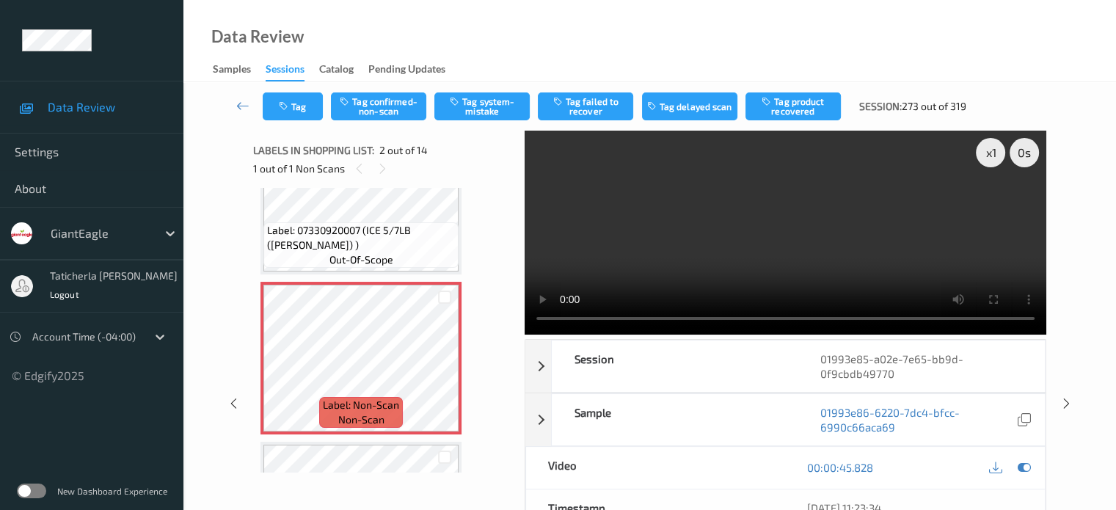
click at [581, 202] on div "x 1 0 s Session 01993e85-a02e-7e65-bb9d-0f9cbdb49770 Session ID 01993e85-a02e-7…" at bounding box center [650, 404] width 873 height 547
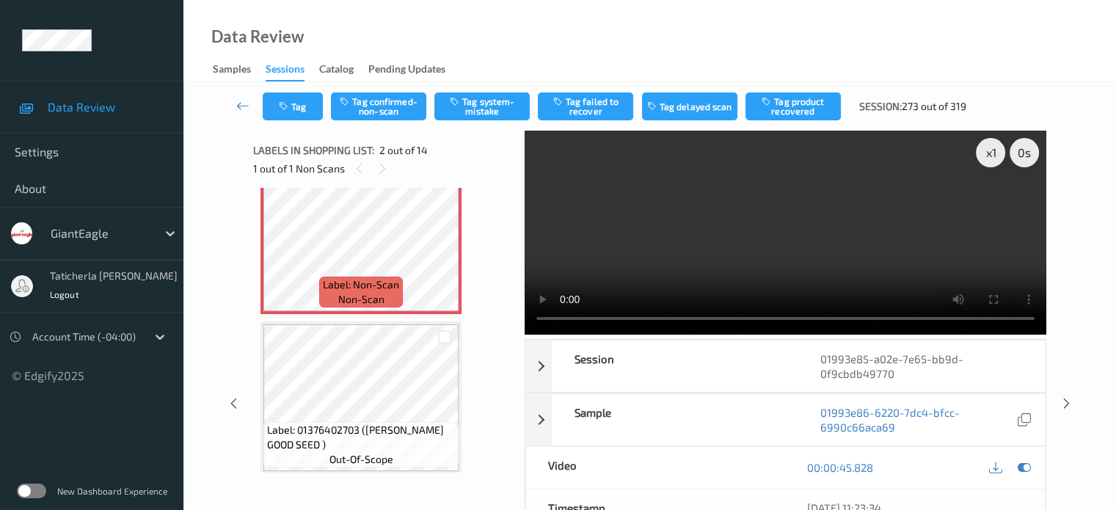
scroll to position [220, 0]
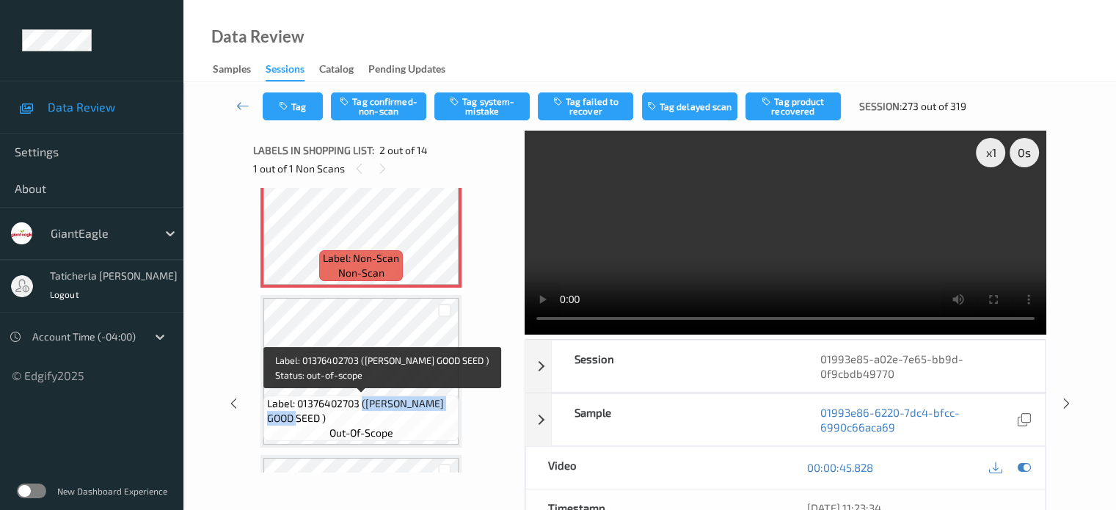
drag, startPoint x: 363, startPoint y: 403, endPoint x: 448, endPoint y: 416, distance: 85.4
click at [448, 416] on span "Label: 01376402703 (DAVES GOOD SEED )" at bounding box center [361, 410] width 188 height 29
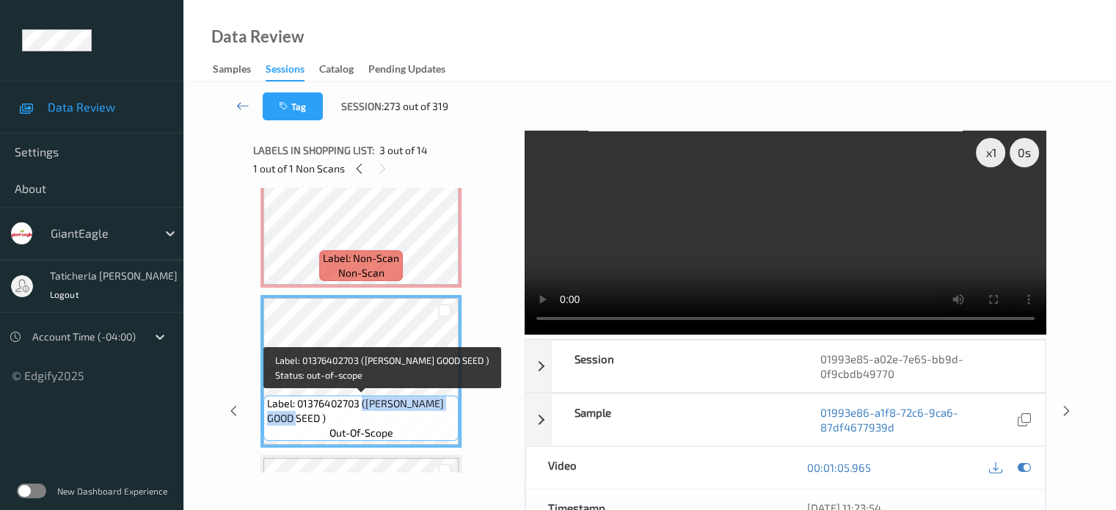
copy span "(DAVES GOOD SEED )"
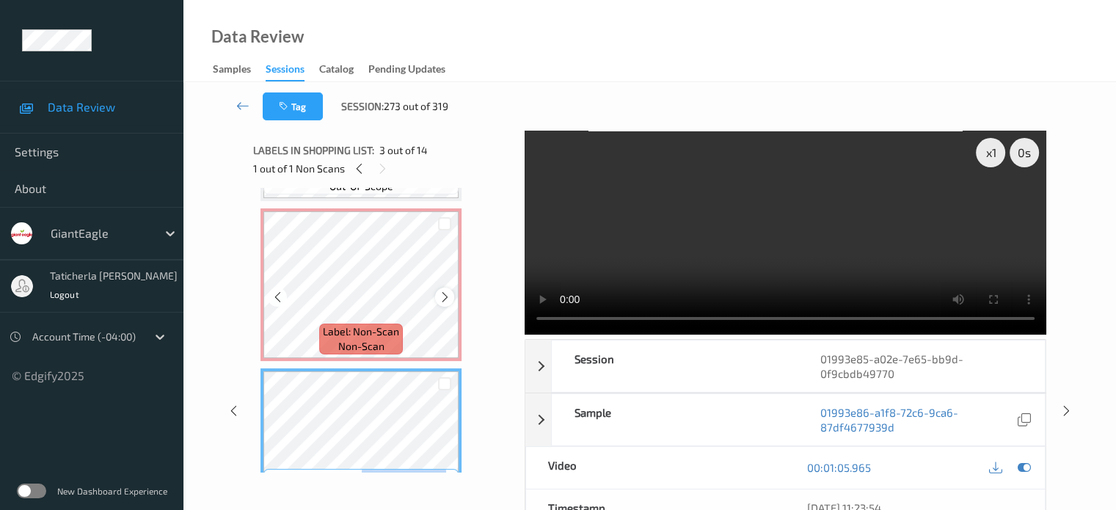
scroll to position [73, 0]
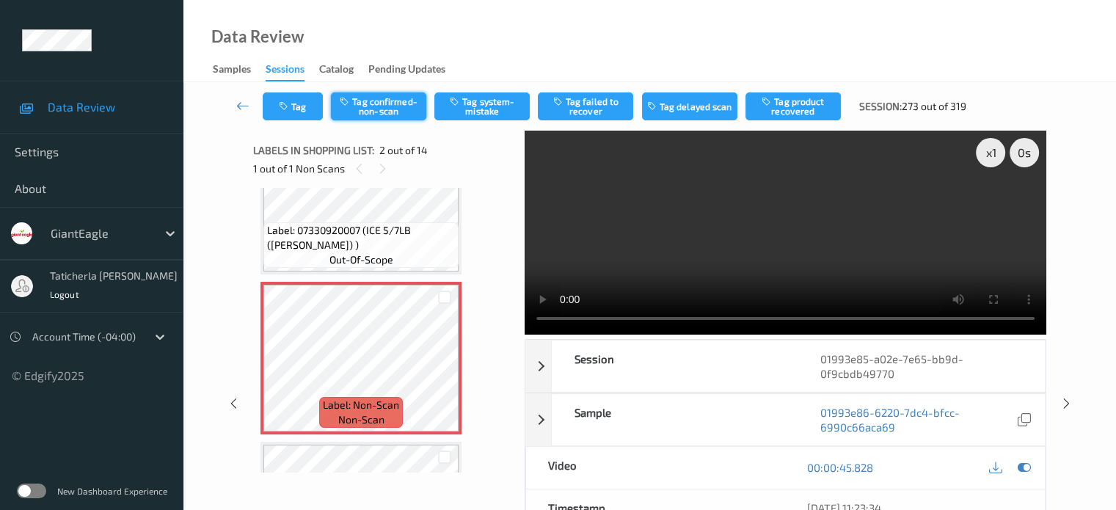
click at [385, 103] on button "Tag confirmed-non-scan" at bounding box center [378, 106] width 95 height 28
click at [581, 102] on button "Tag failed to recover" at bounding box center [585, 106] width 95 height 28
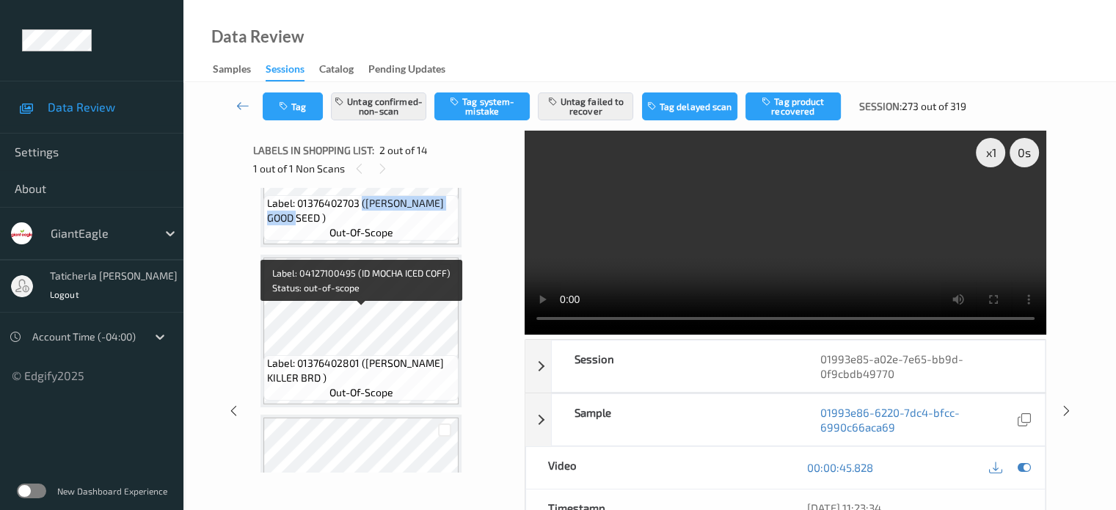
scroll to position [200, 0]
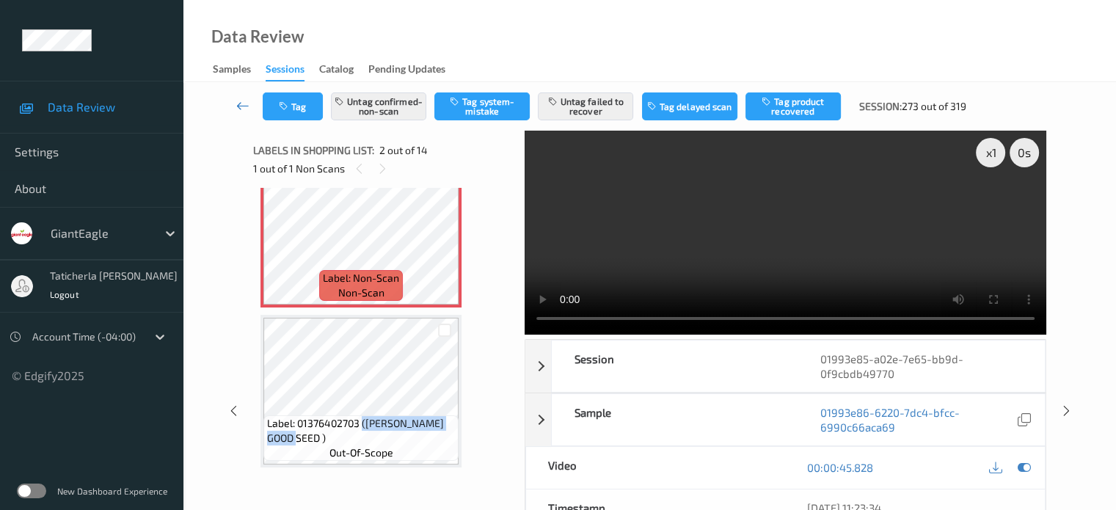
click at [235, 105] on link at bounding box center [243, 106] width 39 height 28
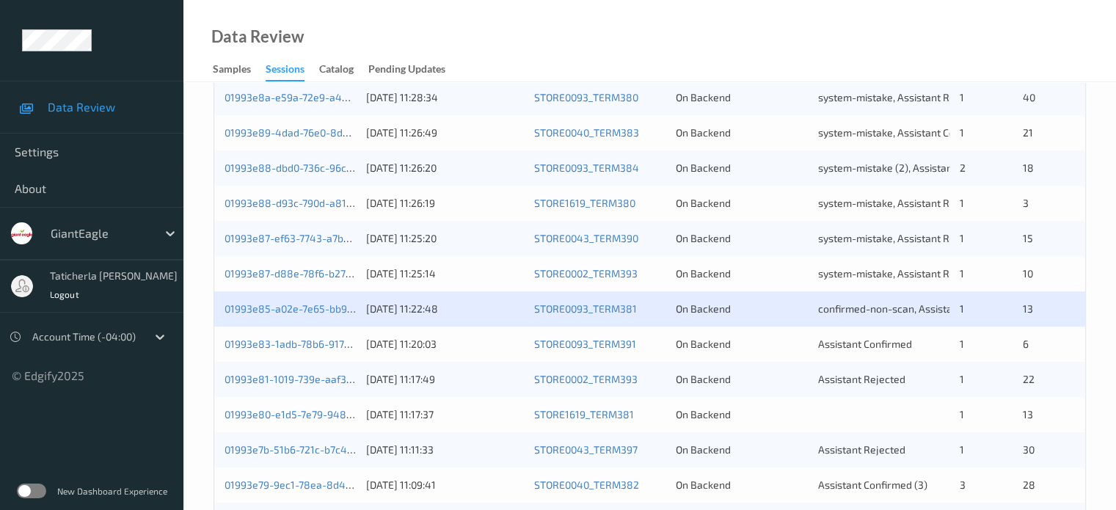
scroll to position [661, 0]
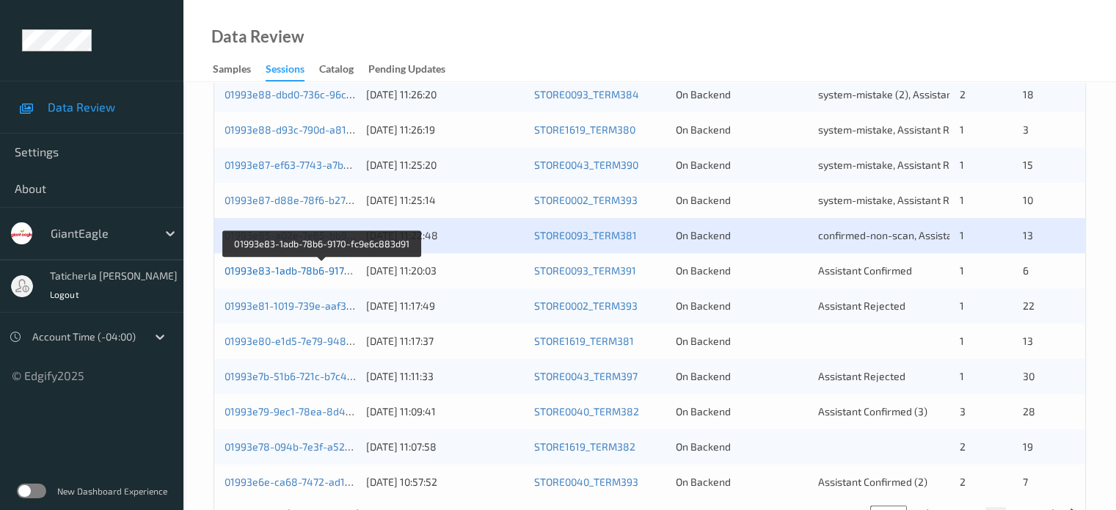
click at [296, 272] on link "01993e83-1adb-78b6-9170-fc9e6c883d91" at bounding box center [323, 270] width 197 height 12
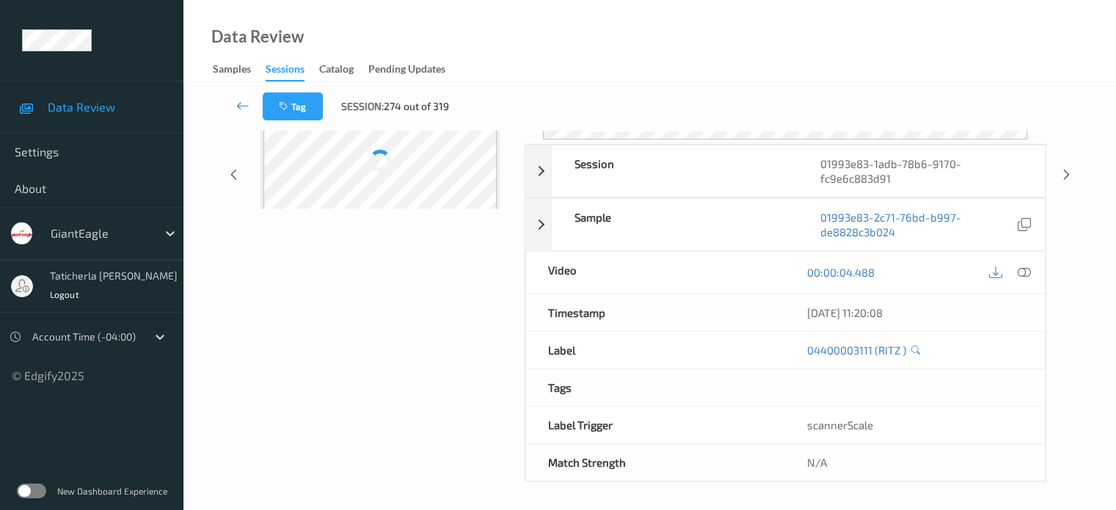
scroll to position [194, 0]
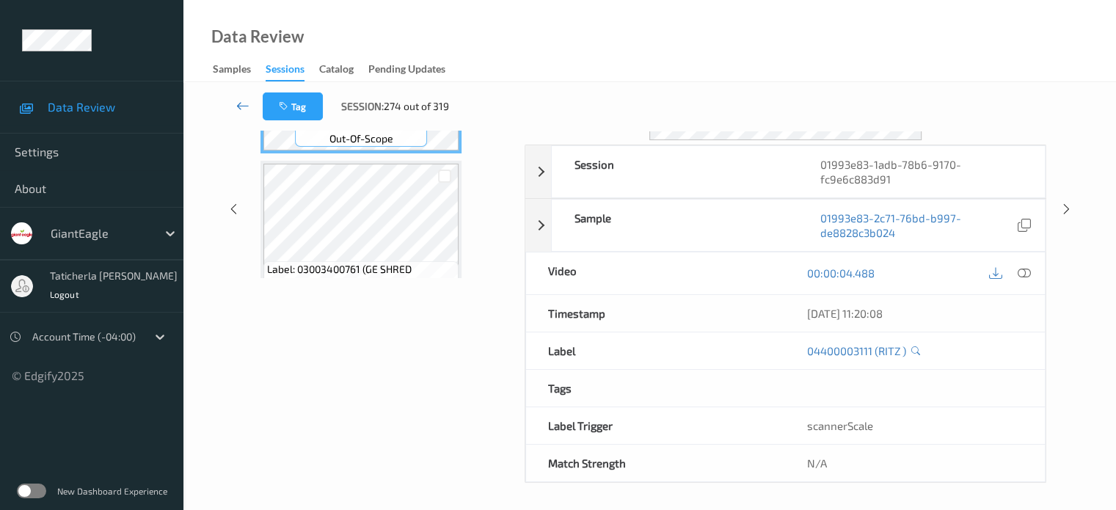
click at [235, 105] on link at bounding box center [243, 106] width 39 height 28
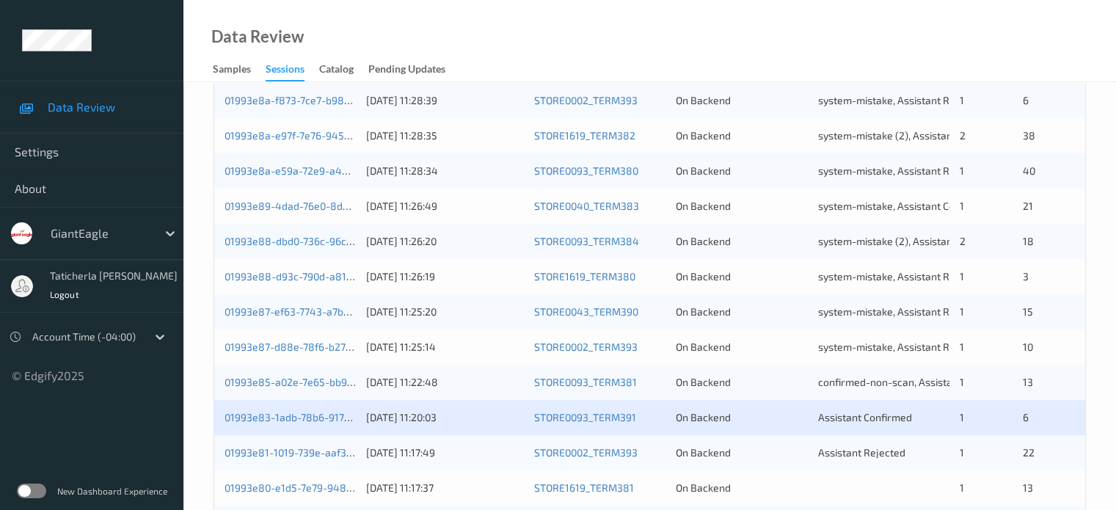
scroll to position [661, 0]
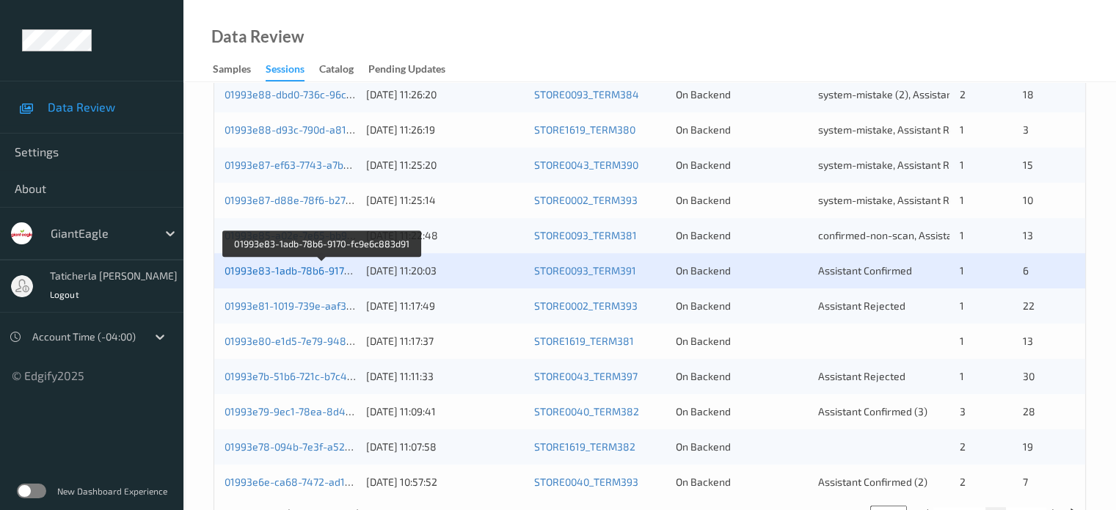
click at [299, 276] on link "01993e83-1adb-78b6-9170-fc9e6c883d91" at bounding box center [323, 270] width 197 height 12
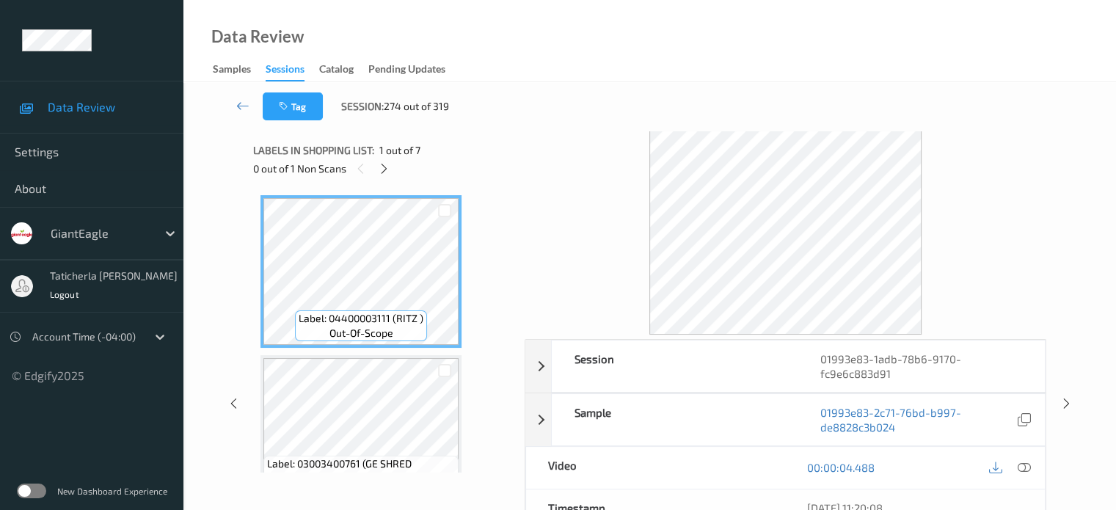
click at [376, 161] on div "0 out of 1 Non Scans" at bounding box center [383, 168] width 261 height 18
click at [389, 172] on div at bounding box center [384, 168] width 18 height 18
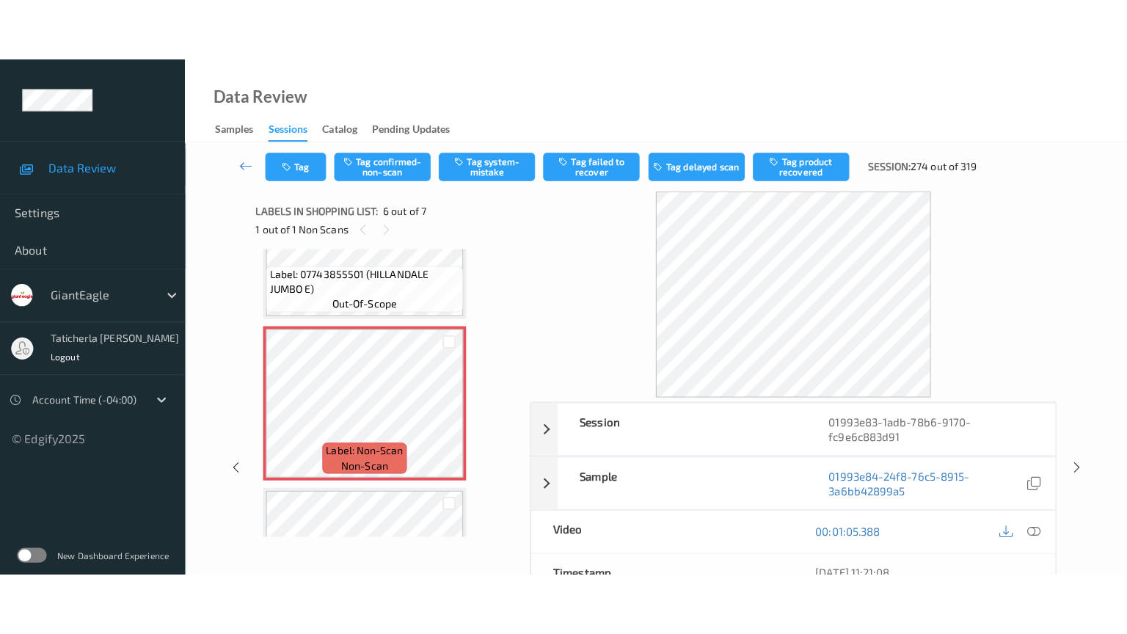
scroll to position [794, 0]
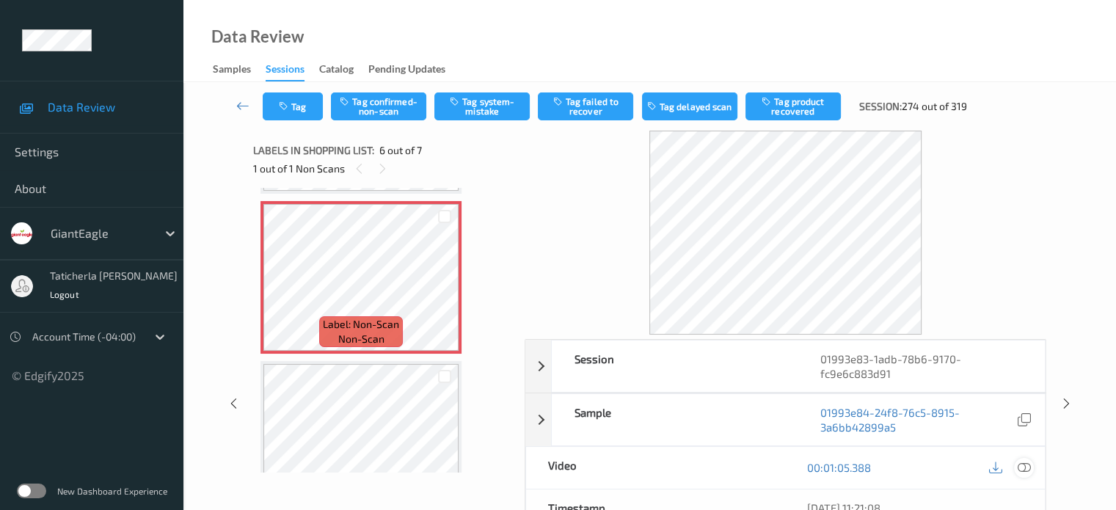
click at [581, 463] on icon at bounding box center [1023, 467] width 13 height 13
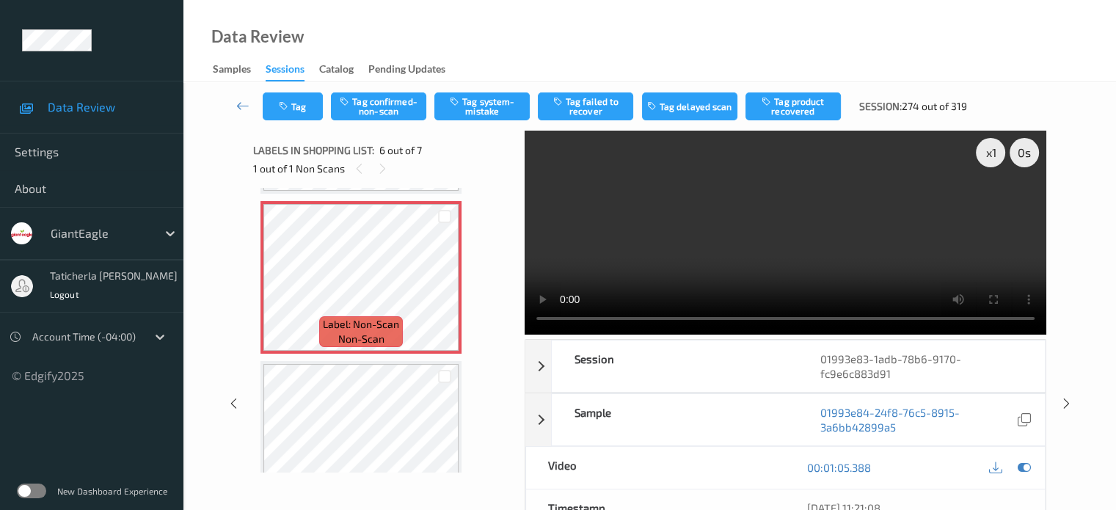
click at [581, 205] on video at bounding box center [786, 233] width 522 height 204
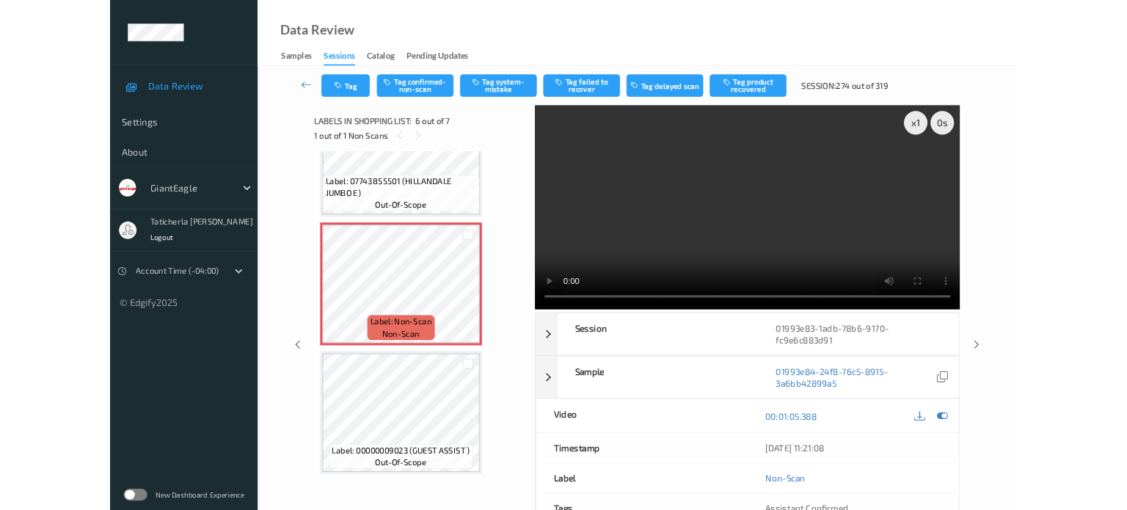
scroll to position [718, 0]
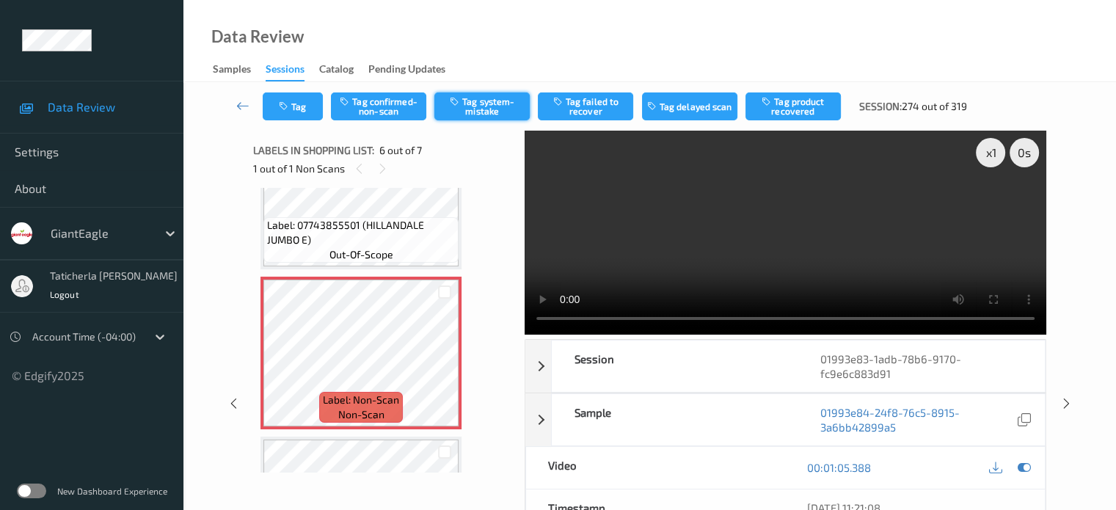
click at [499, 93] on button "Tag system-mistake" at bounding box center [481, 106] width 95 height 28
click at [305, 106] on button "Tag" at bounding box center [293, 106] width 60 height 28
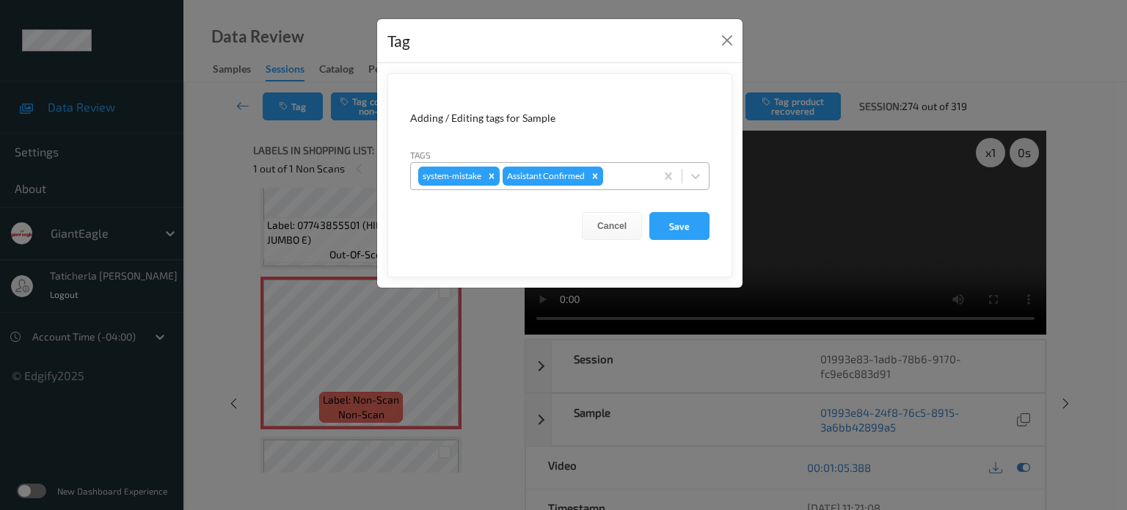
click at [581, 170] on div at bounding box center [627, 176] width 42 height 18
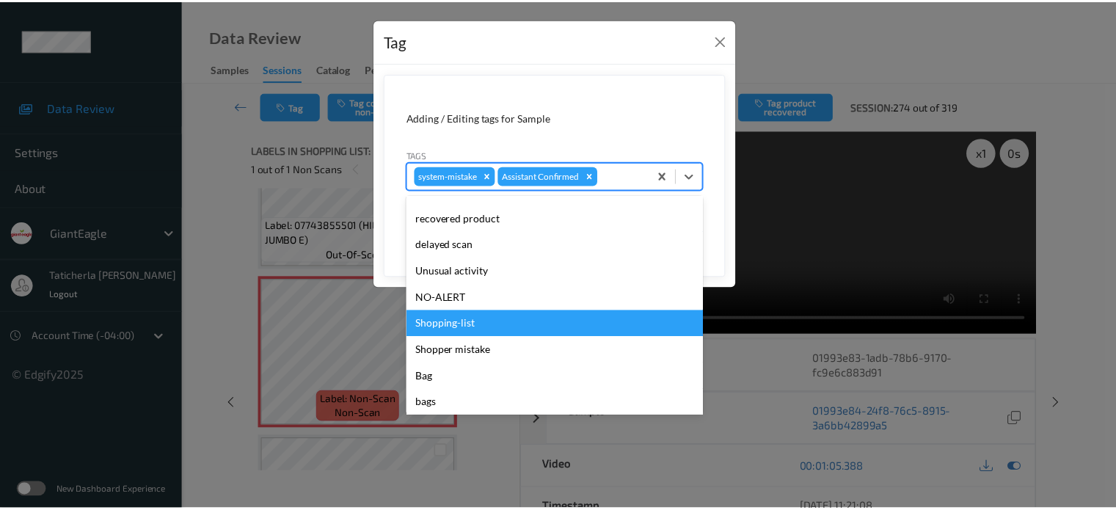
scroll to position [156, 0]
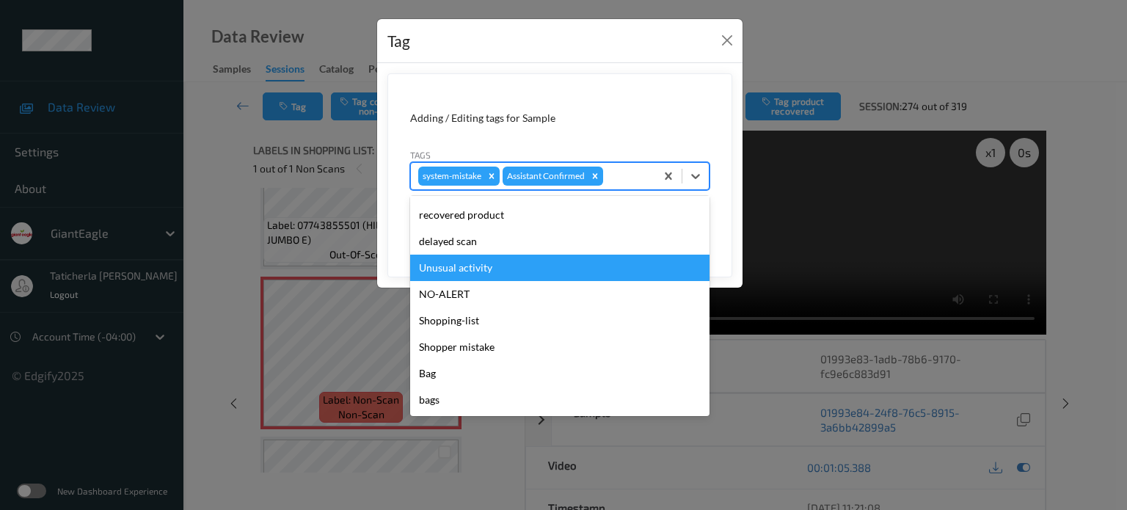
click at [523, 277] on div "Unusual activity" at bounding box center [559, 268] width 299 height 26
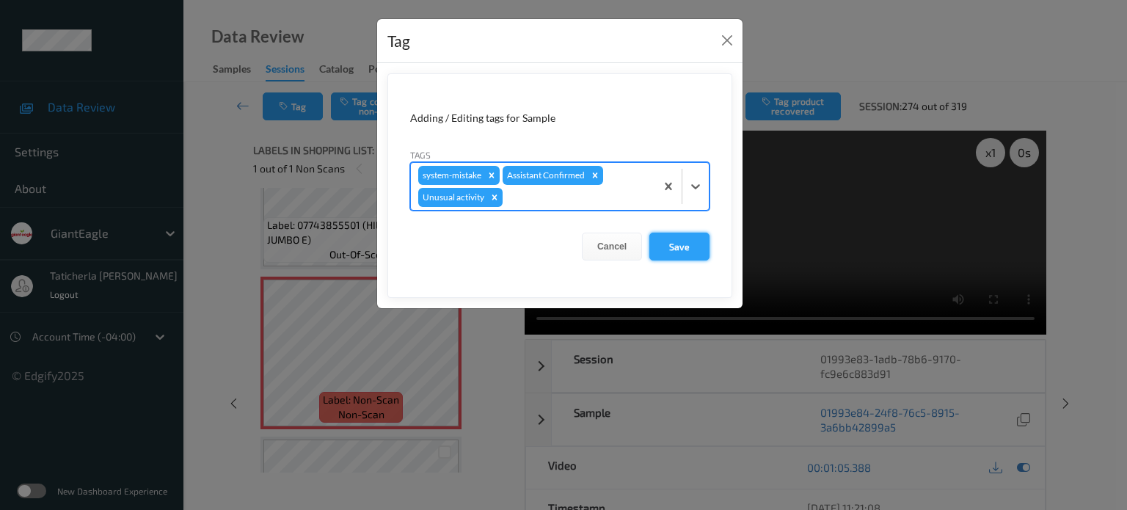
click at [581, 239] on button "Save" at bounding box center [680, 247] width 60 height 28
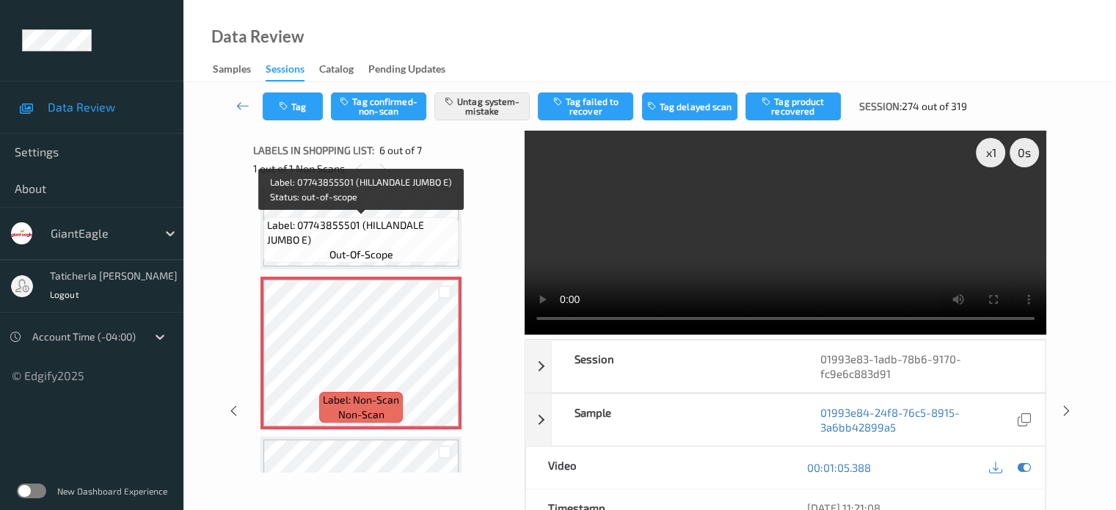
scroll to position [792, 0]
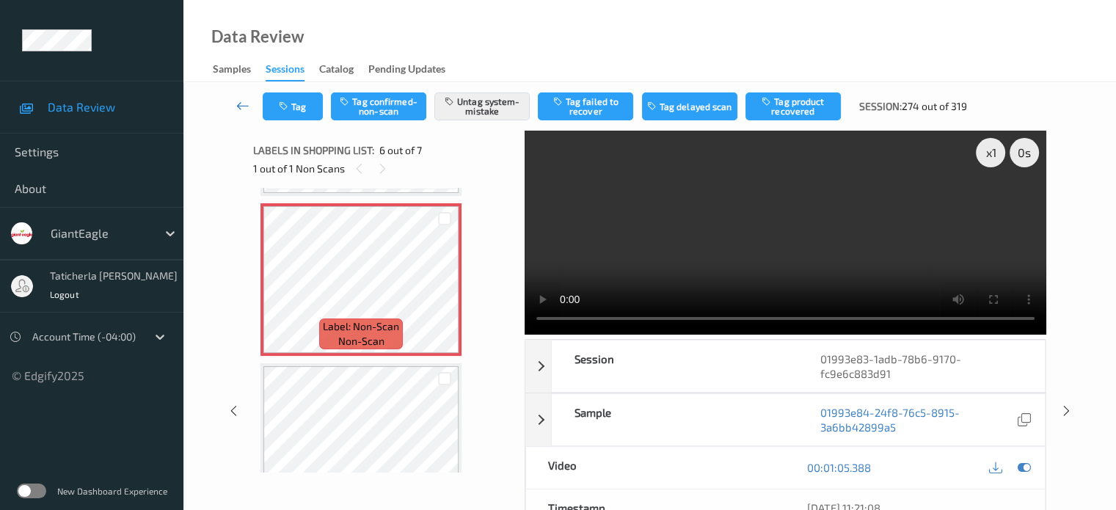
click at [244, 104] on icon at bounding box center [242, 105] width 13 height 15
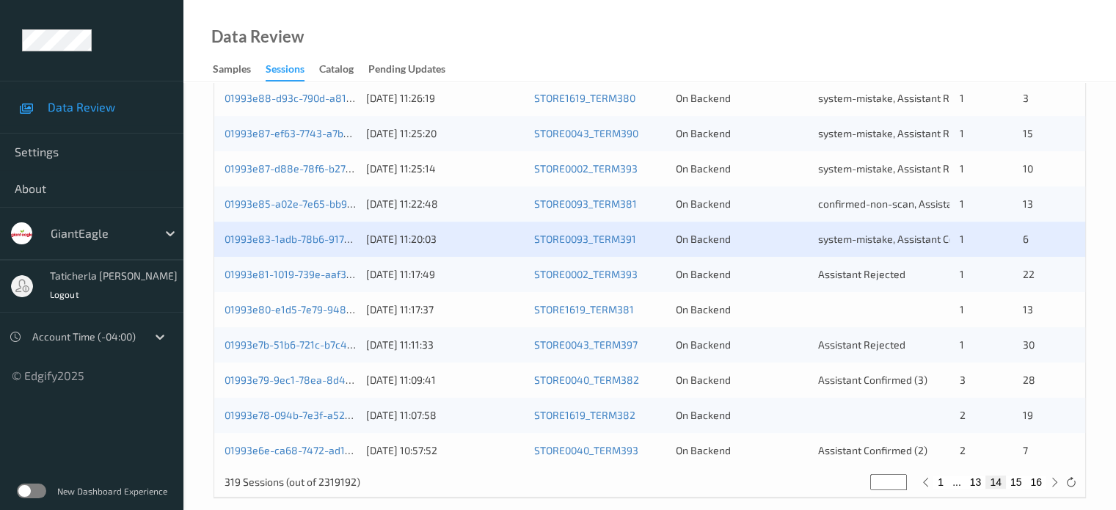
scroll to position [709, 0]
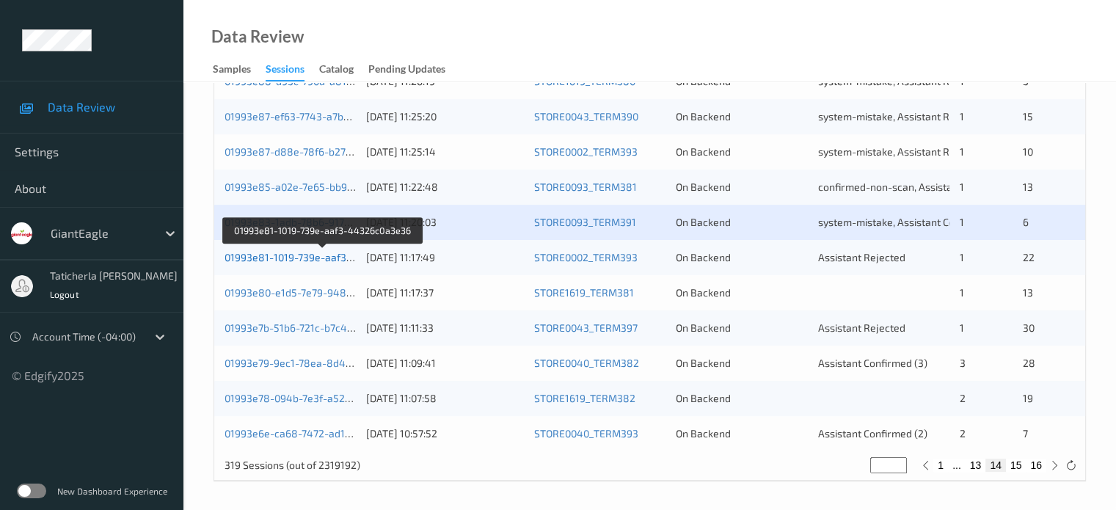
click at [314, 256] on link "01993e81-1019-739e-aaf3-44326c0a3e36" at bounding box center [323, 257] width 197 height 12
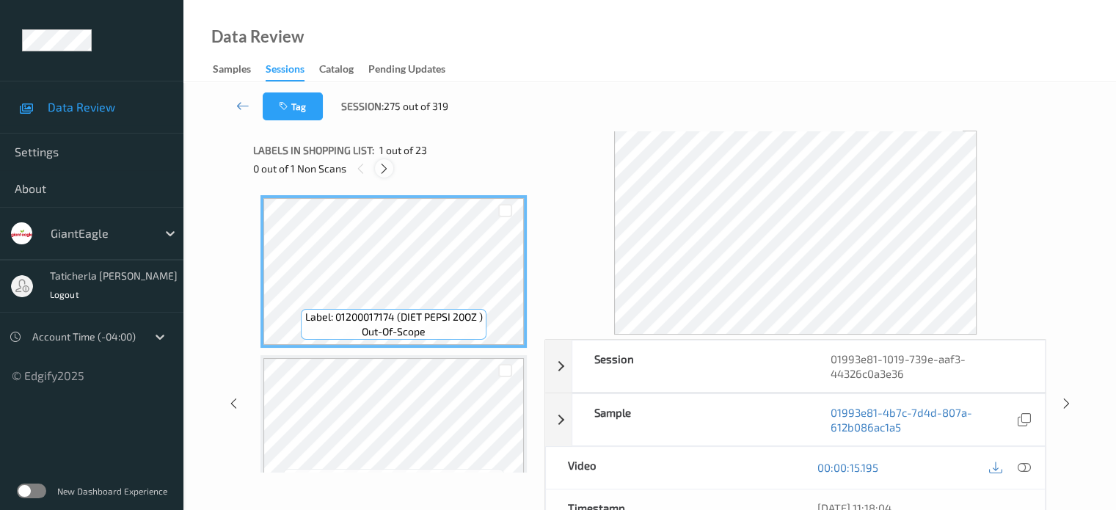
click at [385, 170] on icon at bounding box center [384, 168] width 12 height 13
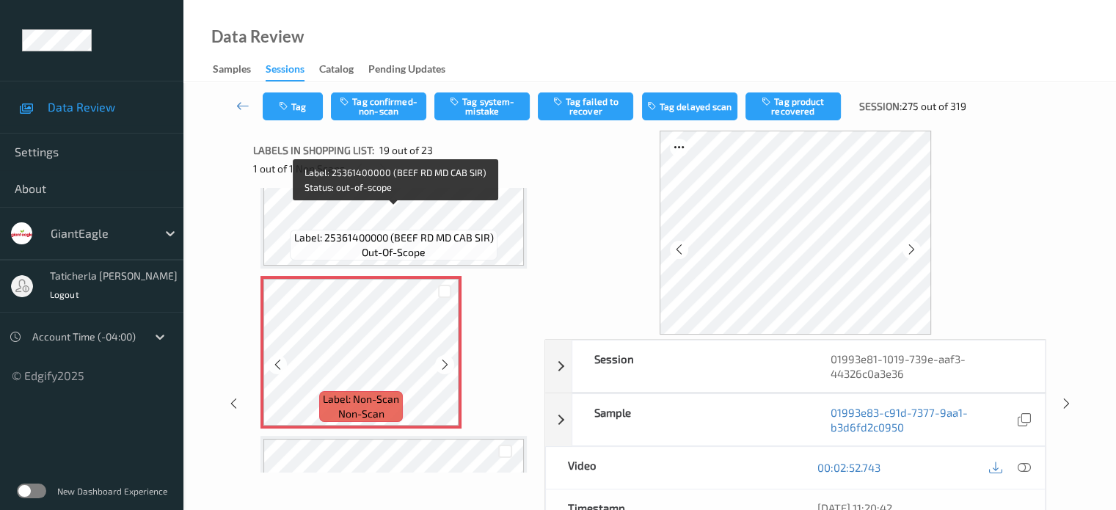
scroll to position [2874, 0]
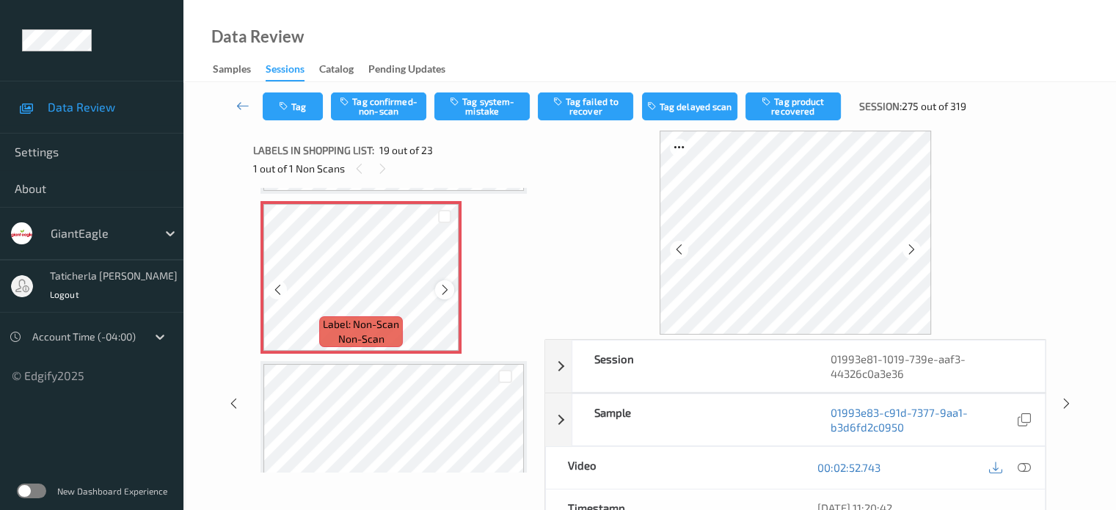
click at [446, 288] on icon at bounding box center [445, 289] width 12 height 13
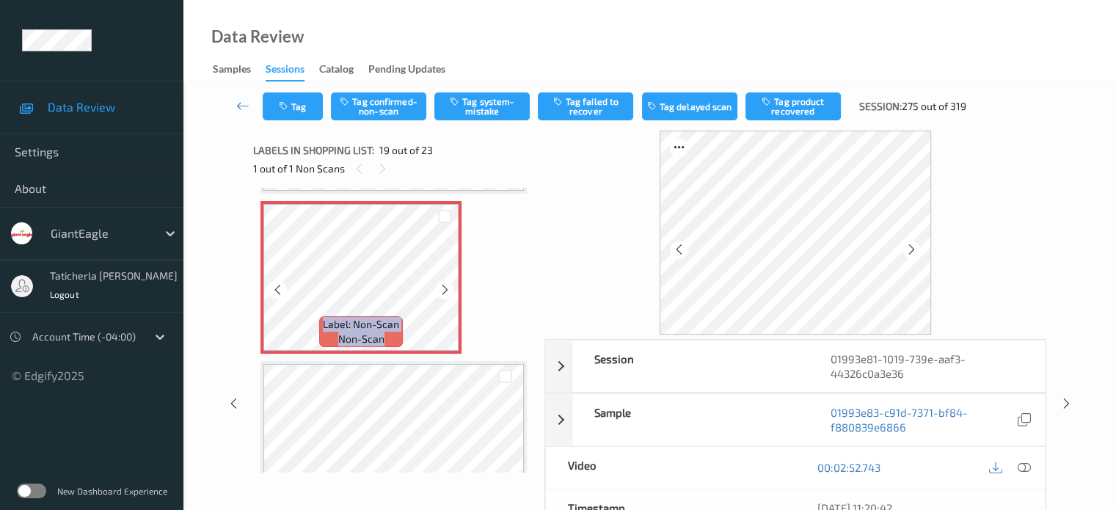
click at [446, 288] on icon at bounding box center [445, 289] width 12 height 13
click at [581, 465] on icon at bounding box center [1023, 467] width 13 height 13
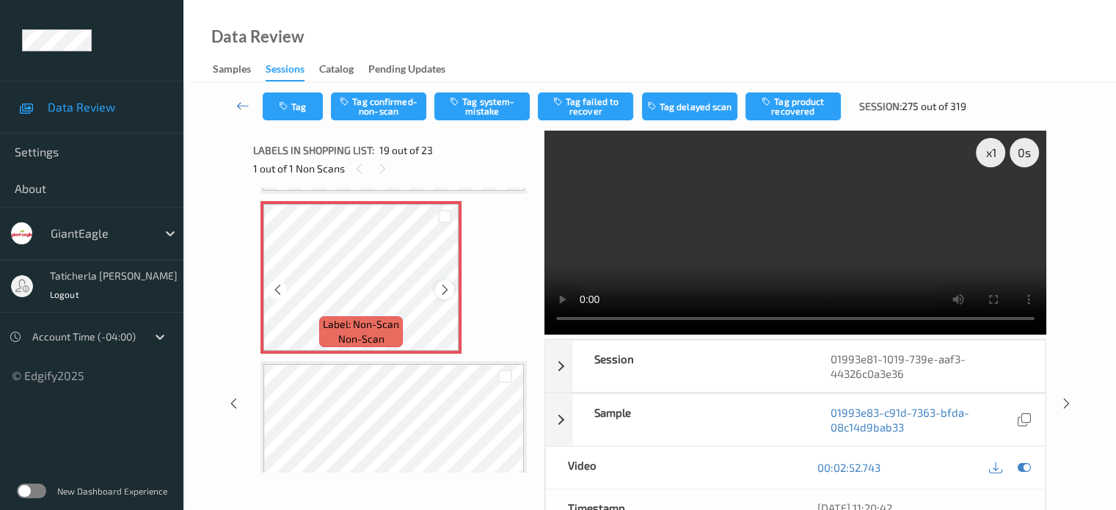
click at [441, 286] on icon at bounding box center [445, 289] width 12 height 13
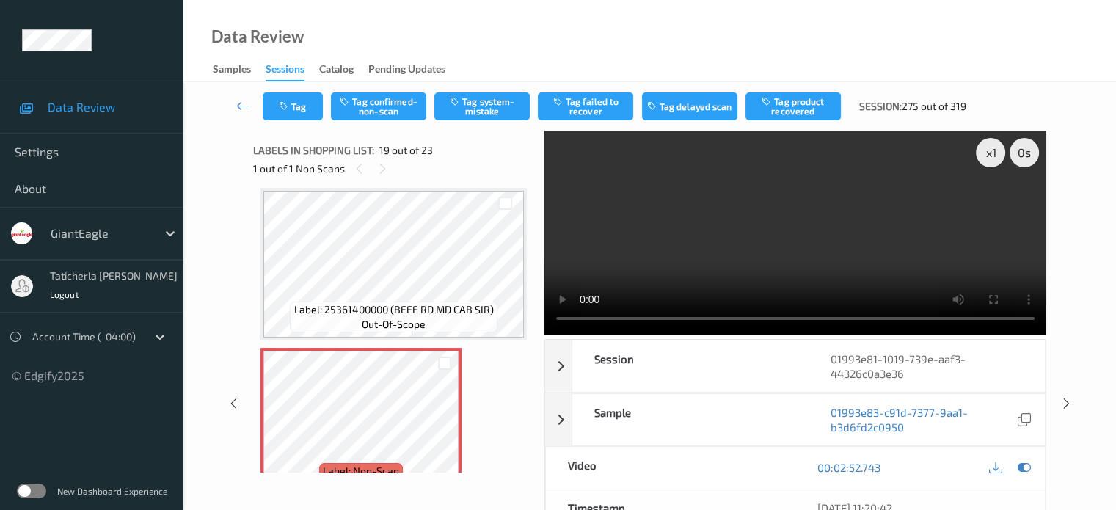
scroll to position [2654, 0]
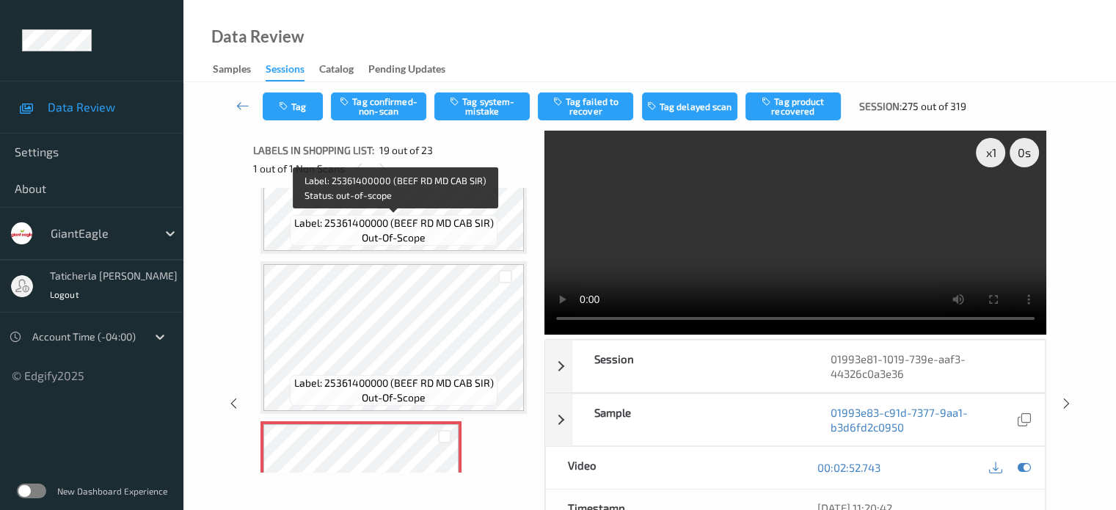
click at [379, 228] on span "Label: 25361400000 (BEEF RD MD CAB SIR)" at bounding box center [394, 223] width 200 height 15
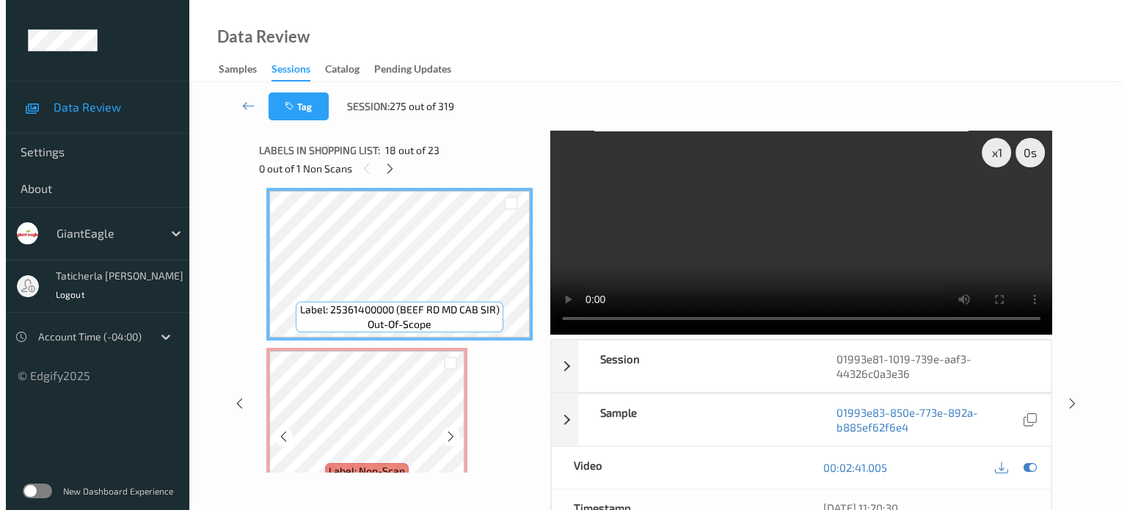
scroll to position [2801, 0]
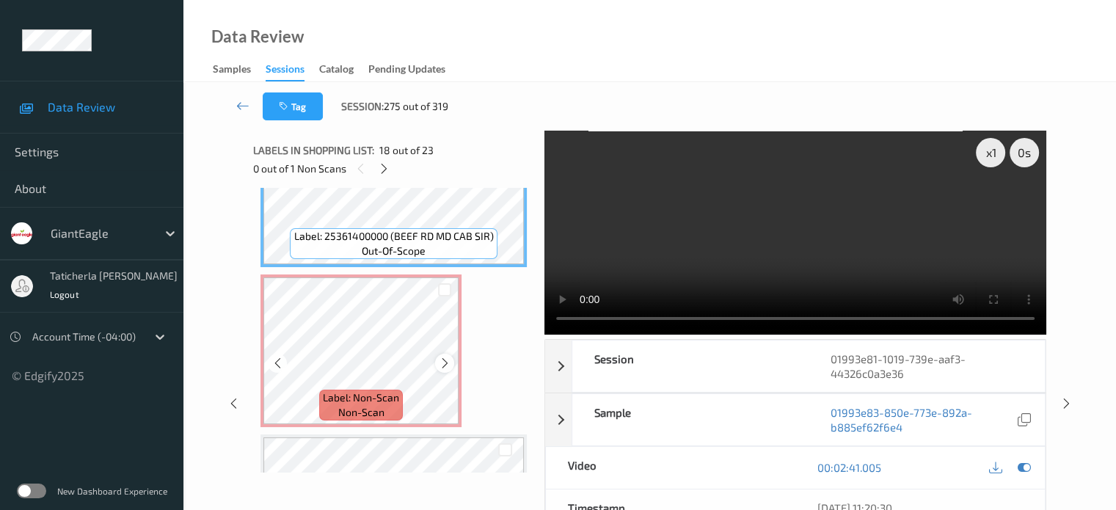
click at [445, 361] on icon at bounding box center [445, 363] width 12 height 13
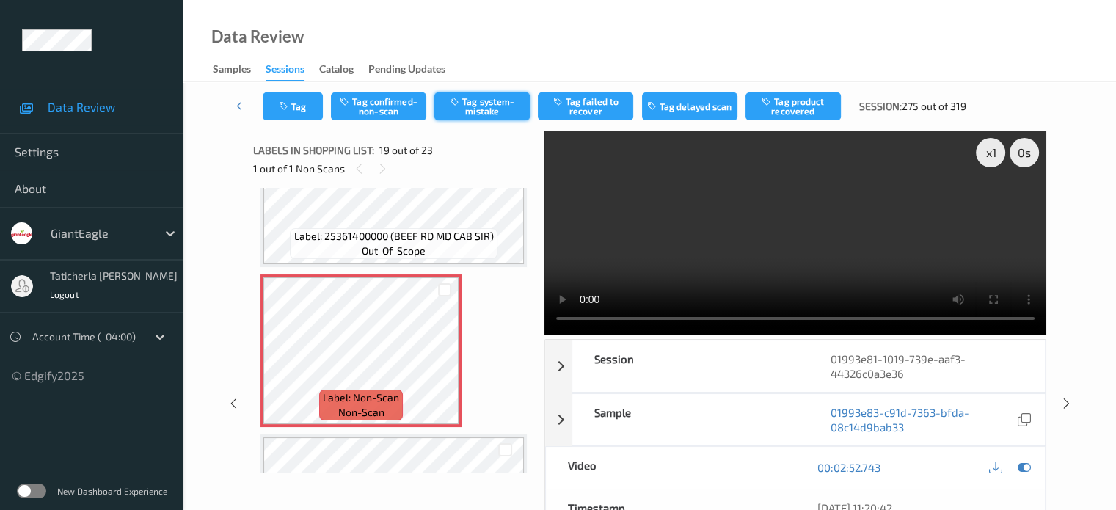
click at [491, 101] on button "Tag system-mistake" at bounding box center [481, 106] width 95 height 28
click at [297, 100] on button "Tag" at bounding box center [293, 106] width 60 height 28
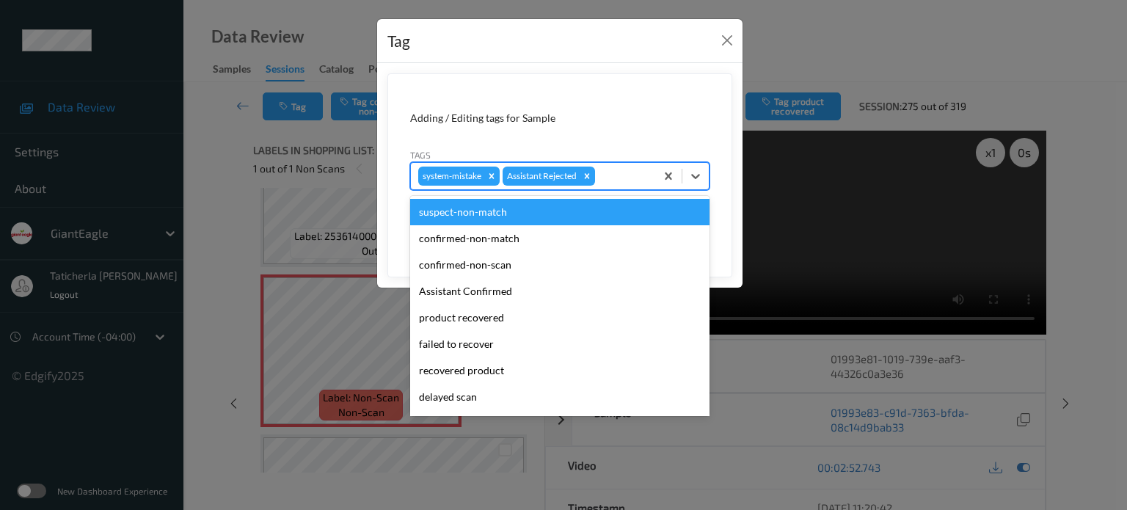
click at [581, 172] on div at bounding box center [623, 176] width 50 height 18
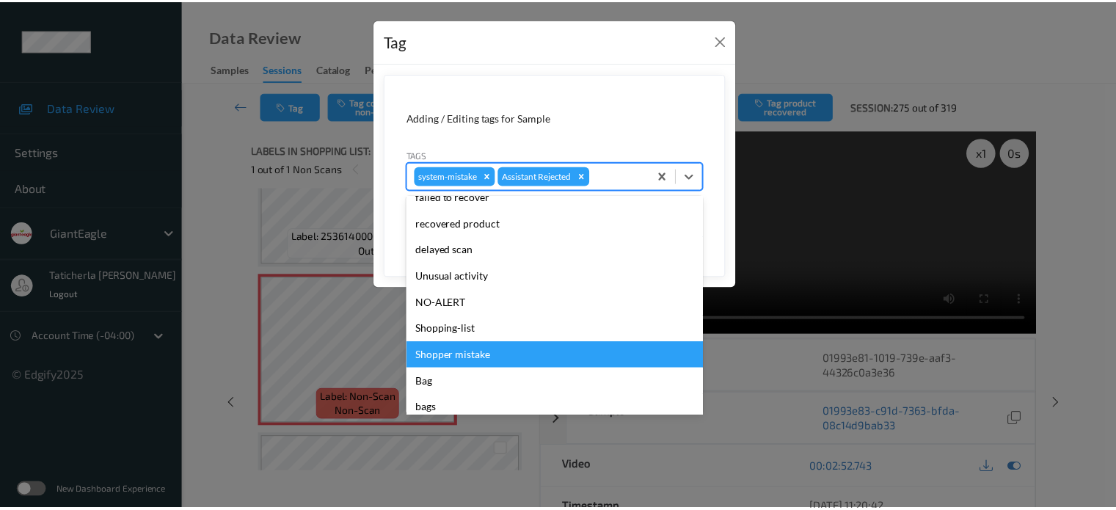
scroll to position [156, 0]
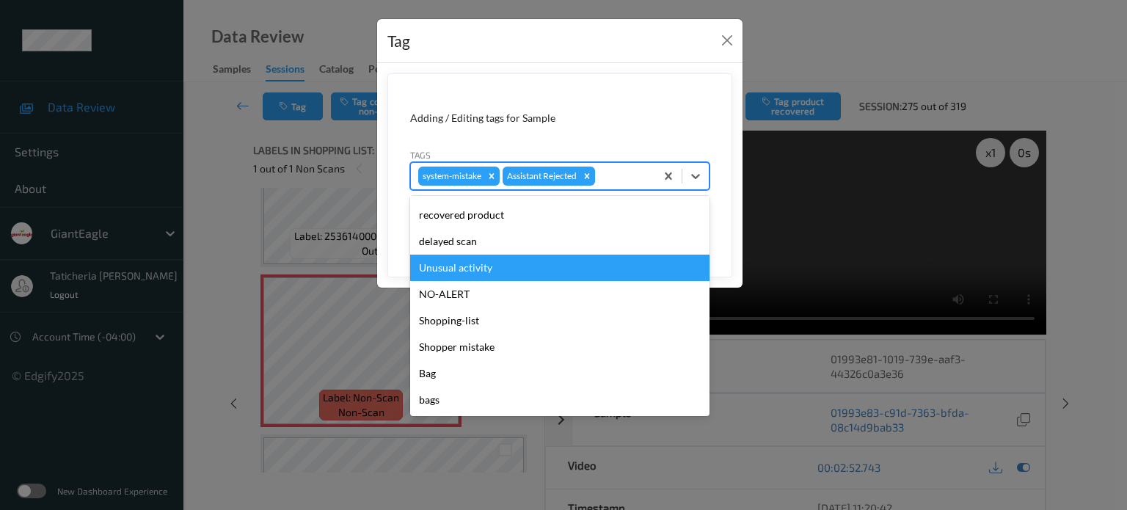
click at [468, 264] on div "Unusual activity" at bounding box center [559, 268] width 299 height 26
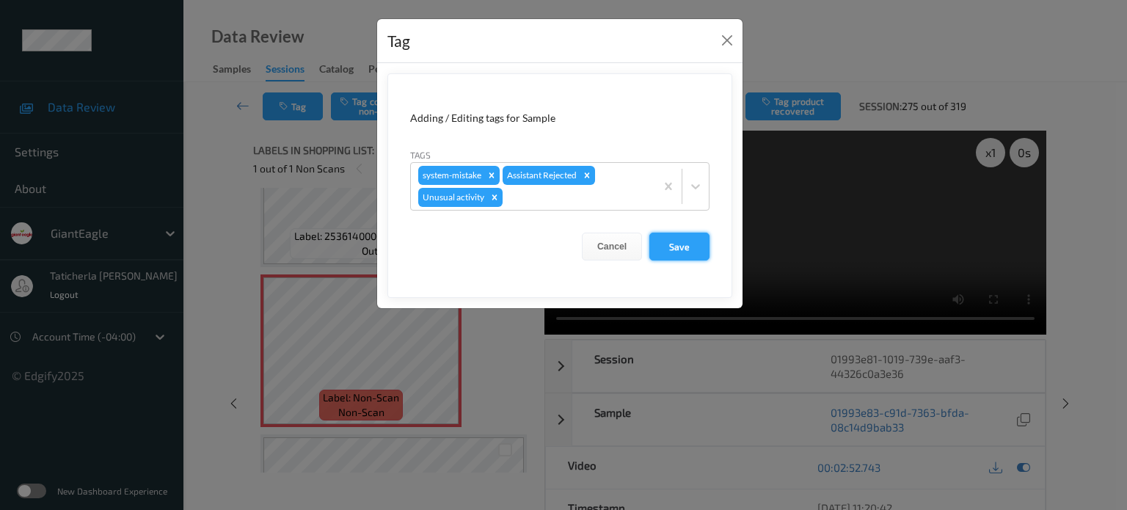
click at [581, 244] on button "Save" at bounding box center [680, 247] width 60 height 28
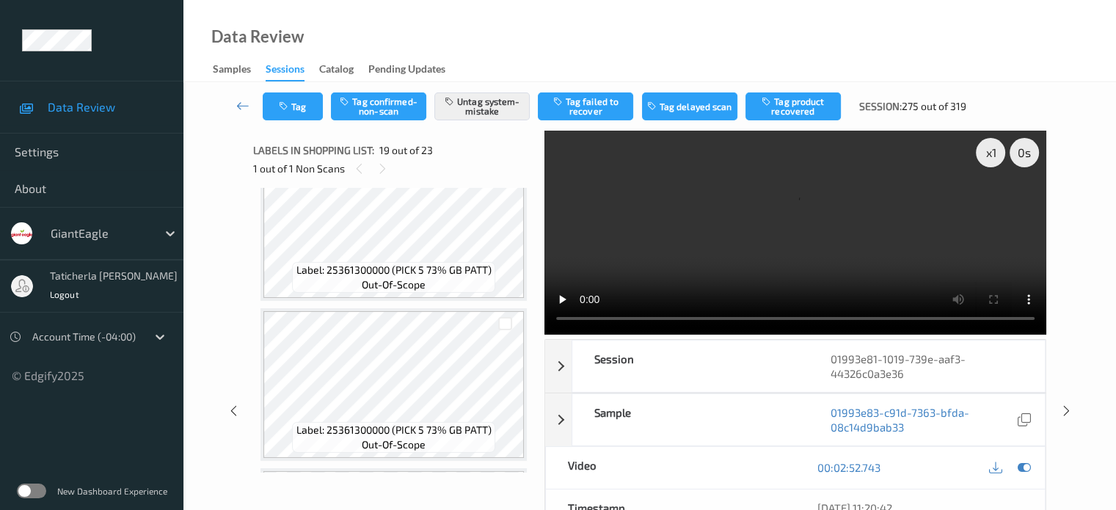
scroll to position [2580, 0]
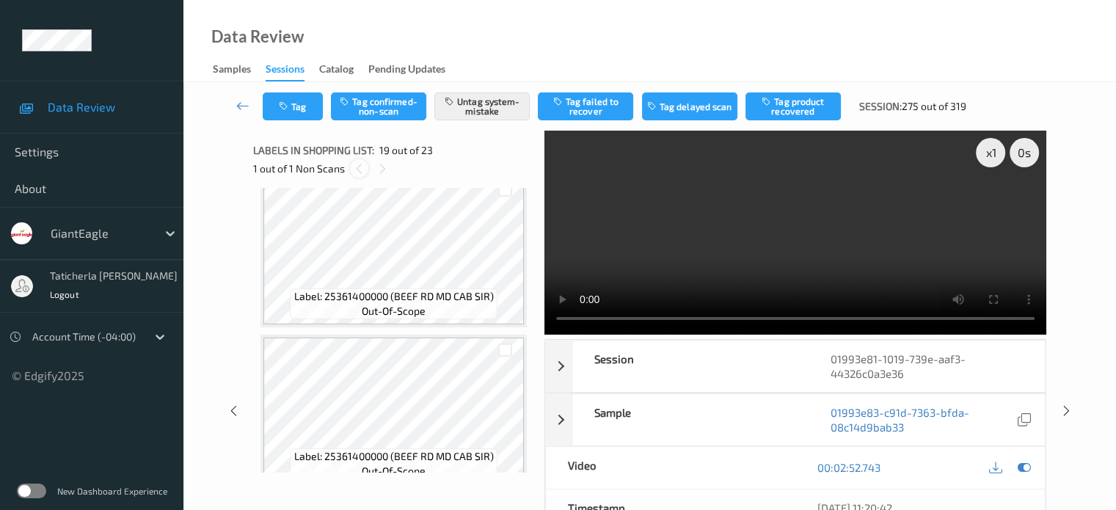
click at [363, 170] on icon at bounding box center [359, 168] width 12 height 13
click at [376, 167] on div at bounding box center [383, 168] width 18 height 18
click at [382, 167] on icon at bounding box center [382, 168] width 12 height 13
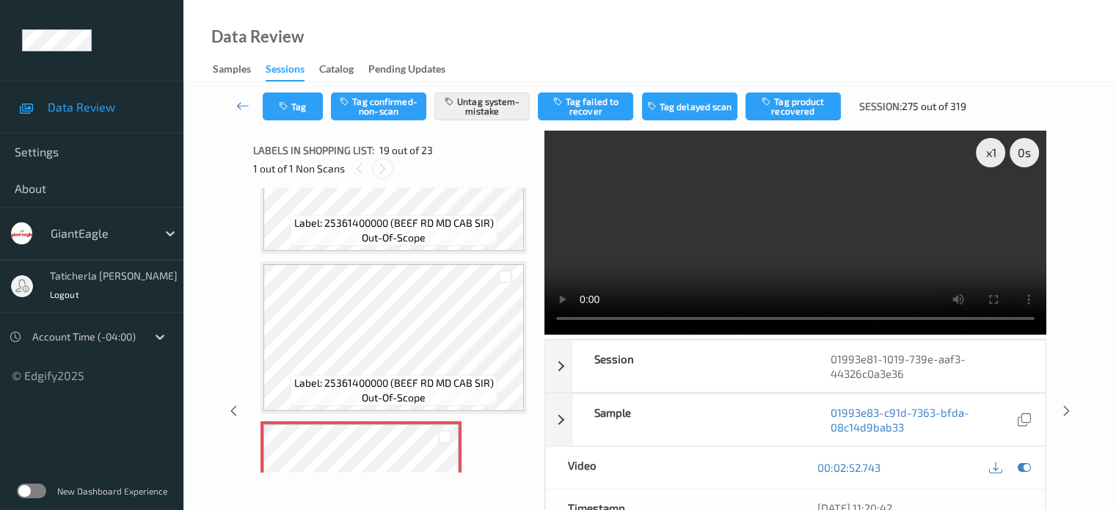
click at [382, 168] on icon at bounding box center [382, 168] width 12 height 13
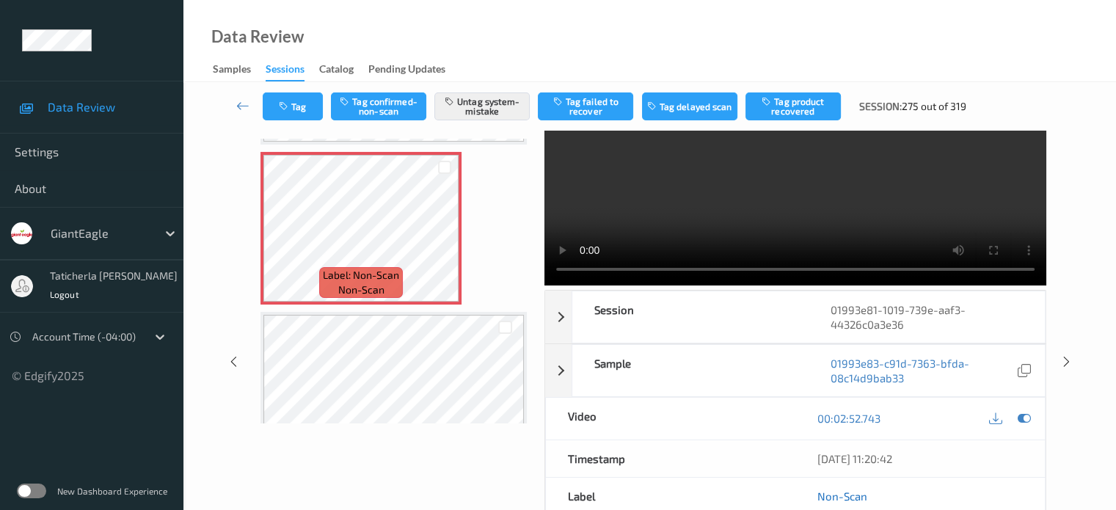
scroll to position [147, 0]
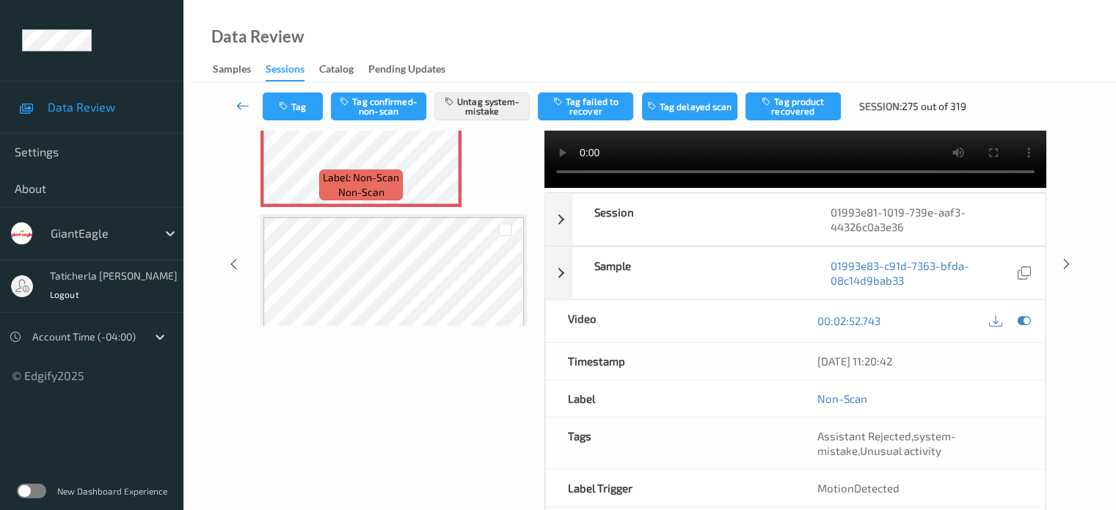
click at [240, 101] on icon at bounding box center [242, 105] width 13 height 15
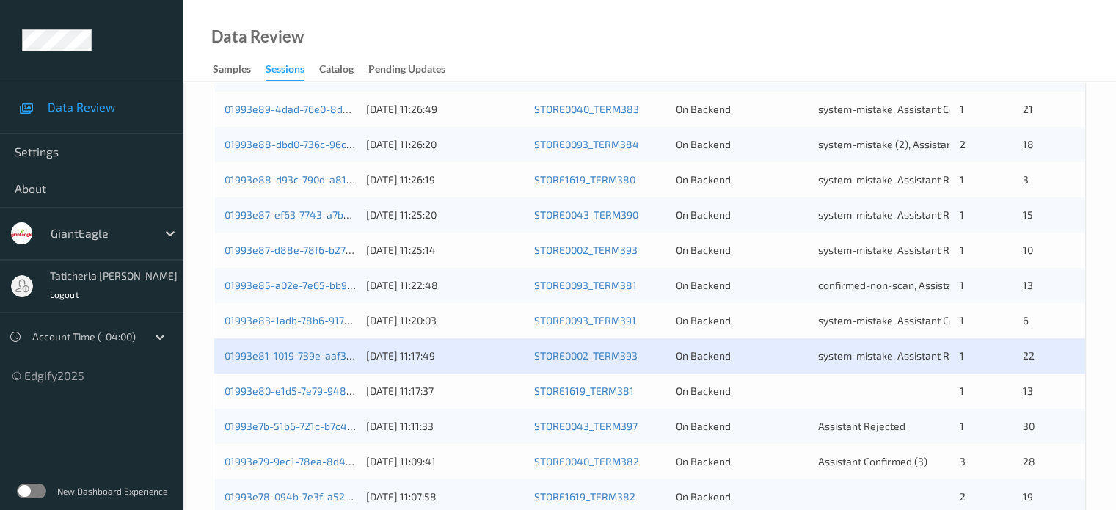
scroll to position [709, 0]
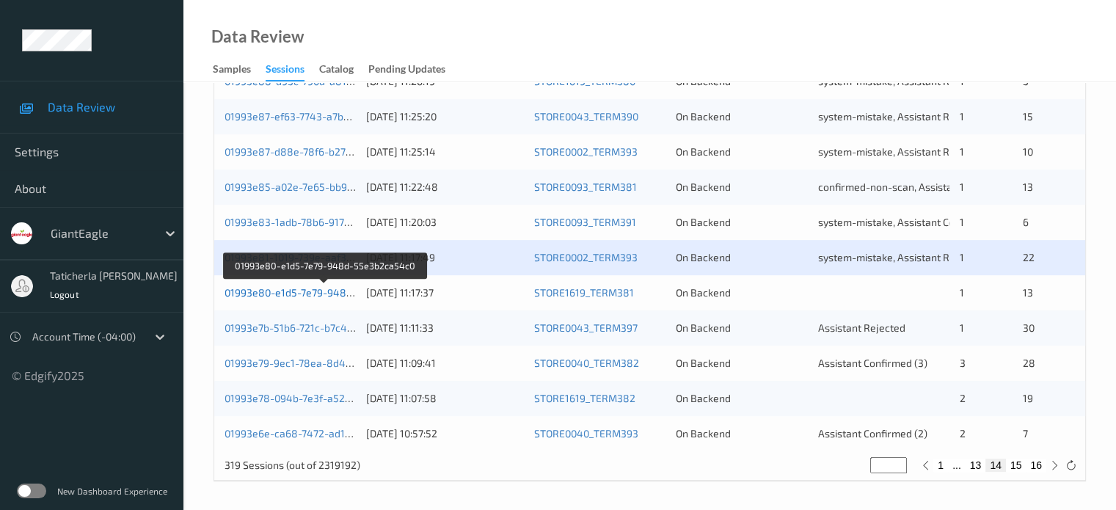
click at [291, 290] on link "01993e80-e1d5-7e79-948d-55e3b2ca54c0" at bounding box center [326, 292] width 202 height 12
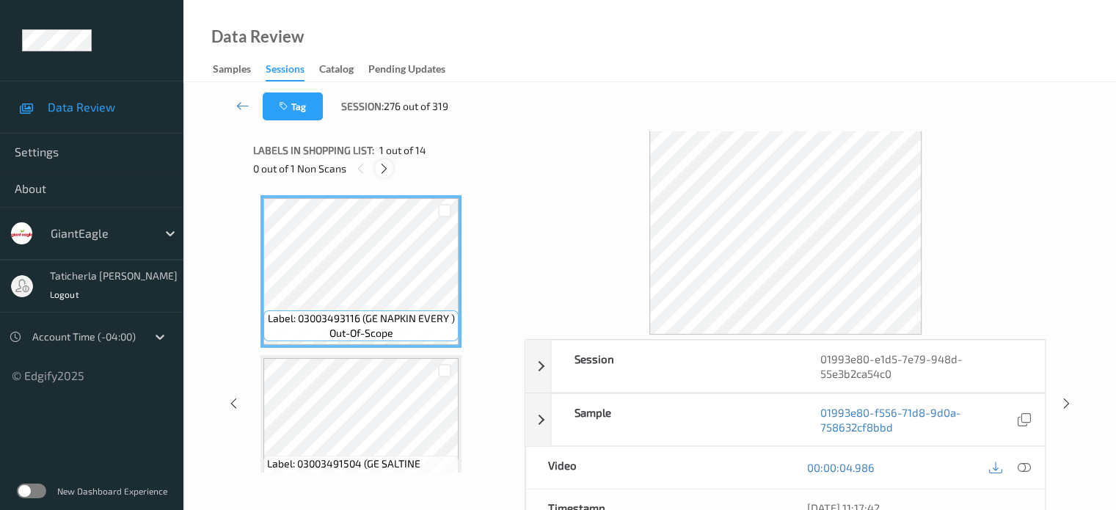
click at [385, 167] on icon at bounding box center [384, 168] width 12 height 13
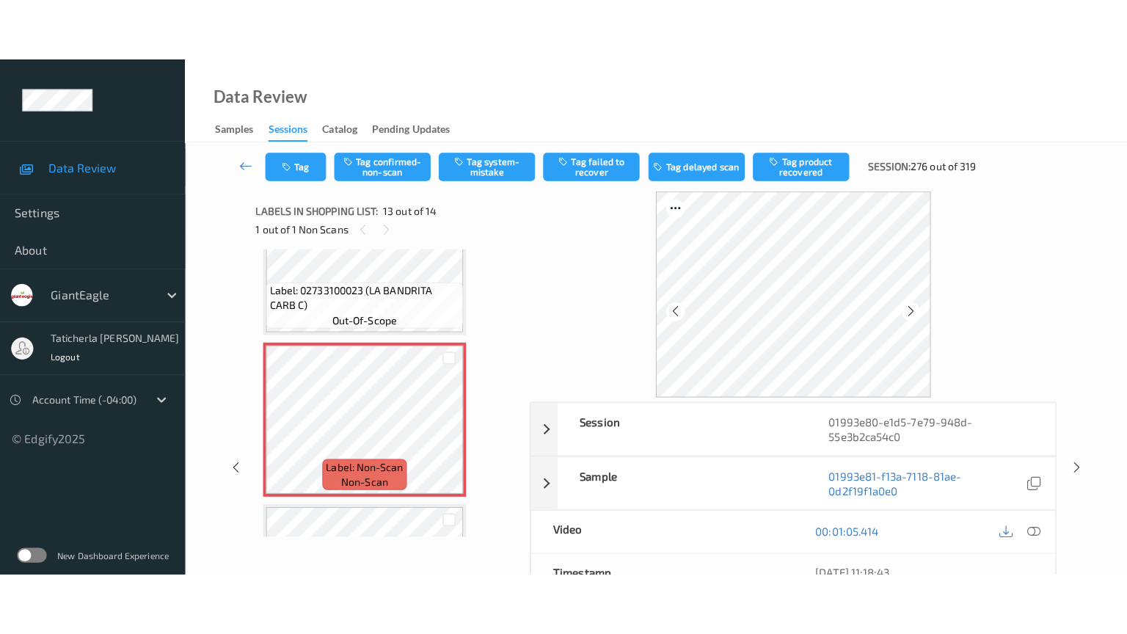
scroll to position [1914, 0]
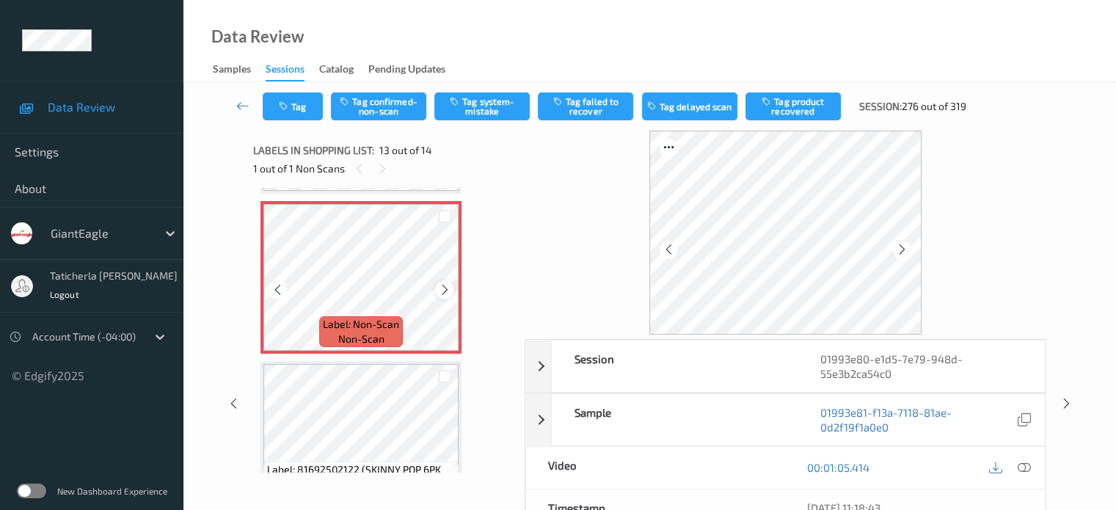
click at [447, 289] on icon at bounding box center [445, 289] width 12 height 13
click at [444, 285] on icon at bounding box center [445, 289] width 12 height 13
click at [581, 465] on icon at bounding box center [1023, 467] width 13 height 13
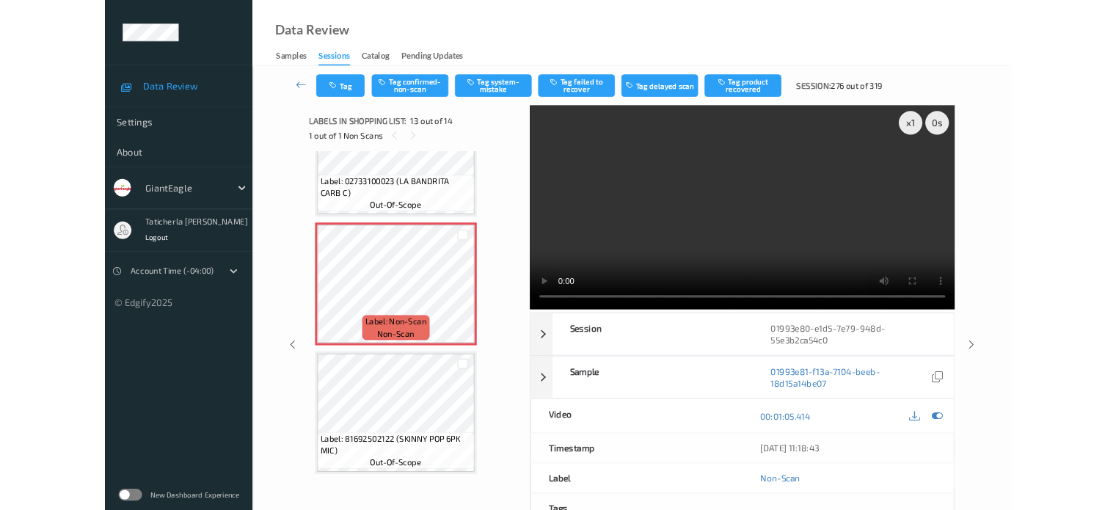
scroll to position [1838, 0]
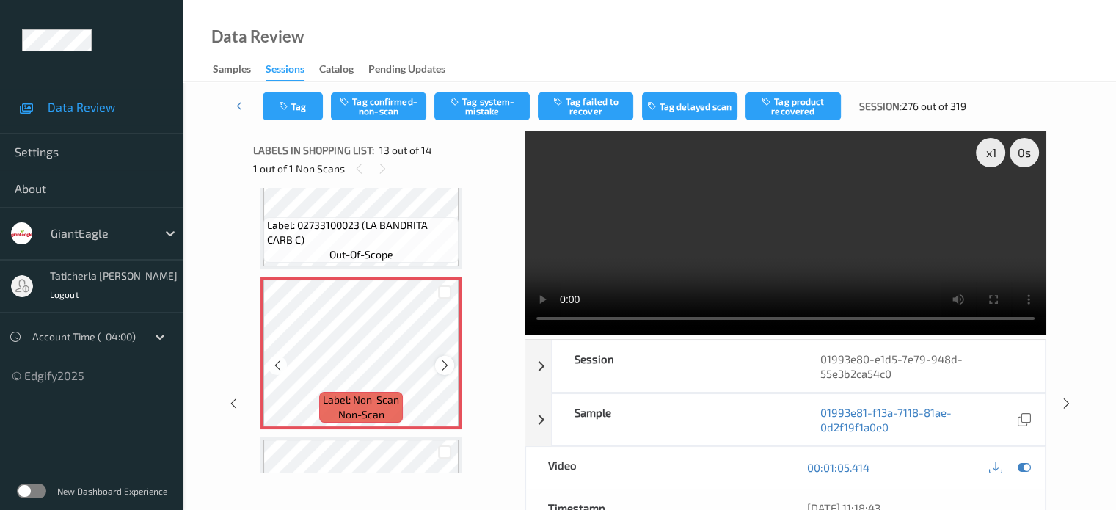
click at [440, 364] on icon at bounding box center [445, 365] width 12 height 13
click at [407, 110] on button "Tag confirmed-non-scan" at bounding box center [378, 106] width 95 height 28
click at [241, 106] on icon at bounding box center [242, 105] width 13 height 15
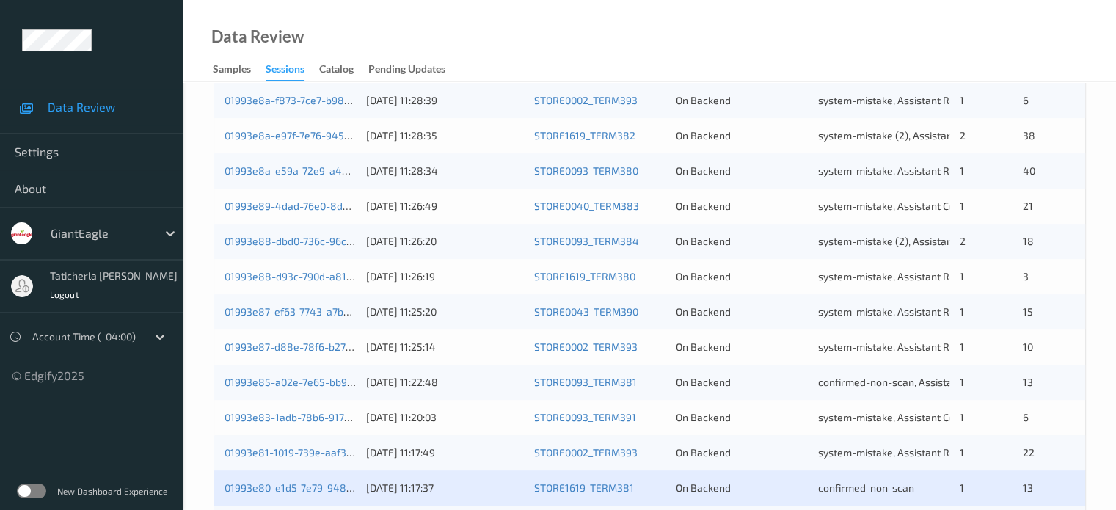
scroll to position [661, 0]
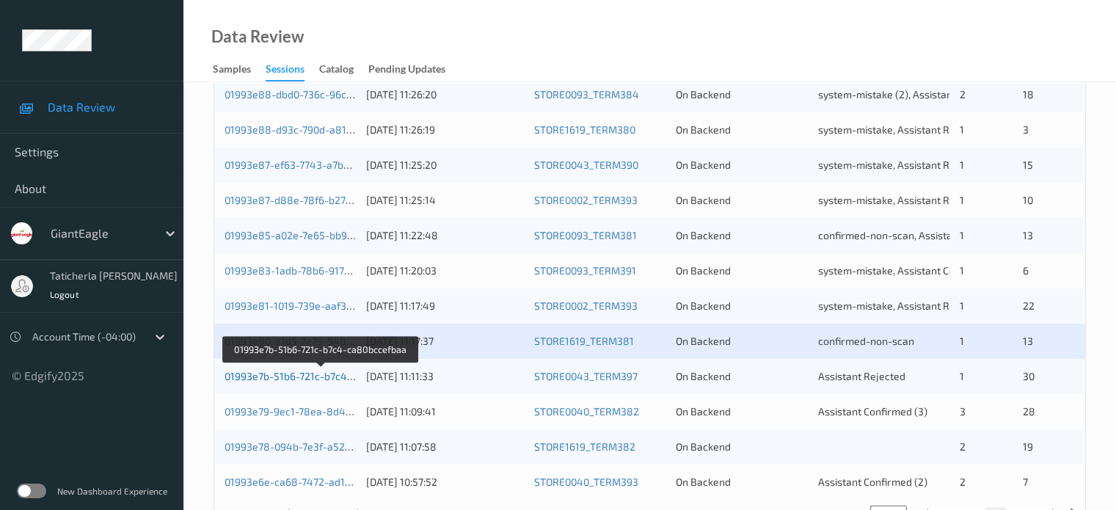
click at [299, 374] on link "01993e7b-51b6-721c-b7c4-ca80bccefbaa" at bounding box center [322, 376] width 194 height 12
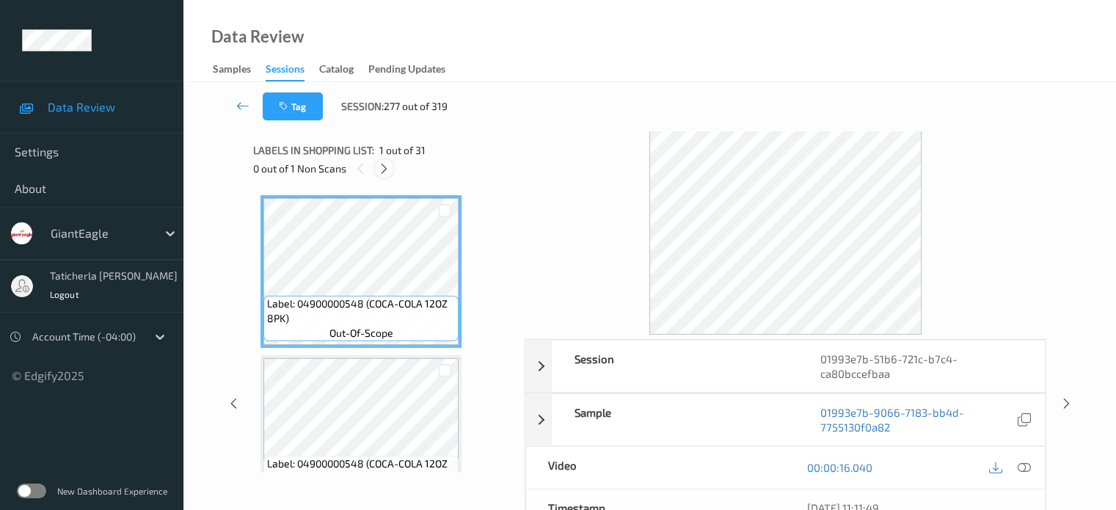
click at [386, 170] on icon at bounding box center [384, 168] width 12 height 13
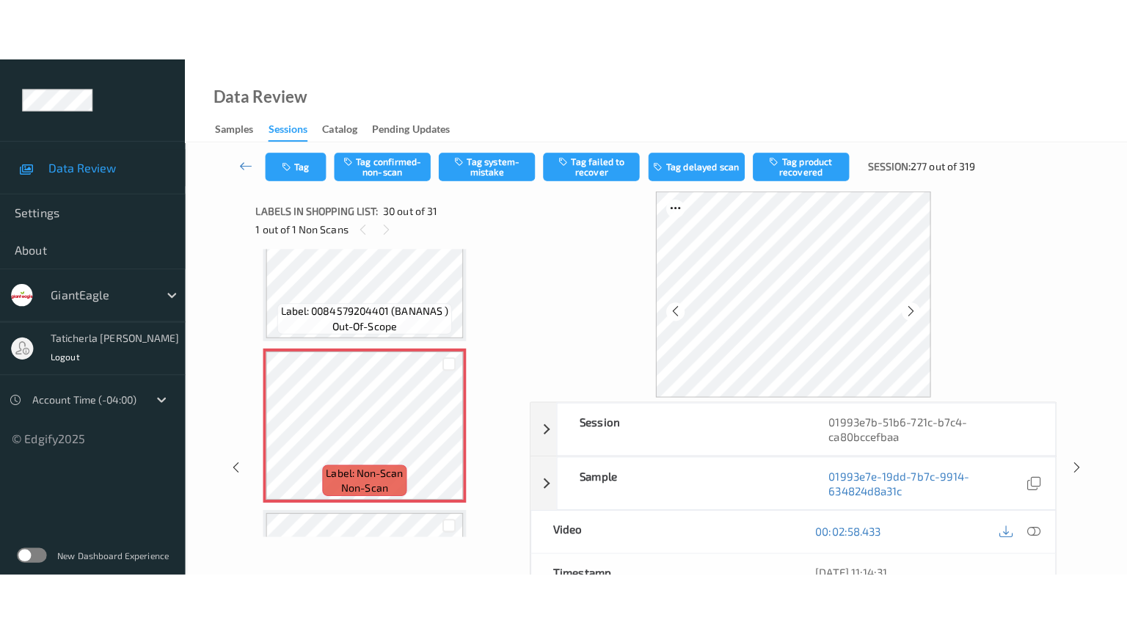
scroll to position [4634, 0]
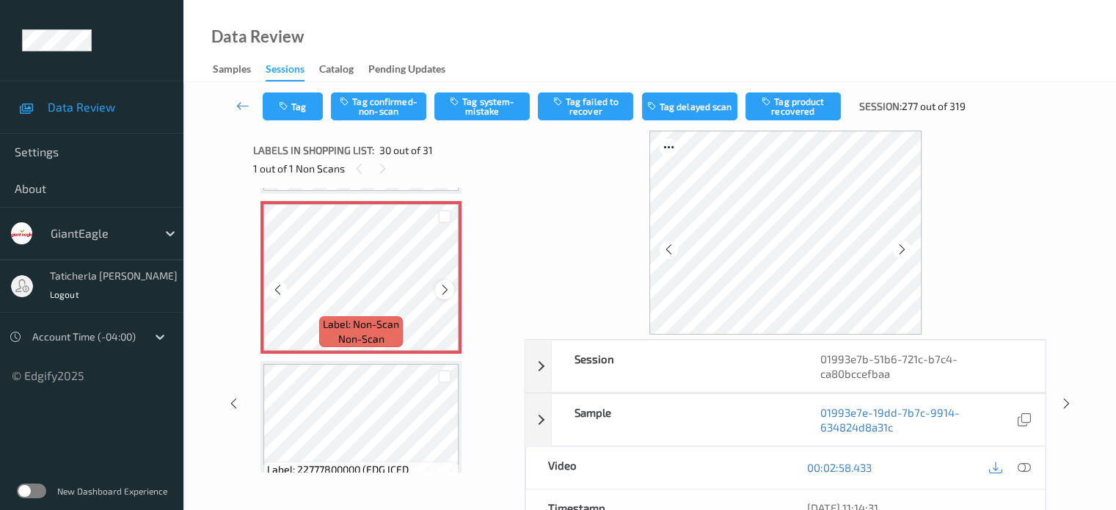
click at [449, 290] on icon at bounding box center [445, 289] width 12 height 13
click at [581, 463] on icon at bounding box center [1023, 467] width 13 height 13
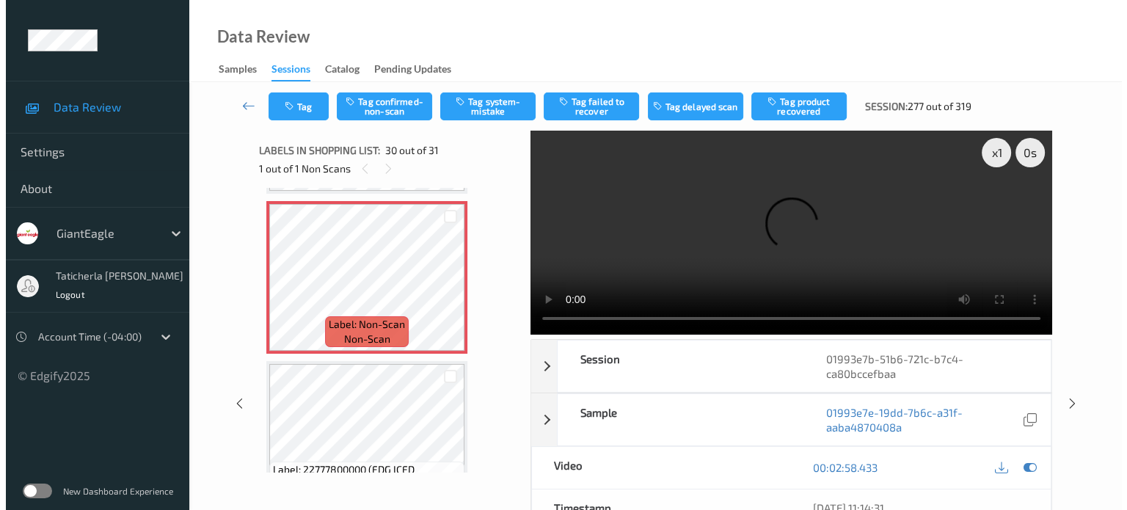
scroll to position [4558, 0]
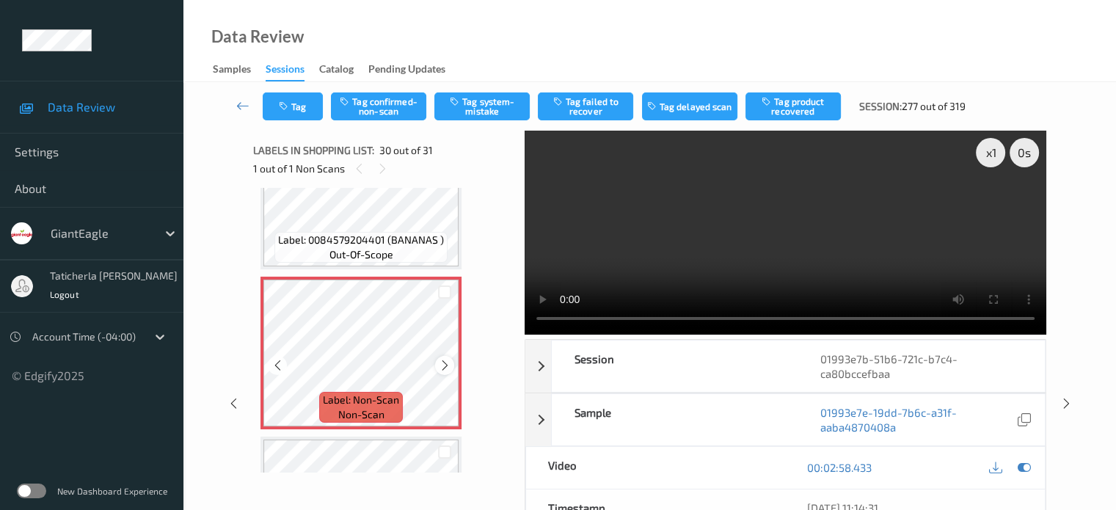
click at [444, 370] on icon at bounding box center [445, 365] width 12 height 13
click at [485, 103] on button "Tag system-mistake" at bounding box center [481, 106] width 95 height 28
click at [310, 105] on button "Tag" at bounding box center [293, 106] width 60 height 28
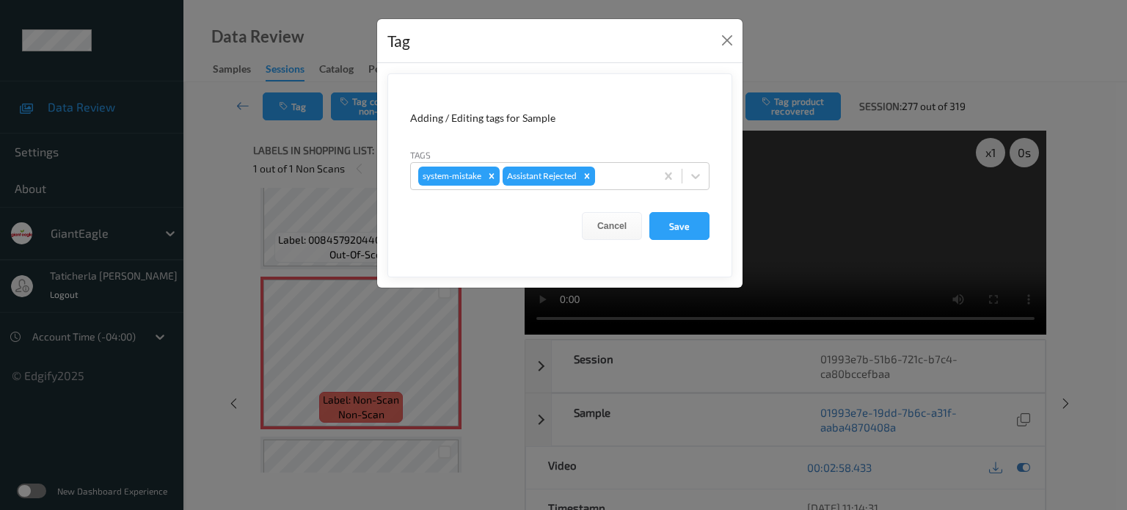
click at [581, 156] on div "Tags system-mistake Assistant Rejected" at bounding box center [559, 169] width 299 height 43
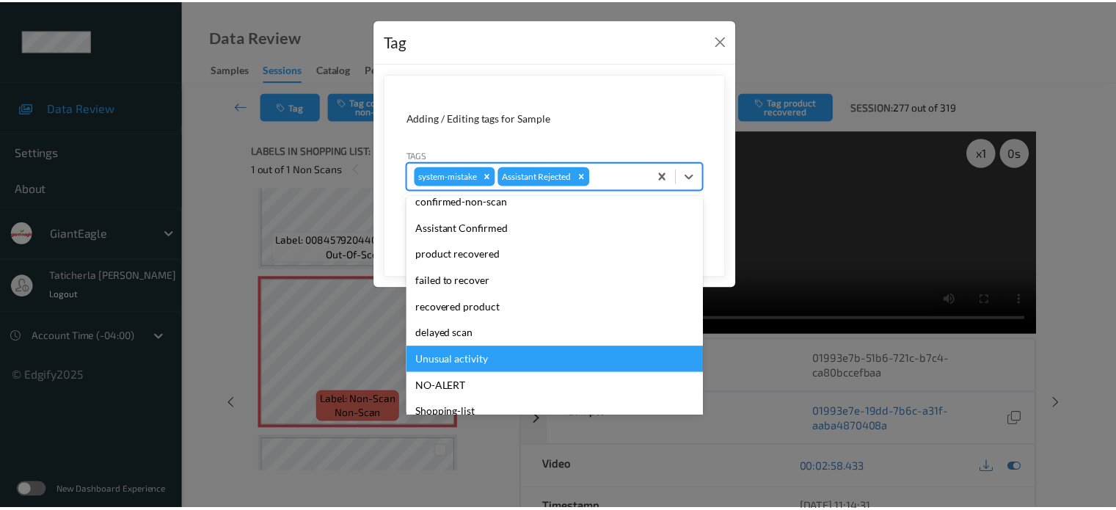
scroll to position [156, 0]
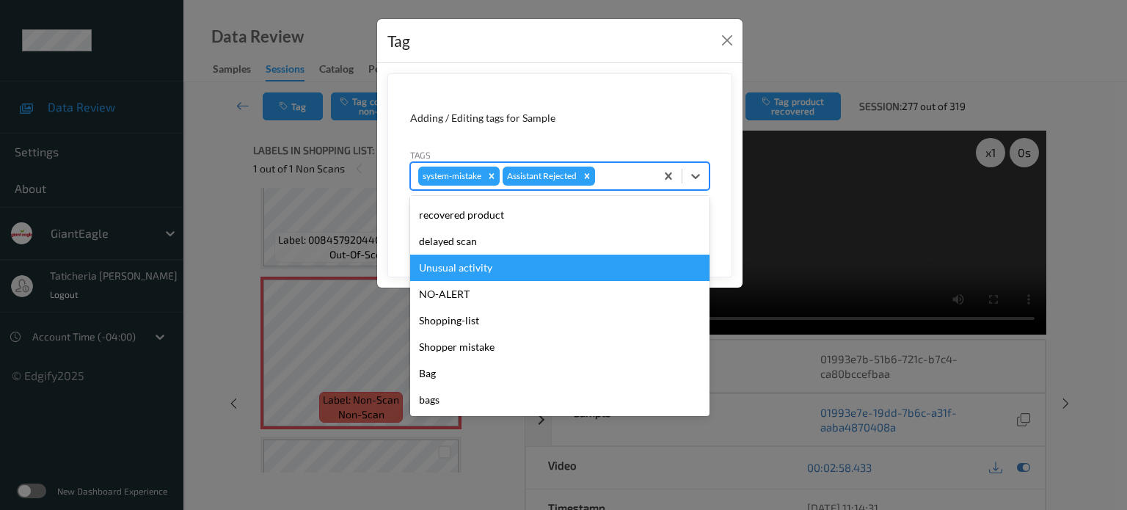
click at [492, 273] on div "Unusual activity" at bounding box center [559, 268] width 299 height 26
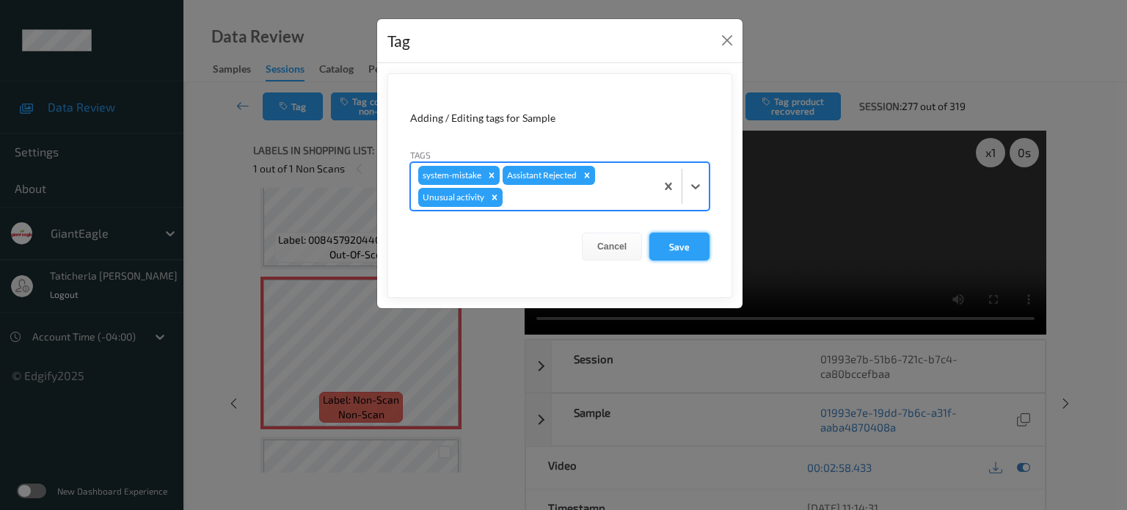
click at [581, 247] on button "Save" at bounding box center [680, 247] width 60 height 28
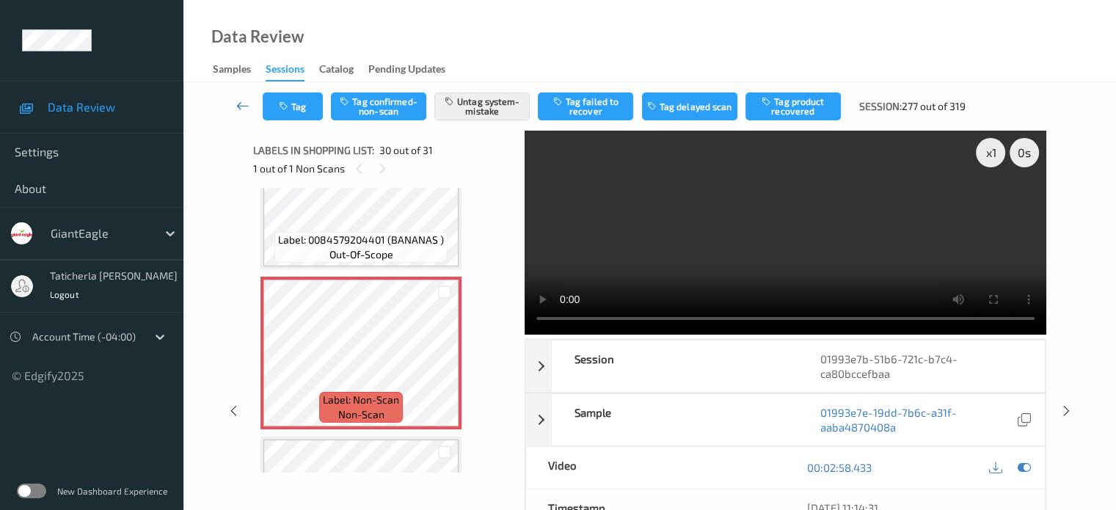
click at [243, 103] on icon at bounding box center [242, 105] width 13 height 15
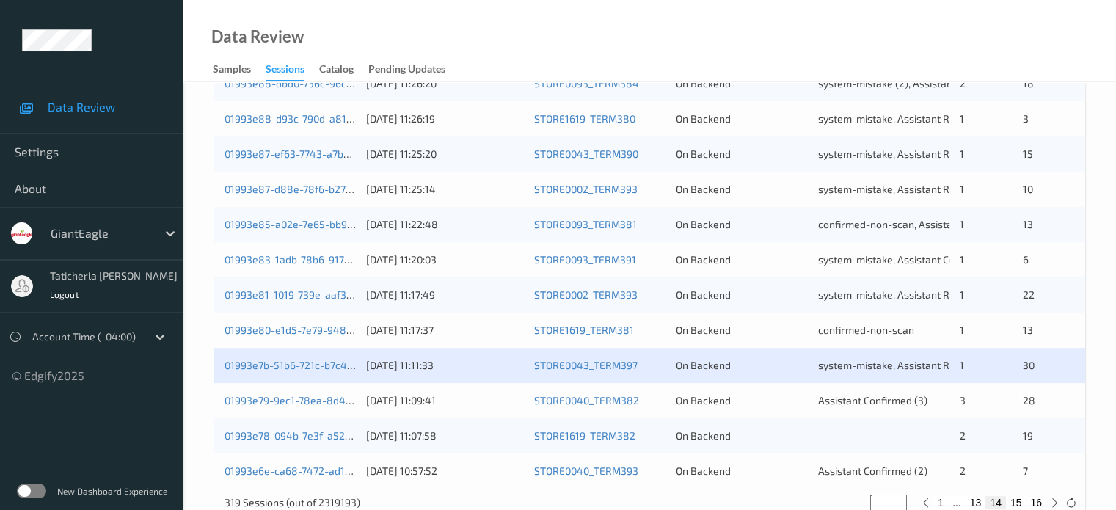
scroll to position [709, 0]
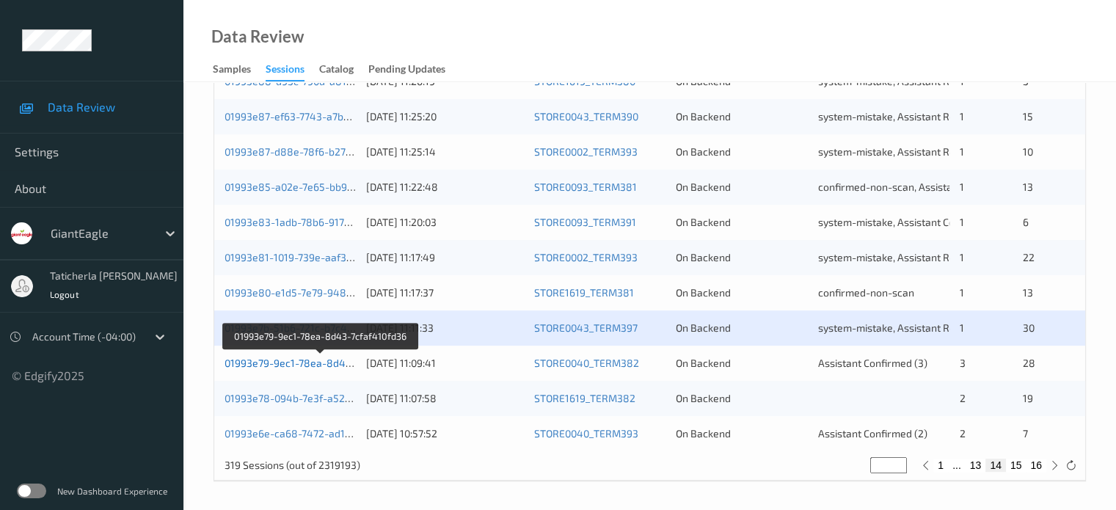
click at [321, 360] on link "01993e79-9ec1-78ea-8d43-7cfaf410fd36" at bounding box center [321, 363] width 192 height 12
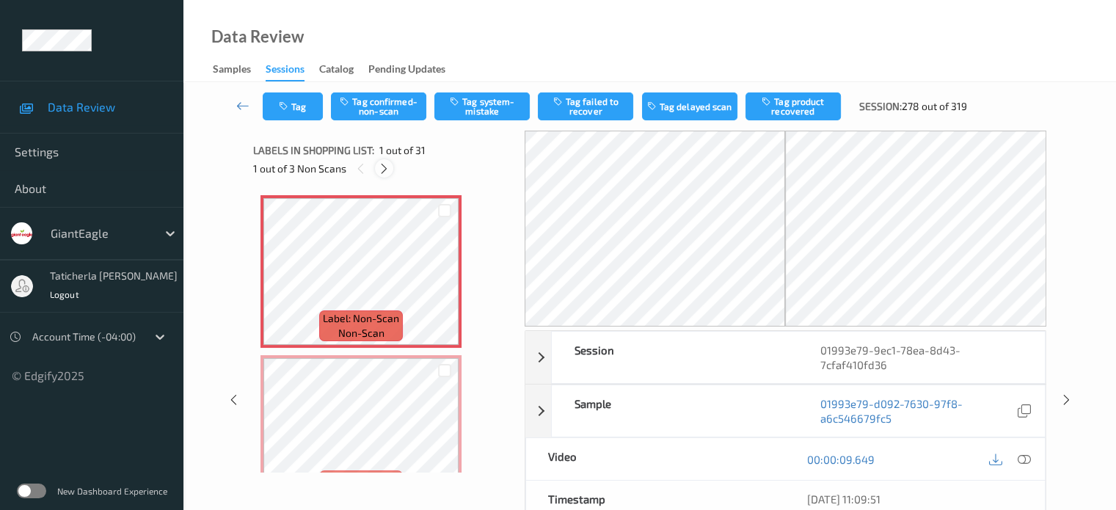
click at [381, 172] on icon at bounding box center [384, 168] width 12 height 13
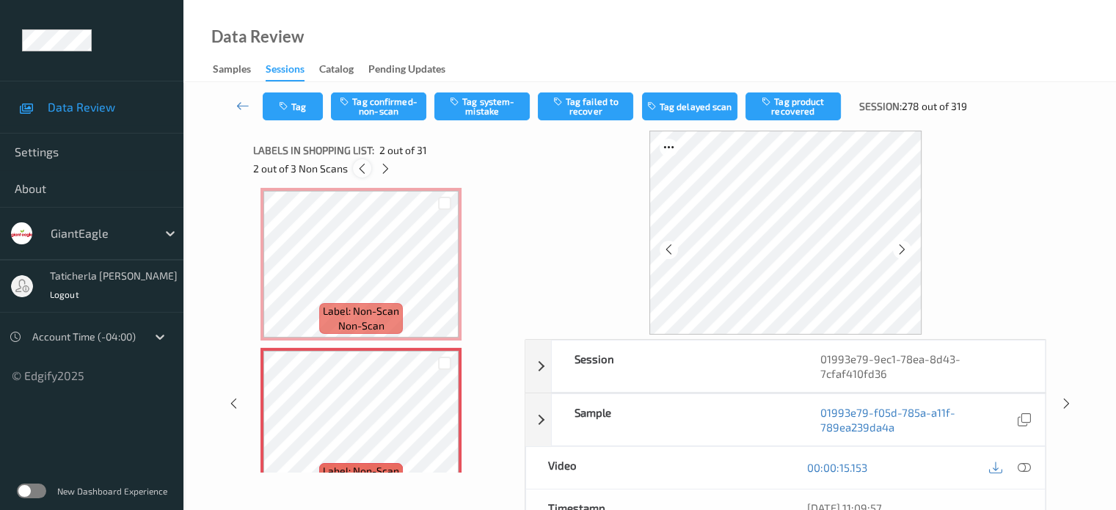
click at [365, 167] on icon at bounding box center [362, 168] width 12 height 13
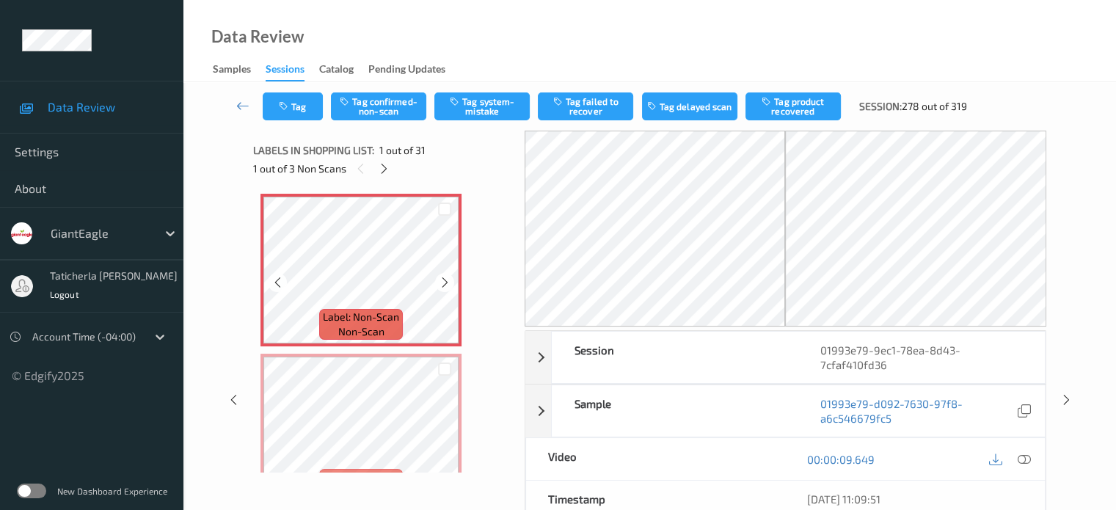
scroll to position [0, 0]
click at [441, 281] on icon at bounding box center [445, 283] width 12 height 13
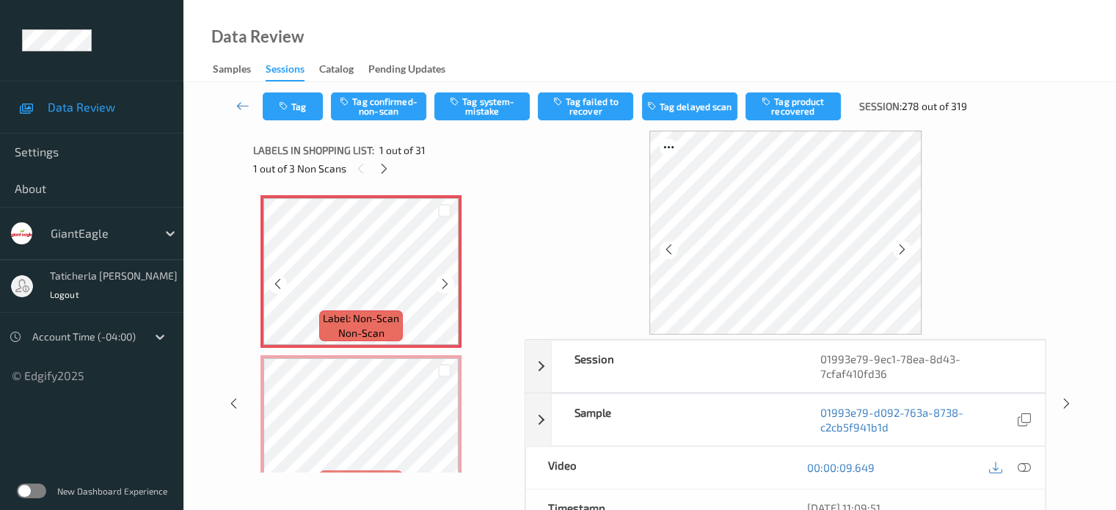
click at [441, 281] on icon at bounding box center [445, 283] width 12 height 13
click at [581, 465] on icon at bounding box center [1023, 467] width 13 height 13
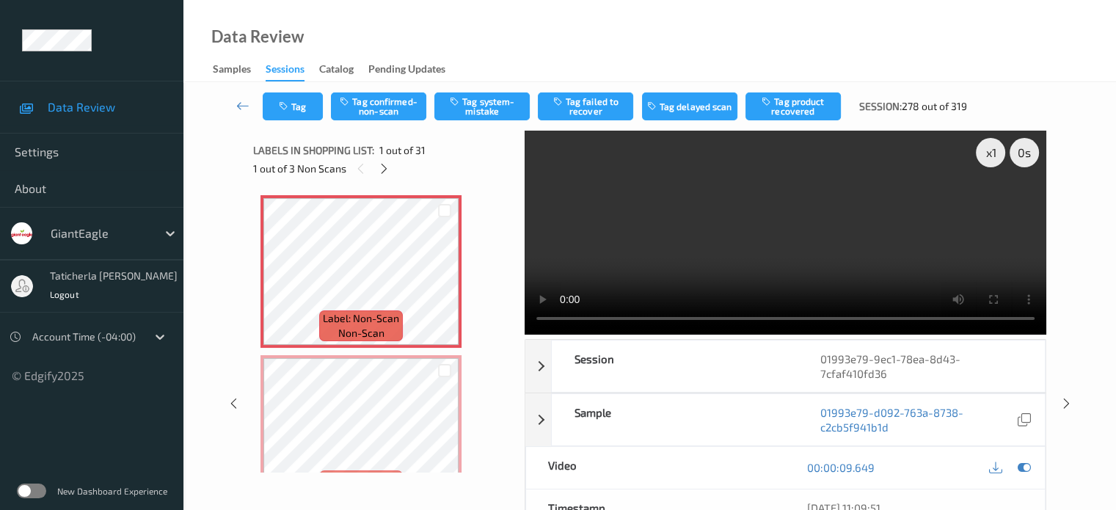
click at [581, 209] on video at bounding box center [786, 233] width 522 height 204
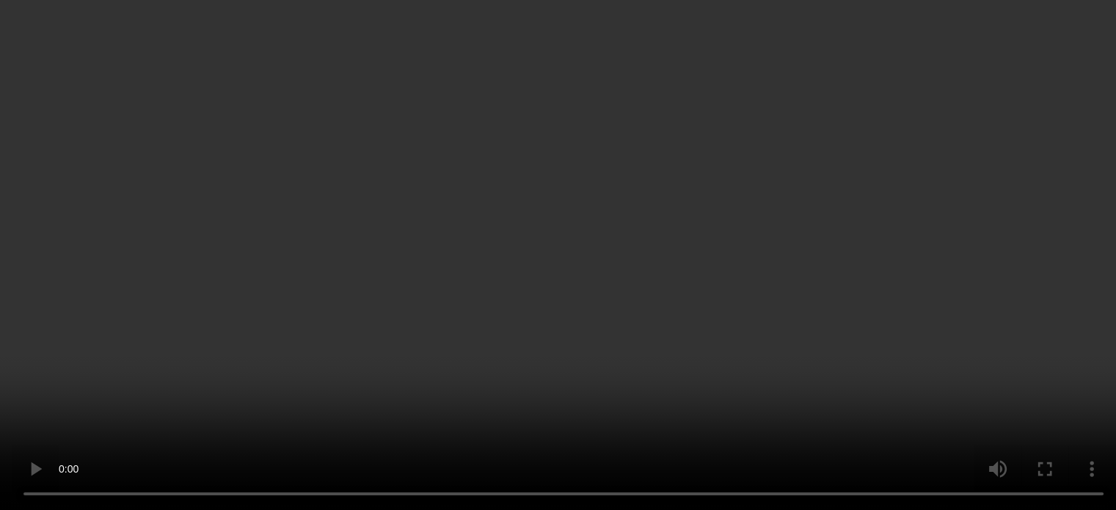
scroll to position [294, 0]
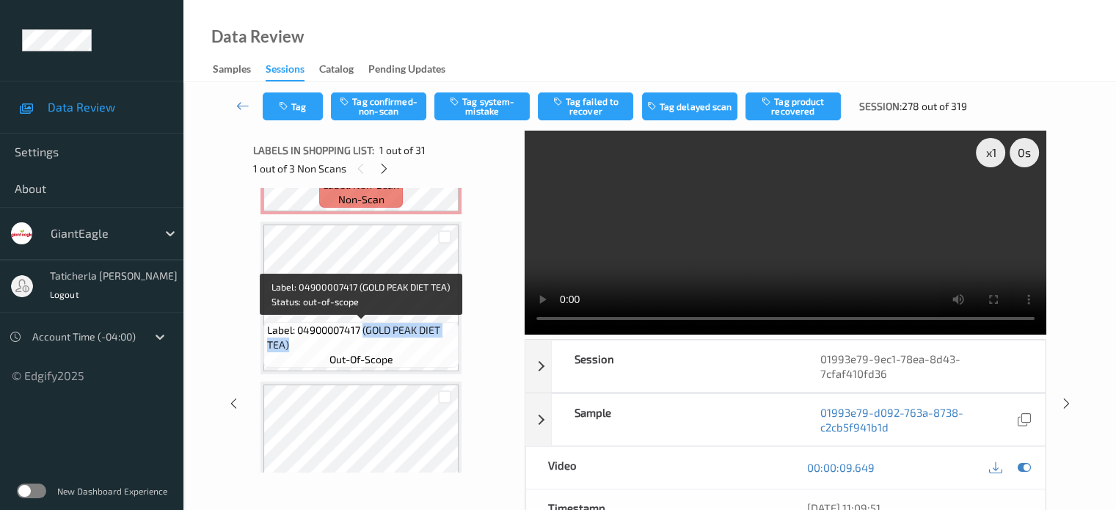
drag, startPoint x: 364, startPoint y: 329, endPoint x: 434, endPoint y: 343, distance: 71.2
click at [434, 343] on span "Label: 04900007417 (GOLD PEAK DIET TEA)" at bounding box center [361, 337] width 188 height 29
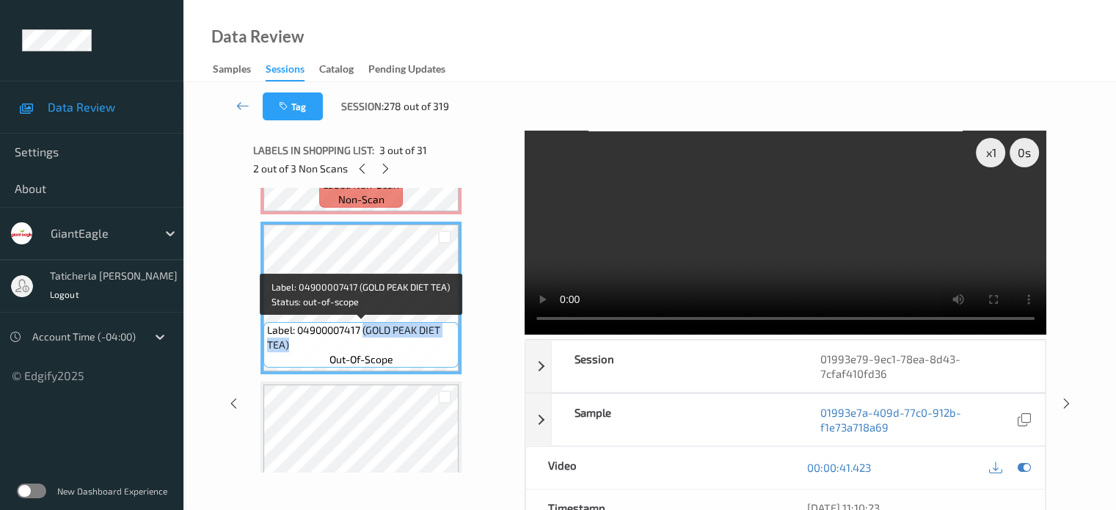
copy span "(GOLD PEAK DIET TEA)"
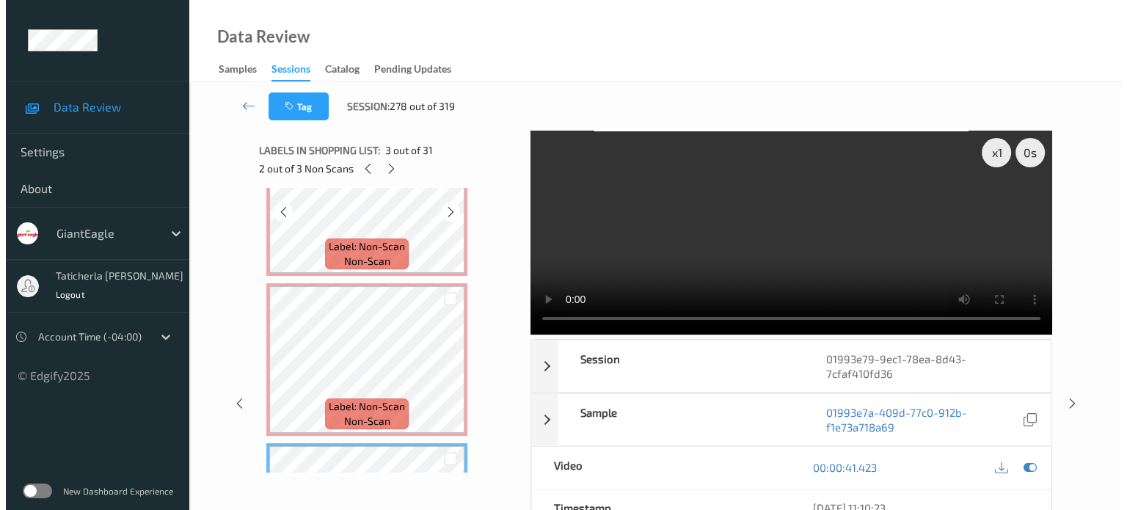
scroll to position [0, 0]
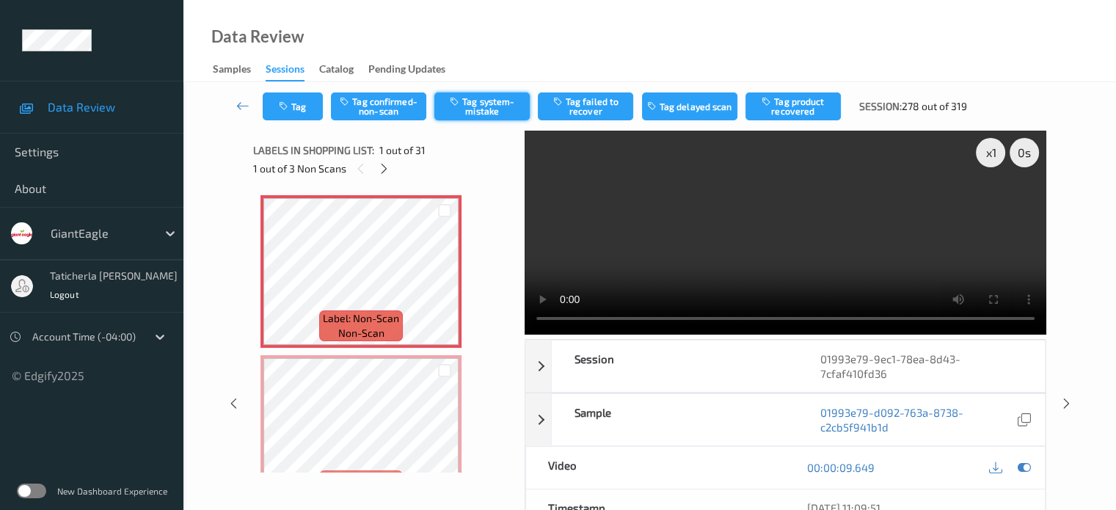
click at [493, 104] on button "Tag system-mistake" at bounding box center [481, 106] width 95 height 28
click at [305, 114] on button "Tag" at bounding box center [293, 106] width 60 height 28
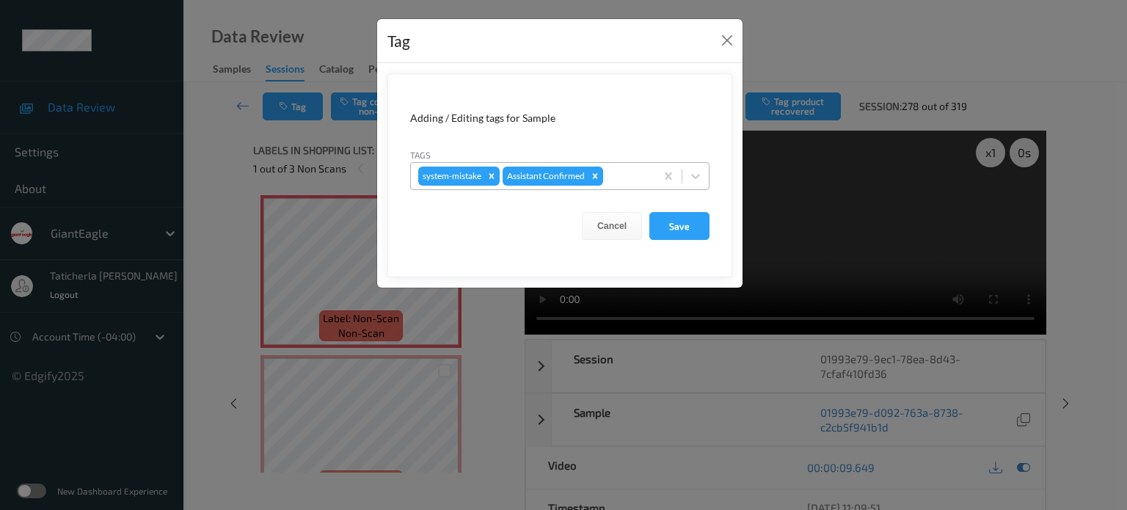
click at [581, 172] on div at bounding box center [627, 176] width 42 height 18
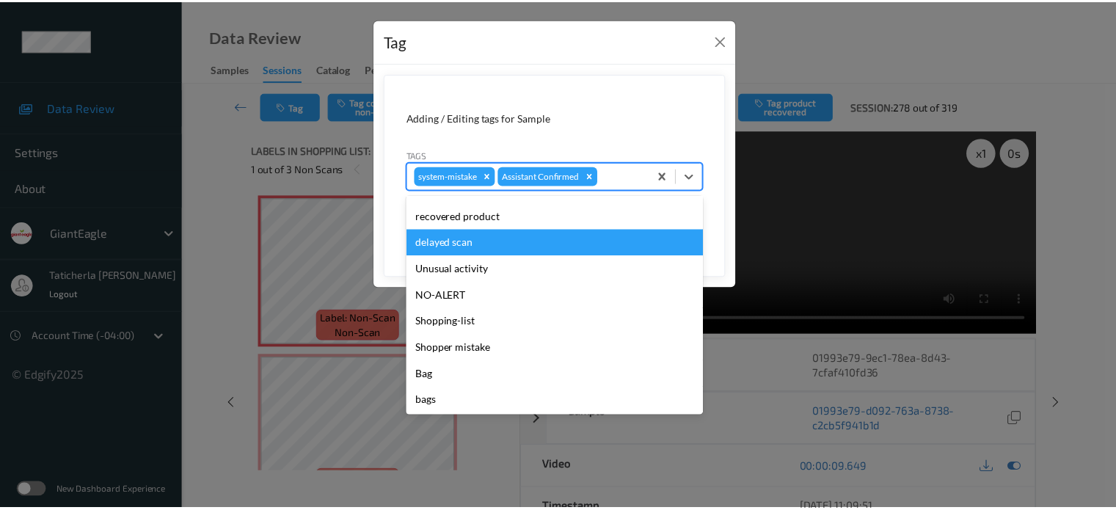
scroll to position [156, 0]
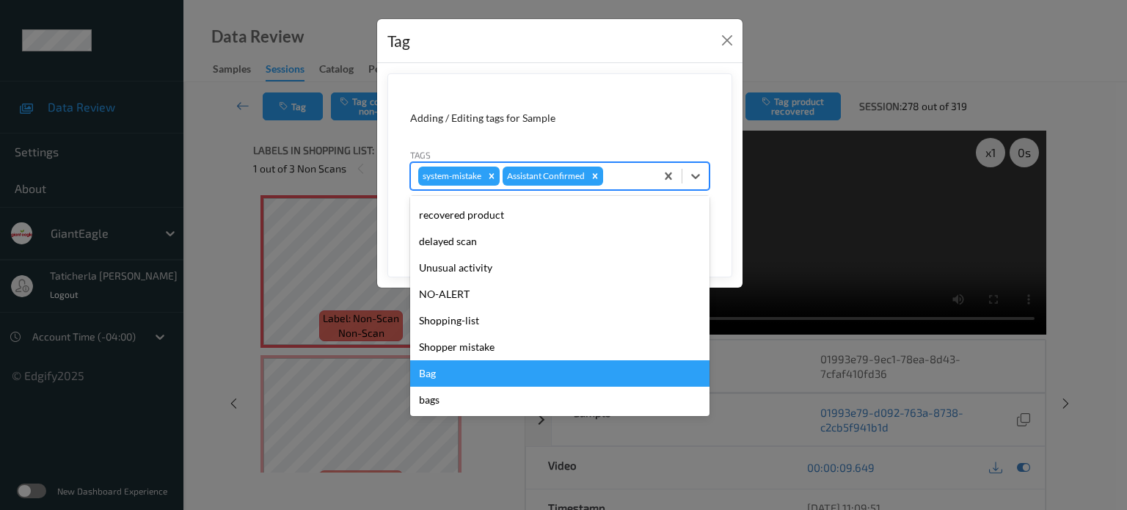
click at [433, 368] on div "Bag" at bounding box center [559, 373] width 299 height 26
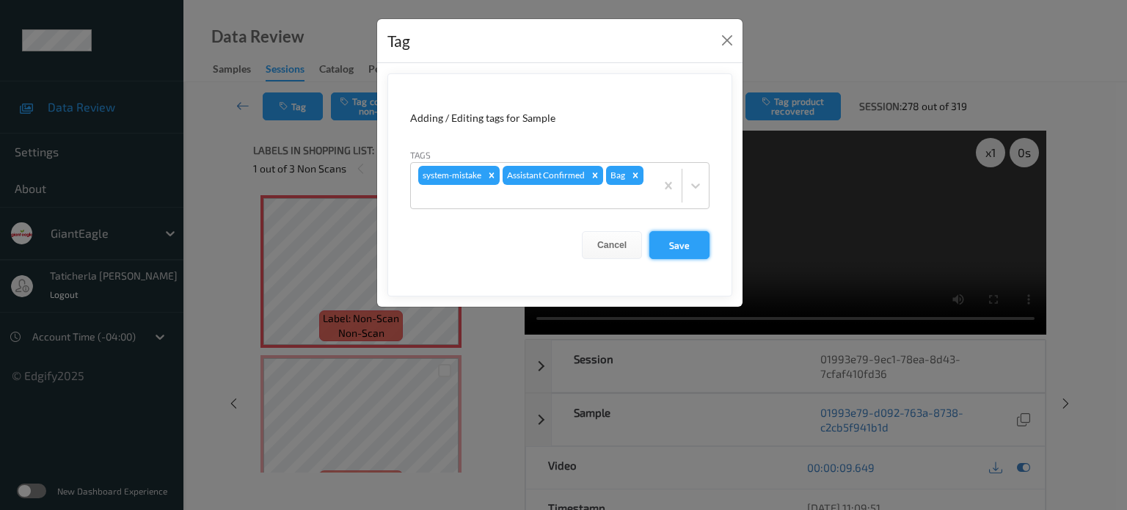
click at [581, 241] on button "Save" at bounding box center [680, 245] width 60 height 28
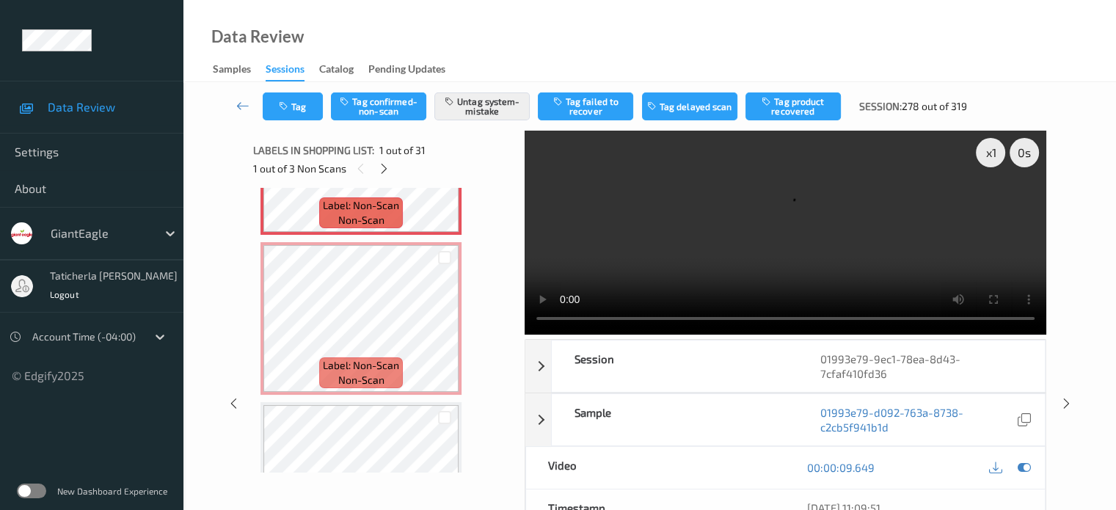
scroll to position [147, 0]
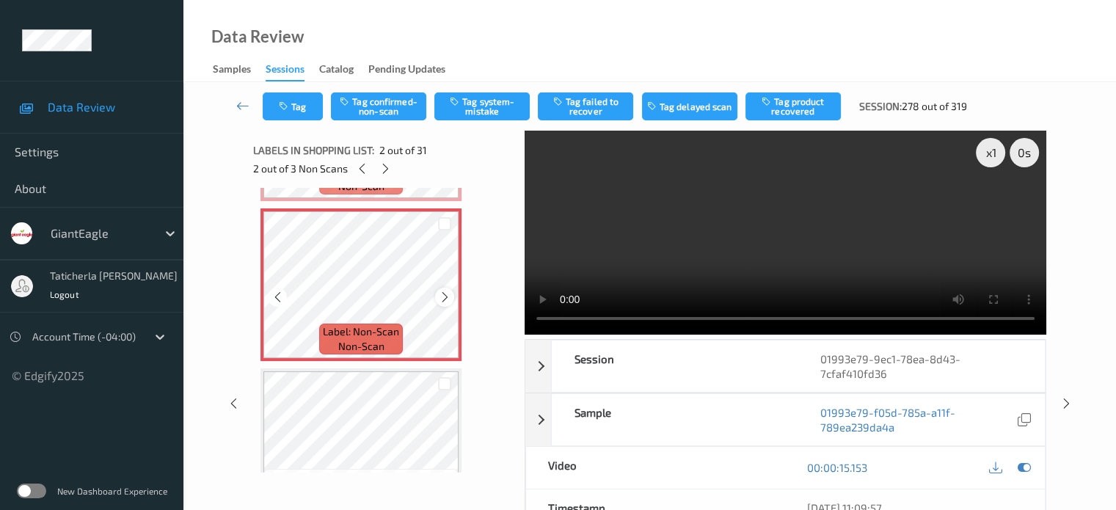
click at [440, 298] on icon at bounding box center [445, 297] width 12 height 13
click at [440, 299] on icon at bounding box center [445, 297] width 12 height 13
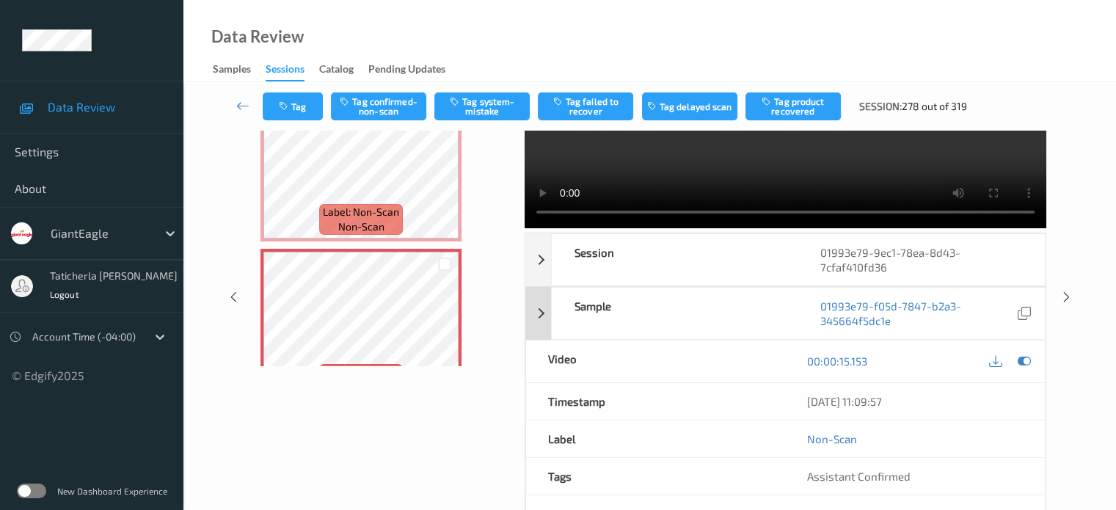
scroll to position [0, 0]
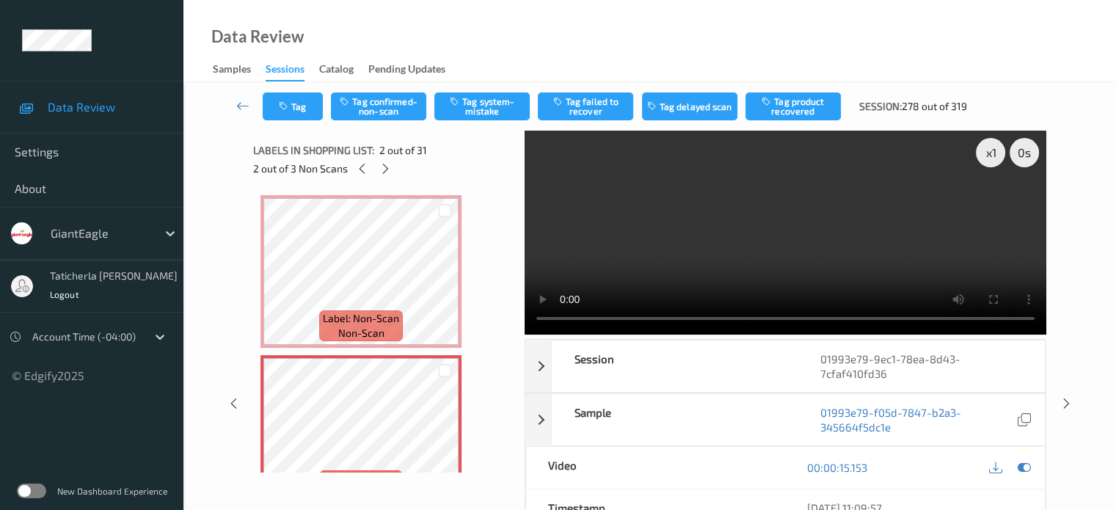
click at [514, 269] on div "x 1 0 s Session 01993e79-9ec1-78ea-8d43-7cfaf410fd36 Session ID 01993e79-9ec1-7…" at bounding box center [649, 404] width 793 height 547
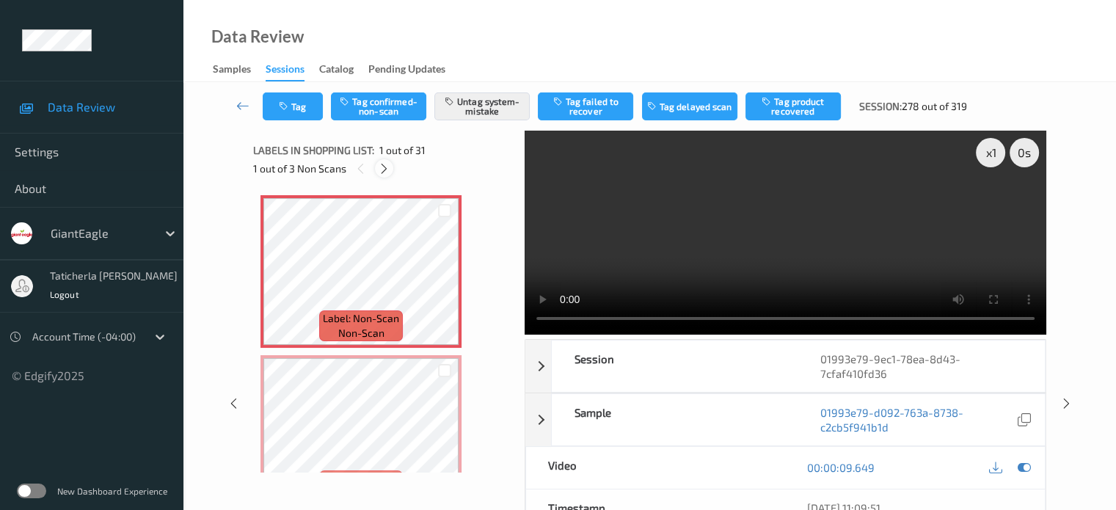
click at [382, 167] on icon at bounding box center [384, 168] width 12 height 13
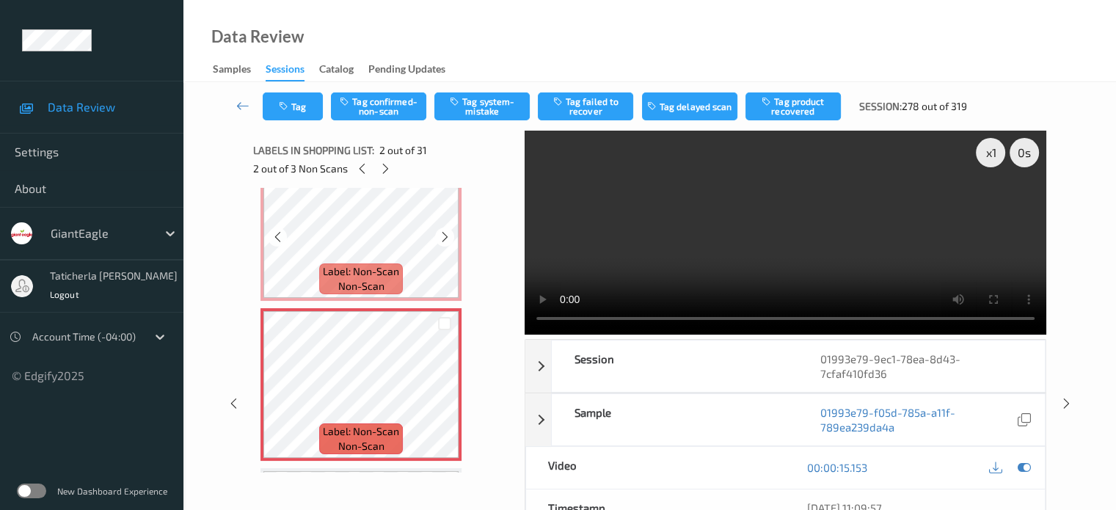
scroll to position [81, 0]
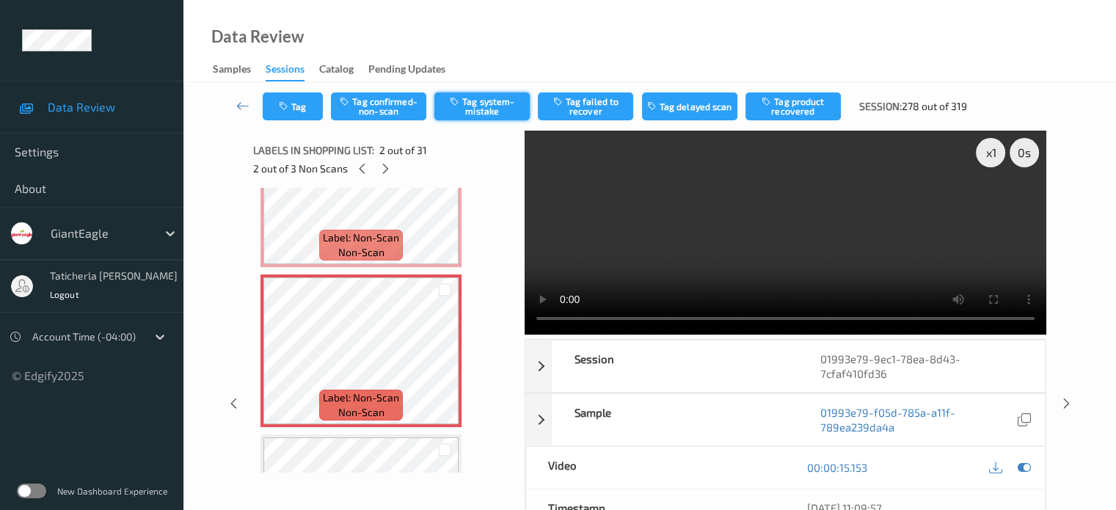
click at [485, 105] on button "Tag system-mistake" at bounding box center [481, 106] width 95 height 28
click at [505, 104] on button "Untag system-mistake" at bounding box center [481, 106] width 95 height 28
click at [400, 104] on button "Tag confirmed-non-scan" at bounding box center [378, 106] width 95 height 28
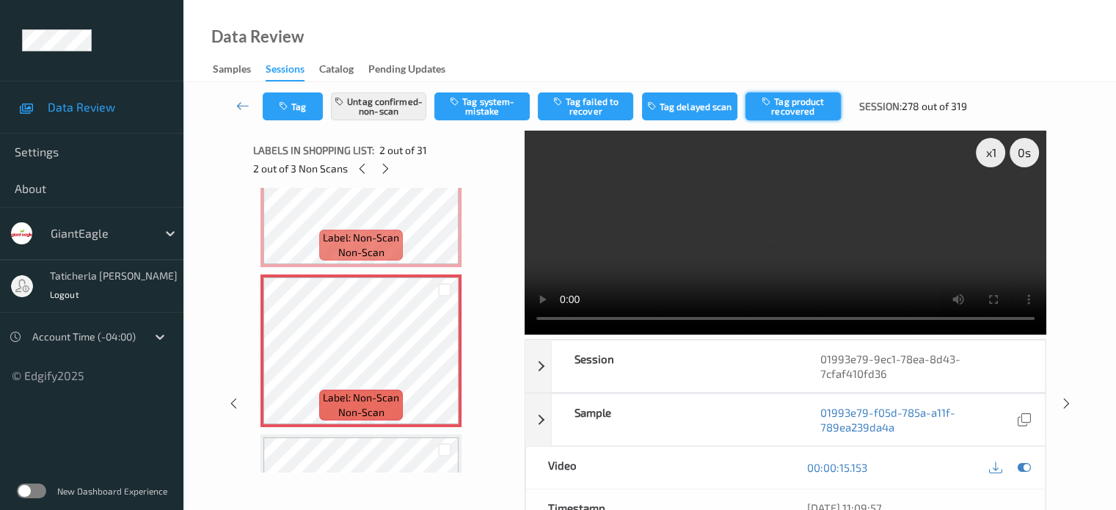
click at [581, 108] on button "Tag product recovered" at bounding box center [793, 106] width 95 height 28
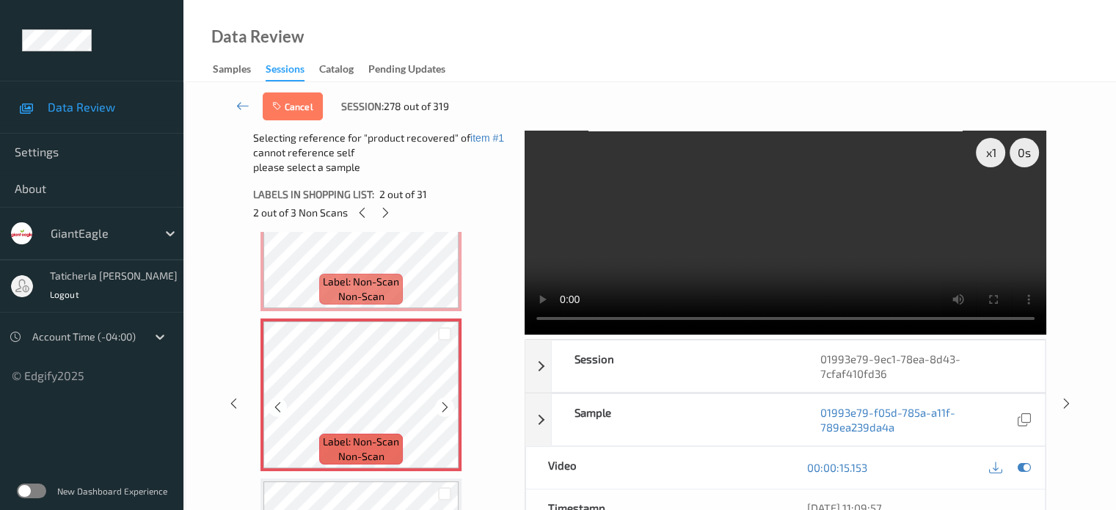
scroll to position [301, 0]
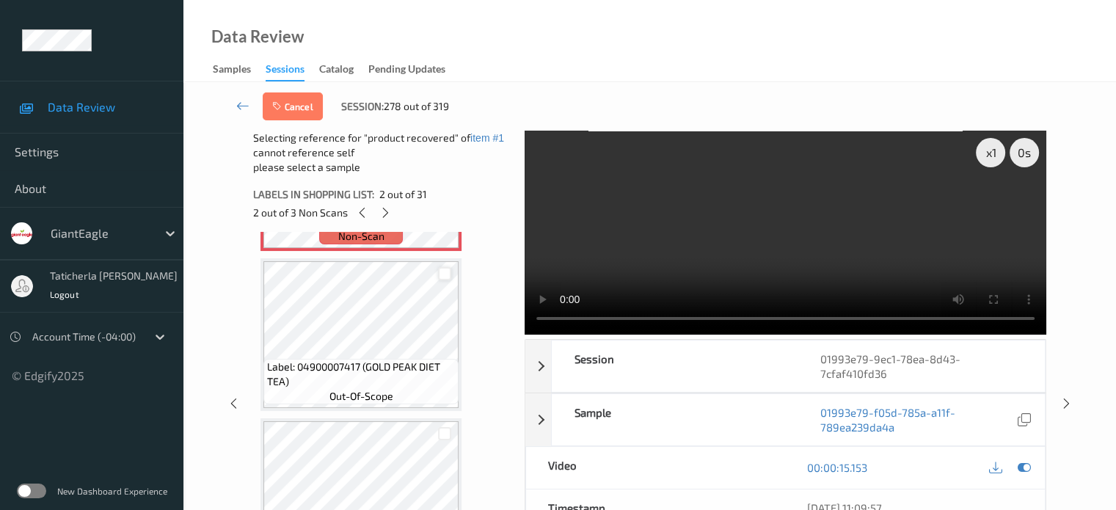
click at [440, 275] on div at bounding box center [445, 274] width 14 height 14
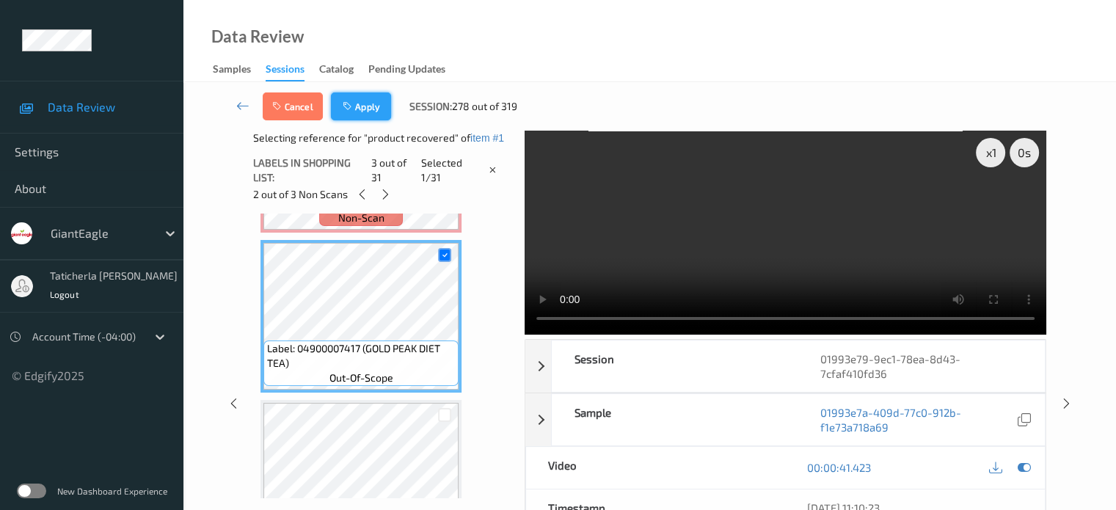
click at [354, 104] on icon "button" at bounding box center [349, 106] width 12 height 10
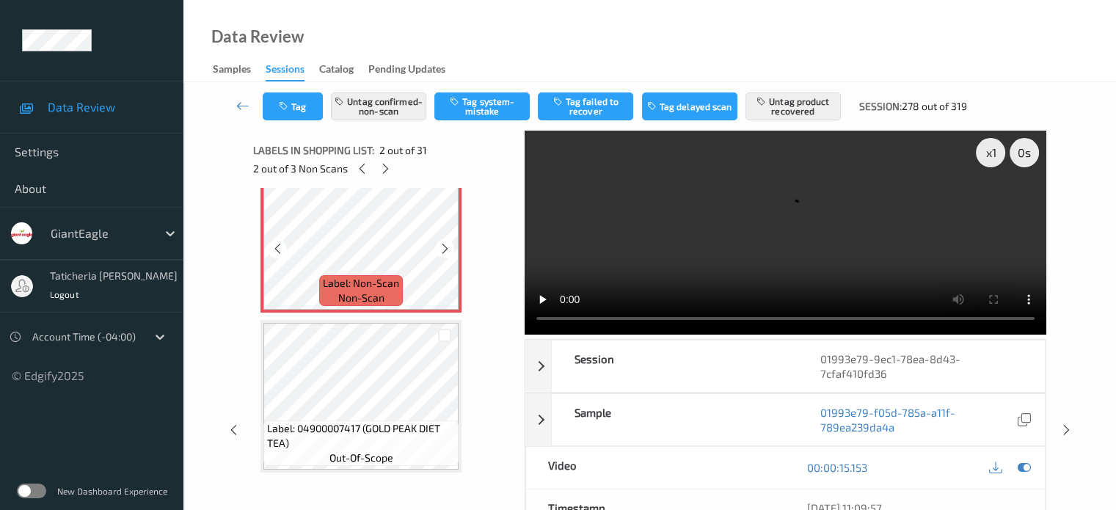
scroll to position [220, 0]
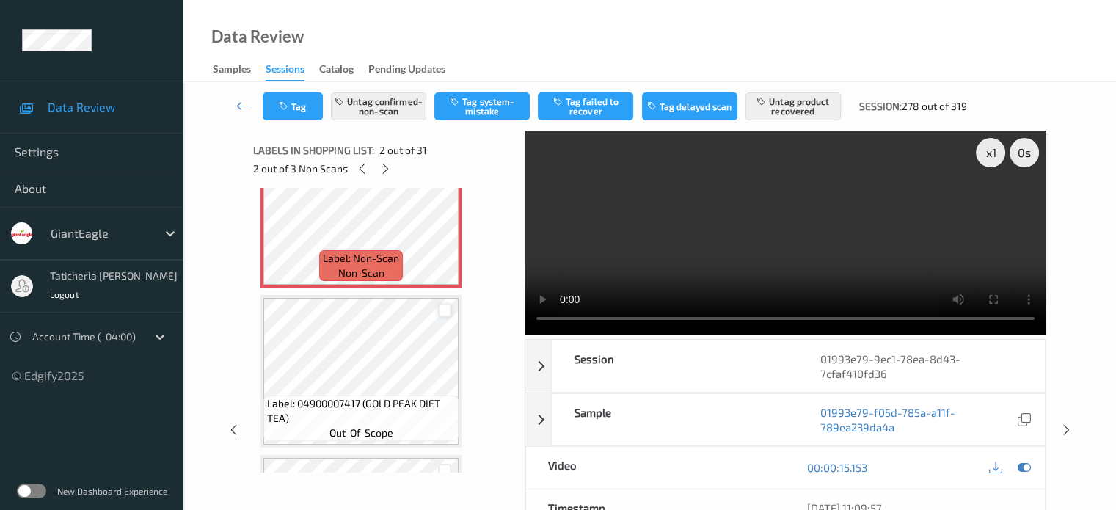
click at [446, 308] on div at bounding box center [445, 311] width 14 height 14
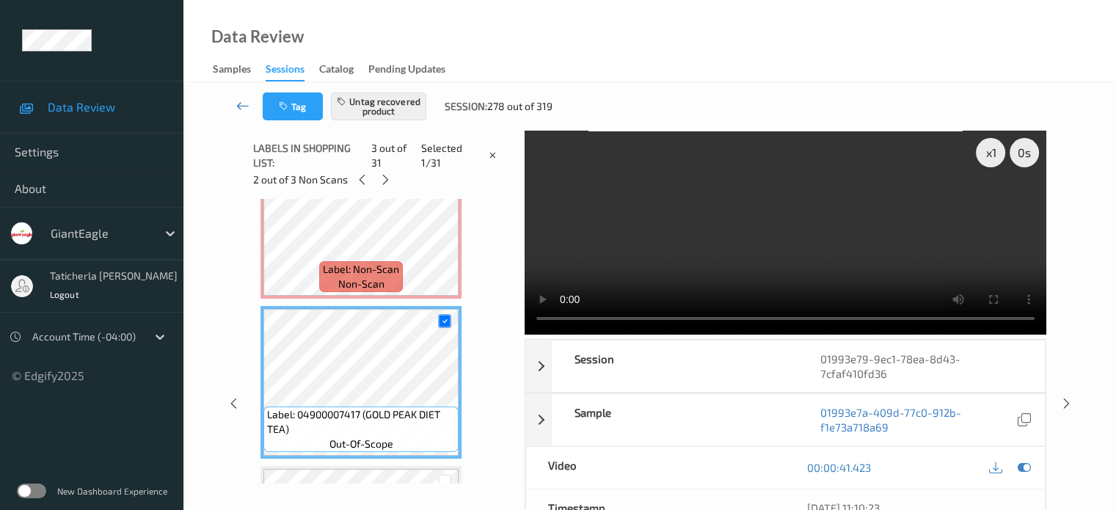
click at [238, 102] on icon at bounding box center [242, 105] width 13 height 15
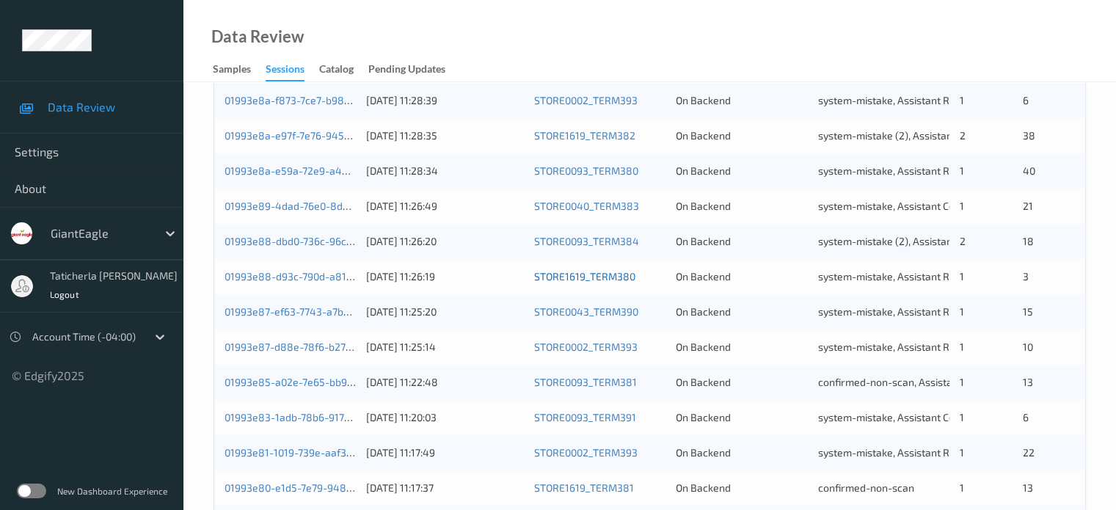
scroll to position [709, 0]
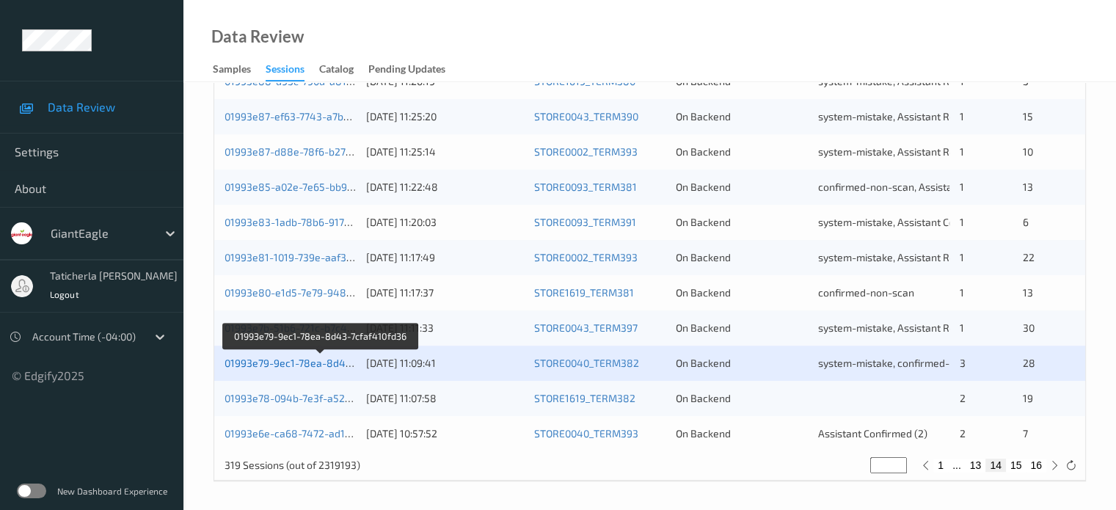
click at [291, 365] on link "01993e79-9ec1-78ea-8d43-7cfaf410fd36" at bounding box center [321, 363] width 192 height 12
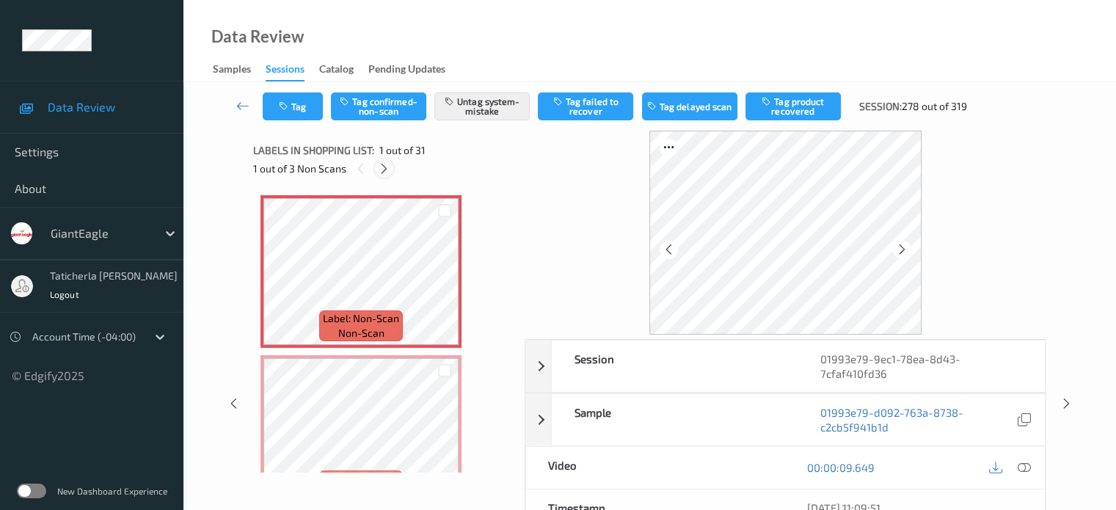
click at [380, 172] on icon at bounding box center [384, 168] width 12 height 13
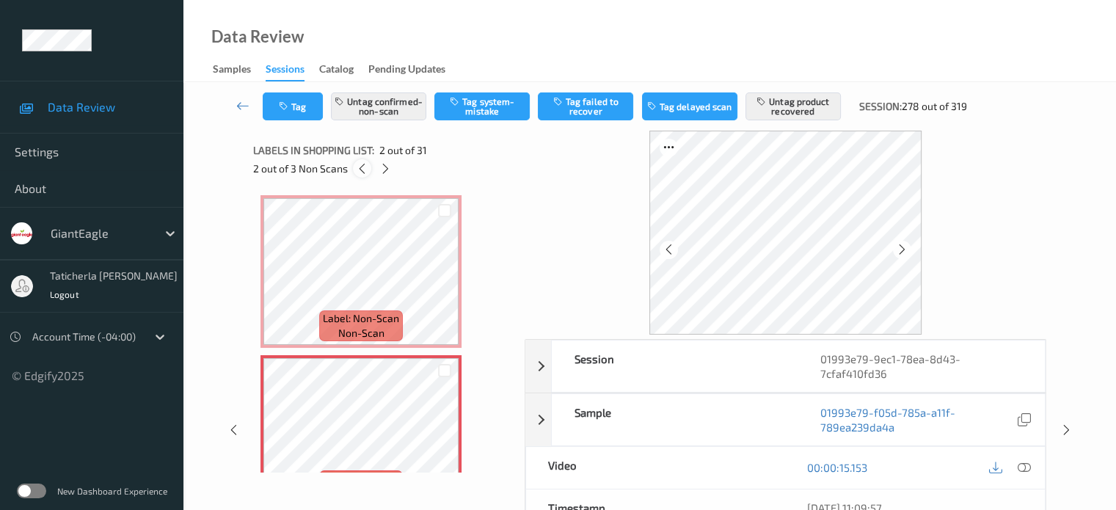
click at [364, 161] on div at bounding box center [362, 168] width 18 height 18
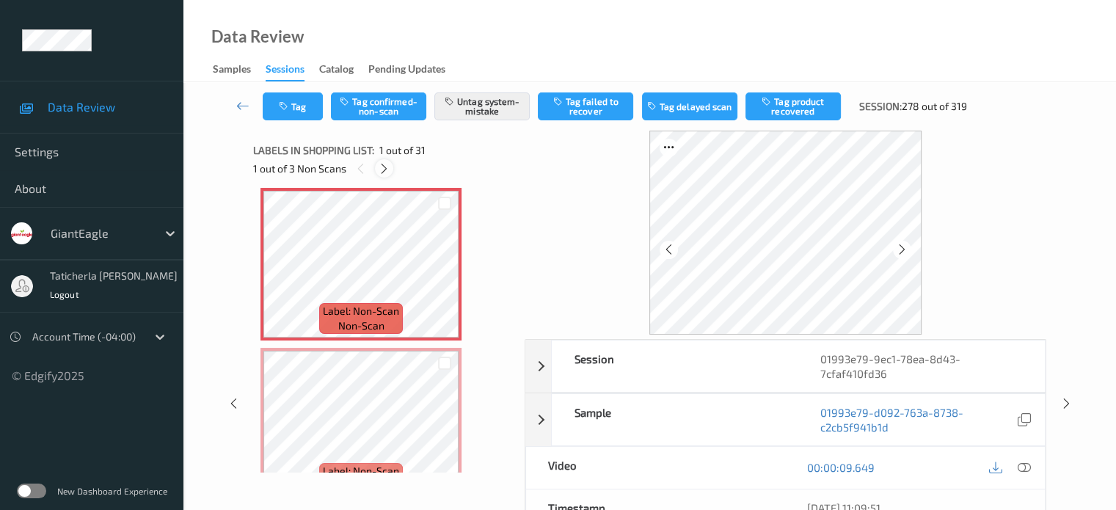
click at [385, 169] on icon at bounding box center [384, 168] width 12 height 13
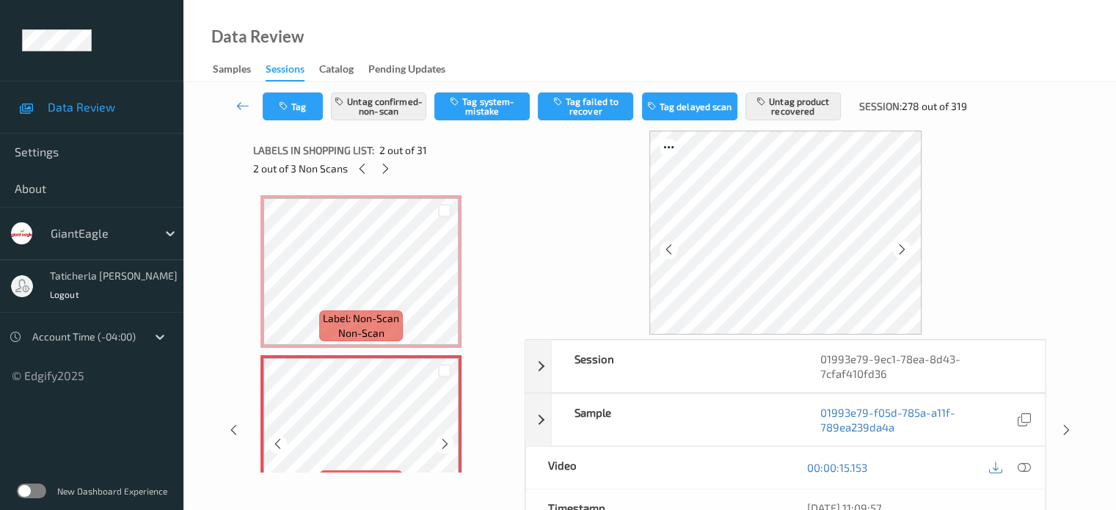
scroll to position [0, 0]
click at [384, 167] on icon at bounding box center [385, 168] width 12 height 13
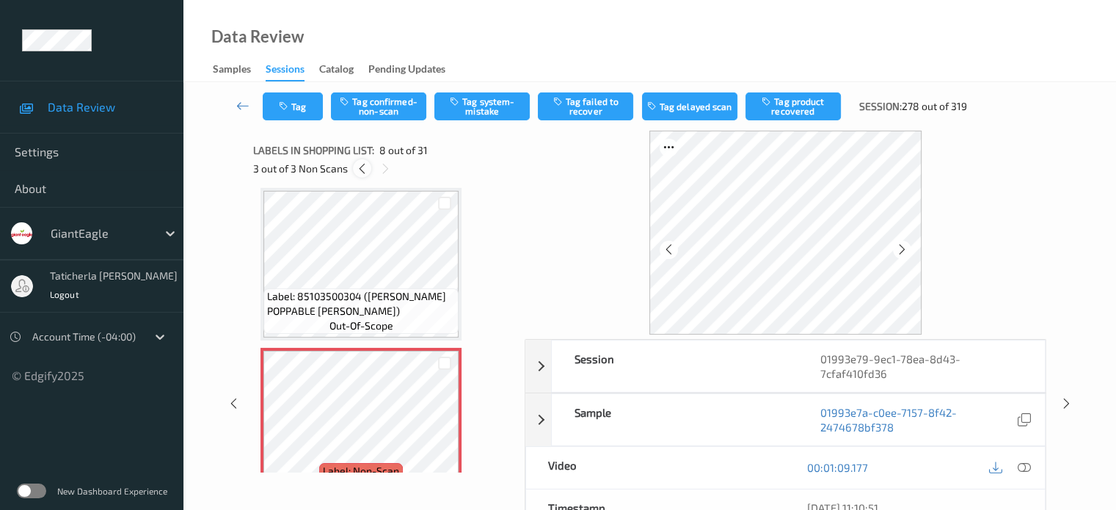
click at [363, 170] on icon at bounding box center [362, 168] width 12 height 13
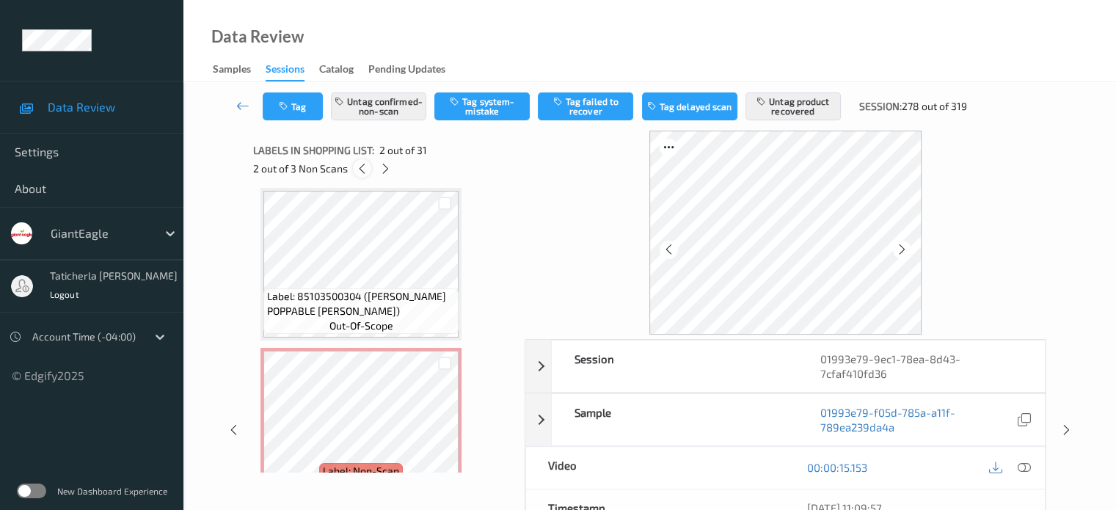
scroll to position [7, 0]
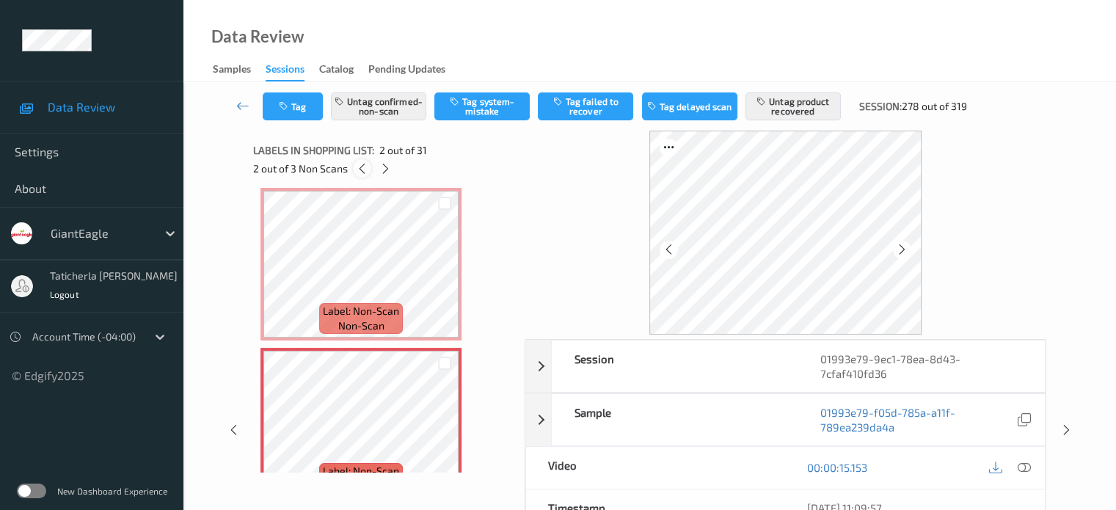
click at [363, 170] on icon at bounding box center [362, 168] width 12 height 13
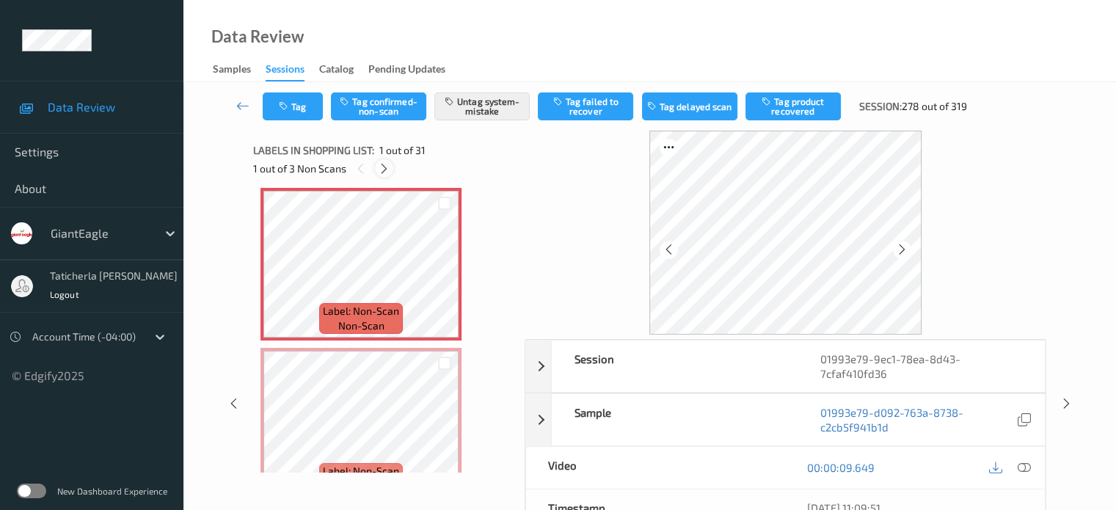
click at [383, 171] on icon at bounding box center [384, 168] width 12 height 13
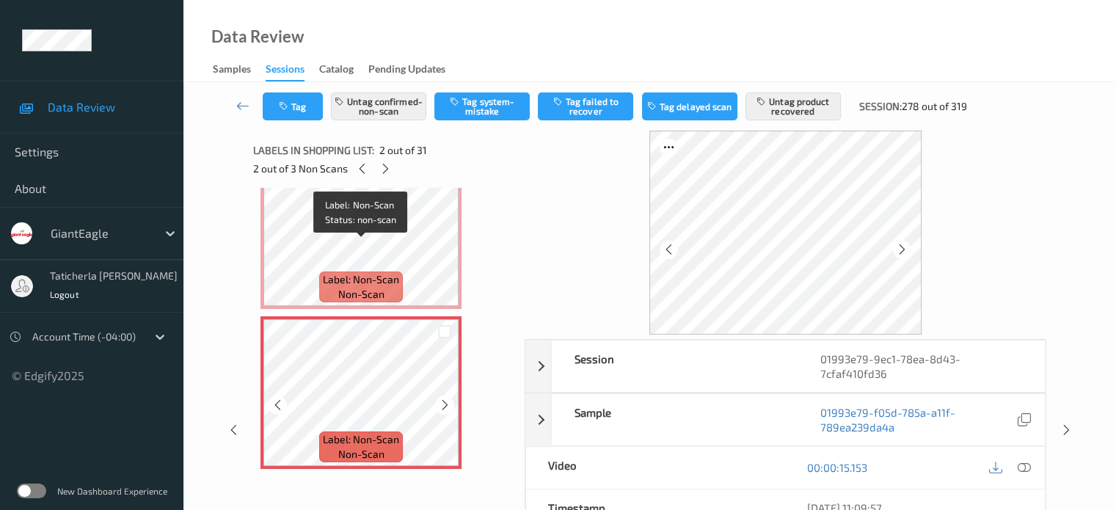
scroll to position [73, 0]
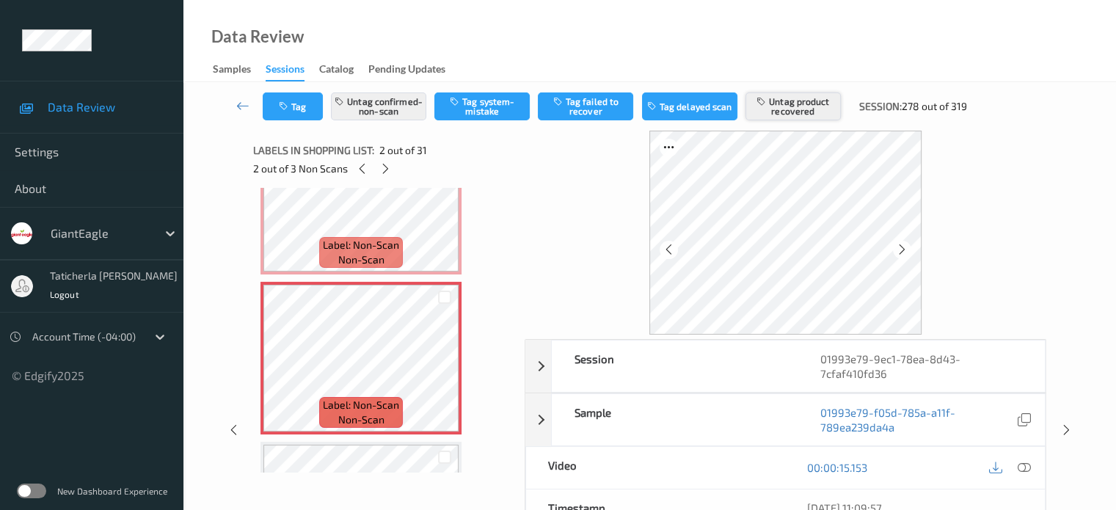
click at [581, 97] on button "Untag product recovered" at bounding box center [793, 106] width 95 height 28
click at [401, 102] on button "Untag confirmed-non-scan" at bounding box center [378, 106] width 95 height 28
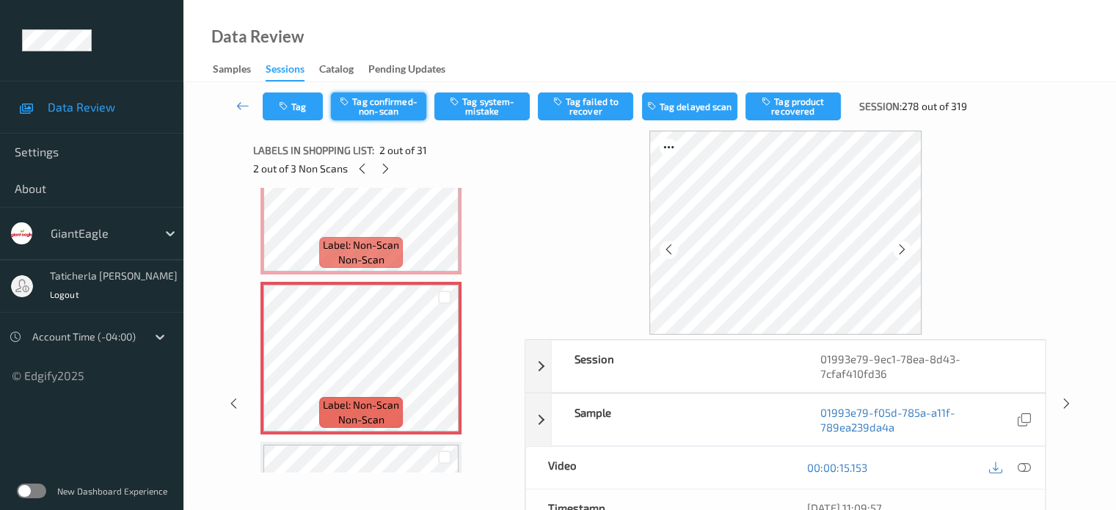
click at [383, 111] on button "Tag confirmed-non-scan" at bounding box center [378, 106] width 95 height 28
click at [581, 108] on button "Tag product recovered" at bounding box center [793, 106] width 95 height 28
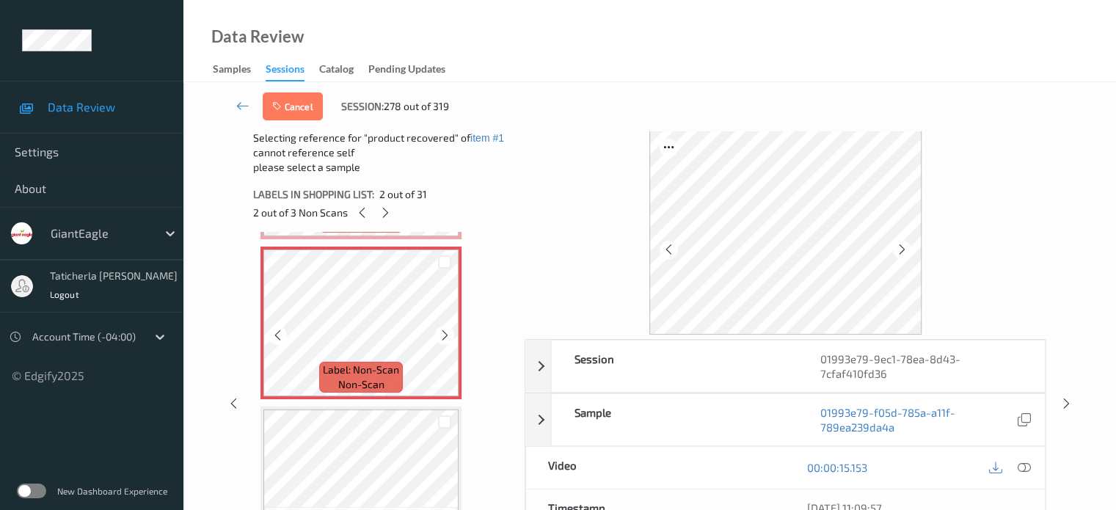
scroll to position [294, 0]
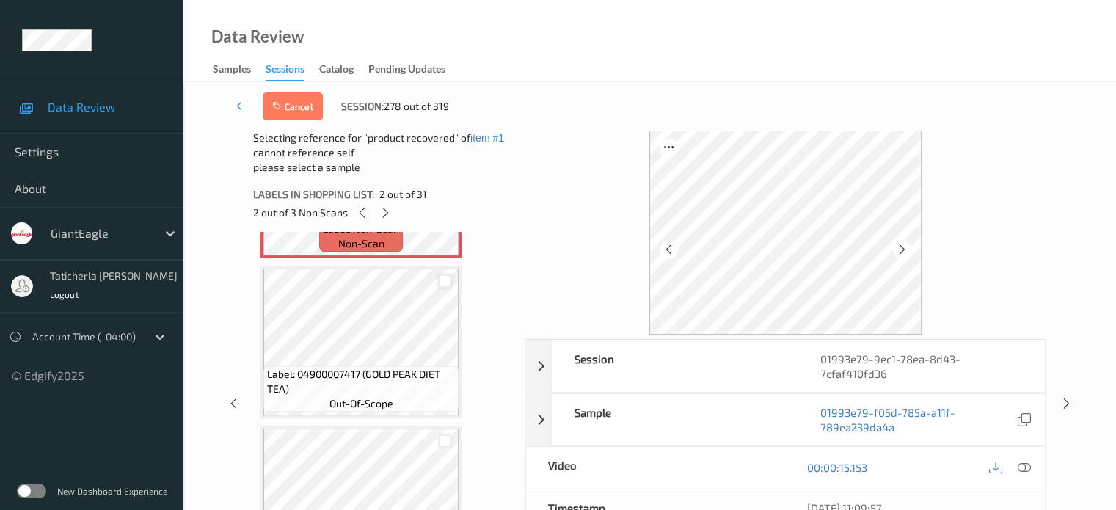
click at [440, 284] on div at bounding box center [445, 281] width 14 height 14
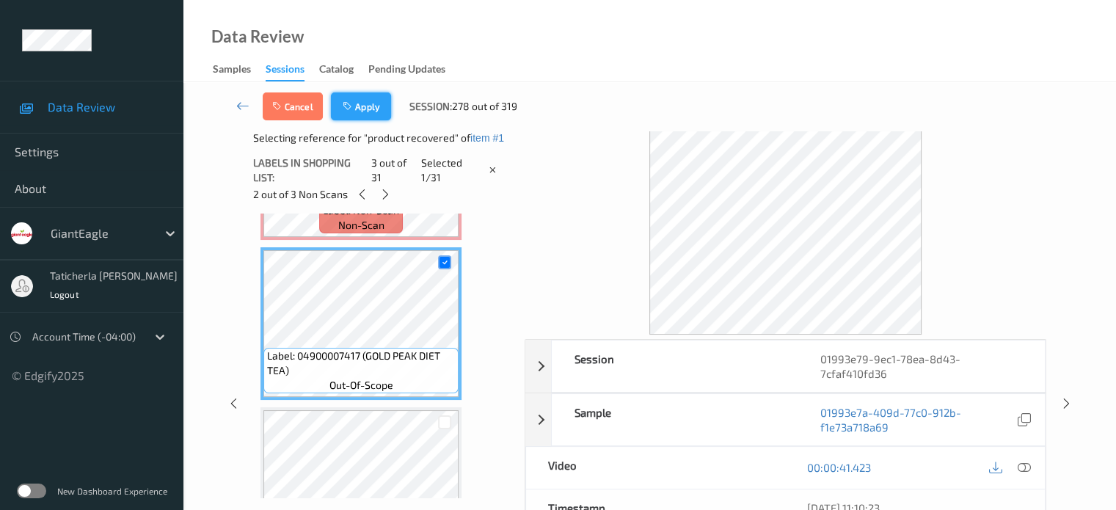
click at [376, 111] on button "Apply" at bounding box center [361, 106] width 60 height 28
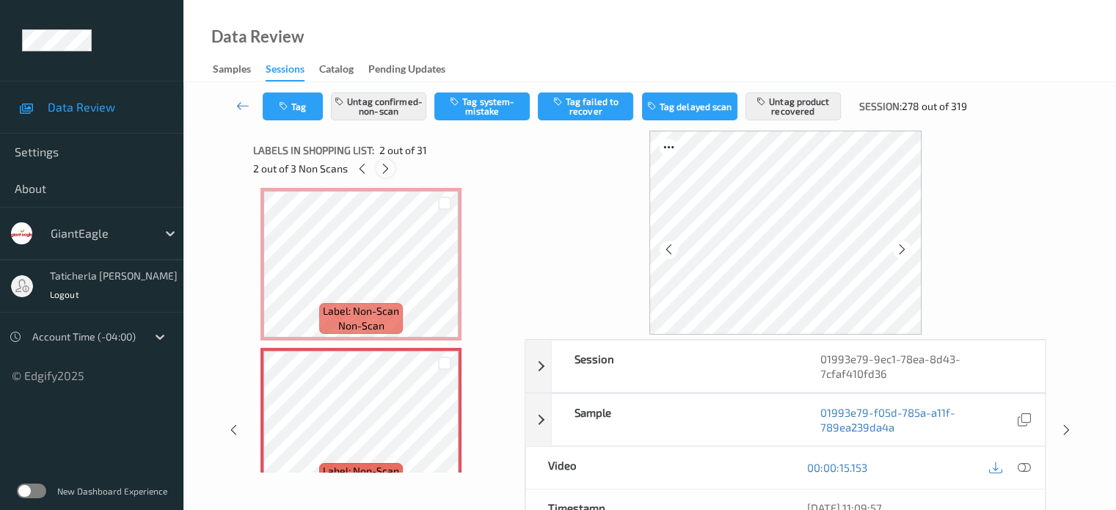
click at [385, 172] on icon at bounding box center [385, 168] width 12 height 13
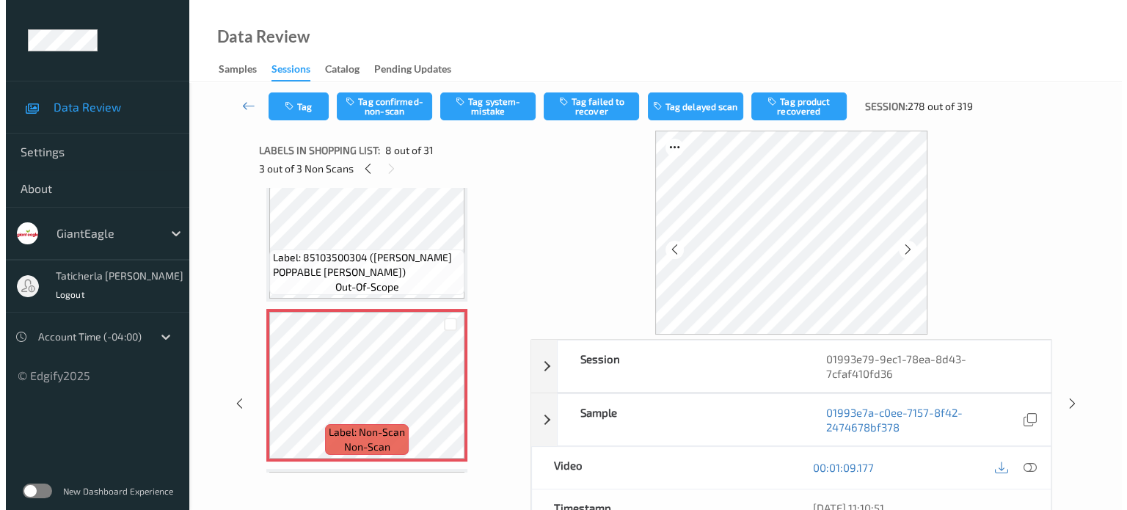
scroll to position [1041, 0]
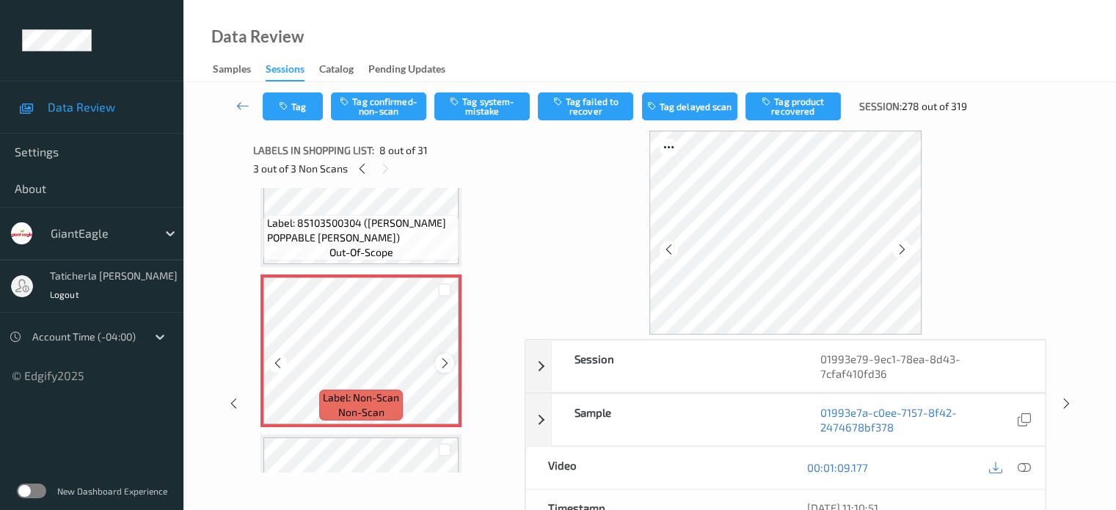
click at [448, 361] on icon at bounding box center [445, 363] width 12 height 13
click at [447, 361] on icon at bounding box center [445, 363] width 12 height 13
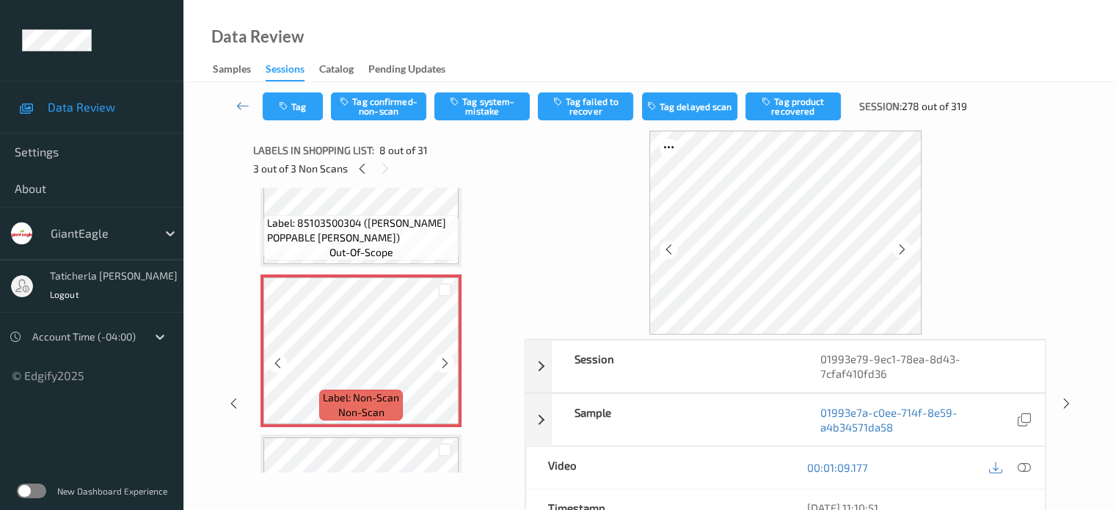
click at [447, 361] on icon at bounding box center [445, 363] width 12 height 13
click at [581, 464] on icon at bounding box center [1023, 467] width 13 height 13
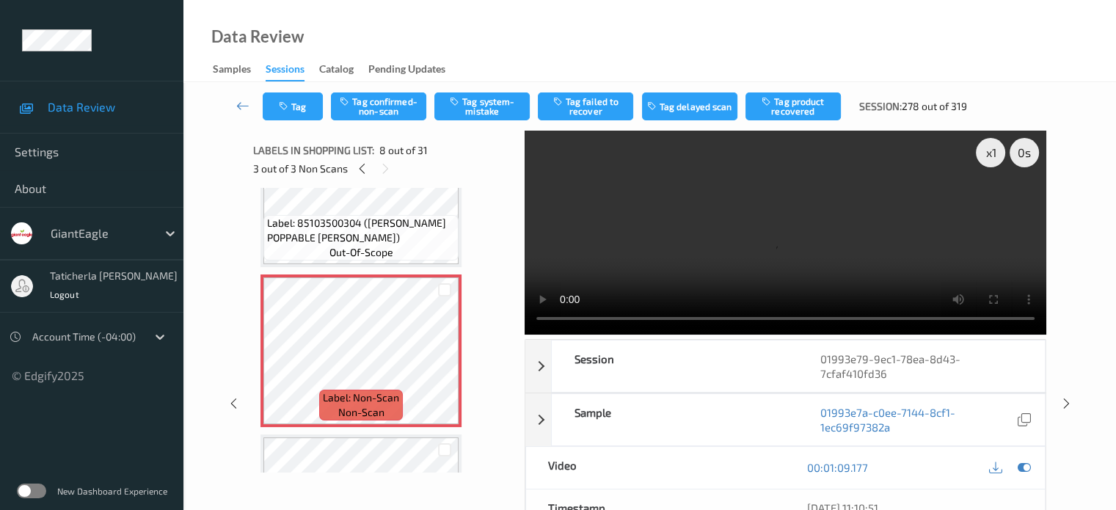
click at [581, 205] on video at bounding box center [786, 233] width 522 height 204
click at [446, 357] on icon at bounding box center [445, 363] width 12 height 13
click at [442, 361] on icon at bounding box center [445, 363] width 12 height 13
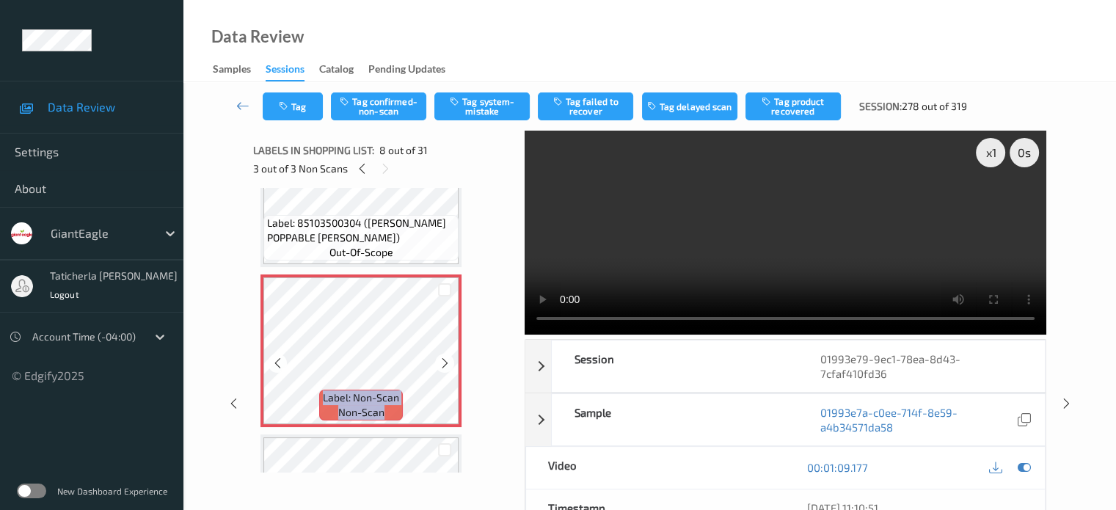
click at [442, 361] on icon at bounding box center [445, 363] width 12 height 13
click at [443, 364] on icon at bounding box center [445, 363] width 12 height 13
click at [443, 363] on icon at bounding box center [445, 363] width 12 height 13
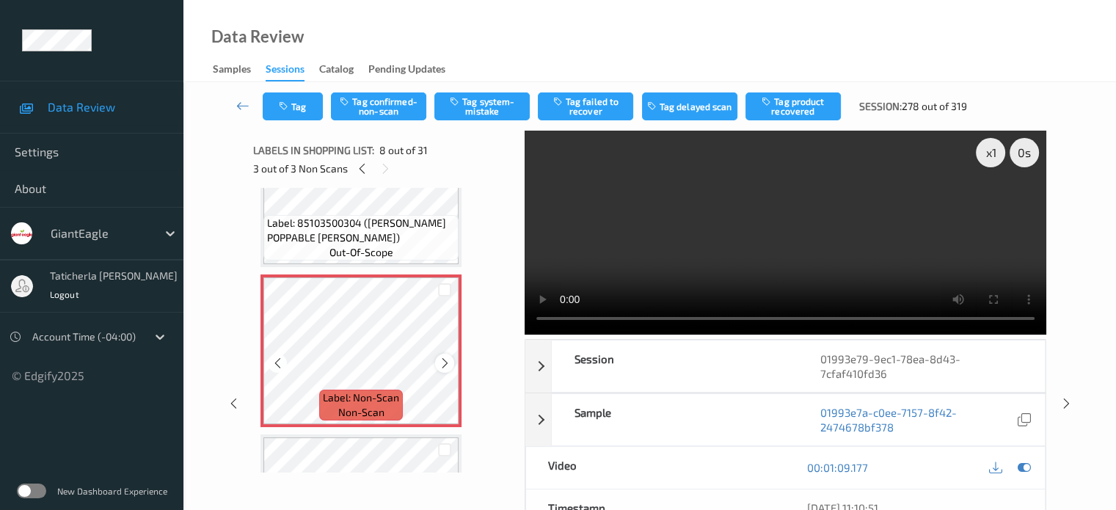
click at [443, 363] on icon at bounding box center [445, 363] width 12 height 13
click at [445, 360] on icon at bounding box center [445, 363] width 12 height 13
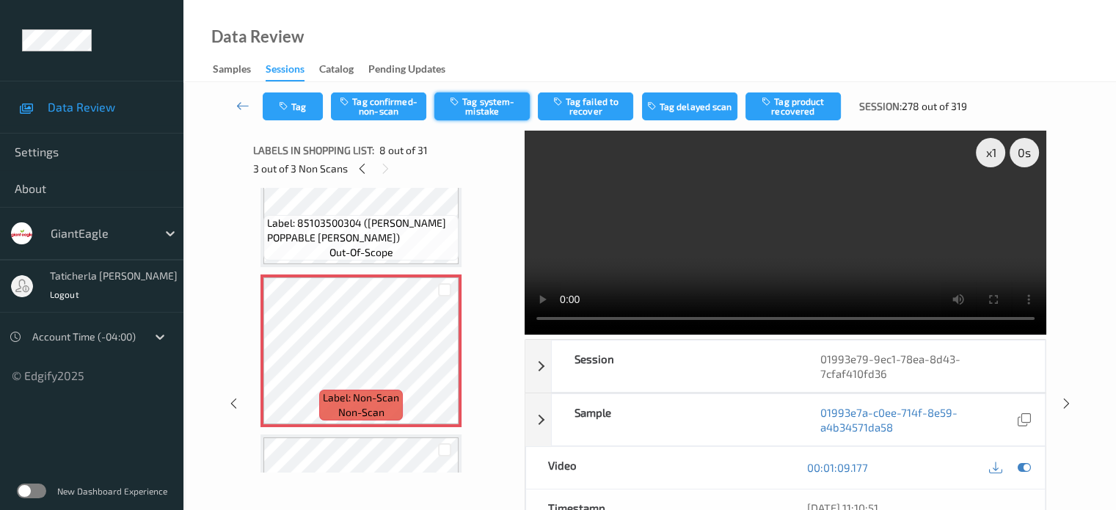
click at [489, 104] on button "Tag system-mistake" at bounding box center [481, 106] width 95 height 28
click at [290, 98] on button "Tag" at bounding box center [293, 106] width 60 height 28
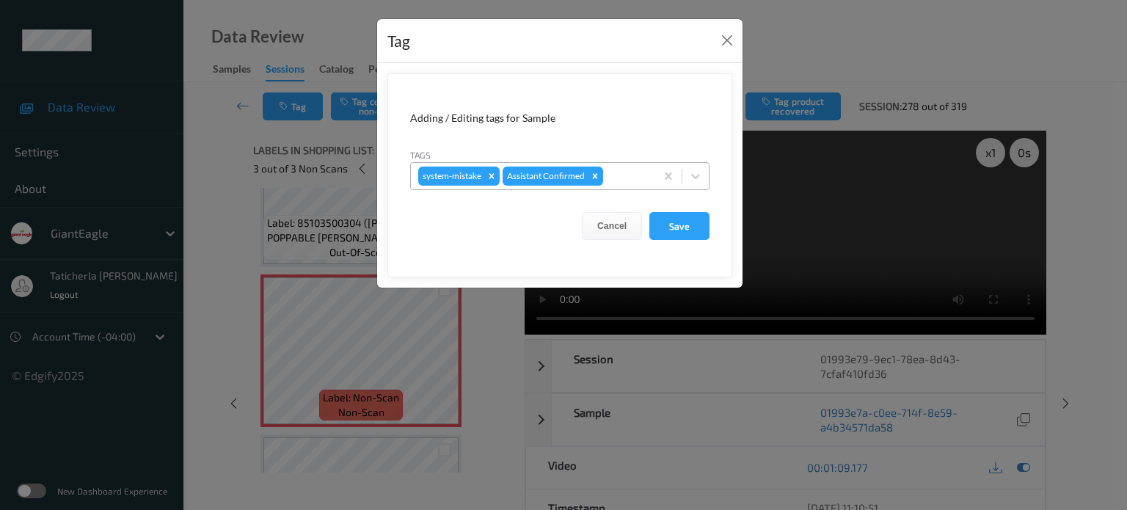
click at [581, 179] on div at bounding box center [627, 176] width 42 height 18
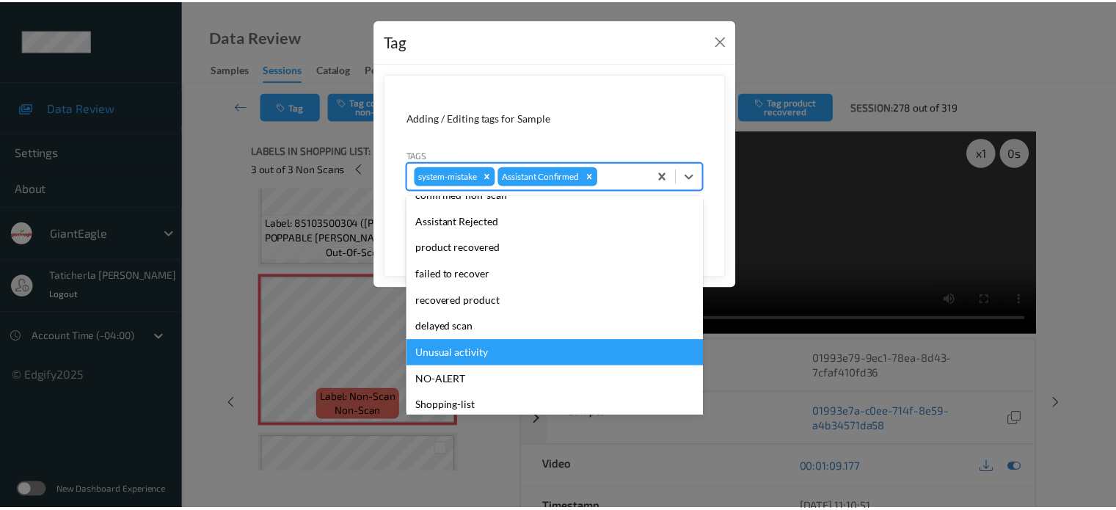
scroll to position [156, 0]
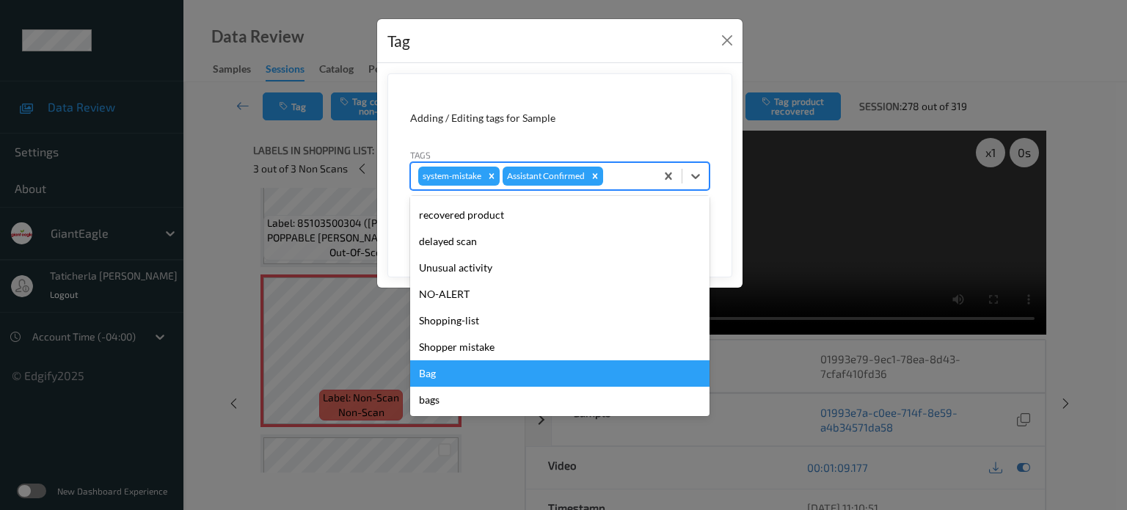
click at [445, 365] on div "Bag" at bounding box center [559, 373] width 299 height 26
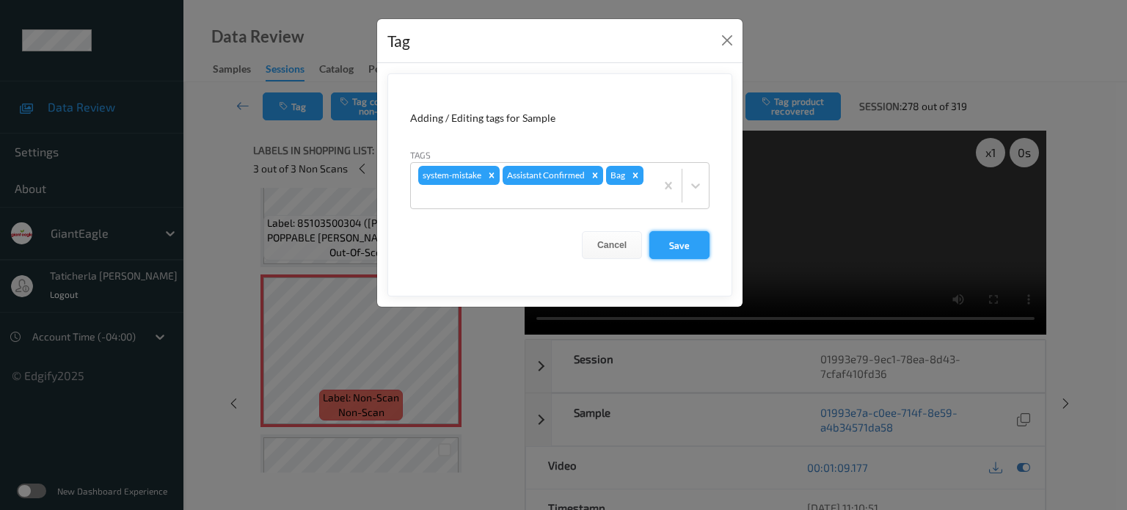
click at [581, 237] on button "Save" at bounding box center [680, 245] width 60 height 28
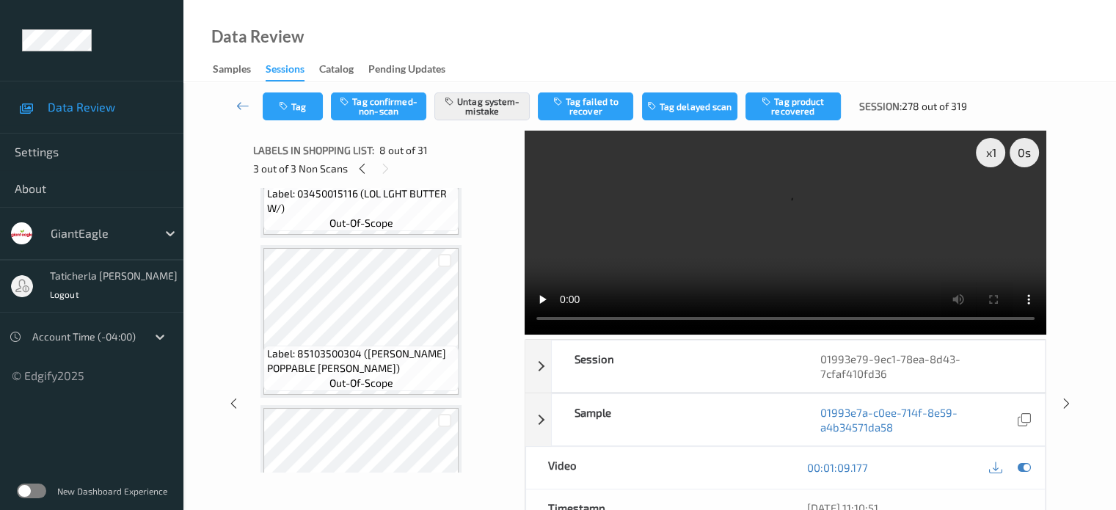
scroll to position [674, 0]
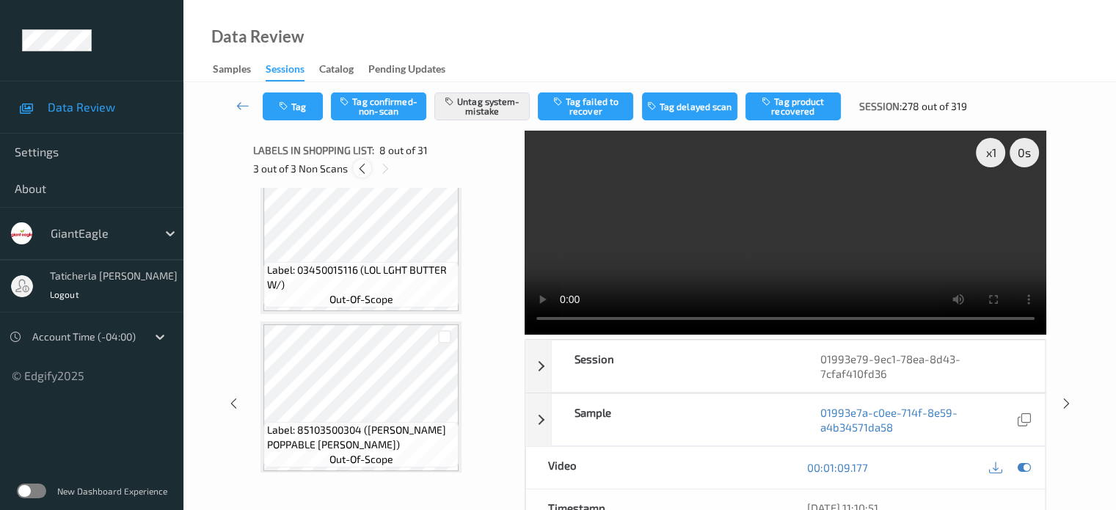
click at [360, 167] on icon at bounding box center [362, 168] width 12 height 13
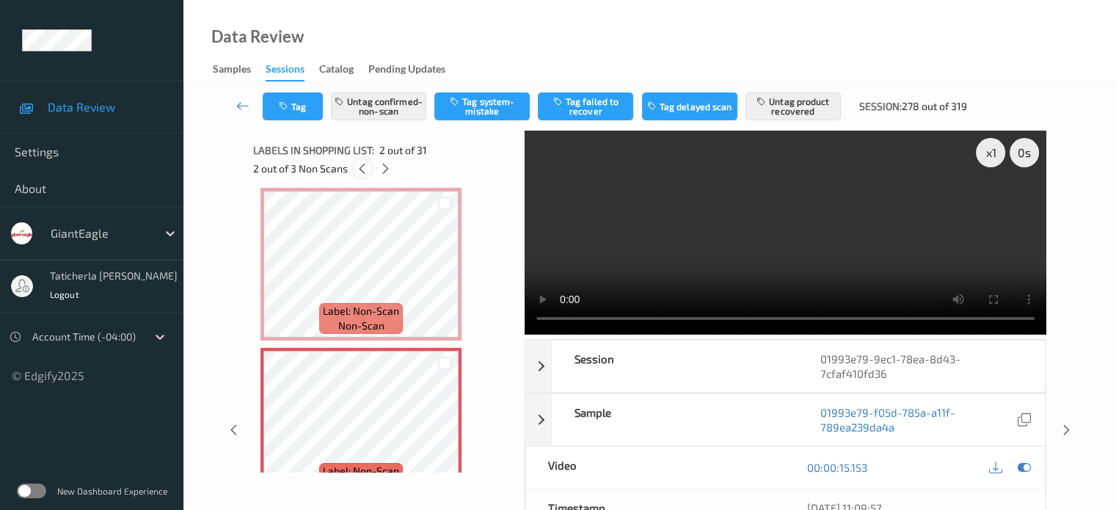
click at [360, 167] on icon at bounding box center [362, 168] width 12 height 13
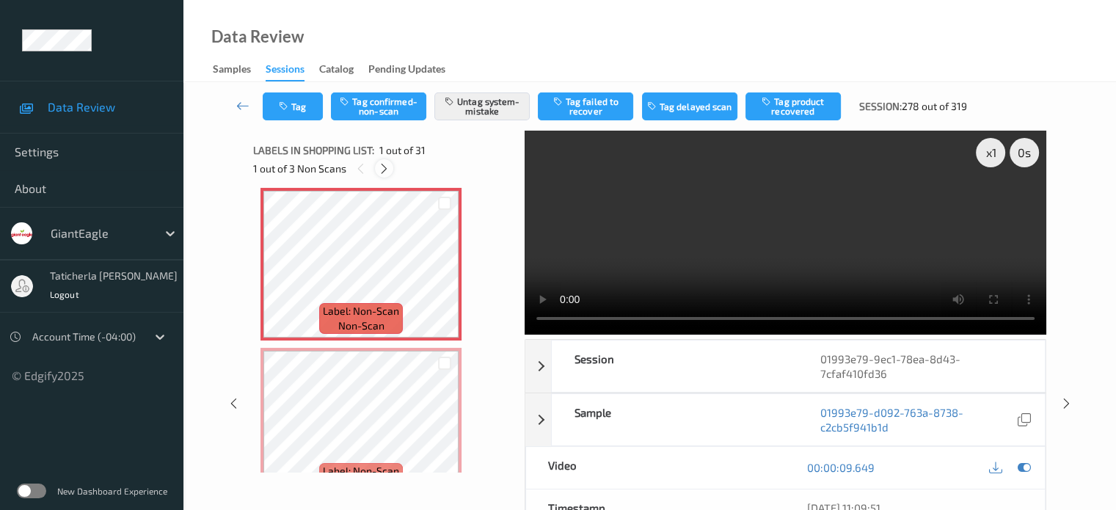
click at [383, 172] on icon at bounding box center [384, 168] width 12 height 13
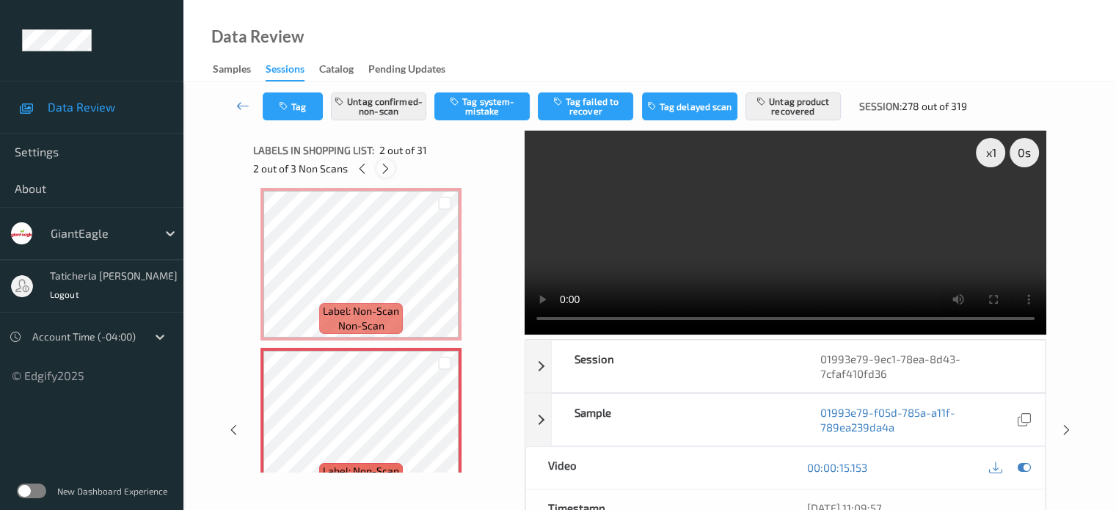
click at [383, 172] on icon at bounding box center [385, 168] width 12 height 13
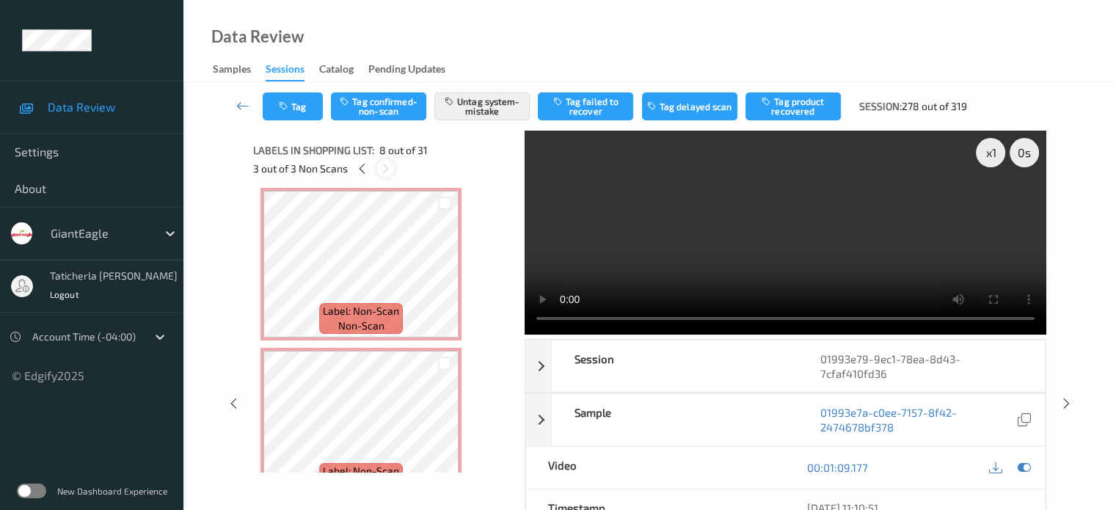
scroll to position [967, 0]
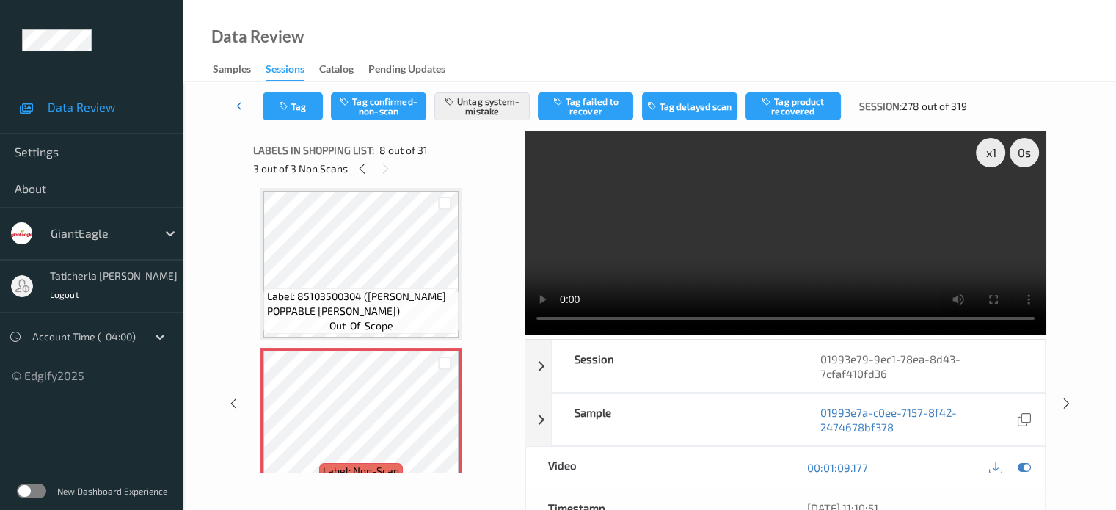
click at [239, 104] on icon at bounding box center [242, 105] width 13 height 15
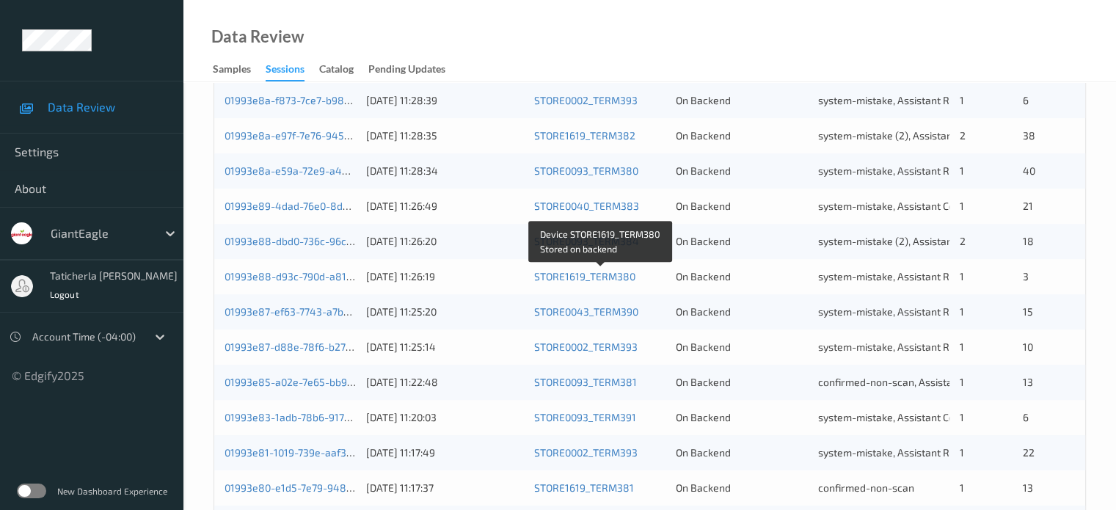
scroll to position [709, 0]
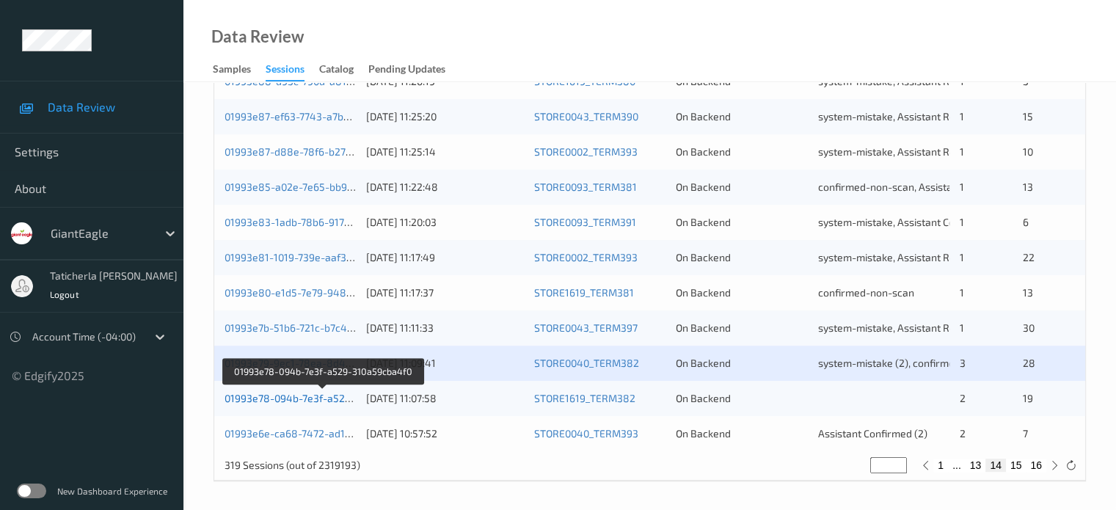
click at [308, 397] on link "01993e78-094b-7e3f-a529-310a59cba4f0" at bounding box center [323, 398] width 197 height 12
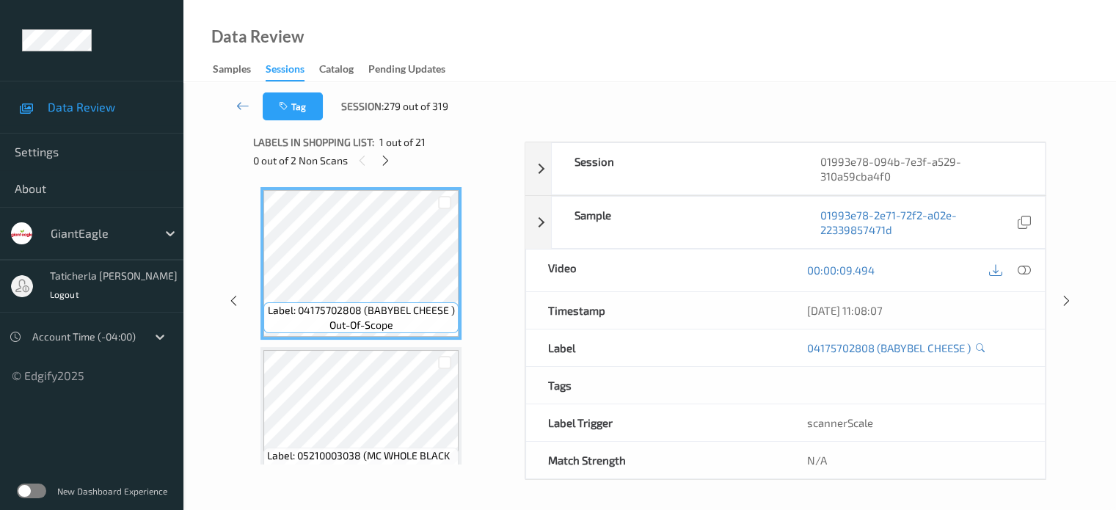
scroll to position [194, 0]
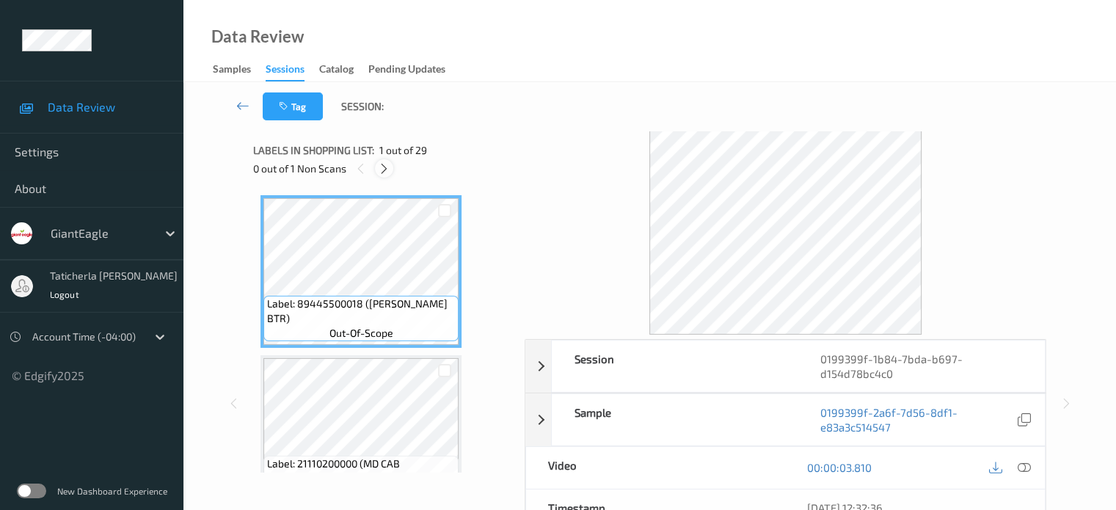
click at [390, 162] on icon at bounding box center [384, 168] width 12 height 13
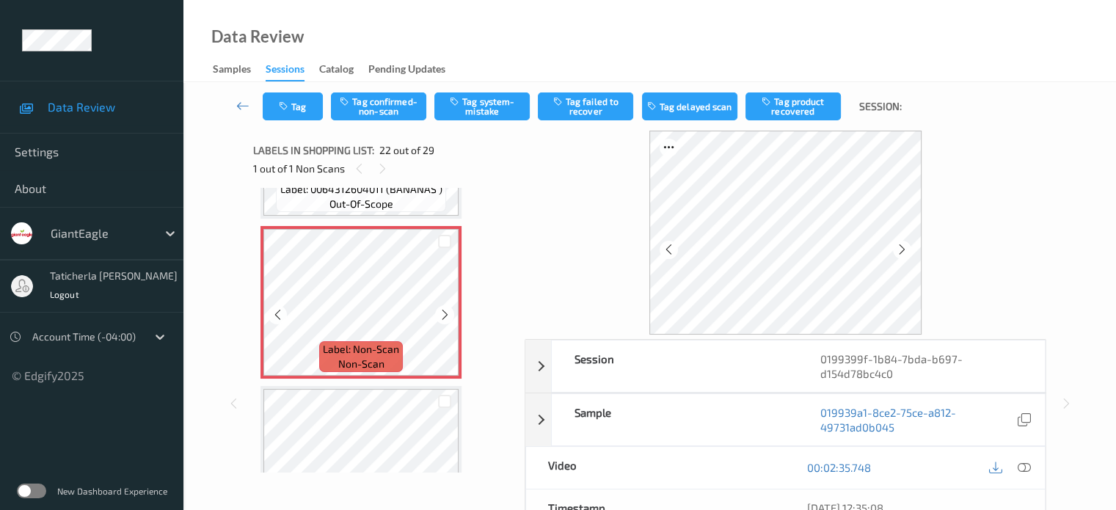
scroll to position [3354, 0]
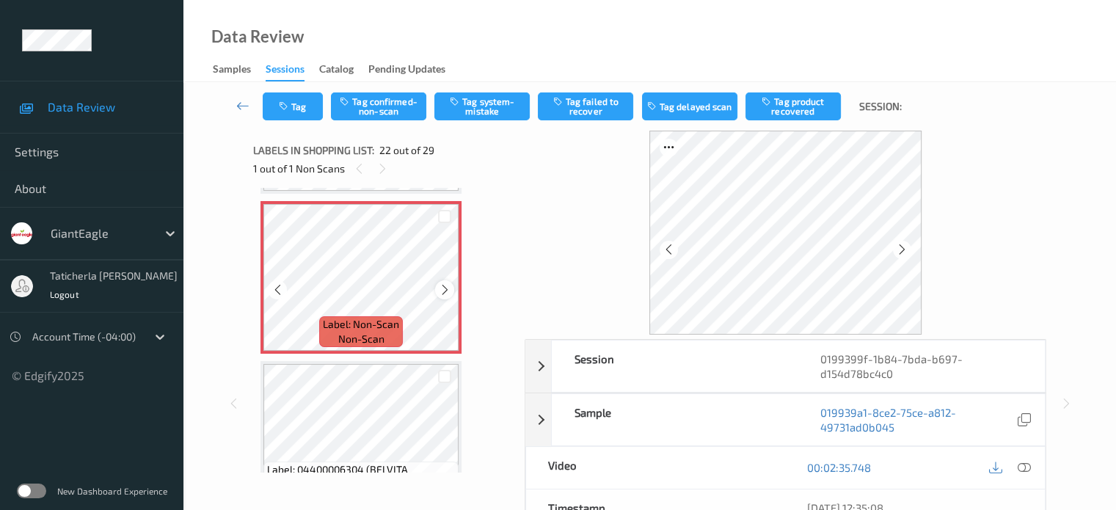
click at [443, 284] on icon at bounding box center [445, 289] width 12 height 13
click at [1019, 463] on icon at bounding box center [1023, 467] width 13 height 13
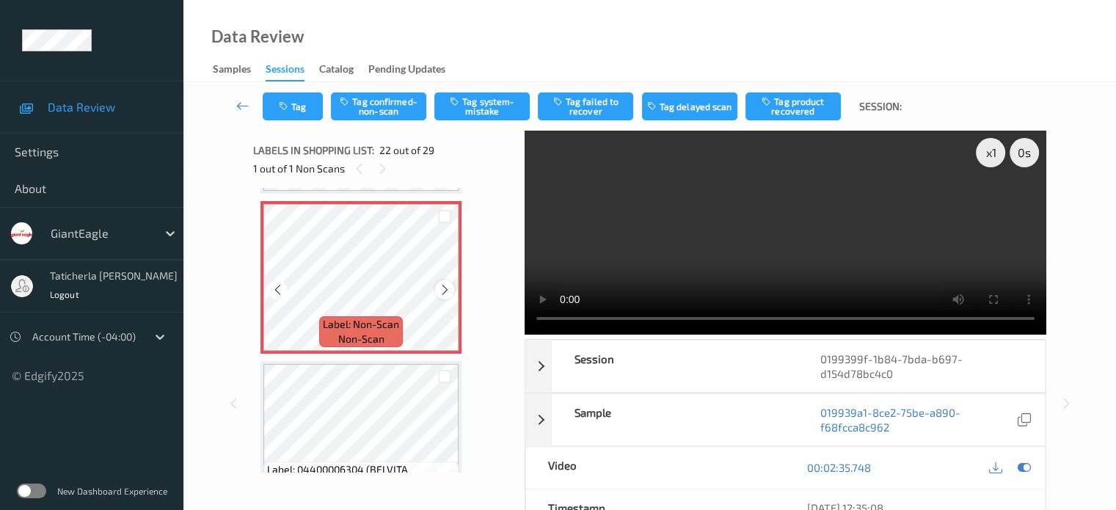
click at [446, 292] on icon at bounding box center [445, 289] width 12 height 13
click at [446, 285] on icon at bounding box center [445, 289] width 12 height 13
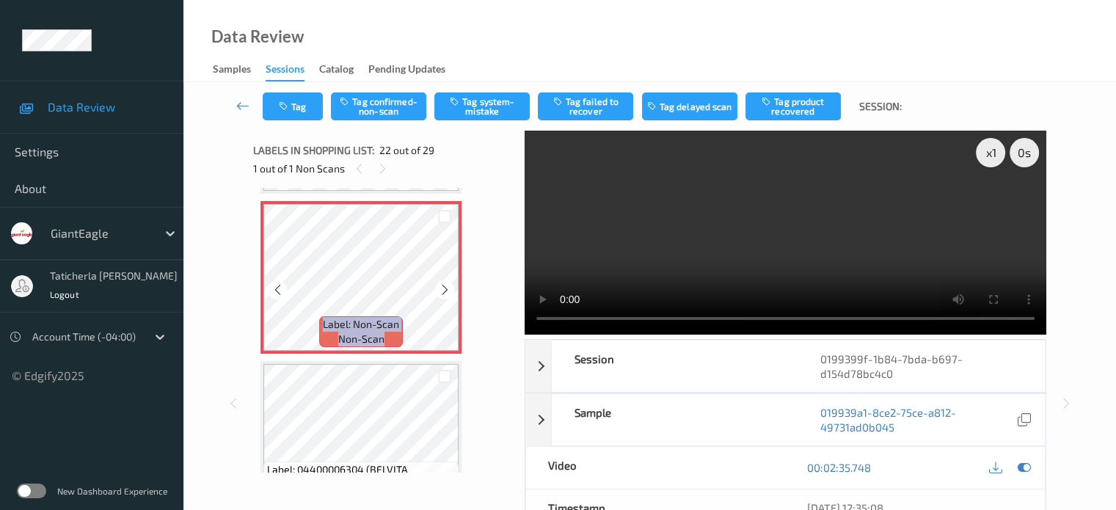
click at [446, 285] on icon at bounding box center [445, 289] width 12 height 13
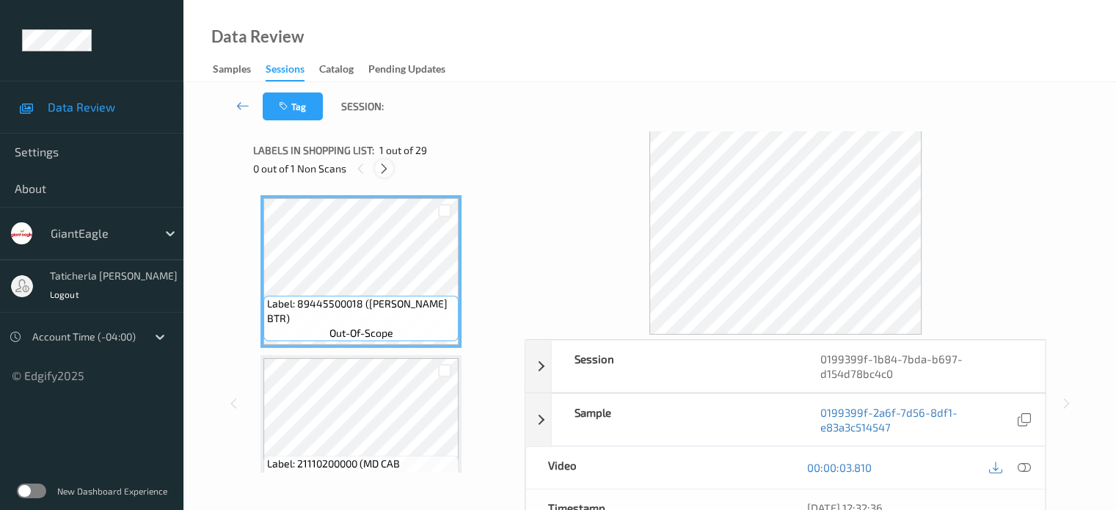
click at [382, 173] on icon at bounding box center [384, 168] width 12 height 13
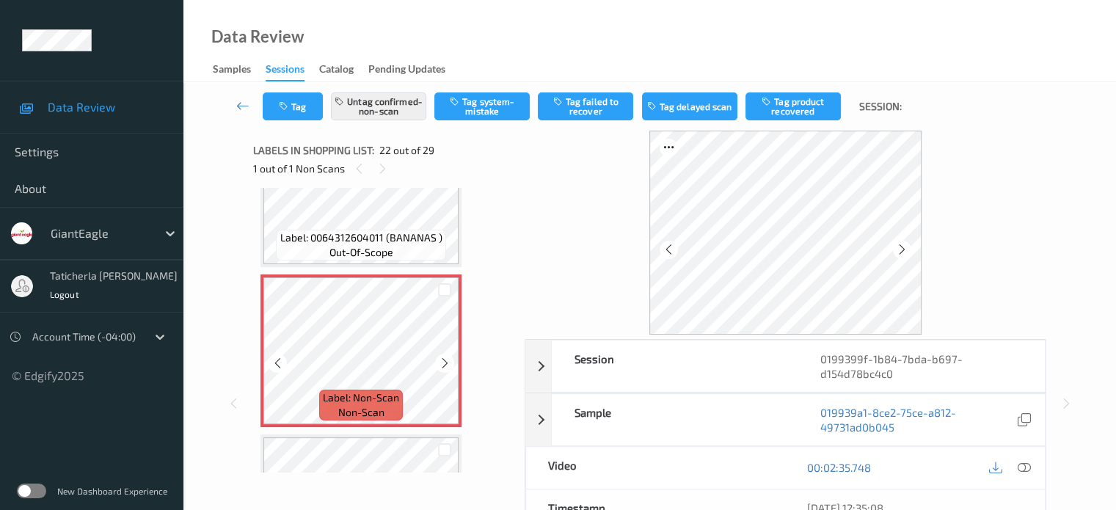
scroll to position [3354, 0]
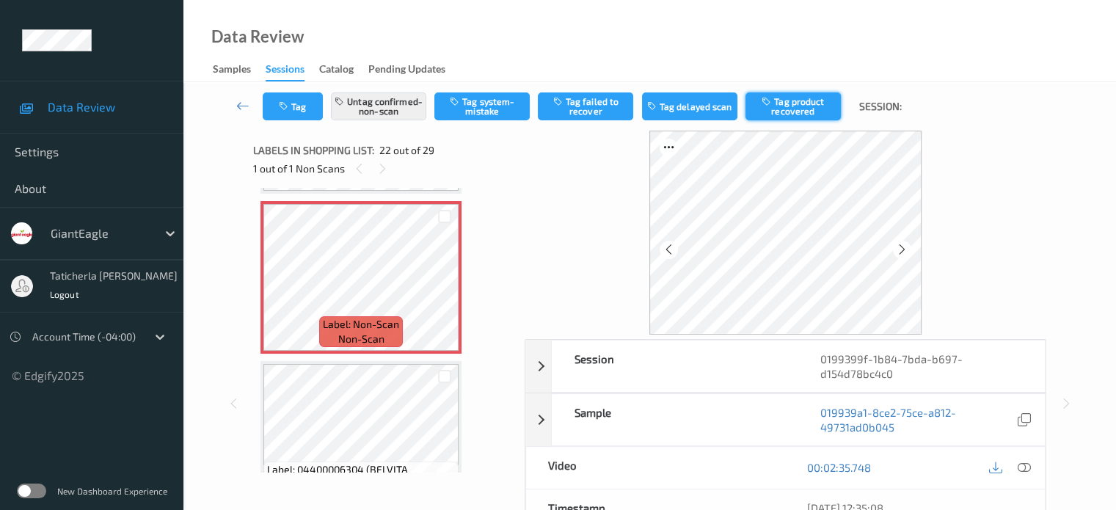
click at [782, 97] on button "Tag product recovered" at bounding box center [793, 106] width 95 height 28
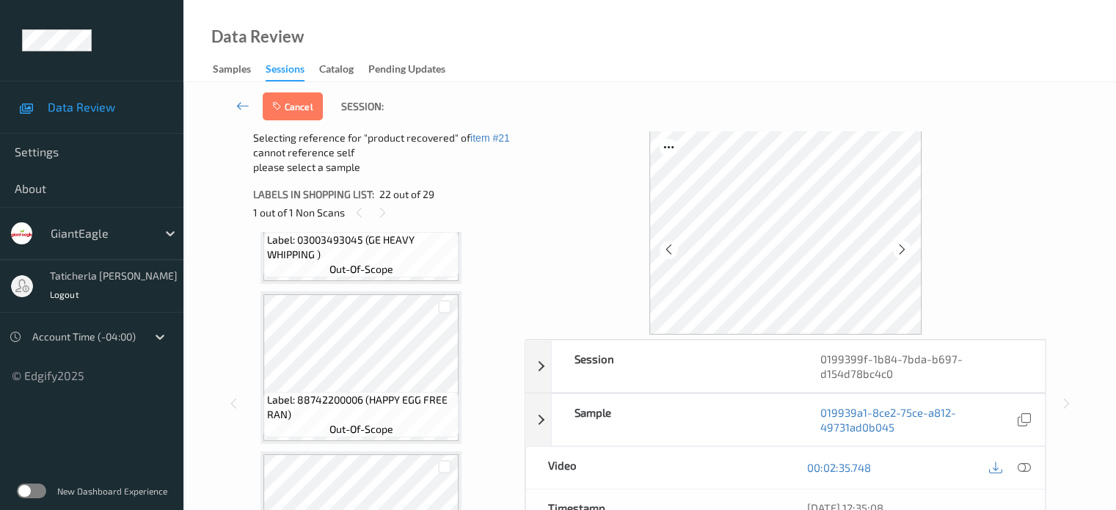
scroll to position [3794, 0]
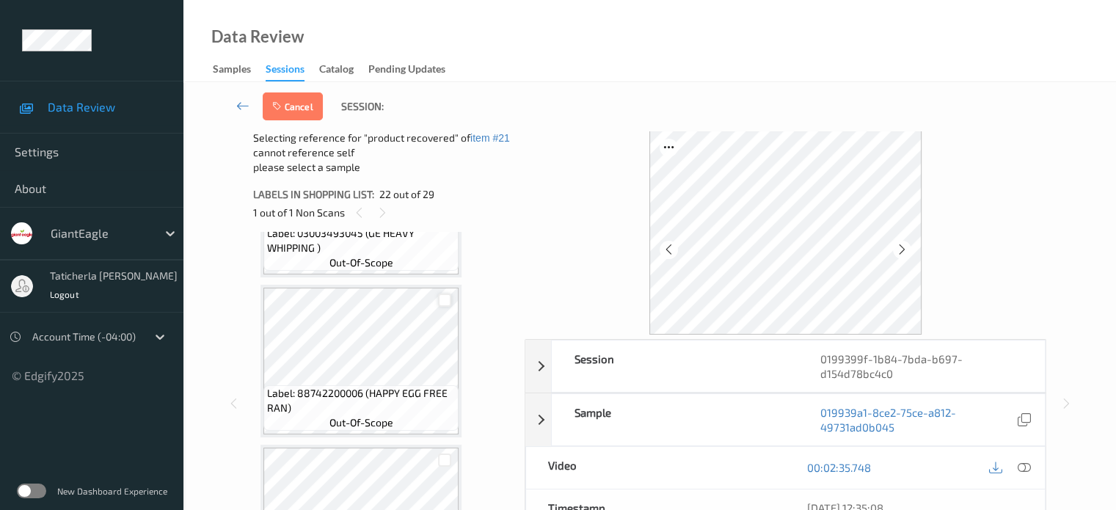
click at [447, 302] on div at bounding box center [445, 301] width 14 height 14
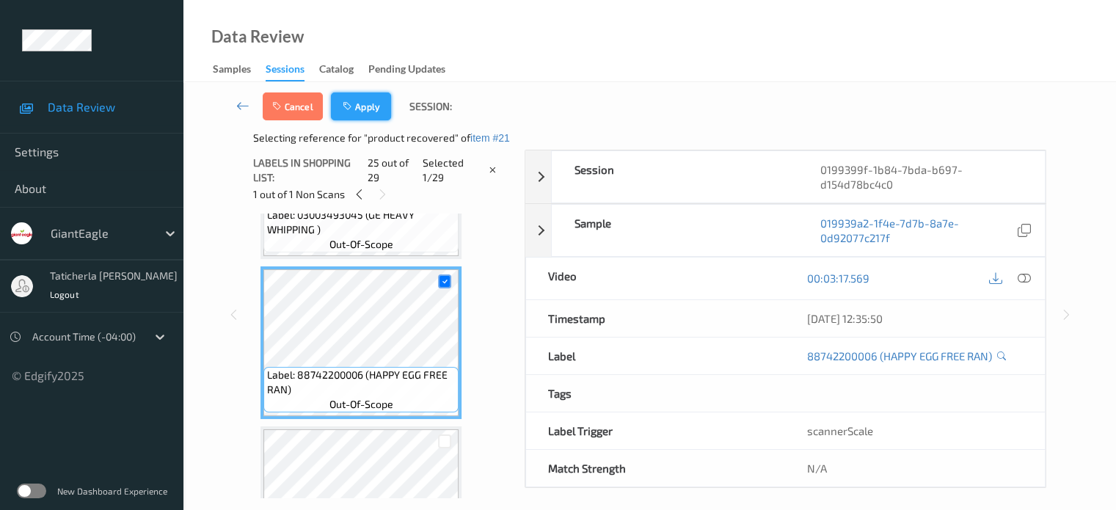
click at [371, 111] on button "Apply" at bounding box center [361, 106] width 60 height 28
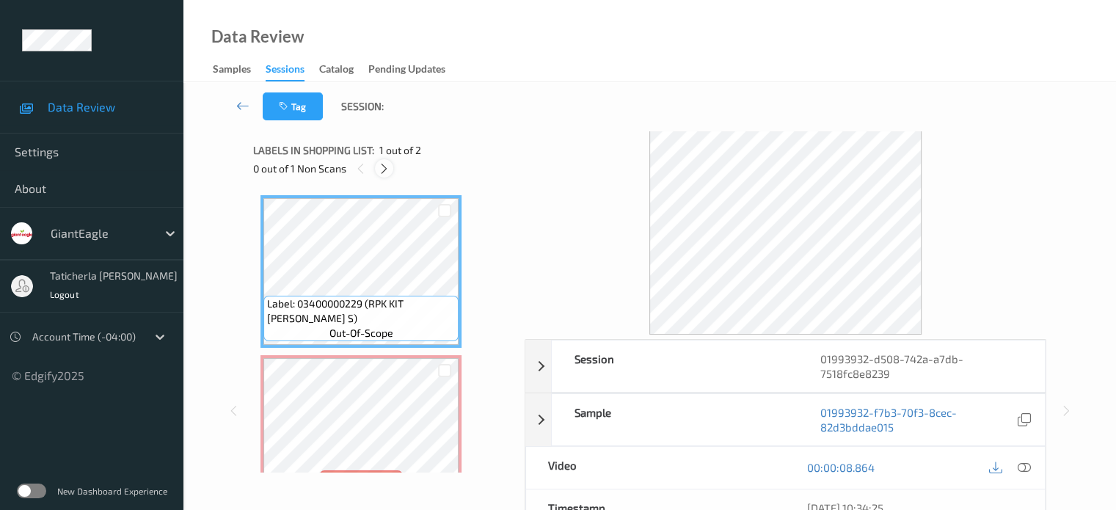
click at [385, 168] on icon at bounding box center [384, 168] width 12 height 13
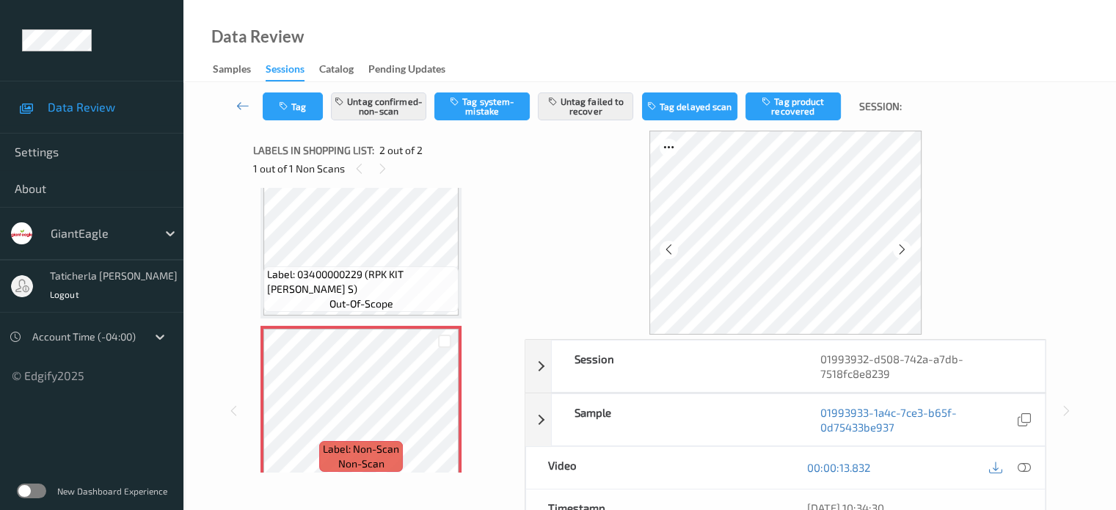
scroll to position [42, 0]
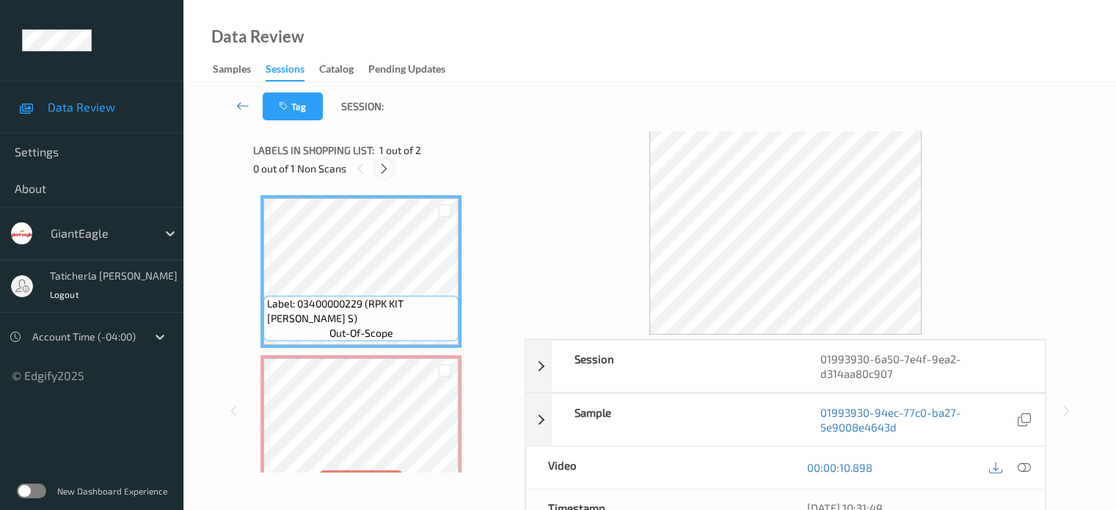
click at [385, 164] on icon at bounding box center [384, 168] width 12 height 13
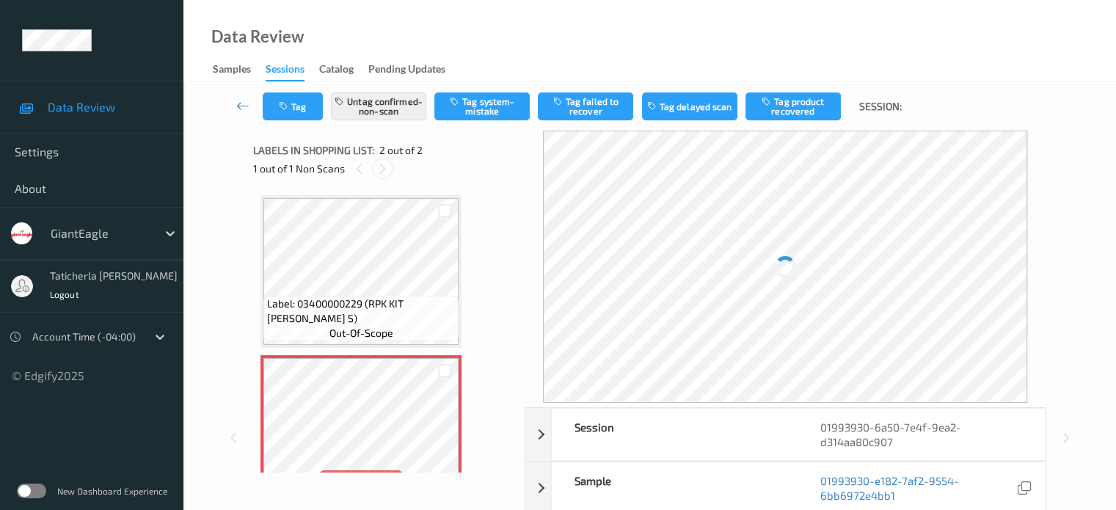
scroll to position [7, 0]
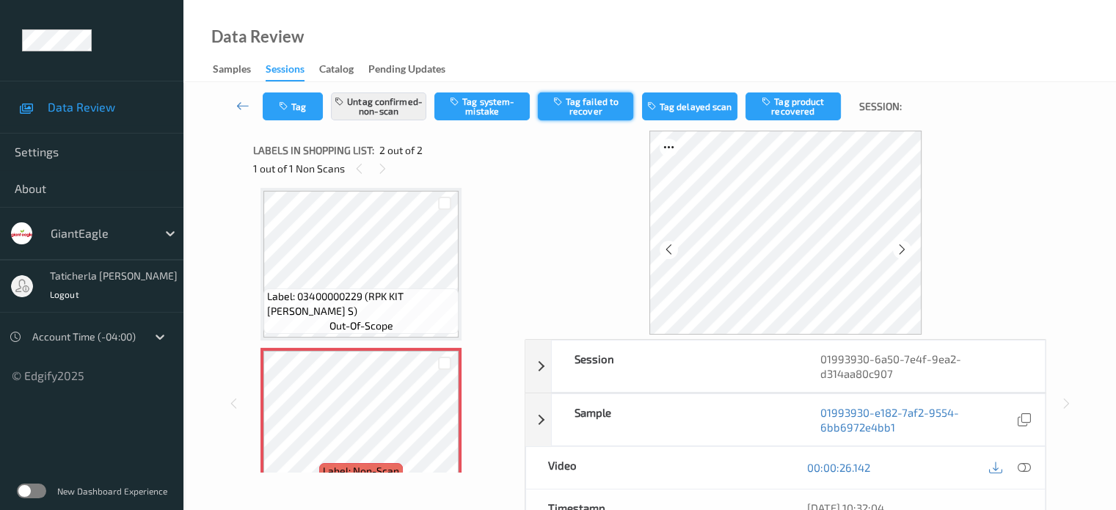
click at [596, 103] on button "Tag failed to recover" at bounding box center [585, 106] width 95 height 28
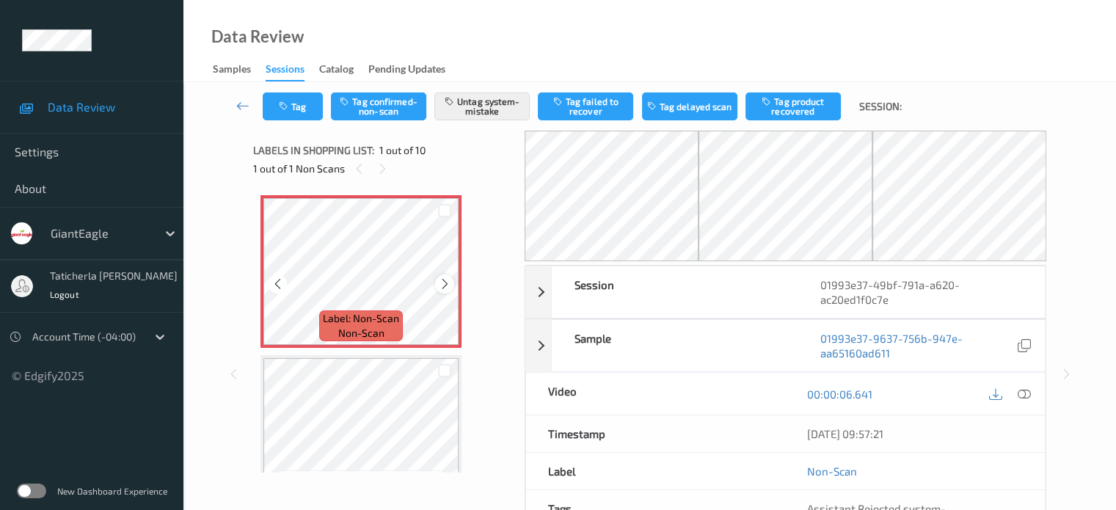
click at [446, 283] on icon at bounding box center [445, 283] width 12 height 13
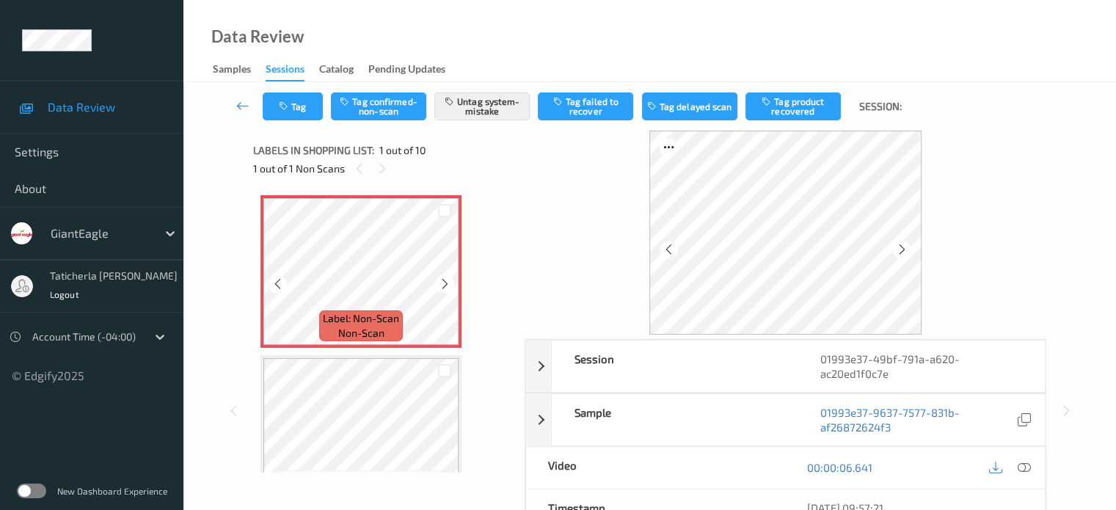
click at [446, 283] on icon at bounding box center [445, 283] width 12 height 13
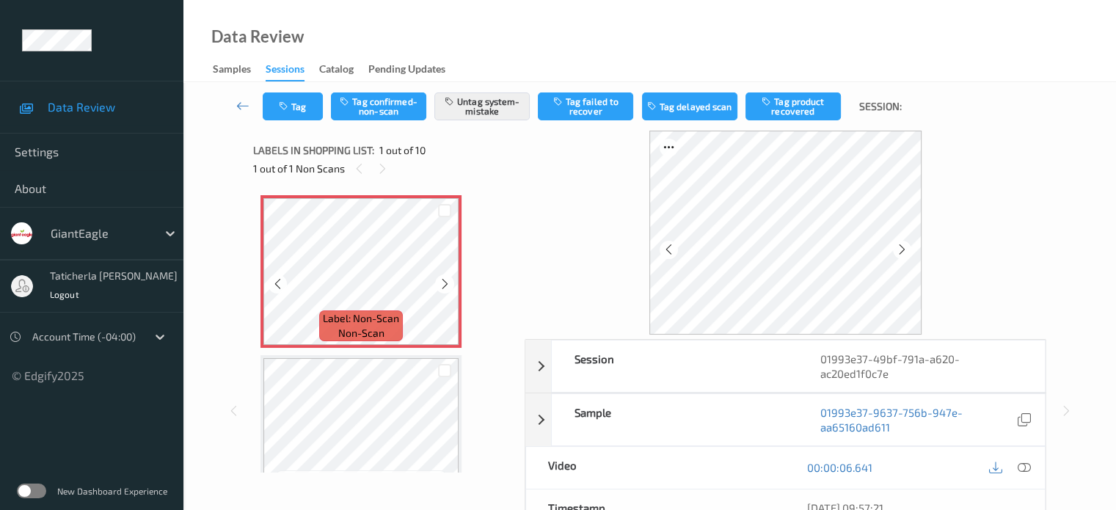
click at [446, 283] on icon at bounding box center [445, 283] width 12 height 13
click at [446, 282] on icon at bounding box center [445, 283] width 12 height 13
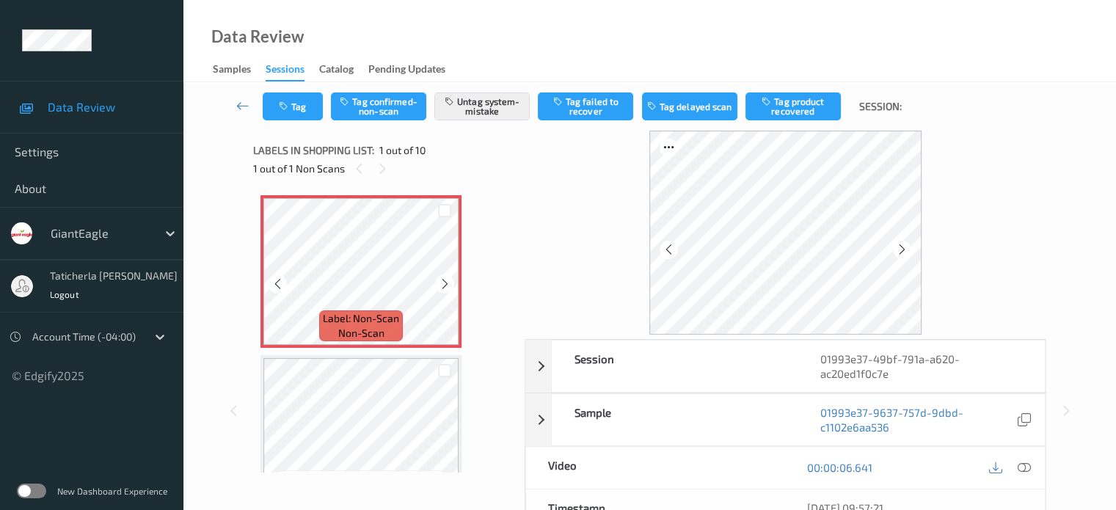
click at [446, 282] on icon at bounding box center [445, 283] width 12 height 13
click at [1021, 463] on icon at bounding box center [1023, 467] width 13 height 13
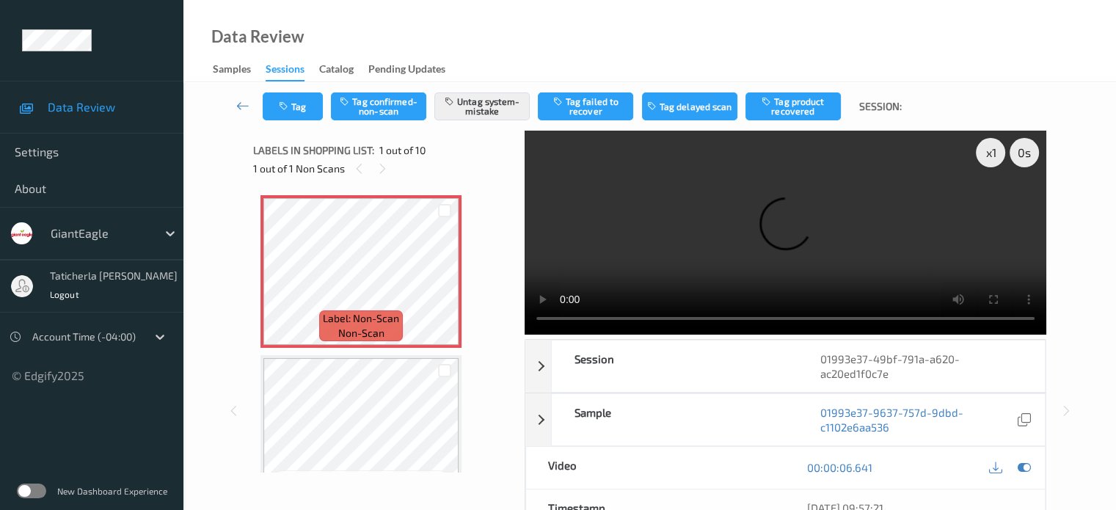
click at [995, 205] on video at bounding box center [786, 233] width 522 height 204
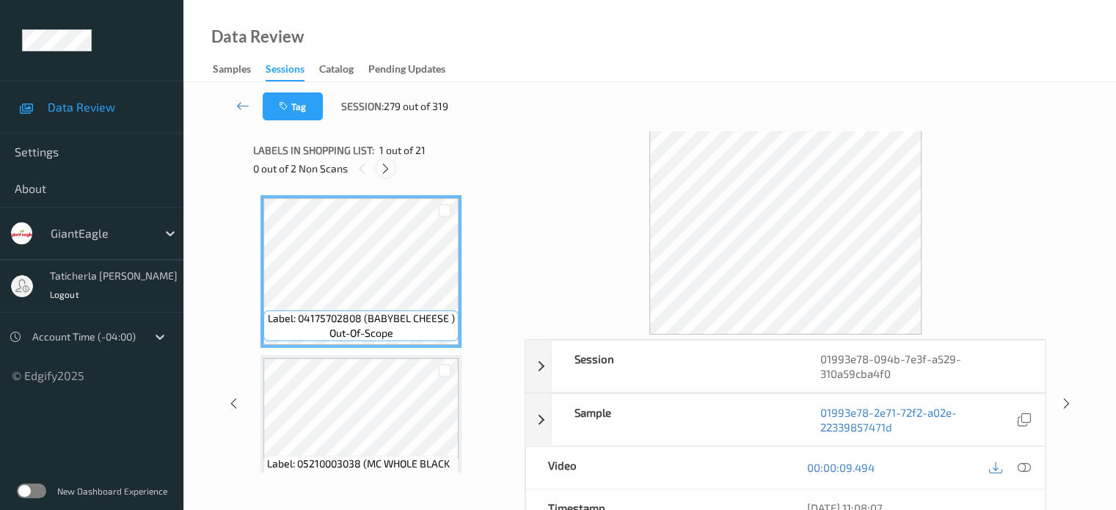
click at [390, 170] on icon at bounding box center [385, 168] width 12 height 13
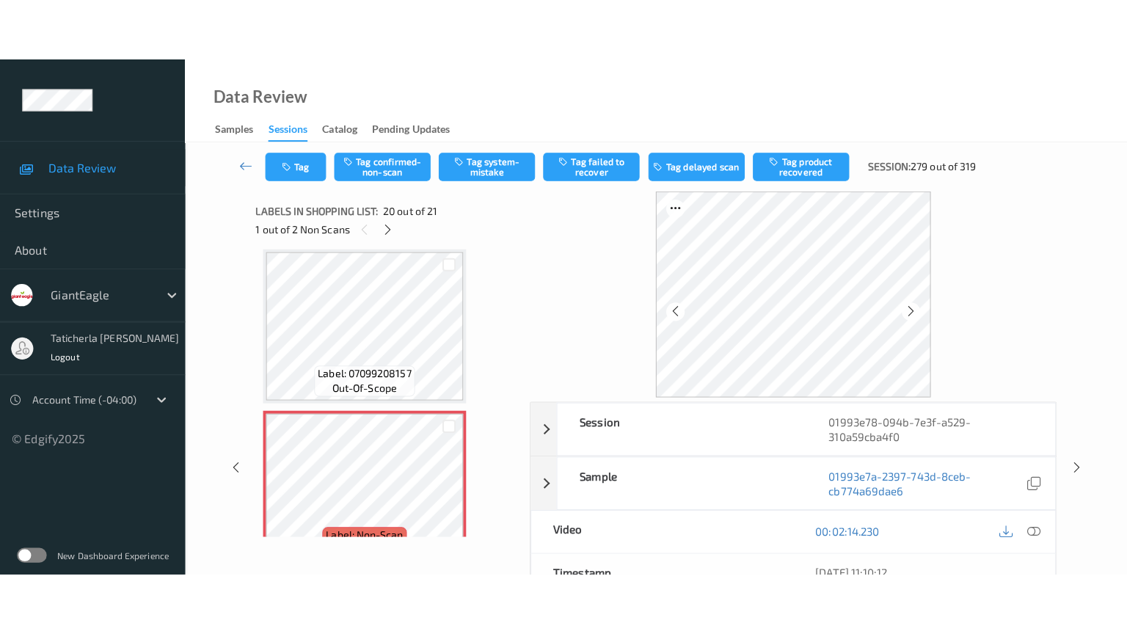
scroll to position [3034, 0]
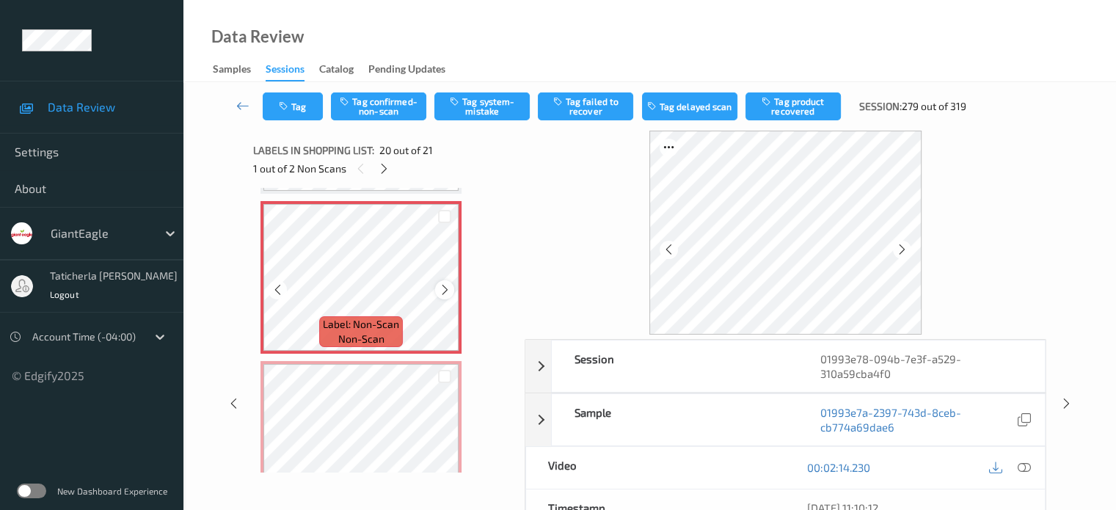
click at [443, 293] on icon at bounding box center [445, 289] width 12 height 13
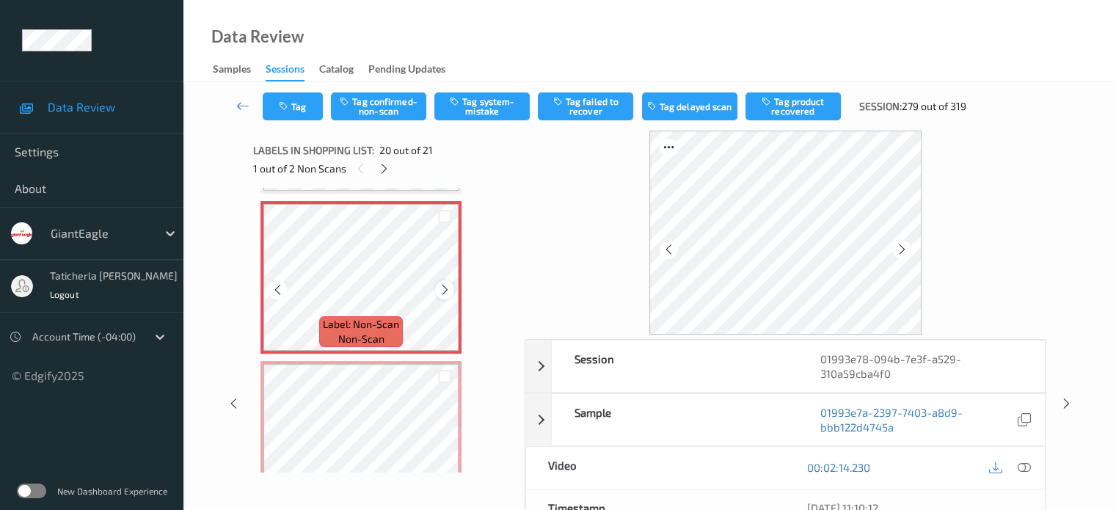
click at [442, 288] on icon at bounding box center [445, 289] width 12 height 13
click at [1022, 462] on icon at bounding box center [1023, 467] width 13 height 13
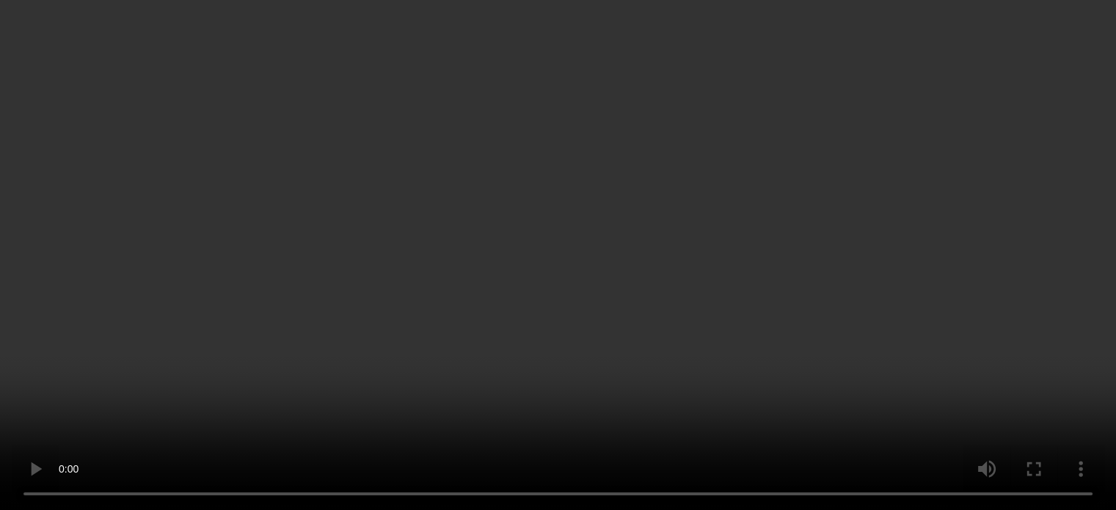
scroll to position [3009, 0]
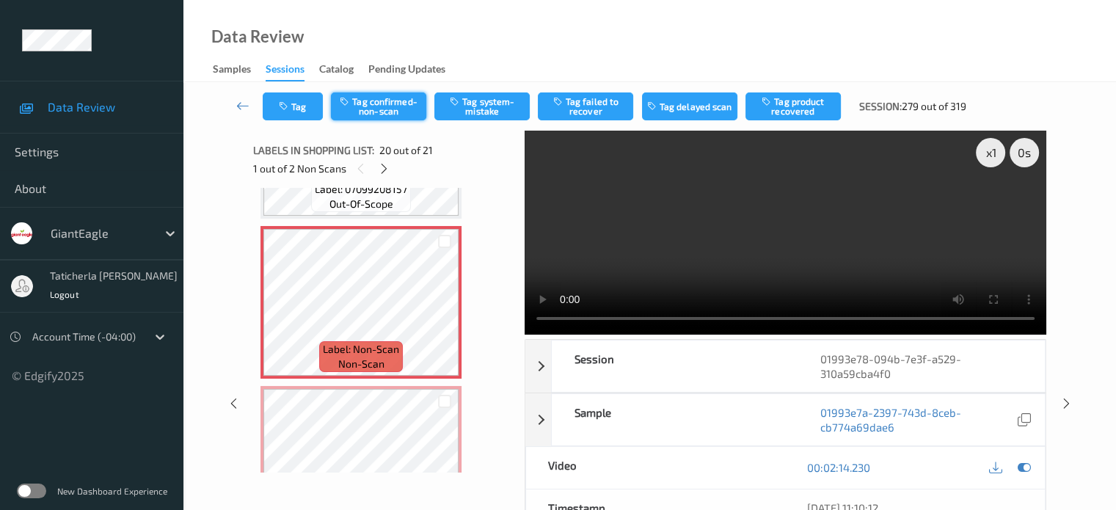
click at [390, 109] on button "Tag confirmed-non-scan" at bounding box center [378, 106] width 95 height 28
click at [606, 102] on button "Tag failed to recover" at bounding box center [585, 106] width 95 height 28
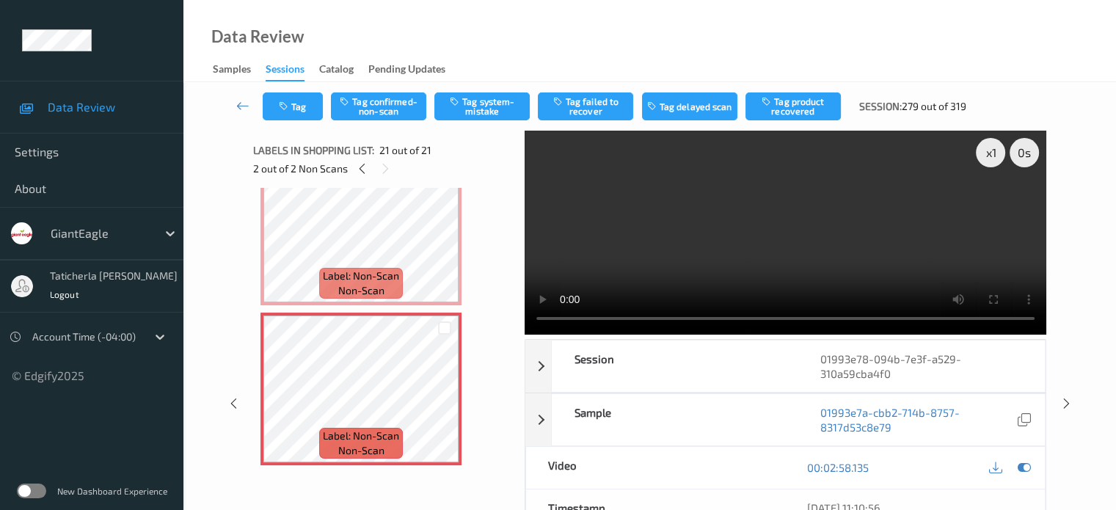
scroll to position [2958, 0]
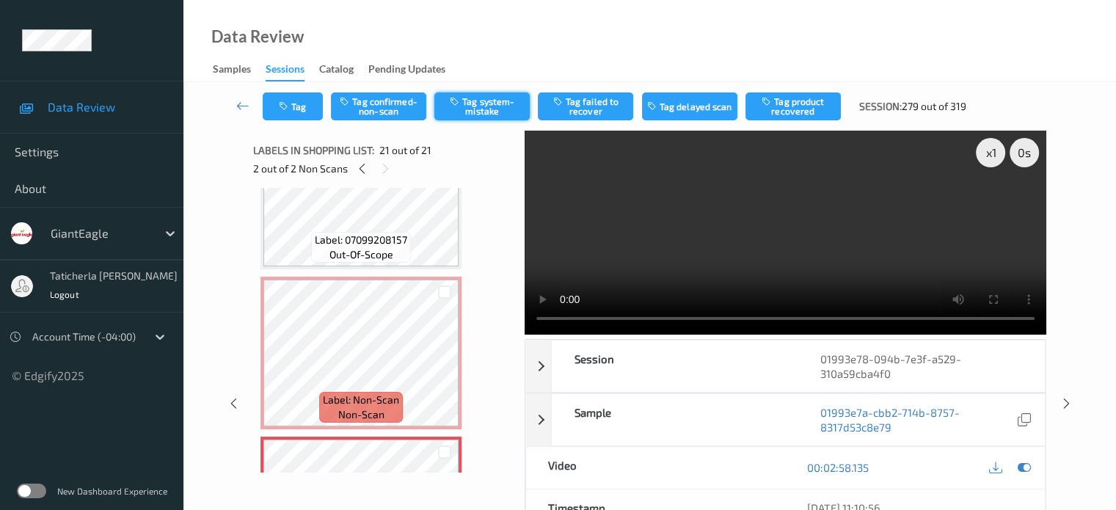
click at [481, 103] on button "Tag system-mistake" at bounding box center [481, 106] width 95 height 28
click at [363, 172] on icon at bounding box center [362, 168] width 12 height 13
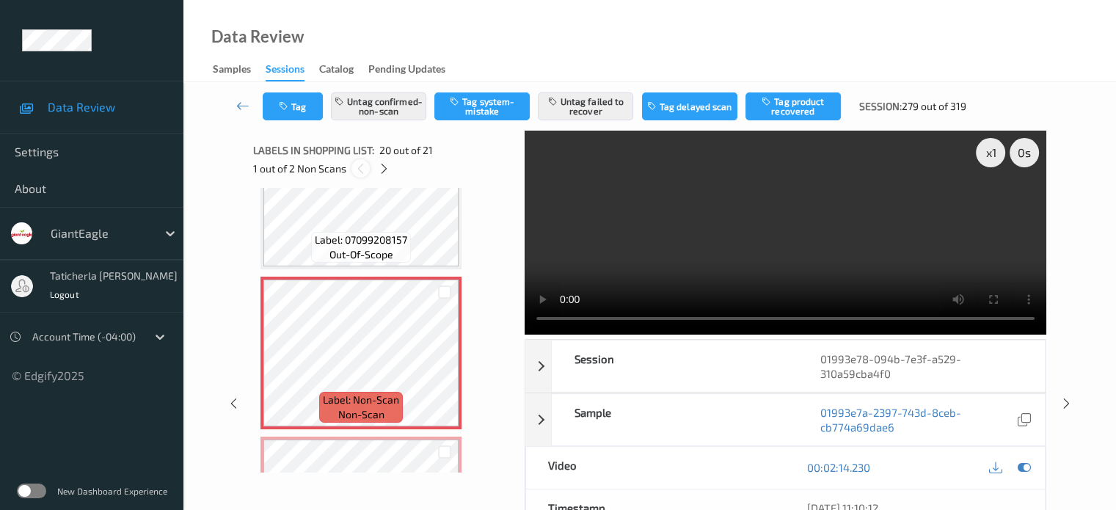
scroll to position [2887, 0]
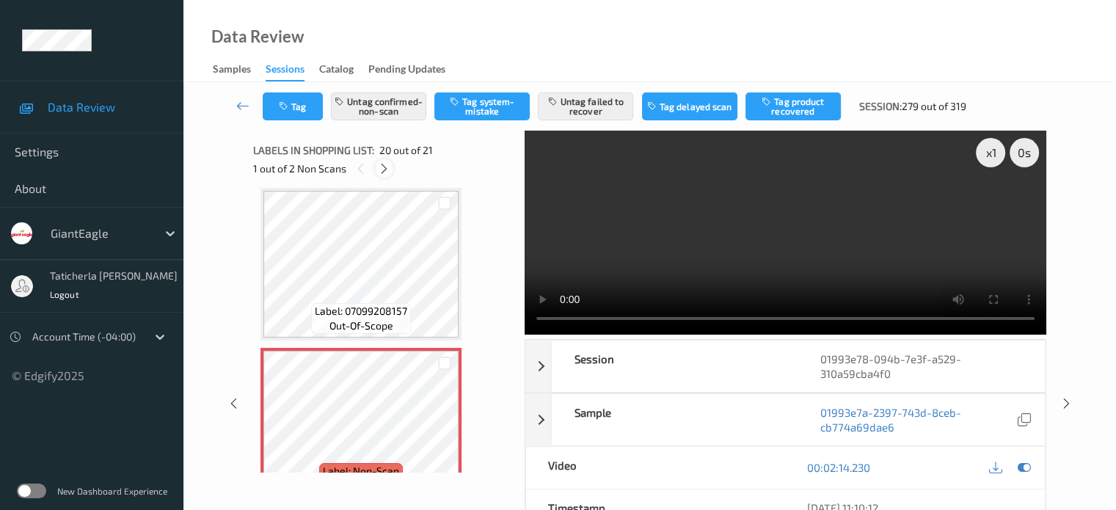
click at [383, 169] on icon at bounding box center [384, 168] width 12 height 13
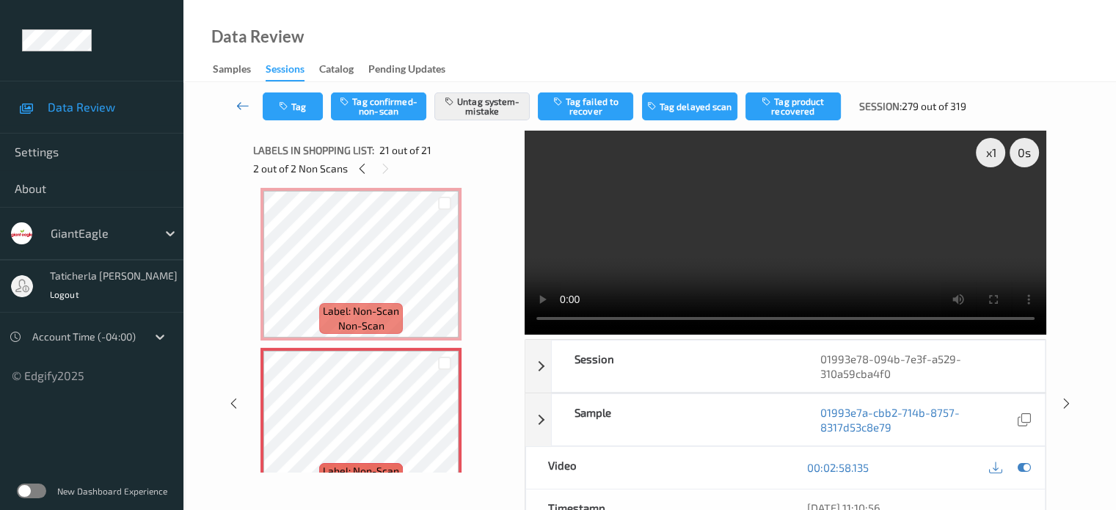
click at [248, 101] on icon at bounding box center [242, 105] width 13 height 15
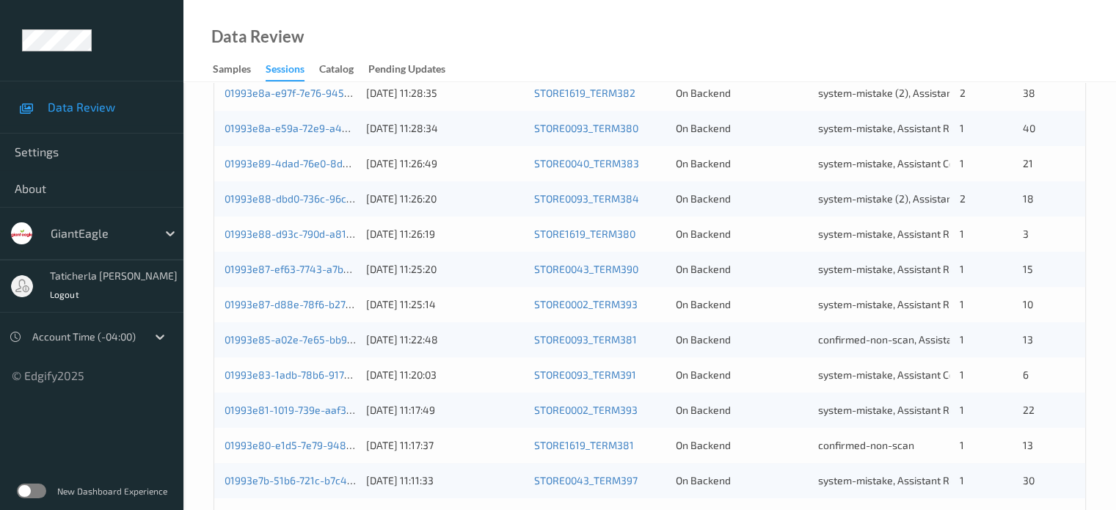
scroll to position [709, 0]
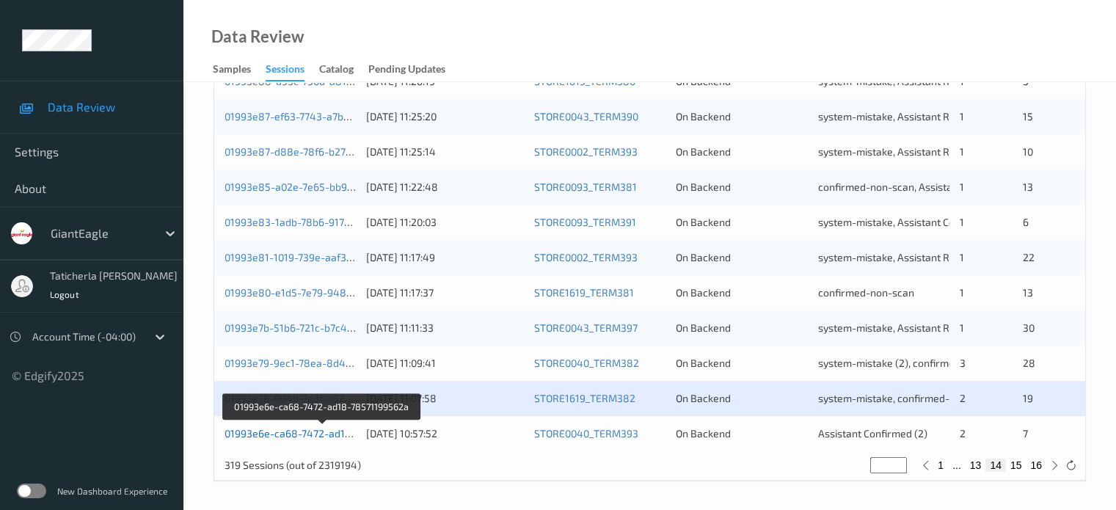
click at [314, 437] on link "01993e6e-ca68-7472-ad18-78571199562a" at bounding box center [323, 433] width 197 height 12
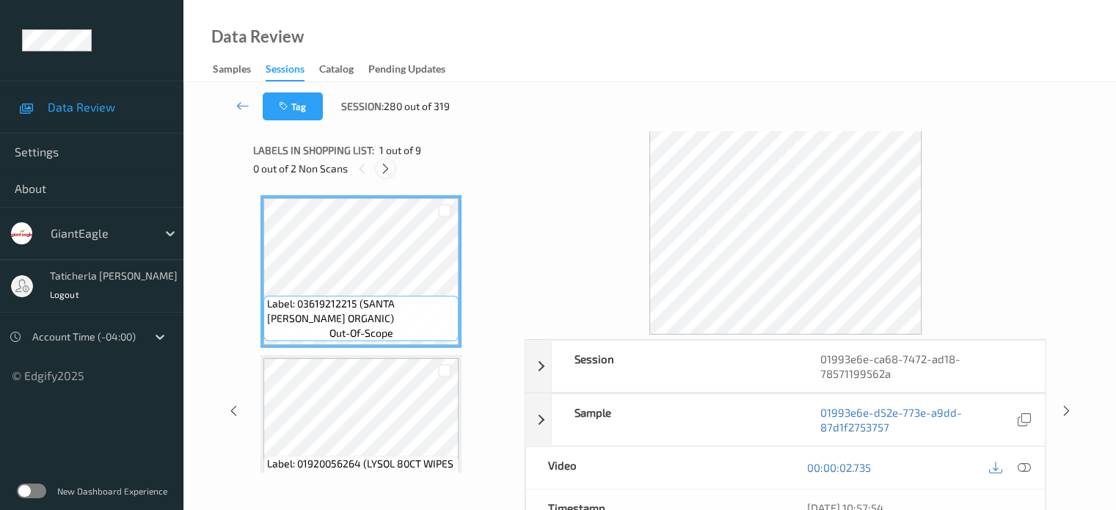
click at [379, 167] on div at bounding box center [385, 168] width 18 height 18
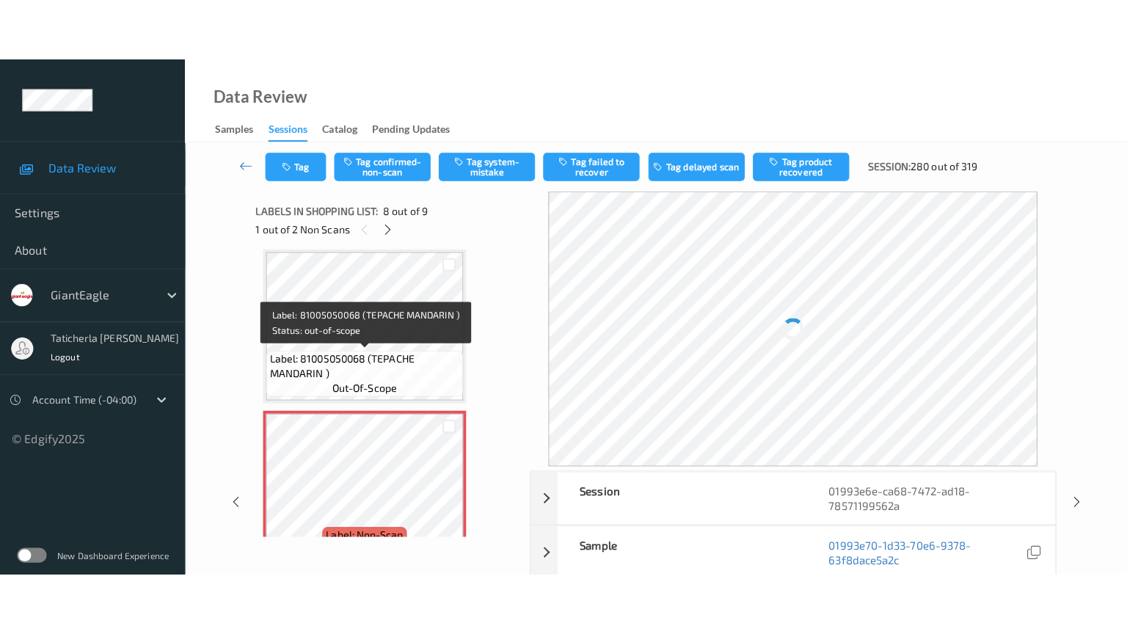
scroll to position [1114, 0]
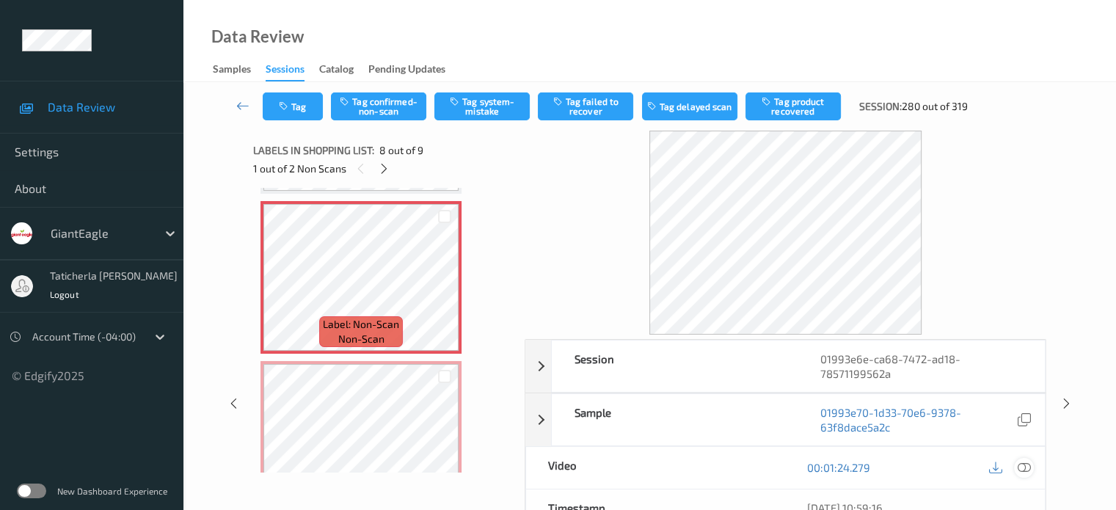
click at [1019, 468] on icon at bounding box center [1023, 467] width 13 height 13
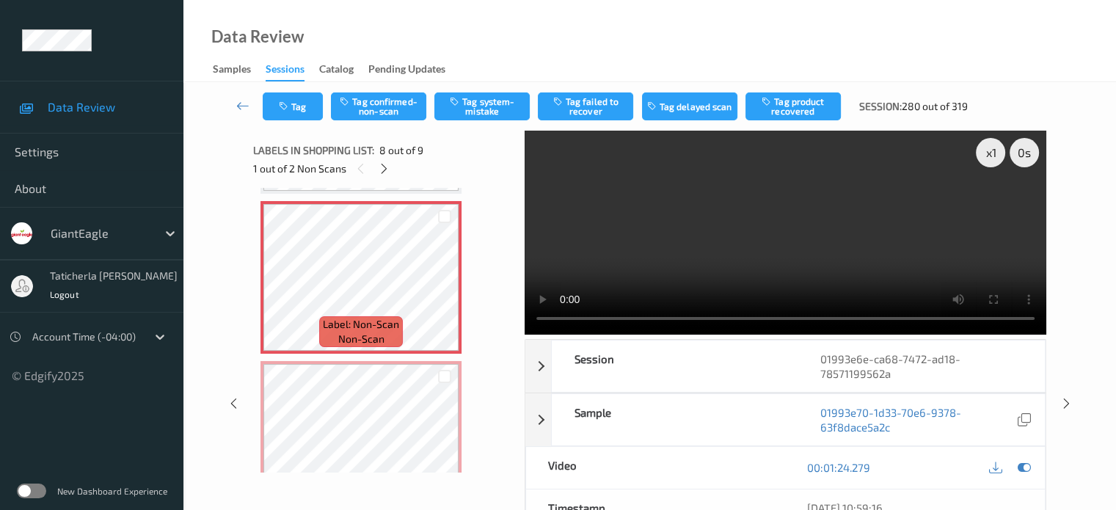
click at [992, 202] on video at bounding box center [786, 233] width 522 height 204
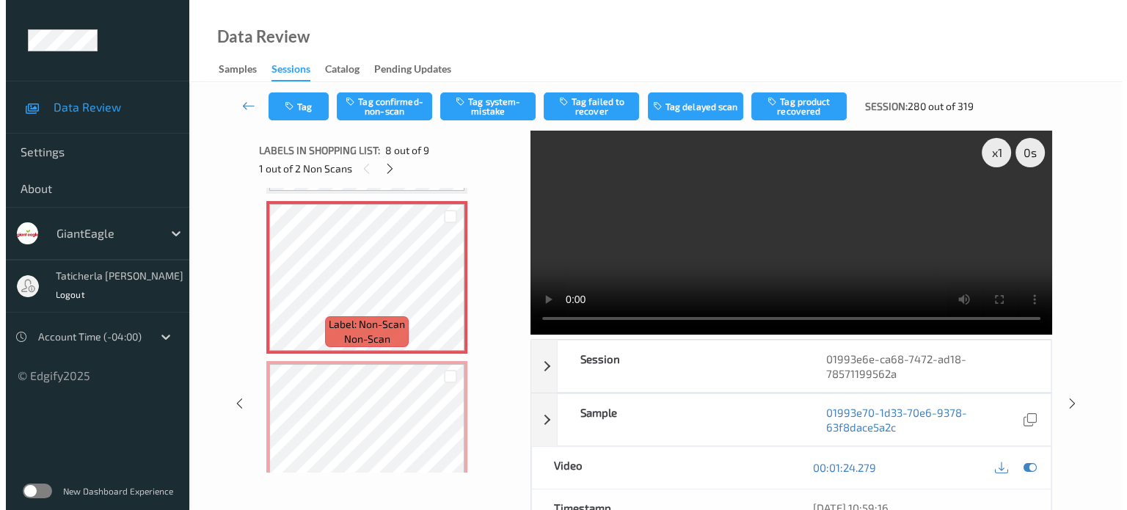
scroll to position [1038, 0]
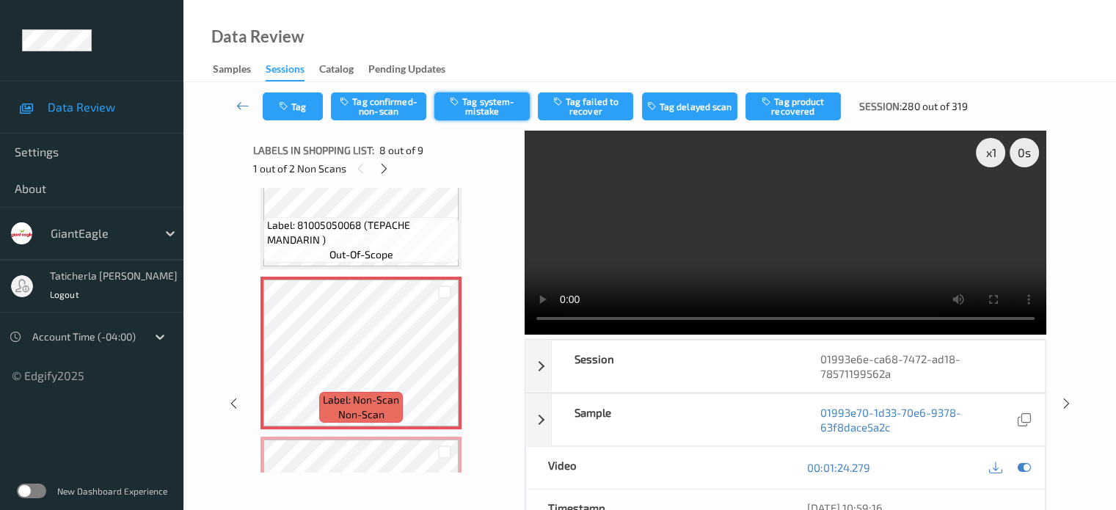
click at [481, 97] on button "Tag system-mistake" at bounding box center [481, 106] width 95 height 28
click at [305, 106] on button "Tag" at bounding box center [293, 106] width 60 height 28
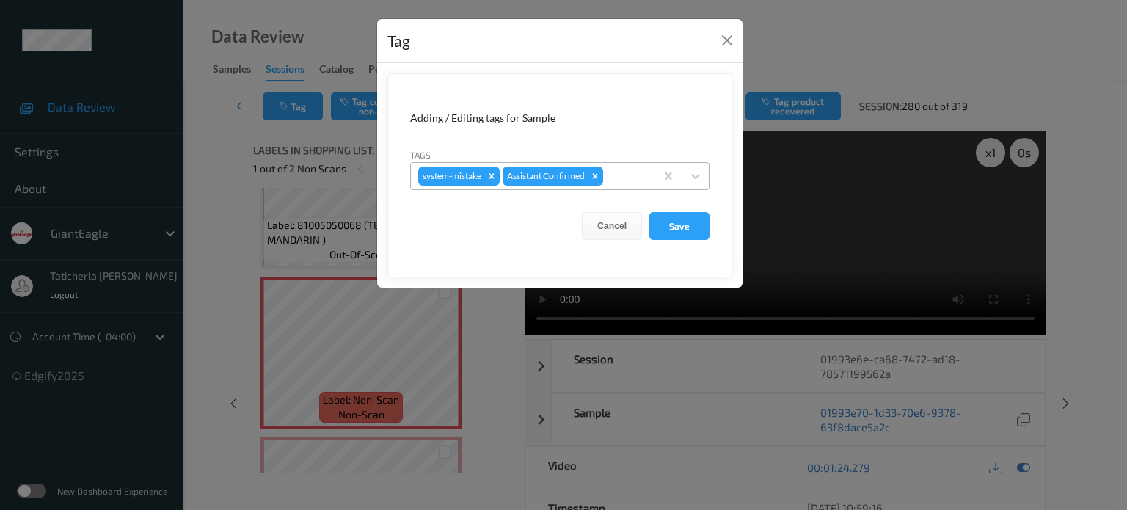
click at [644, 172] on div at bounding box center [627, 176] width 42 height 18
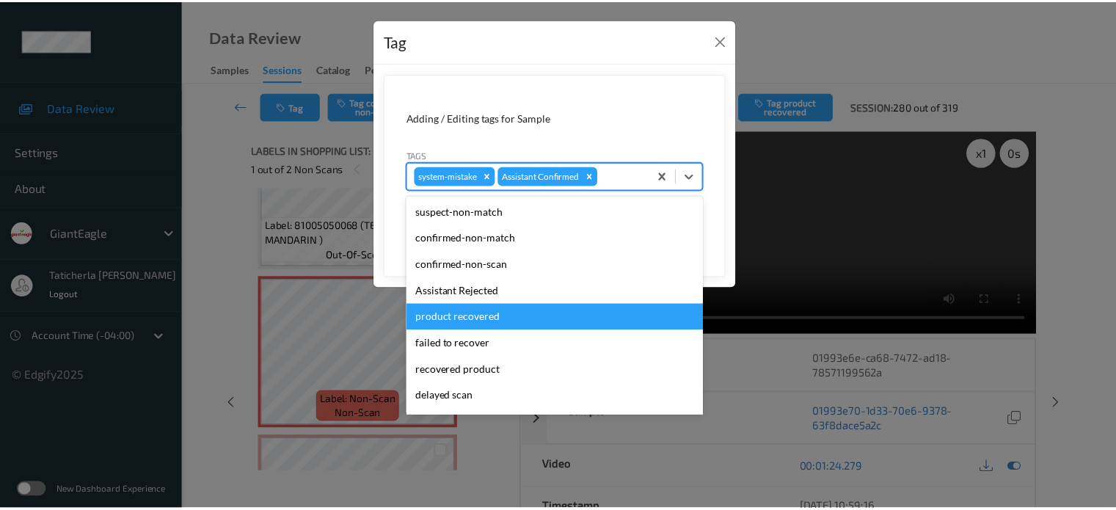
scroll to position [147, 0]
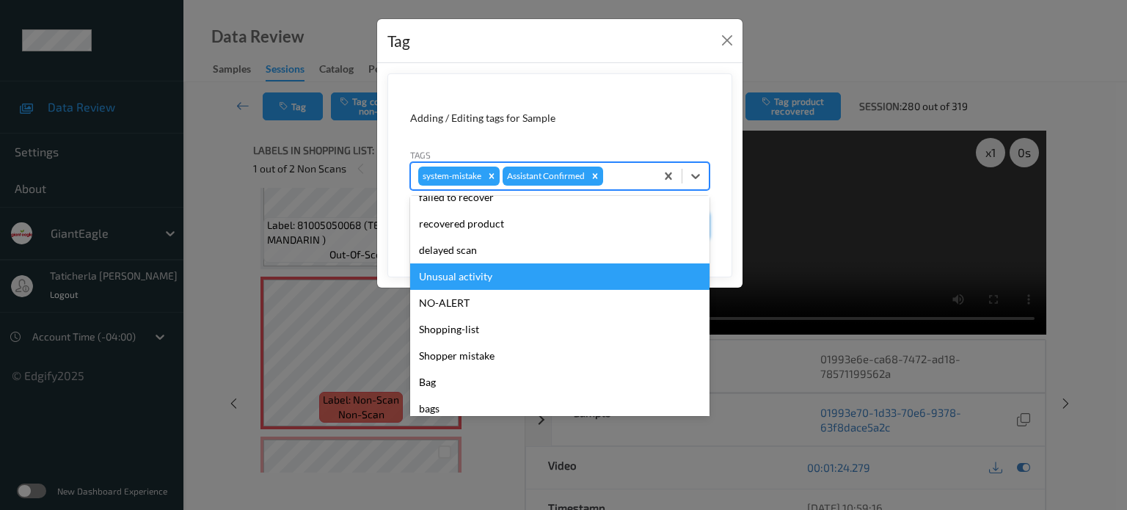
drag, startPoint x: 509, startPoint y: 274, endPoint x: 676, endPoint y: 254, distance: 167.9
click at [511, 275] on div "Unusual activity" at bounding box center [559, 276] width 299 height 26
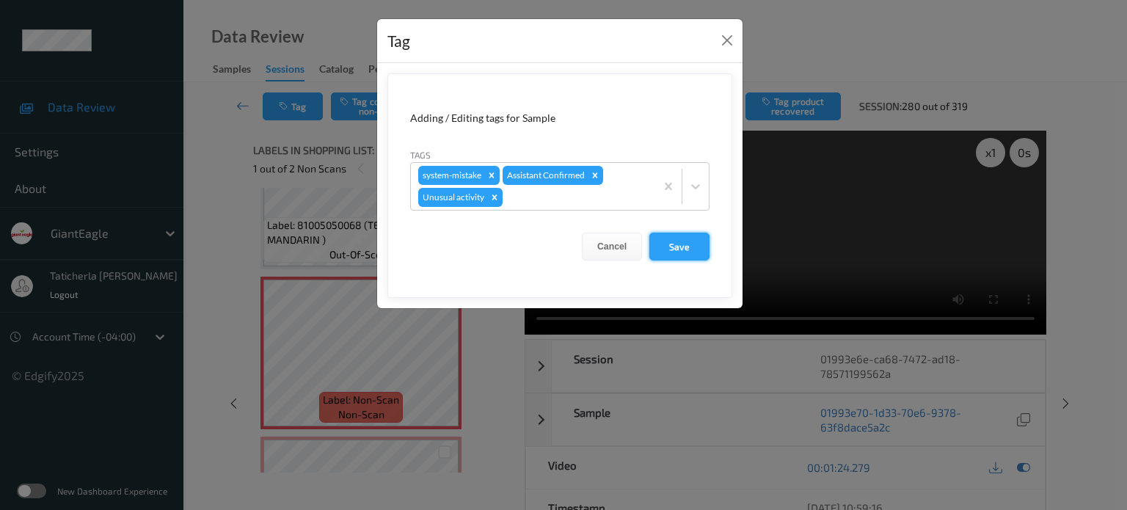
click at [694, 247] on button "Save" at bounding box center [680, 247] width 60 height 28
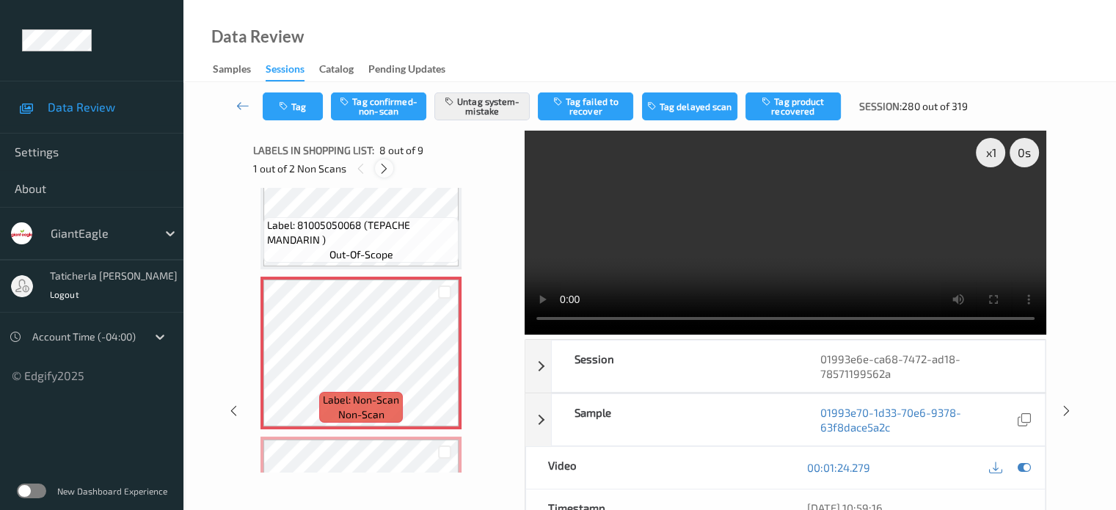
click at [385, 169] on icon at bounding box center [384, 168] width 12 height 13
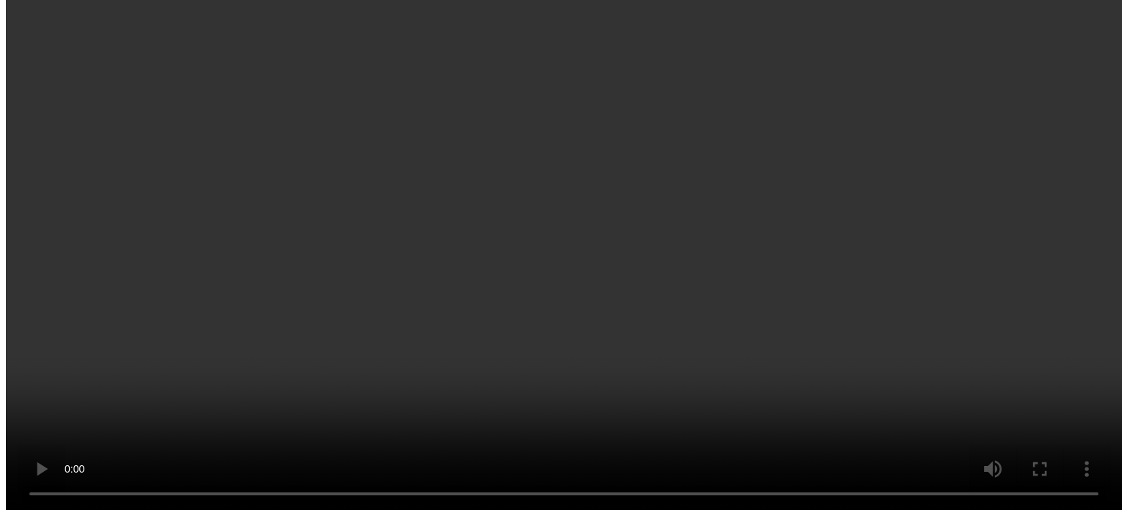
scroll to position [1038, 0]
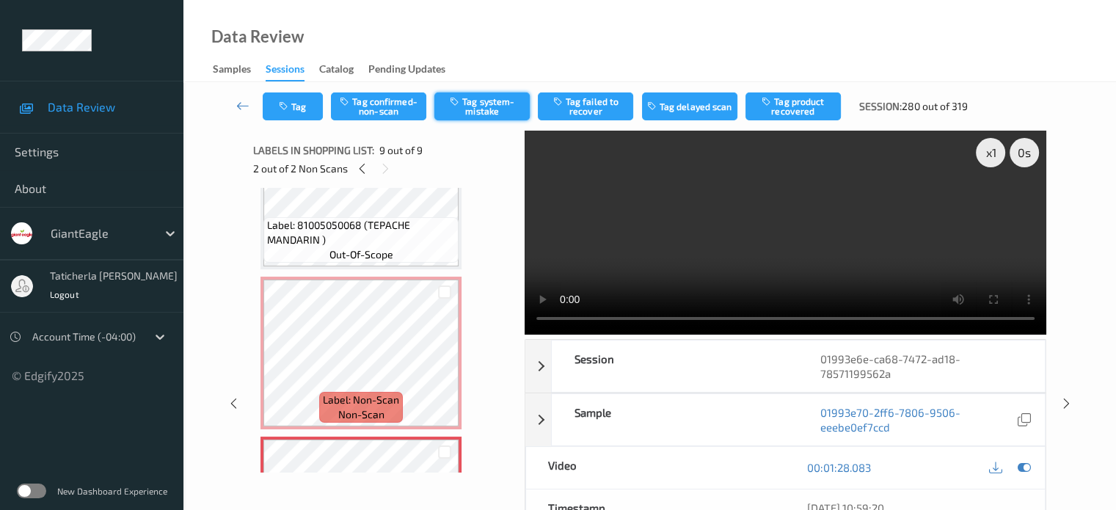
click at [501, 101] on button "Tag system-mistake" at bounding box center [481, 106] width 95 height 28
click at [305, 103] on button "Tag" at bounding box center [293, 106] width 60 height 28
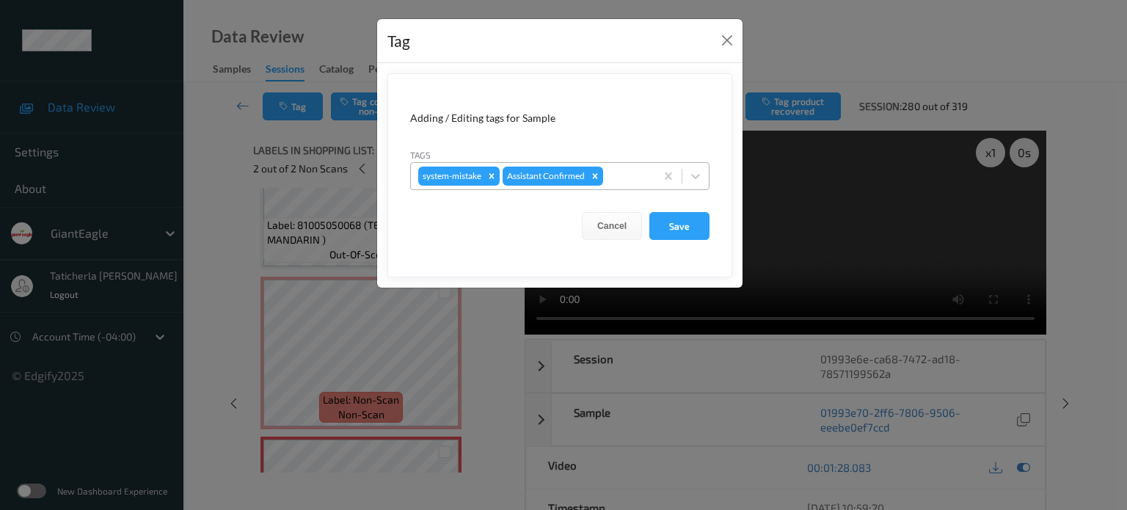
click at [621, 172] on div at bounding box center [627, 176] width 42 height 18
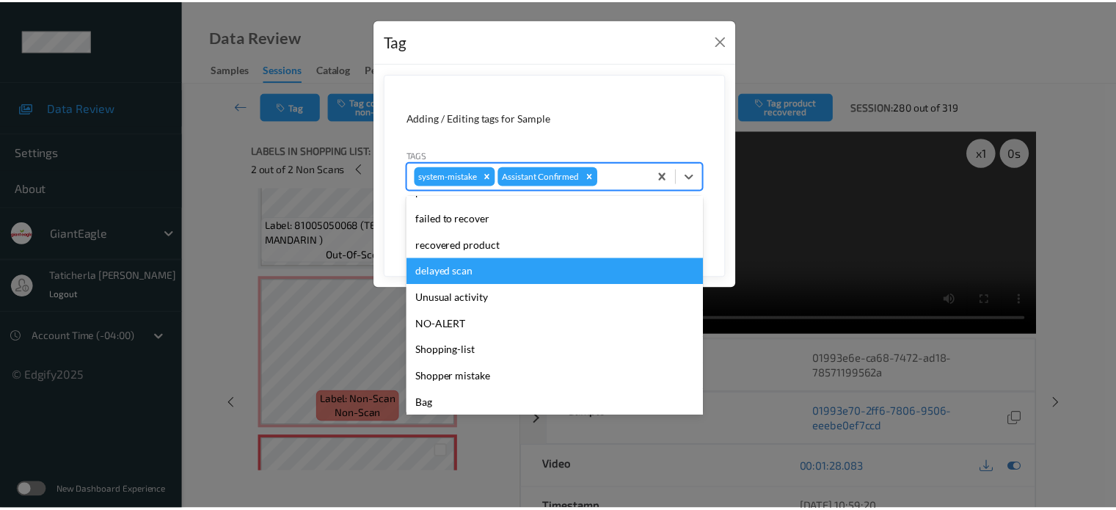
scroll to position [147, 0]
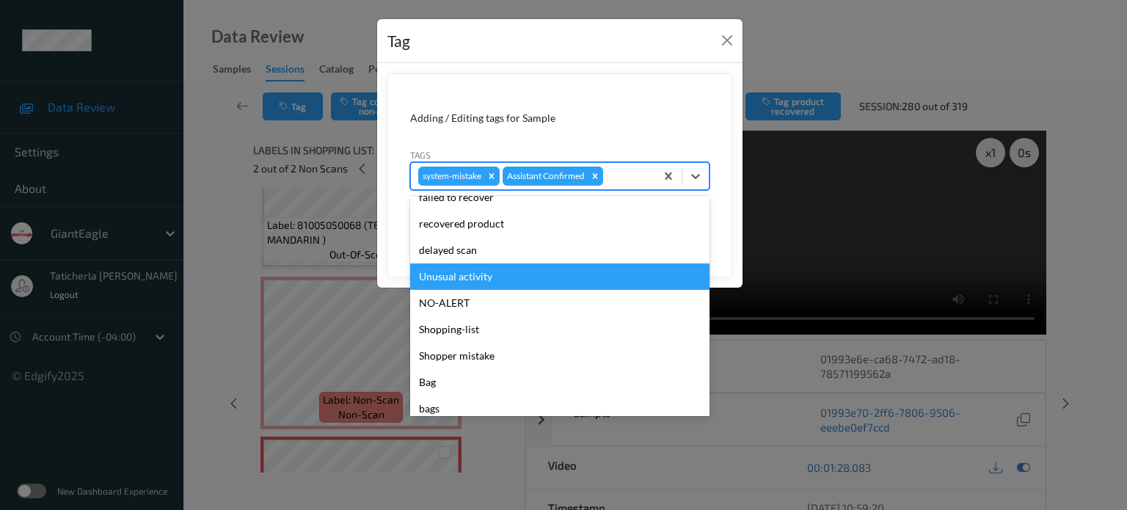
click at [503, 281] on div "Unusual activity" at bounding box center [559, 276] width 299 height 26
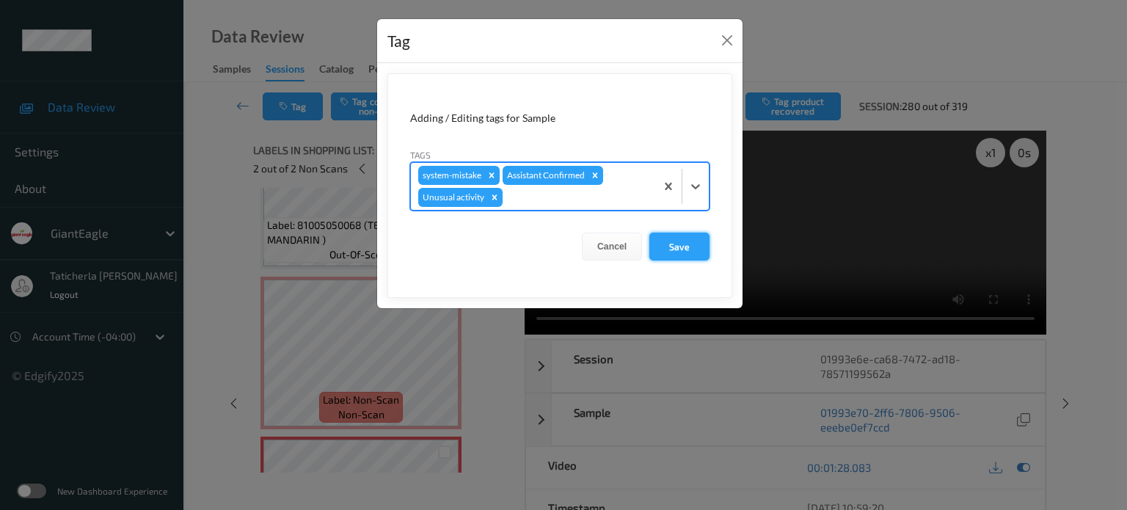
click at [691, 237] on button "Save" at bounding box center [680, 247] width 60 height 28
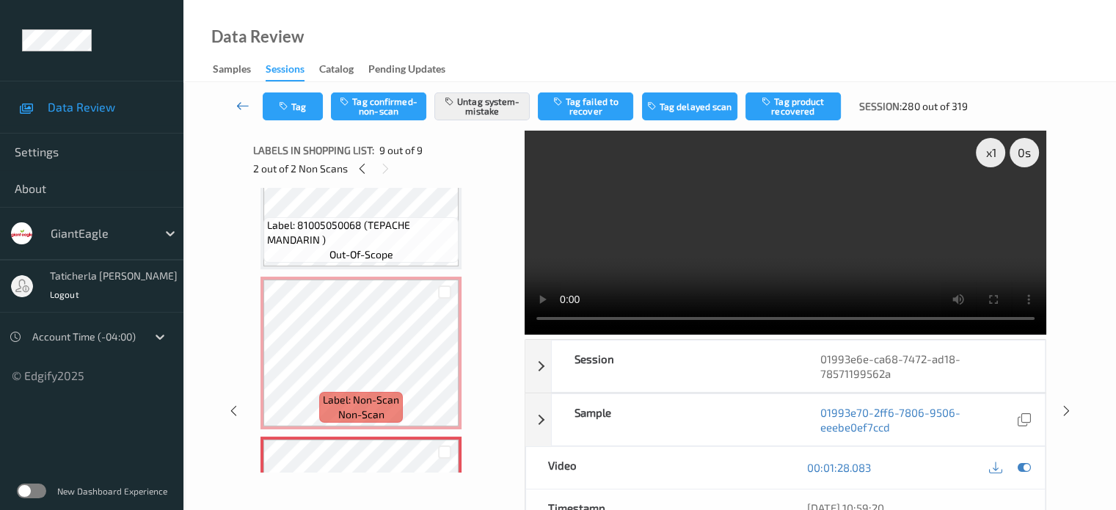
click at [241, 106] on icon at bounding box center [242, 105] width 13 height 15
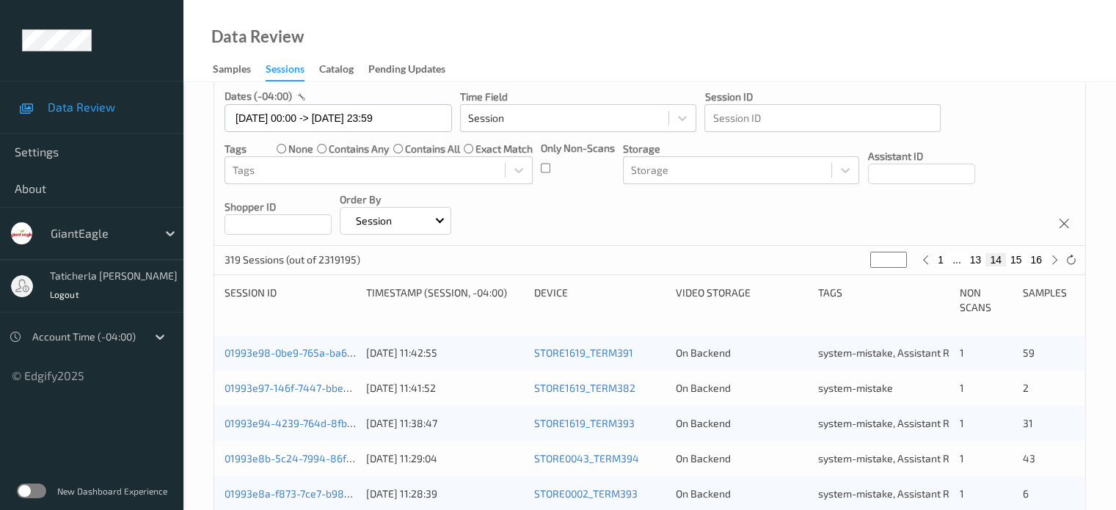
scroll to position [147, 0]
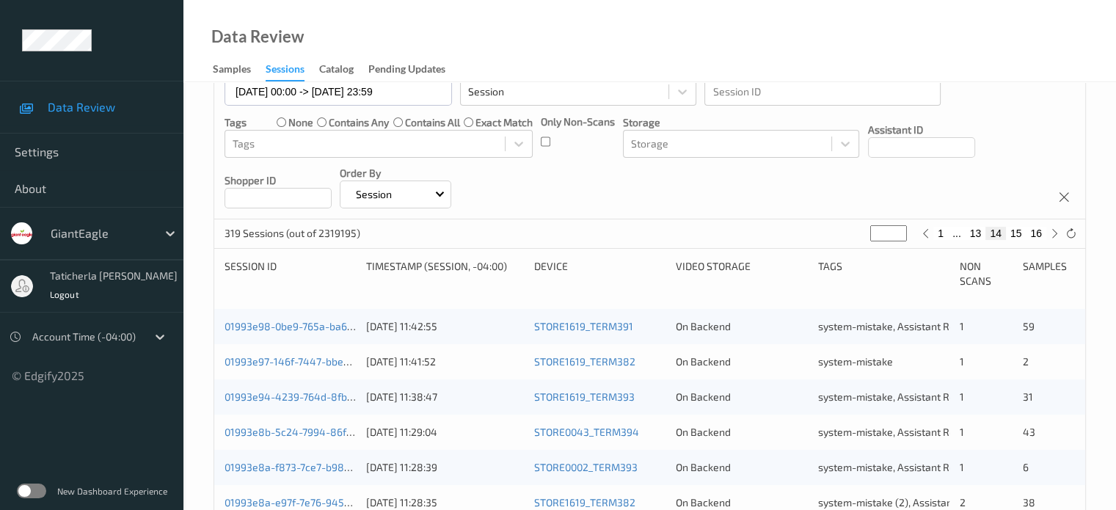
click at [975, 234] on button "13" at bounding box center [976, 233] width 21 height 13
type input "**"
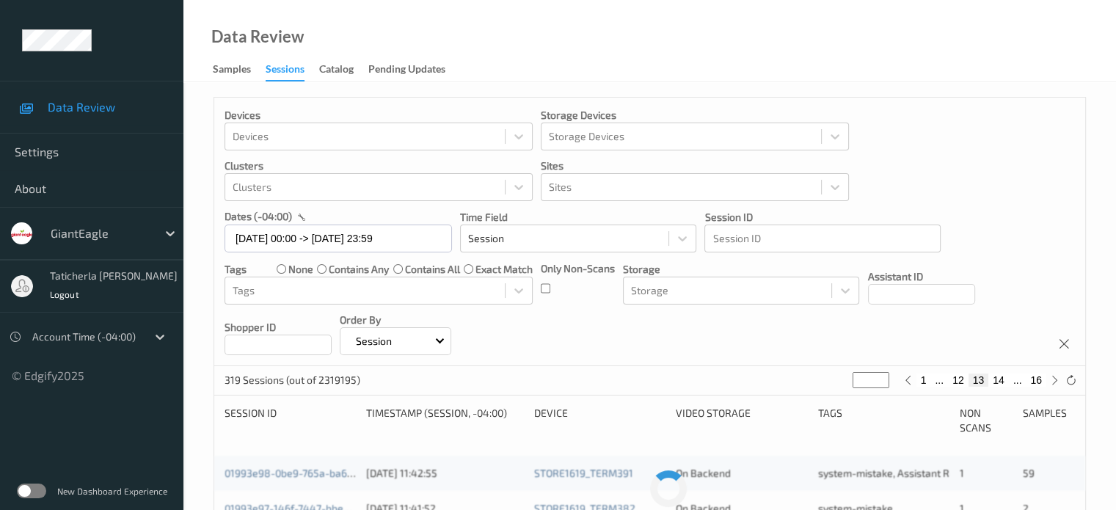
scroll to position [0, 0]
click at [958, 378] on button "12" at bounding box center [958, 380] width 21 height 13
type input "**"
click at [958, 379] on button "11" at bounding box center [958, 380] width 21 height 13
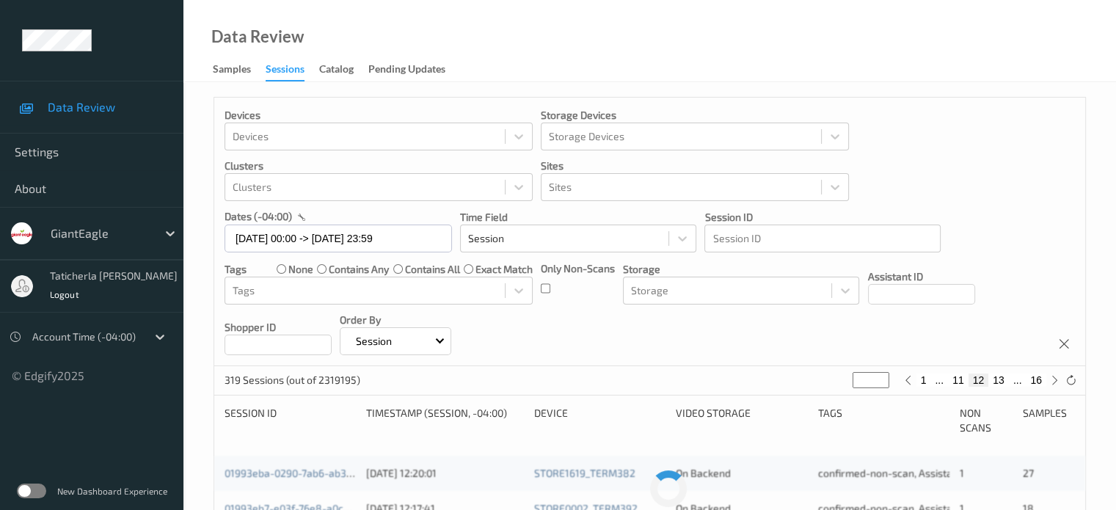
type input "**"
click at [960, 381] on button "10" at bounding box center [958, 380] width 21 height 13
type input "**"
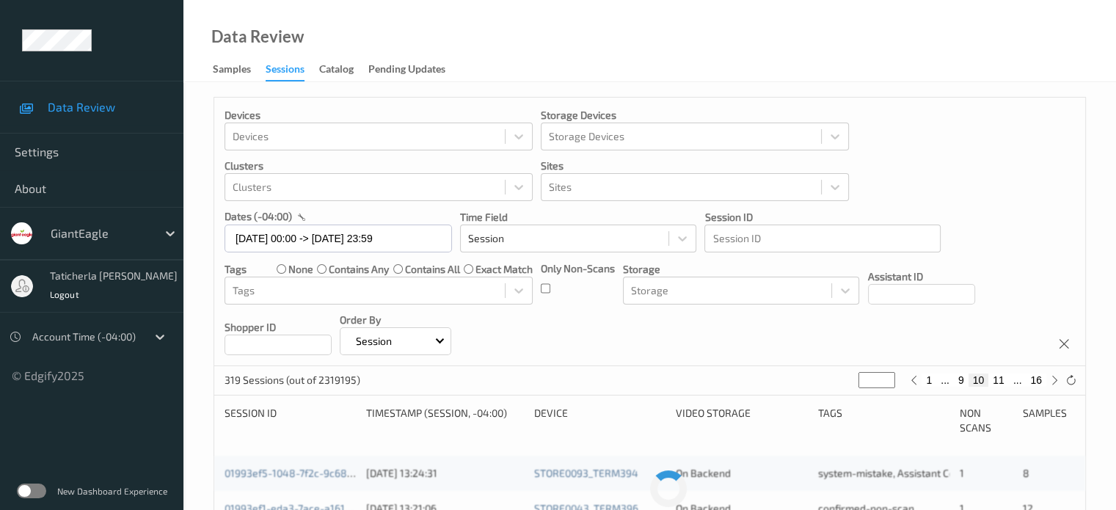
click at [960, 381] on button "9" at bounding box center [961, 380] width 15 height 13
type input "*"
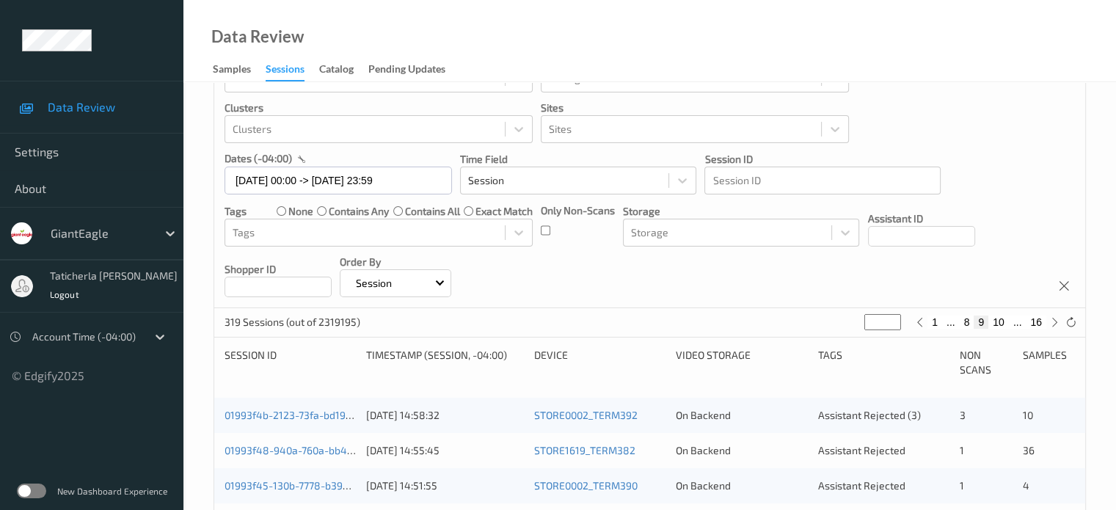
scroll to position [220, 0]
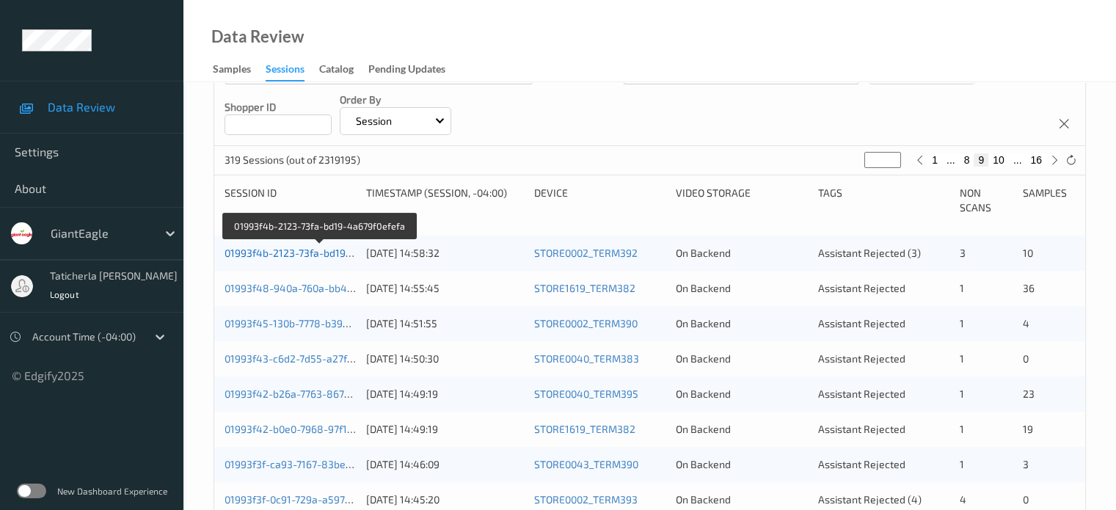
click at [294, 250] on link "01993f4b-2123-73fa-bd19-4a679f0efefa" at bounding box center [319, 253] width 189 height 12
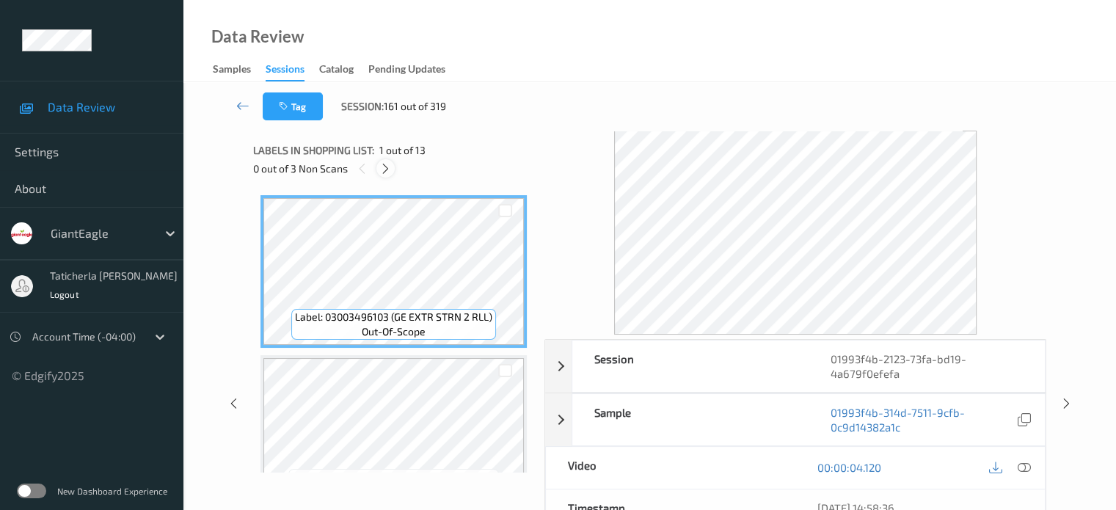
click at [388, 165] on icon at bounding box center [385, 168] width 12 height 13
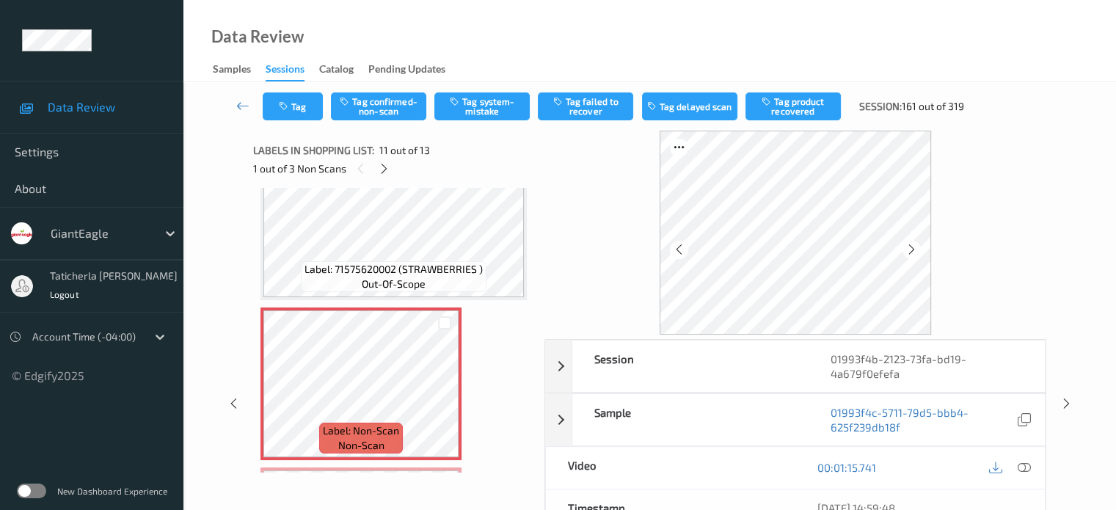
scroll to position [1521, 0]
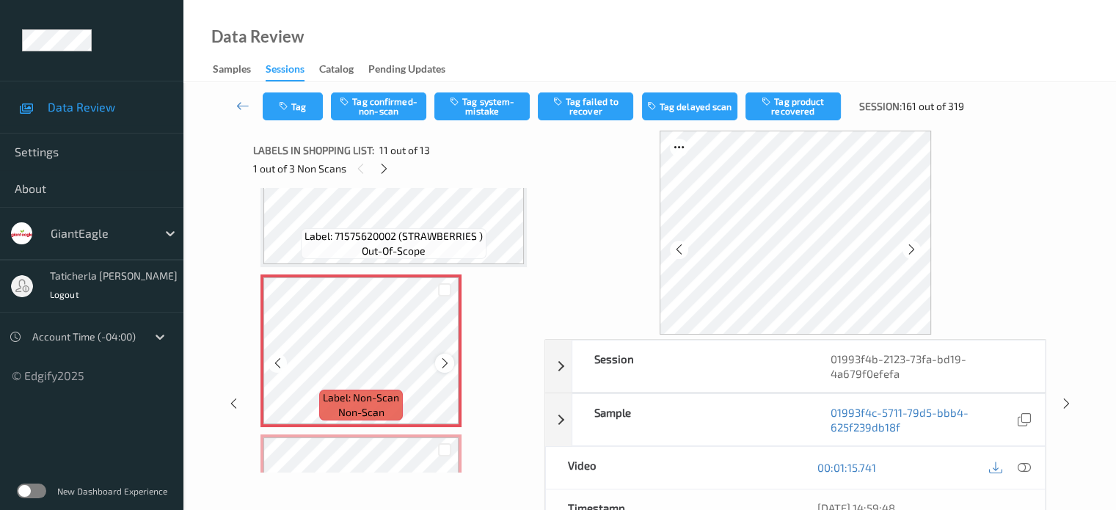
click at [446, 363] on icon at bounding box center [445, 363] width 12 height 13
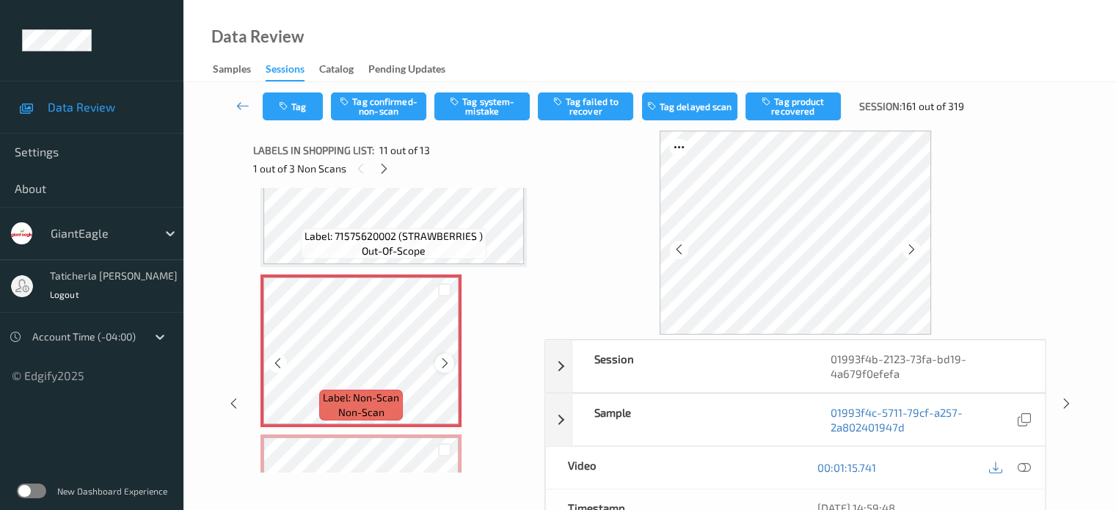
click at [445, 363] on icon at bounding box center [445, 363] width 12 height 13
click at [1022, 463] on icon at bounding box center [1023, 467] width 13 height 13
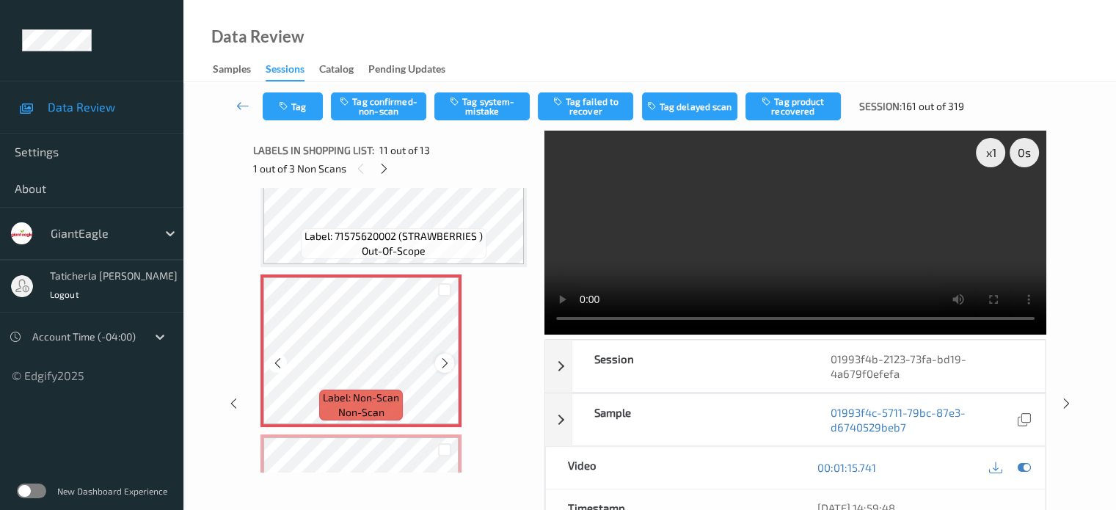
click at [440, 358] on icon at bounding box center [445, 363] width 12 height 13
click at [498, 98] on button "Tag system-mistake" at bounding box center [481, 106] width 95 height 28
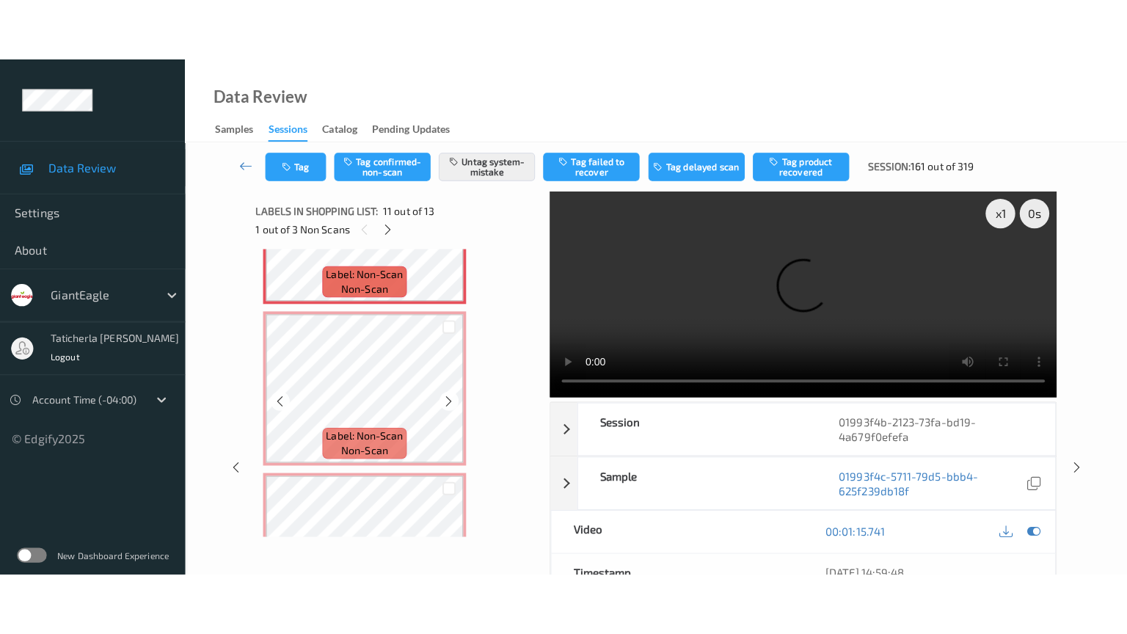
scroll to position [1741, 0]
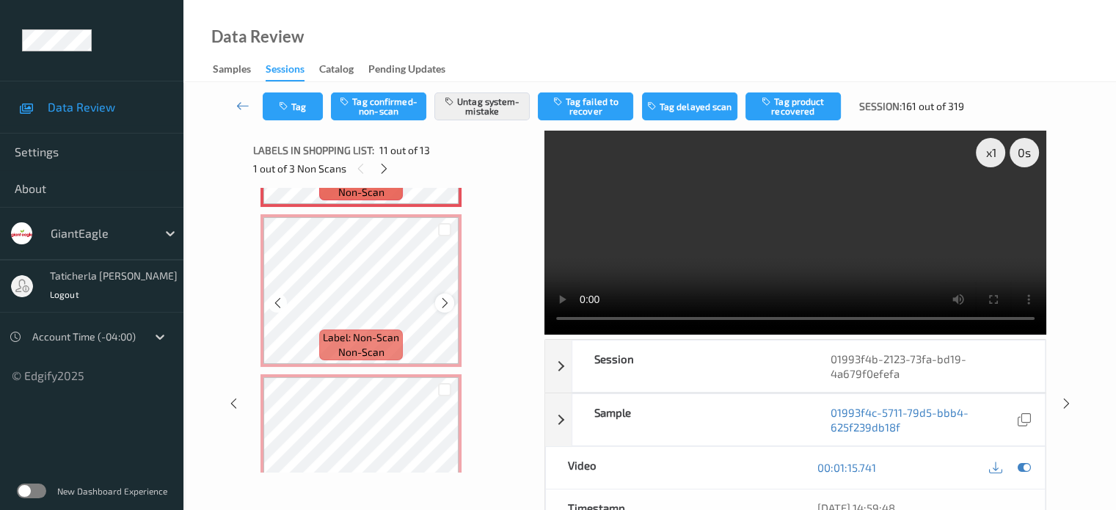
click at [443, 299] on icon at bounding box center [445, 302] width 12 height 13
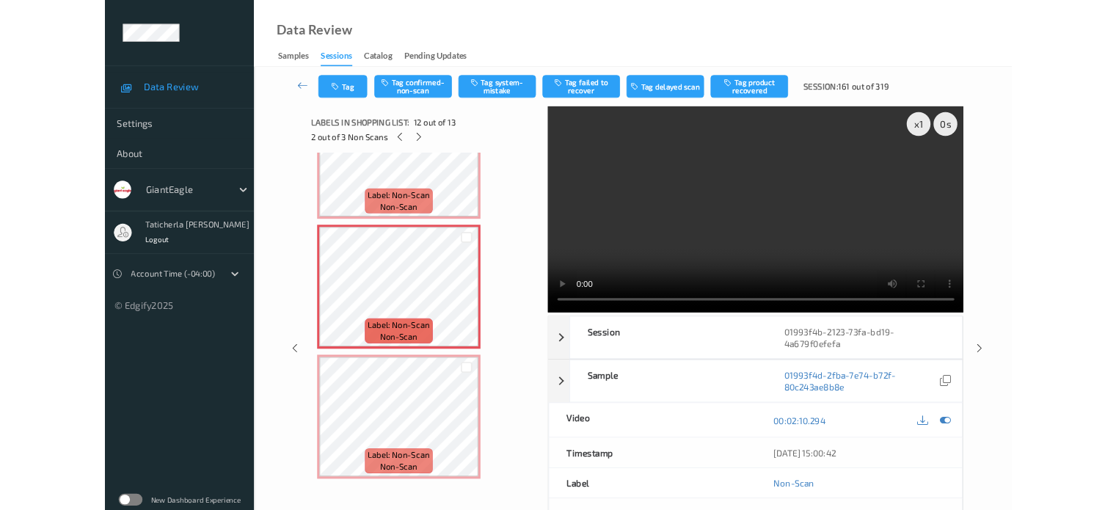
scroll to position [1678, 0]
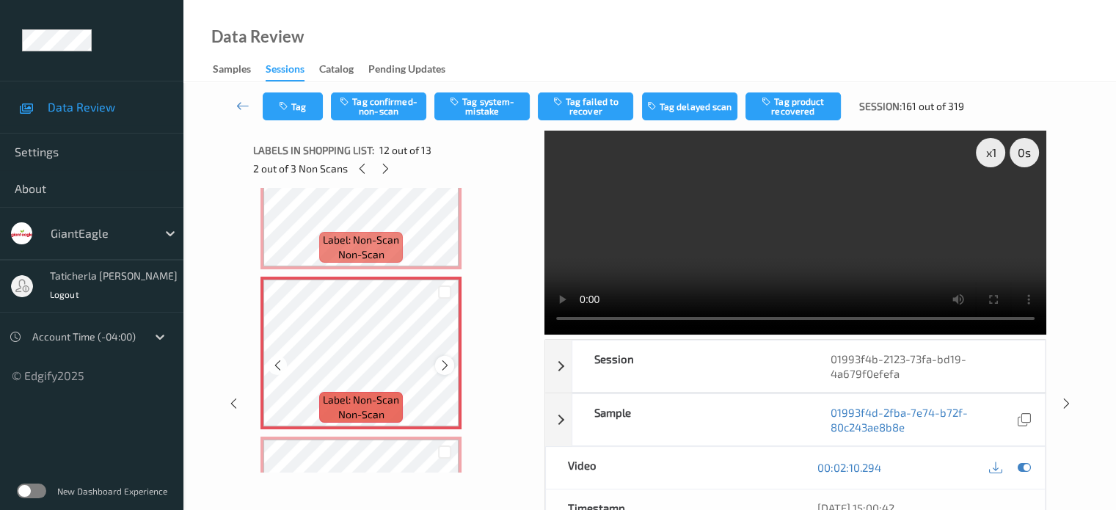
click at [445, 366] on icon at bounding box center [445, 365] width 12 height 13
click at [445, 369] on icon at bounding box center [445, 365] width 12 height 13
click at [447, 363] on icon at bounding box center [445, 365] width 12 height 13
click at [506, 98] on button "Tag system-mistake" at bounding box center [481, 106] width 95 height 28
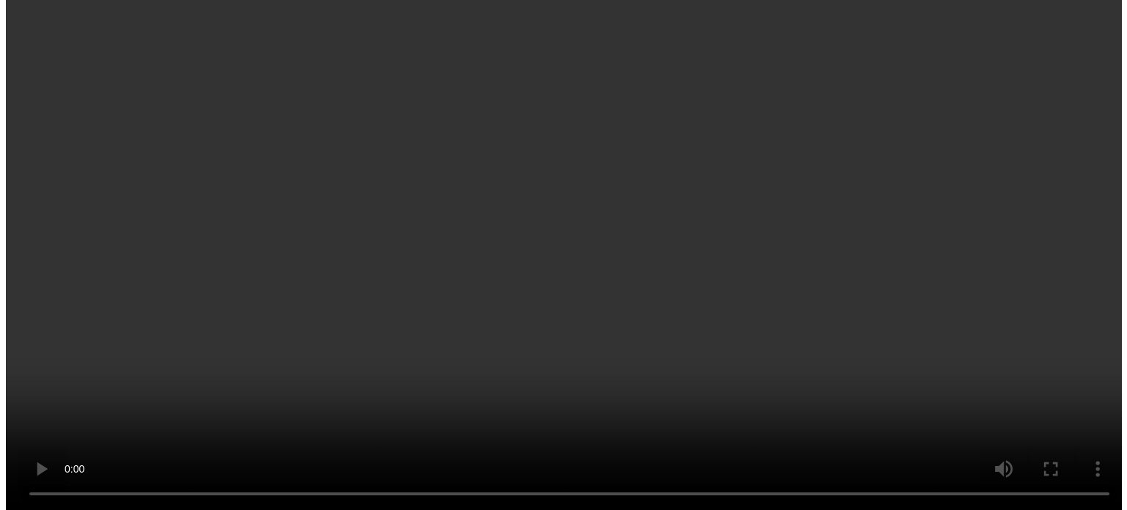
scroll to position [1802, 0]
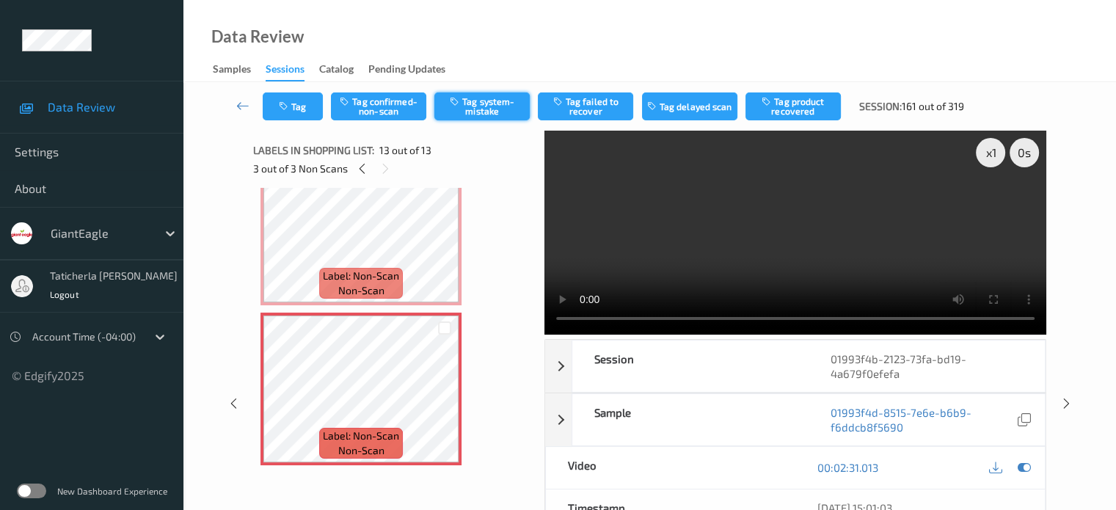
click at [487, 104] on button "Tag system-mistake" at bounding box center [481, 106] width 95 height 28
click at [292, 90] on div "Tag Tag confirmed-non-scan Untag system-mistake Tag failed to recover Tag delay…" at bounding box center [650, 106] width 873 height 48
click at [294, 104] on button "Tag" at bounding box center [293, 106] width 60 height 28
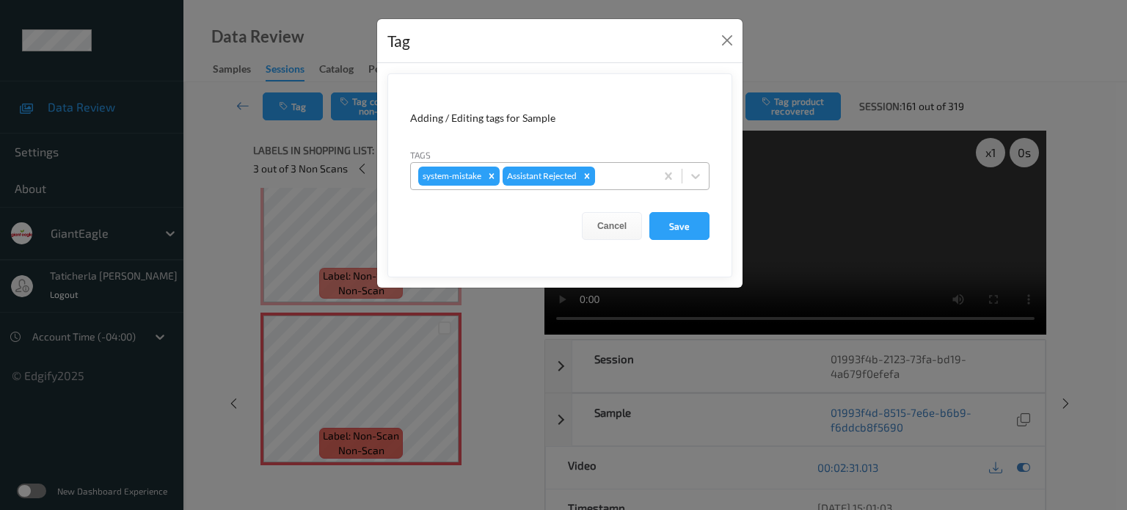
click at [625, 178] on div at bounding box center [623, 176] width 50 height 18
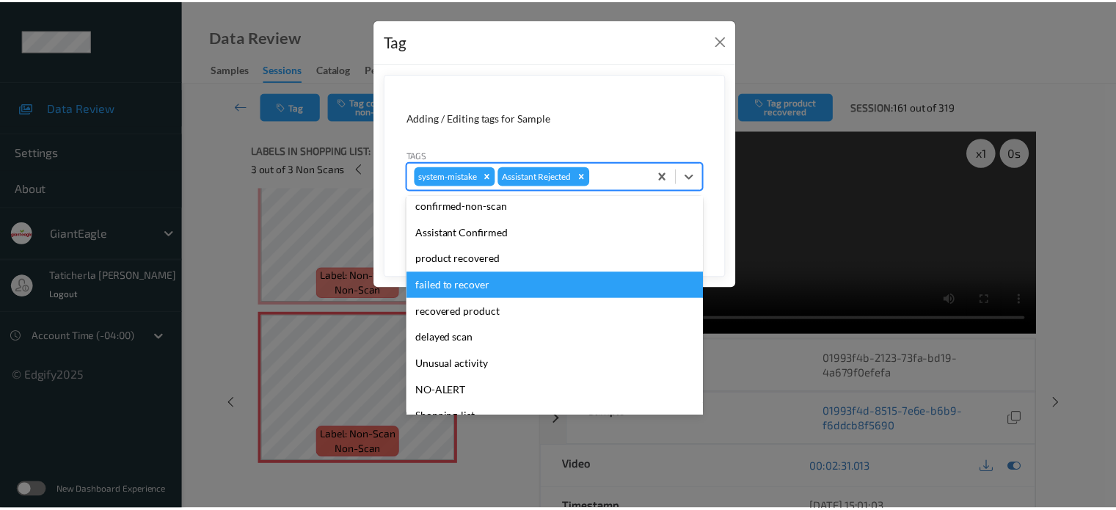
scroll to position [73, 0]
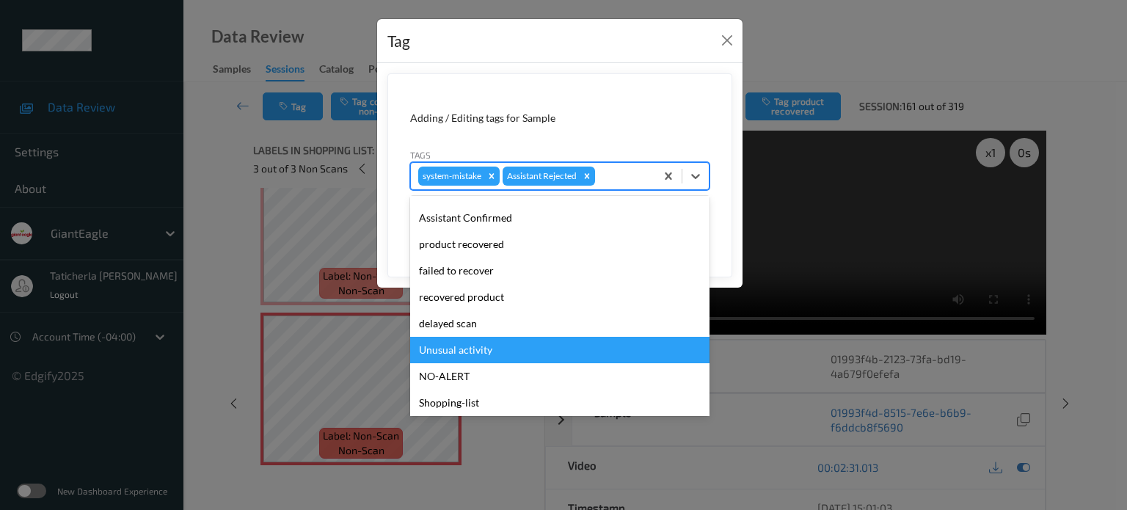
click at [471, 346] on div "Unusual activity" at bounding box center [559, 350] width 299 height 26
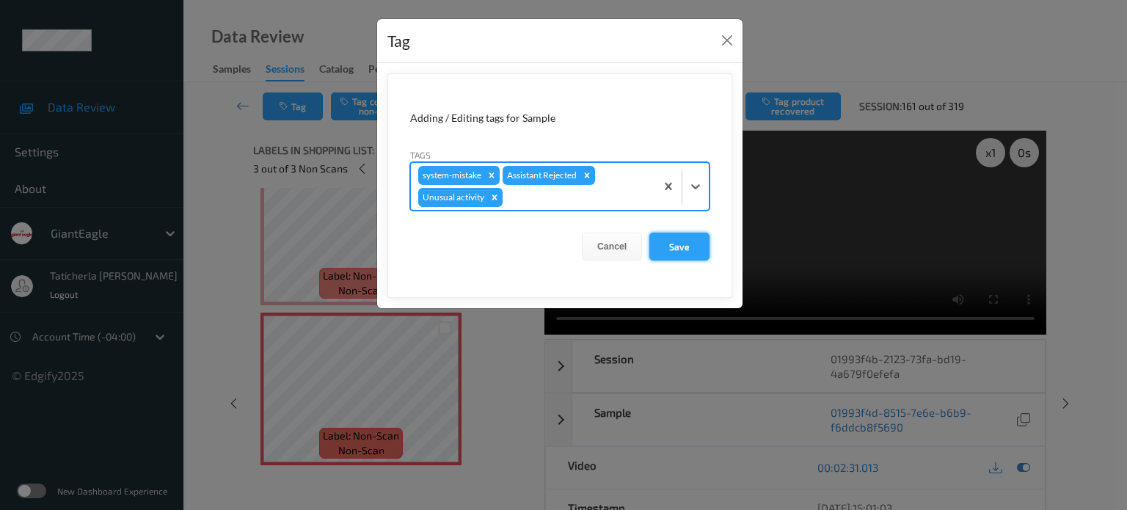
click at [679, 244] on button "Save" at bounding box center [680, 247] width 60 height 28
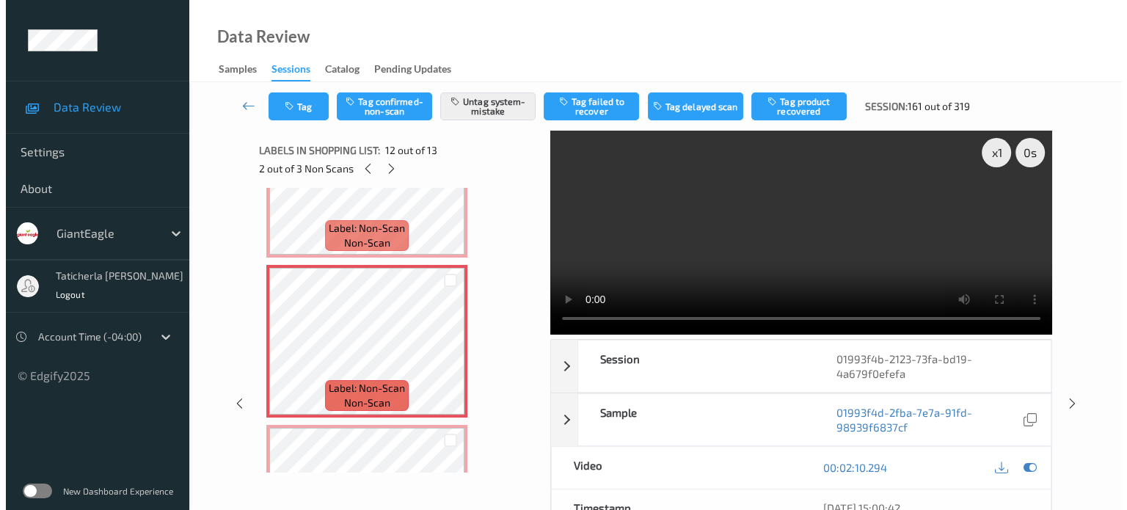
scroll to position [1656, 0]
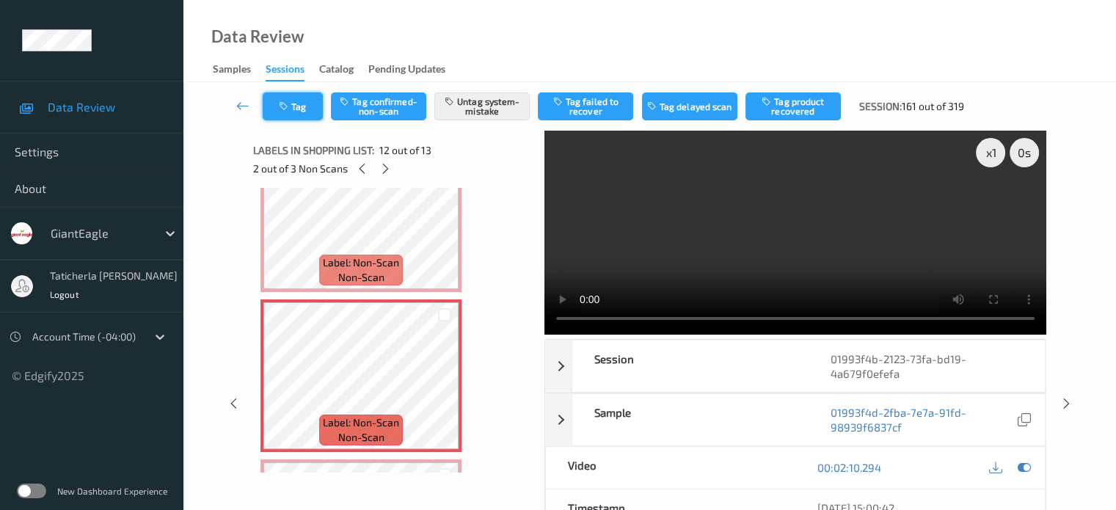
click at [301, 100] on button "Tag" at bounding box center [293, 106] width 60 height 28
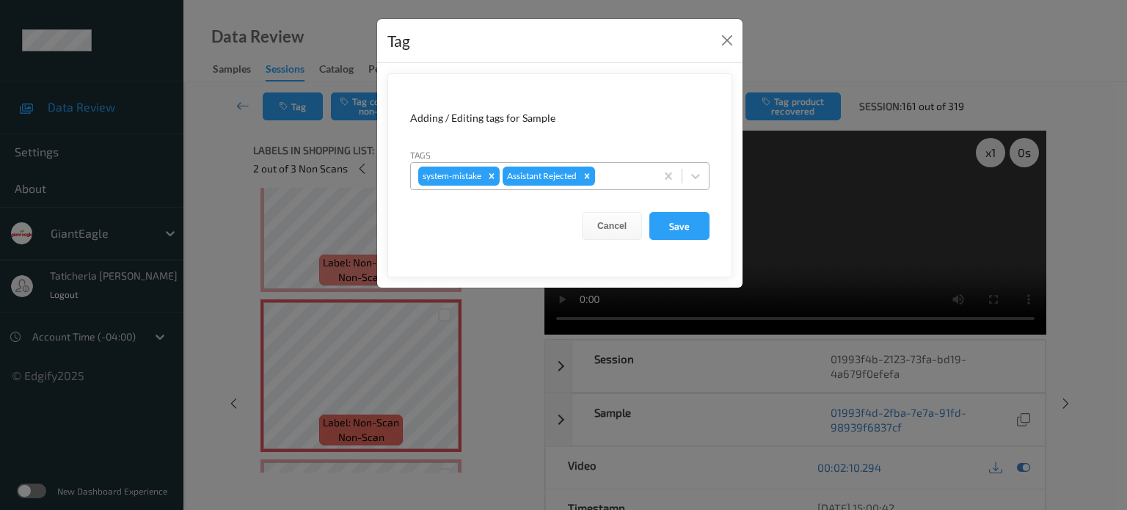
click at [637, 170] on div at bounding box center [623, 176] width 50 height 18
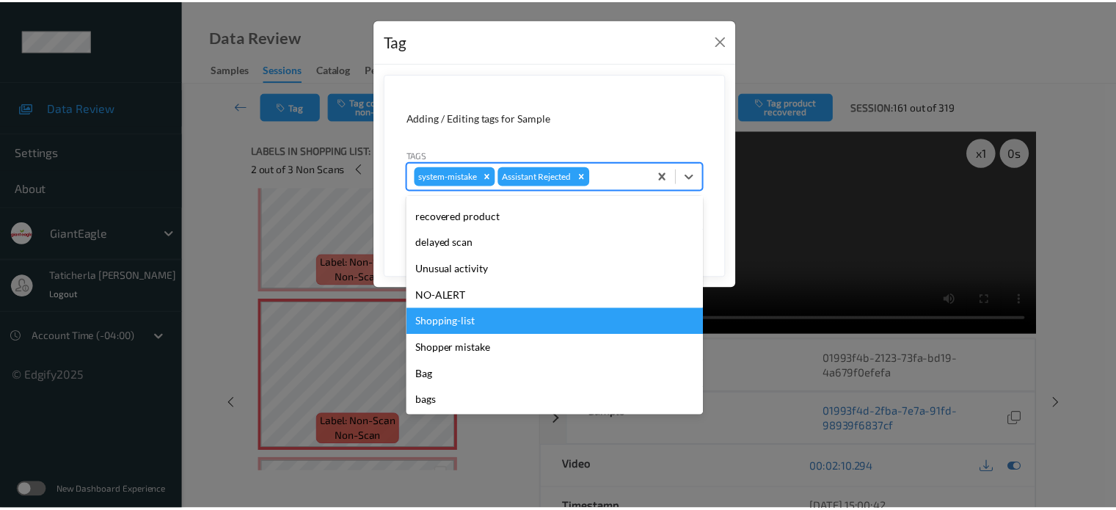
scroll to position [156, 0]
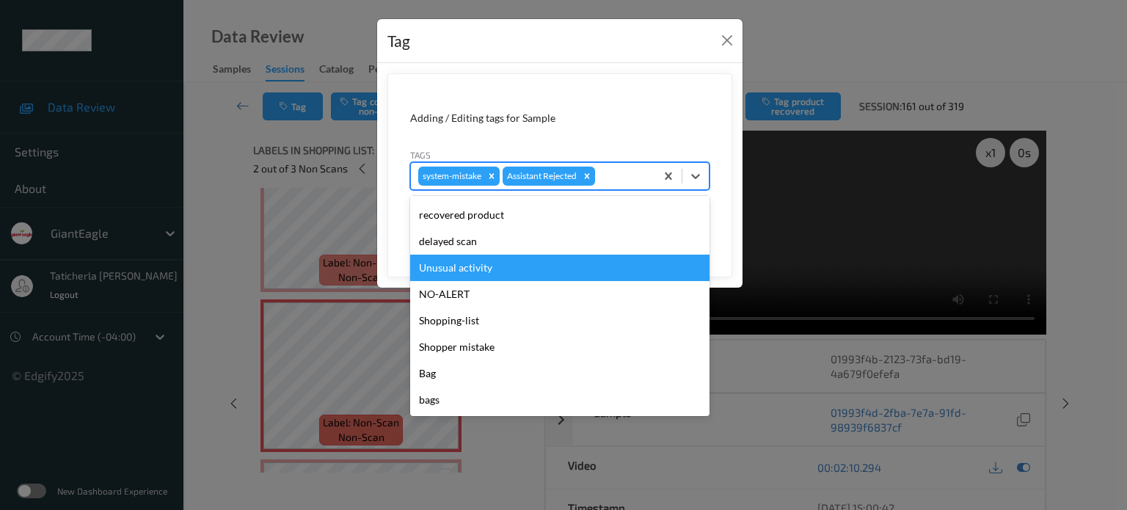
click at [506, 273] on div "Unusual activity" at bounding box center [559, 268] width 299 height 26
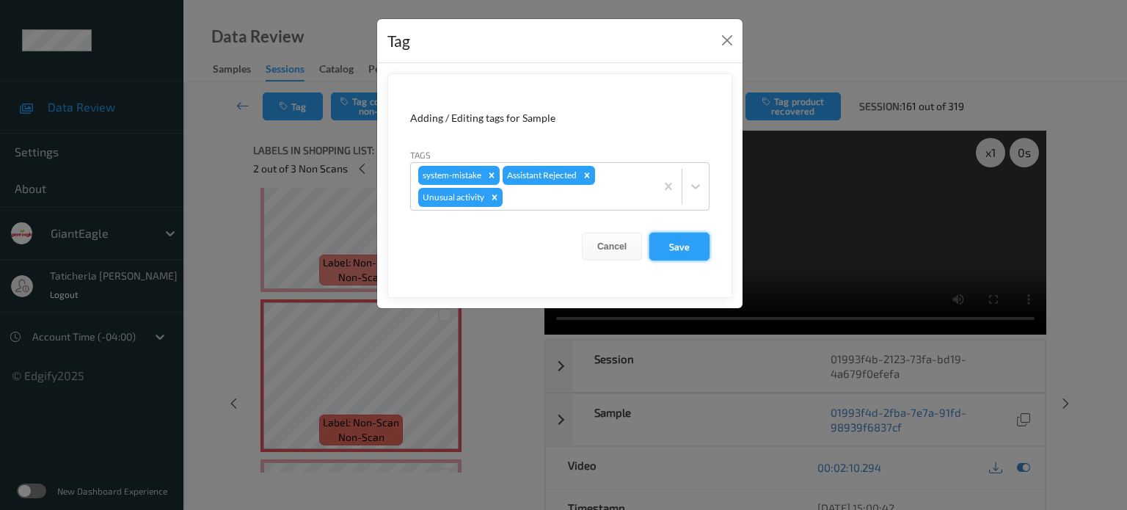
click at [680, 243] on button "Save" at bounding box center [680, 247] width 60 height 28
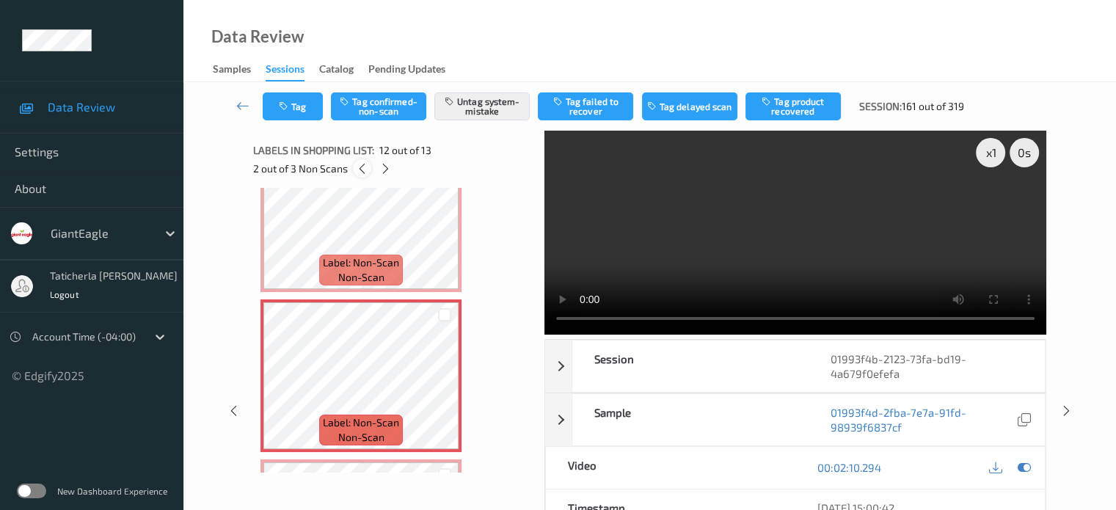
click at [359, 169] on icon at bounding box center [362, 168] width 12 height 13
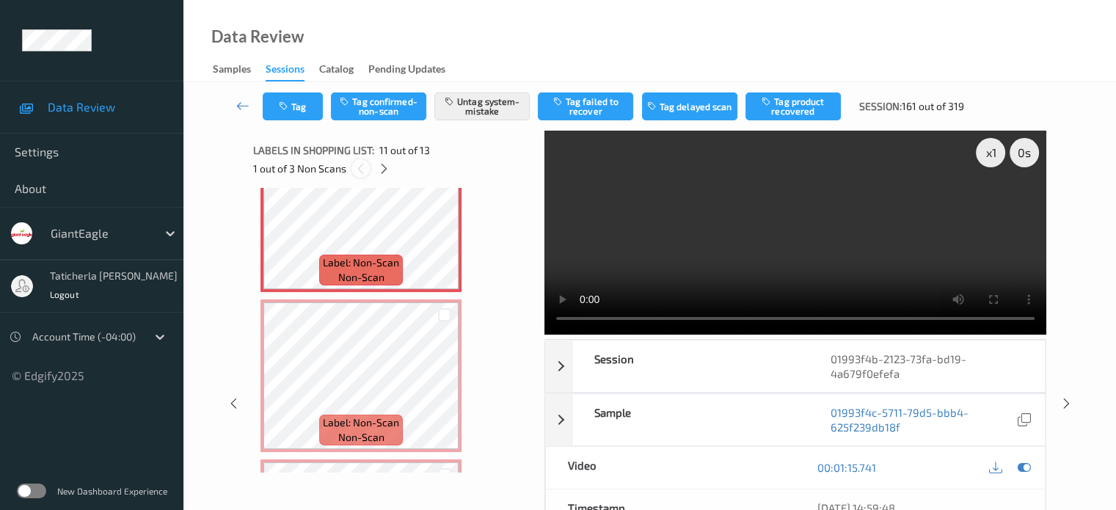
scroll to position [1447, 0]
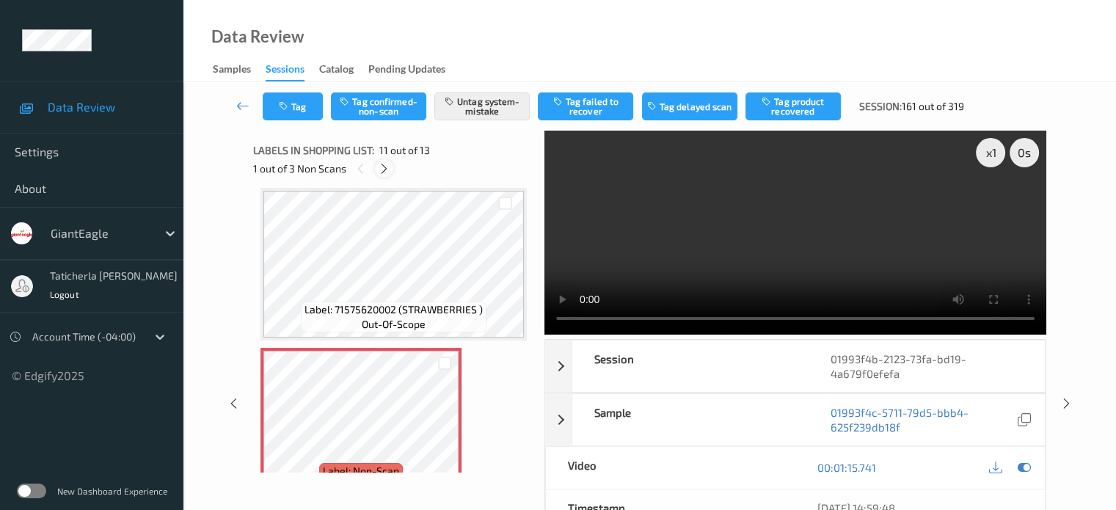
click at [380, 164] on icon at bounding box center [384, 168] width 12 height 13
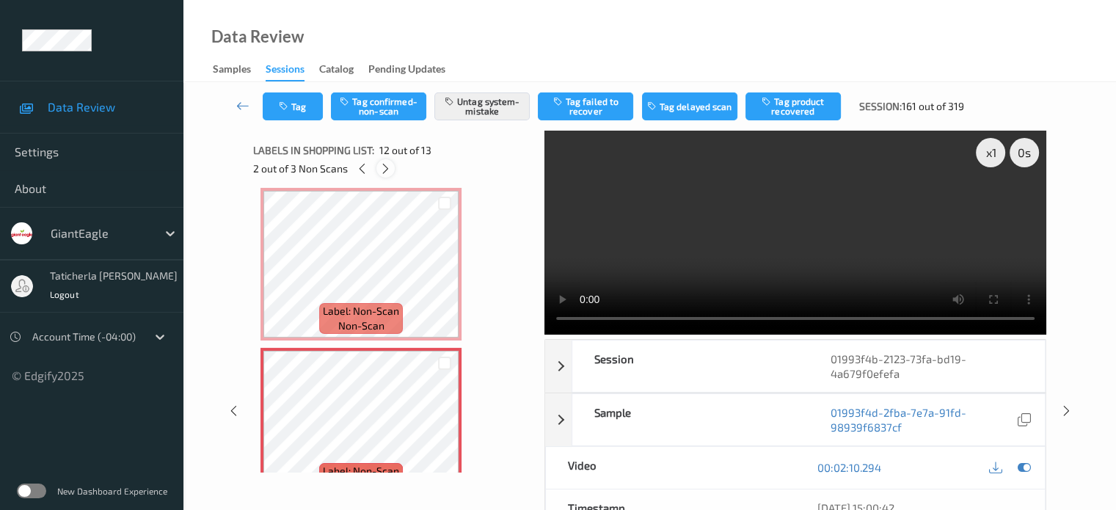
click at [380, 166] on icon at bounding box center [385, 168] width 12 height 13
click at [360, 172] on icon at bounding box center [362, 168] width 12 height 13
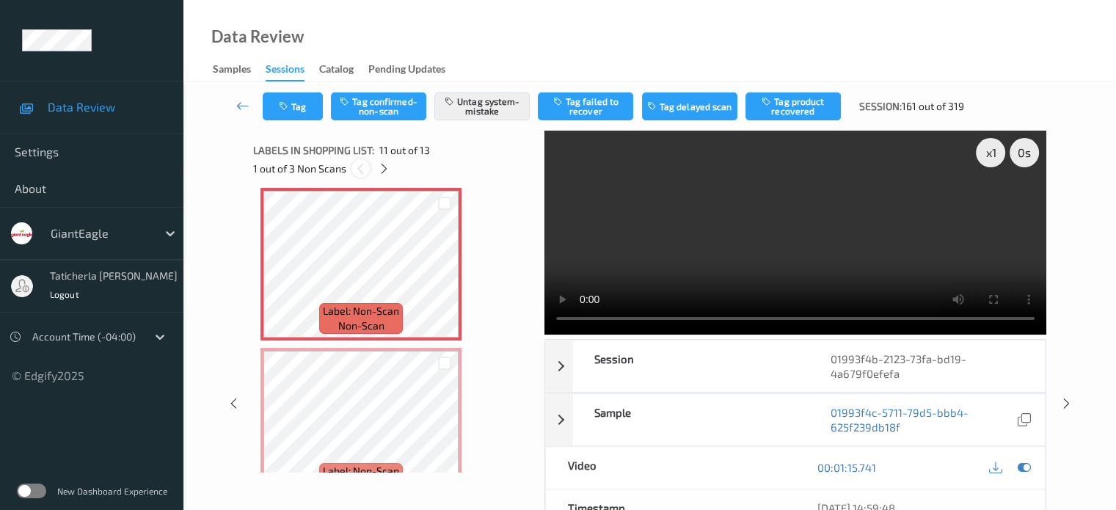
scroll to position [1447, 0]
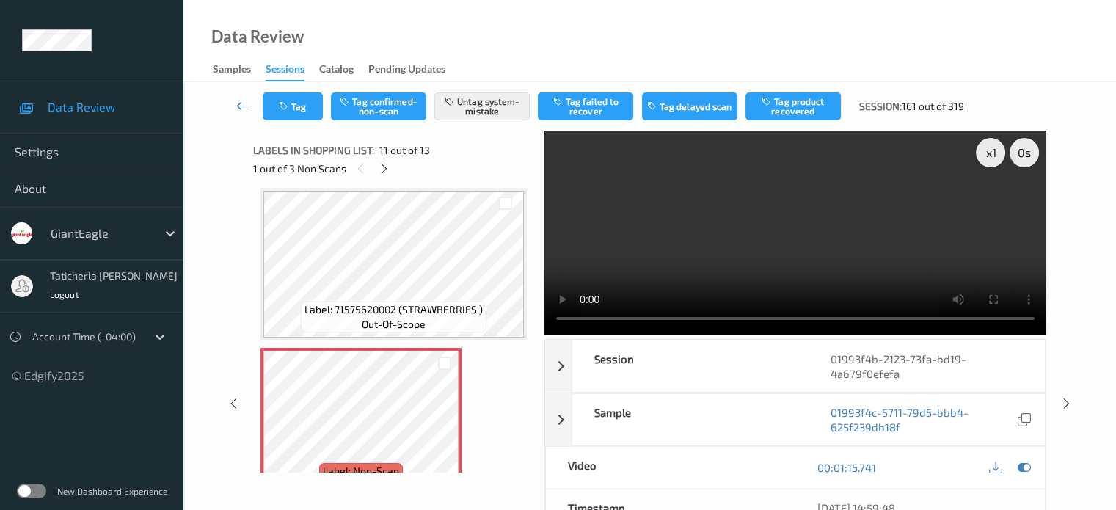
click at [239, 106] on icon at bounding box center [242, 105] width 13 height 15
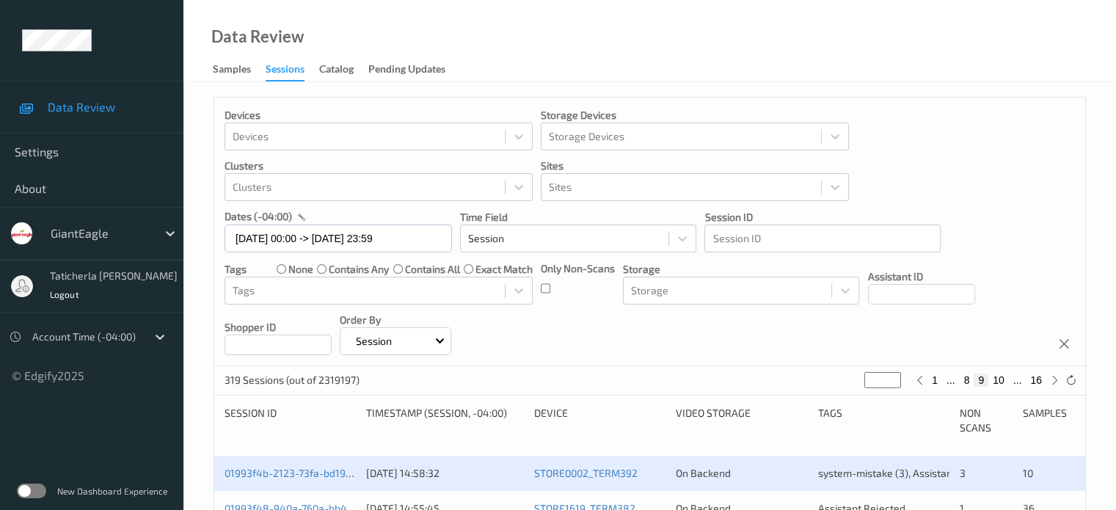
scroll to position [294, 0]
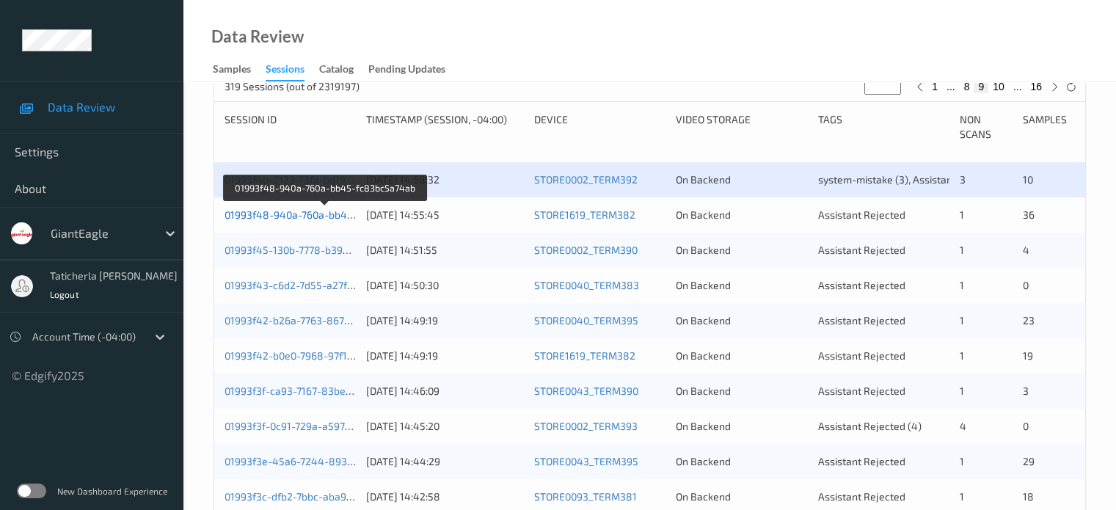
click at [324, 219] on link "01993f48-940a-760a-bb45-fc83bc5a74ab" at bounding box center [325, 214] width 200 height 12
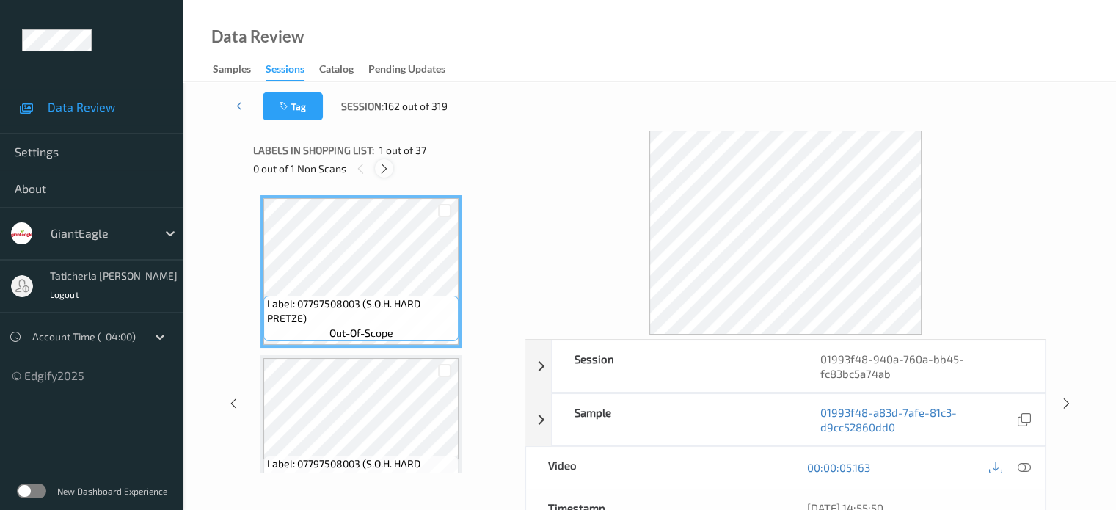
click at [382, 166] on icon at bounding box center [384, 168] width 12 height 13
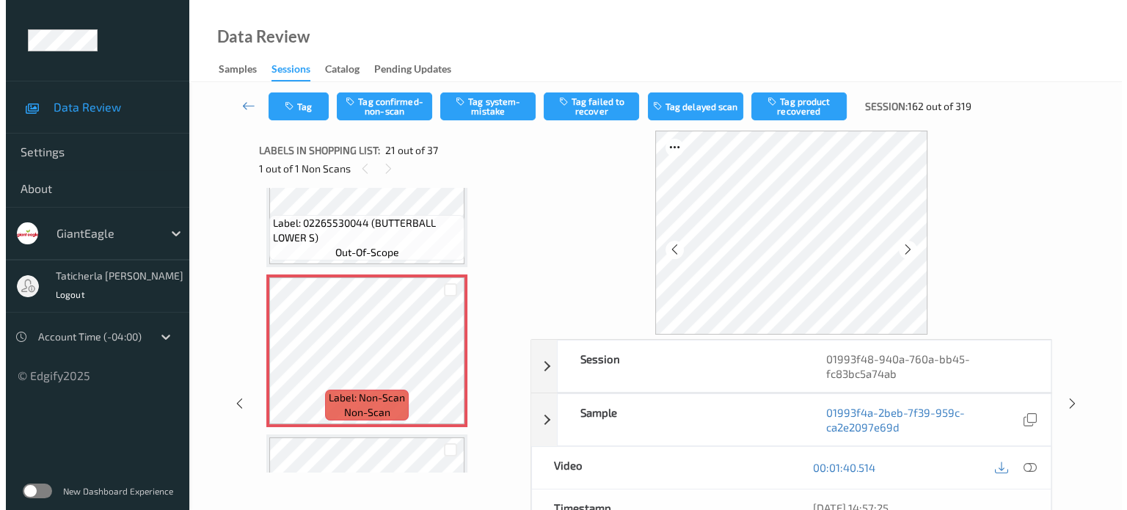
scroll to position [3194, 0]
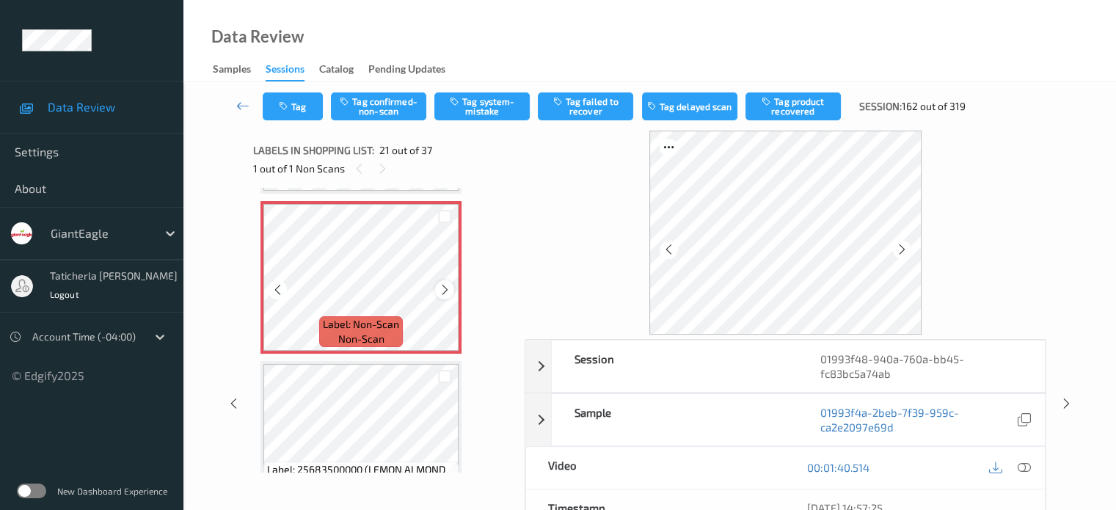
click at [443, 287] on icon at bounding box center [445, 289] width 12 height 13
click at [1021, 467] on icon at bounding box center [1023, 467] width 13 height 13
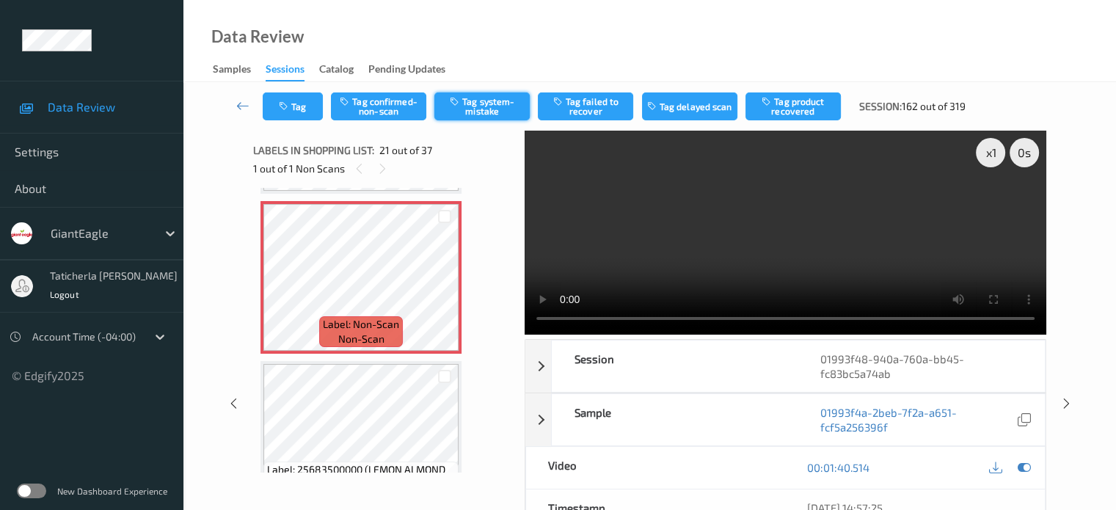
click at [507, 112] on button "Tag system-mistake" at bounding box center [481, 106] width 95 height 28
click at [310, 96] on button "Tag" at bounding box center [293, 106] width 60 height 28
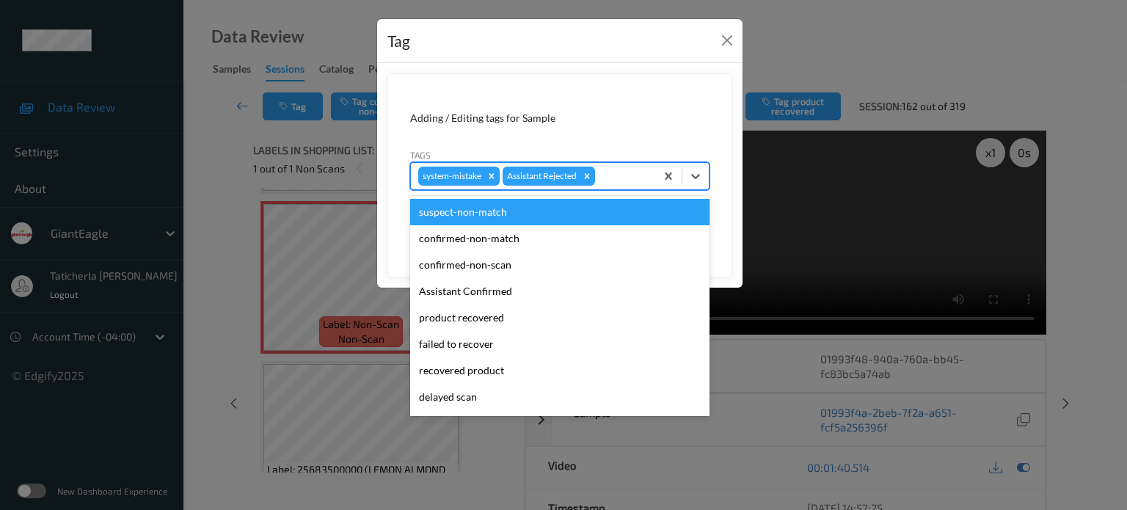
drag, startPoint x: 616, startPoint y: 172, endPoint x: 608, endPoint y: 204, distance: 33.5
click at [616, 172] on div at bounding box center [623, 176] width 50 height 18
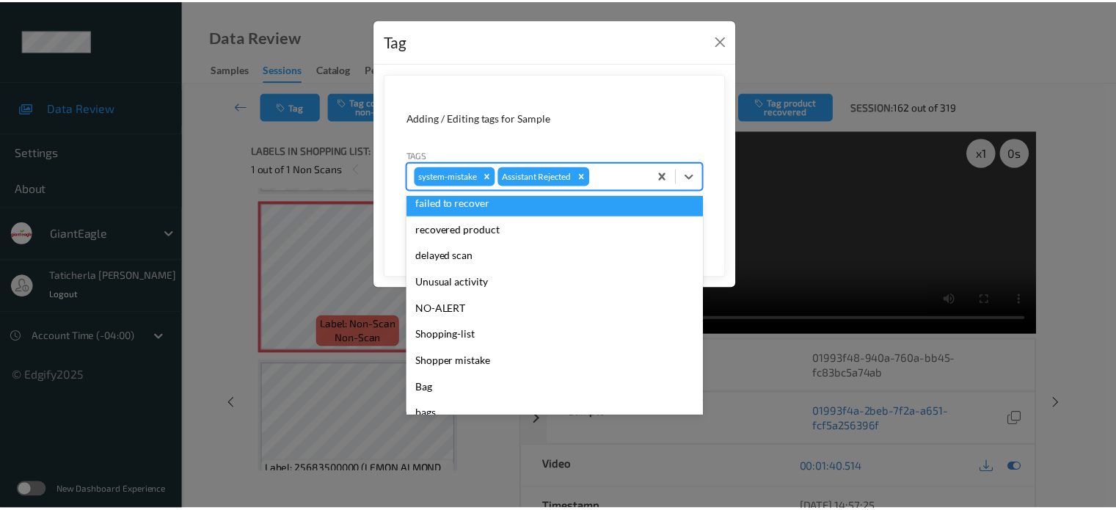
scroll to position [147, 0]
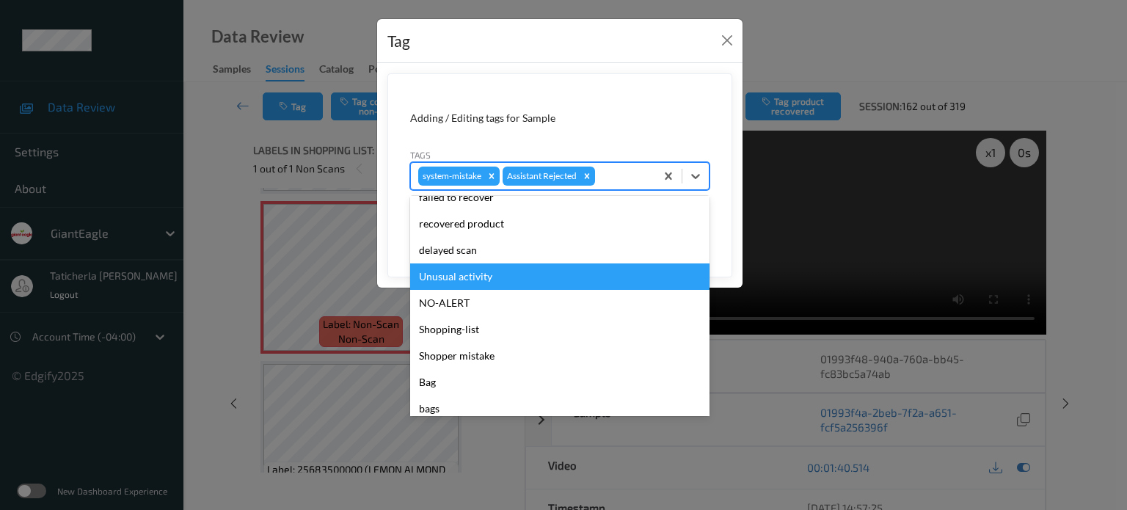
drag, startPoint x: 512, startPoint y: 278, endPoint x: 629, endPoint y: 226, distance: 128.5
click at [517, 278] on div "Unusual activity" at bounding box center [559, 276] width 299 height 26
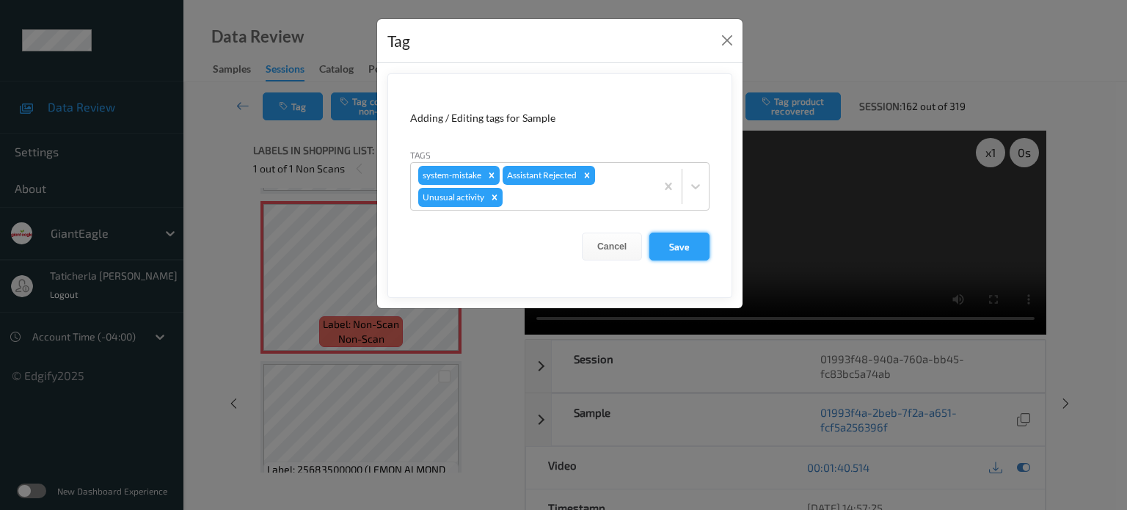
click at [676, 244] on button "Save" at bounding box center [680, 247] width 60 height 28
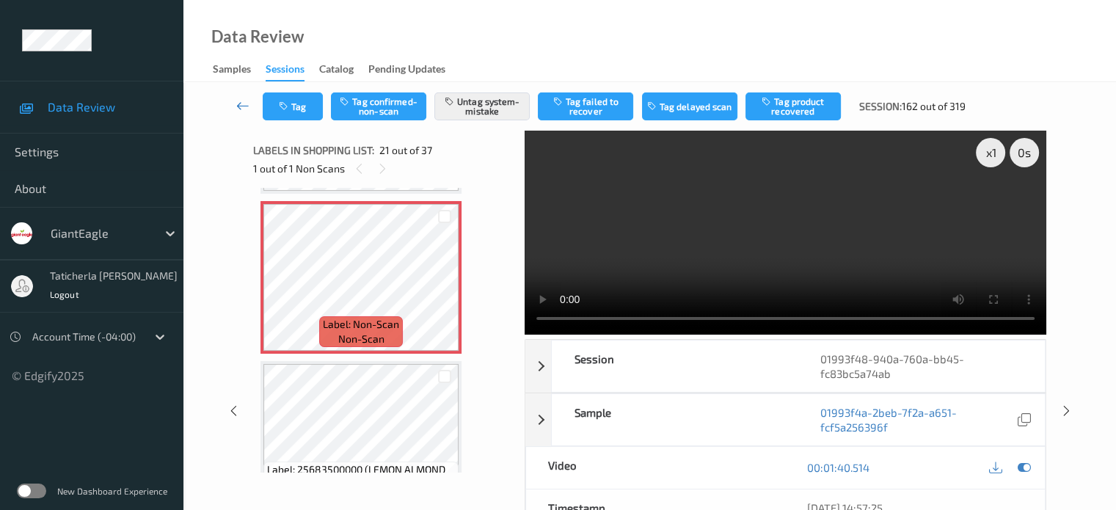
click at [240, 105] on icon at bounding box center [242, 105] width 13 height 15
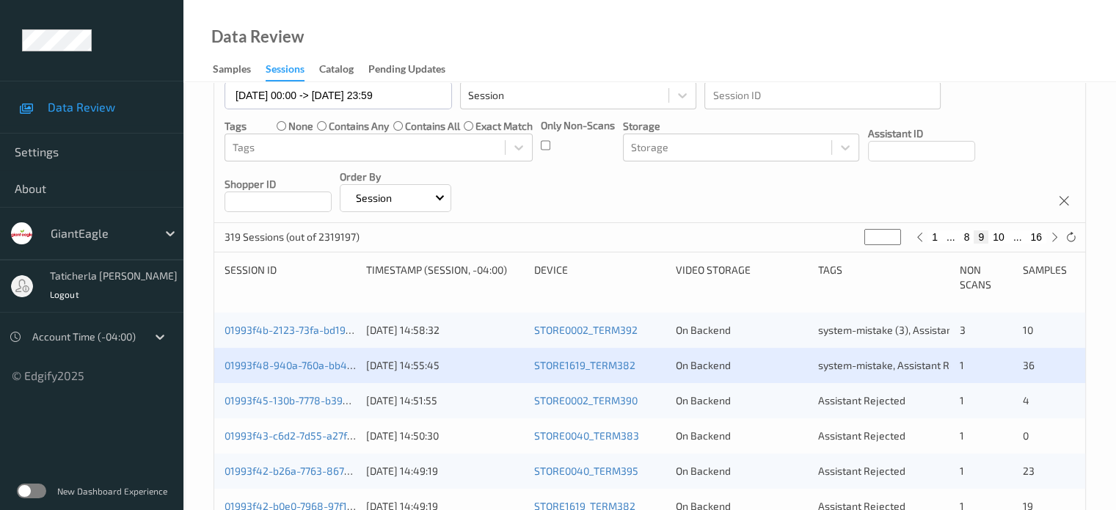
scroll to position [220, 0]
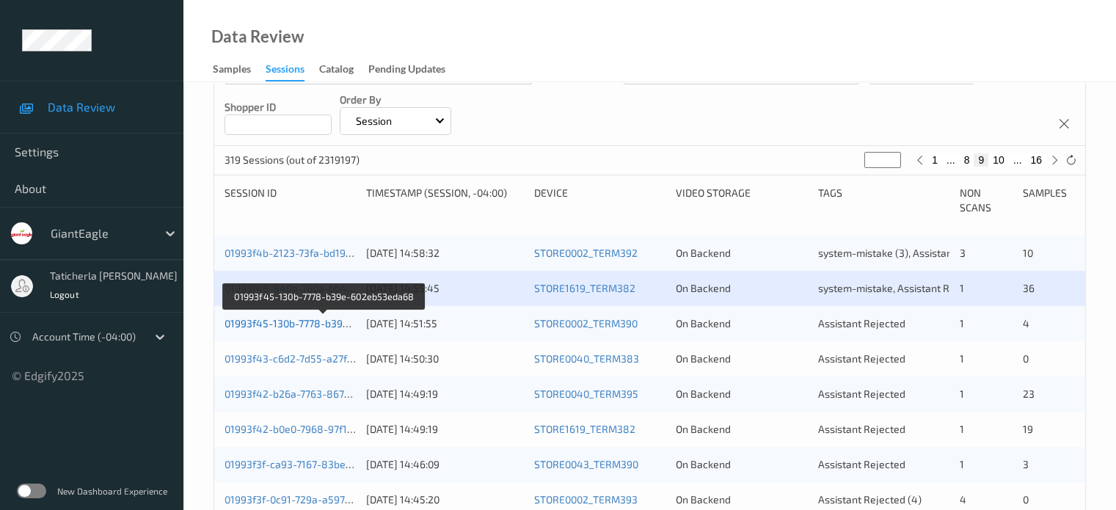
click at [310, 323] on link "01993f45-130b-7778-b39e-602eb53eda68" at bounding box center [325, 323] width 200 height 12
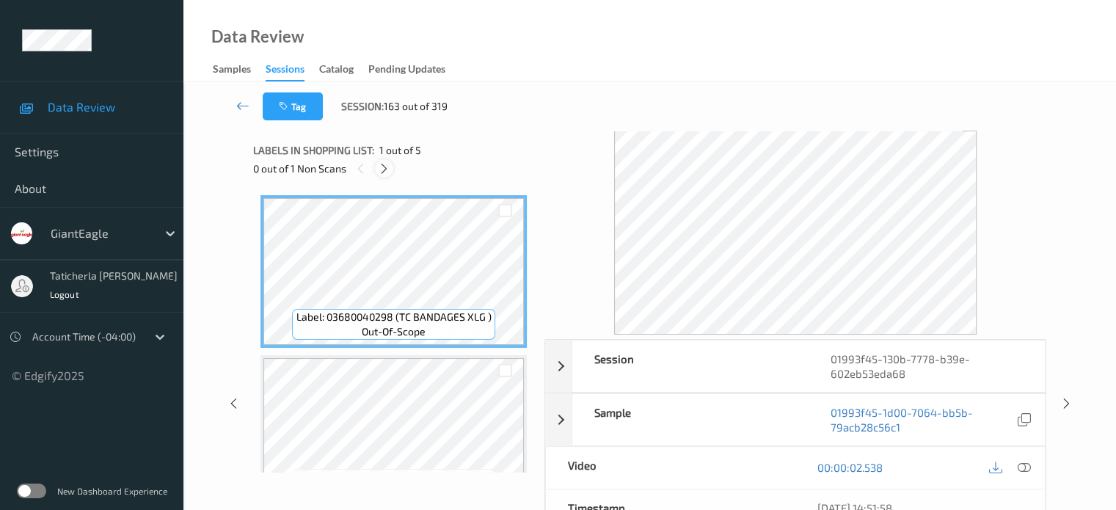
click at [382, 167] on icon at bounding box center [384, 168] width 12 height 13
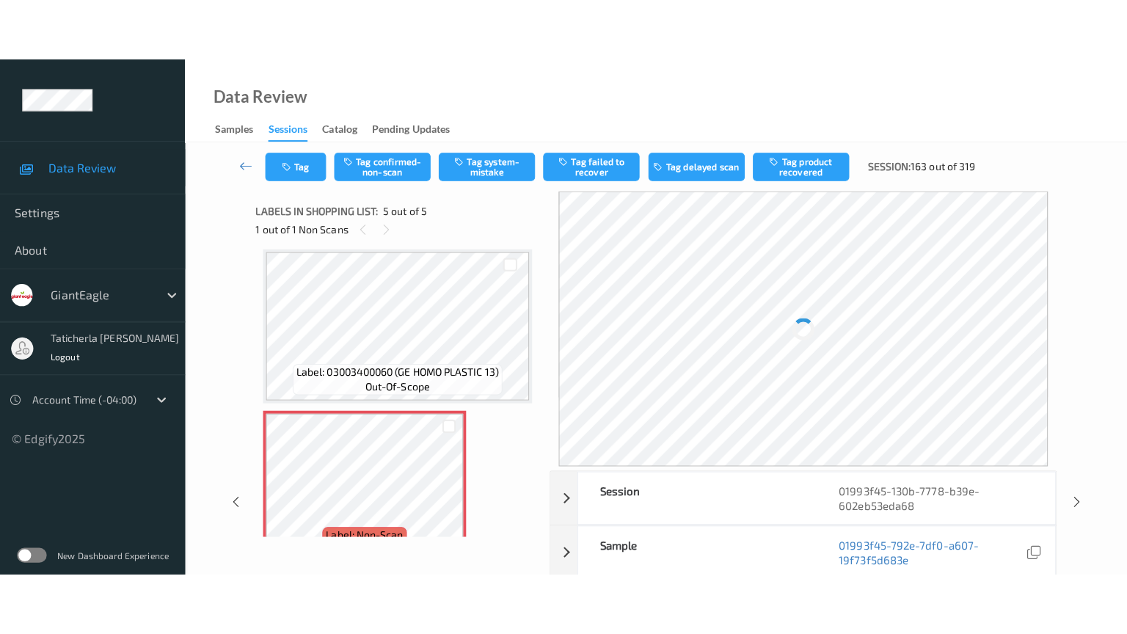
scroll to position [523, 0]
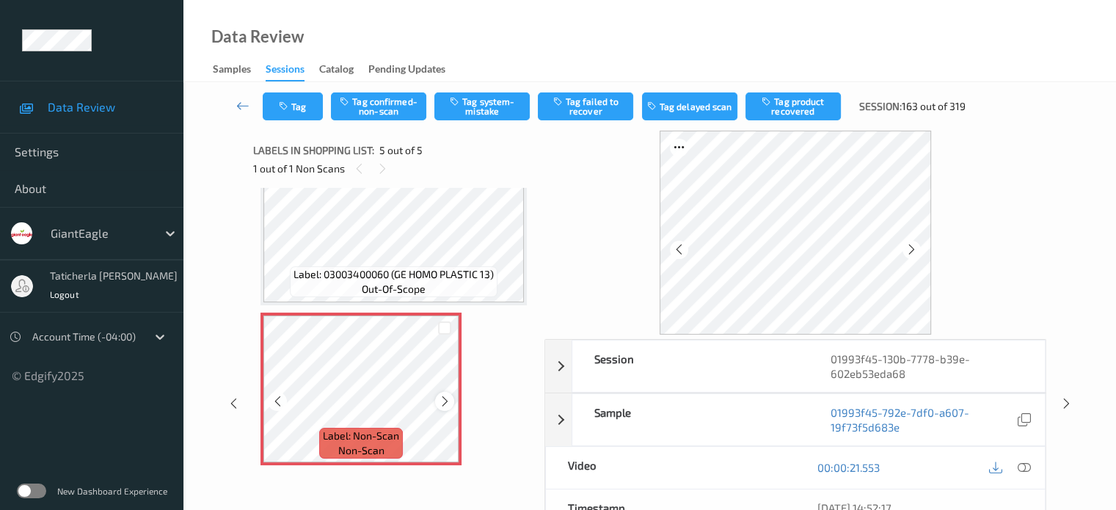
click at [445, 399] on icon at bounding box center [445, 401] width 12 height 13
click at [1019, 465] on icon at bounding box center [1023, 467] width 13 height 13
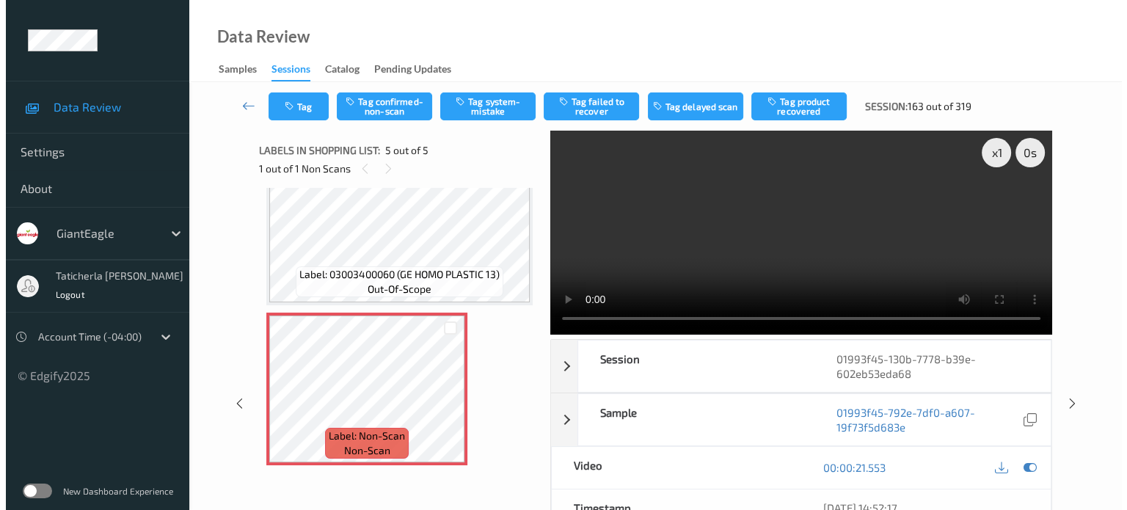
scroll to position [399, 0]
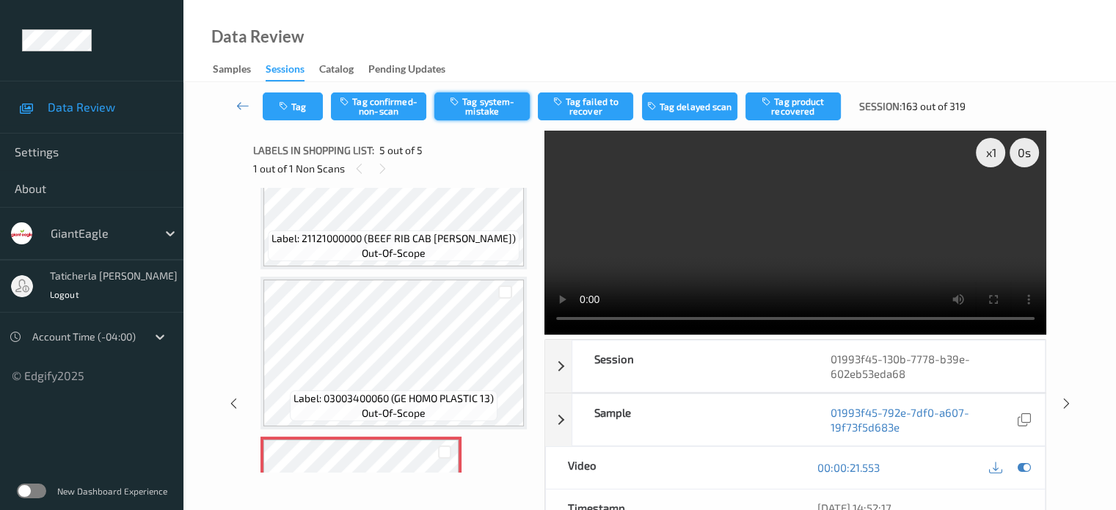
click at [464, 109] on button "Tag system-mistake" at bounding box center [481, 106] width 95 height 28
click at [301, 111] on button "Tag" at bounding box center [293, 106] width 60 height 28
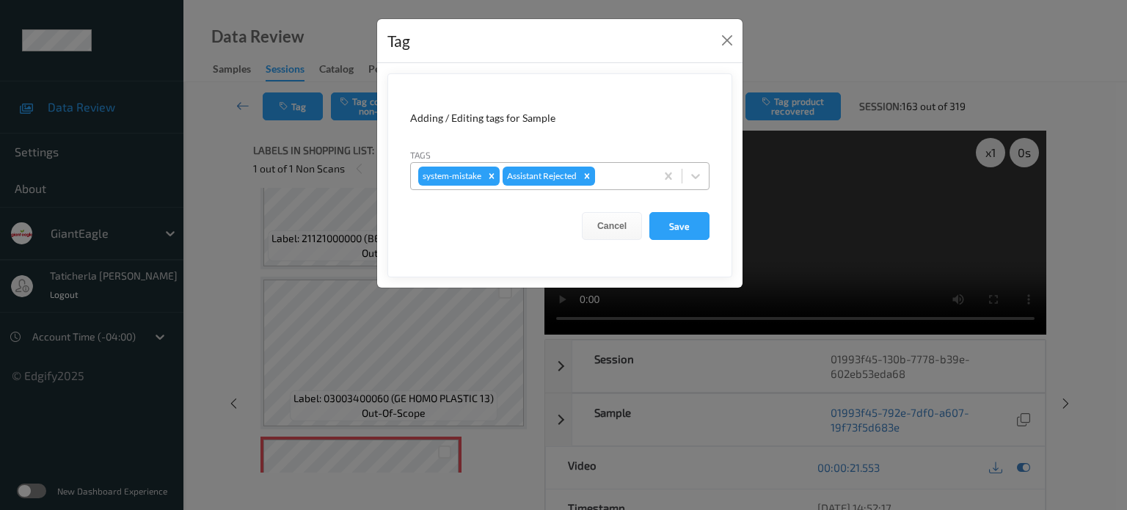
click at [615, 172] on div at bounding box center [623, 176] width 50 height 18
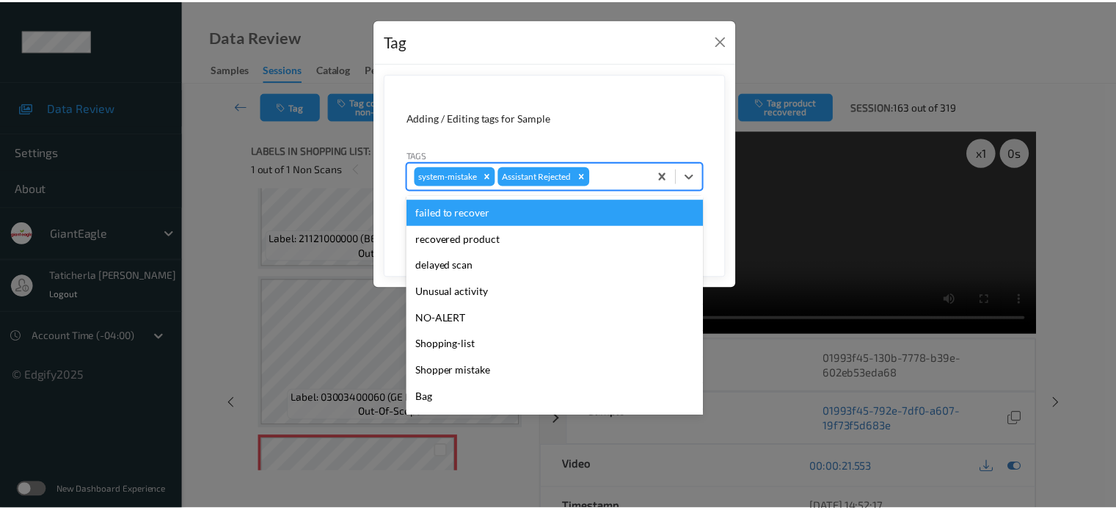
scroll to position [147, 0]
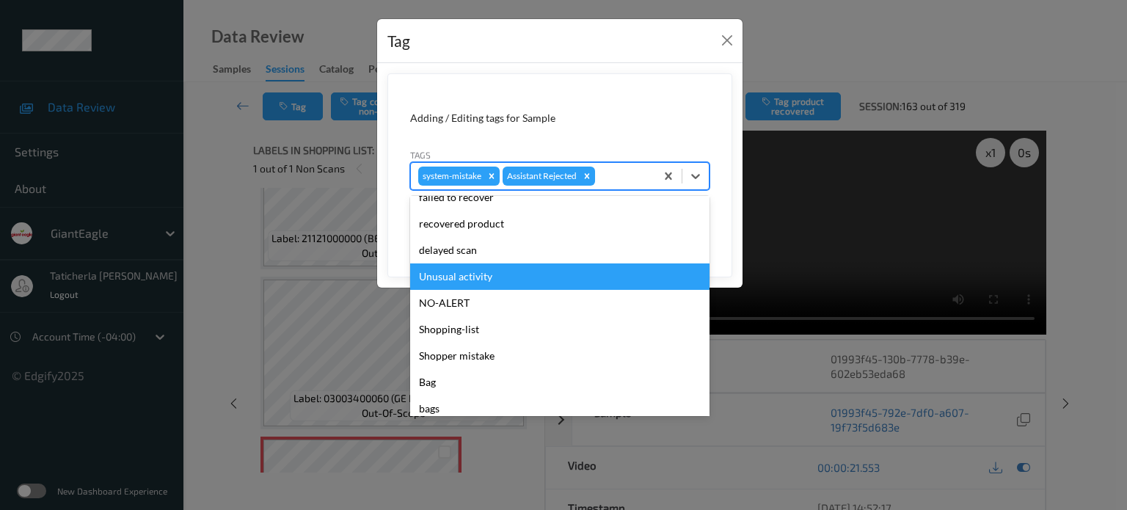
click at [511, 280] on div "Unusual activity" at bounding box center [559, 276] width 299 height 26
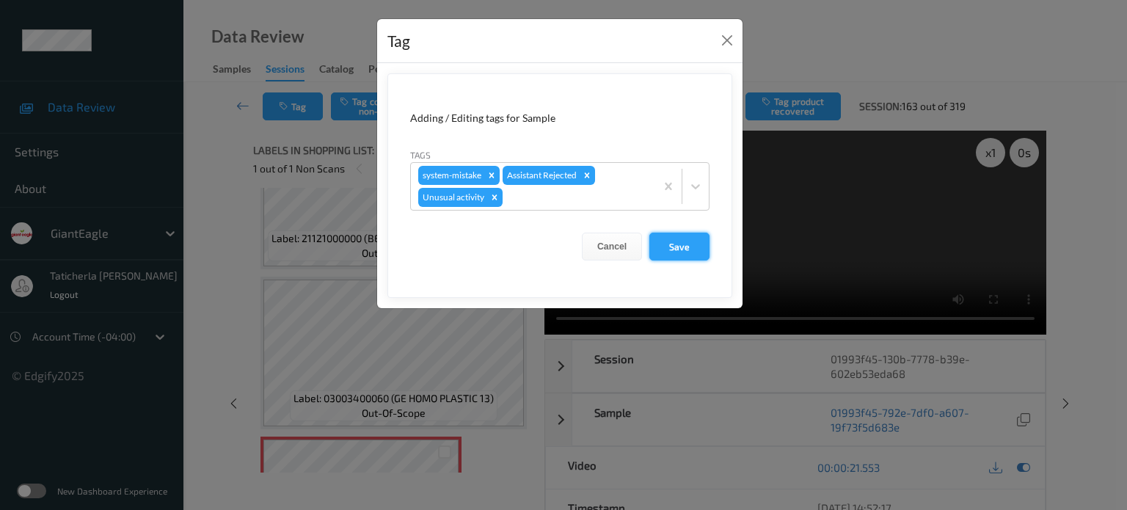
click at [673, 245] on button "Save" at bounding box center [680, 247] width 60 height 28
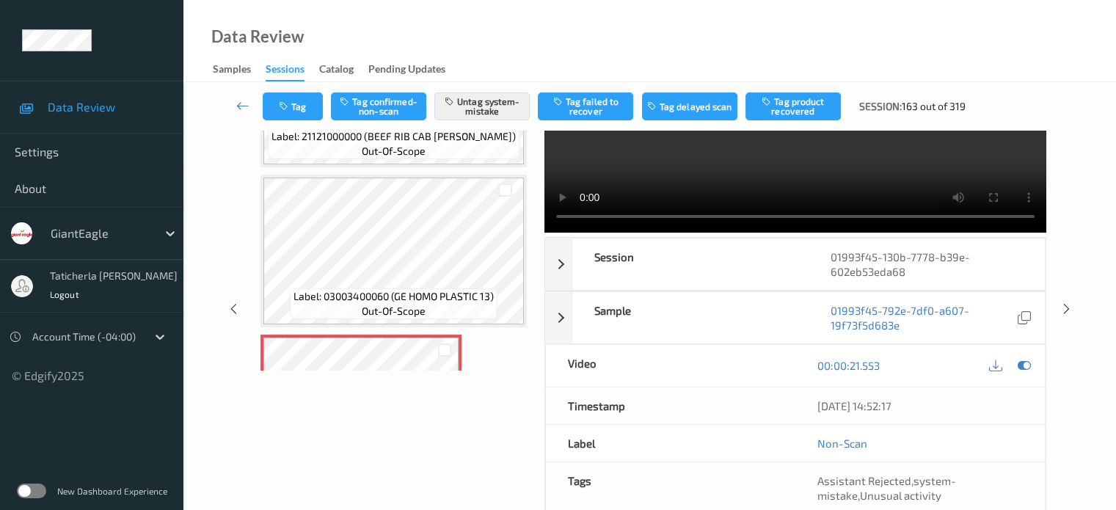
scroll to position [0, 0]
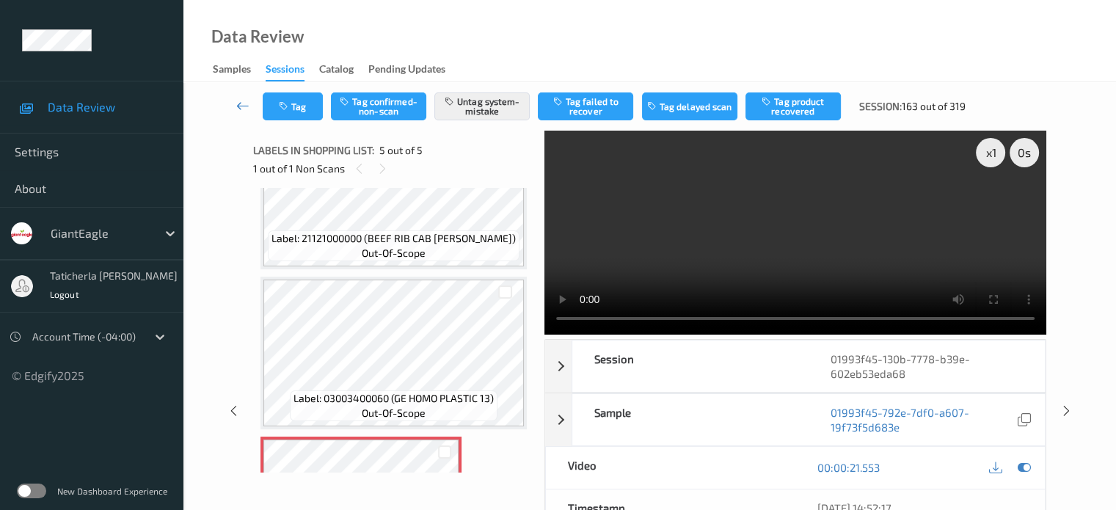
click at [242, 99] on icon at bounding box center [242, 105] width 13 height 15
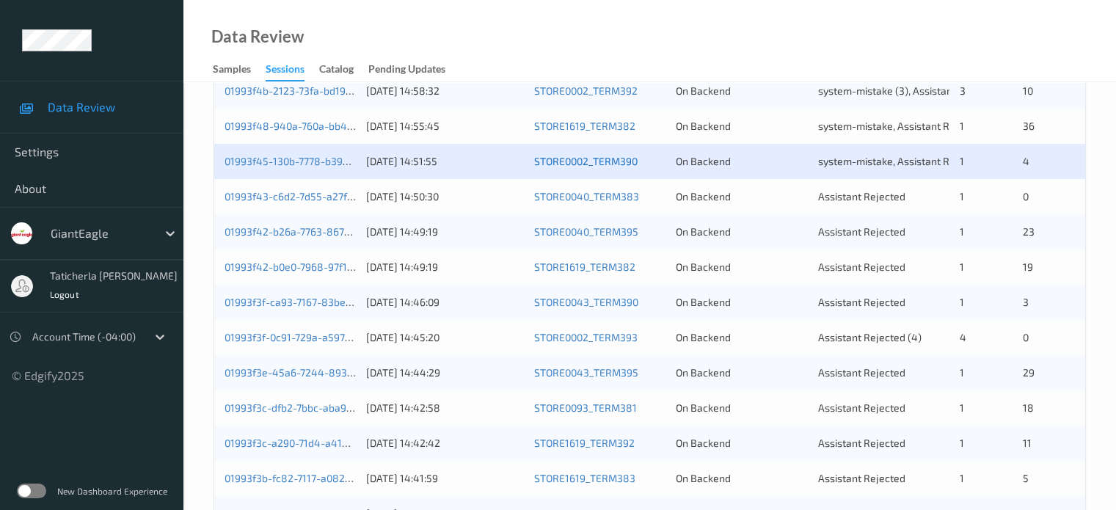
scroll to position [294, 0]
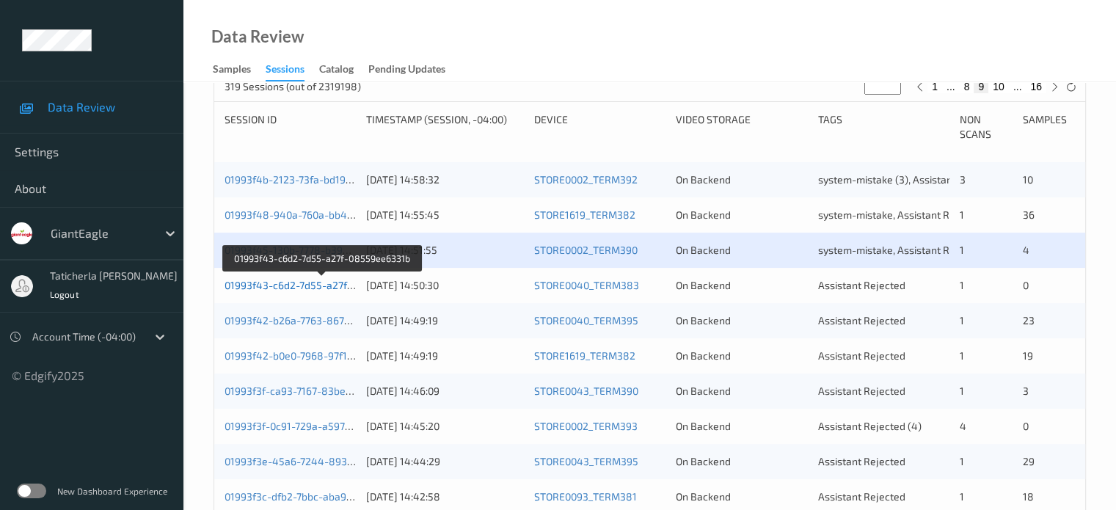
click at [273, 284] on link "01993f43-c6d2-7d55-a27f-08559ee6331b" at bounding box center [323, 285] width 197 height 12
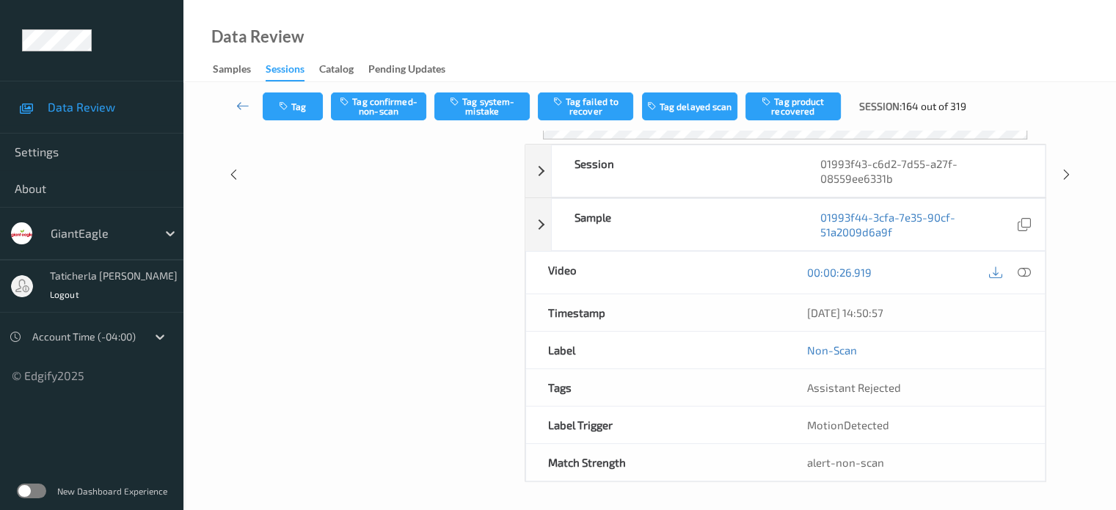
scroll to position [194, 0]
